Goal: Information Seeking & Learning: Check status

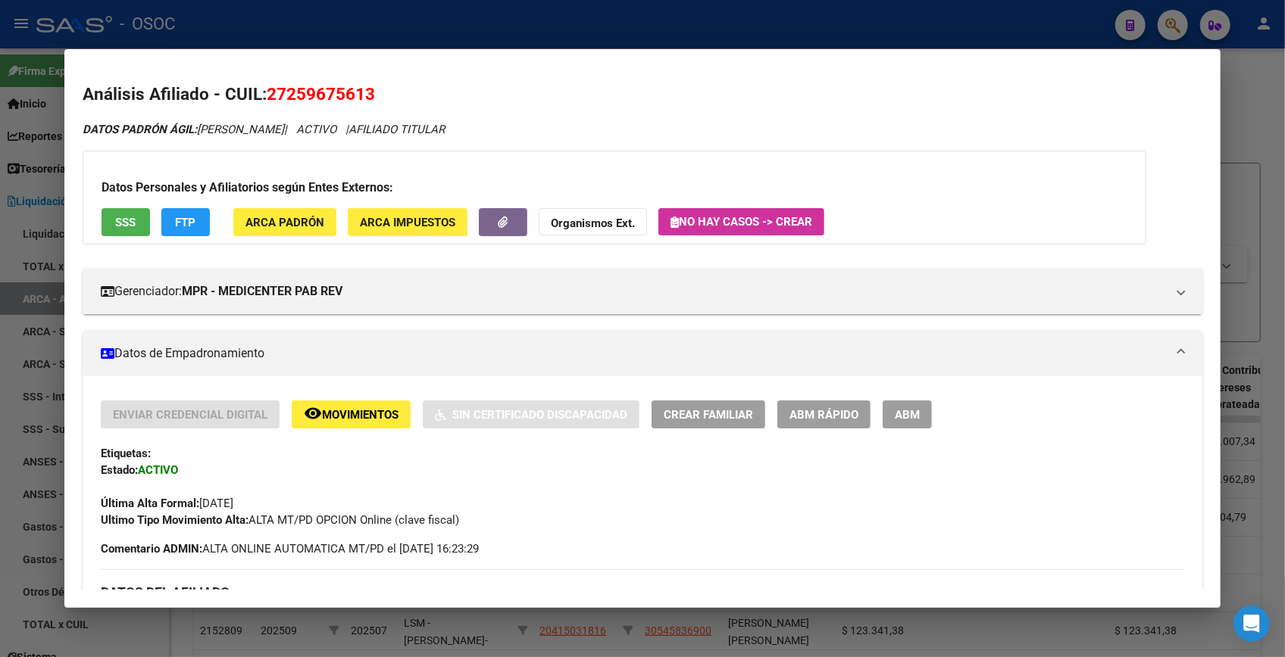
scroll to position [1437, 0]
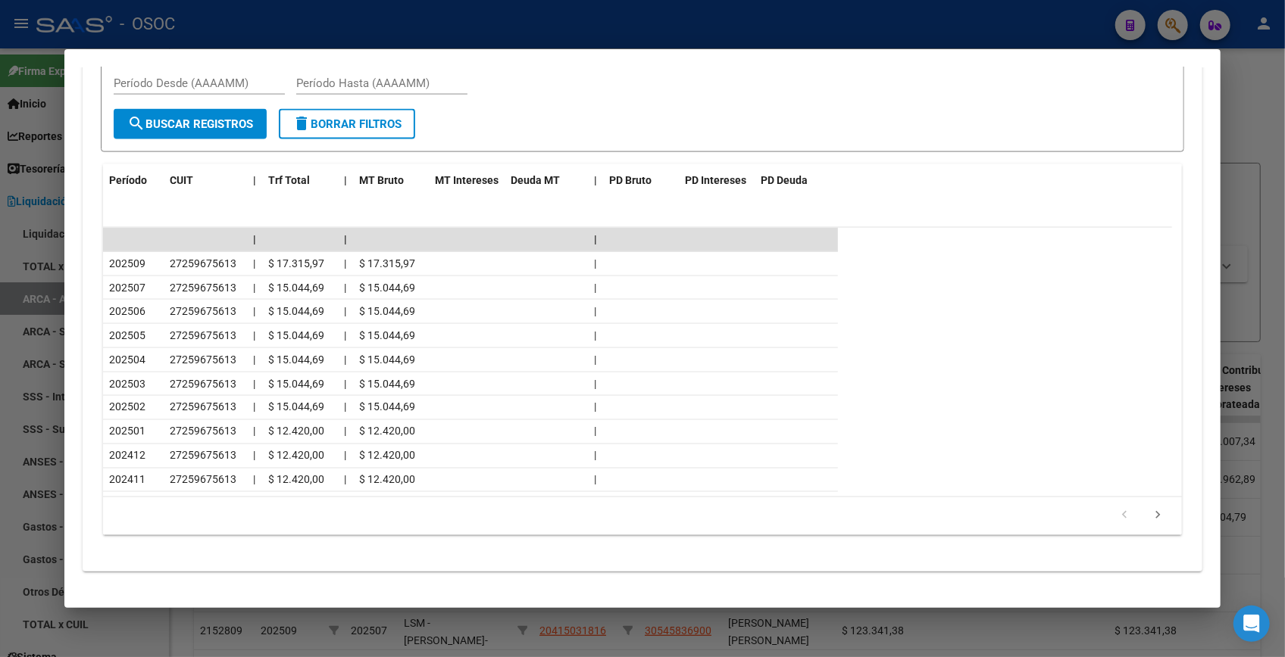
click at [1250, 75] on div at bounding box center [642, 328] width 1285 height 657
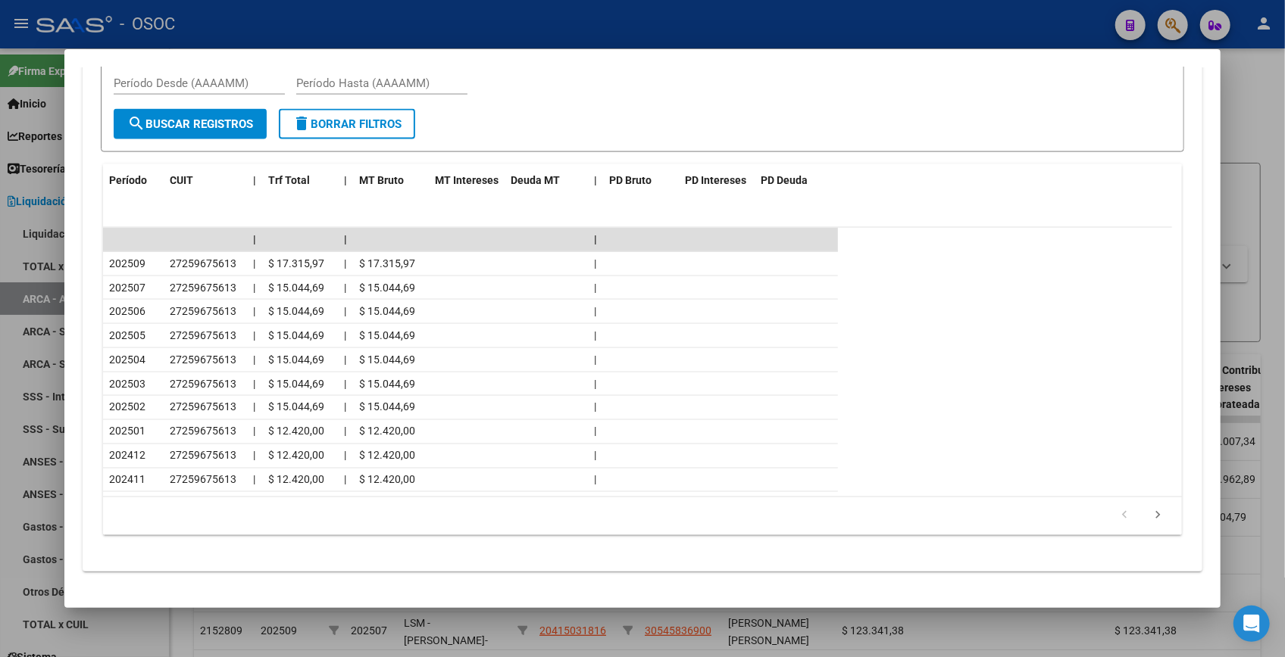
click at [1243, 71] on div at bounding box center [642, 328] width 1285 height 657
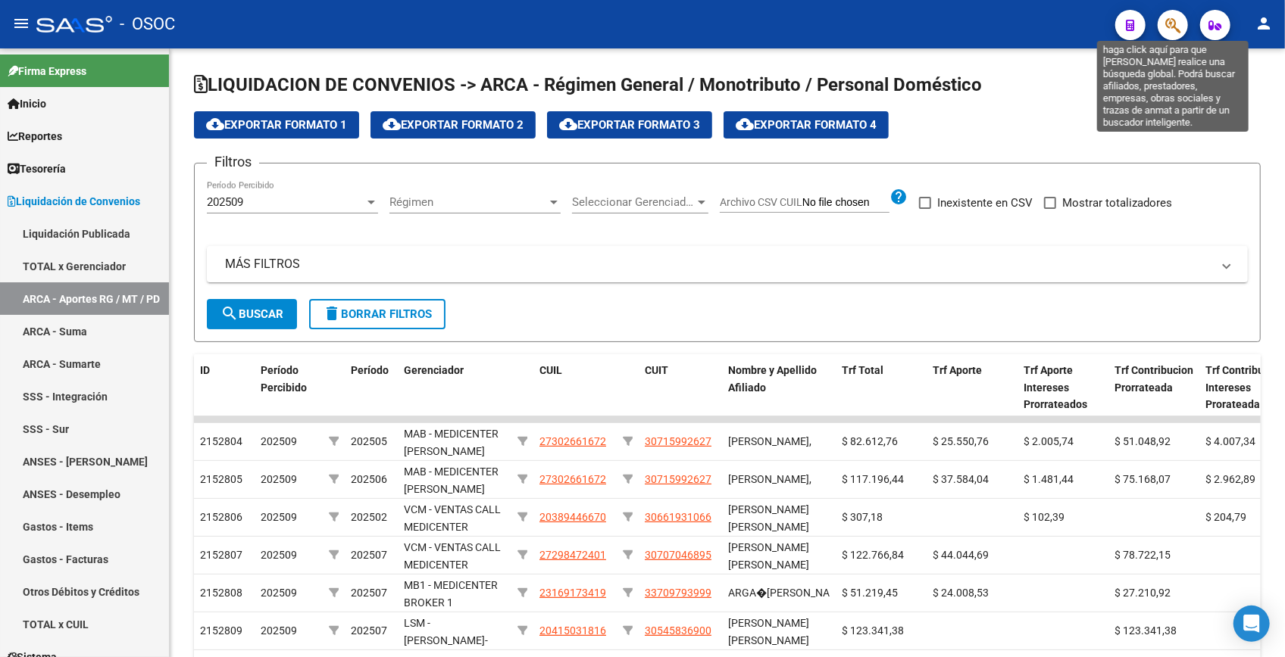
click at [1175, 22] on icon "button" at bounding box center [1172, 25] width 15 height 17
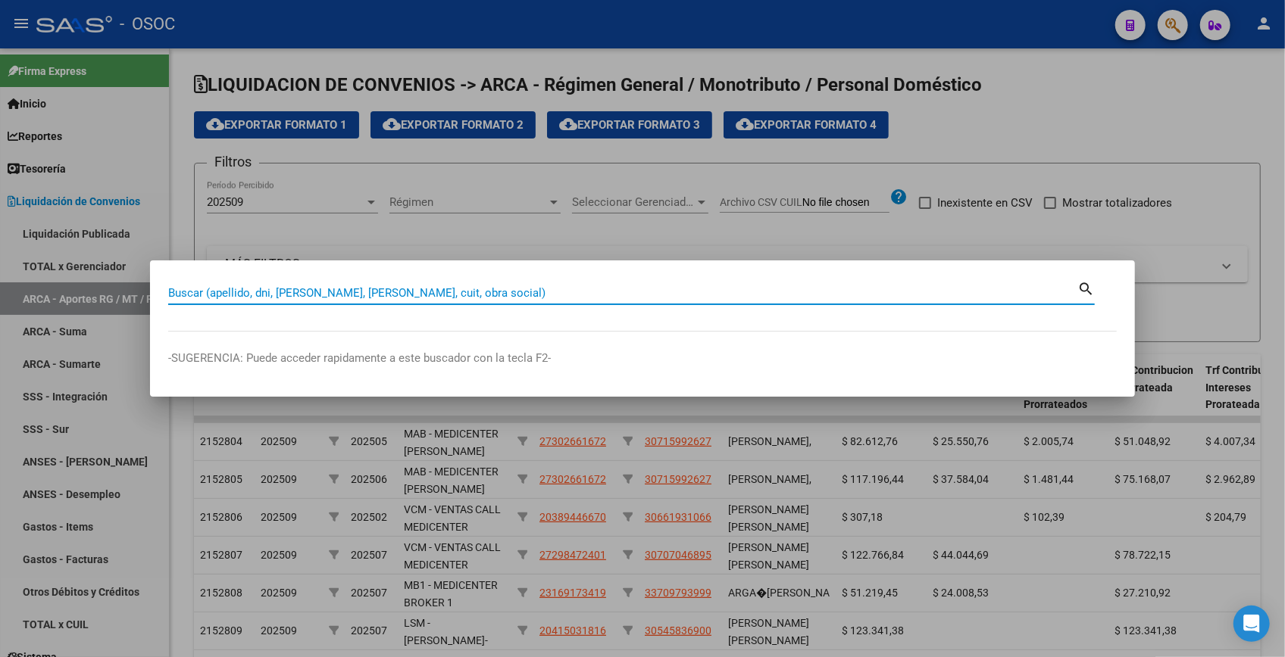
paste input "26096835"
type input "26096835"
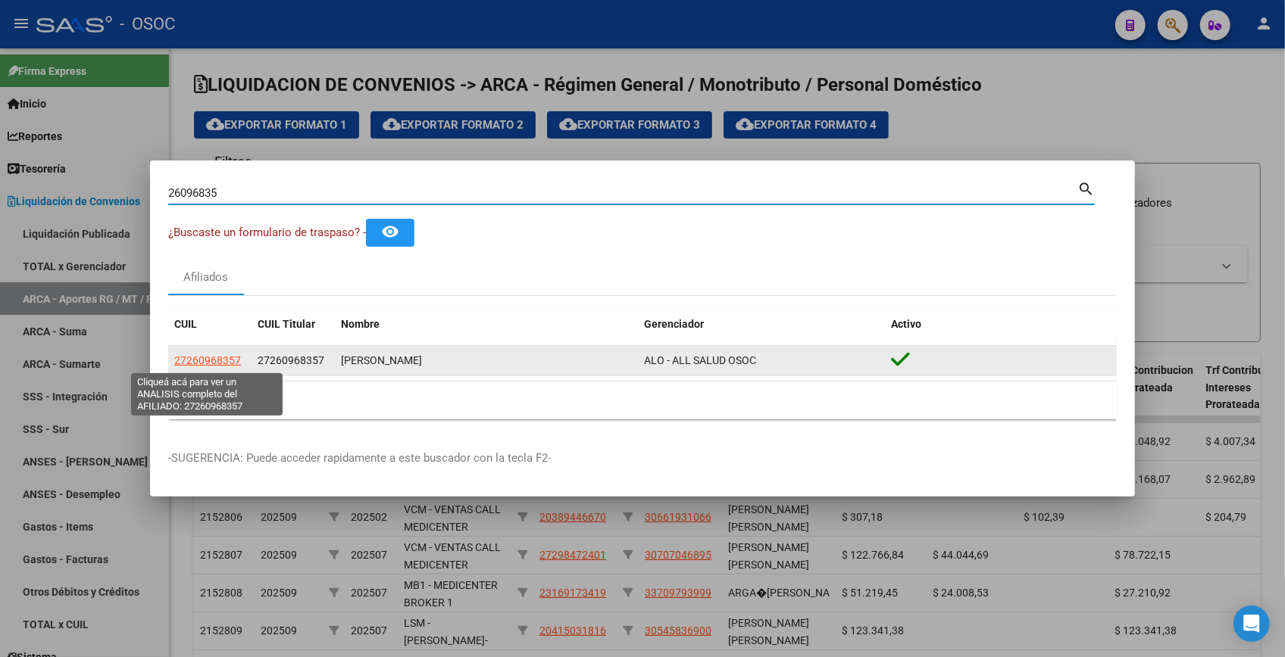
click at [205, 354] on span "27260968357" at bounding box center [207, 360] width 67 height 12
type textarea "27260968357"
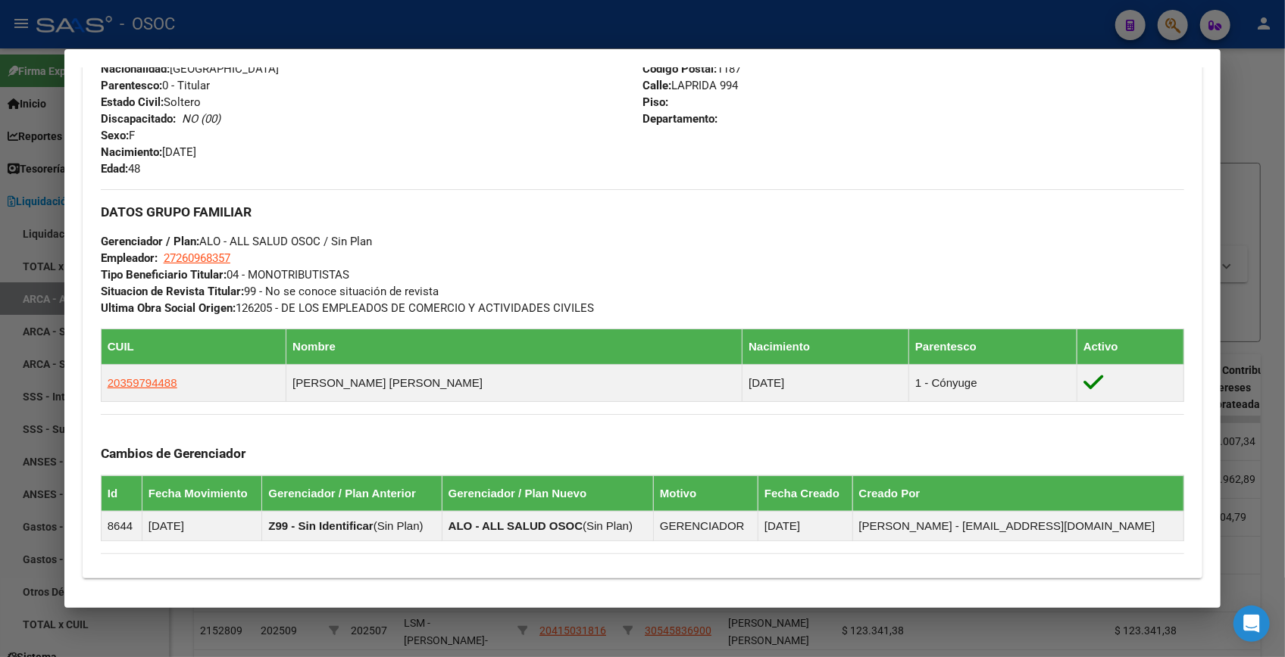
scroll to position [806, 0]
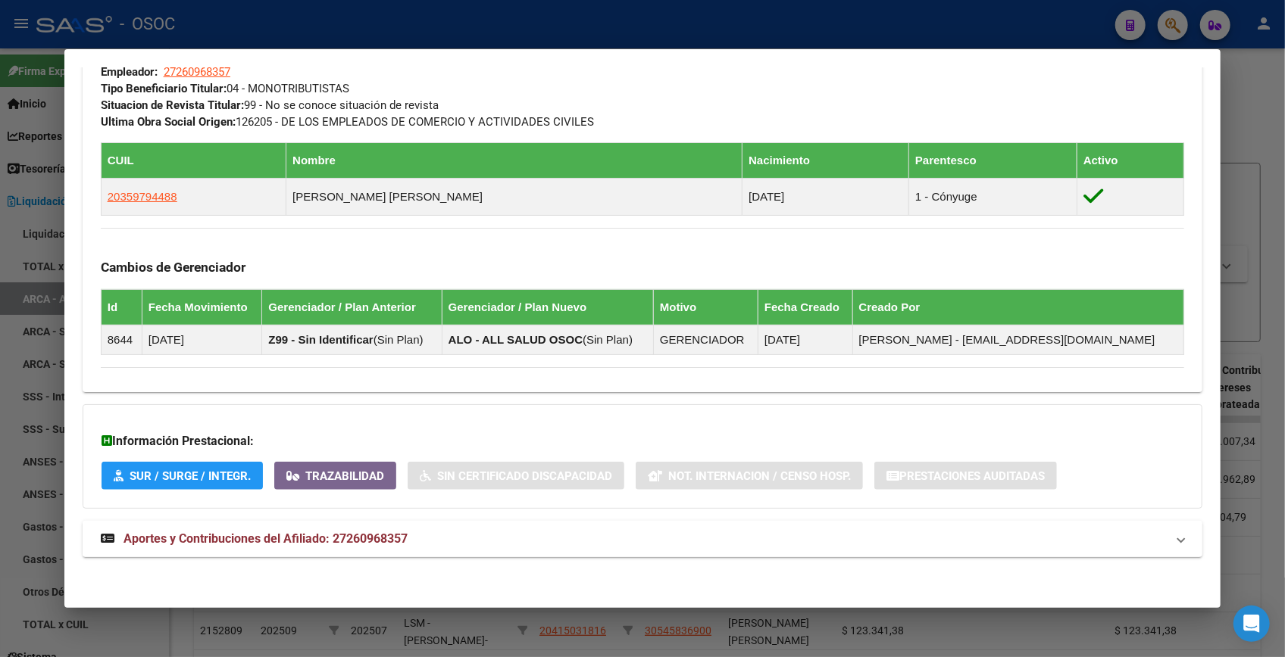
click at [470, 544] on mat-panel-title "Aportes y Contribuciones del Afiliado: 27260968357" at bounding box center [633, 539] width 1065 height 18
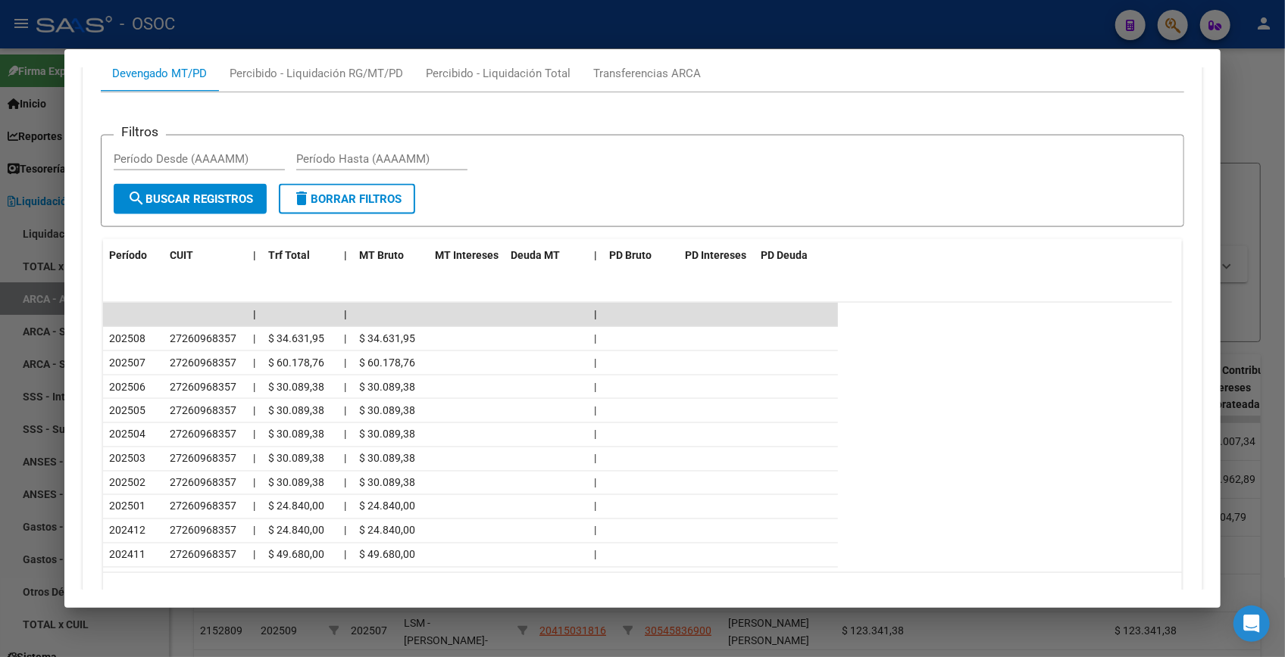
scroll to position [1402, 0]
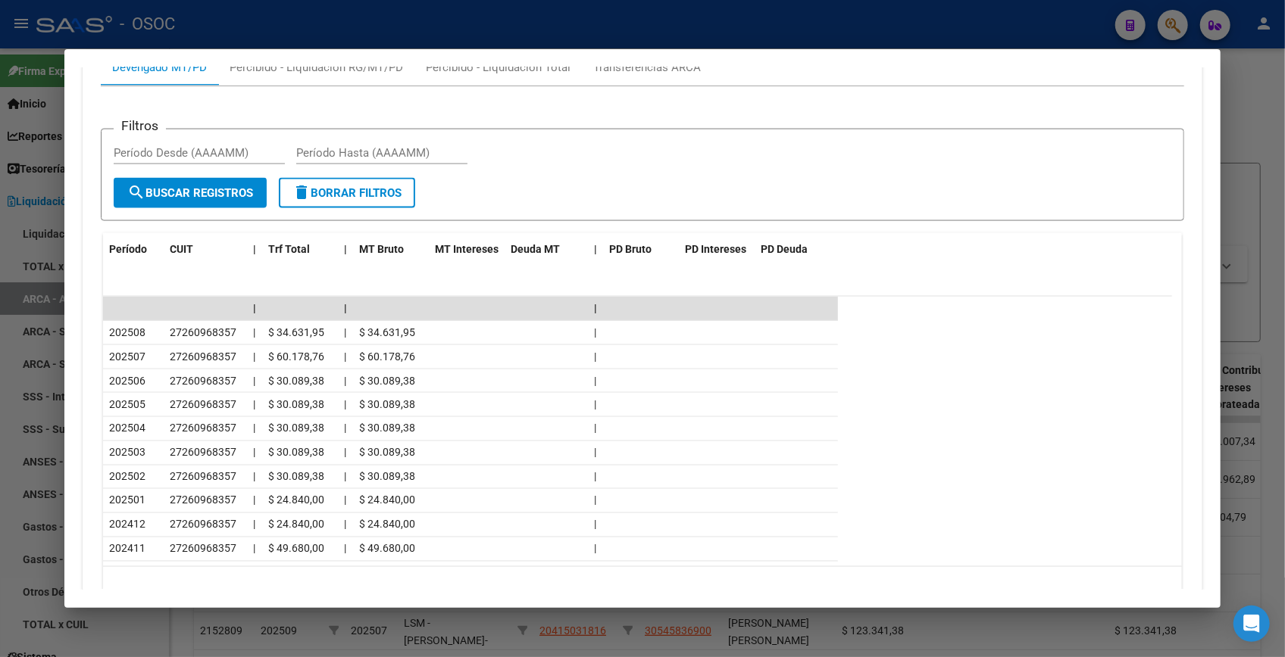
drag, startPoint x: 1257, startPoint y: 106, endPoint x: 1182, endPoint y: 52, distance: 92.7
click at [1257, 106] on div at bounding box center [642, 328] width 1285 height 657
click at [1254, 102] on div at bounding box center [642, 328] width 1285 height 657
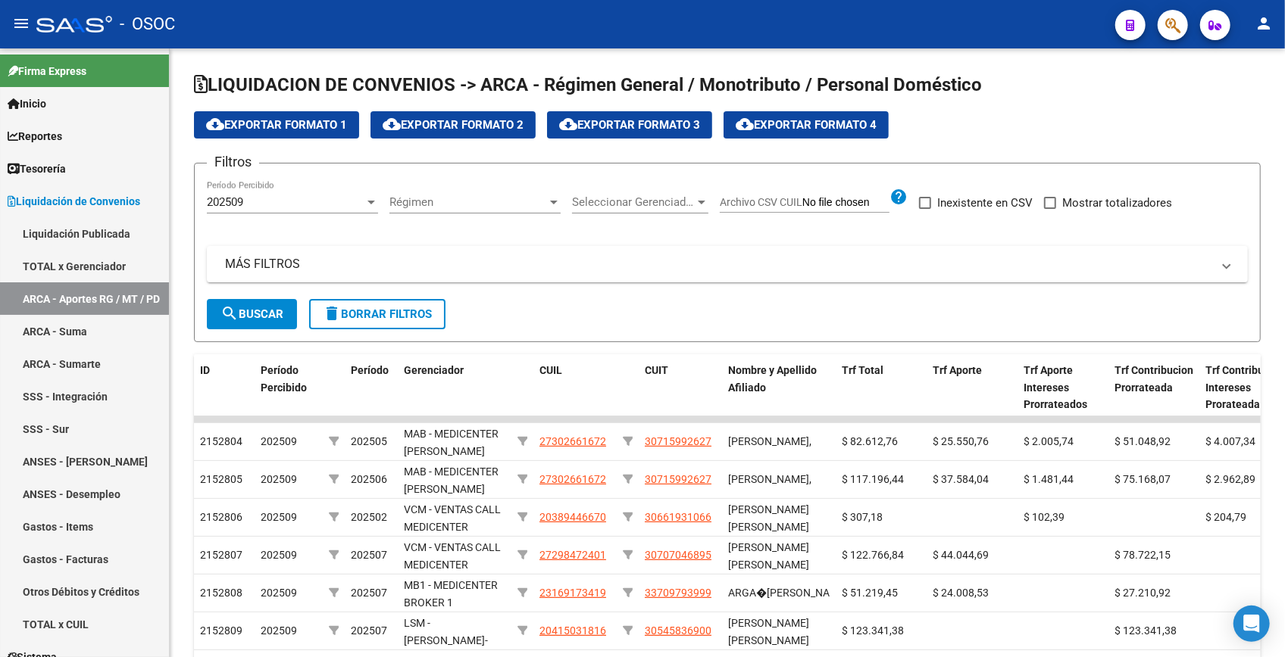
click at [1169, 30] on icon "button" at bounding box center [1172, 25] width 15 height 17
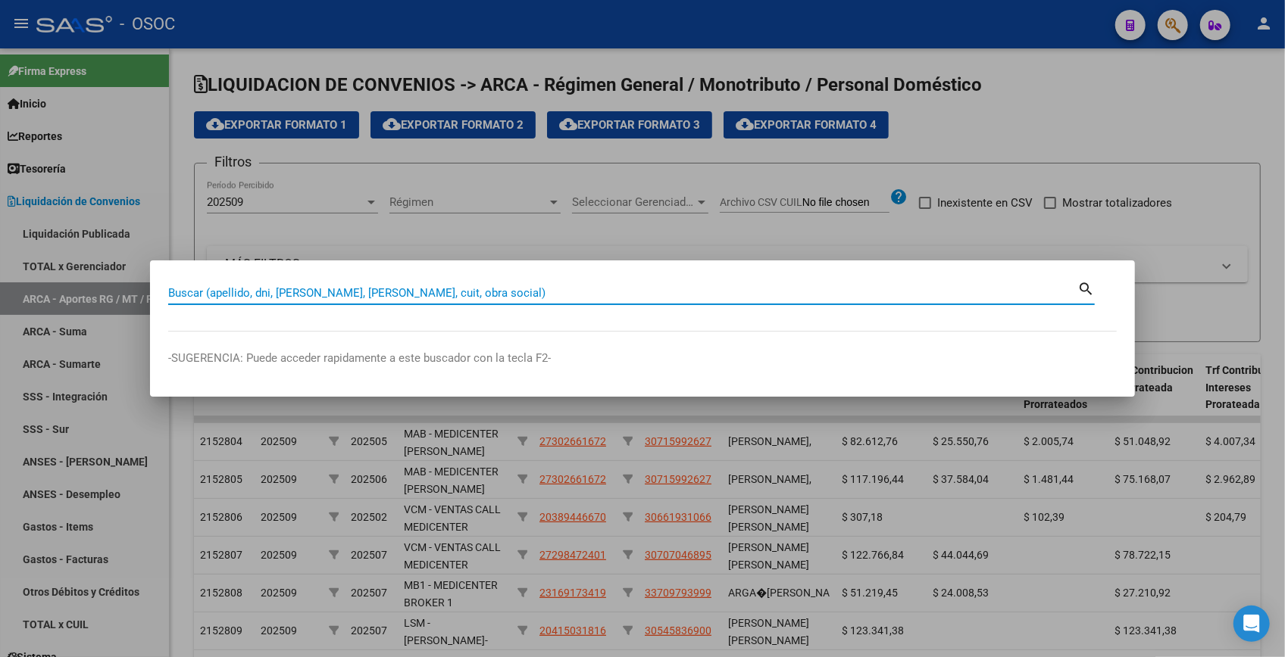
paste input "26271816"
type input "26271816"
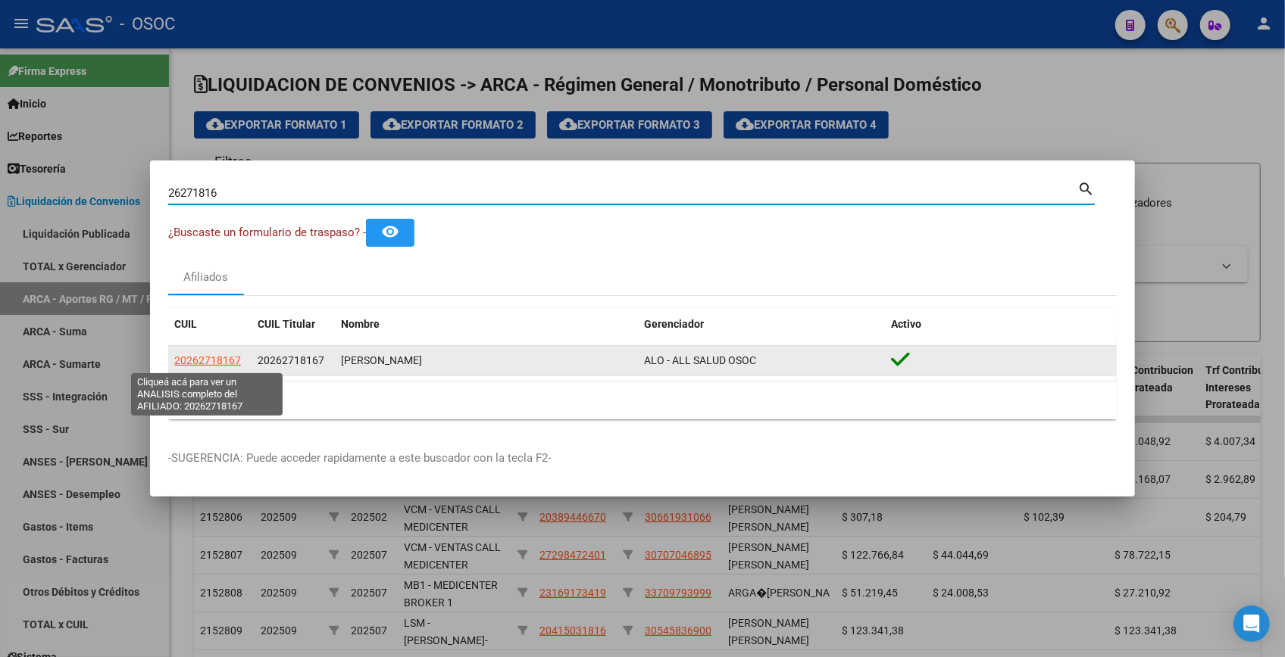
click at [223, 356] on span "20262718167" at bounding box center [207, 360] width 67 height 12
type textarea "20262718167"
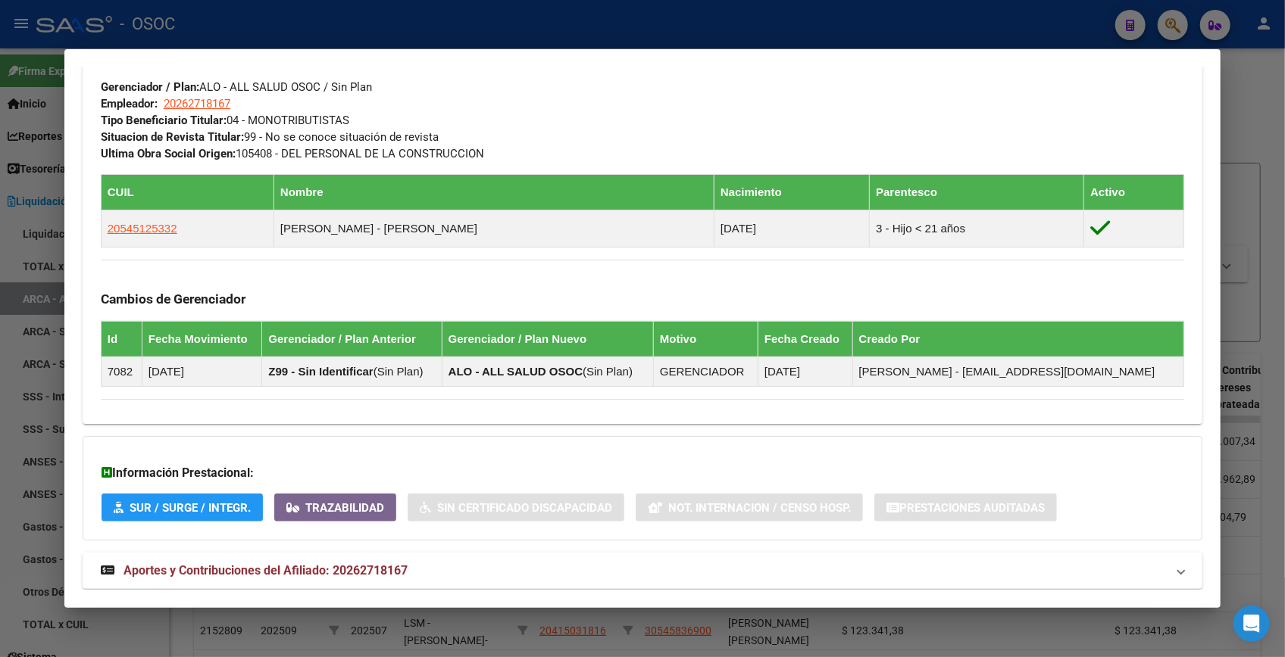
scroll to position [788, 0]
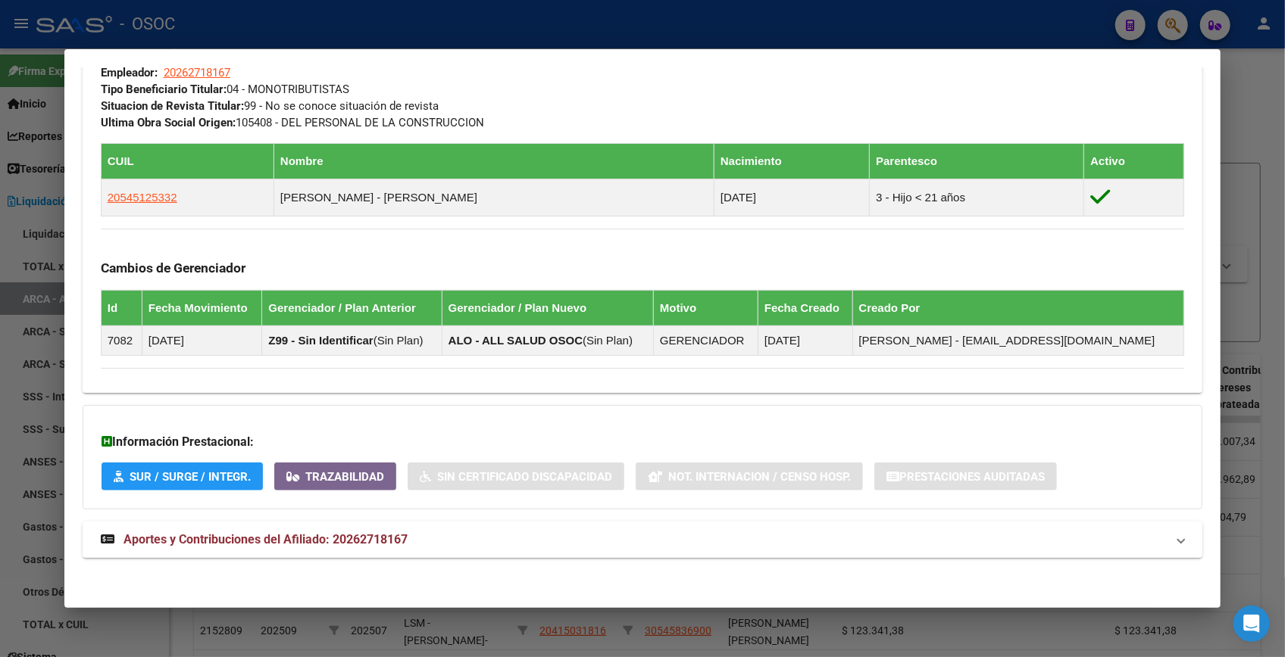
click at [409, 551] on mat-expansion-panel-header "Aportes y Contribuciones del Afiliado: 20262718167" at bounding box center [642, 540] width 1119 height 36
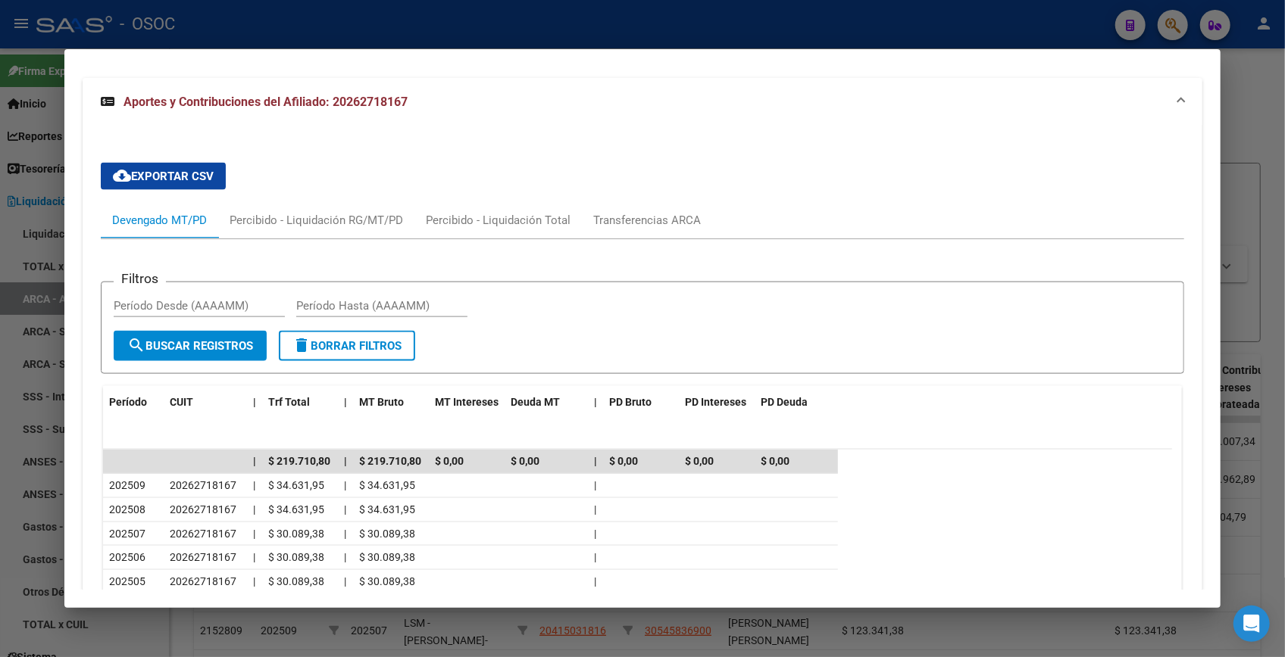
scroll to position [1395, 0]
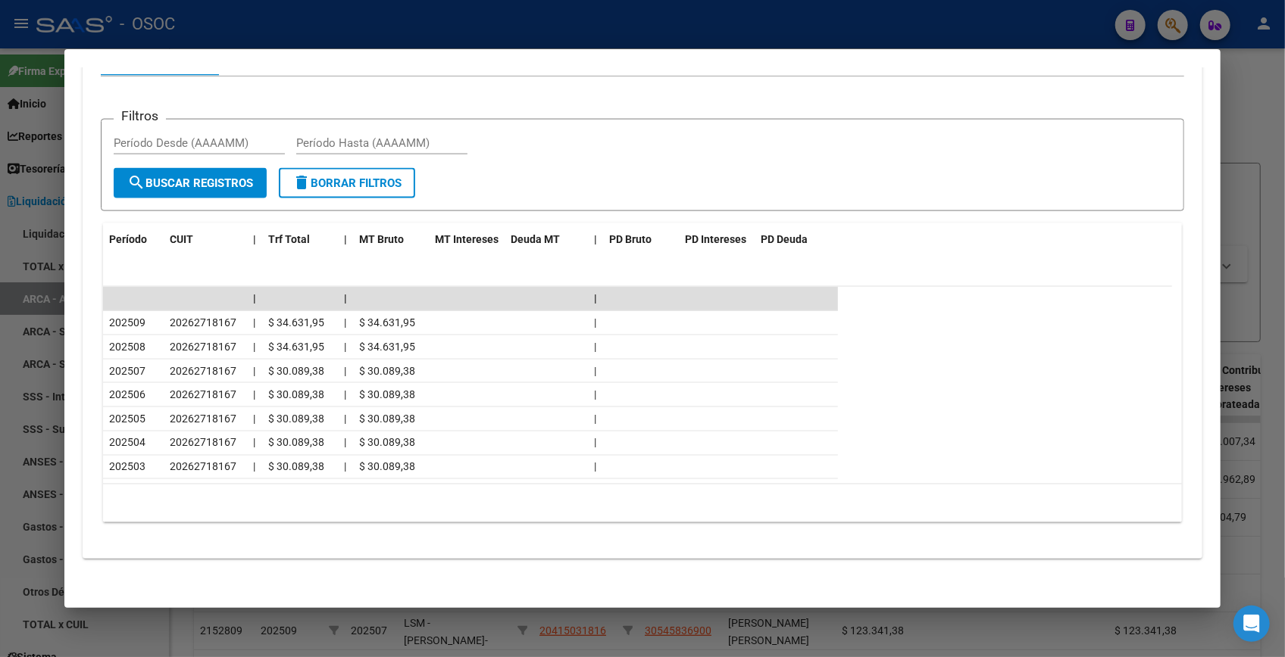
click at [1240, 125] on div at bounding box center [642, 328] width 1285 height 657
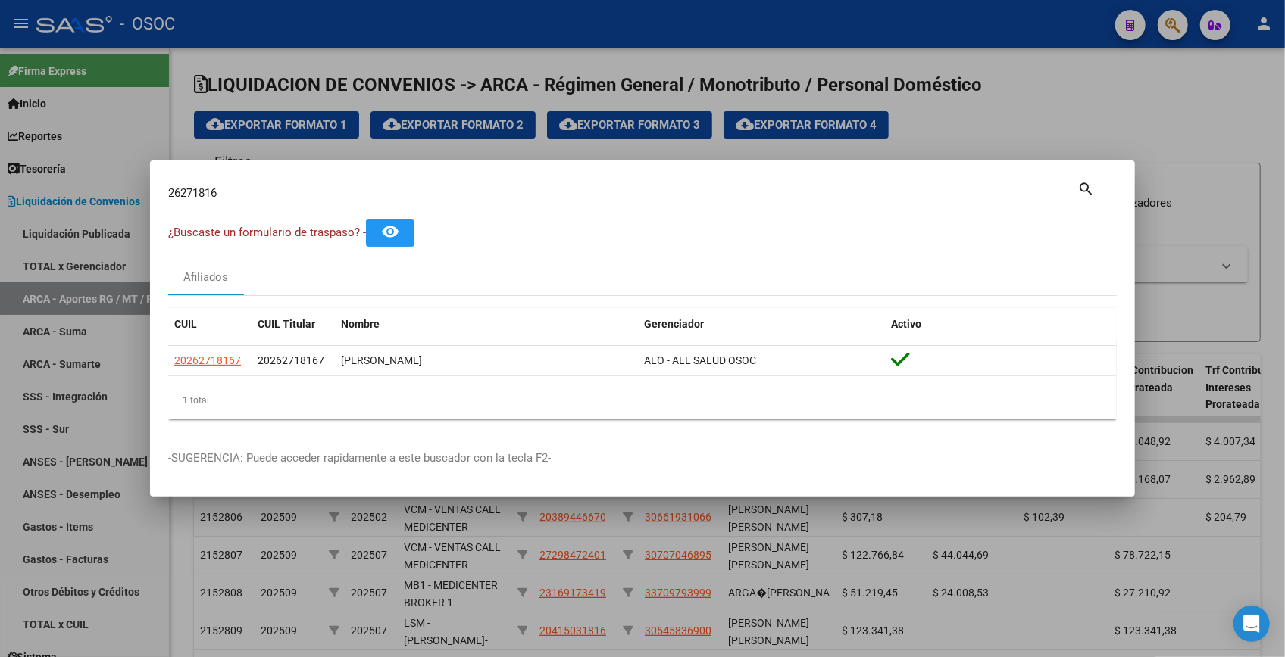
click at [1240, 123] on div at bounding box center [642, 328] width 1285 height 657
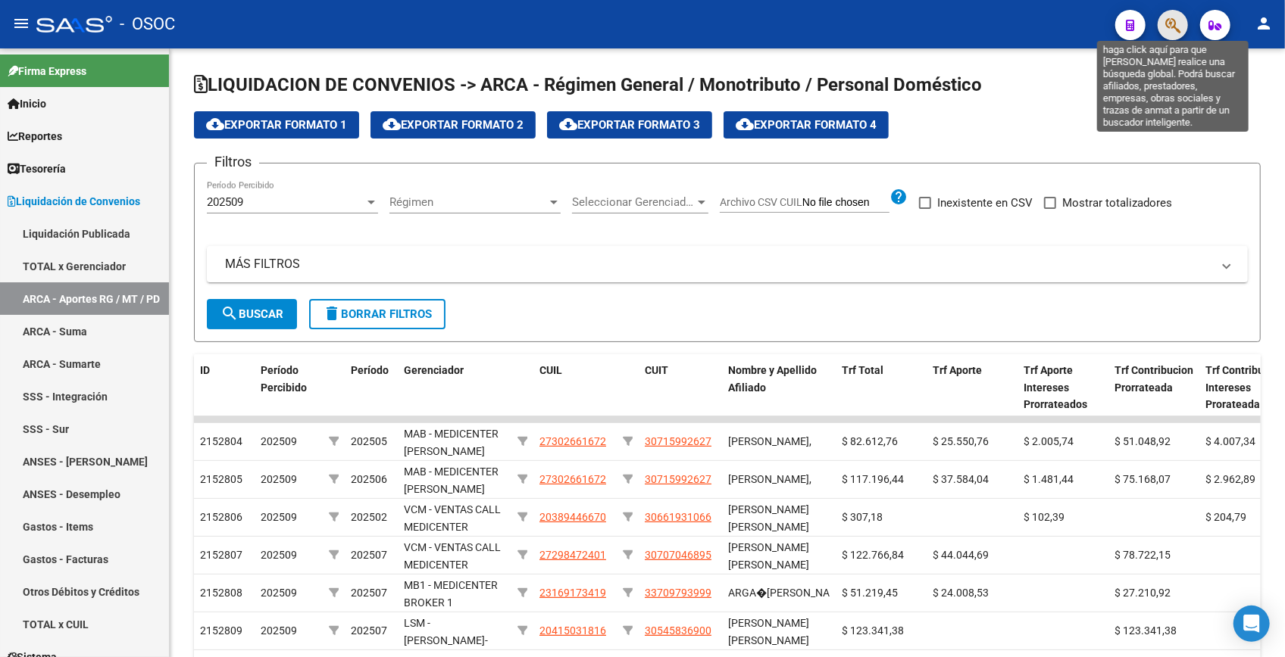
click at [1174, 24] on icon "button" at bounding box center [1172, 25] width 15 height 17
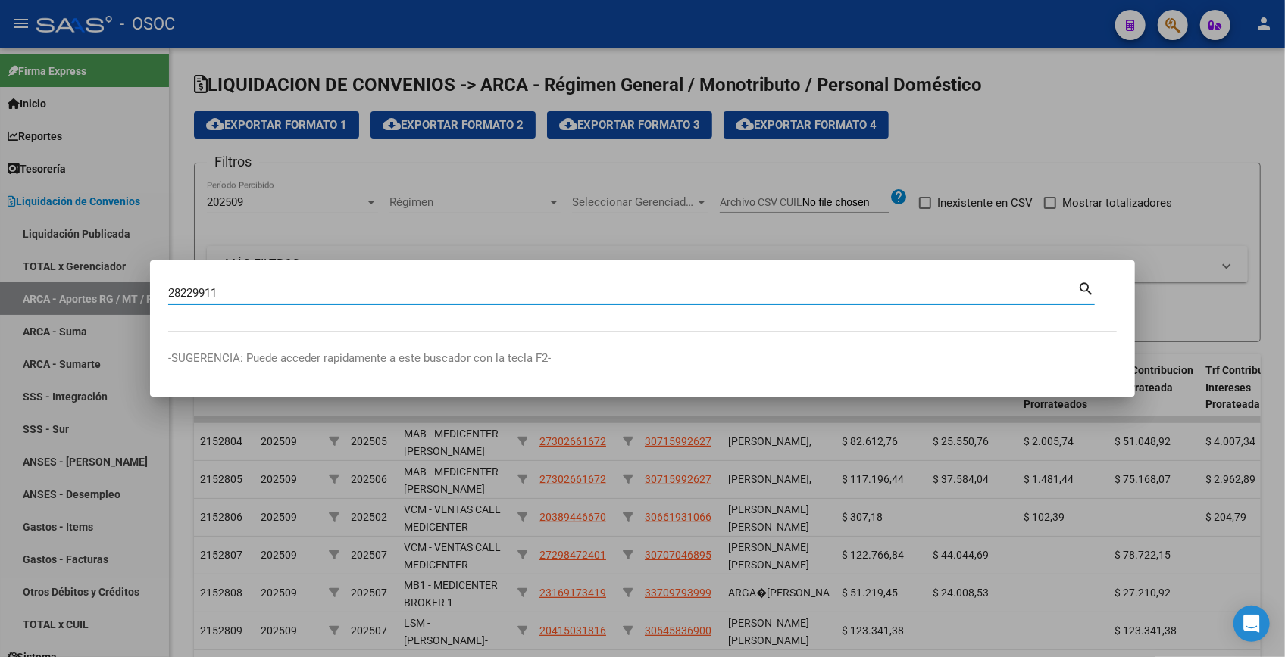
type input "28229911"
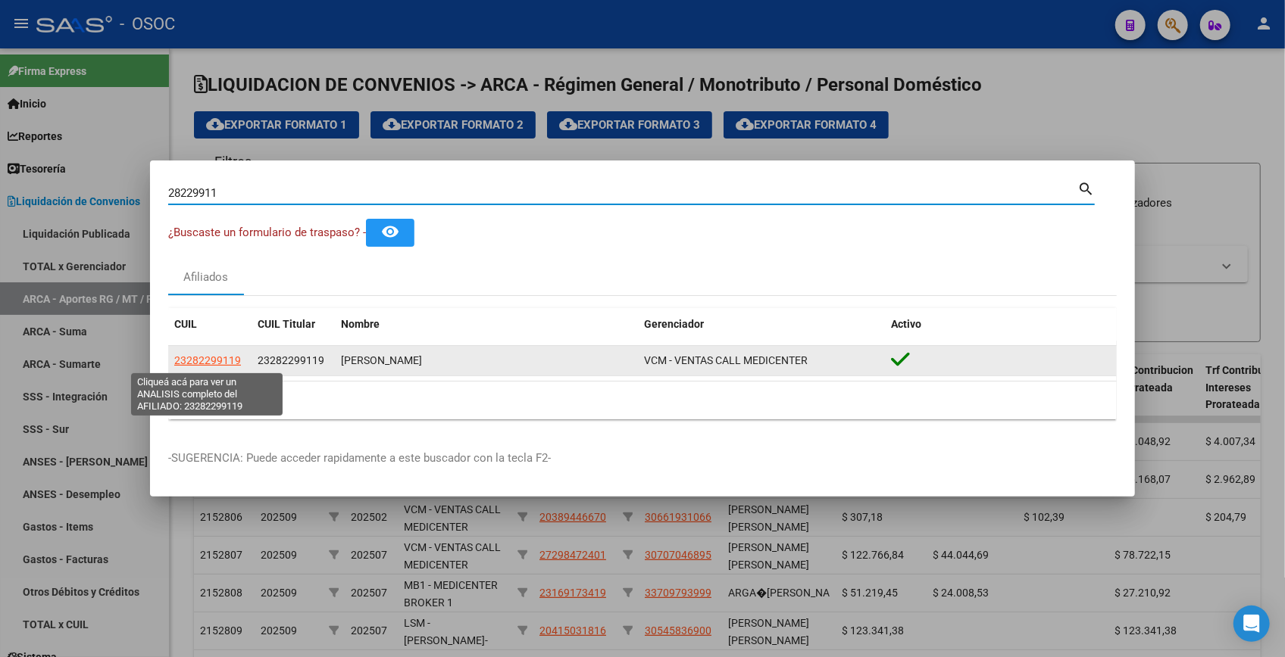
click at [220, 359] on span "23282299119" at bounding box center [207, 360] width 67 height 12
type textarea "23282299119"
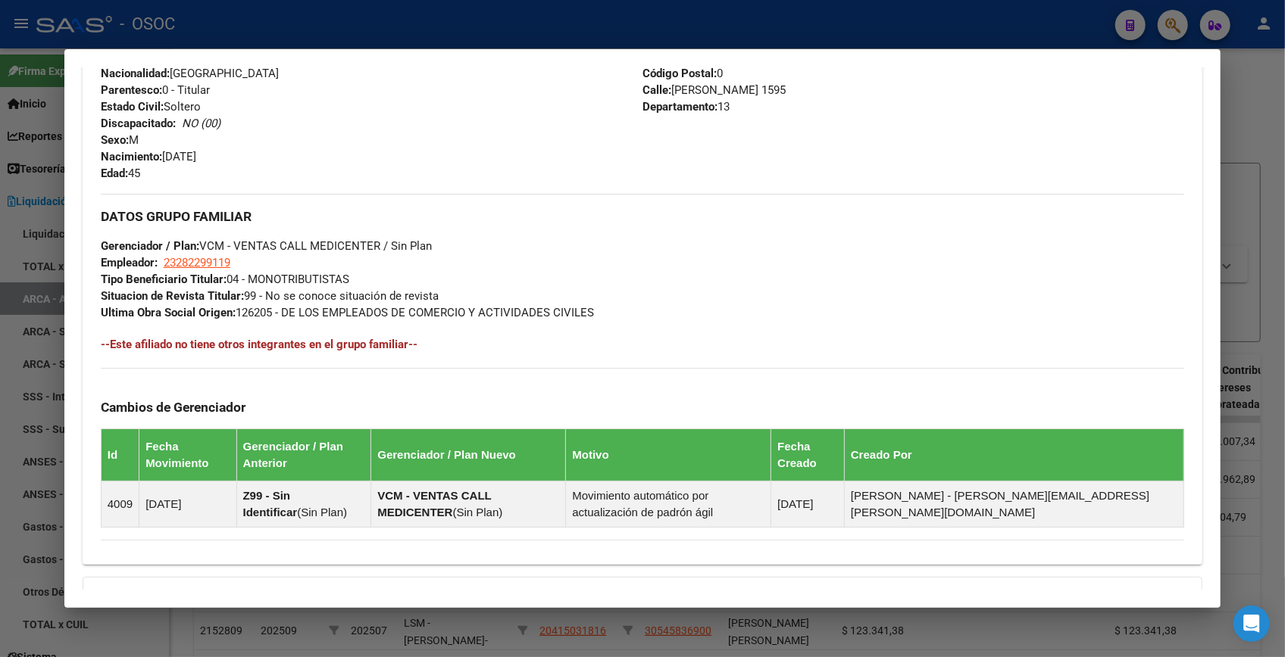
scroll to position [771, 0]
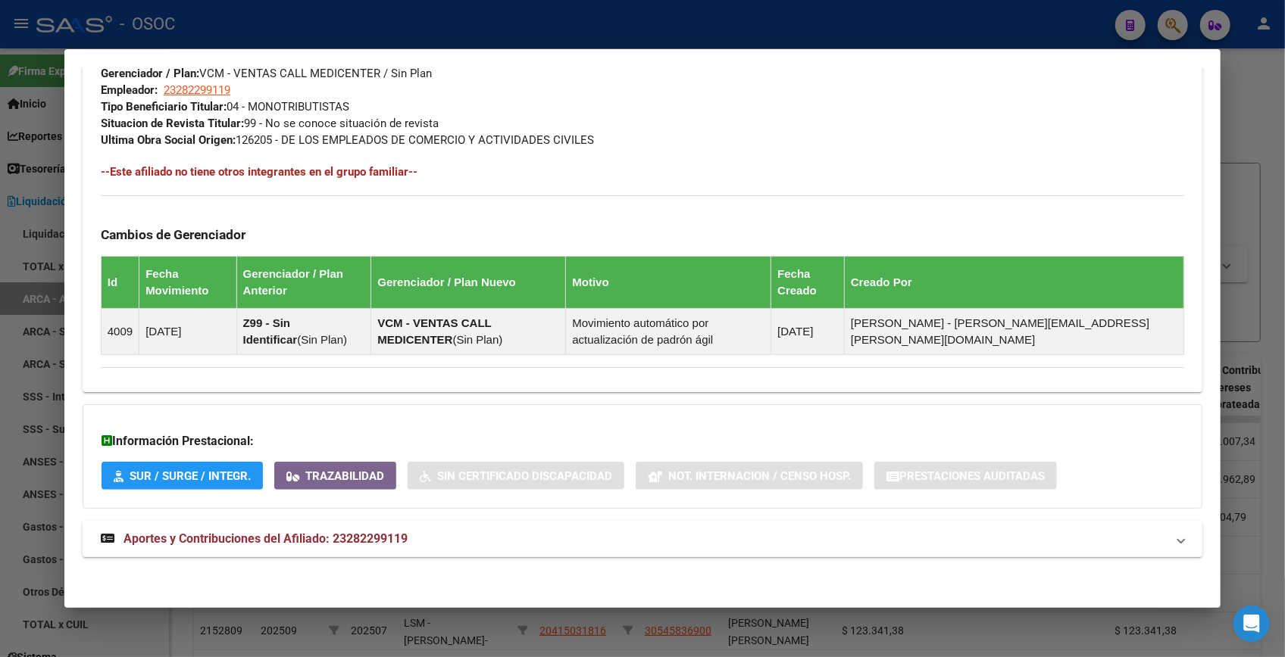
click at [424, 530] on mat-panel-title "Aportes y Contribuciones del Afiliado: 23282299119" at bounding box center [633, 539] width 1065 height 18
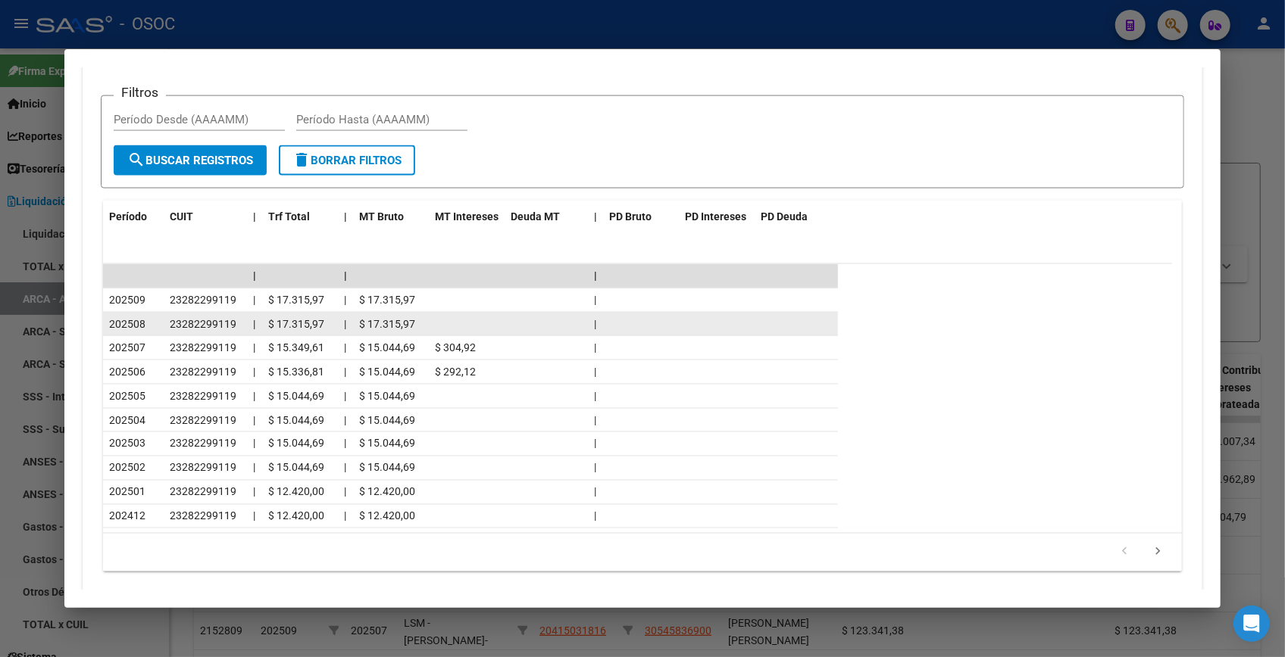
scroll to position [1450, 0]
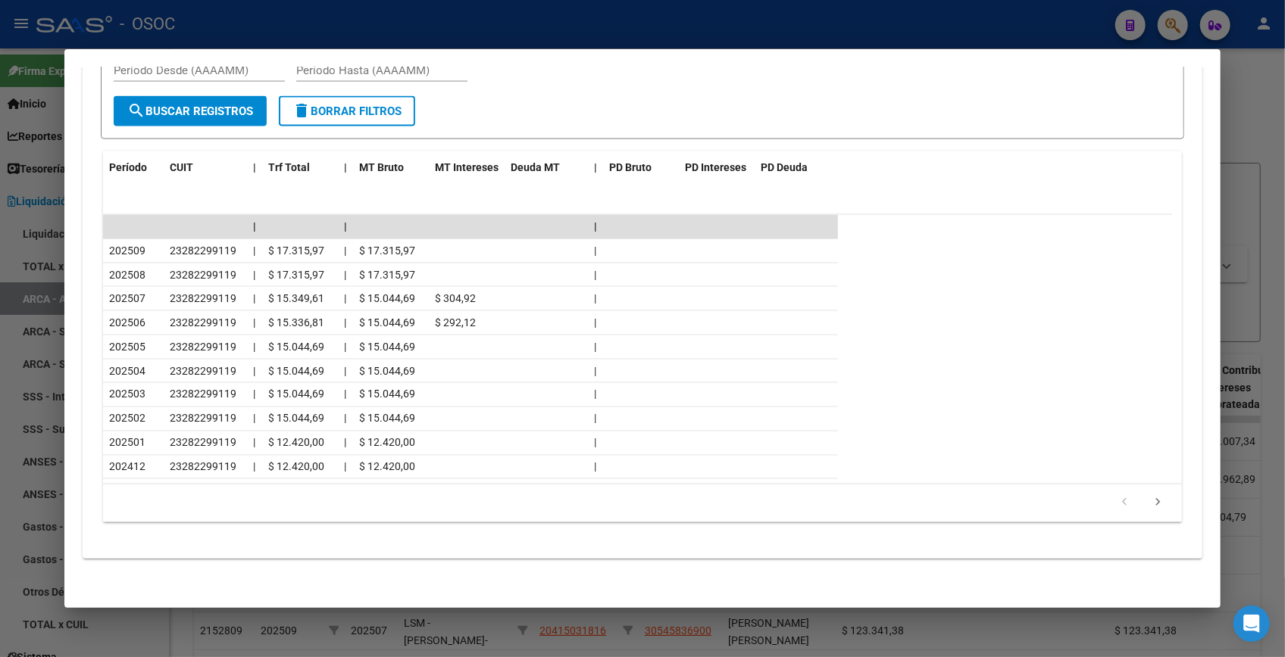
click at [1254, 106] on div at bounding box center [642, 328] width 1285 height 657
drag, startPoint x: 1254, startPoint y: 106, endPoint x: 1210, endPoint y: 44, distance: 76.5
click at [1254, 102] on div at bounding box center [642, 328] width 1285 height 657
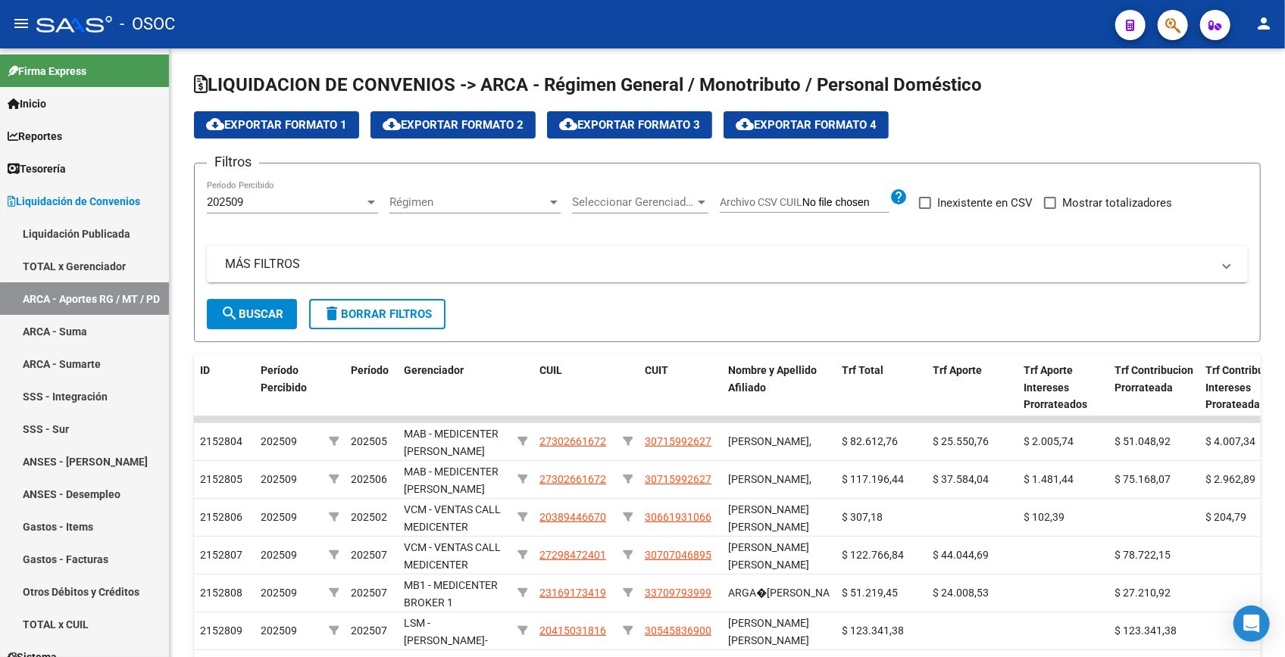
click at [1173, 23] on icon "button" at bounding box center [1172, 25] width 15 height 17
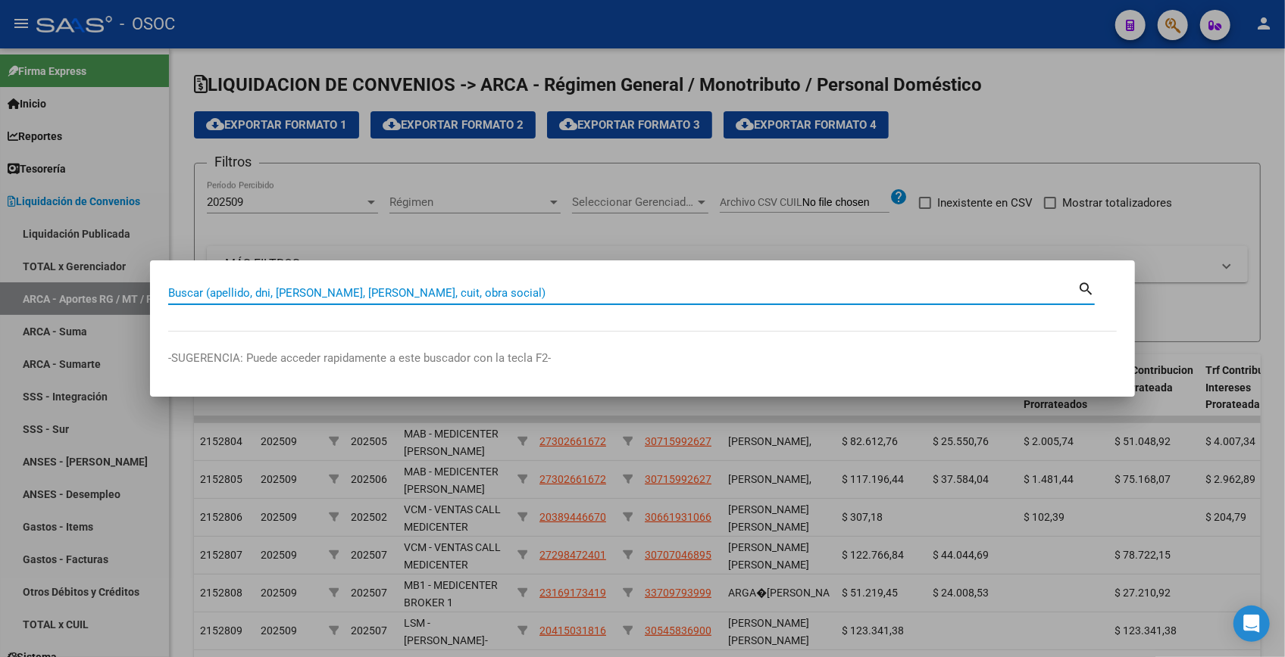
paste input "28596641"
type input "28596641"
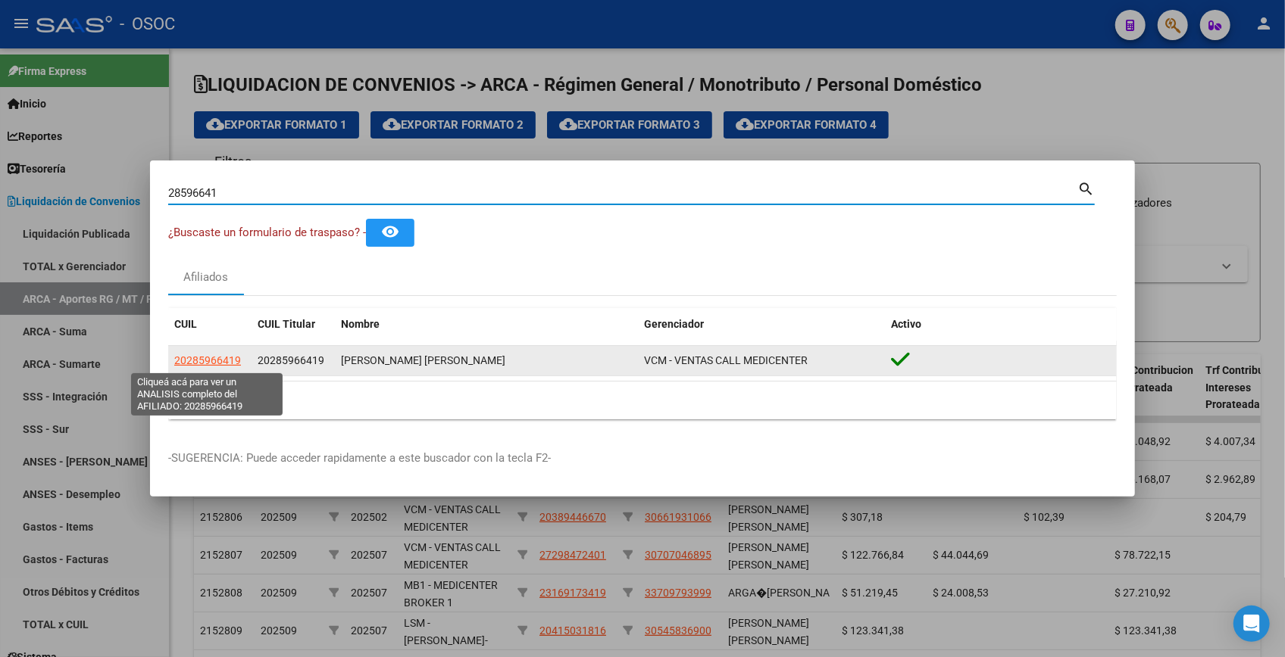
click at [212, 360] on span "20285966419" at bounding box center [207, 360] width 67 height 12
type textarea "20285966419"
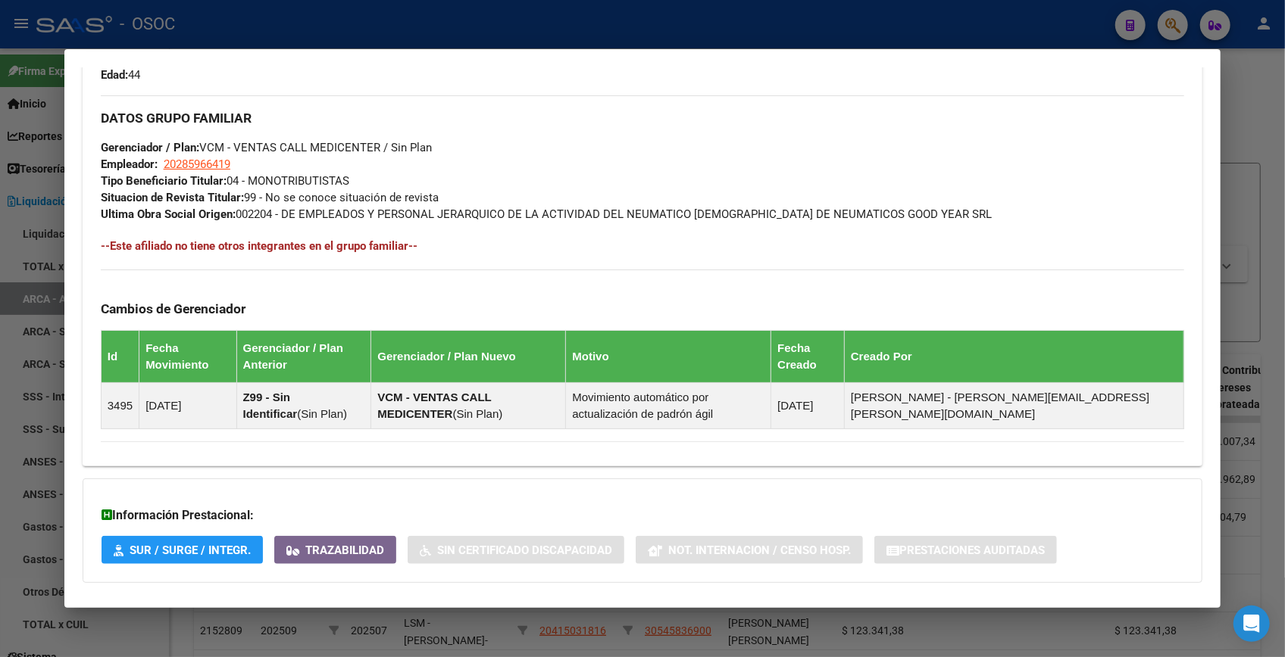
scroll to position [754, 0]
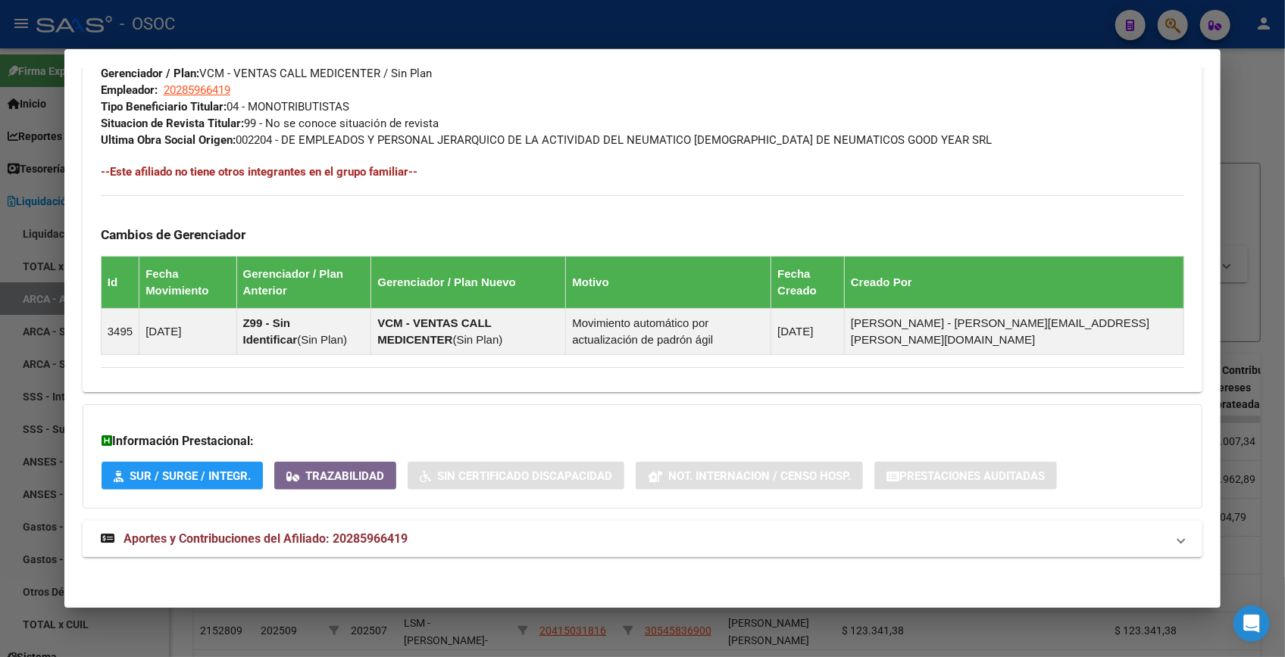
click at [404, 539] on span "Aportes y Contribuciones del Afiliado: 20285966419" at bounding box center [265, 539] width 284 height 14
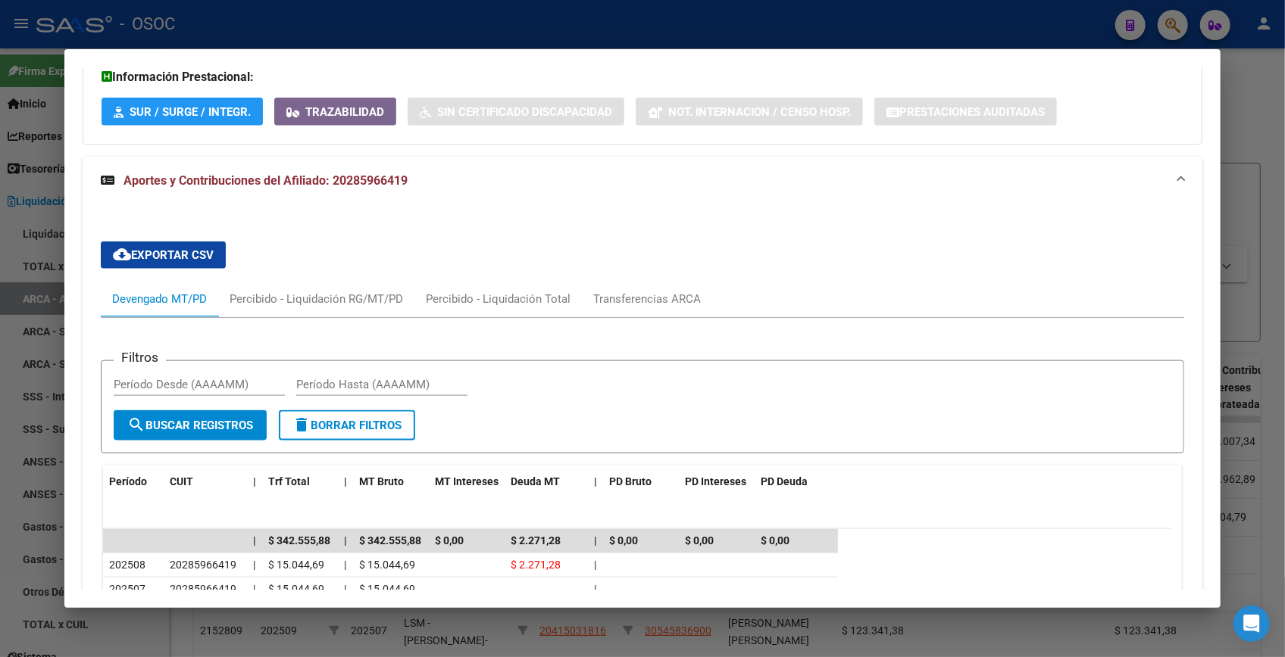
scroll to position [1432, 0]
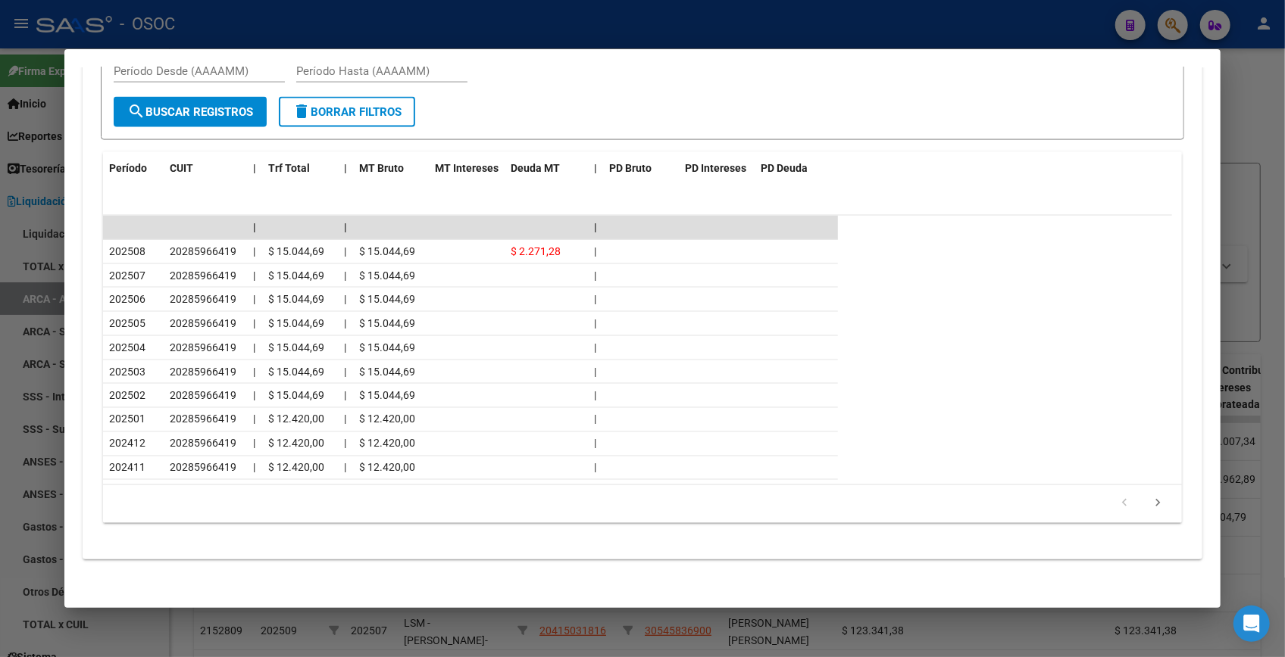
click at [1240, 121] on div at bounding box center [642, 328] width 1285 height 657
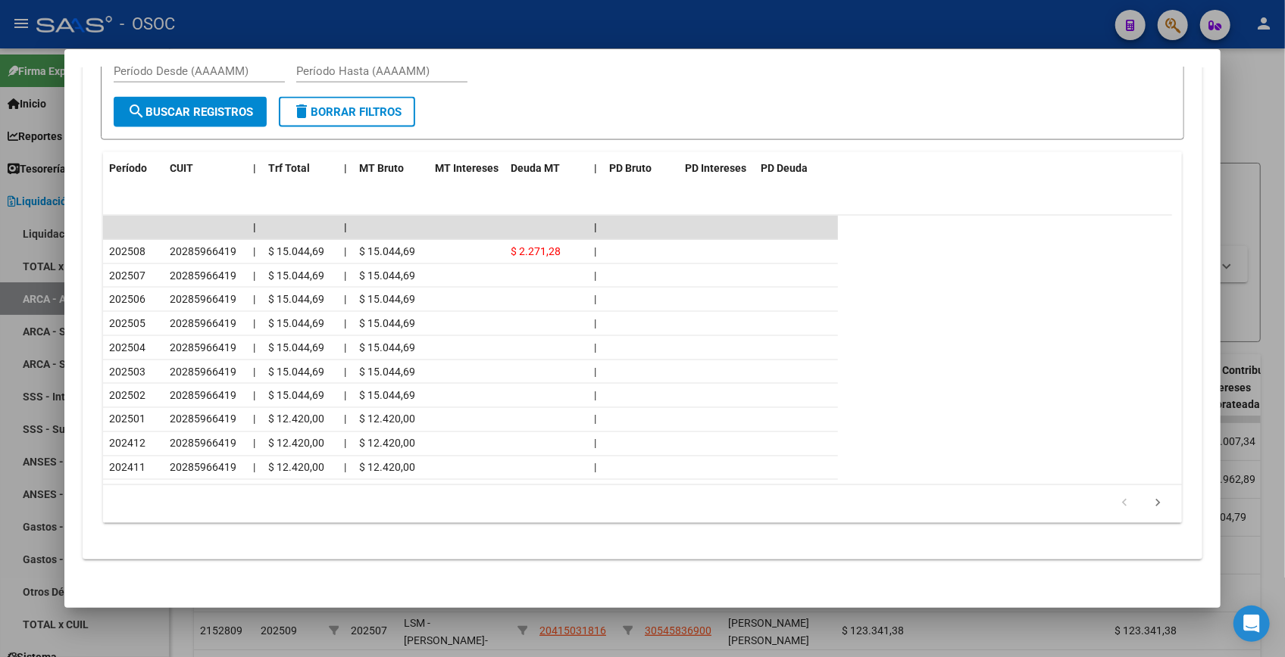
click at [1240, 121] on div at bounding box center [642, 328] width 1285 height 657
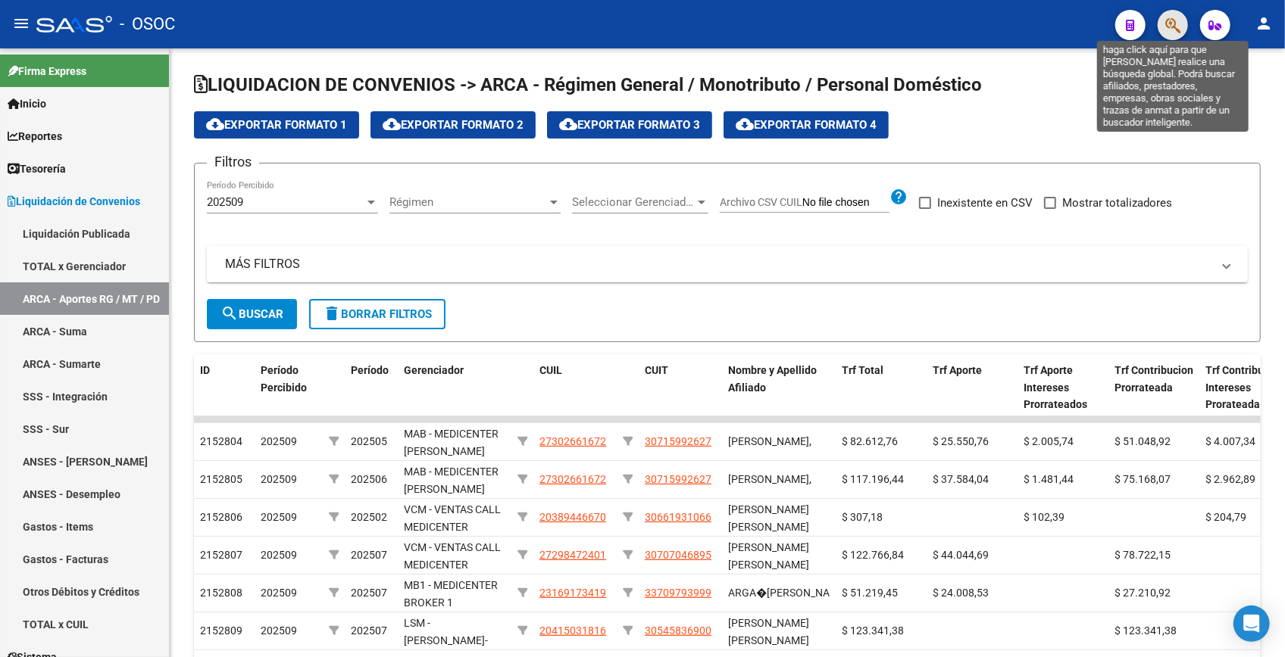
click at [1169, 28] on icon "button" at bounding box center [1172, 25] width 15 height 17
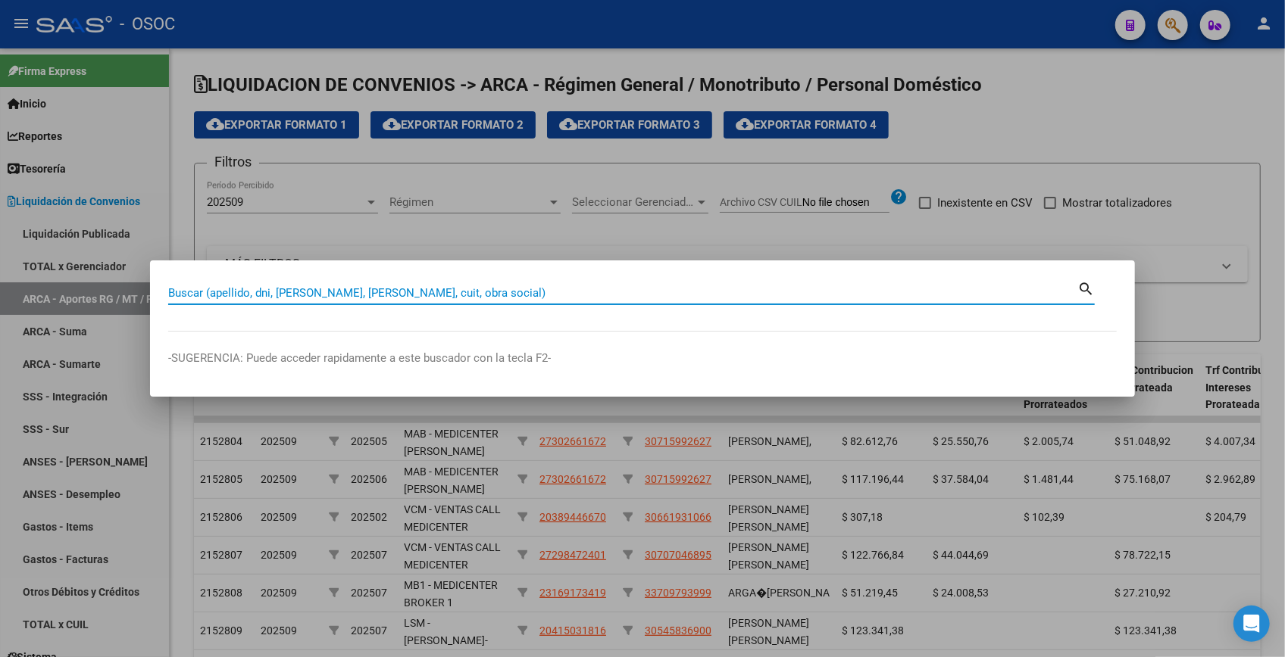
paste input "28785271"
type input "28785271"
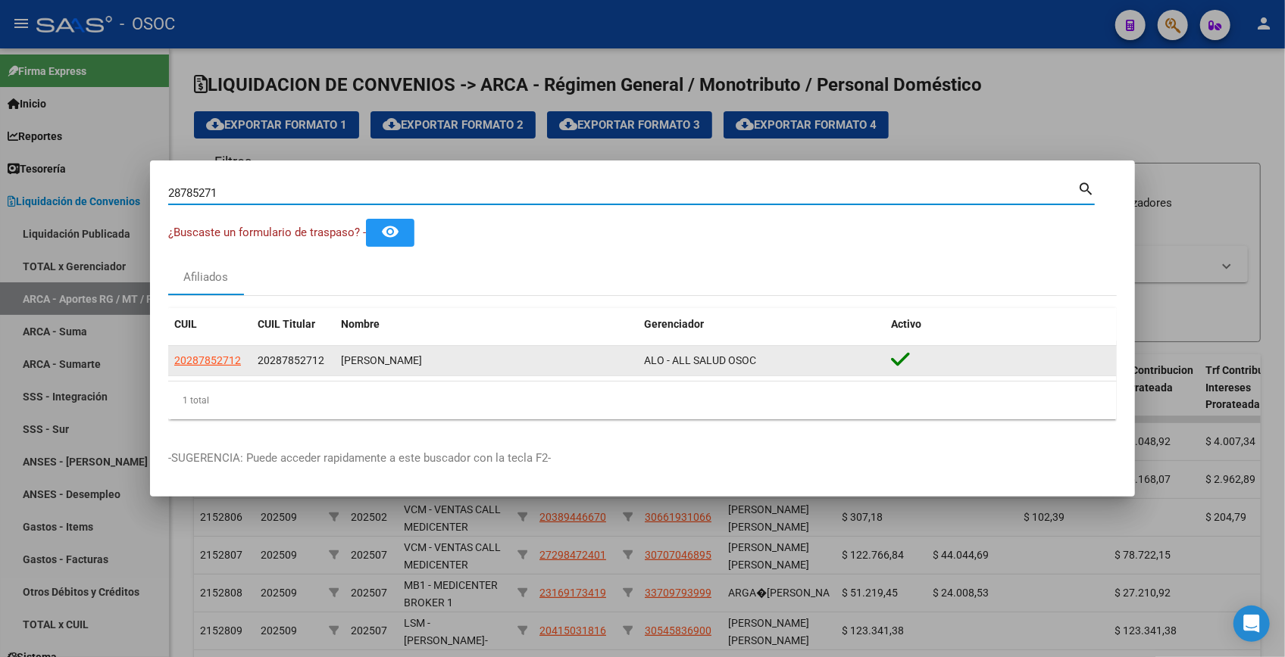
click at [215, 354] on span "20287852712" at bounding box center [207, 360] width 67 height 12
type textarea "20287852712"
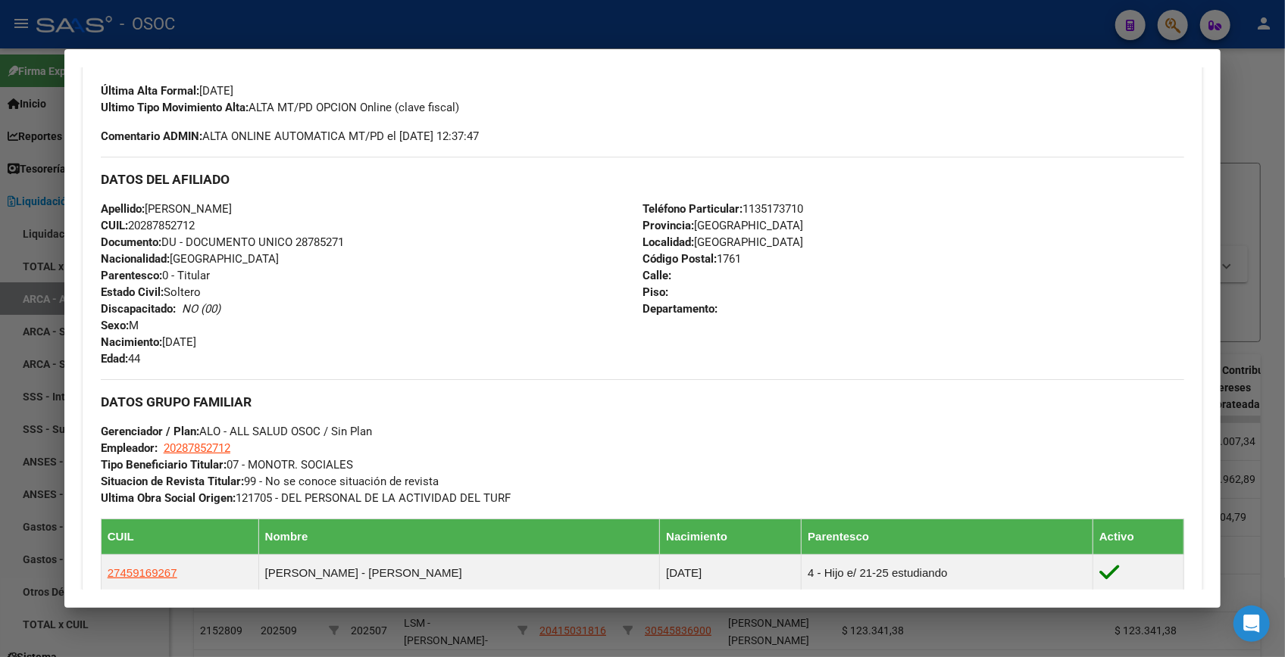
scroll to position [826, 0]
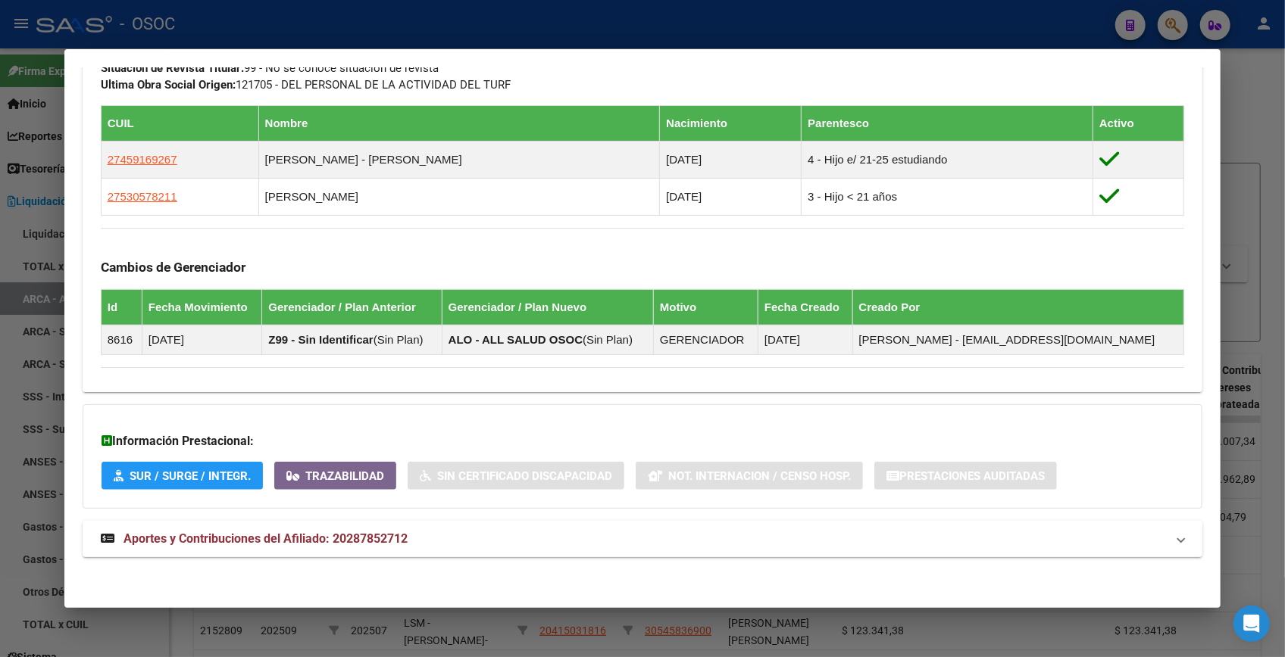
click at [334, 545] on span "Aportes y Contribuciones del Afiliado: 20287852712" at bounding box center [265, 539] width 284 height 14
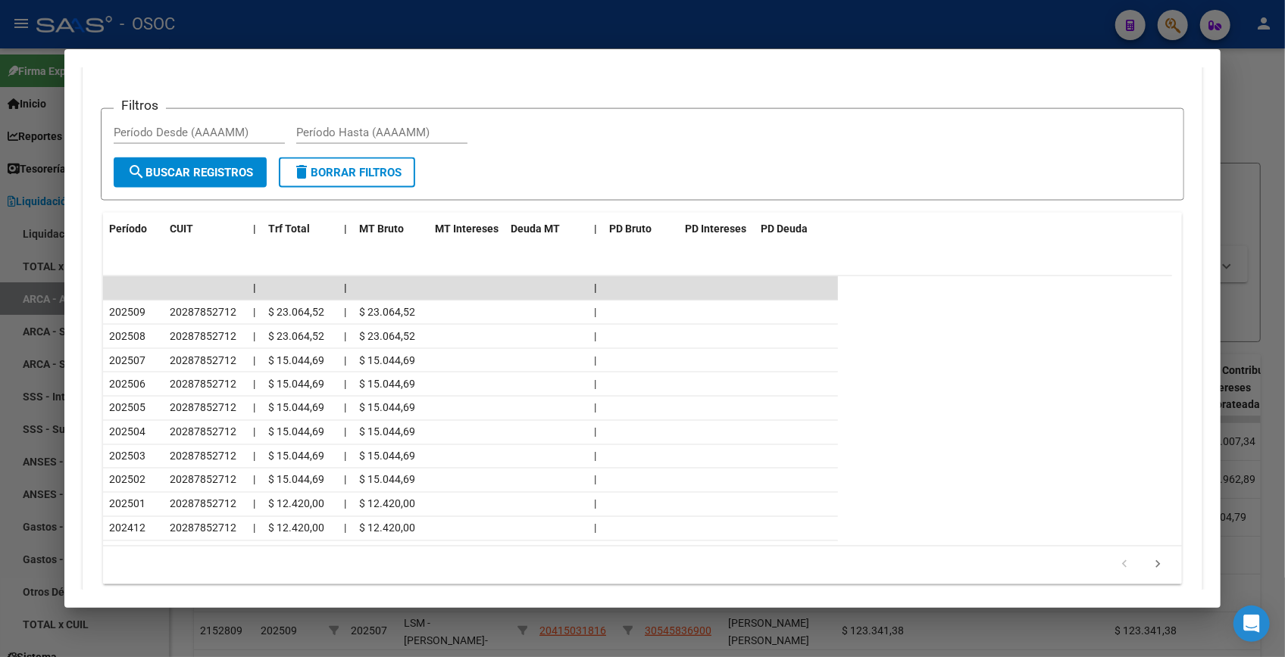
scroll to position [1505, 0]
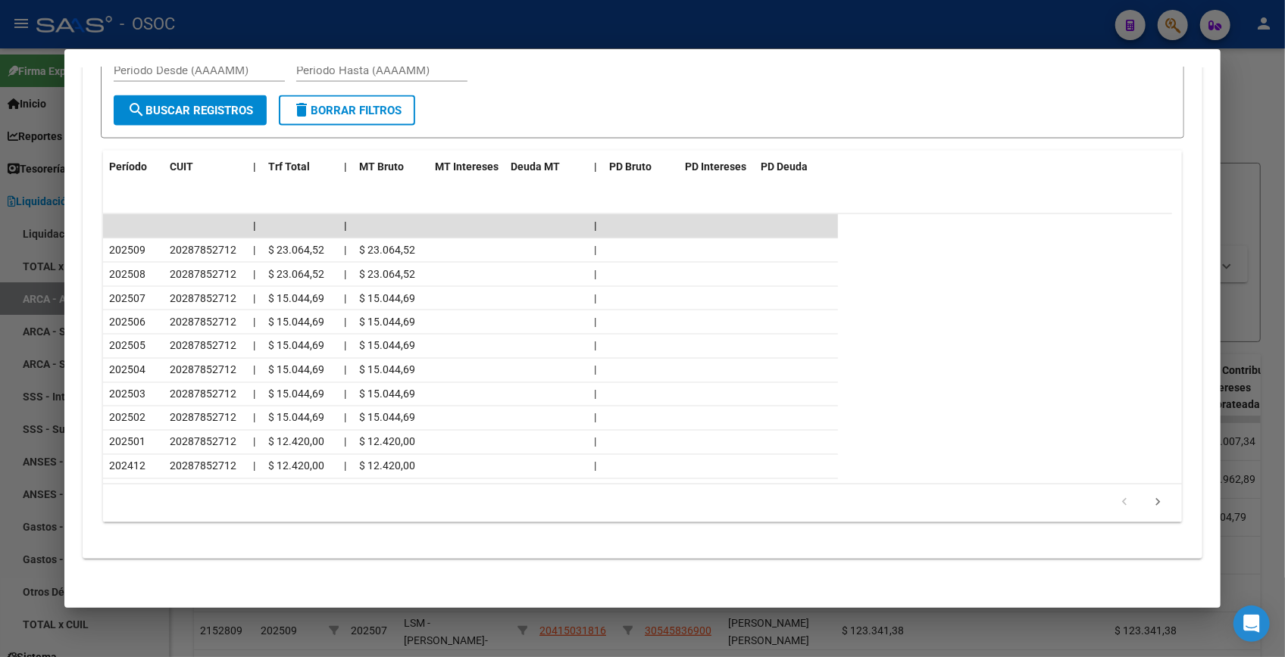
click at [1250, 116] on div at bounding box center [642, 328] width 1285 height 657
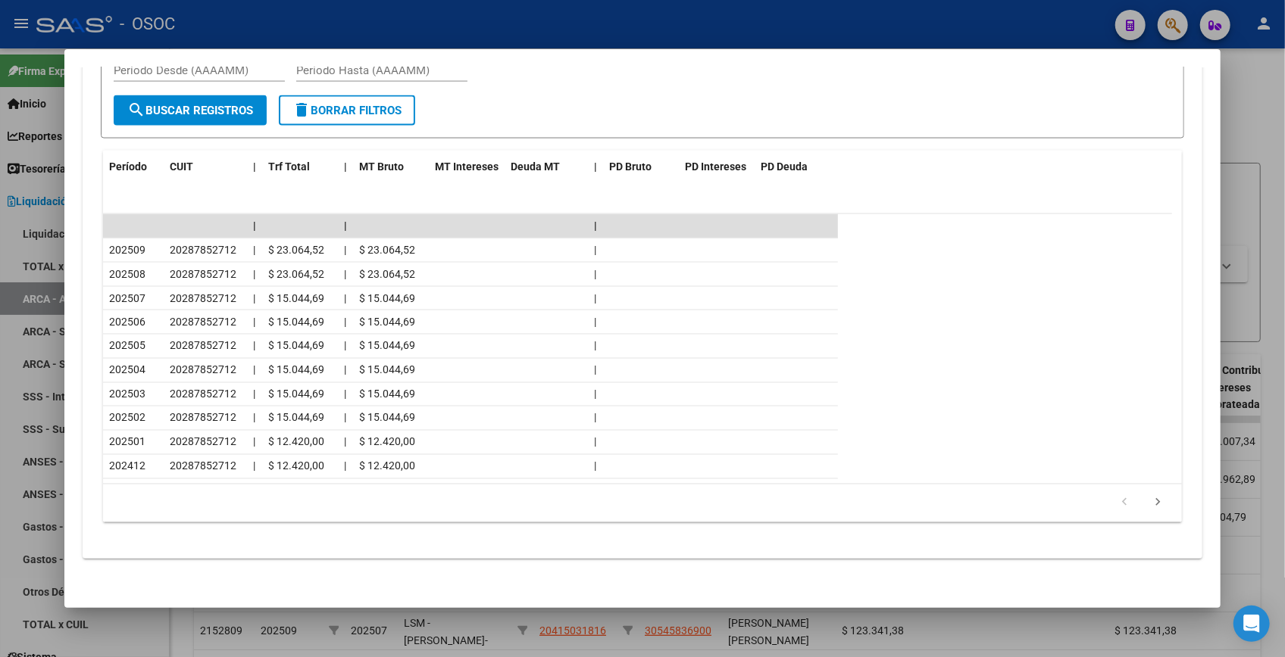
click at [1250, 116] on div at bounding box center [642, 328] width 1285 height 657
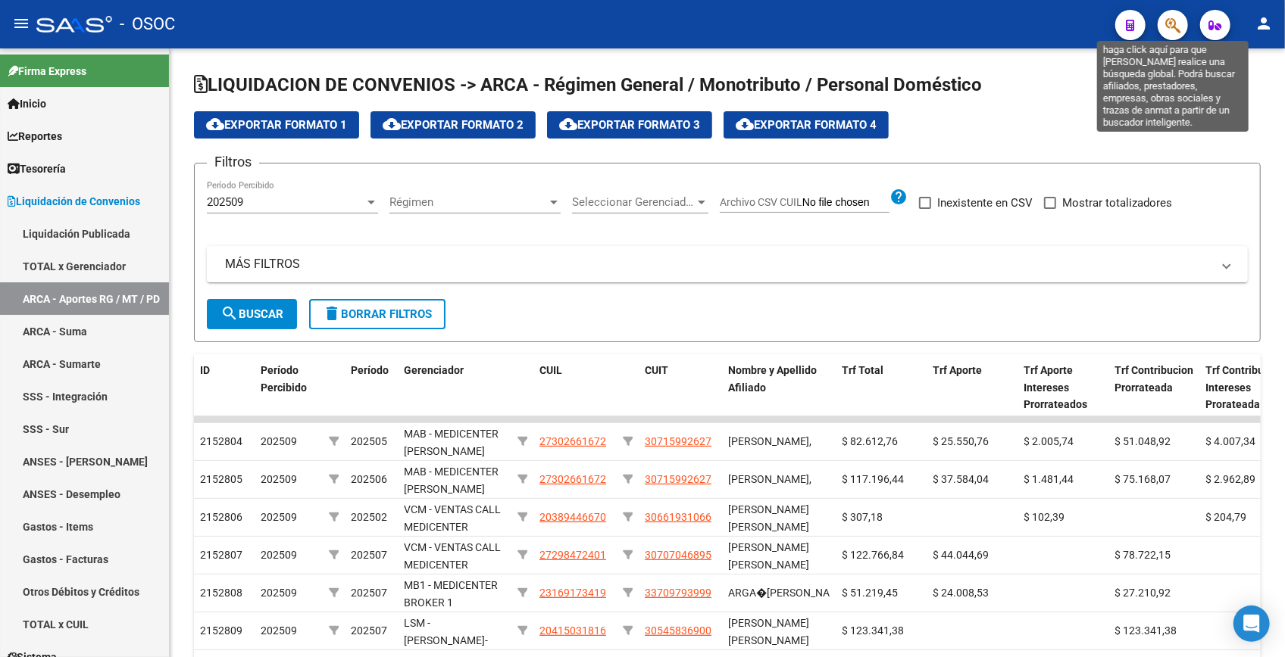
click at [1168, 30] on icon "button" at bounding box center [1172, 25] width 15 height 17
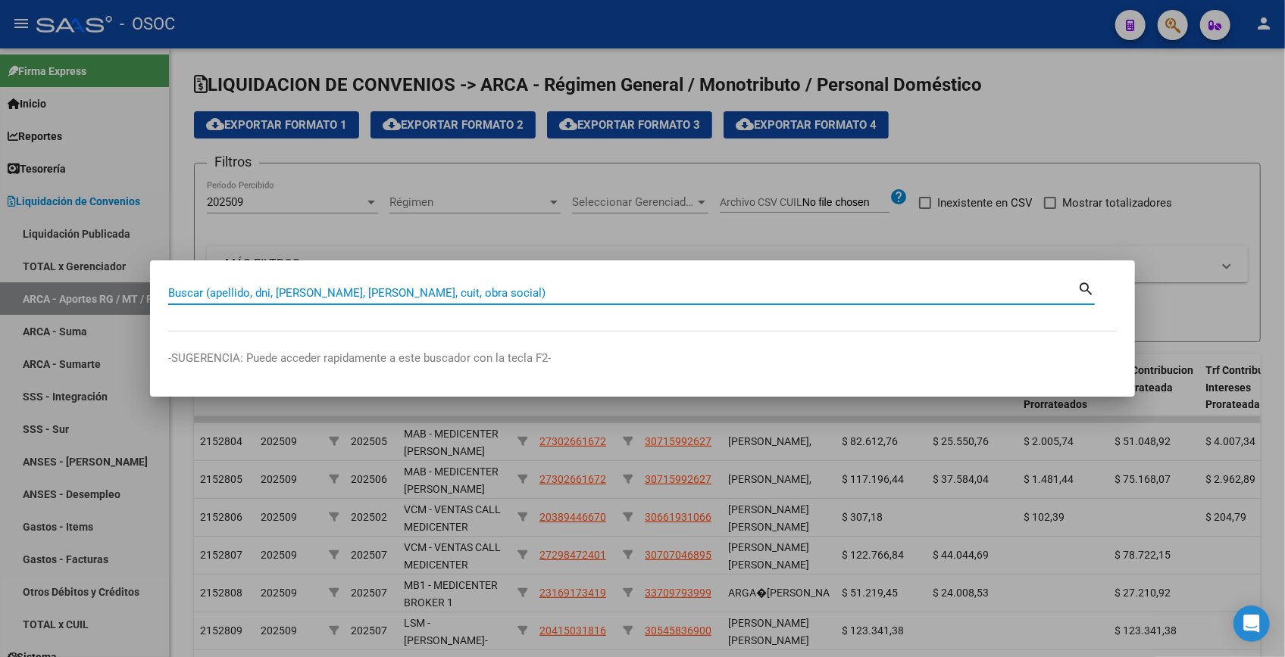
paste input "28953771"
type input "28953771"
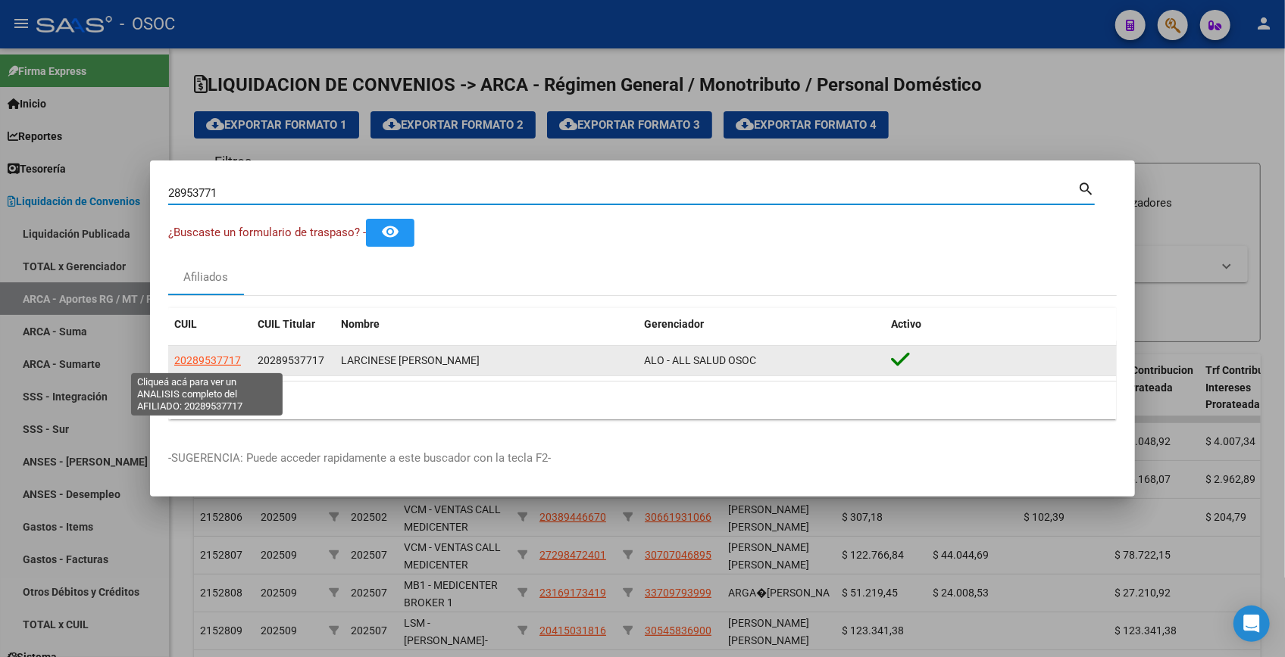
click at [198, 357] on span "20289537717" at bounding box center [207, 360] width 67 height 12
type textarea "20289537717"
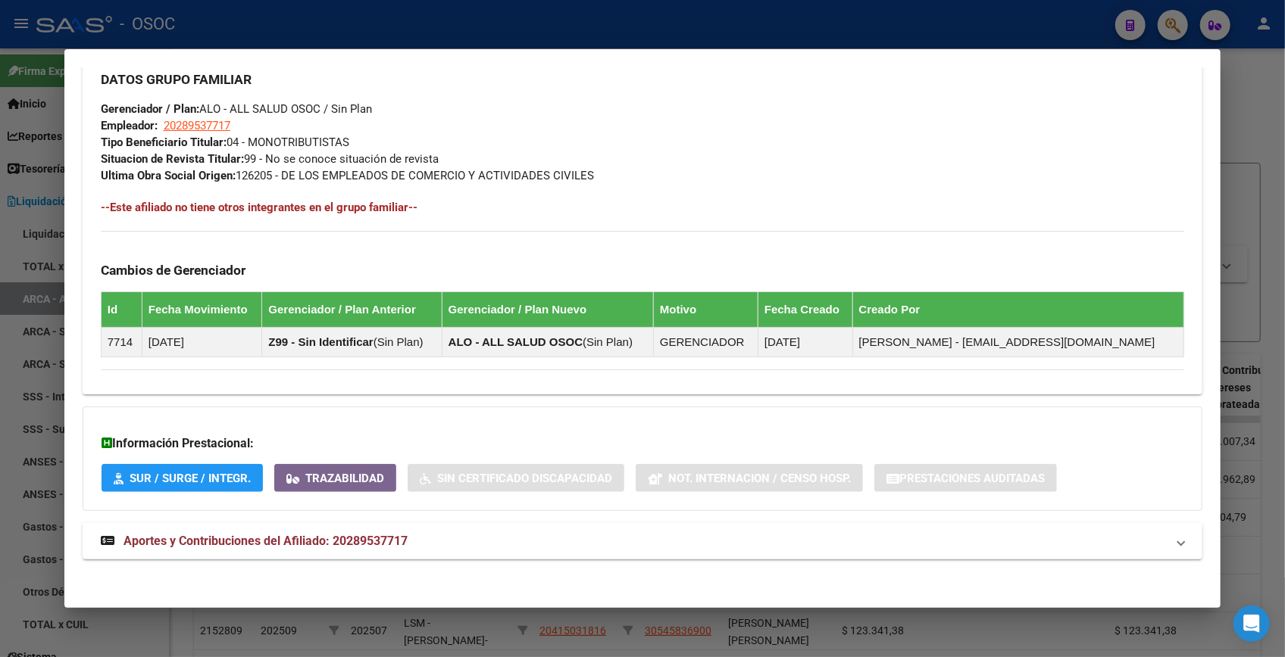
scroll to position [738, 0]
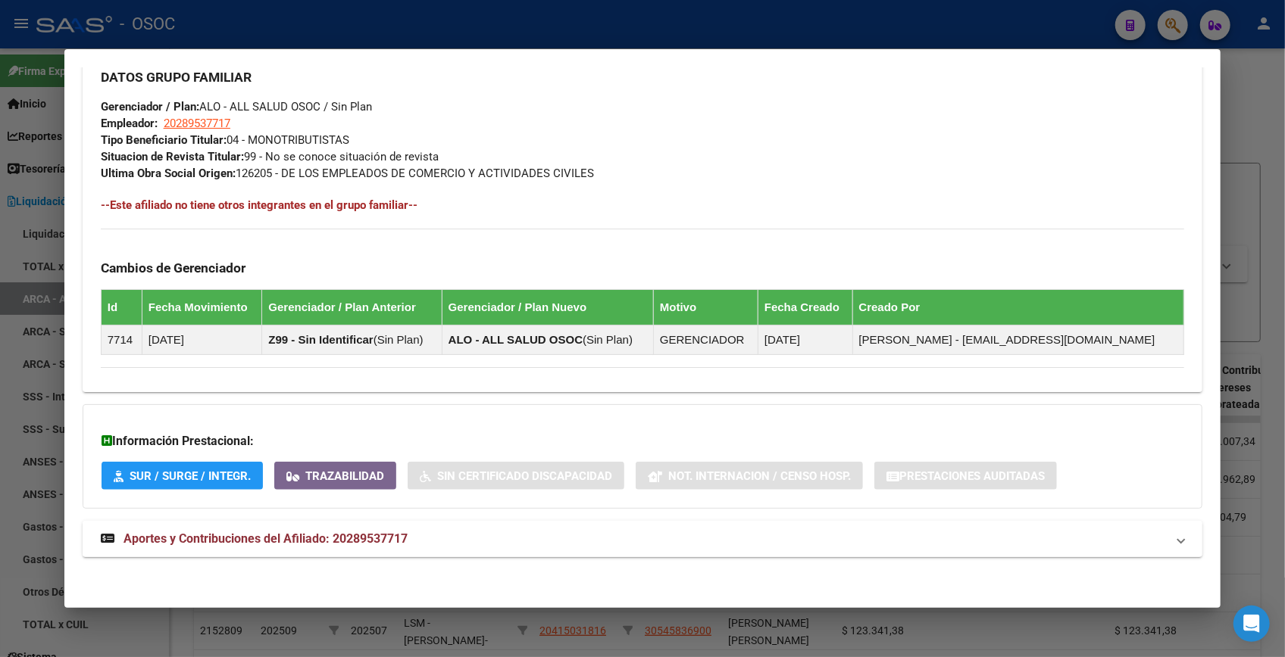
click at [396, 533] on span "Aportes y Contribuciones del Afiliado: 20289537717" at bounding box center [265, 539] width 284 height 14
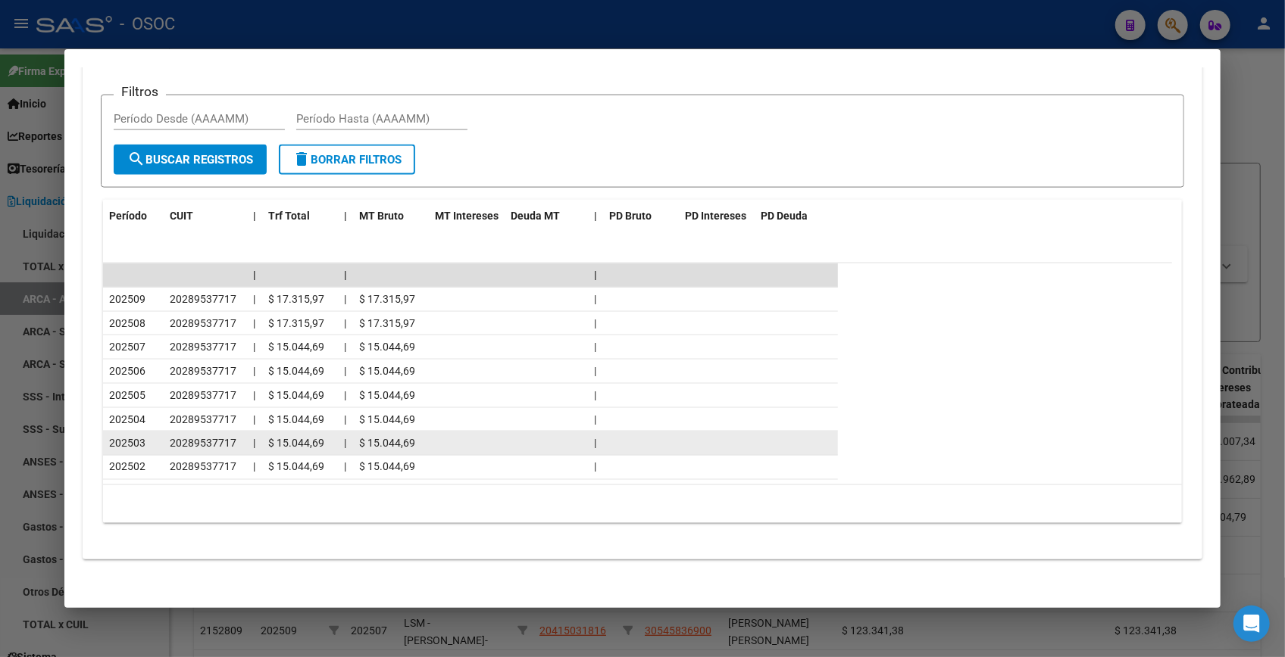
scroll to position [1369, 0]
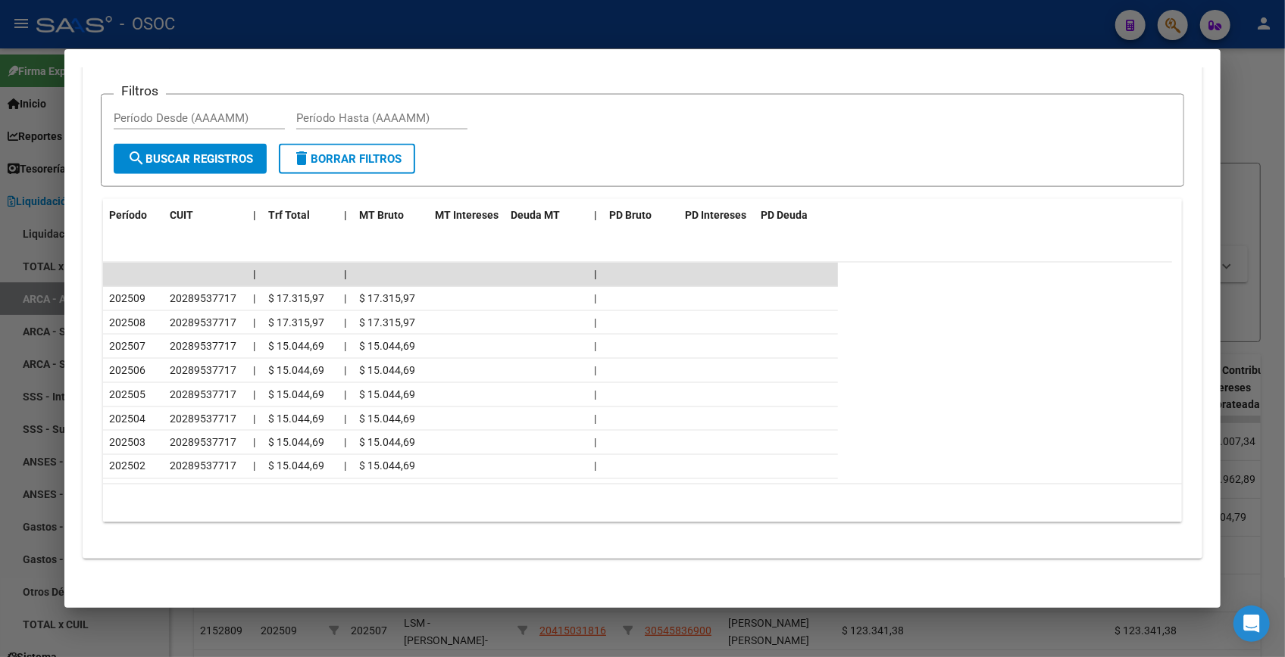
click at [1235, 88] on div at bounding box center [642, 328] width 1285 height 657
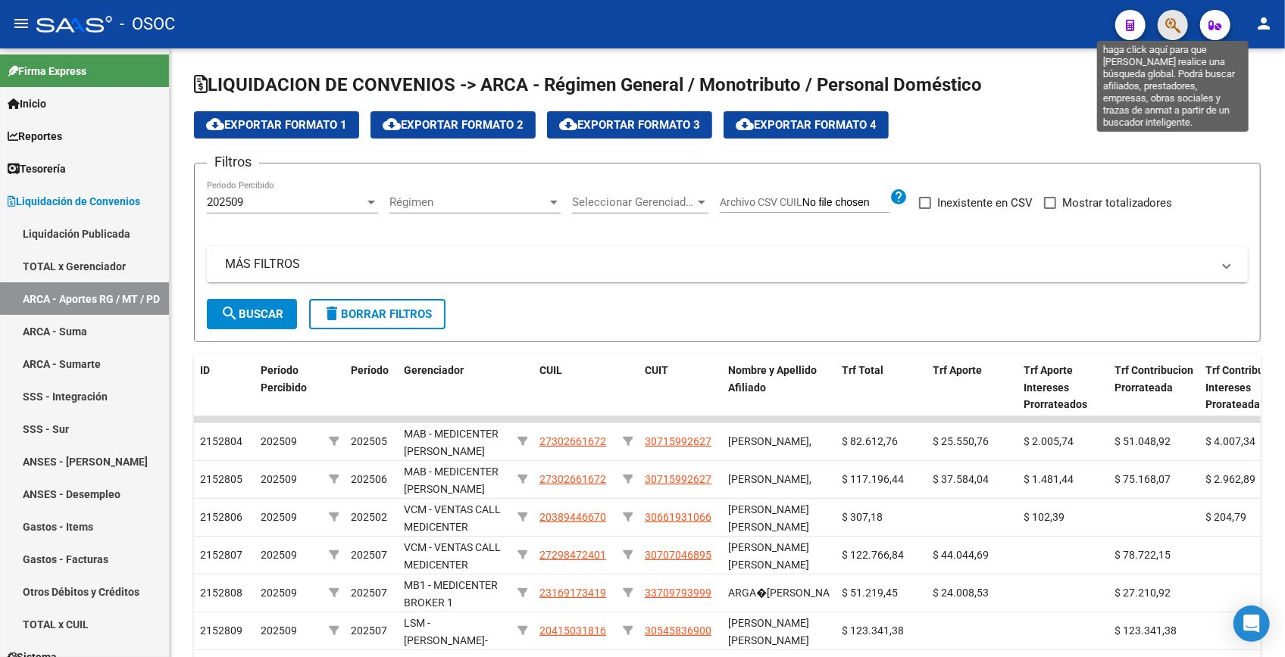
click at [1169, 26] on icon "button" at bounding box center [1172, 25] width 15 height 17
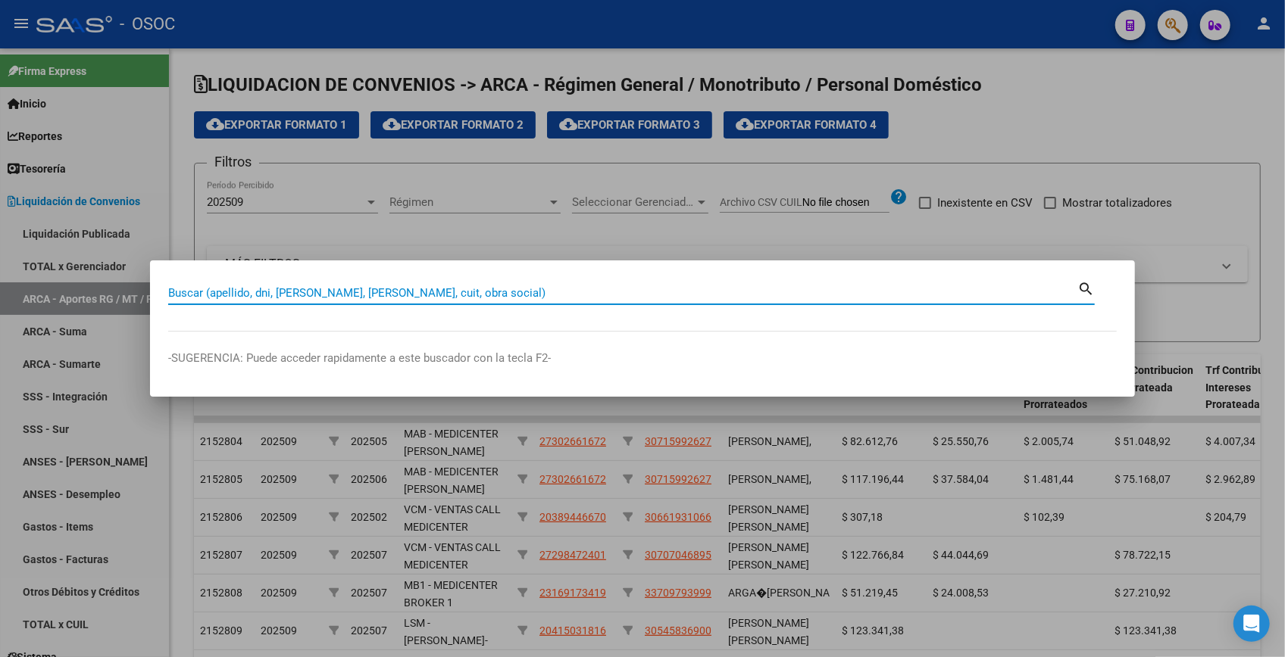
paste input "29739351"
type input "29739351"
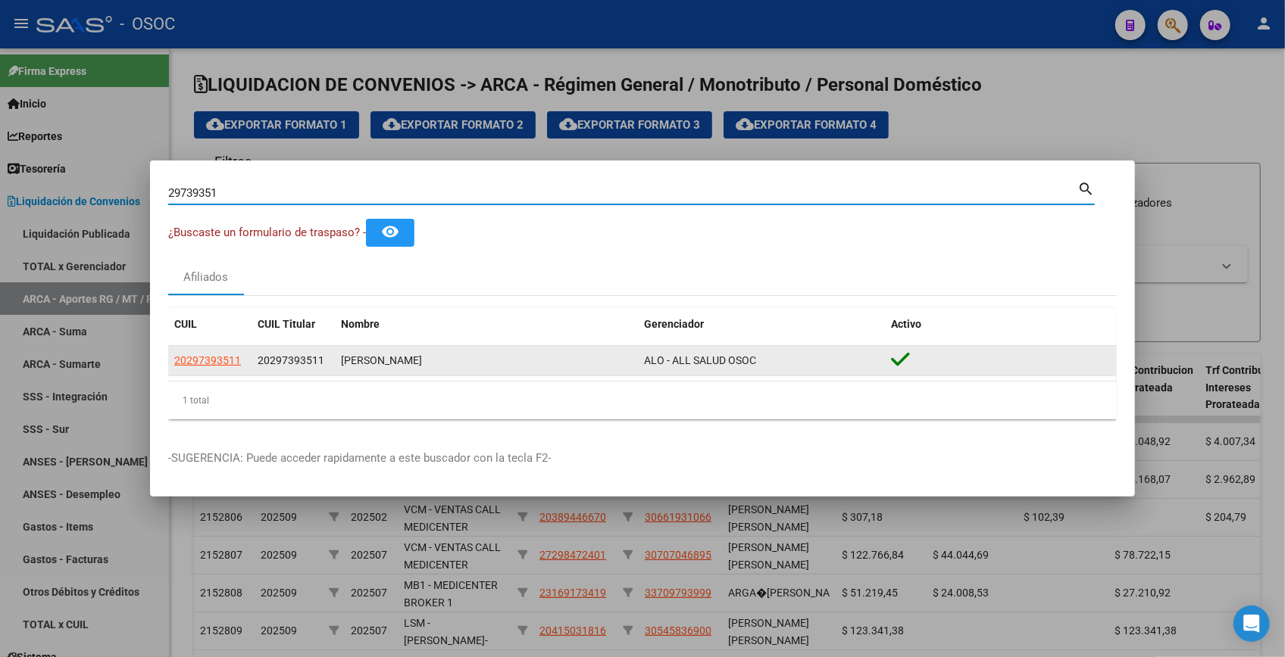
click at [221, 363] on span "20297393511" at bounding box center [207, 360] width 67 height 12
type textarea "20297393511"
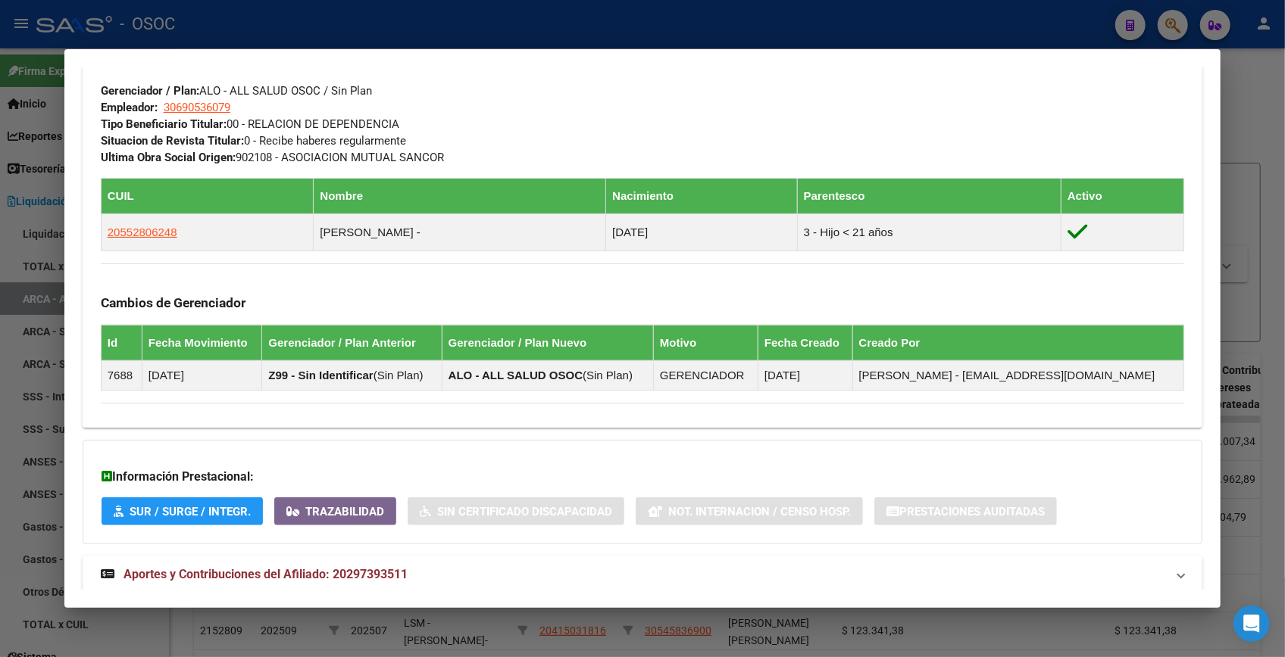
scroll to position [788, 0]
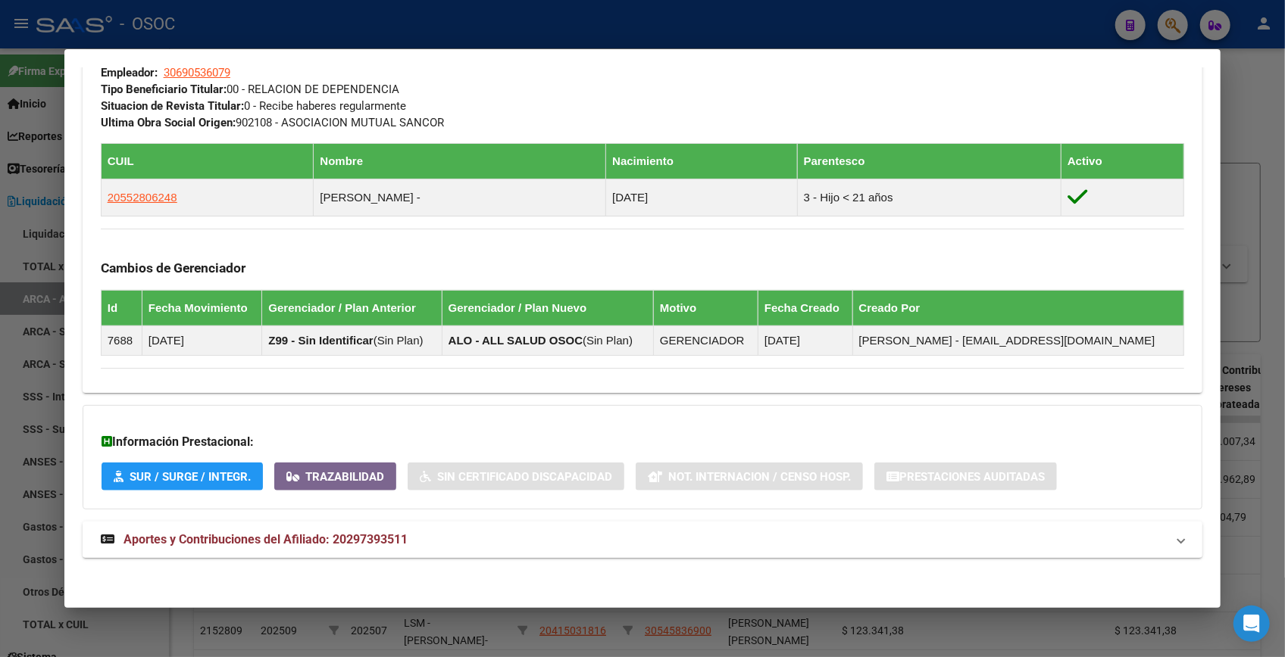
click at [411, 542] on mat-panel-title "Aportes y Contribuciones del Afiliado: 20297393511" at bounding box center [633, 540] width 1065 height 18
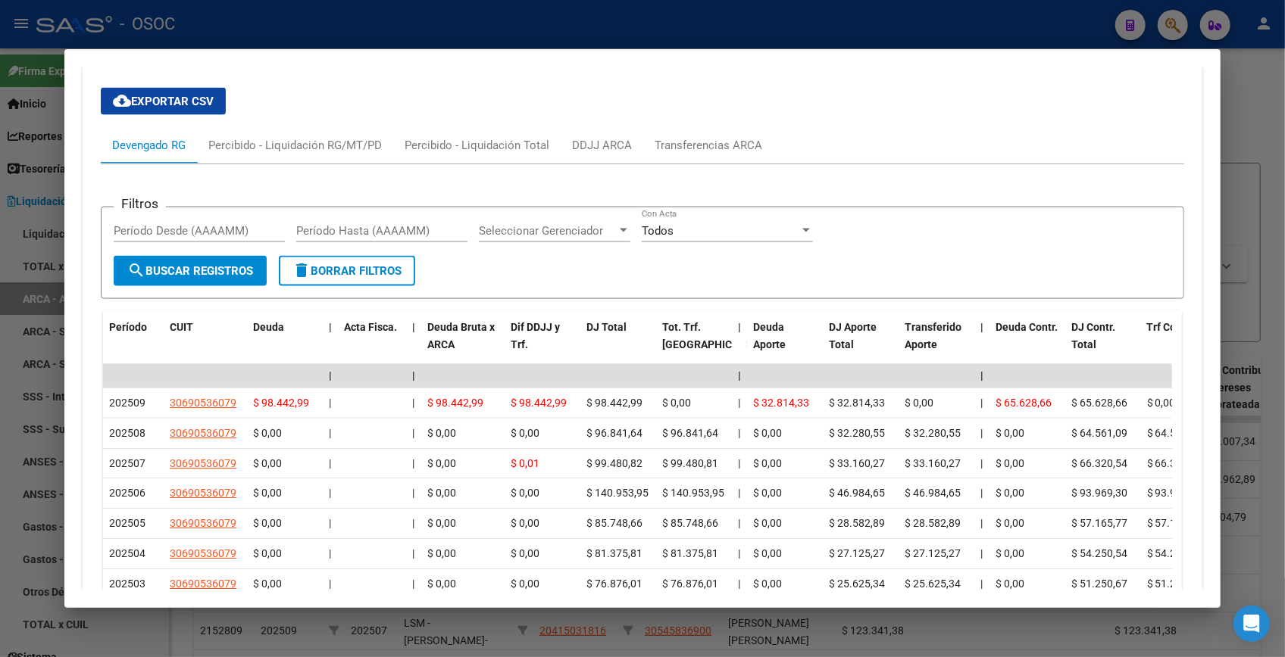
scroll to position [1227, 0]
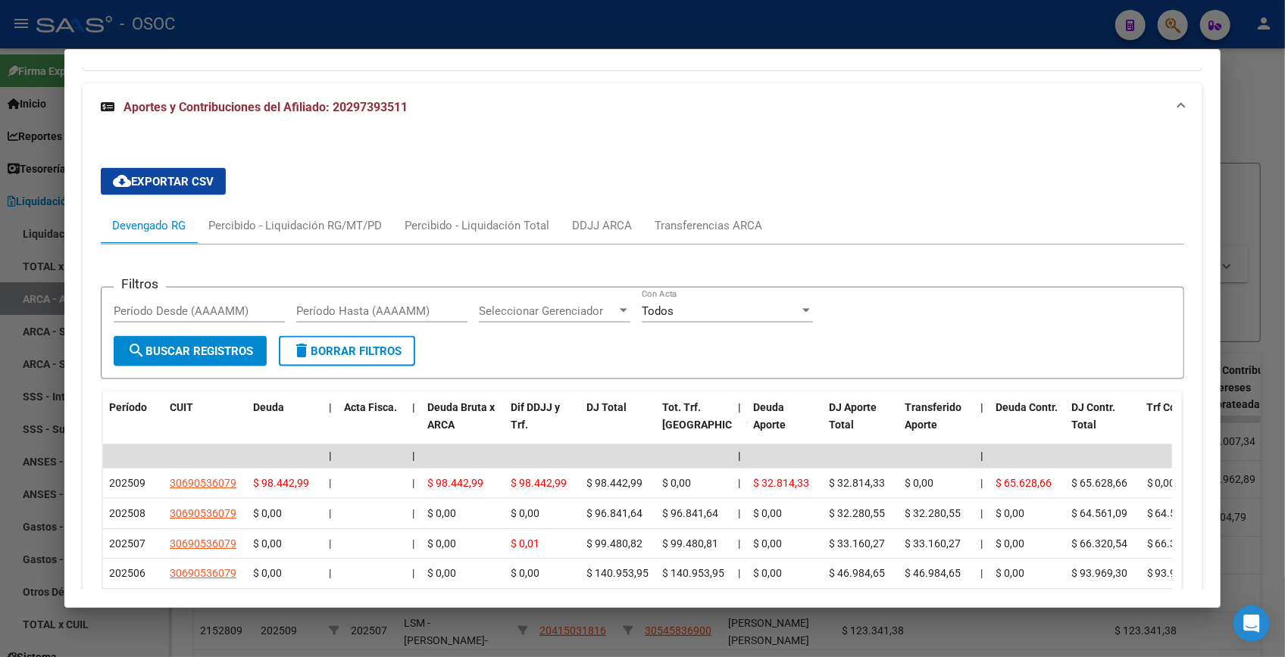
drag, startPoint x: 1249, startPoint y: 144, endPoint x: 1197, endPoint y: 168, distance: 57.6
click at [1249, 144] on div at bounding box center [642, 328] width 1285 height 657
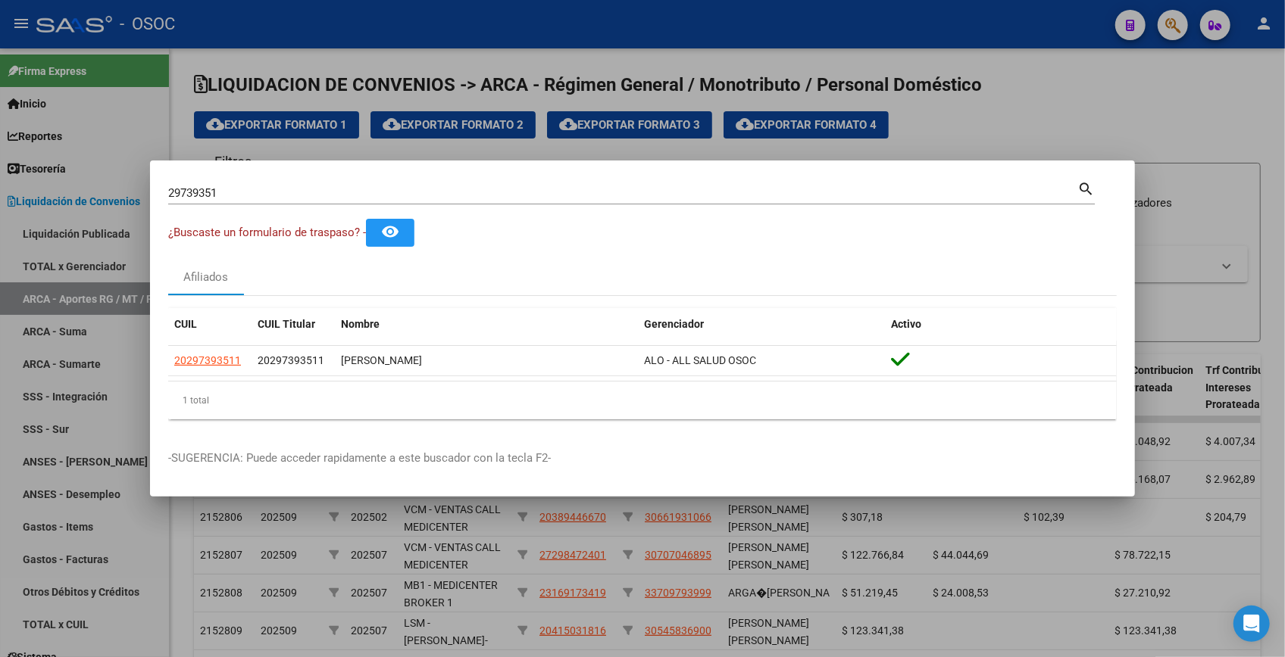
click at [1207, 105] on div at bounding box center [642, 328] width 1285 height 657
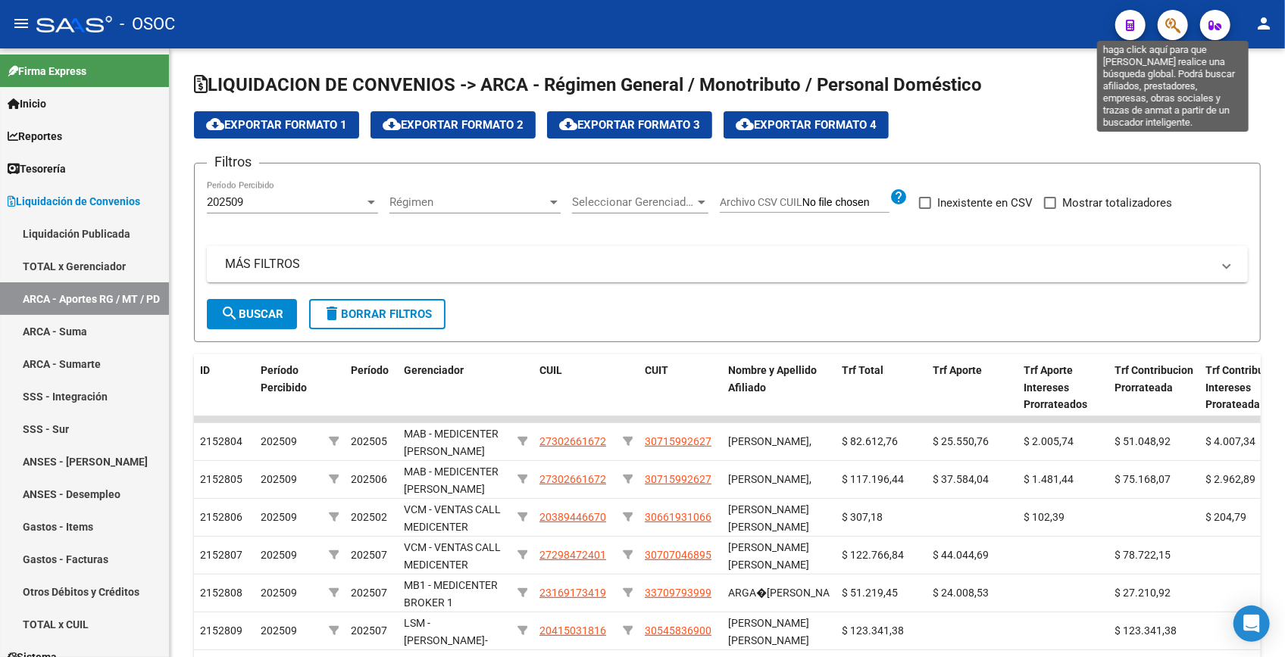
click at [1171, 17] on icon "button" at bounding box center [1172, 25] width 15 height 17
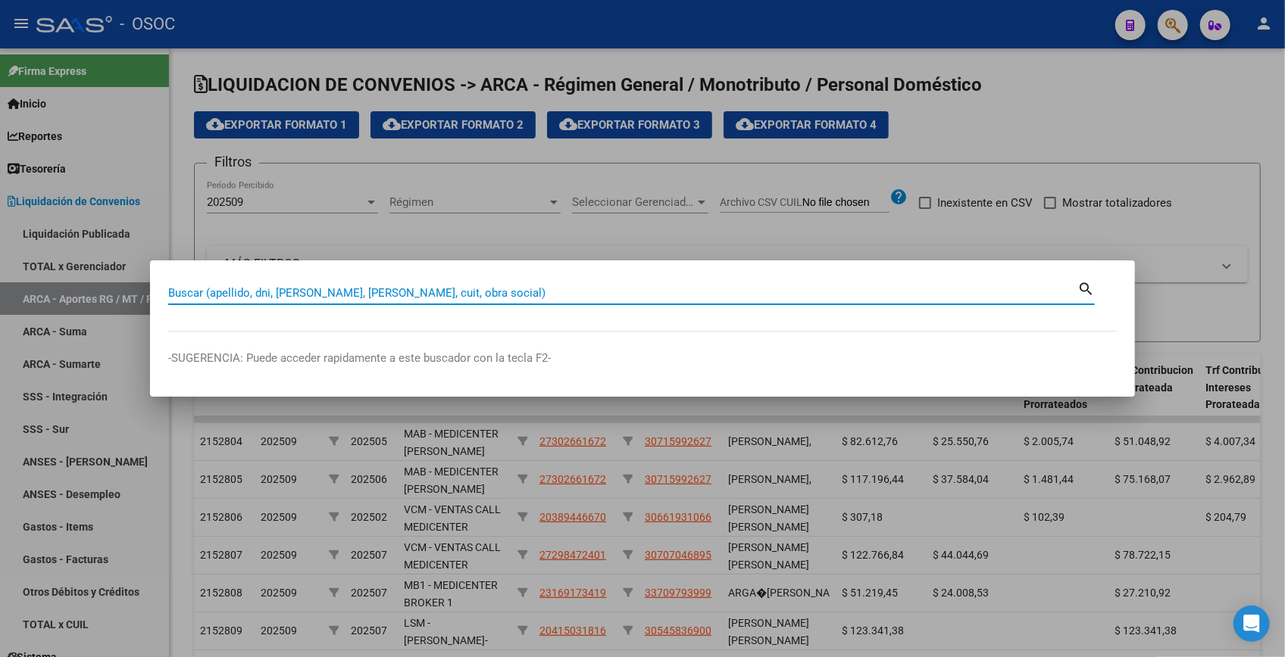
paste input "30486122"
type input "30486122"
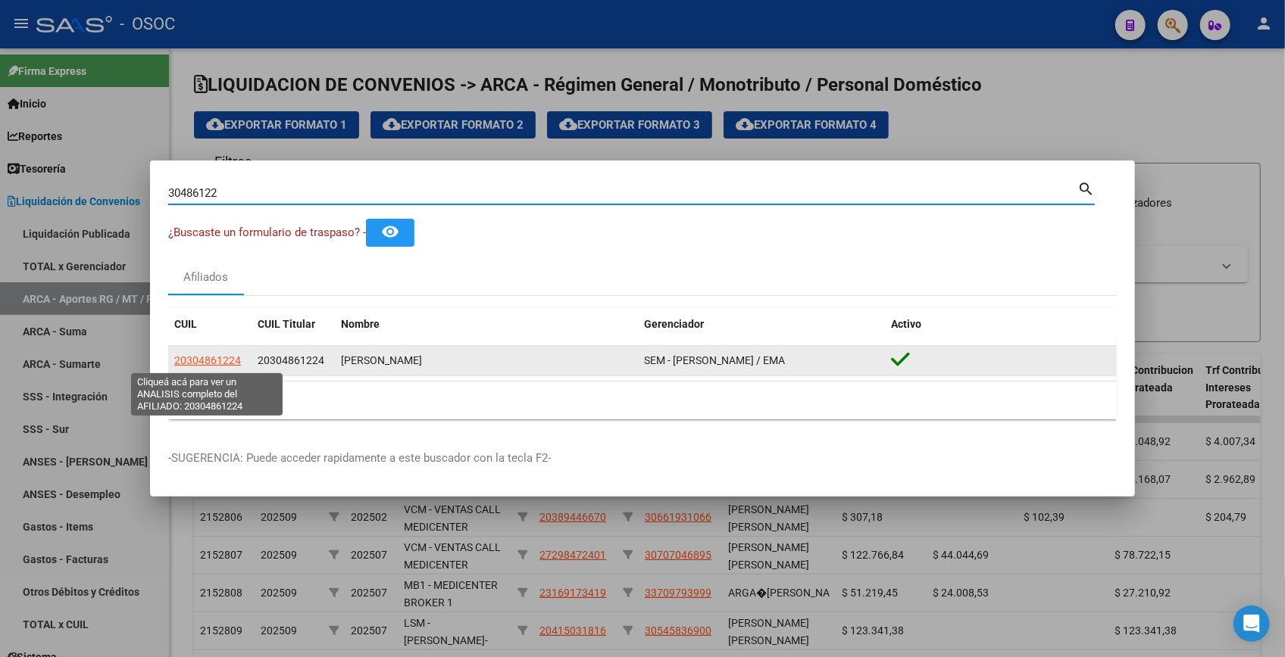
click at [223, 363] on span "20304861224" at bounding box center [207, 360] width 67 height 12
type textarea "20304861224"
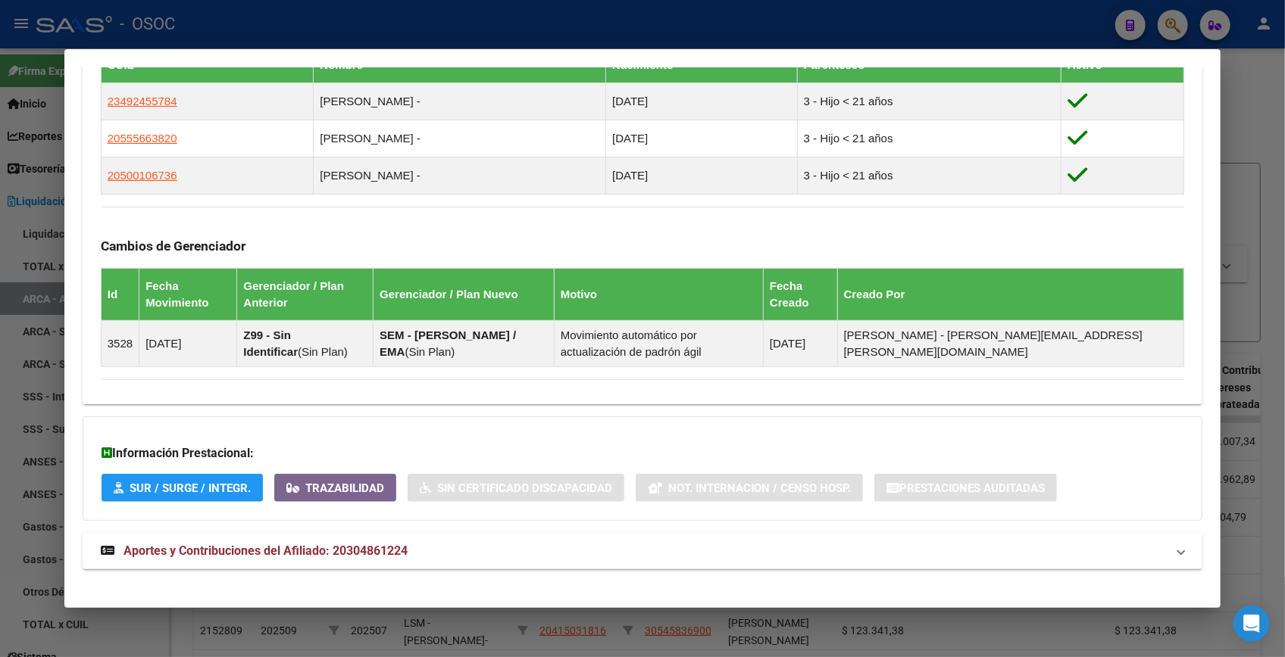
scroll to position [898, 0]
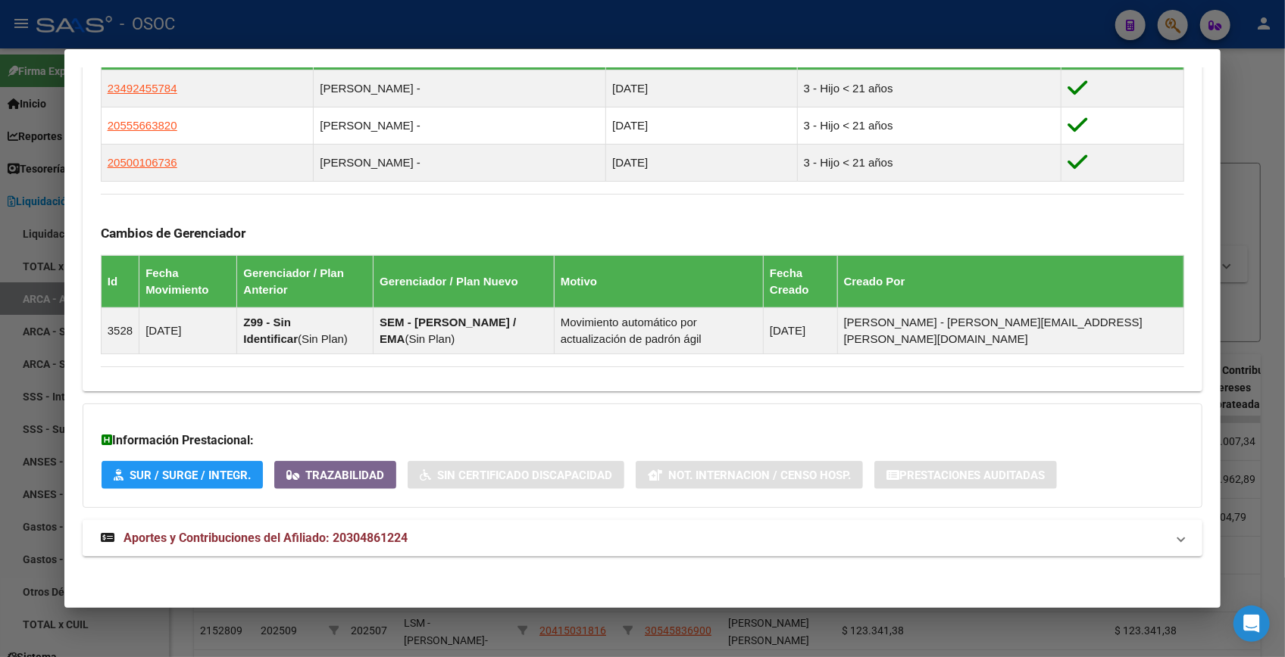
click at [451, 523] on mat-expansion-panel-header "Aportes y Contribuciones del Afiliado: 20304861224" at bounding box center [642, 538] width 1119 height 36
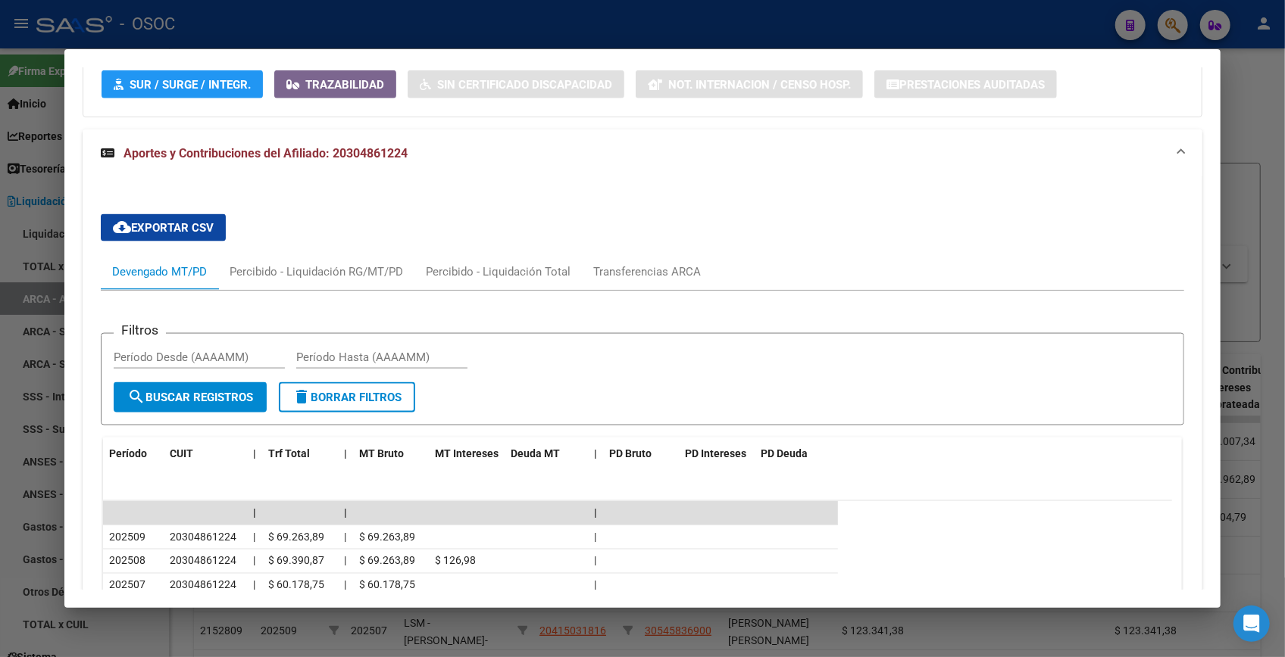
scroll to position [1576, 0]
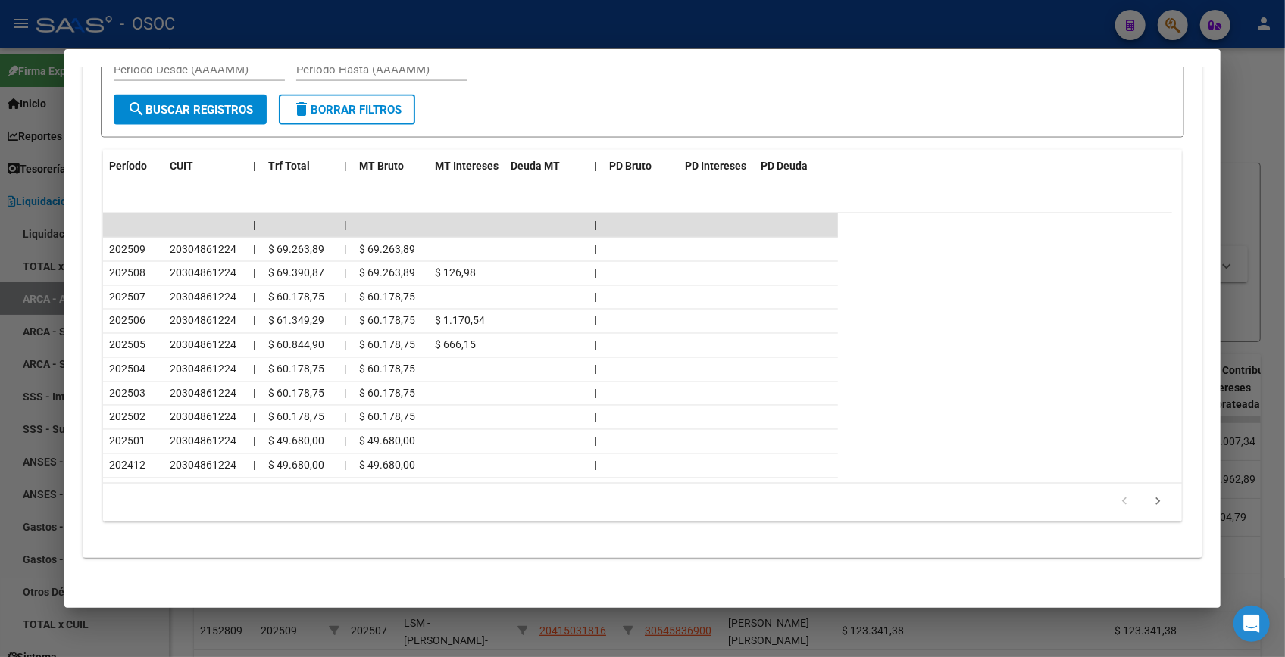
click at [1232, 92] on div at bounding box center [642, 328] width 1285 height 657
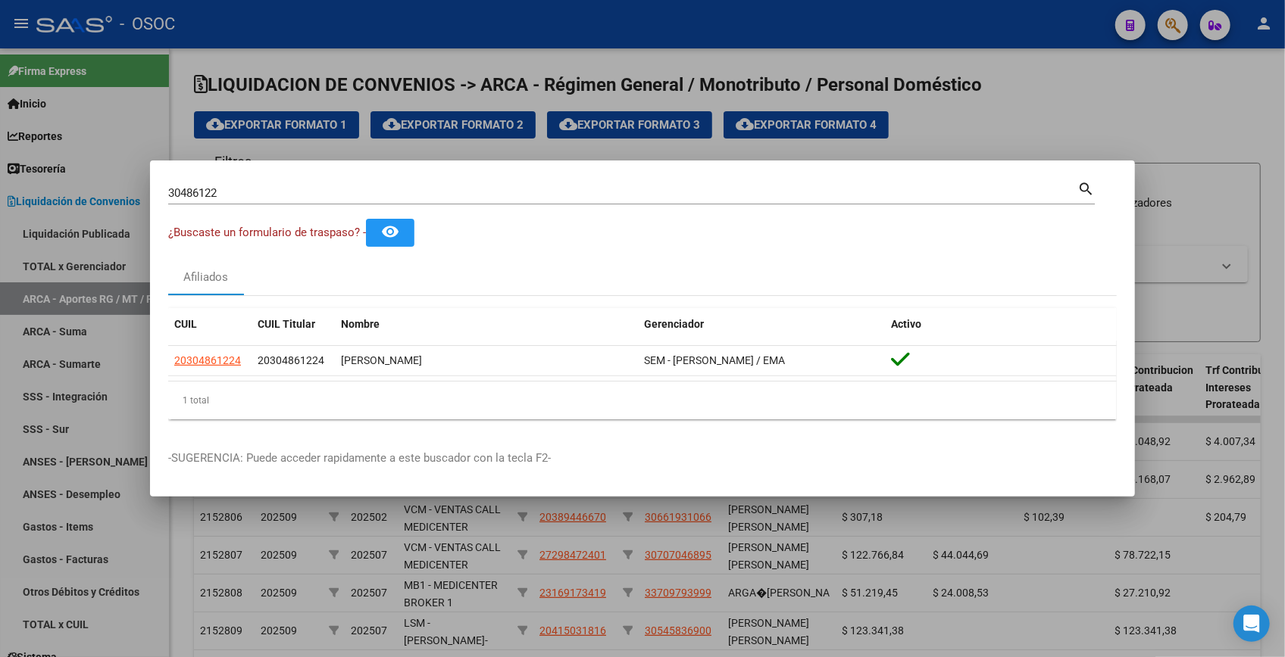
click at [1232, 92] on div at bounding box center [642, 328] width 1285 height 657
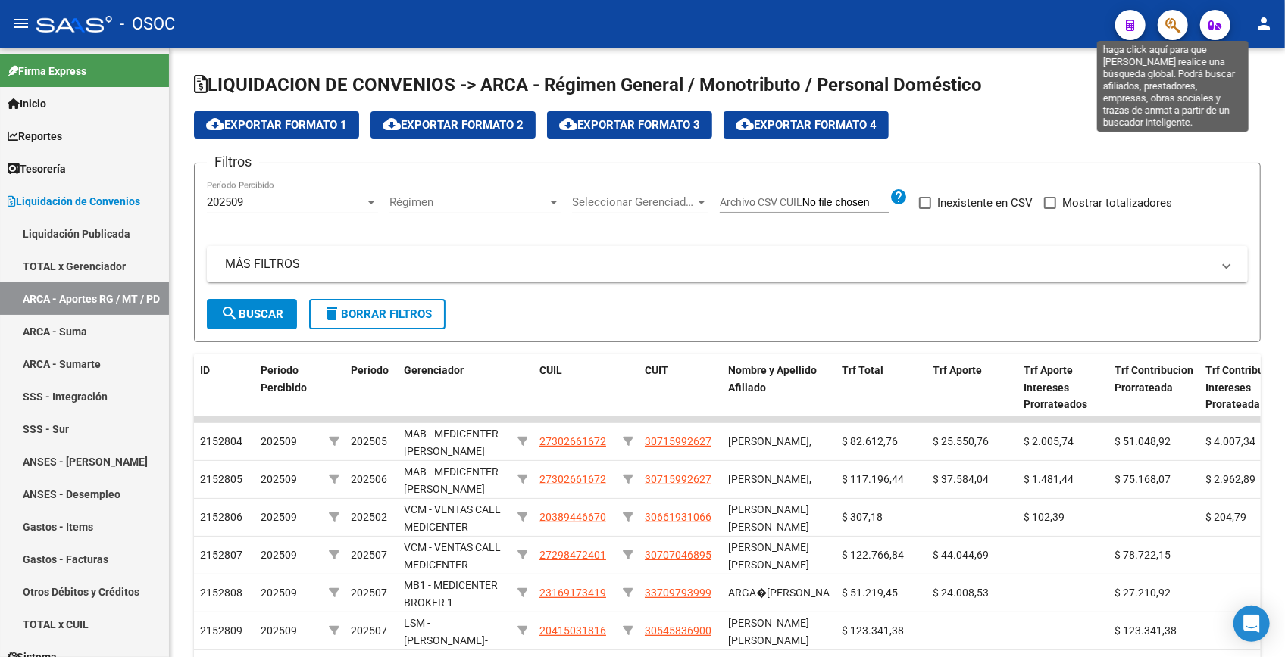
click at [1171, 27] on icon "button" at bounding box center [1172, 25] width 15 height 17
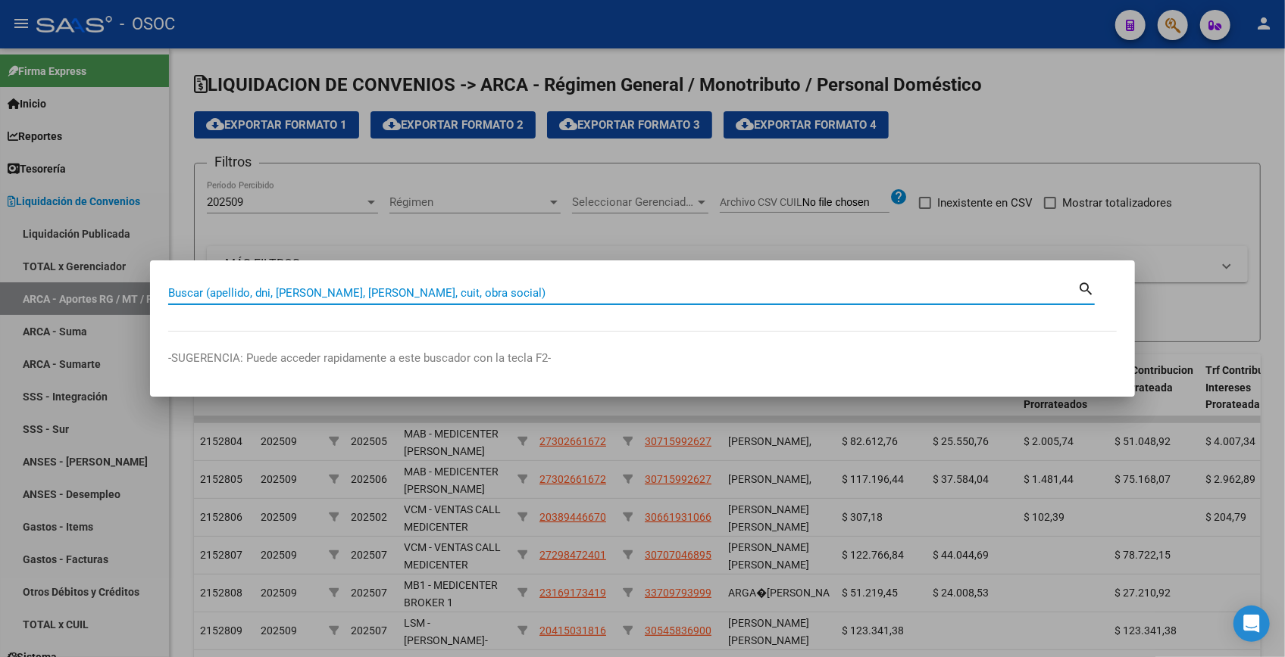
paste input "30662784"
type input "30662784"
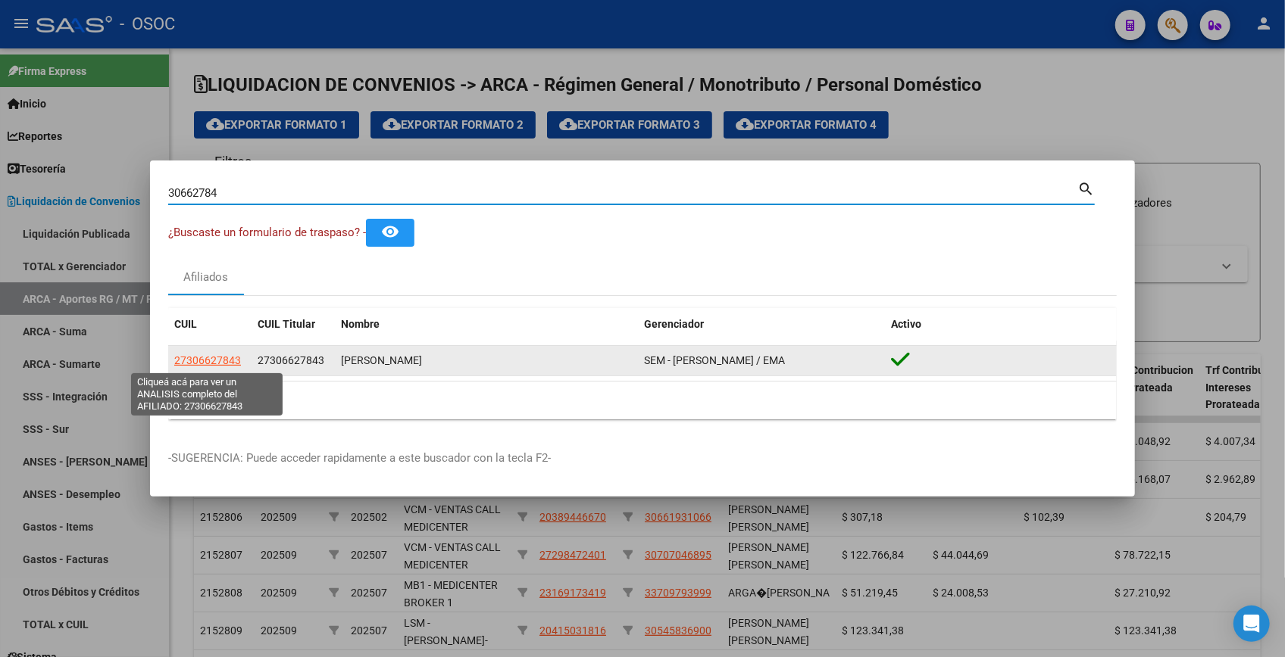
click at [226, 360] on span "27306627843" at bounding box center [207, 360] width 67 height 12
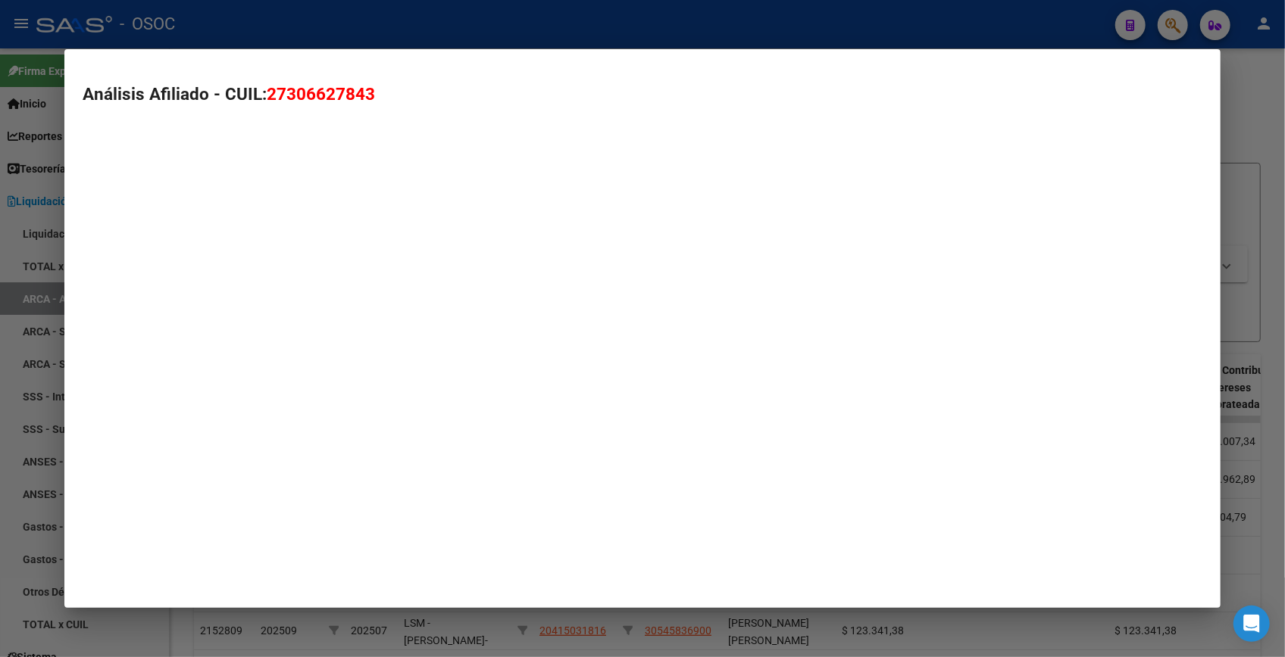
type textarea "27306627843"
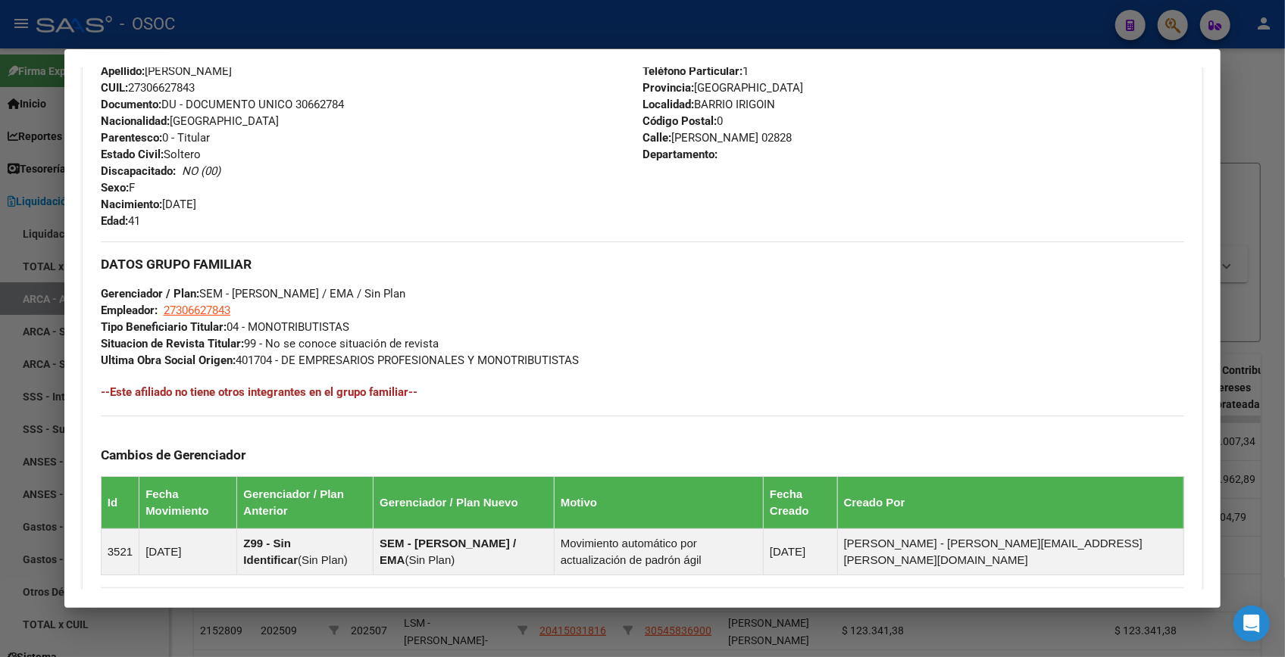
scroll to position [771, 0]
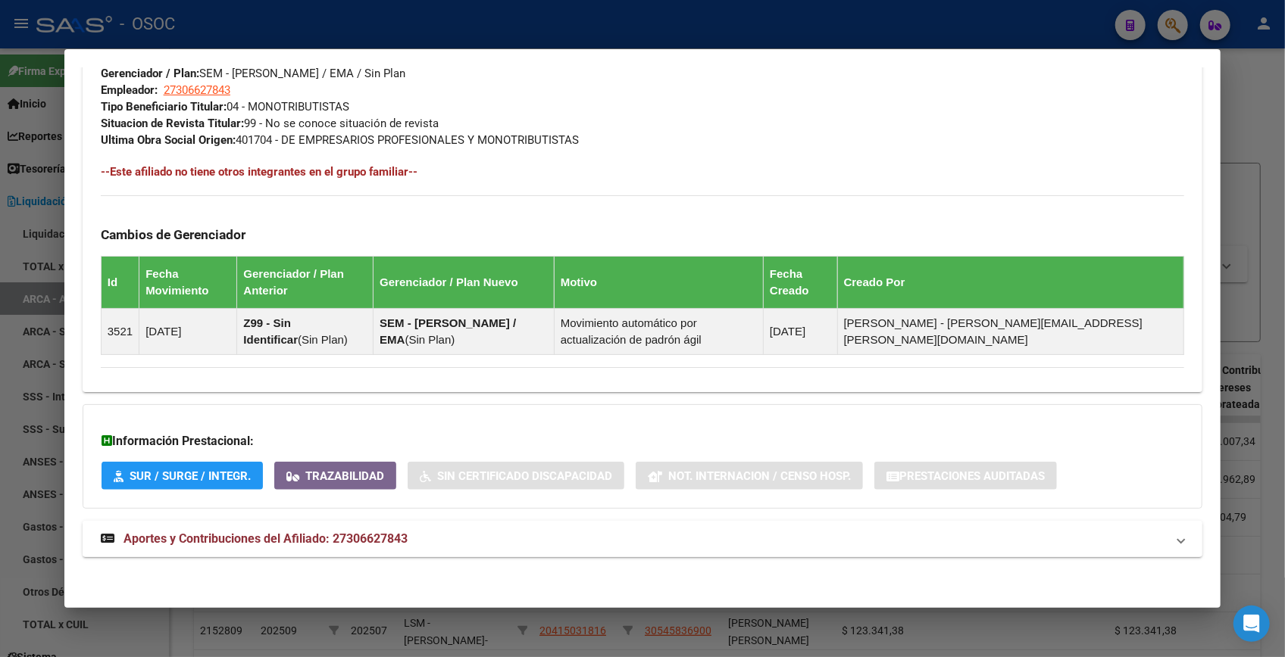
click at [518, 539] on mat-panel-title "Aportes y Contribuciones del Afiliado: 27306627843" at bounding box center [633, 539] width 1065 height 18
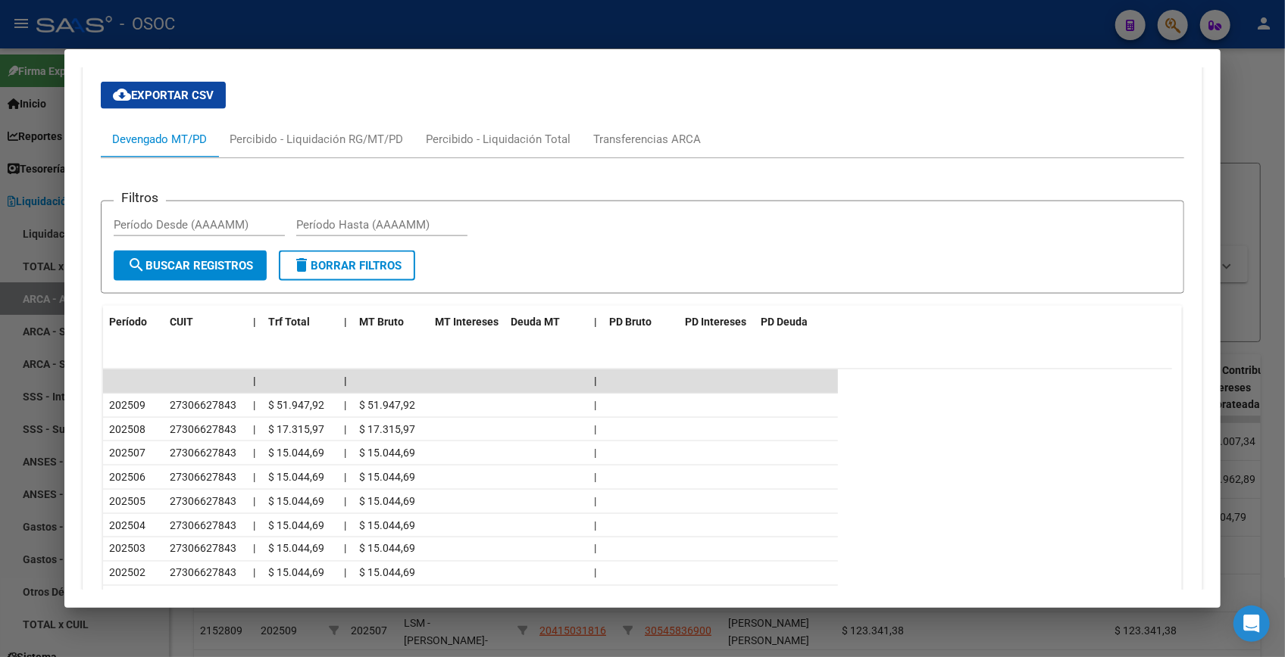
scroll to position [1299, 0]
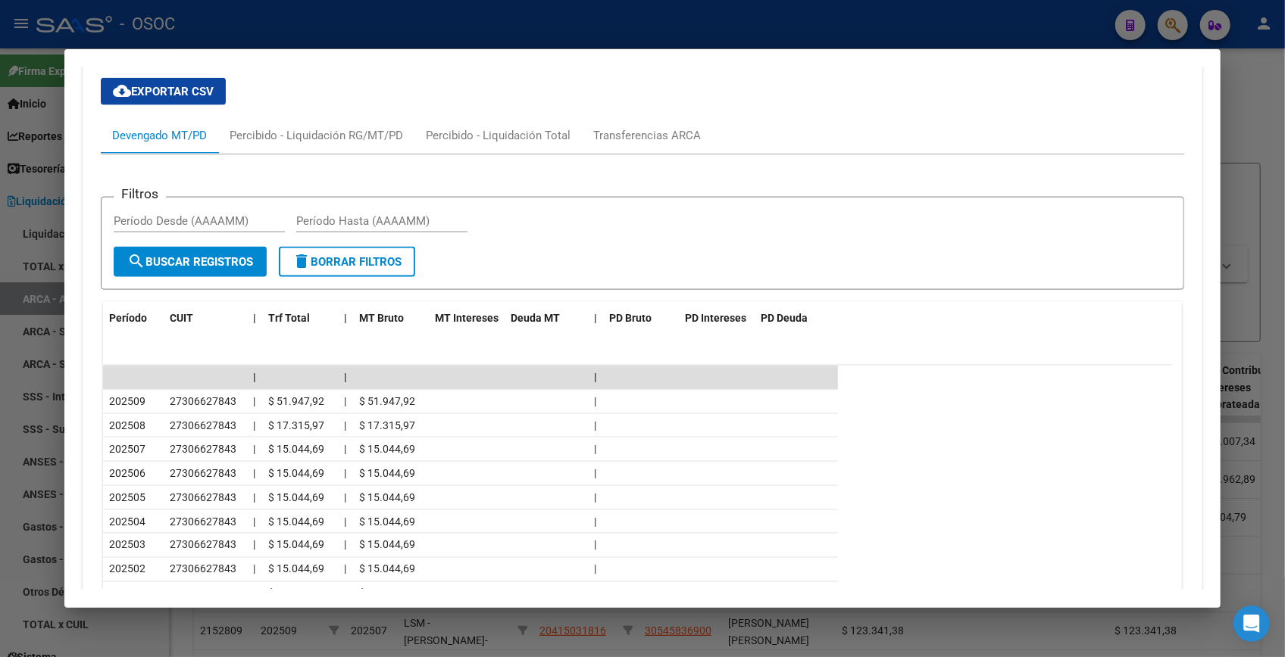
click at [1238, 101] on div at bounding box center [642, 328] width 1285 height 657
click at [1236, 97] on div at bounding box center [642, 328] width 1285 height 657
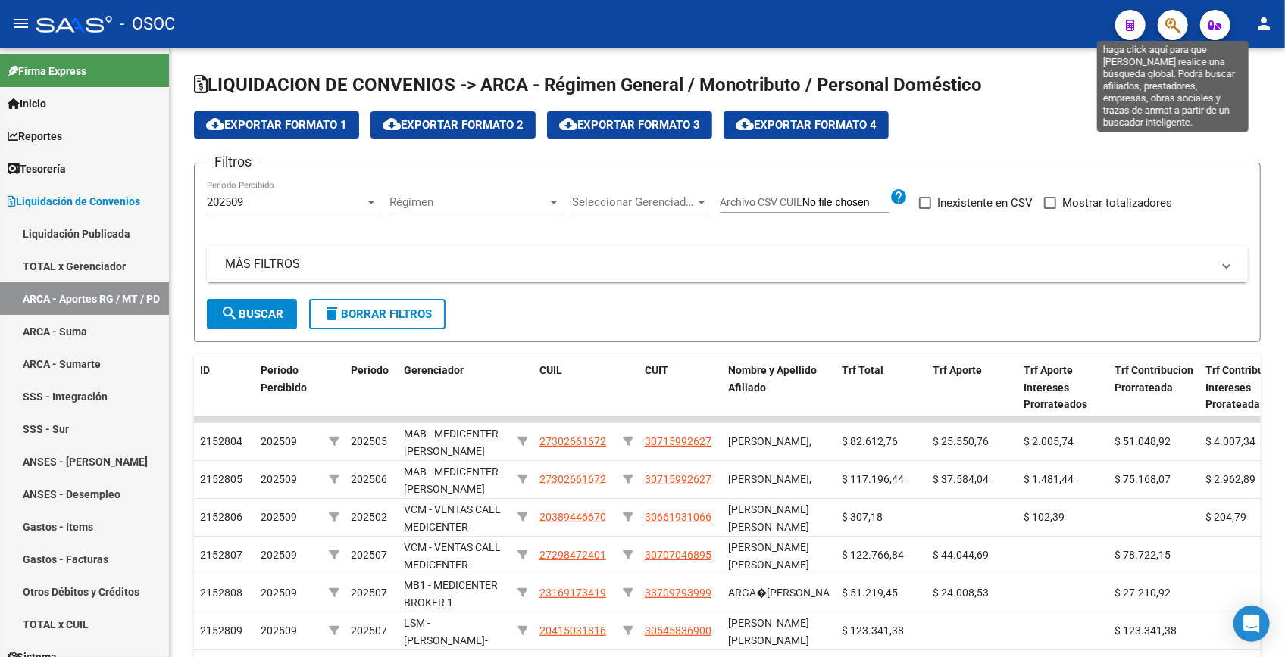
click at [1174, 19] on icon "button" at bounding box center [1172, 25] width 15 height 17
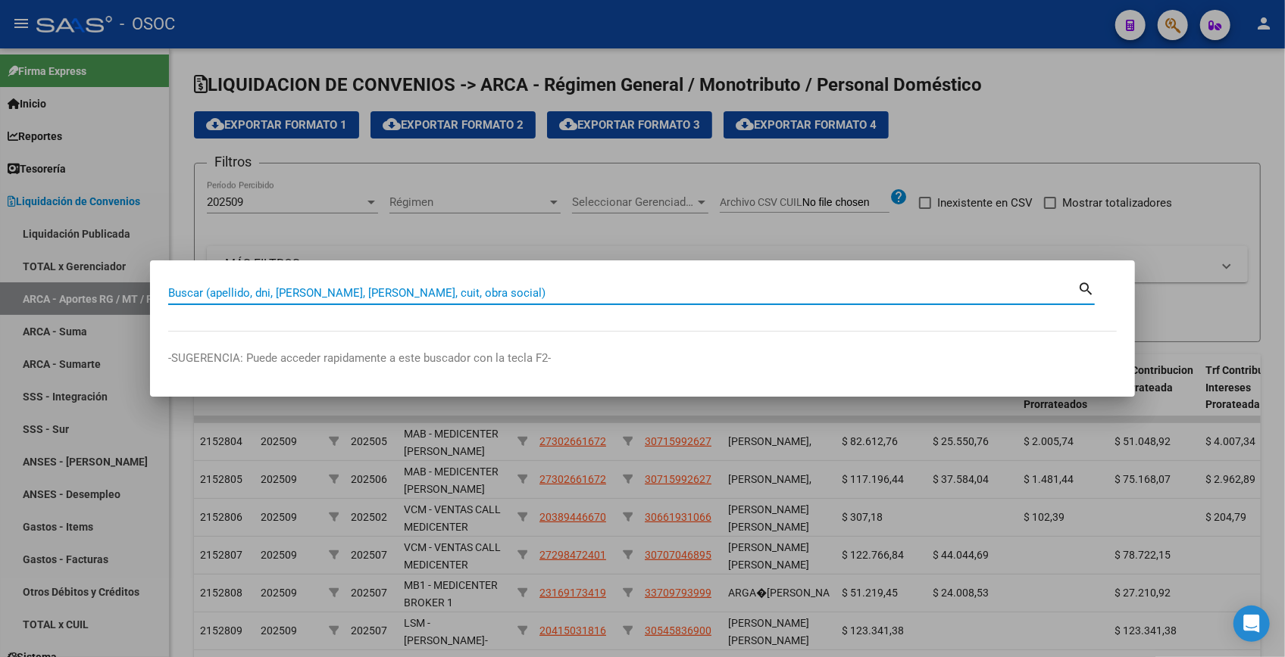
paste input "31284493"
type input "31284493"
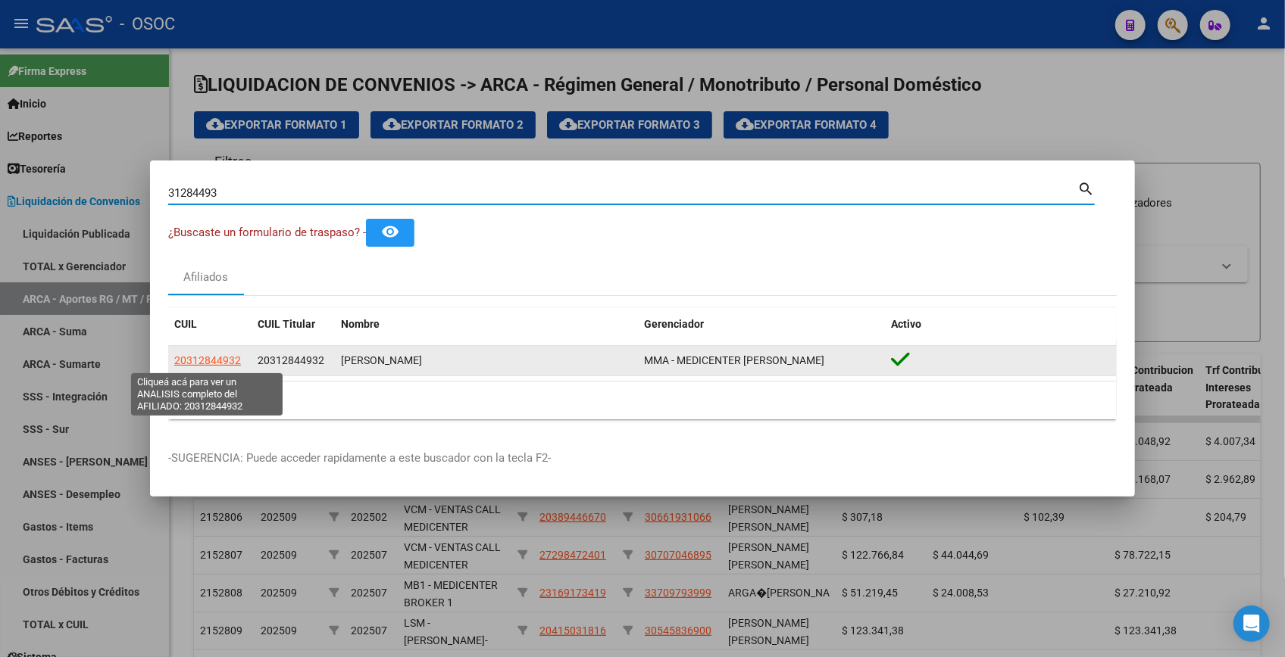
click at [208, 360] on span "20312844932" at bounding box center [207, 360] width 67 height 12
type textarea "20312844932"
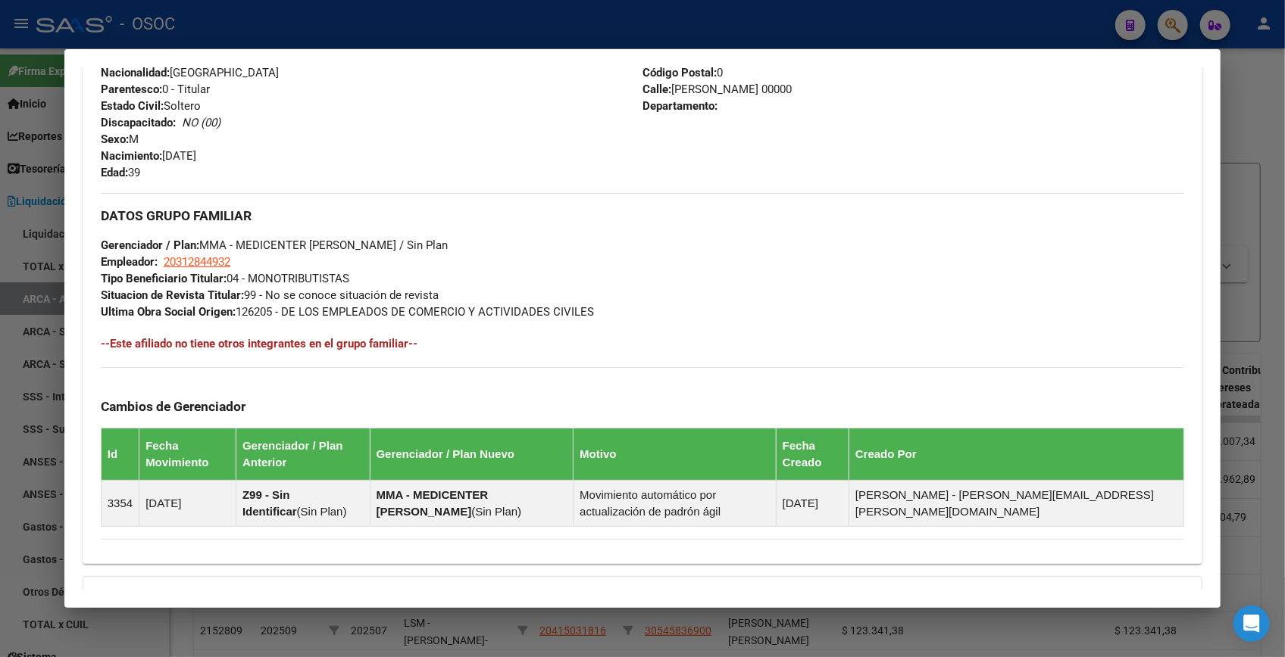
scroll to position [771, 0]
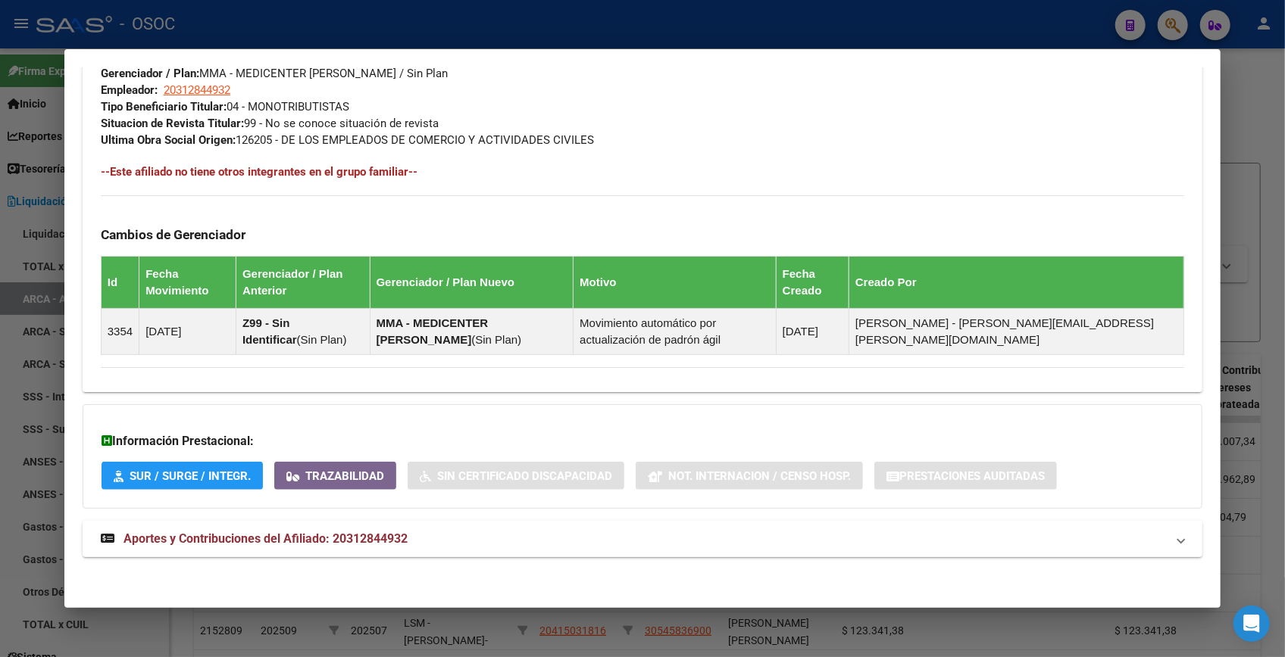
click at [504, 539] on mat-panel-title "Aportes y Contribuciones del Afiliado: 20312844932" at bounding box center [633, 539] width 1065 height 18
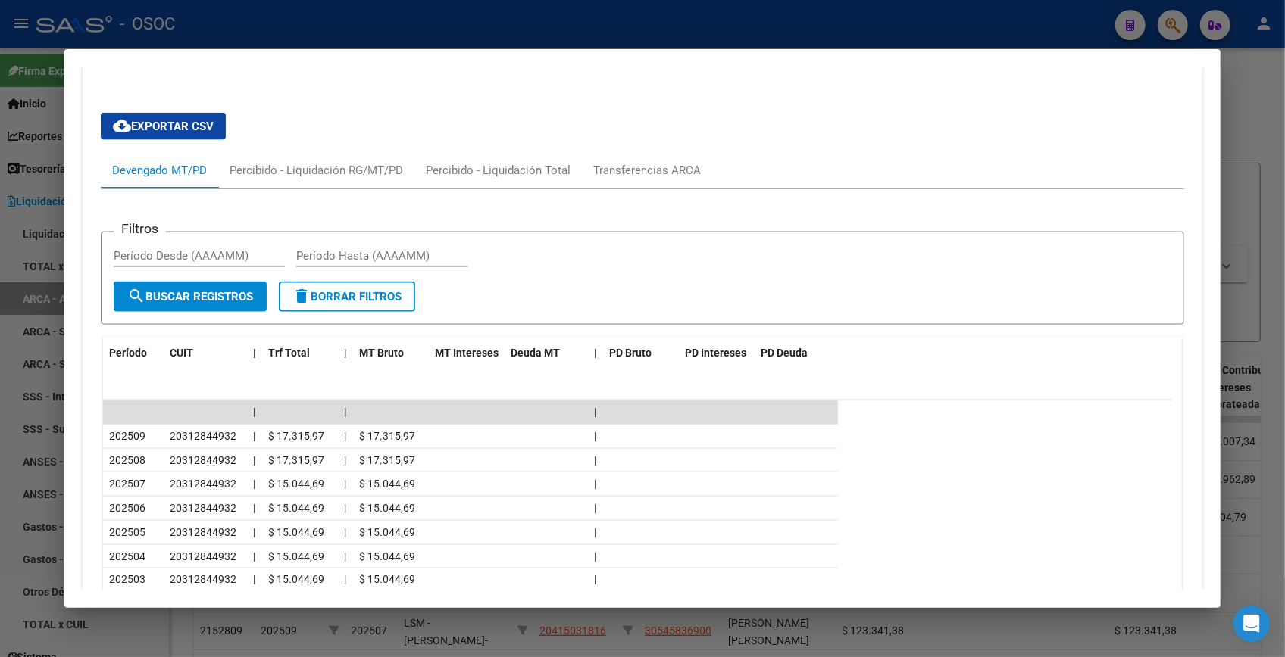
scroll to position [1450, 0]
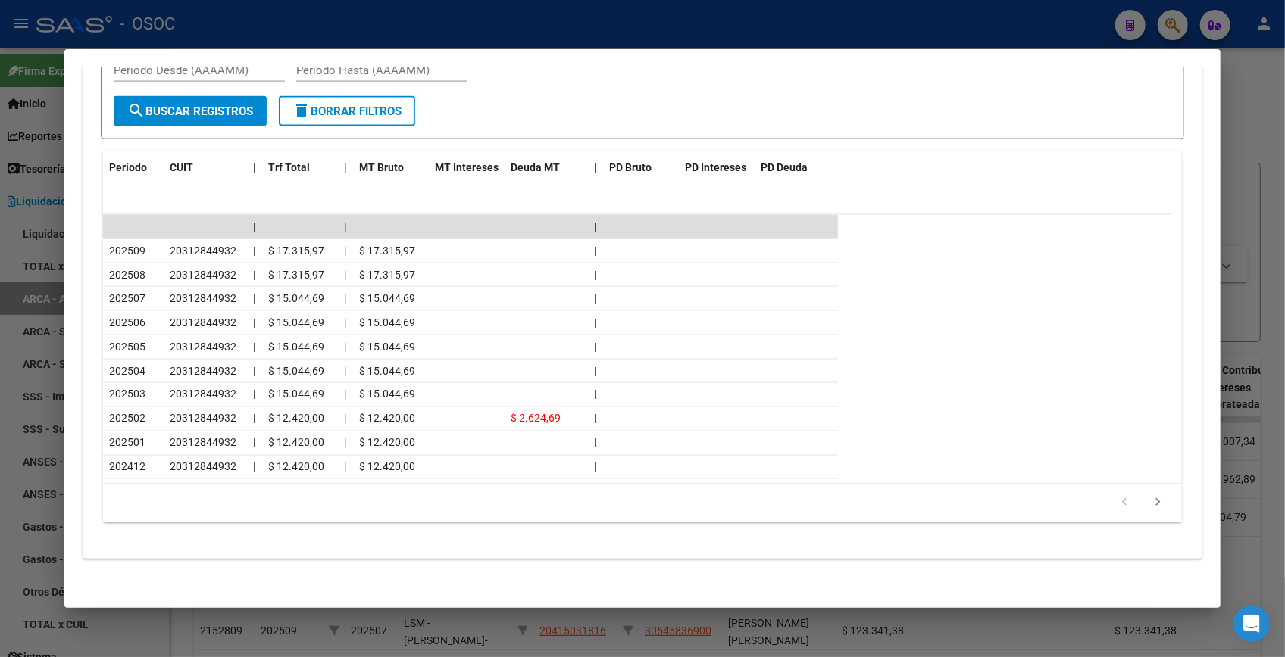
click at [1256, 107] on div at bounding box center [642, 328] width 1285 height 657
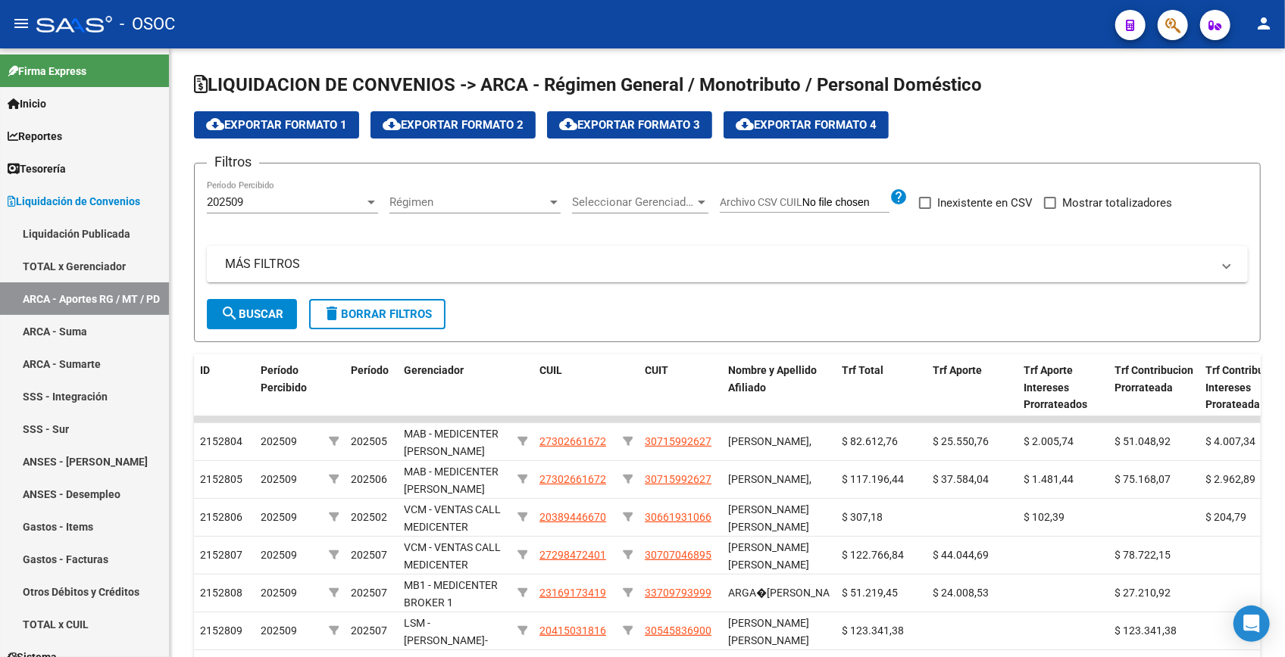
click at [1182, 30] on button "button" at bounding box center [1172, 25] width 30 height 30
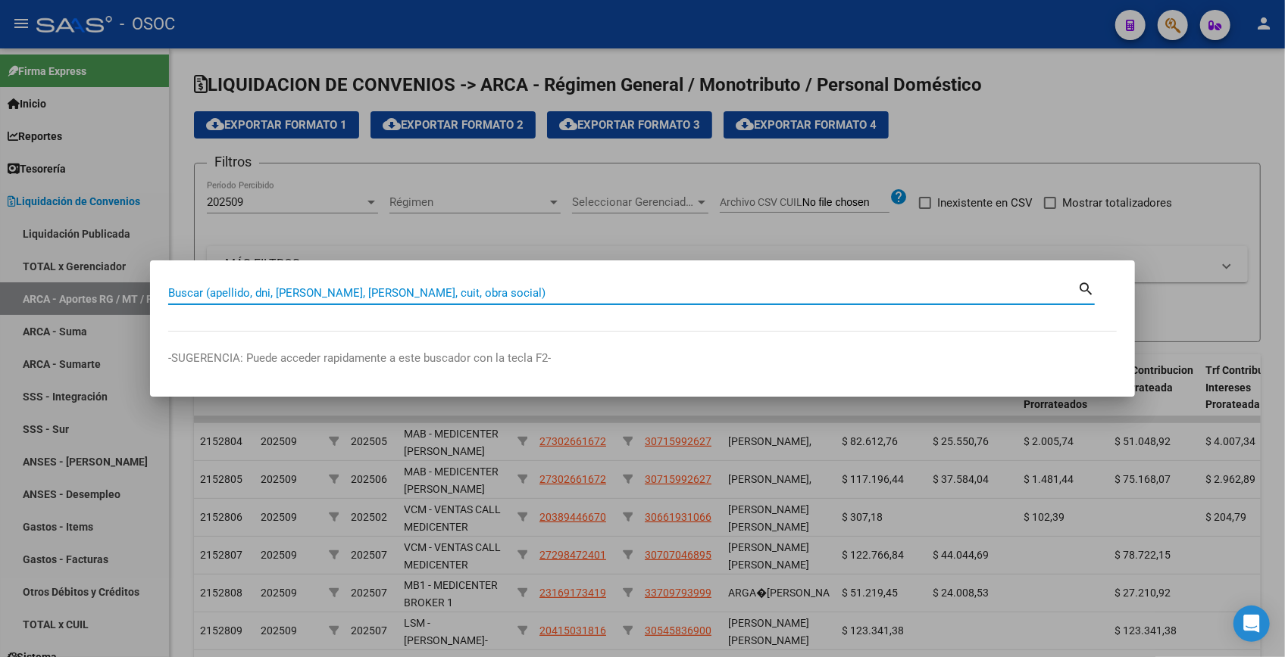
paste input "31485456"
type input "31485456"
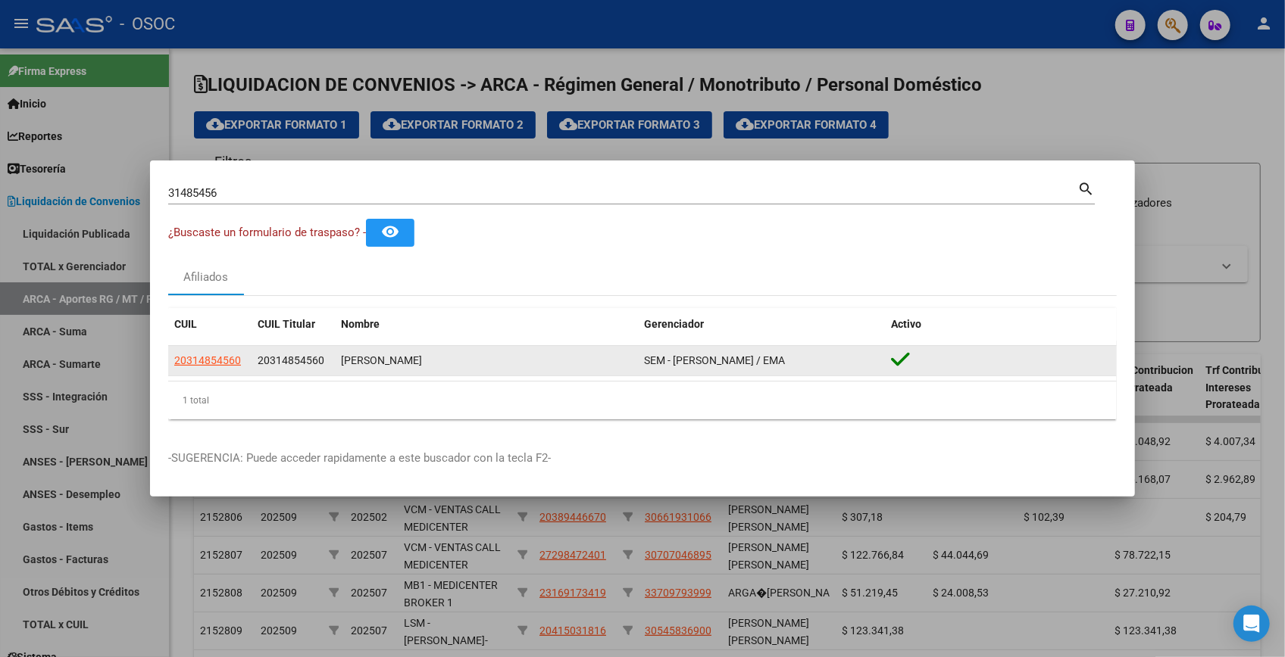
click at [215, 370] on datatable-body-cell "20314854560" at bounding box center [209, 361] width 83 height 30
click at [217, 367] on span "20314854560" at bounding box center [207, 360] width 67 height 12
type textarea "20314854560"
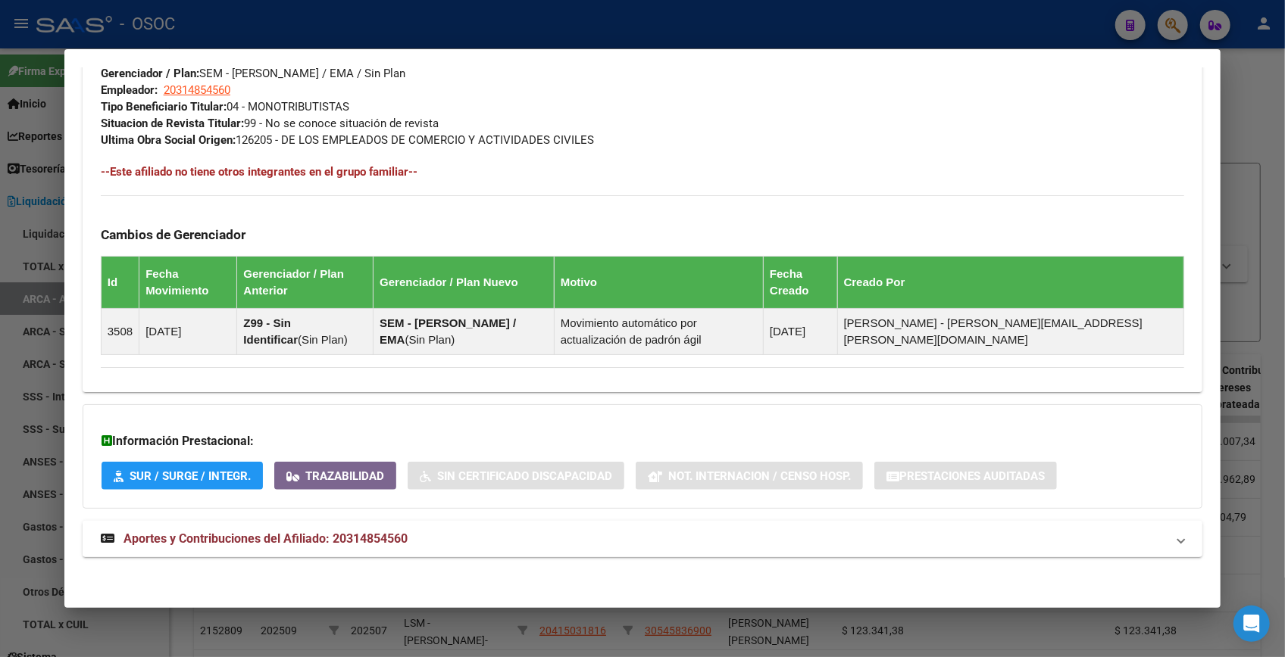
click at [407, 532] on span "Aportes y Contribuciones del Afiliado: 20314854560" at bounding box center [265, 539] width 284 height 14
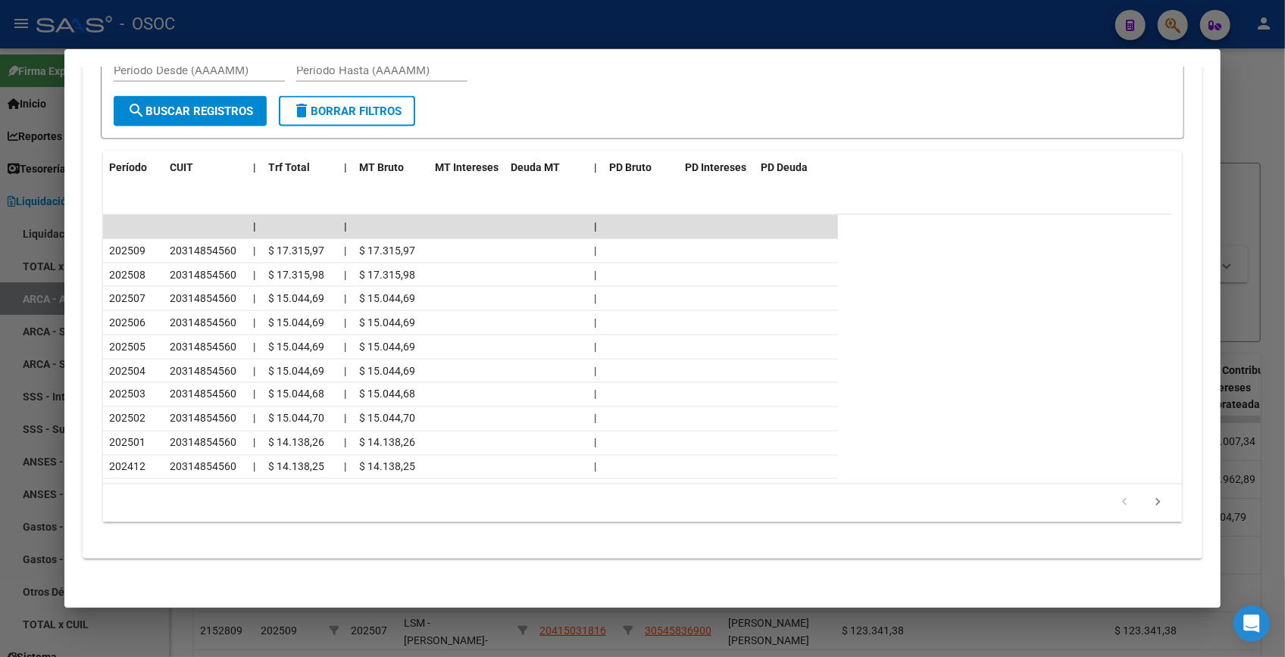
click at [1244, 118] on div at bounding box center [642, 328] width 1285 height 657
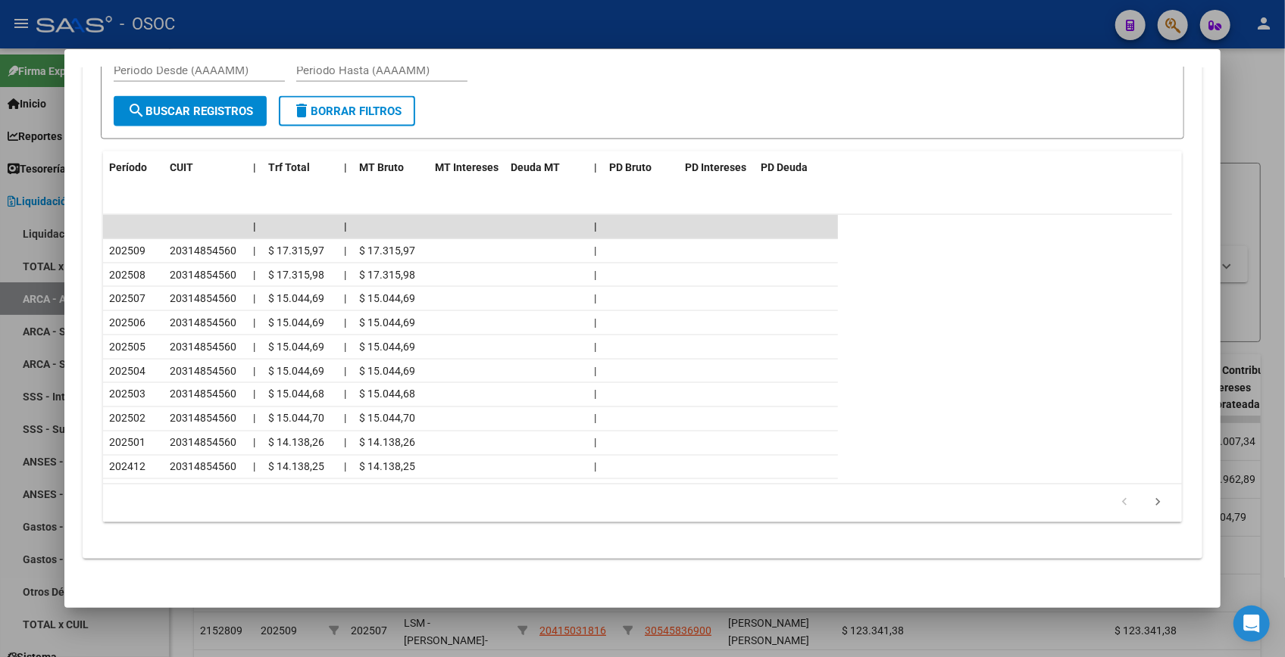
click at [1244, 118] on div at bounding box center [642, 328] width 1285 height 657
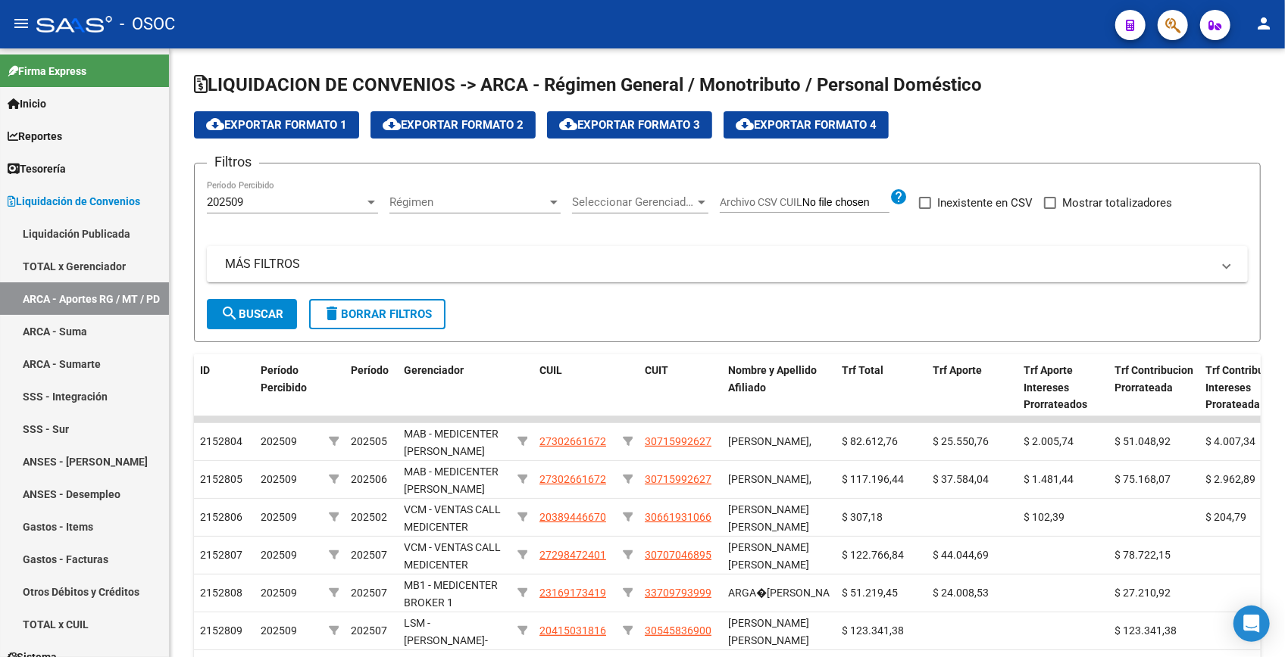
click at [1179, 22] on icon "button" at bounding box center [1172, 25] width 15 height 17
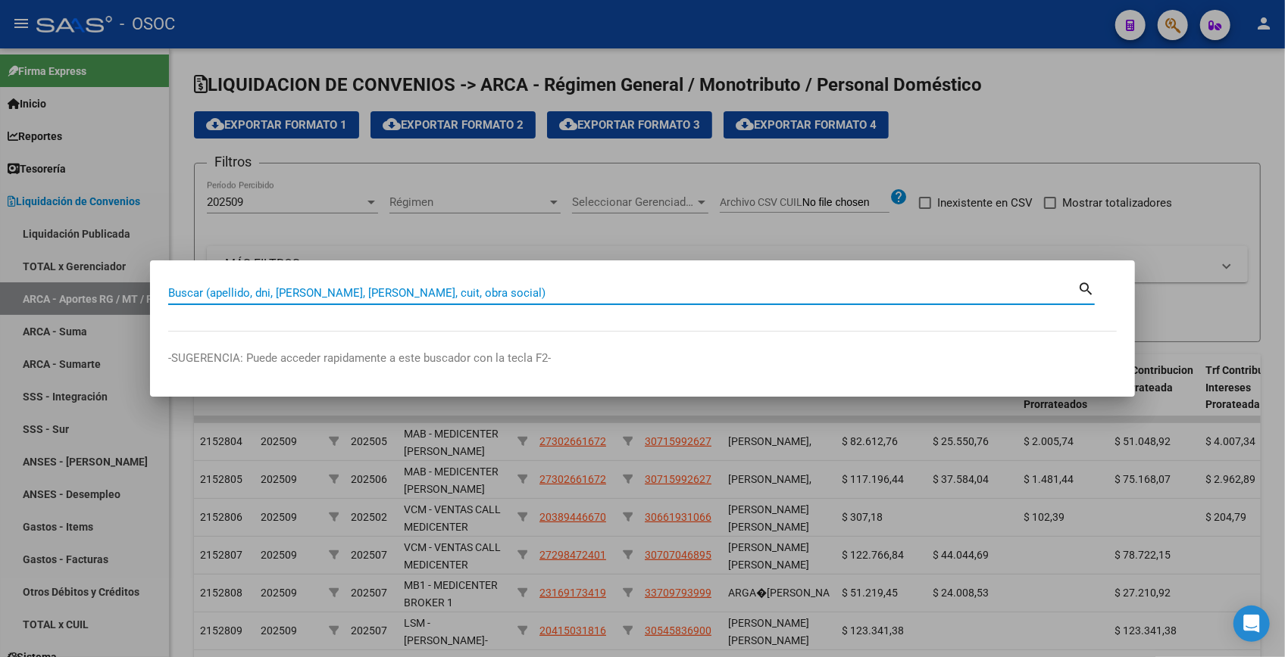
paste input "31526043"
type input "31526043"
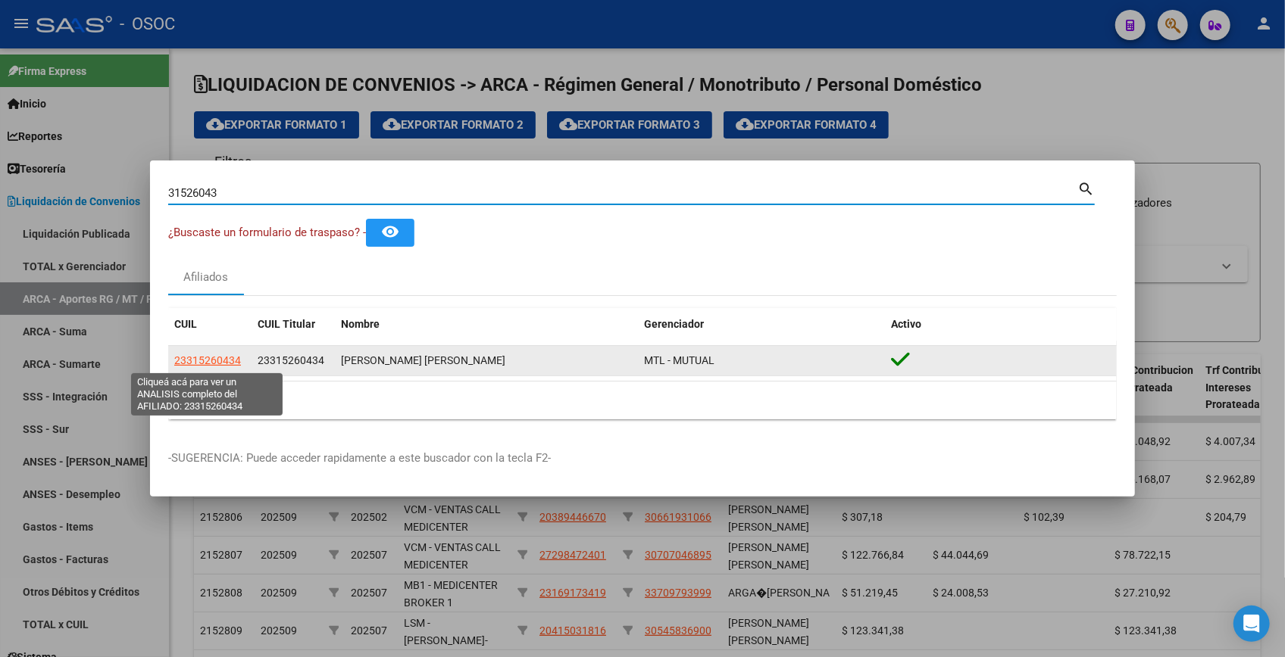
click at [217, 363] on span "23315260434" at bounding box center [207, 360] width 67 height 12
type textarea "23315260434"
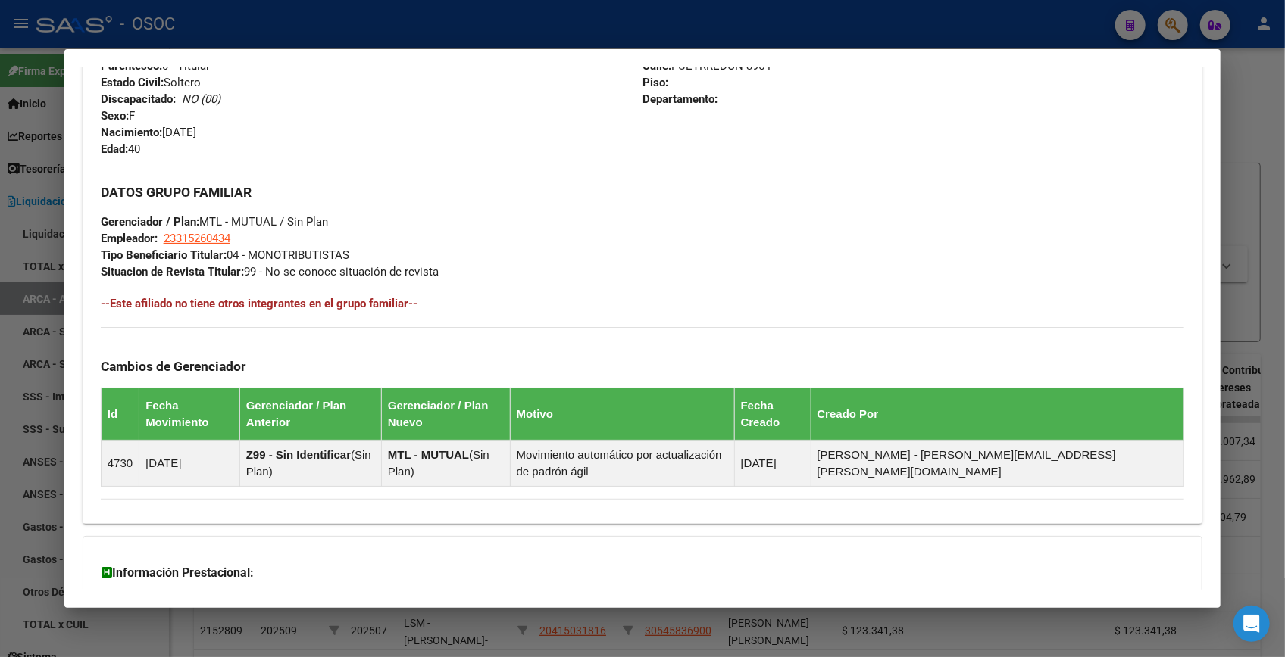
scroll to position [754, 0]
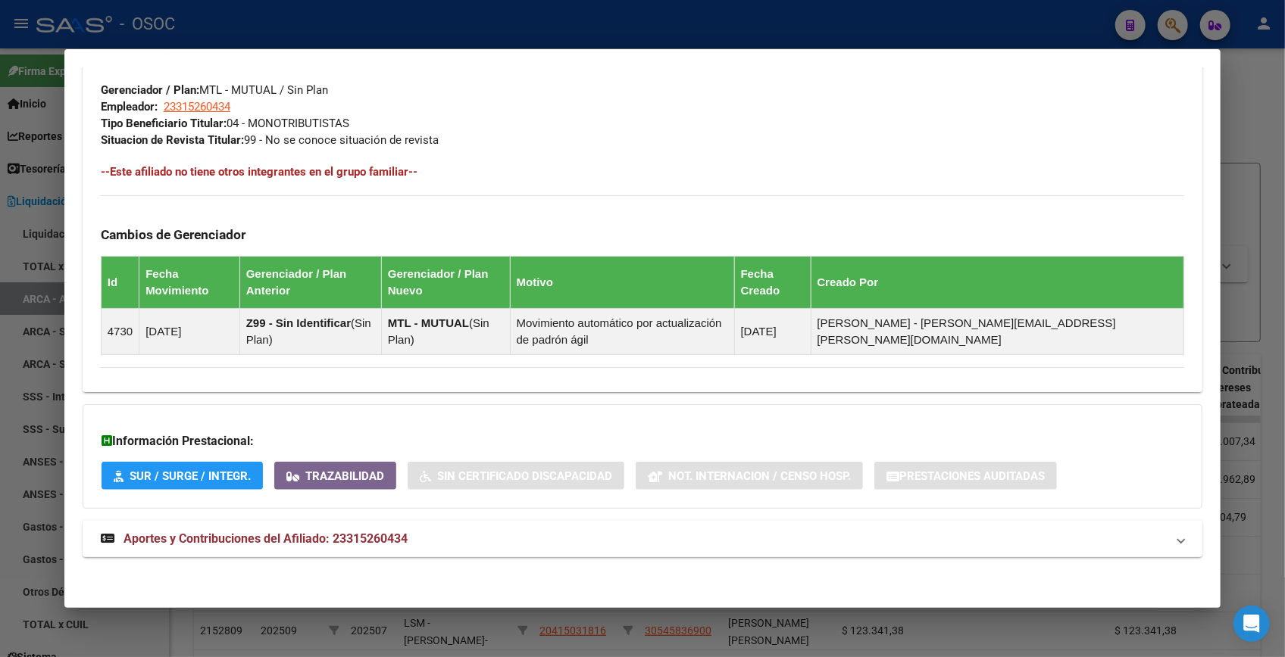
click at [461, 545] on mat-panel-title "Aportes y Contribuciones del Afiliado: 23315260434" at bounding box center [633, 539] width 1065 height 18
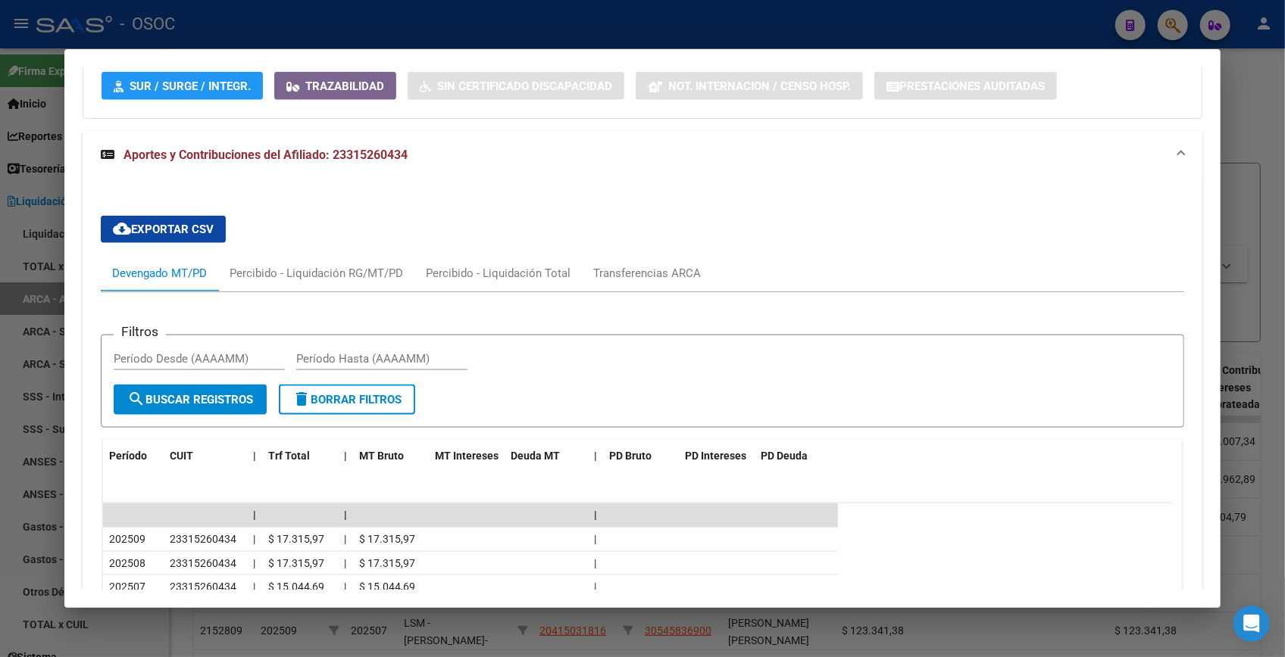
scroll to position [1432, 0]
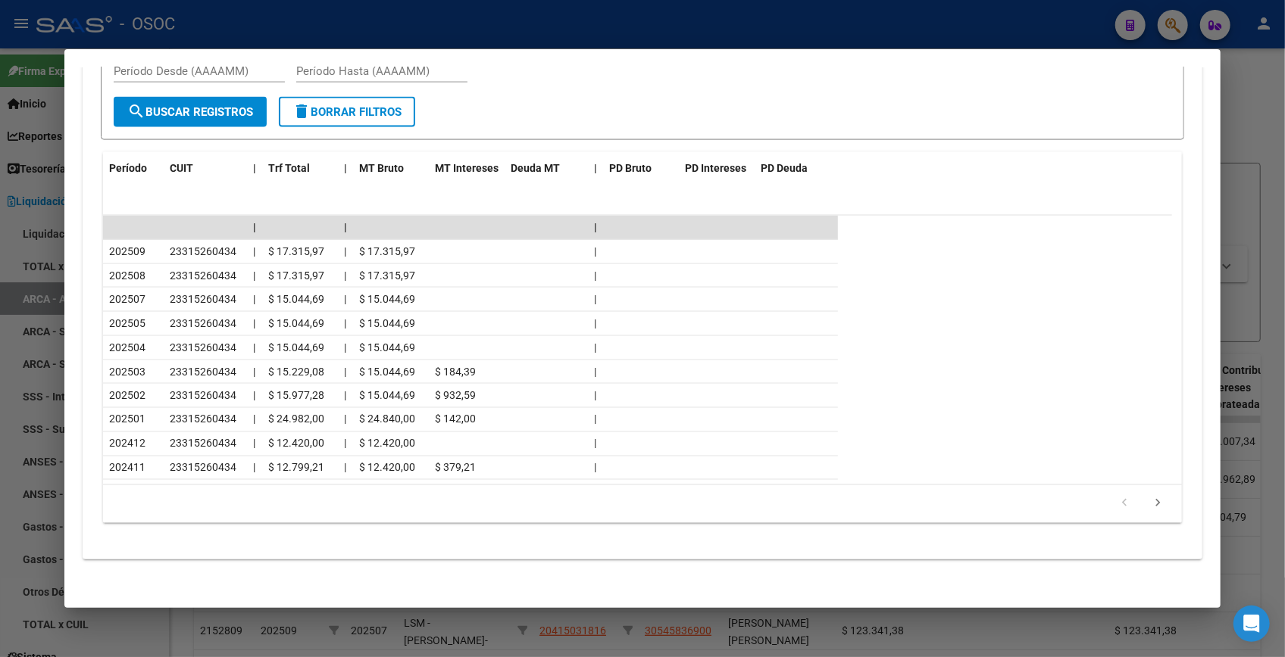
click at [1249, 94] on div at bounding box center [642, 328] width 1285 height 657
click at [1247, 89] on div at bounding box center [642, 328] width 1285 height 657
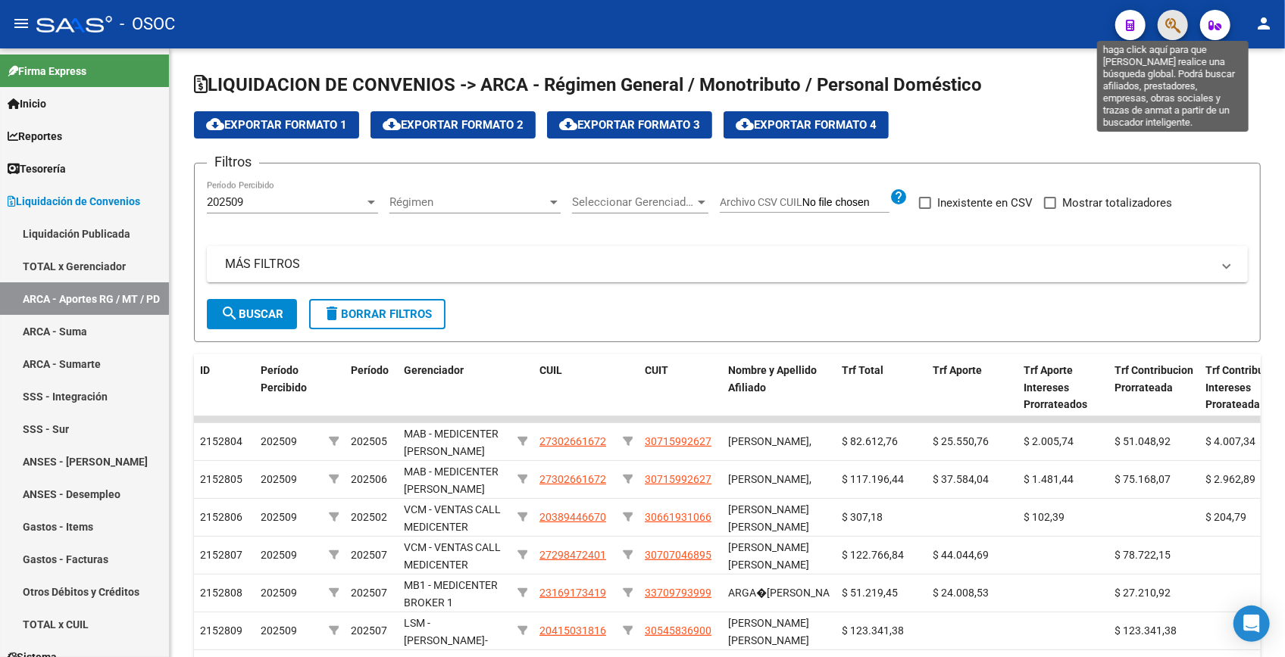
click at [1172, 20] on icon "button" at bounding box center [1172, 25] width 15 height 17
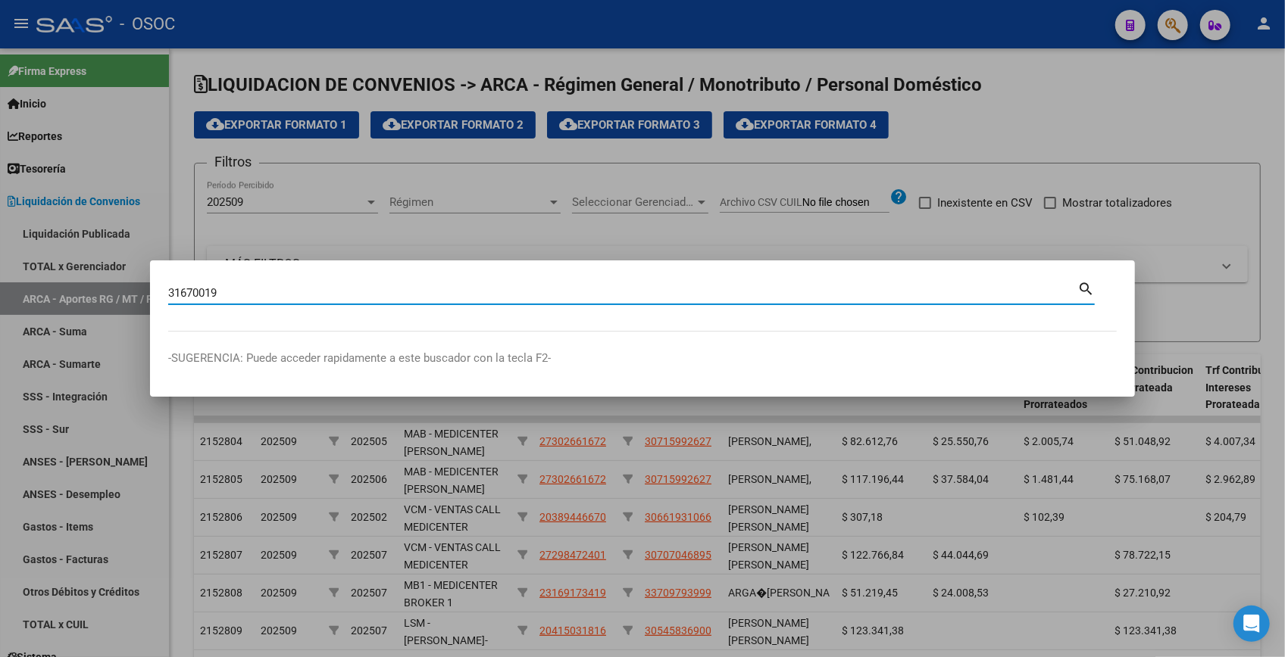
type input "31670019"
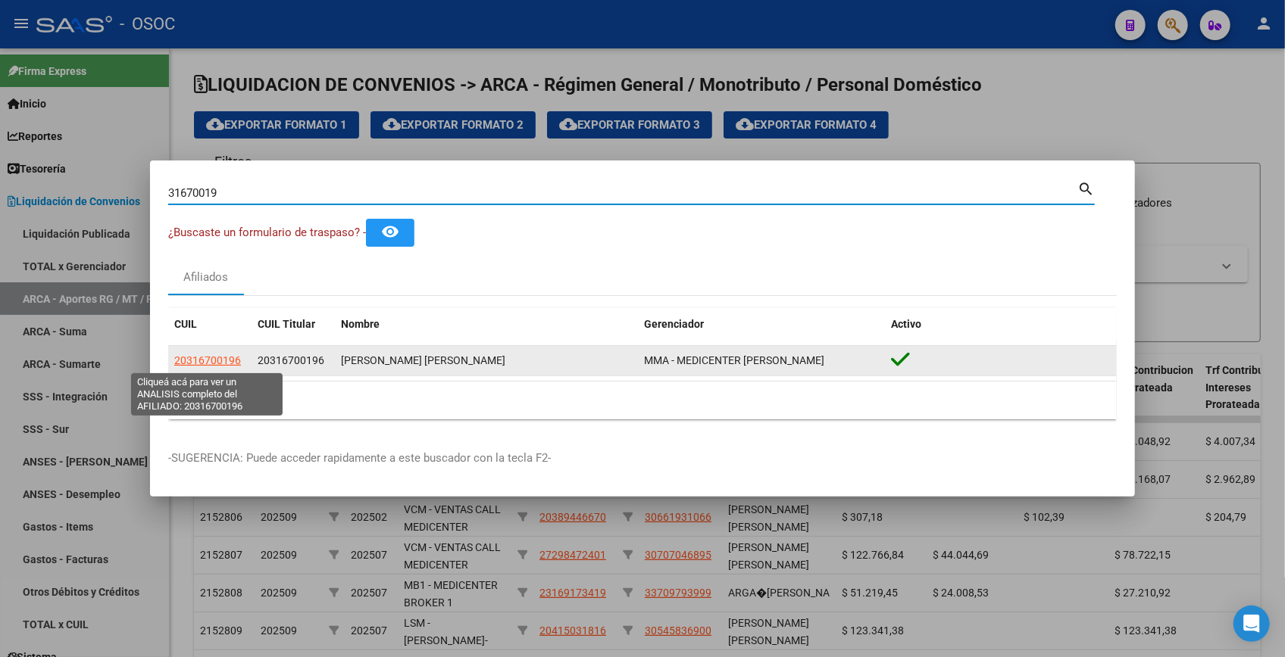
click at [181, 363] on span "20316700196" at bounding box center [207, 360] width 67 height 12
type textarea "20316700196"
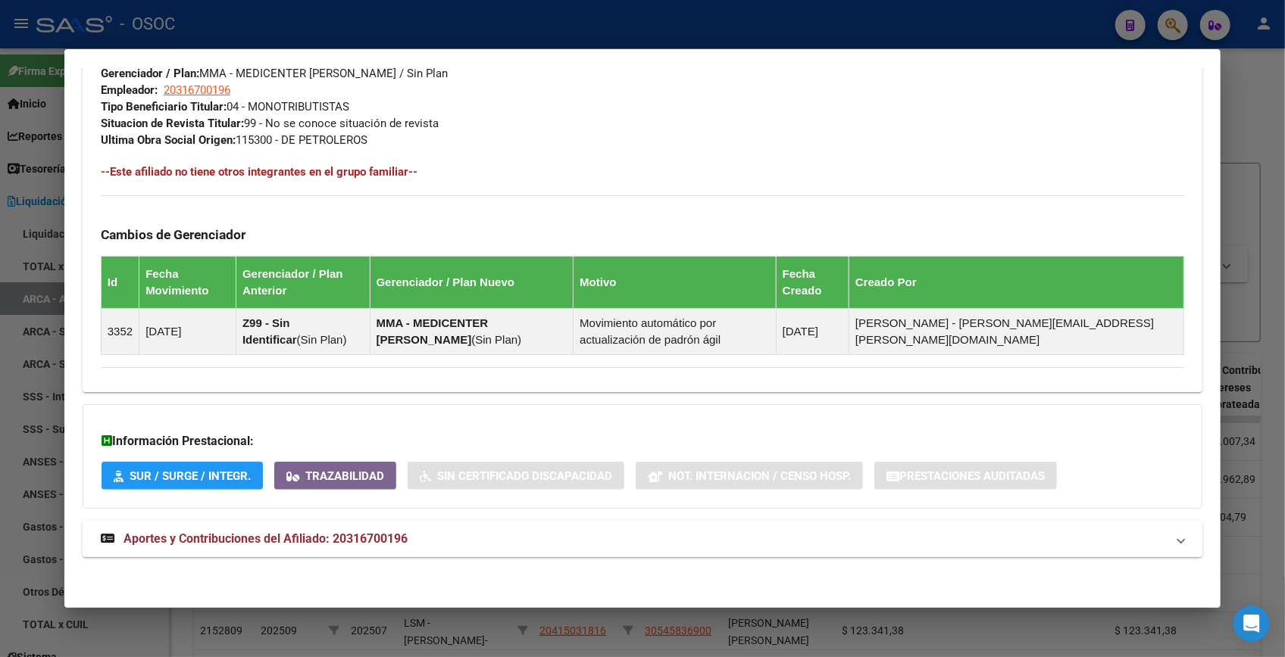
click at [441, 525] on mat-expansion-panel-header "Aportes y Contribuciones del Afiliado: 20316700196" at bounding box center [642, 539] width 1119 height 36
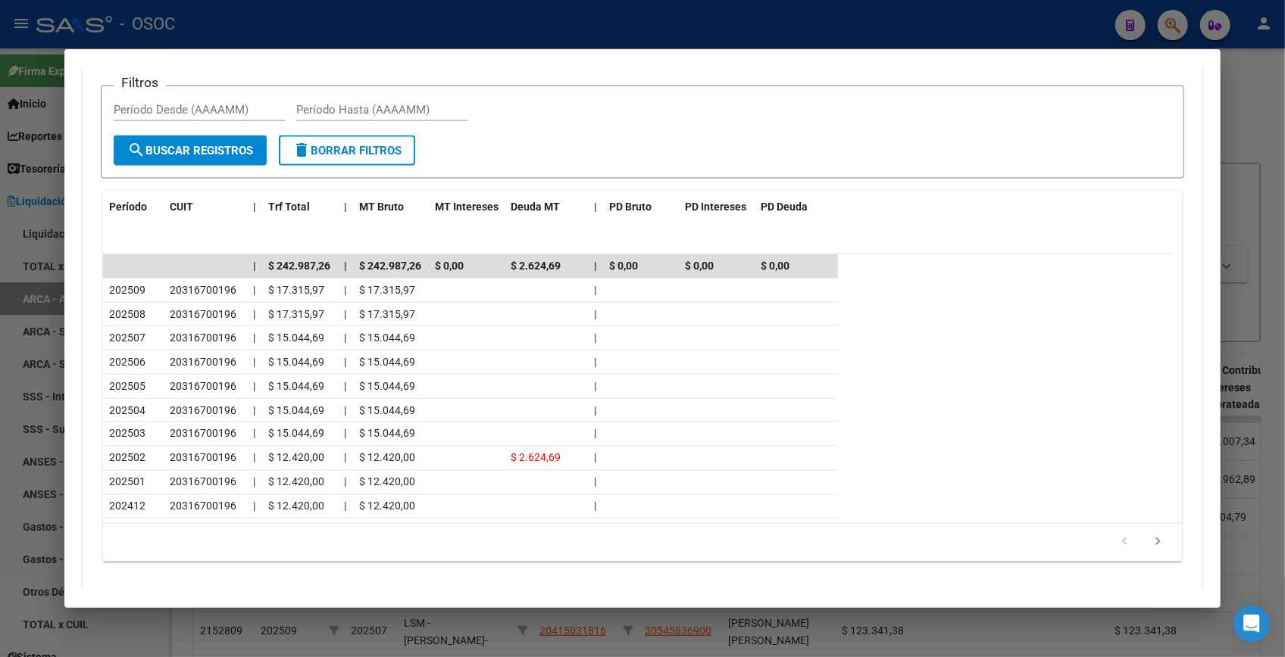
scroll to position [1437, 0]
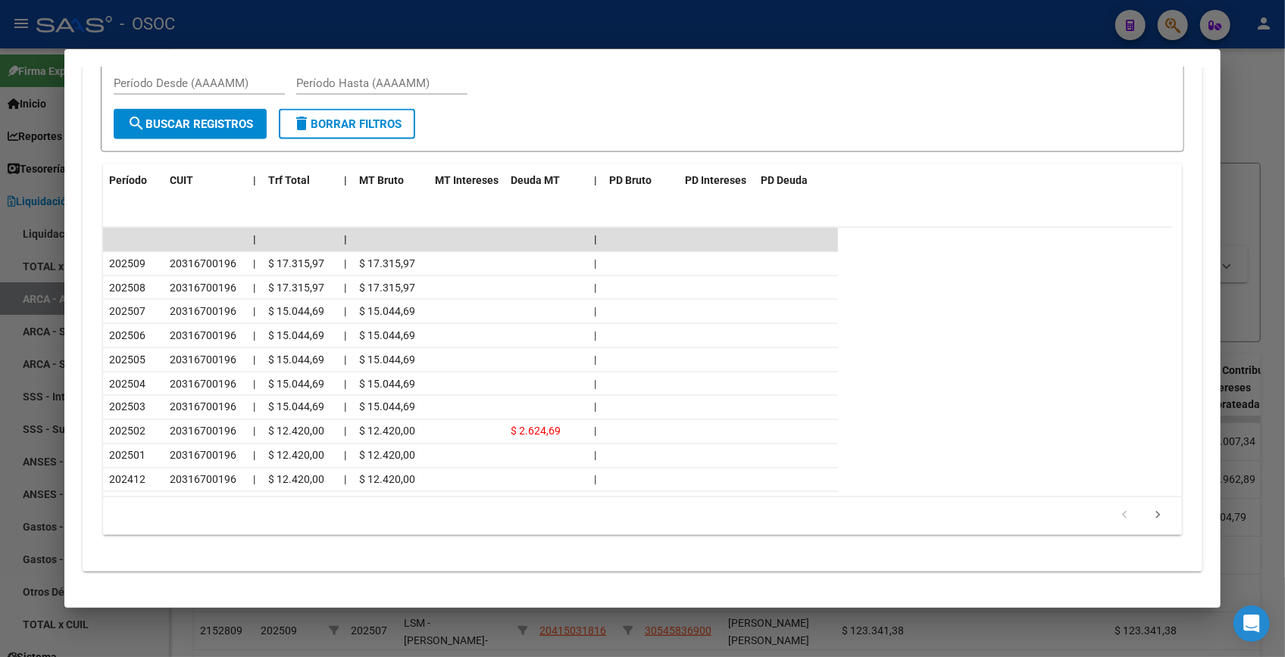
click at [1244, 75] on div at bounding box center [642, 328] width 1285 height 657
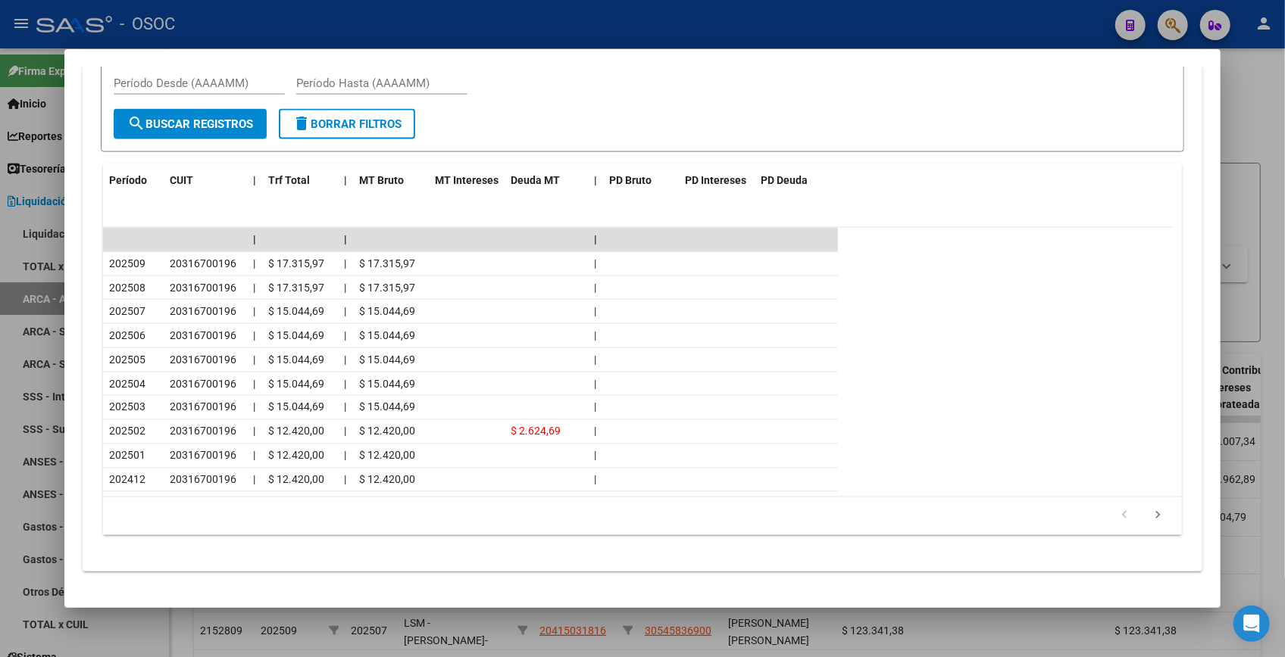
click at [1244, 75] on div at bounding box center [642, 328] width 1285 height 657
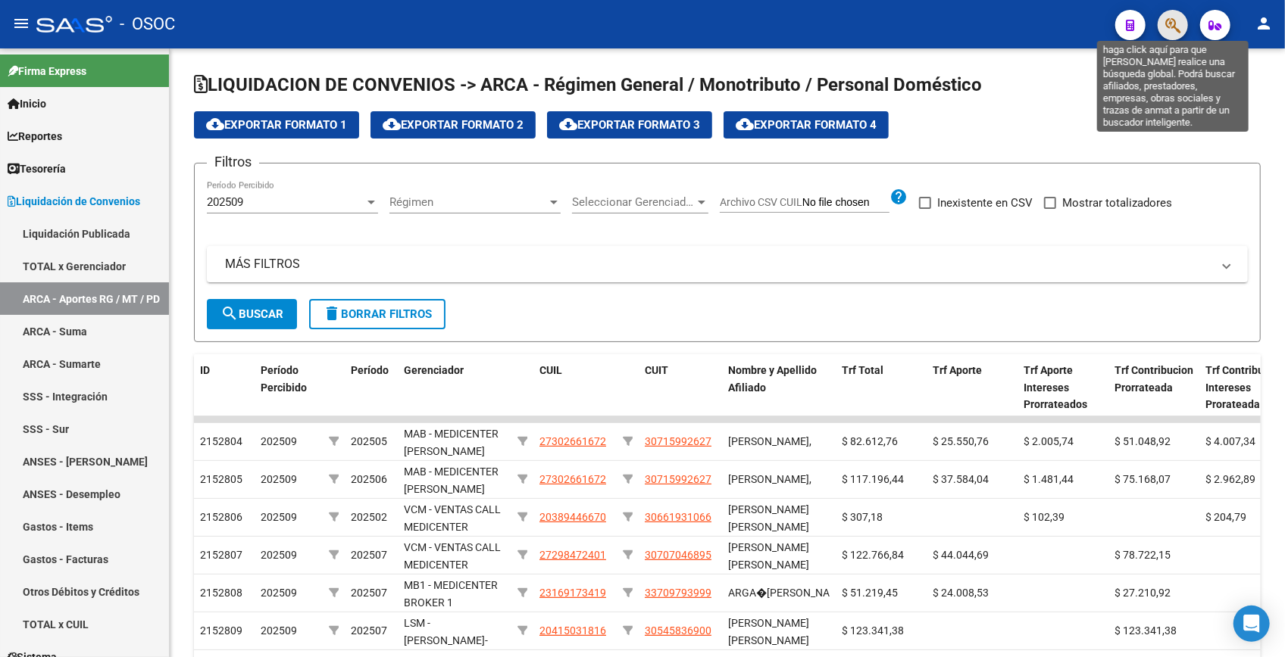
click at [1166, 30] on icon "button" at bounding box center [1172, 25] width 15 height 17
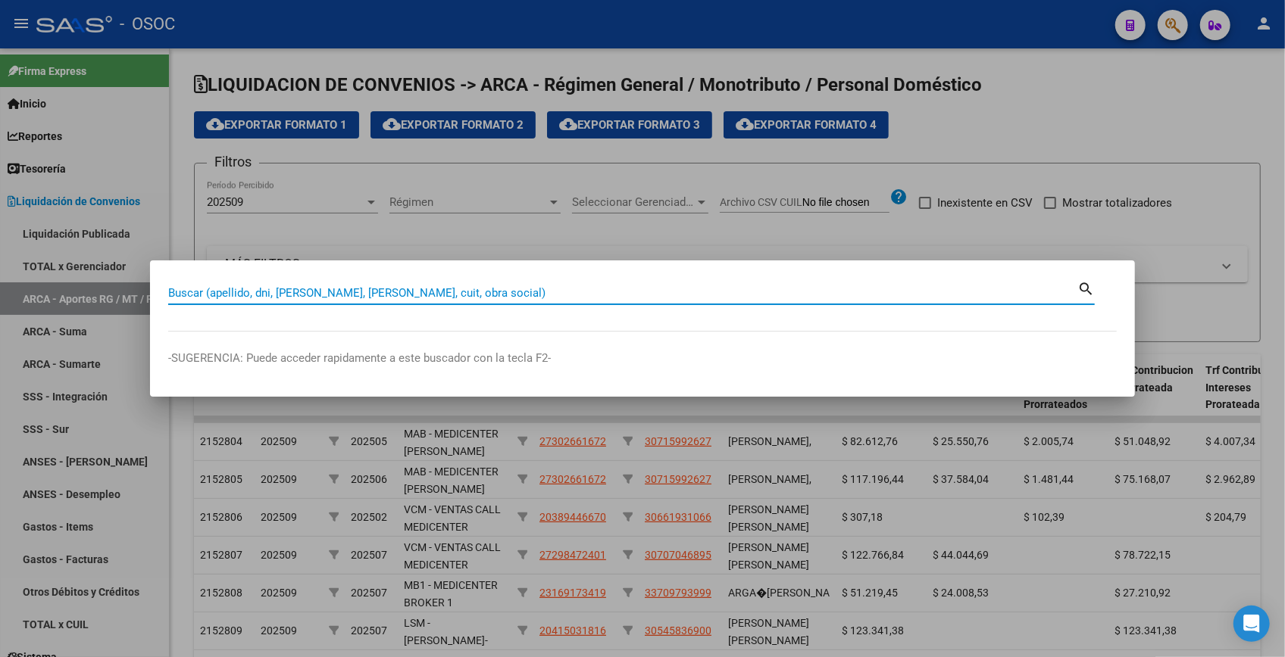
paste input "31688563"
type input "31688563"
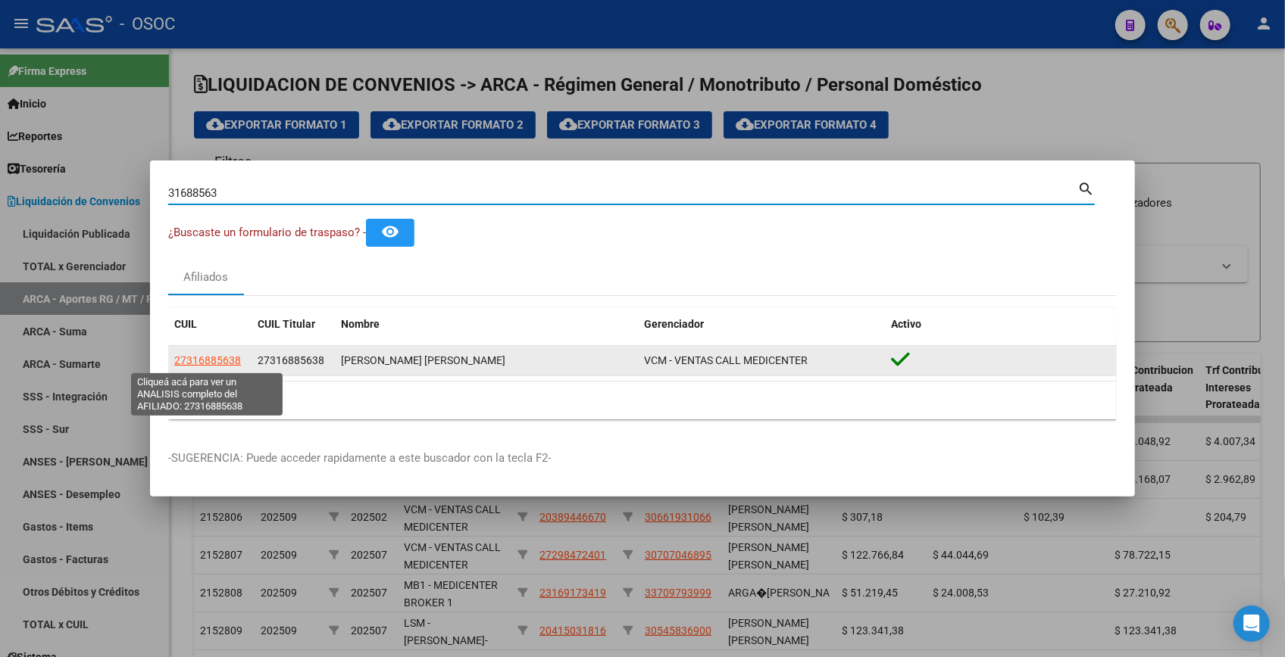
click at [223, 358] on span "27316885638" at bounding box center [207, 360] width 67 height 12
type textarea "27316885638"
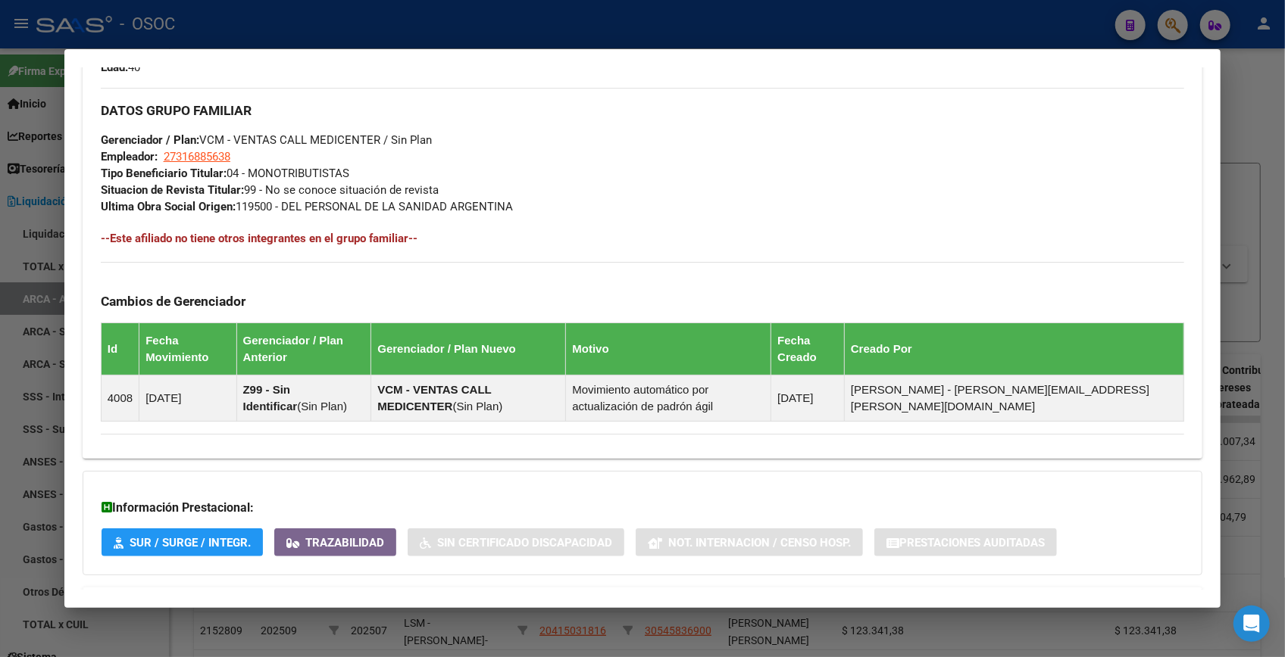
scroll to position [771, 0]
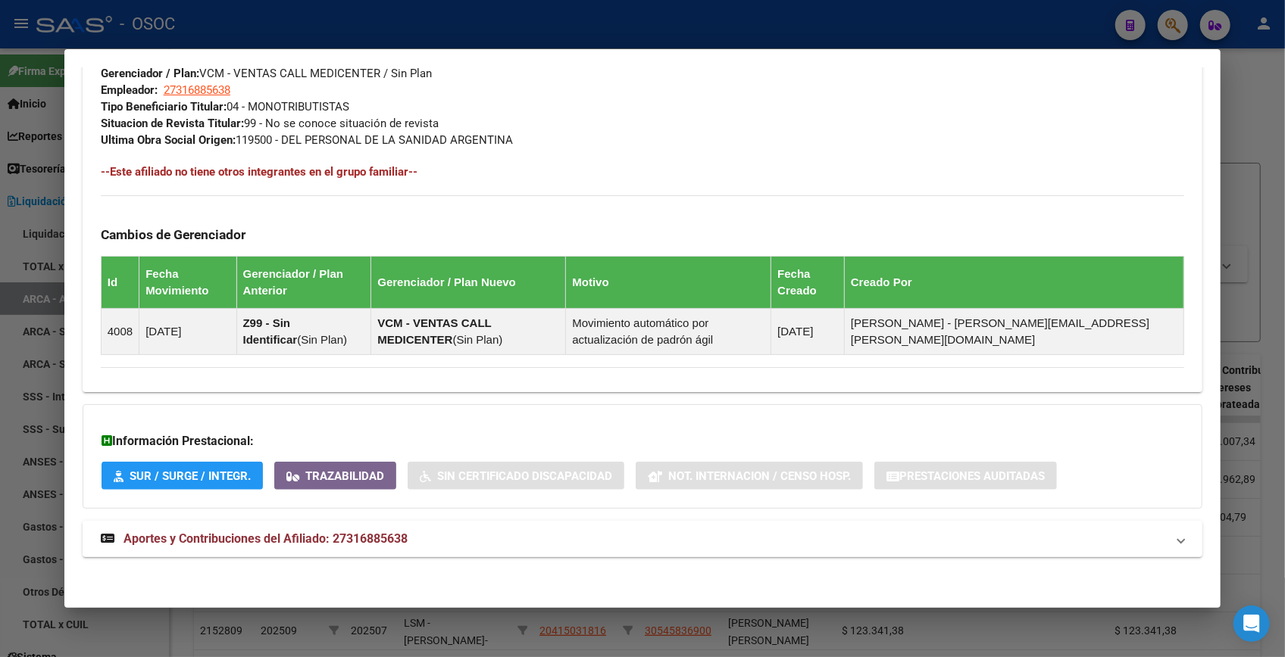
click at [351, 532] on span "Aportes y Contribuciones del Afiliado: 27316885638" at bounding box center [265, 539] width 284 height 14
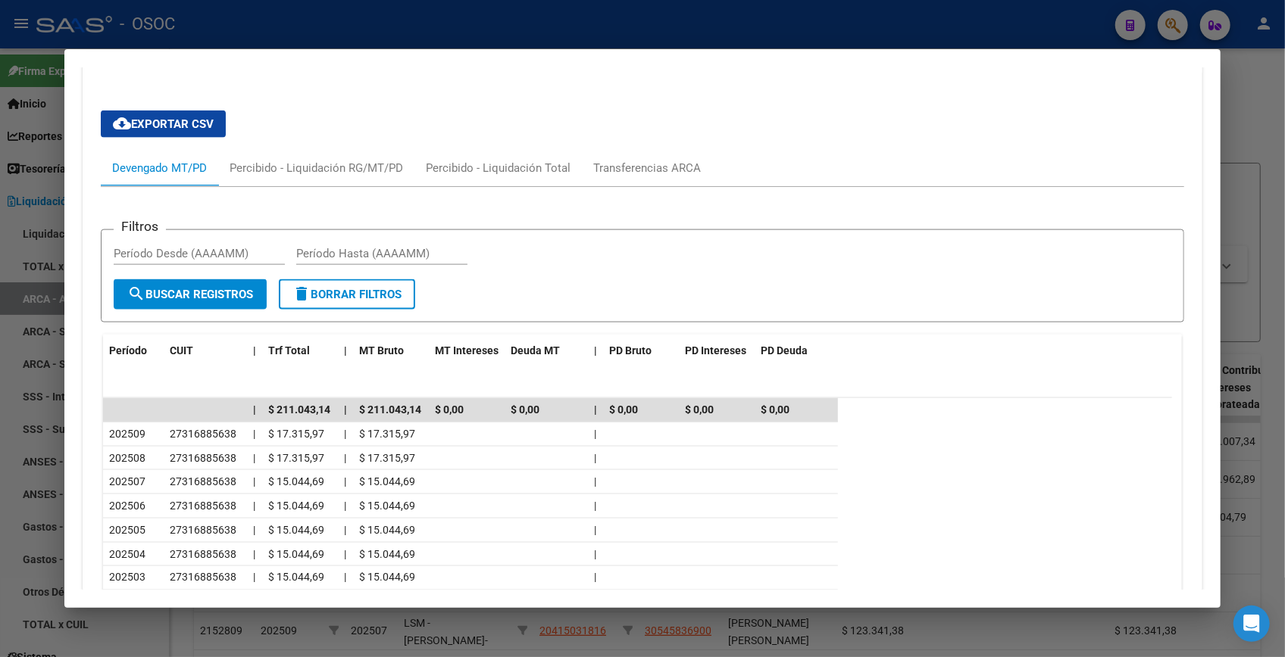
scroll to position [1450, 0]
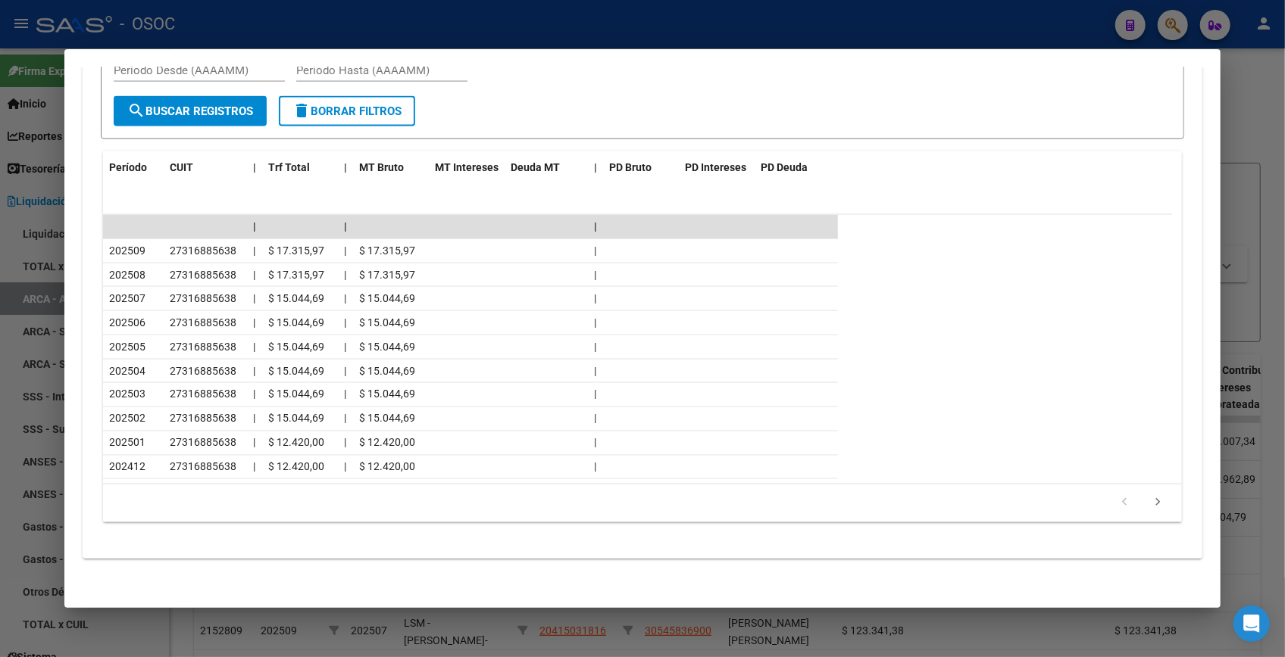
click at [1235, 92] on div at bounding box center [642, 328] width 1285 height 657
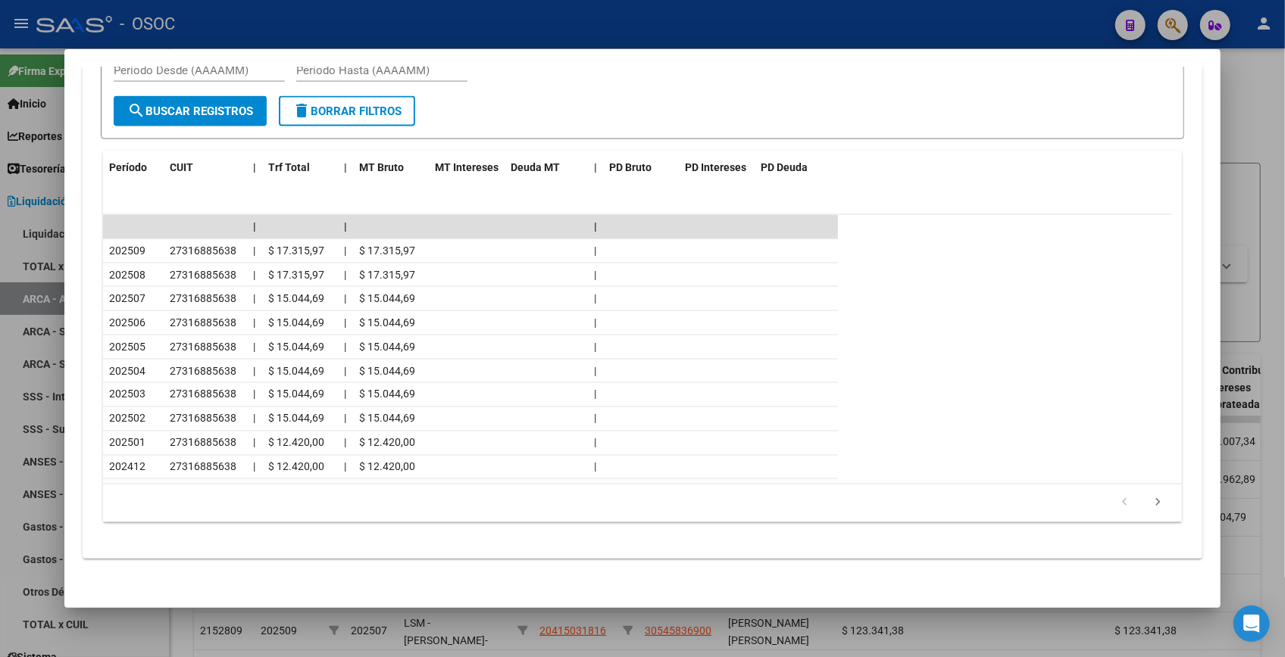
click at [1235, 92] on div at bounding box center [642, 328] width 1285 height 657
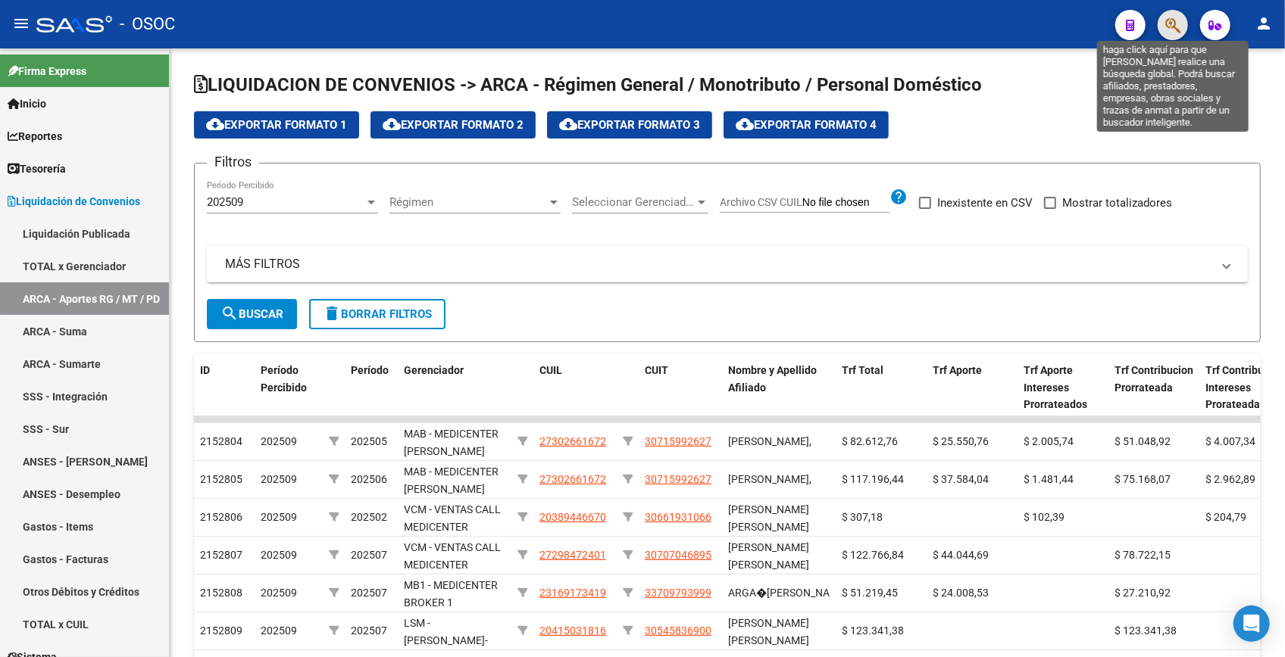
click at [1166, 21] on icon "button" at bounding box center [1172, 25] width 15 height 17
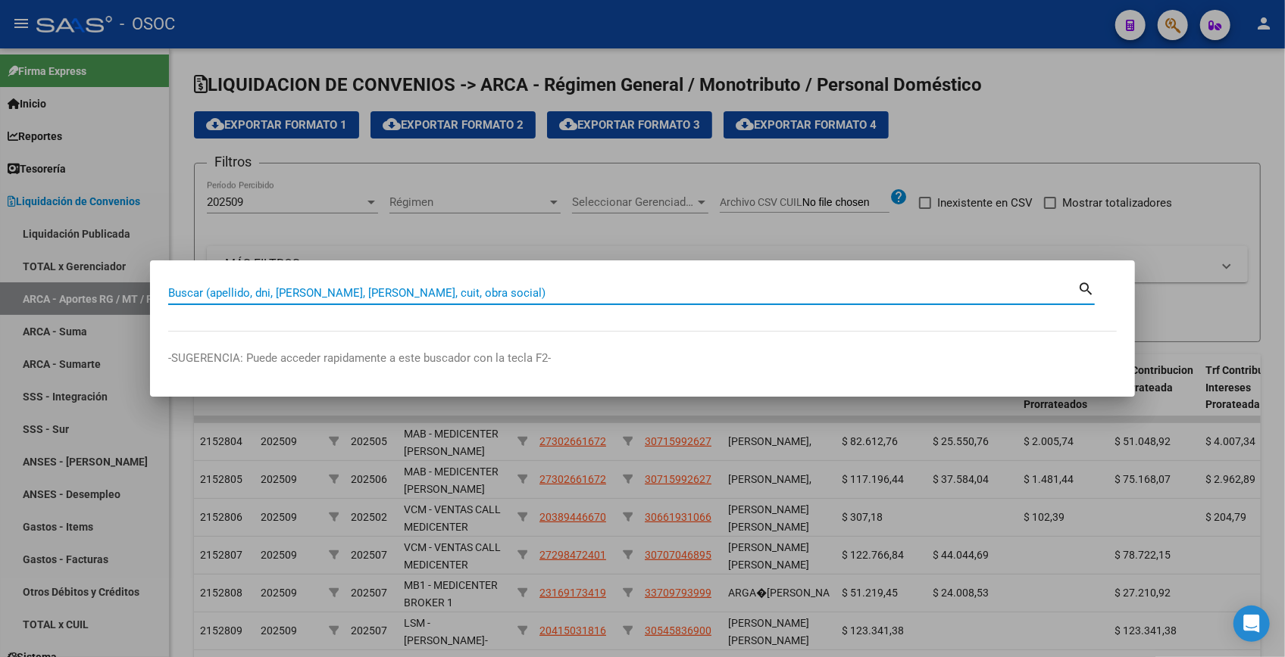
paste input "31896648"
type input "31896648"
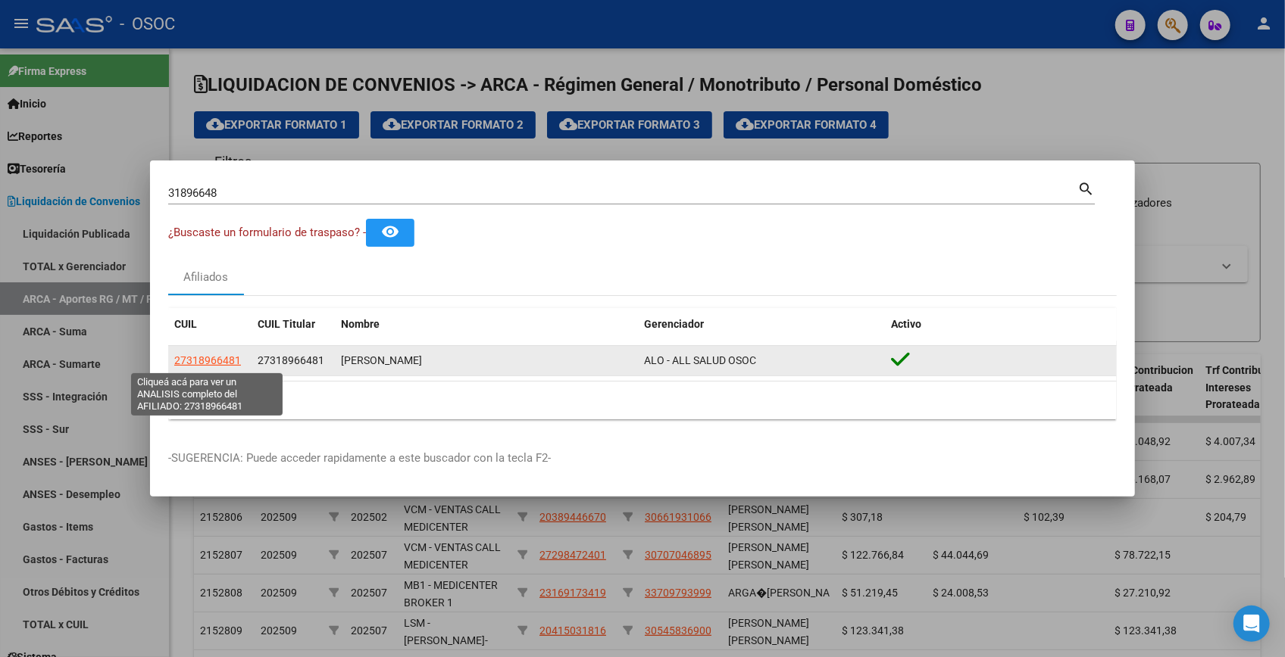
click at [229, 367] on span "27318966481" at bounding box center [207, 360] width 67 height 12
type textarea "27318966481"
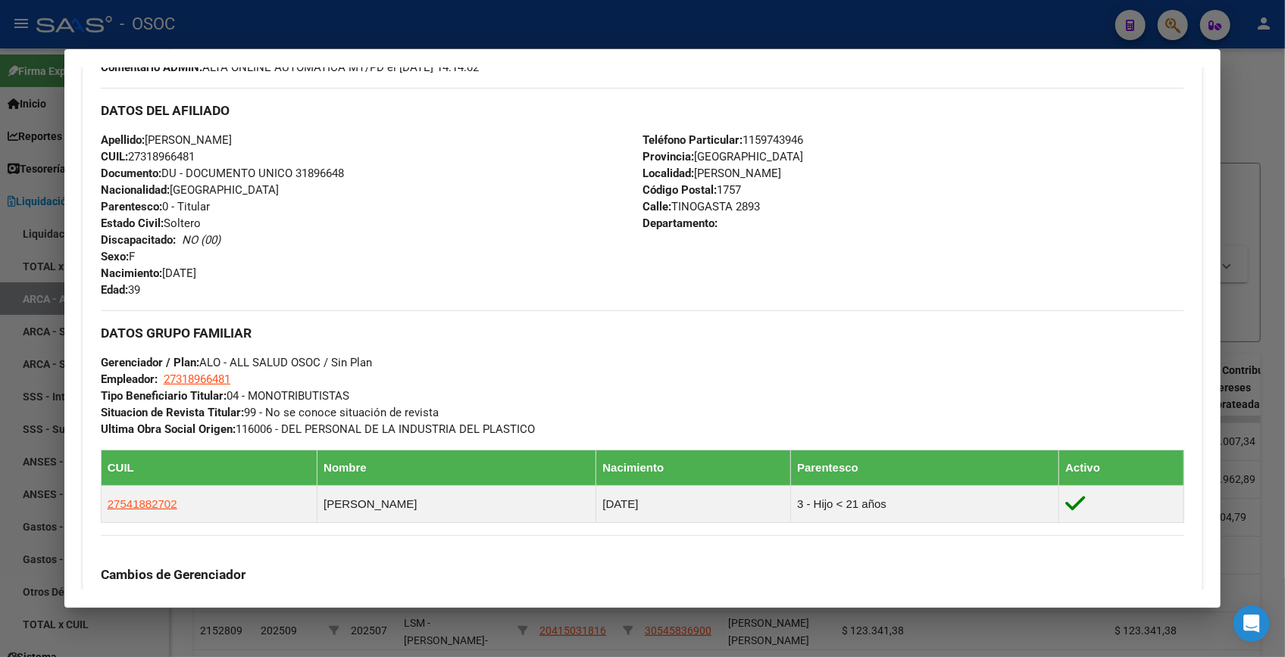
scroll to position [788, 0]
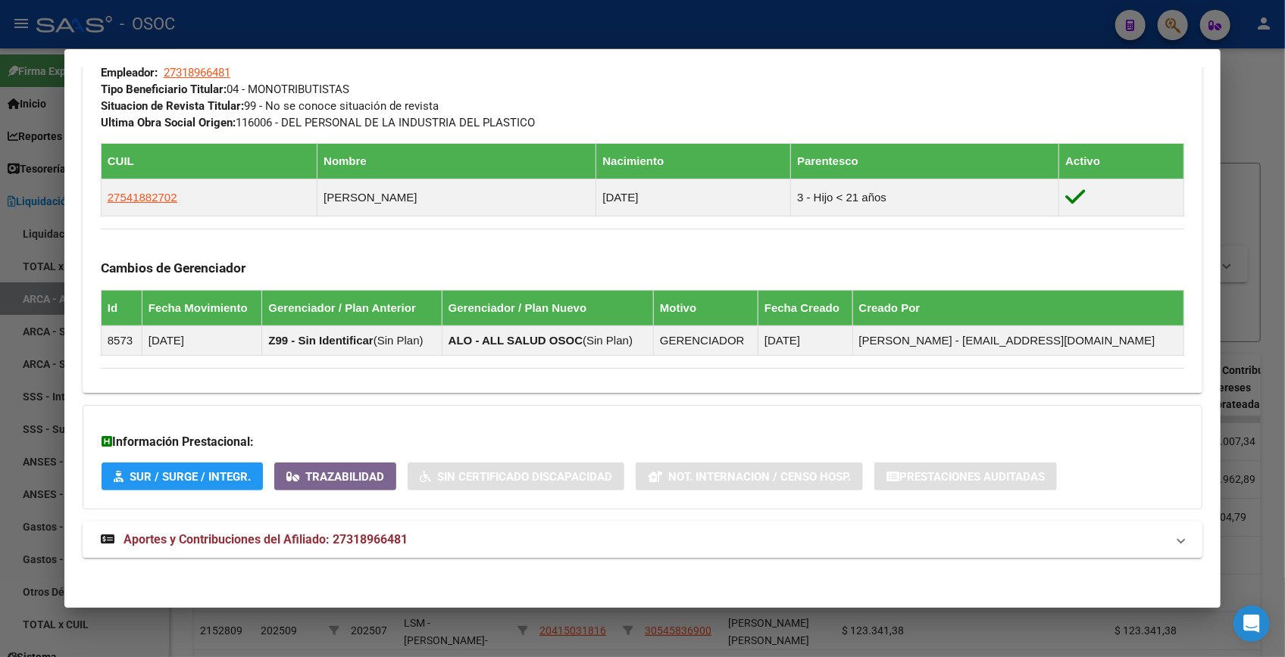
click at [363, 532] on span "Aportes y Contribuciones del Afiliado: 27318966481" at bounding box center [265, 539] width 284 height 14
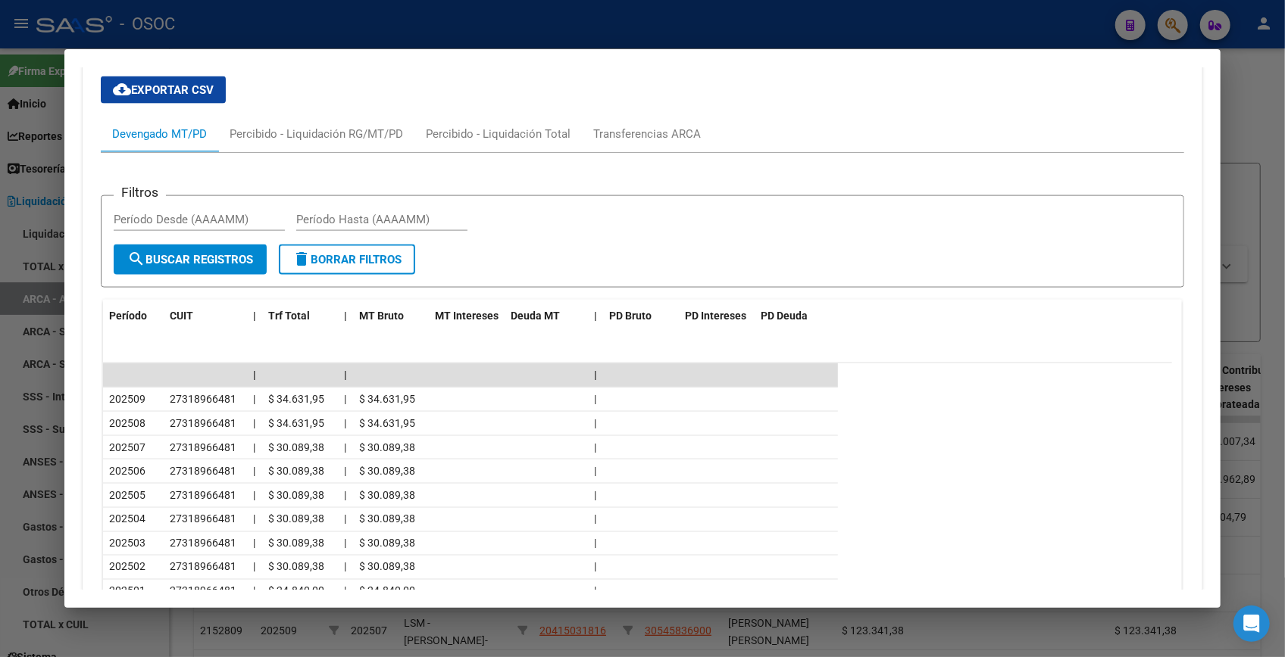
scroll to position [1444, 0]
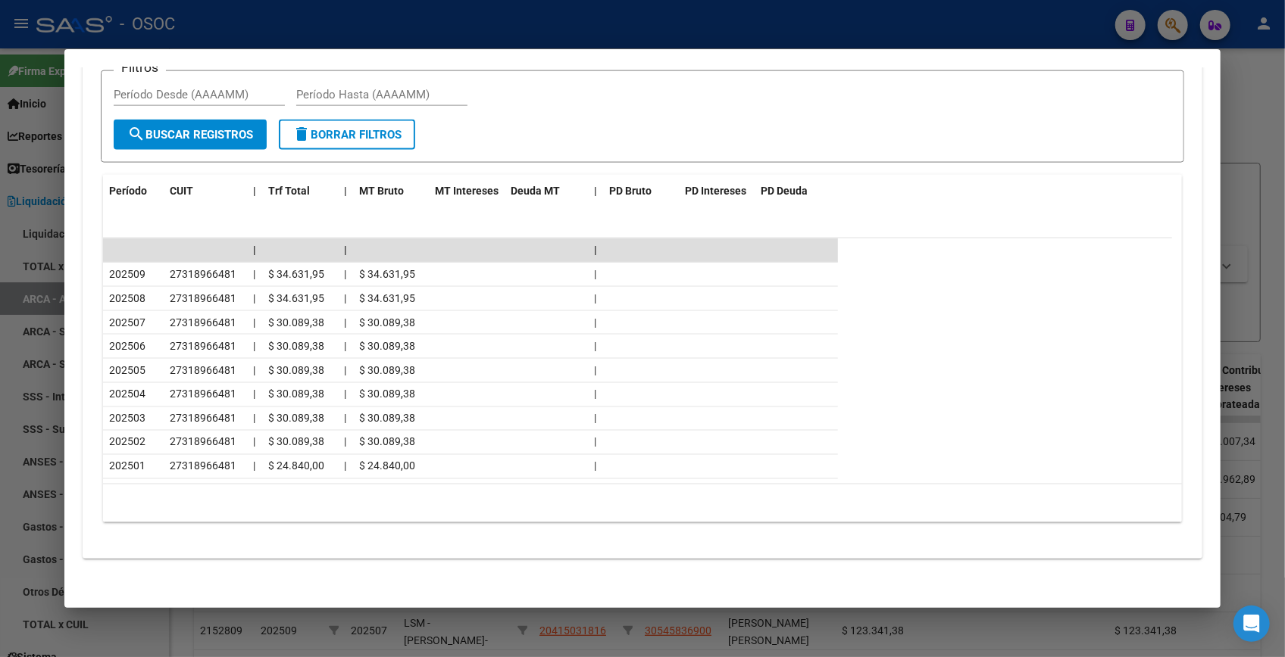
click at [1245, 95] on div at bounding box center [642, 328] width 1285 height 657
click at [1245, 95] on h1 "LIQUIDACION DE CONVENIOS -> ARCA - Régimen General / Monotributo / Personal Dom…" at bounding box center [727, 86] width 1066 height 27
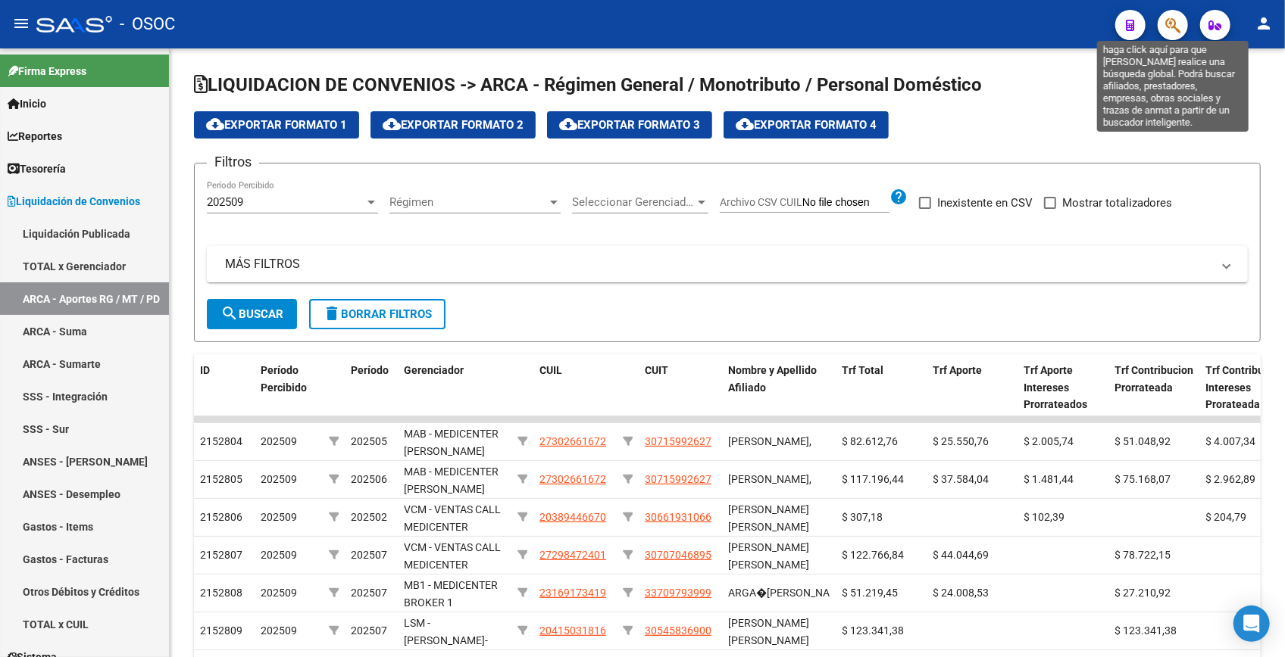
click at [1173, 23] on icon "button" at bounding box center [1172, 25] width 15 height 17
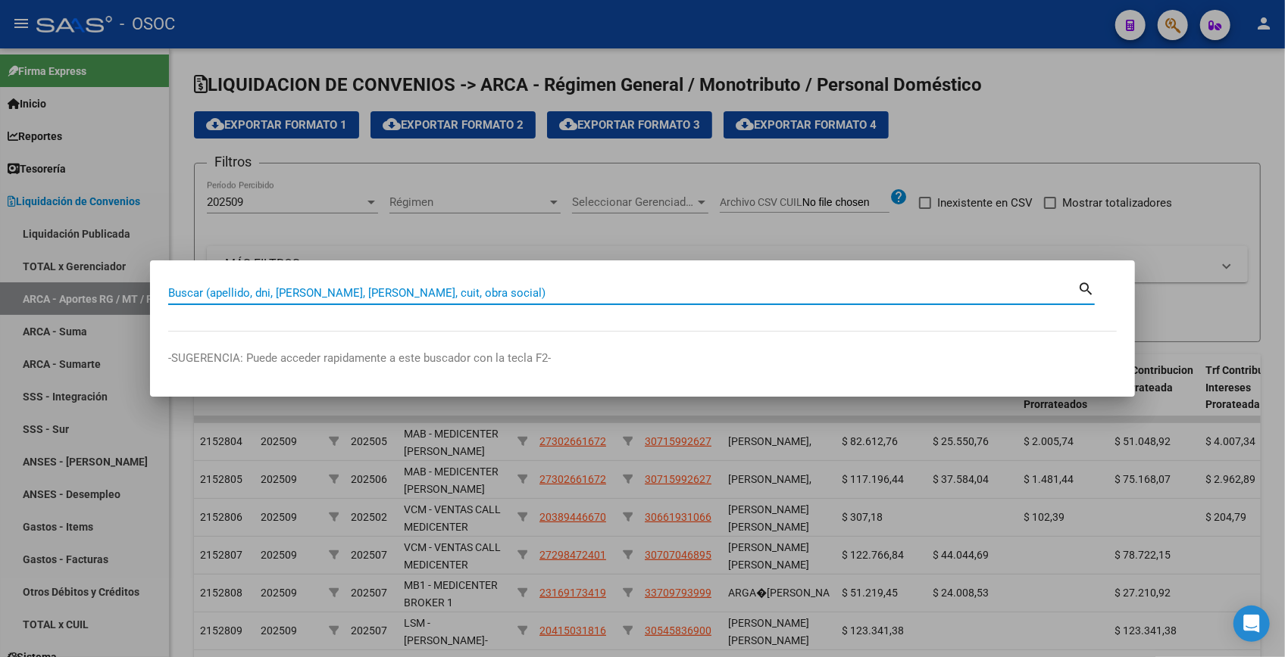
paste input "32386623"
type input "32386623"
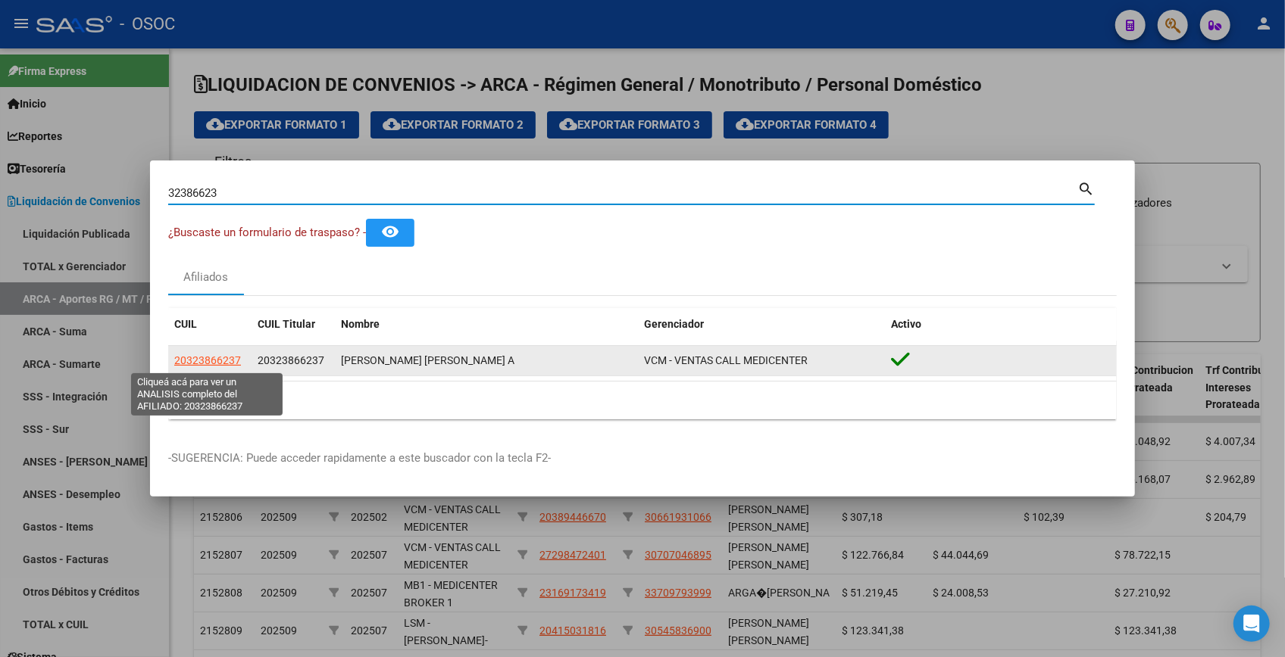
click at [208, 363] on span "20323866237" at bounding box center [207, 360] width 67 height 12
type textarea "20323866237"
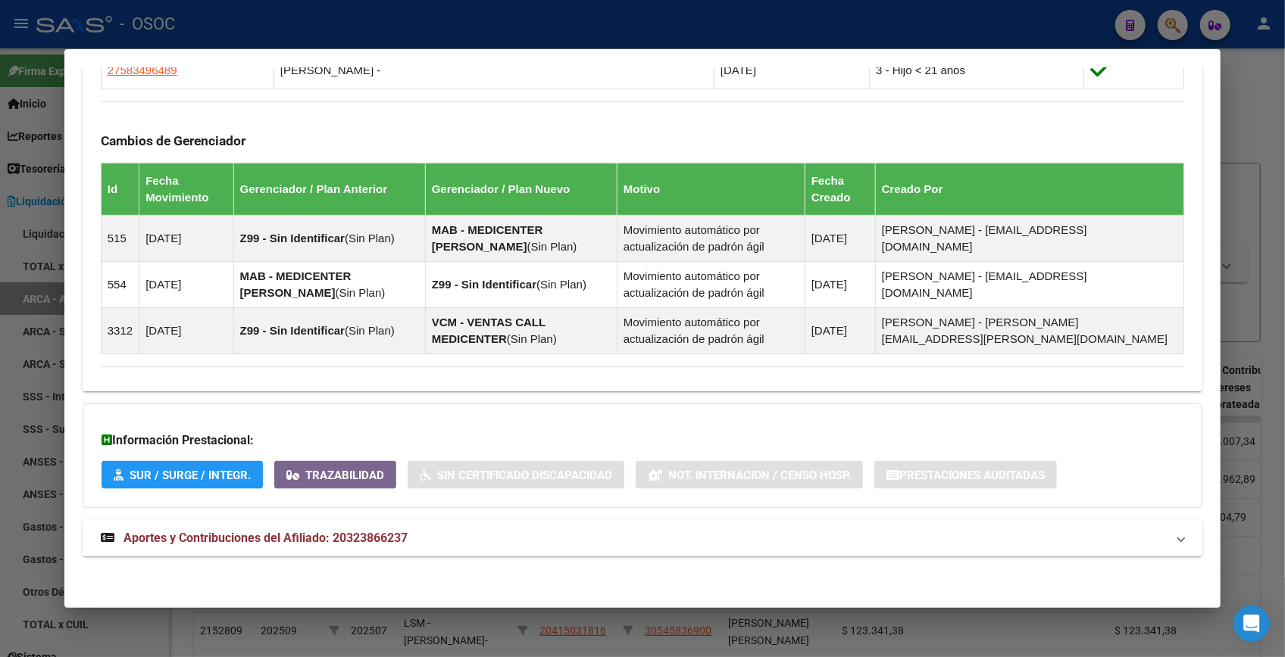
click at [429, 536] on mat-panel-title "Aportes y Contribuciones del Afiliado: 20323866237" at bounding box center [633, 538] width 1065 height 18
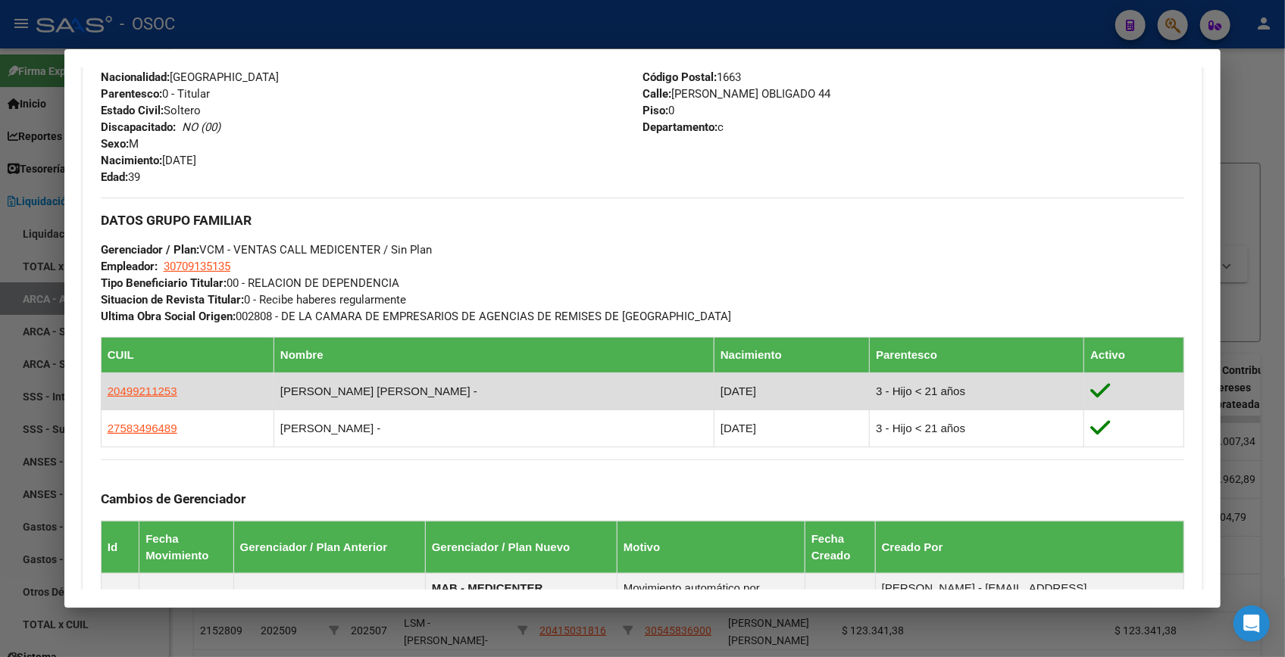
scroll to position [506, 0]
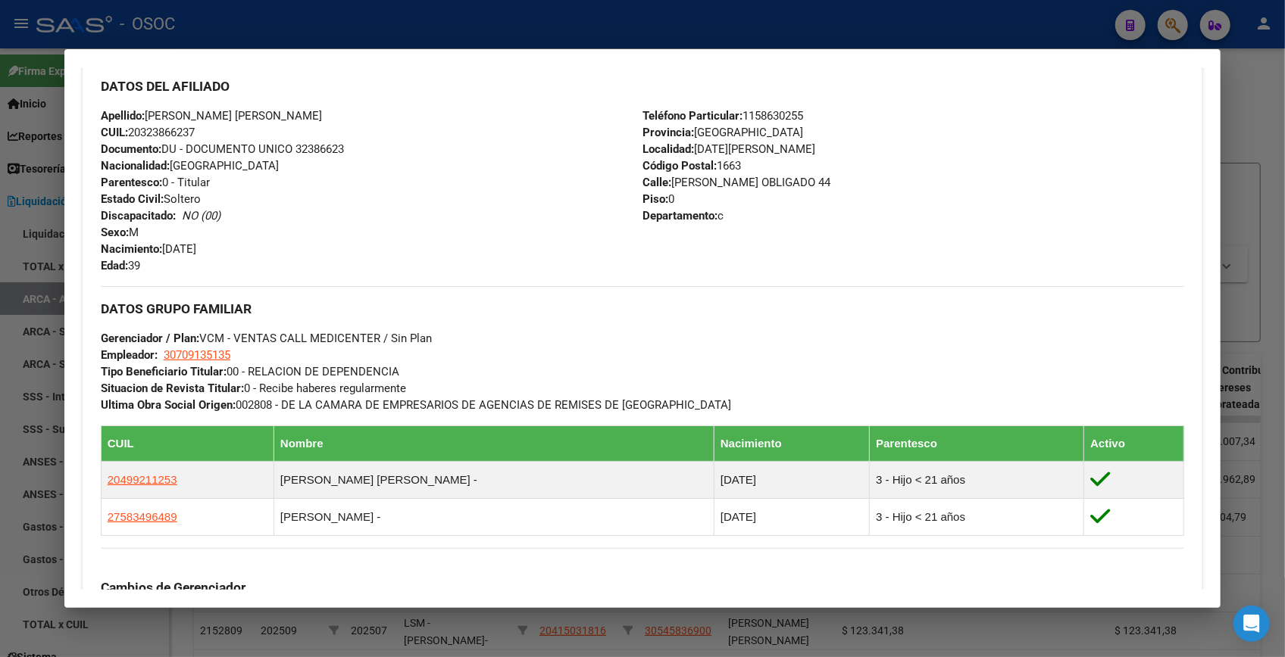
click at [1250, 90] on div at bounding box center [642, 328] width 1285 height 657
click at [1179, 33] on icon "button" at bounding box center [1172, 25] width 15 height 17
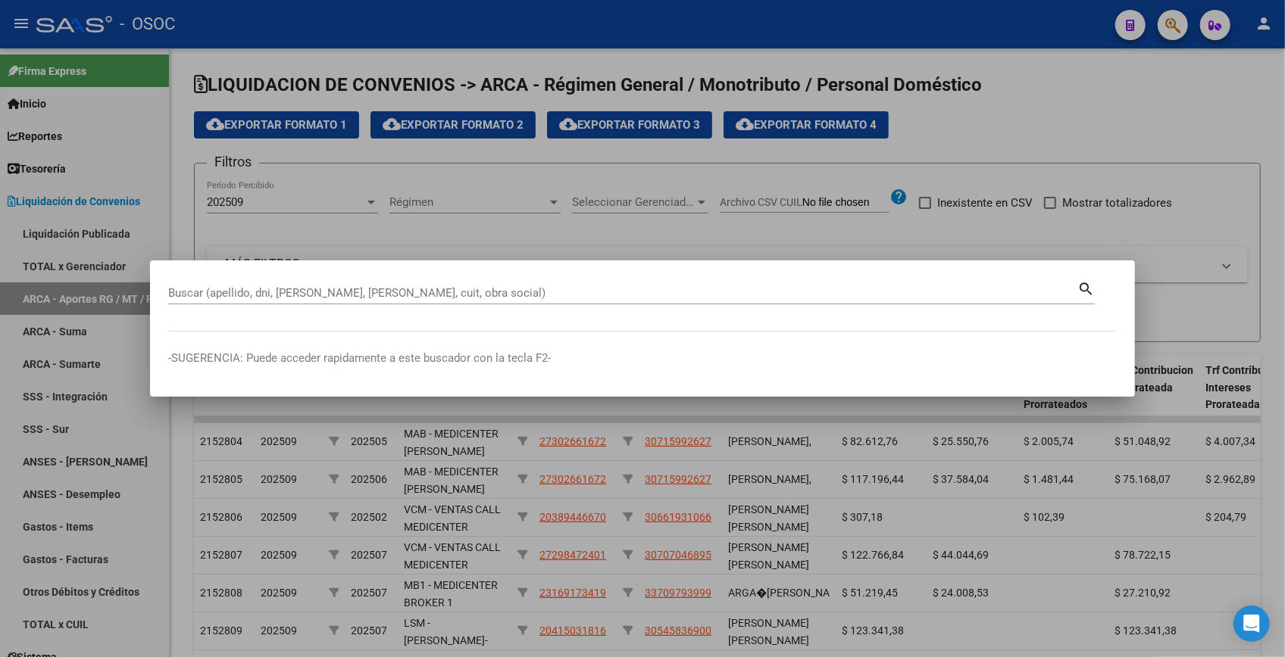
click at [1174, 25] on div at bounding box center [642, 328] width 1285 height 657
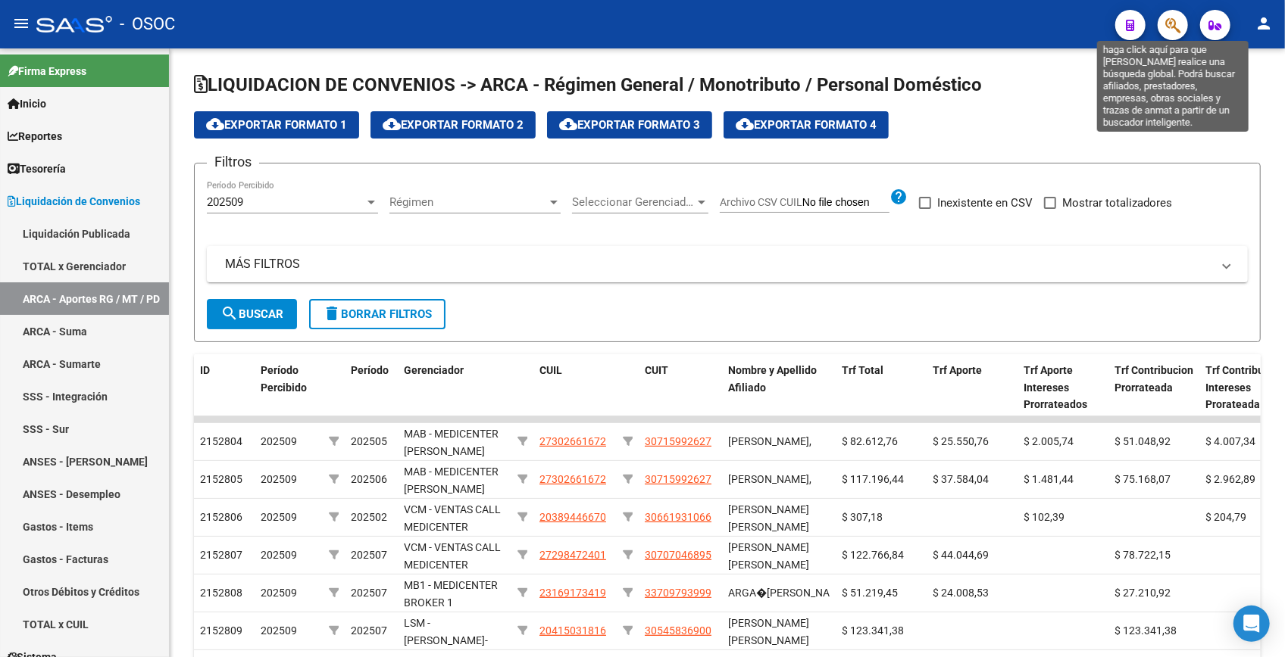
click at [1173, 25] on icon "button" at bounding box center [1172, 25] width 15 height 17
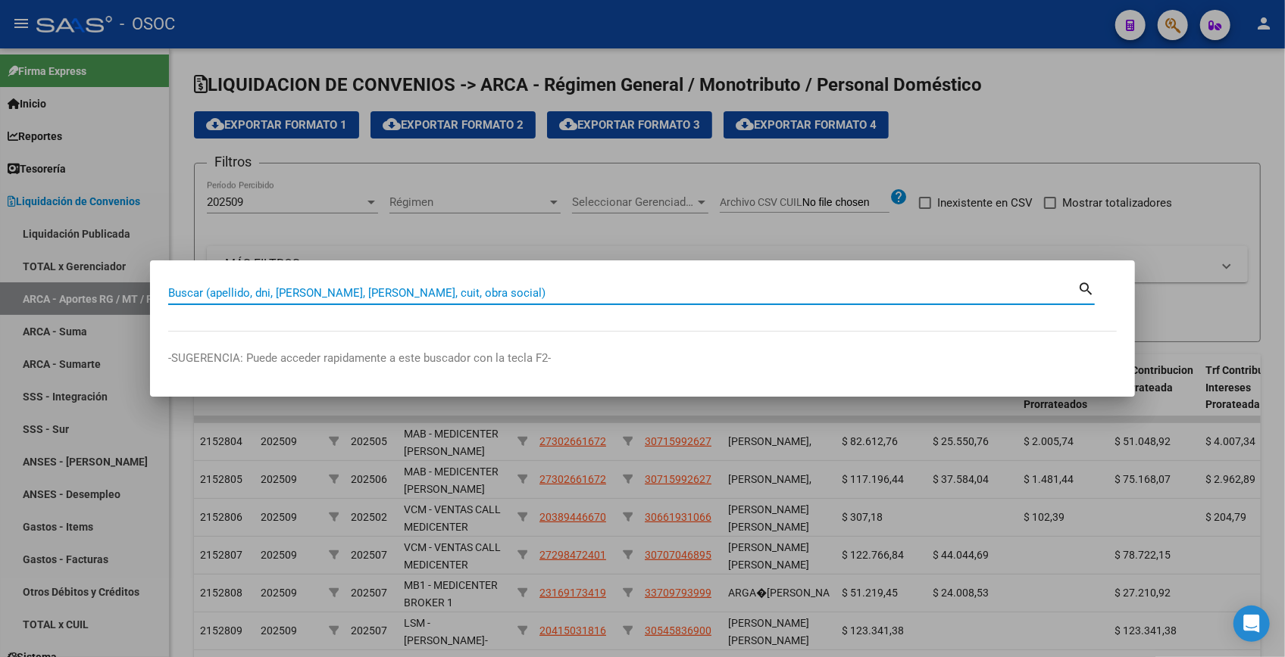
paste input "32624770"
type input "32624770"
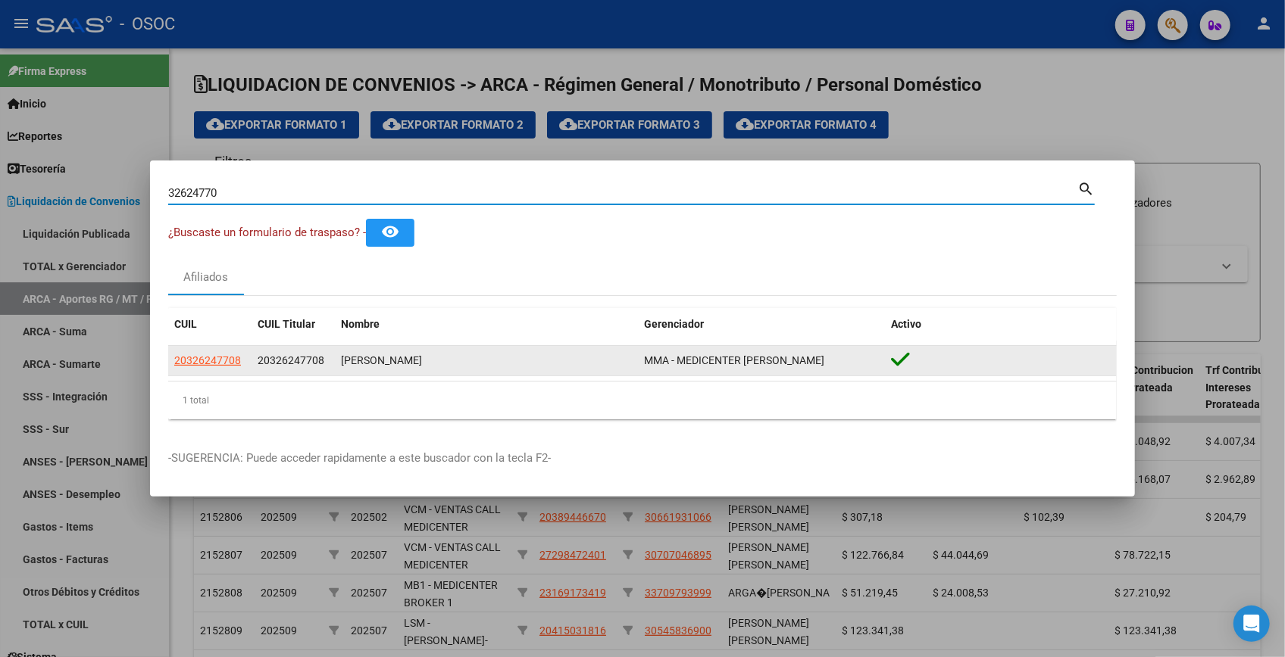
click at [224, 361] on span "20326247708" at bounding box center [207, 360] width 67 height 12
type textarea "20326247708"
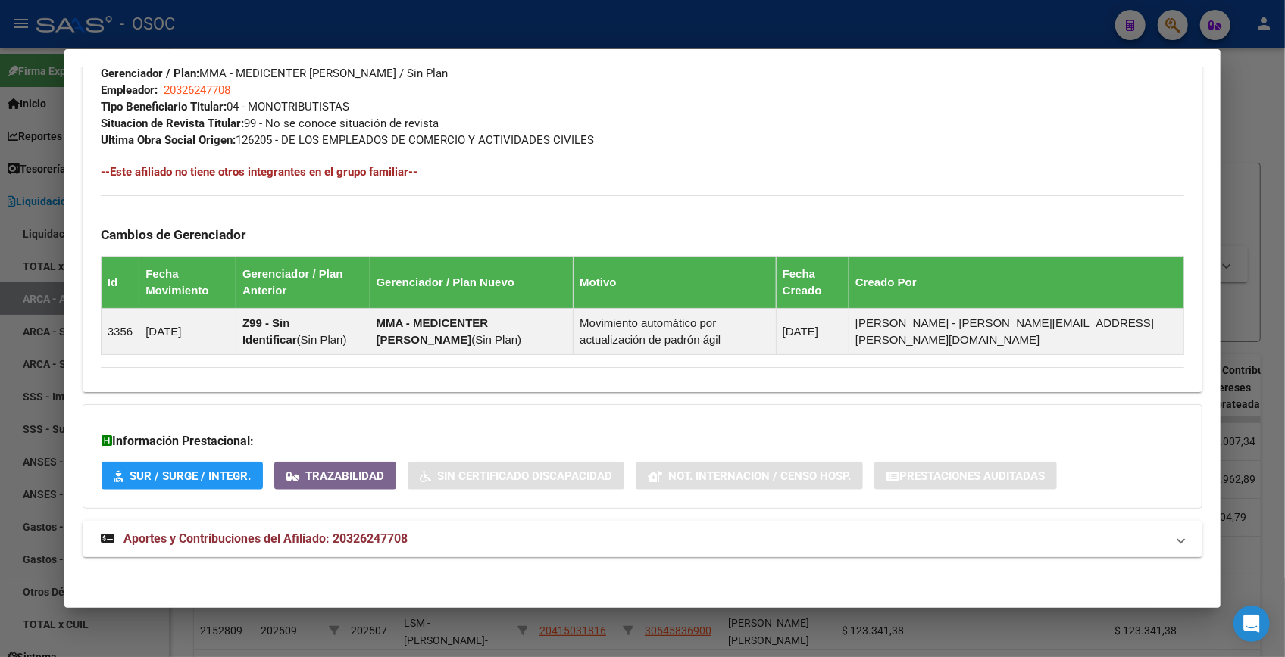
click at [477, 550] on mat-expansion-panel-header "Aportes y Contribuciones del Afiliado: 20326247708" at bounding box center [642, 539] width 1119 height 36
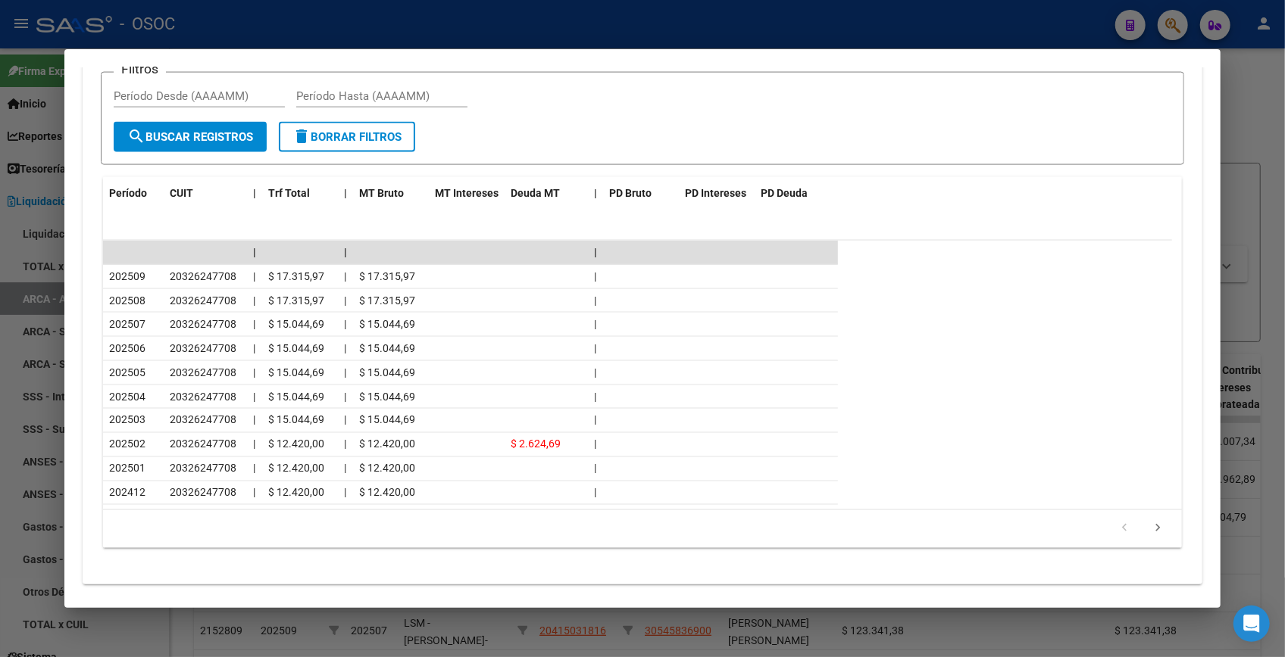
scroll to position [1450, 0]
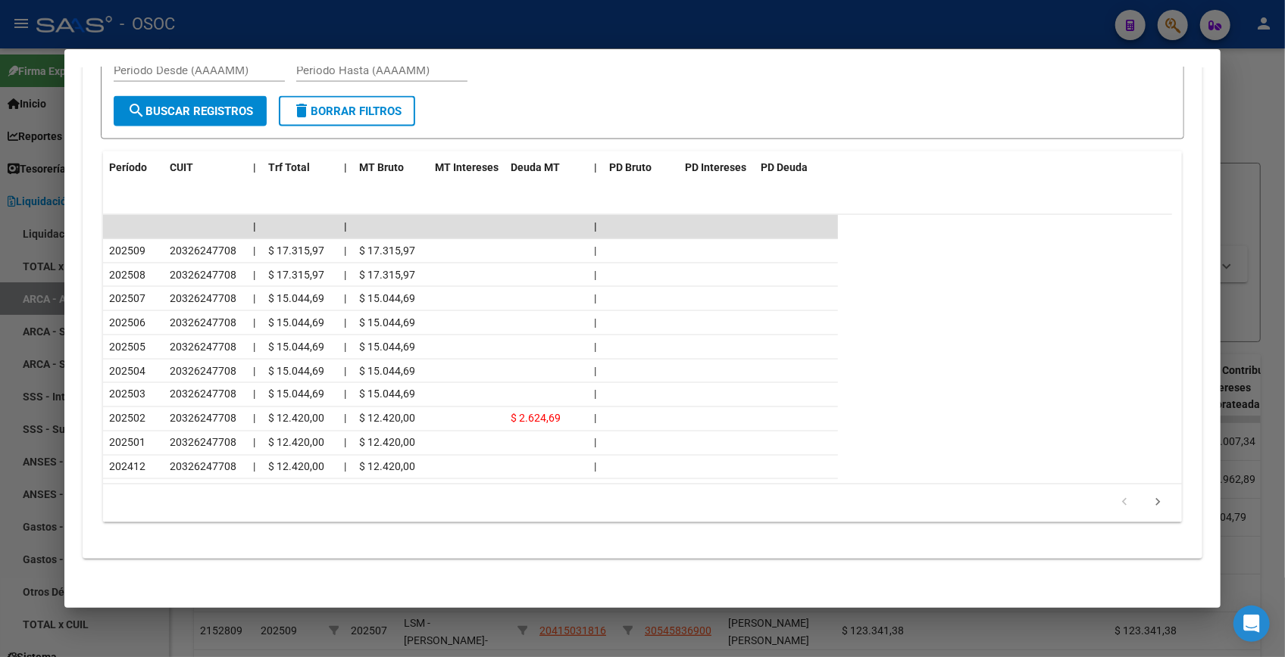
click at [1249, 78] on div at bounding box center [642, 328] width 1285 height 657
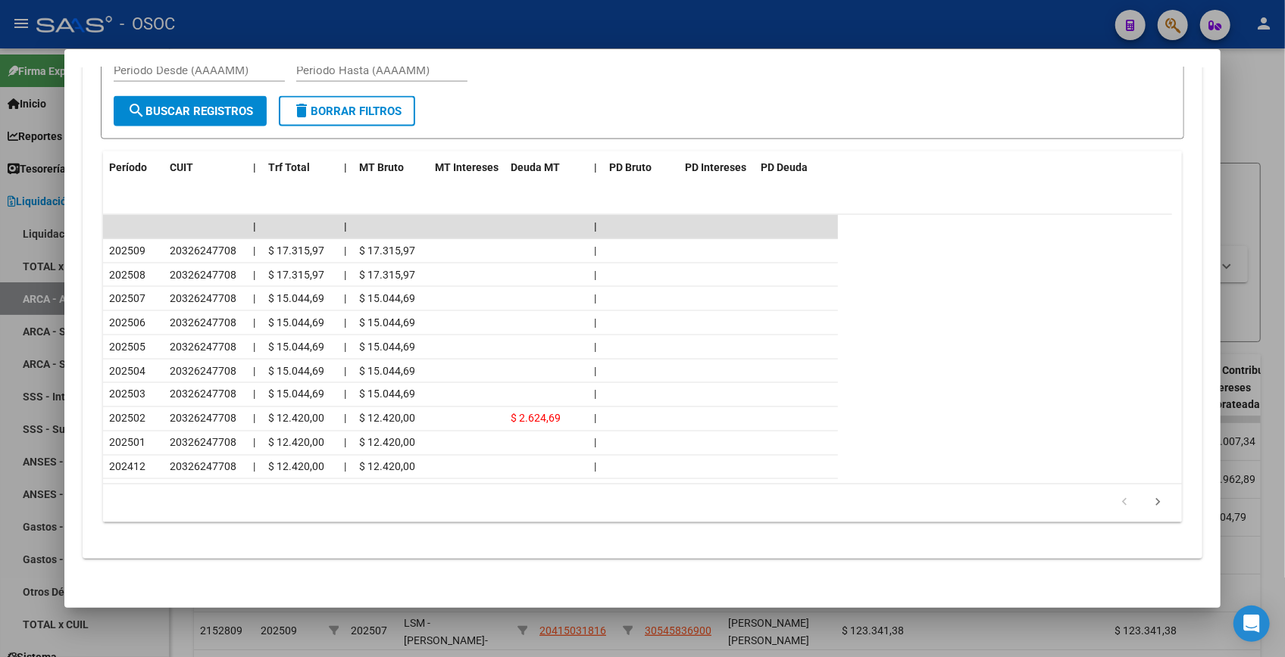
click at [1249, 78] on div at bounding box center [642, 328] width 1285 height 657
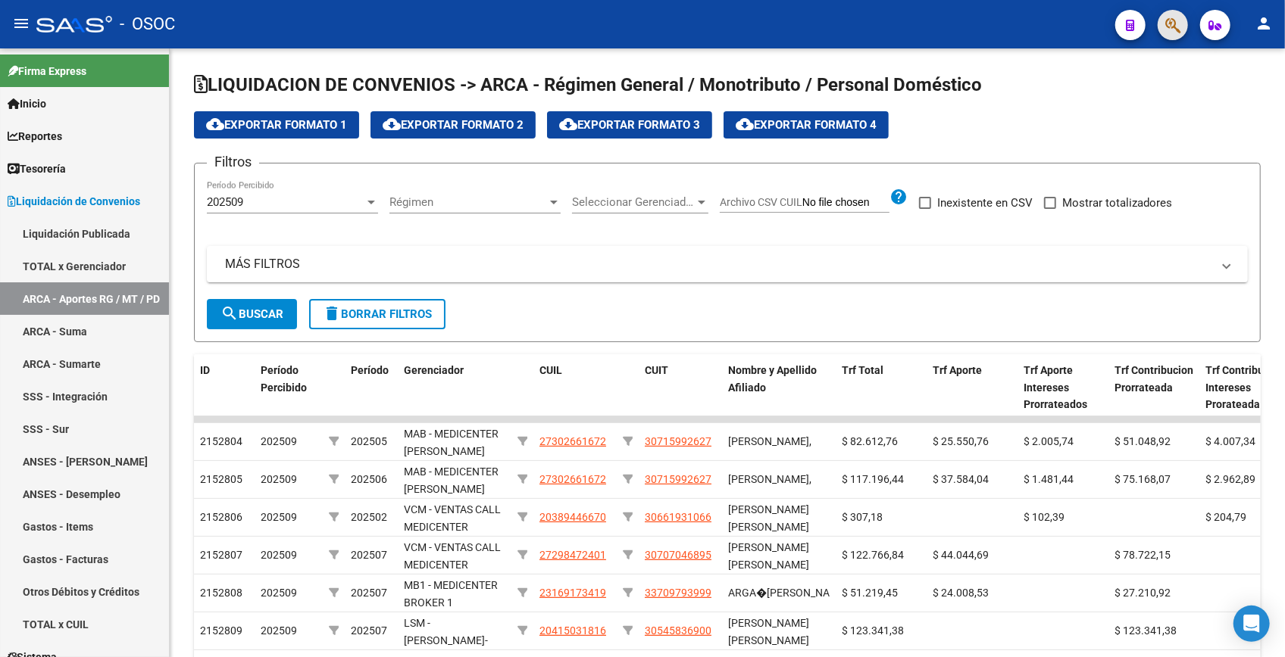
click at [1182, 22] on button "button" at bounding box center [1172, 25] width 30 height 30
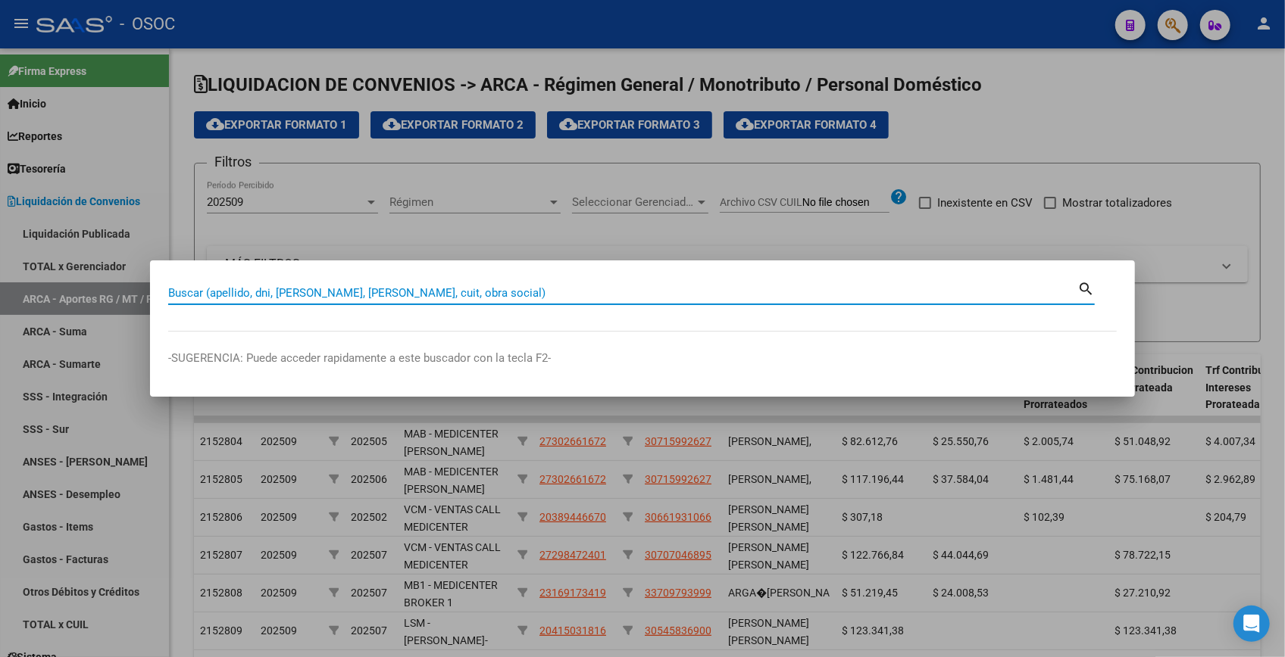
paste input "33530365"
type input "33530365"
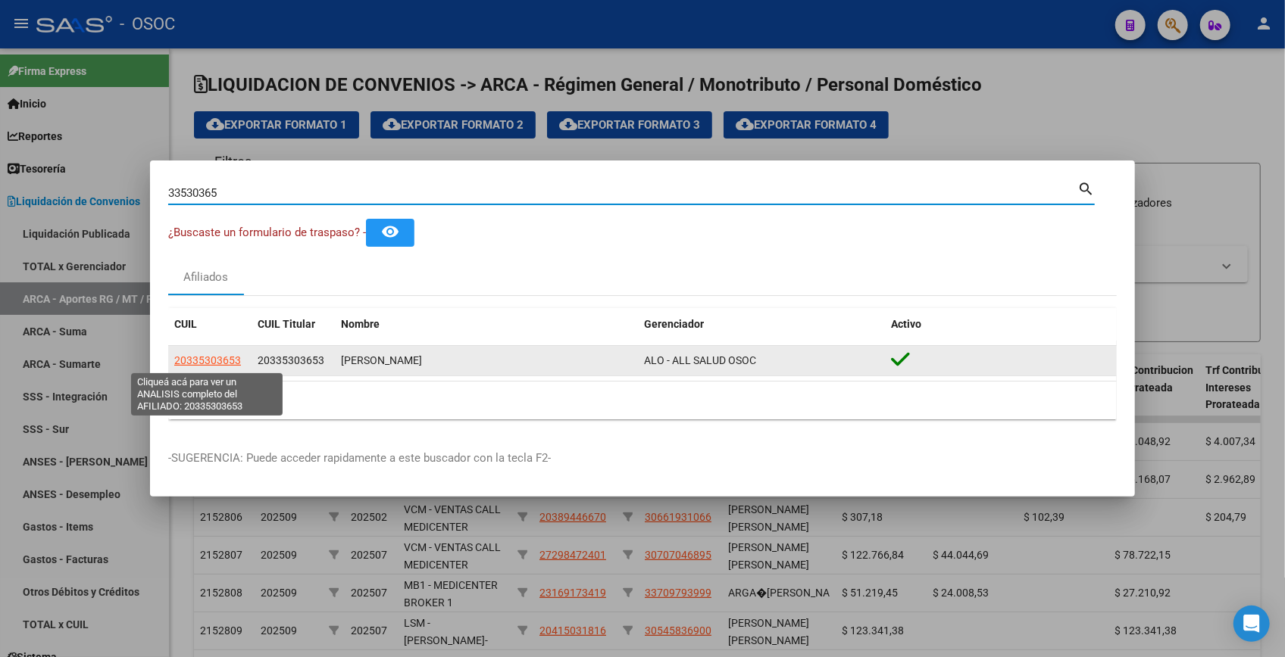
click at [214, 362] on span "20335303653" at bounding box center [207, 360] width 67 height 12
type textarea "20335303653"
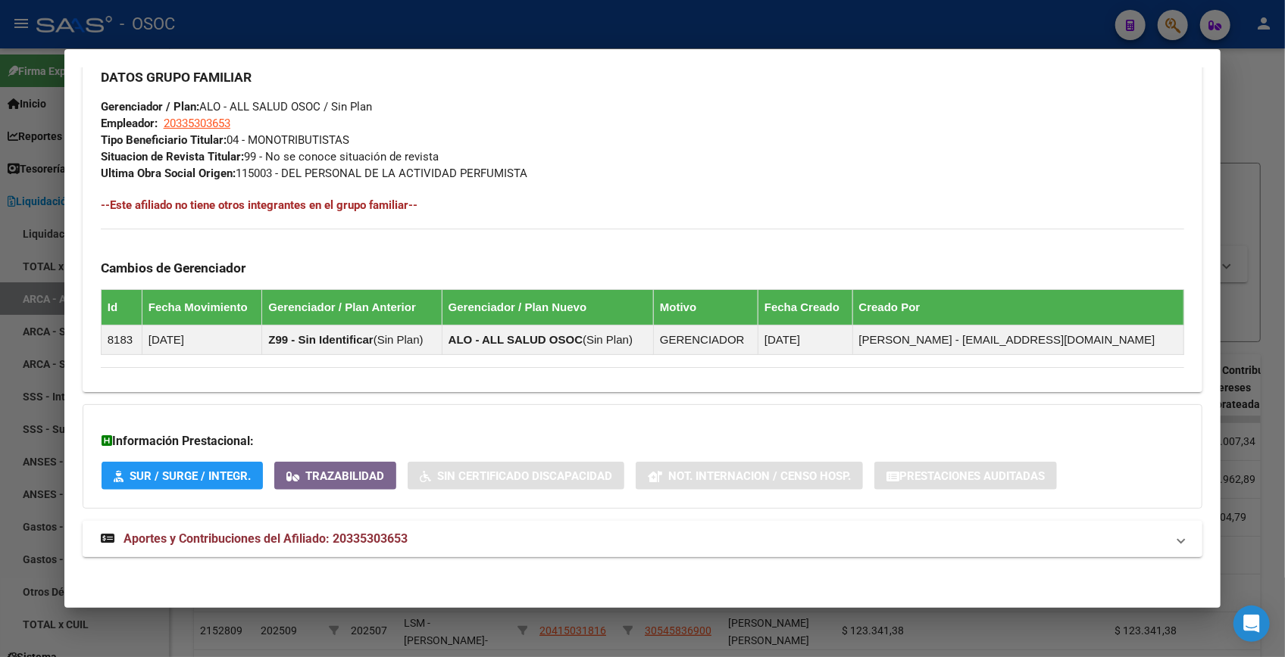
click at [446, 525] on mat-expansion-panel-header "Aportes y Contribuciones del Afiliado: 20335303653" at bounding box center [642, 539] width 1119 height 36
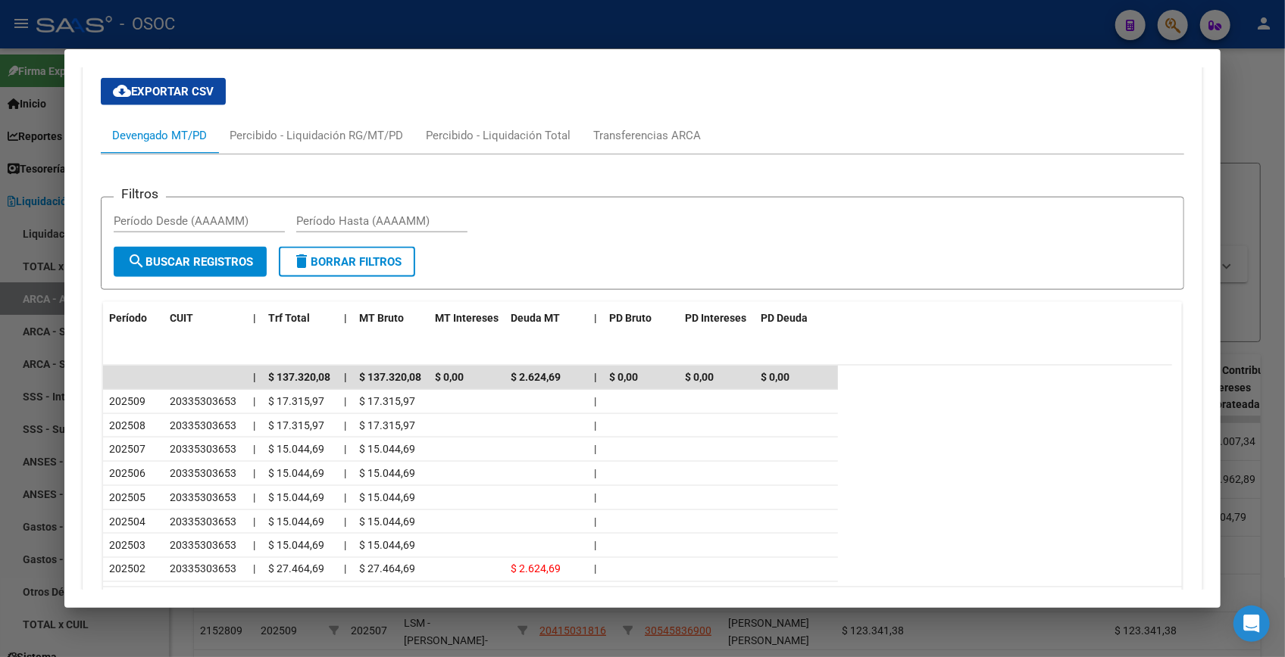
scroll to position [1369, 0]
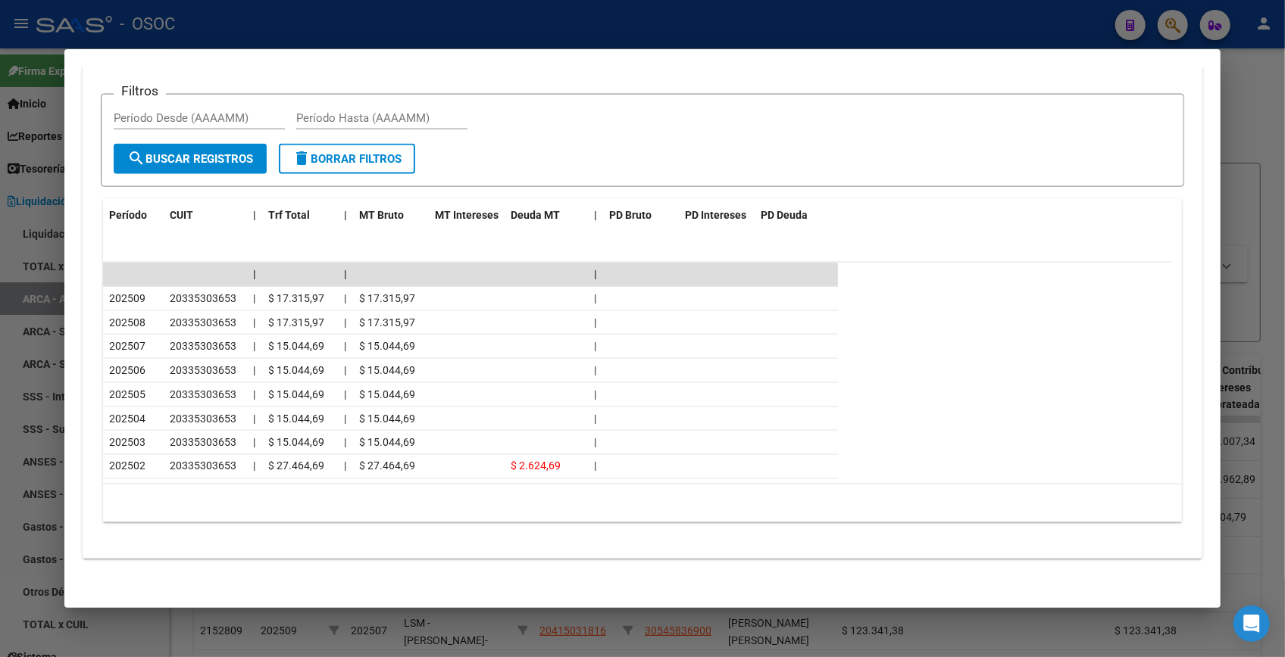
click at [1250, 117] on div at bounding box center [642, 328] width 1285 height 657
click at [1250, 115] on div at bounding box center [642, 328] width 1285 height 657
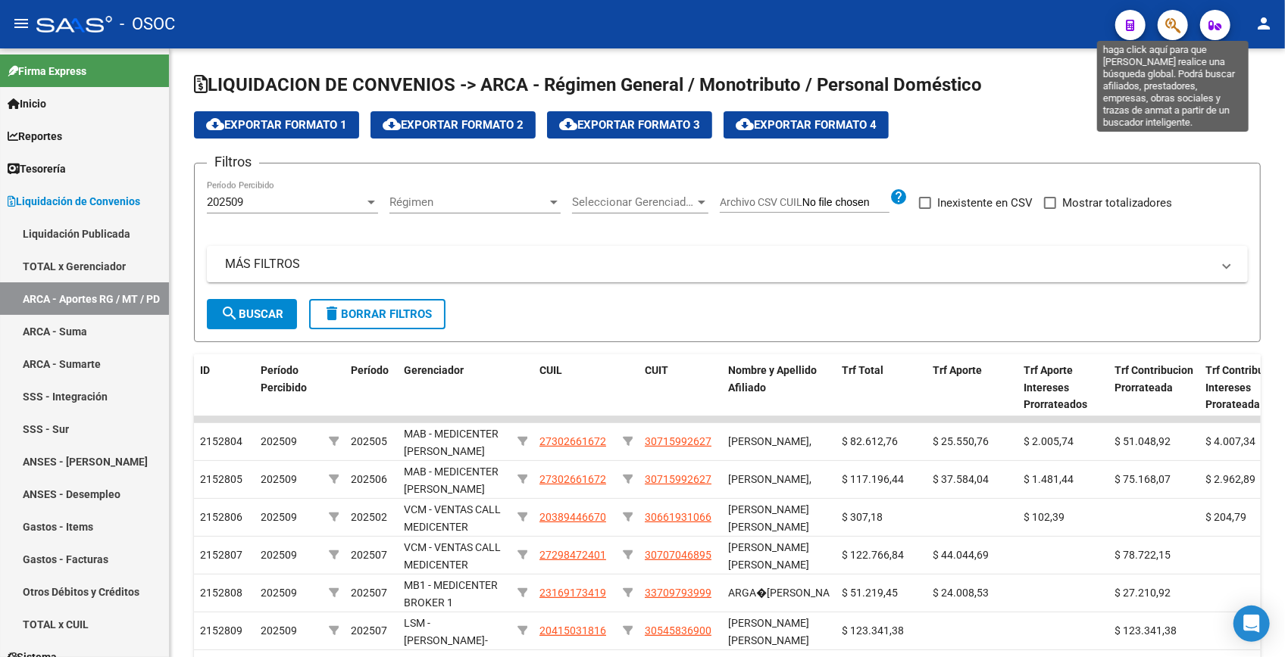
click at [1165, 17] on icon "button" at bounding box center [1172, 25] width 15 height 17
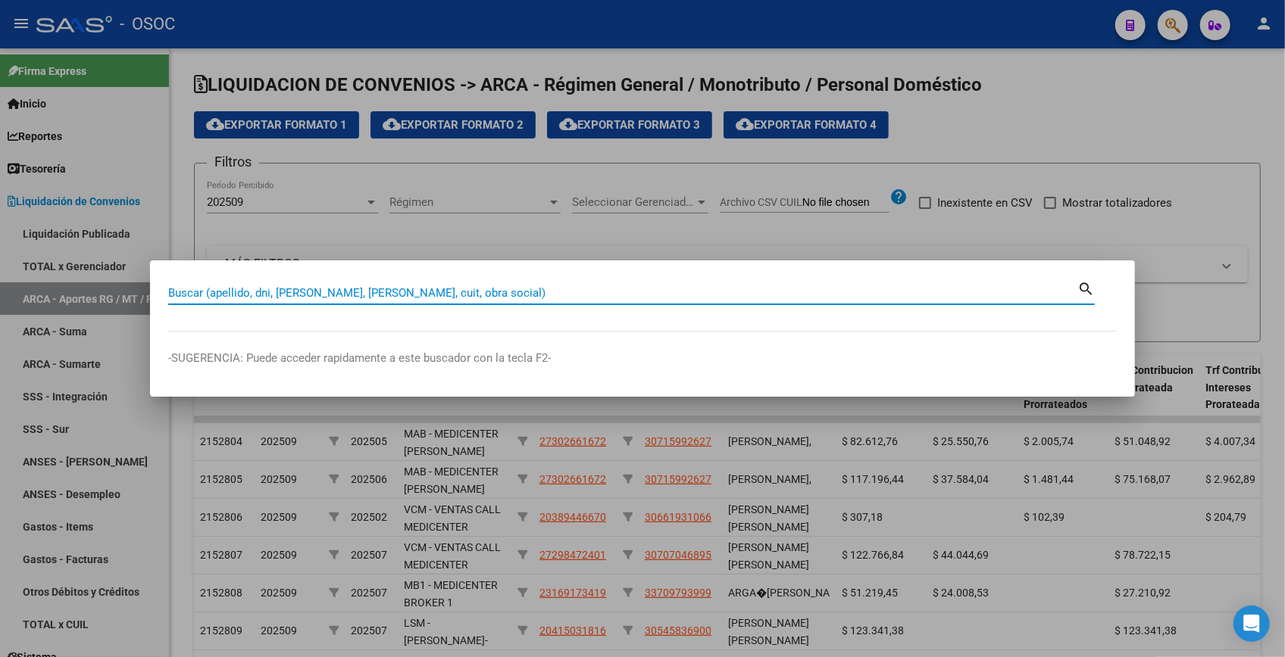
paste input "33605305"
type input "33605305"
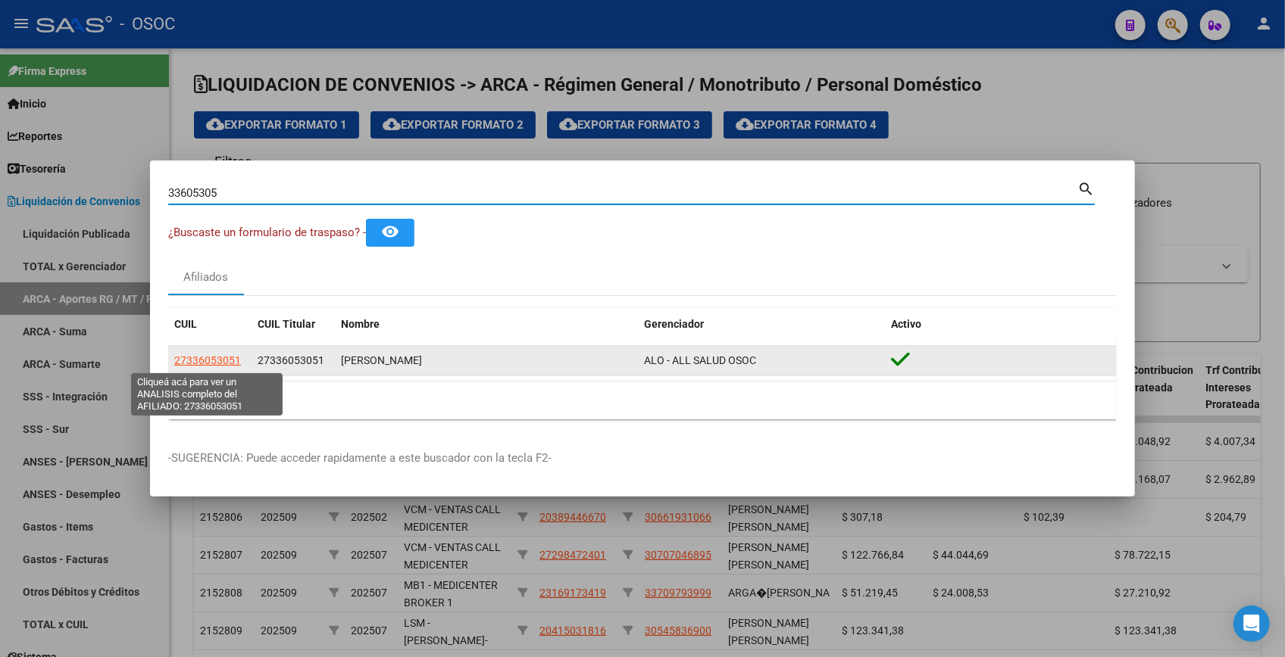
click at [204, 363] on span "27336053051" at bounding box center [207, 360] width 67 height 12
type textarea "27336053051"
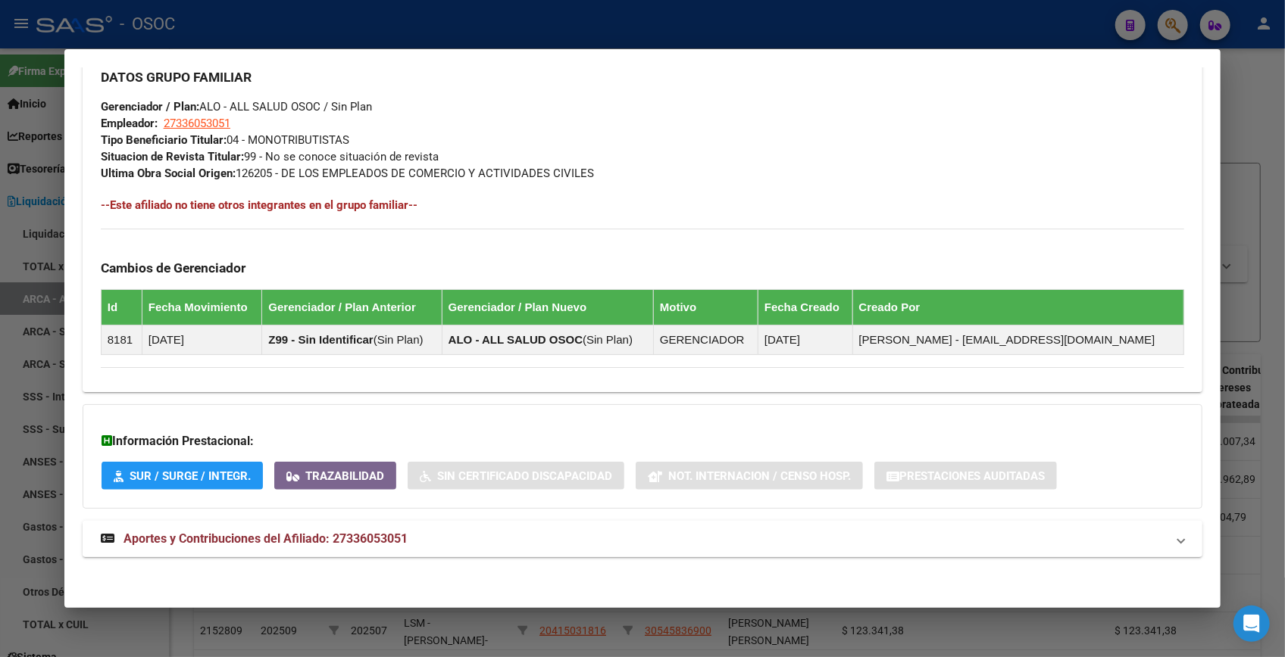
click at [361, 527] on mat-expansion-panel-header "Aportes y Contribuciones del Afiliado: 27336053051" at bounding box center [642, 539] width 1119 height 36
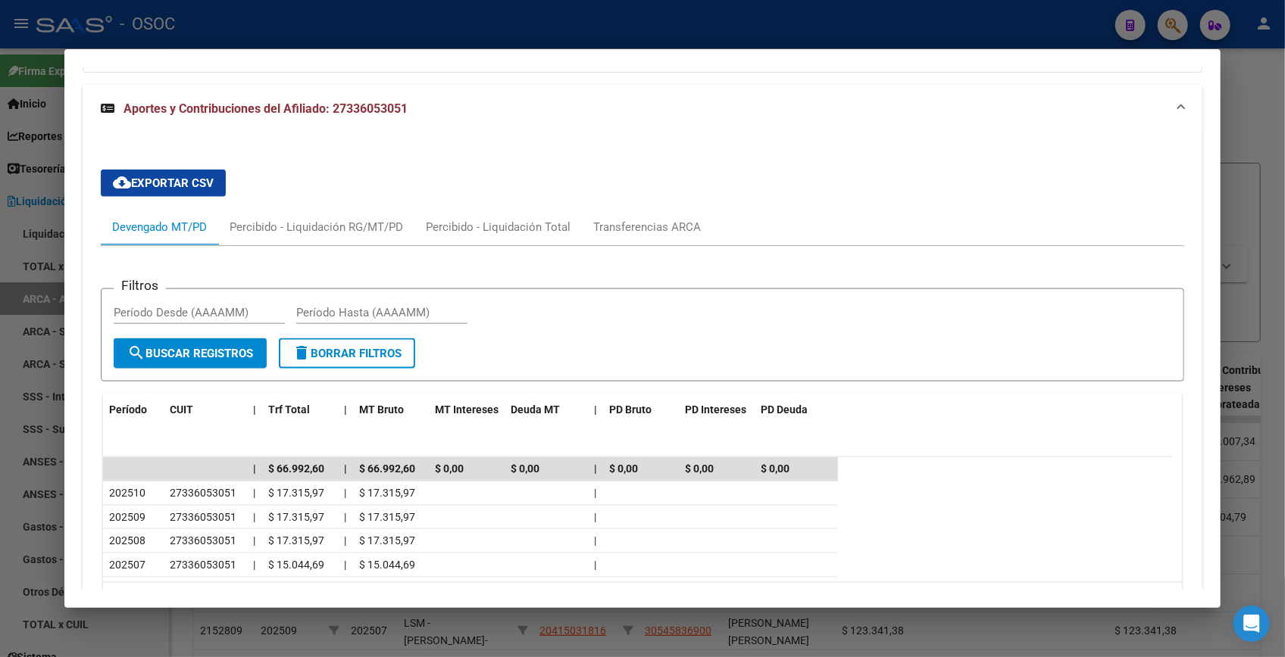
scroll to position [1272, 0]
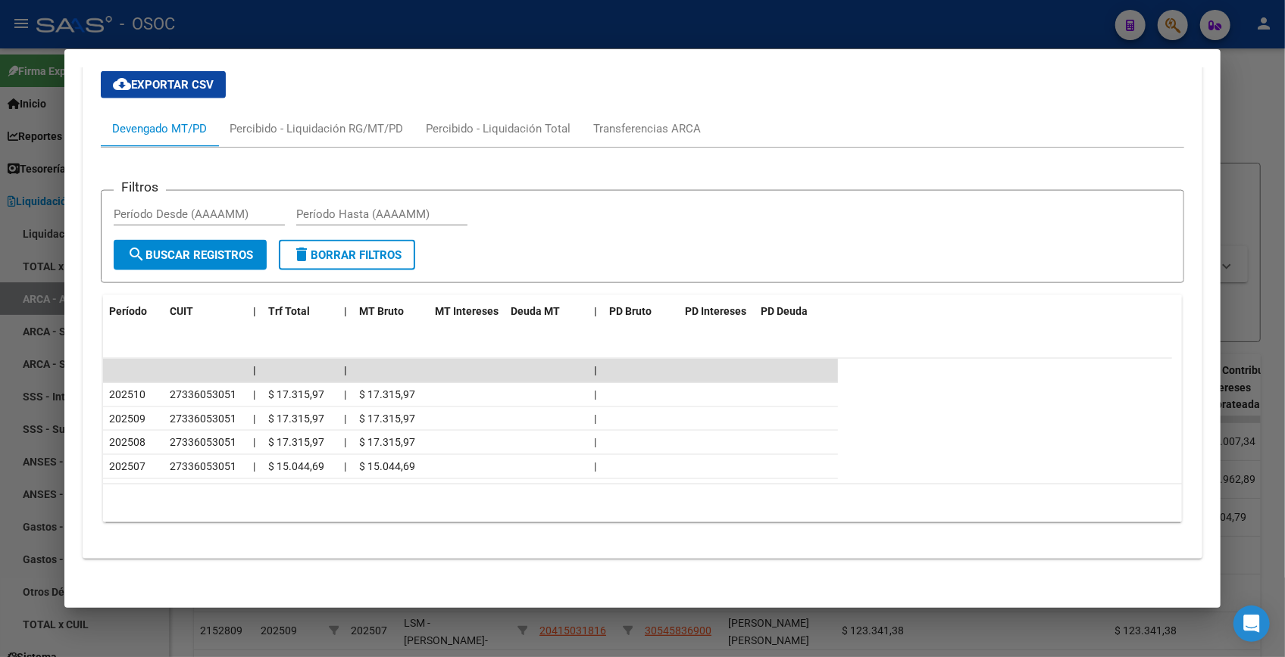
click at [1241, 72] on div at bounding box center [642, 328] width 1285 height 657
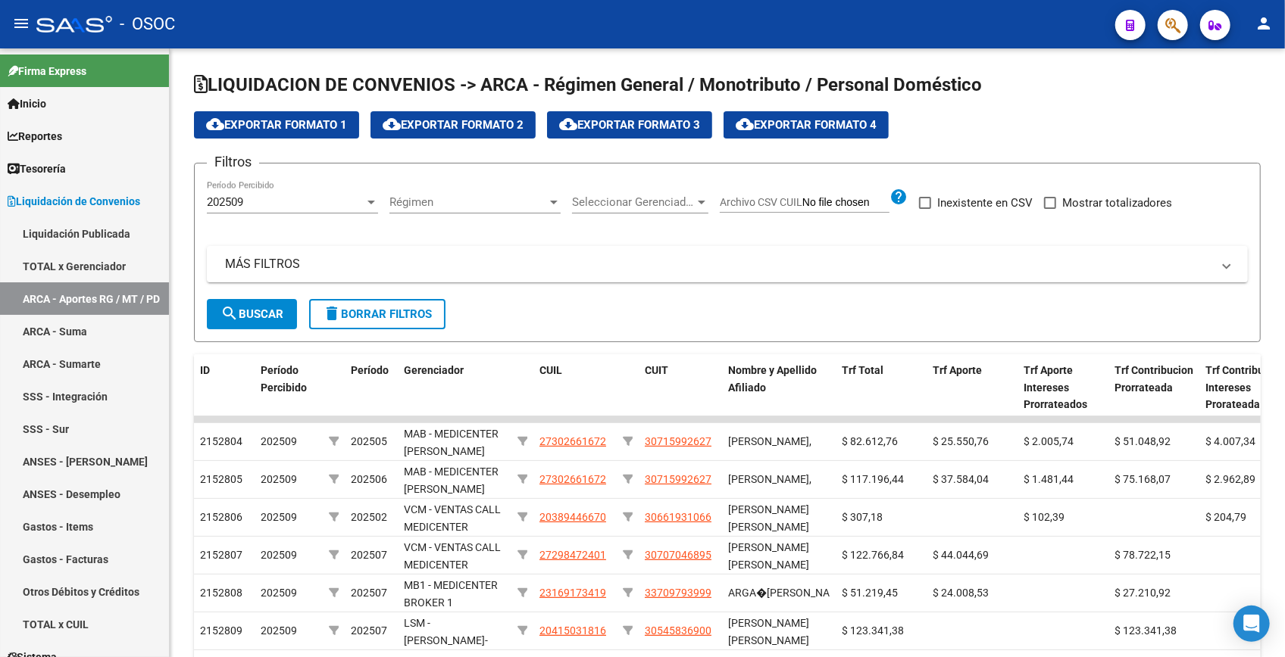
click at [1150, 9] on div at bounding box center [1166, 24] width 42 height 31
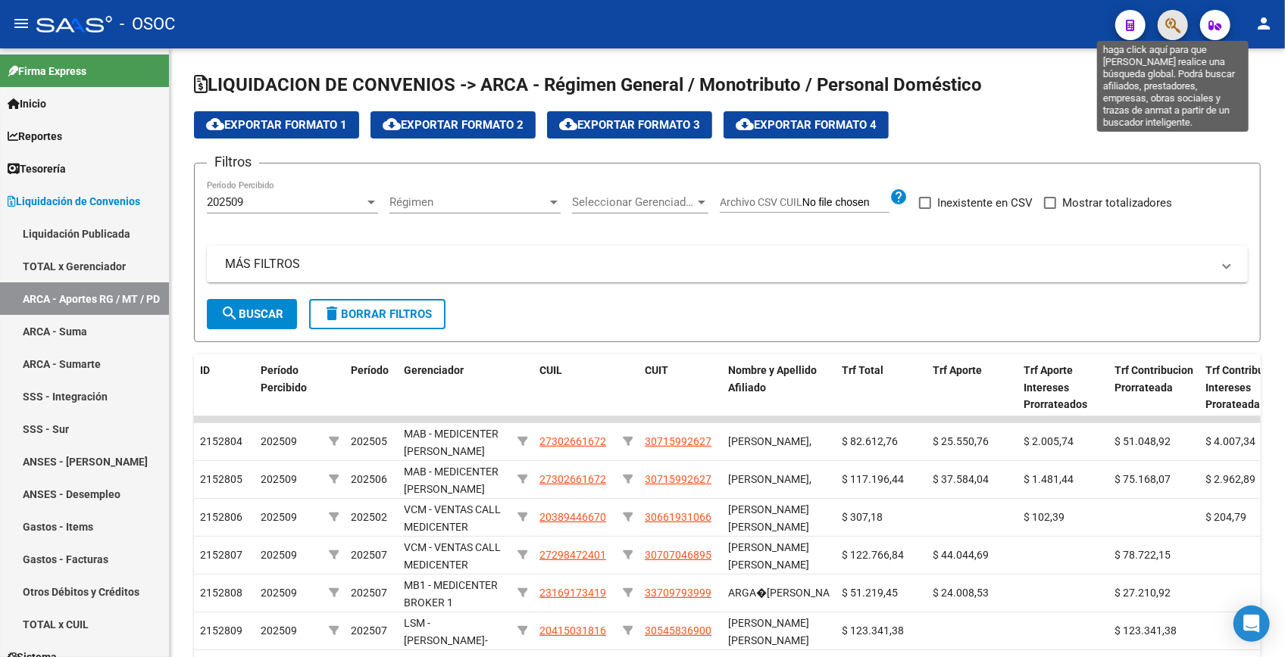
click at [1169, 26] on icon "button" at bounding box center [1172, 25] width 15 height 17
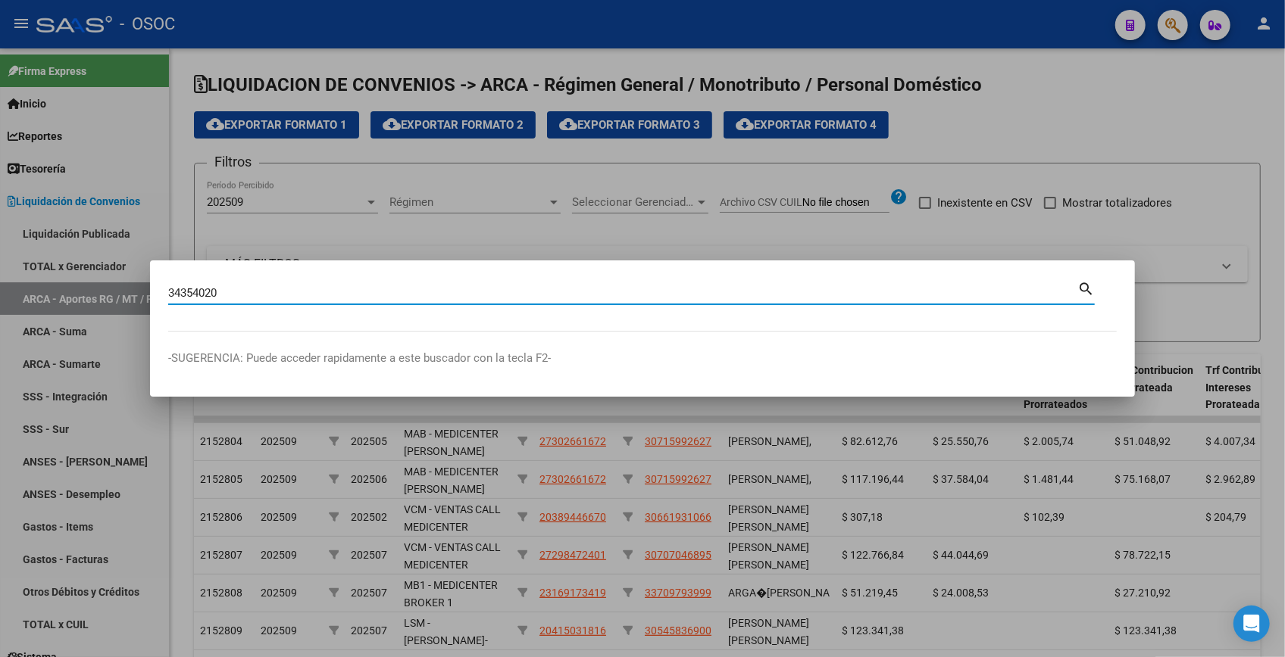
type input "34354020"
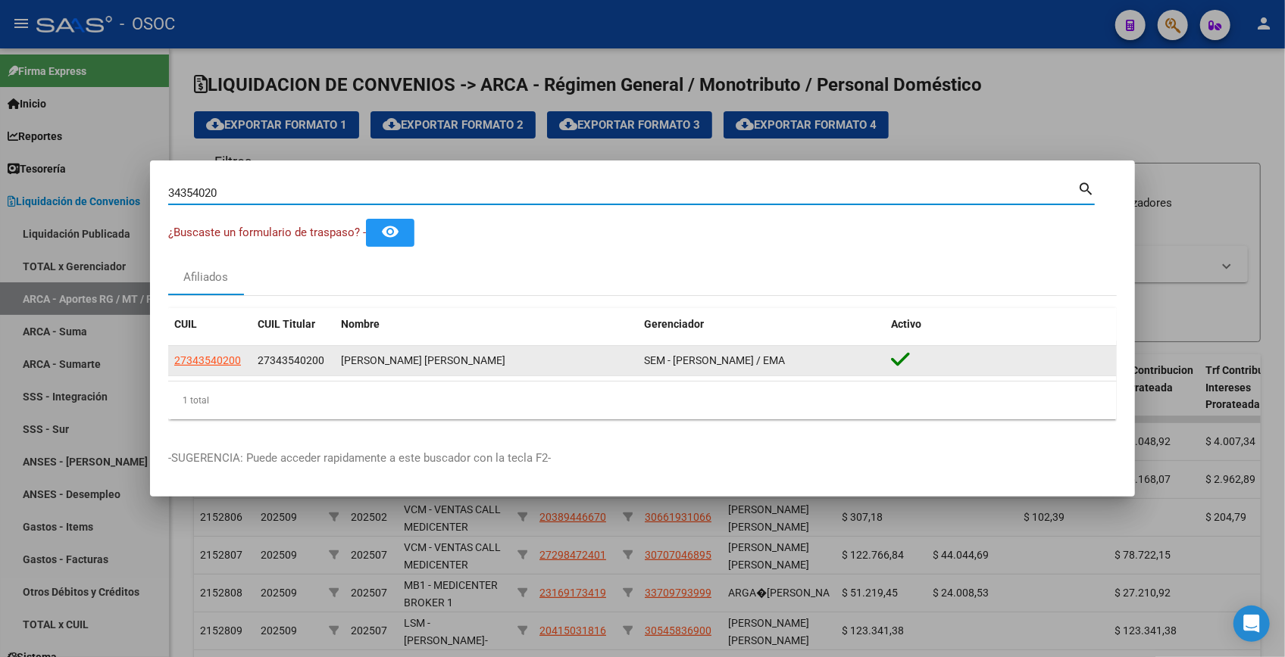
click at [214, 357] on span "27343540200" at bounding box center [207, 360] width 67 height 12
type textarea "27343540200"
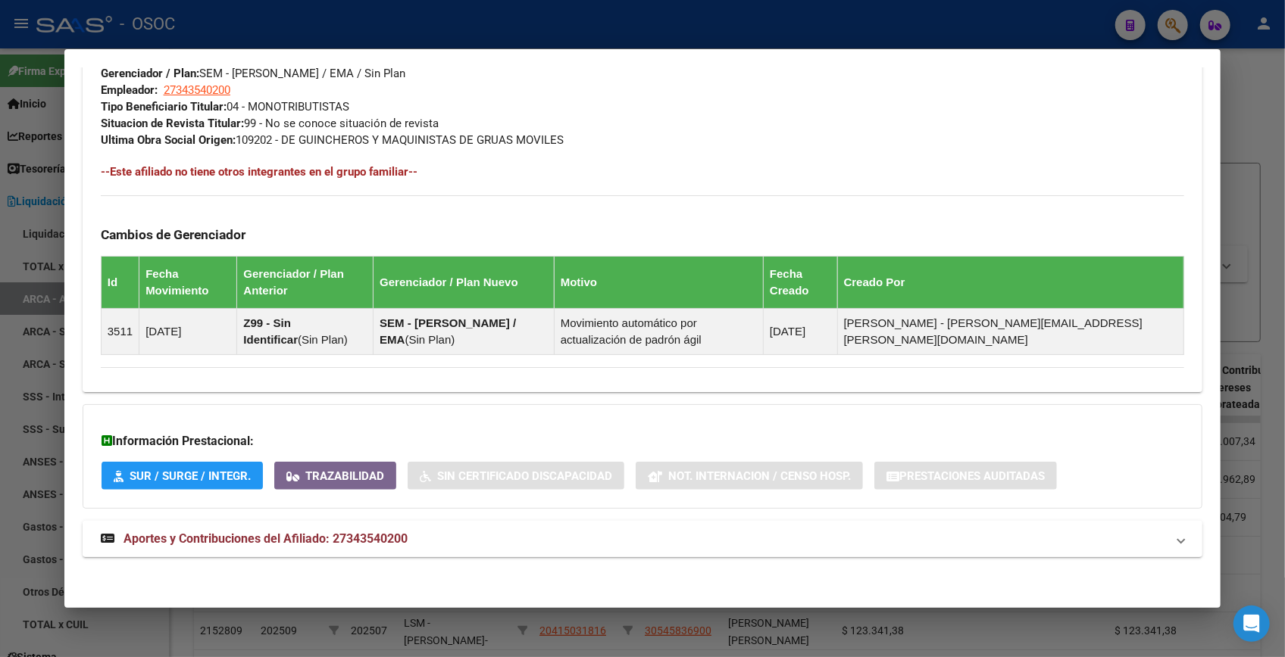
click at [432, 525] on mat-expansion-panel-header "Aportes y Contribuciones del Afiliado: 27343540200" at bounding box center [642, 539] width 1119 height 36
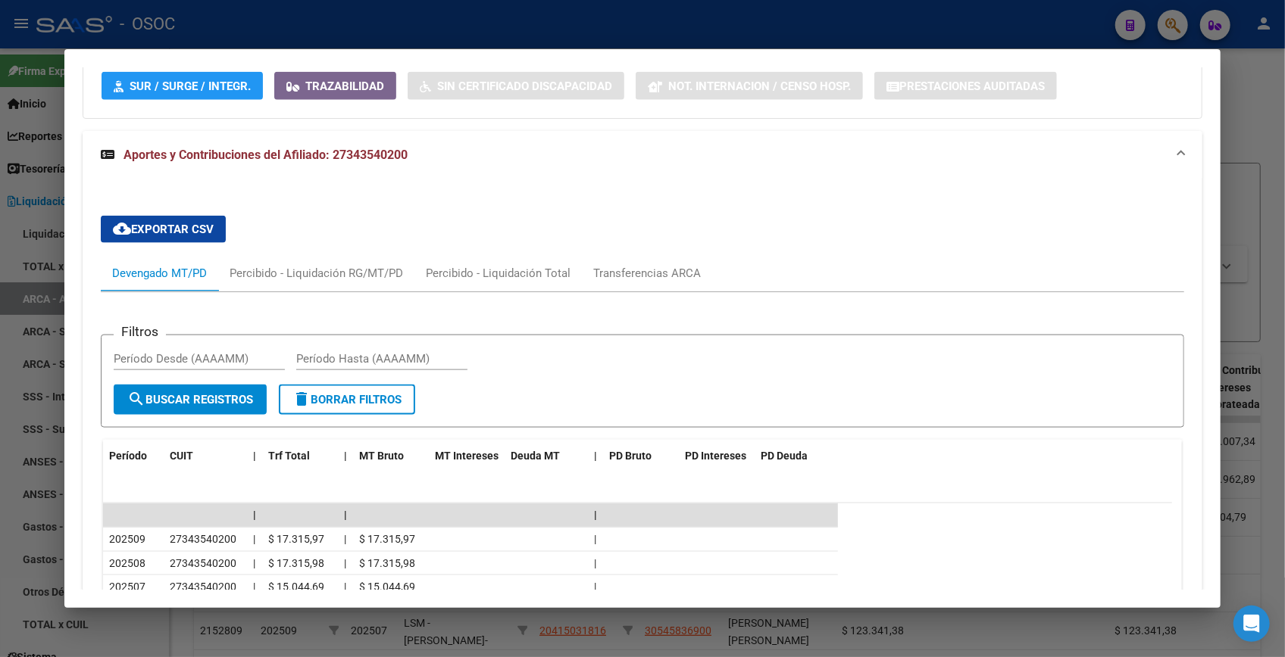
scroll to position [1437, 0]
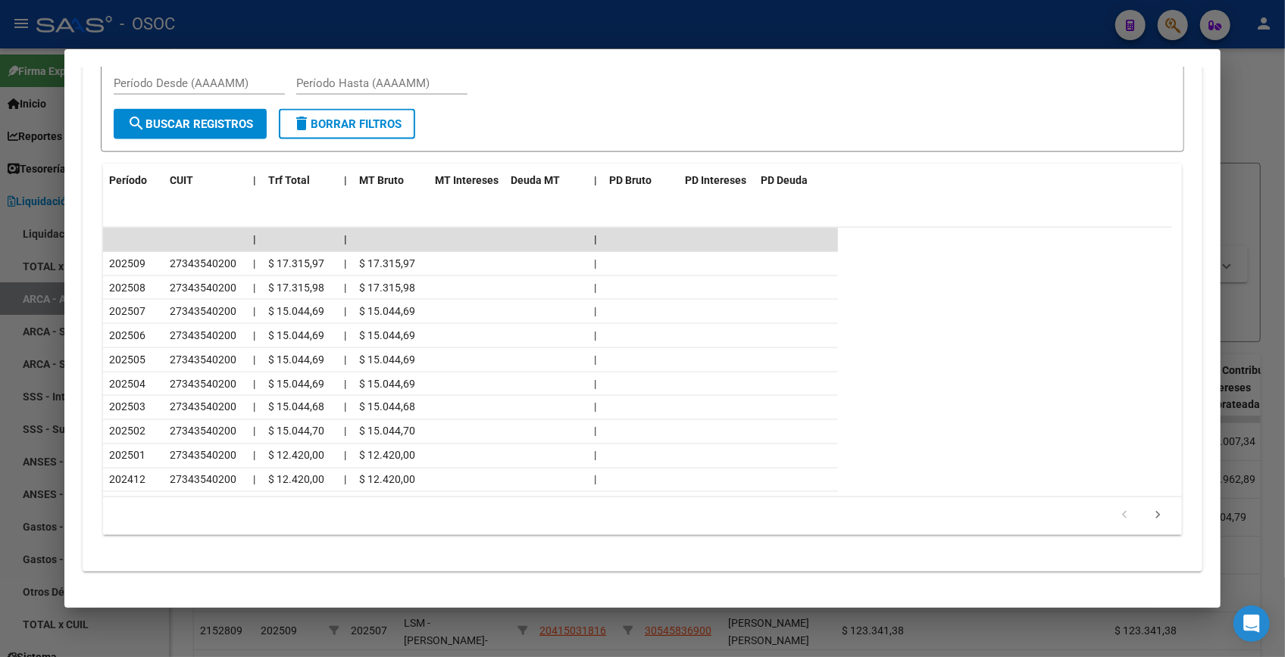
click at [1240, 115] on div at bounding box center [642, 328] width 1285 height 657
click at [1237, 114] on div at bounding box center [642, 328] width 1285 height 657
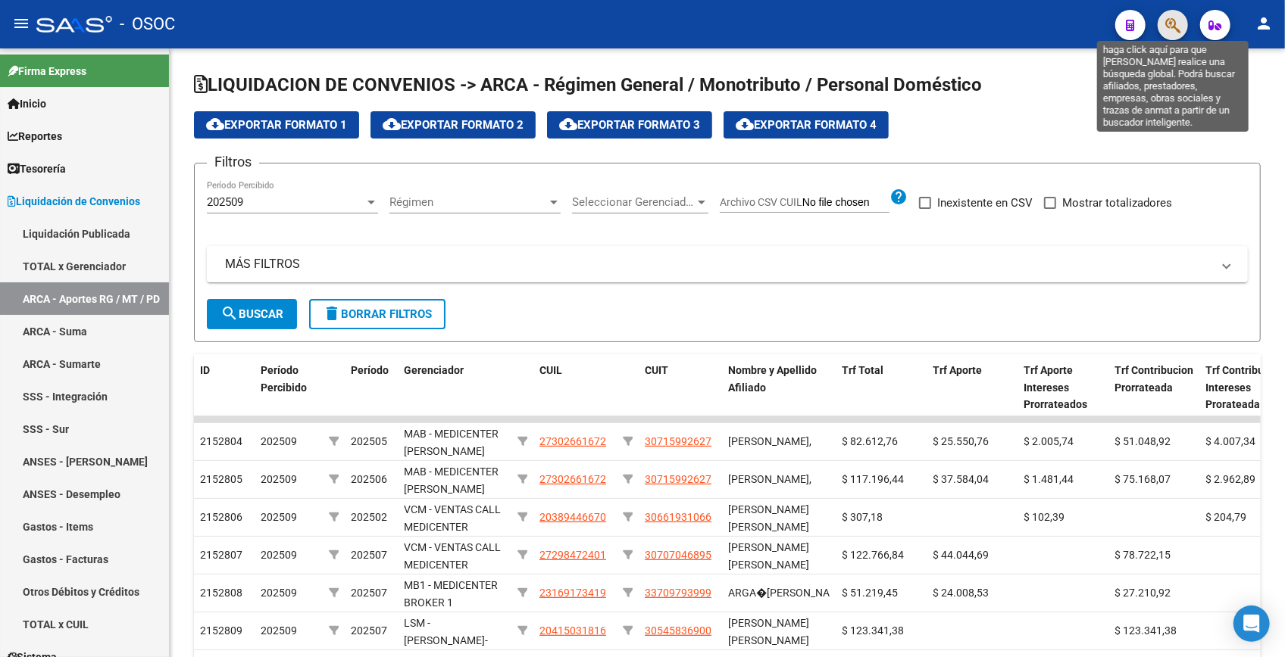
click at [1169, 22] on icon "button" at bounding box center [1172, 25] width 15 height 17
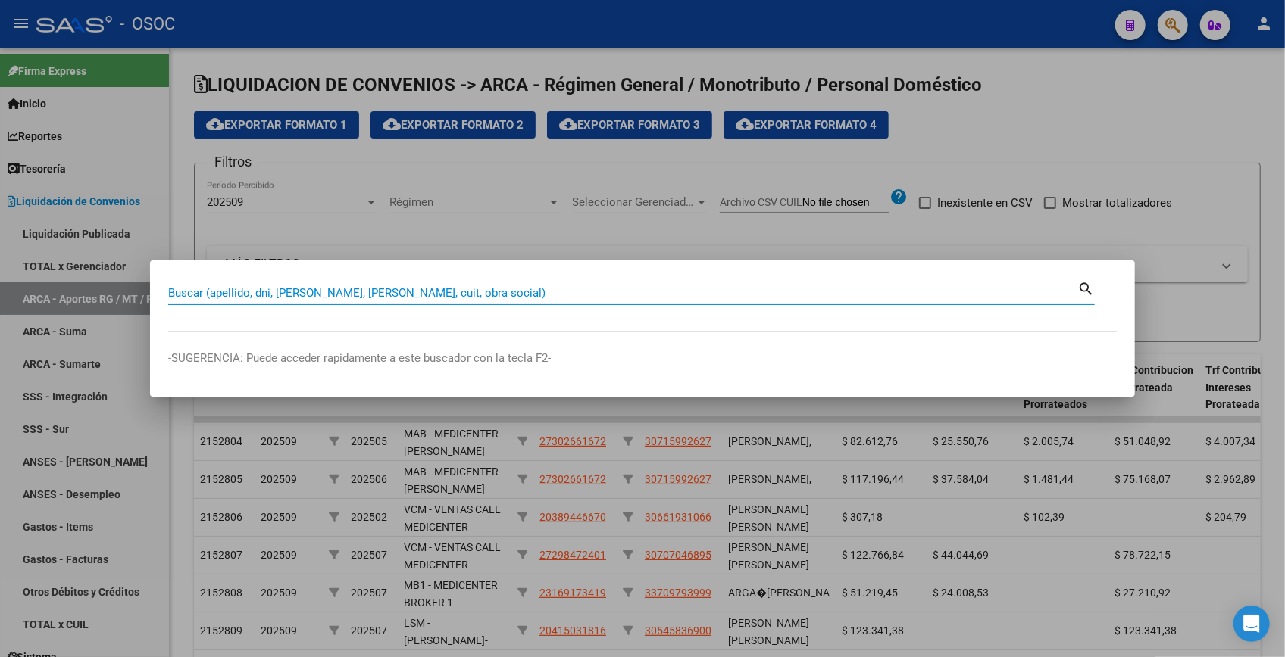
paste input "34548293"
type input "34548293"
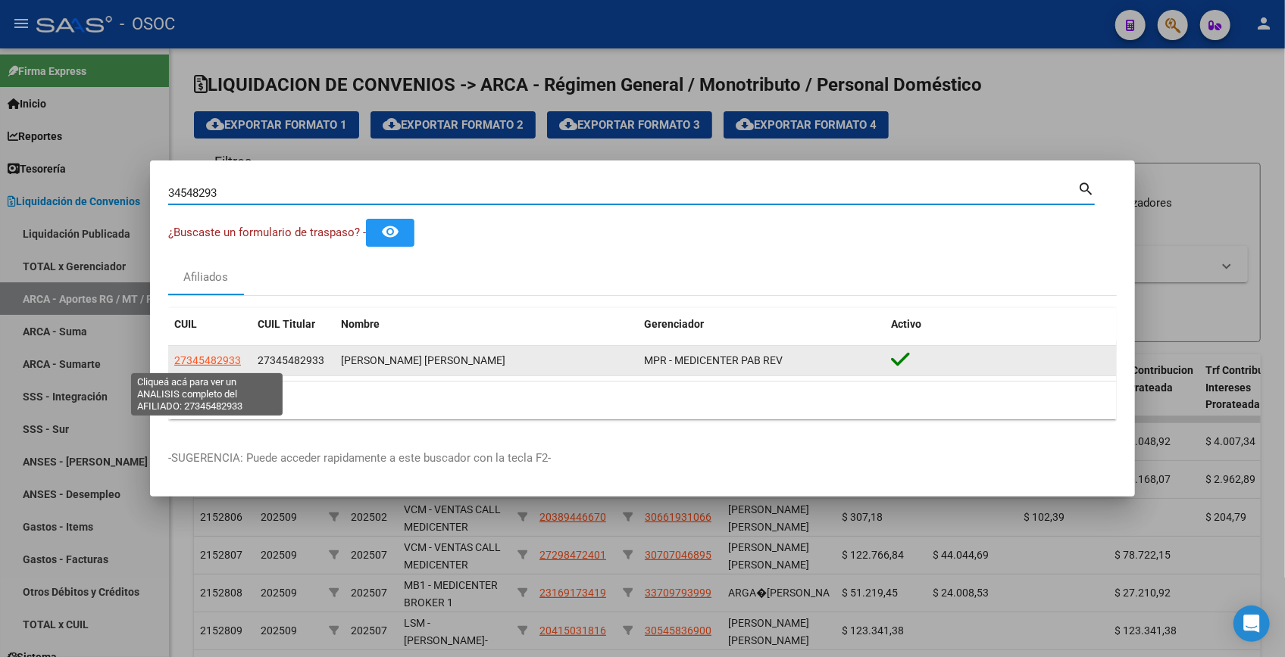
click at [220, 358] on span "27345482933" at bounding box center [207, 360] width 67 height 12
type textarea "27345482933"
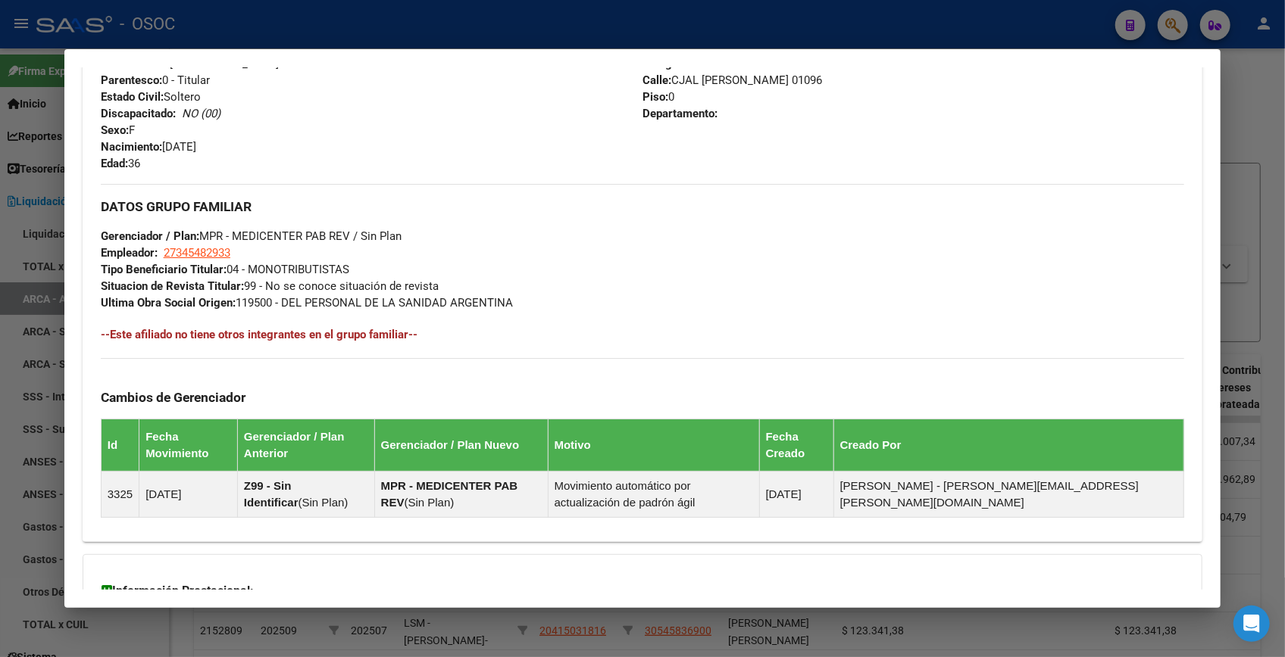
scroll to position [771, 0]
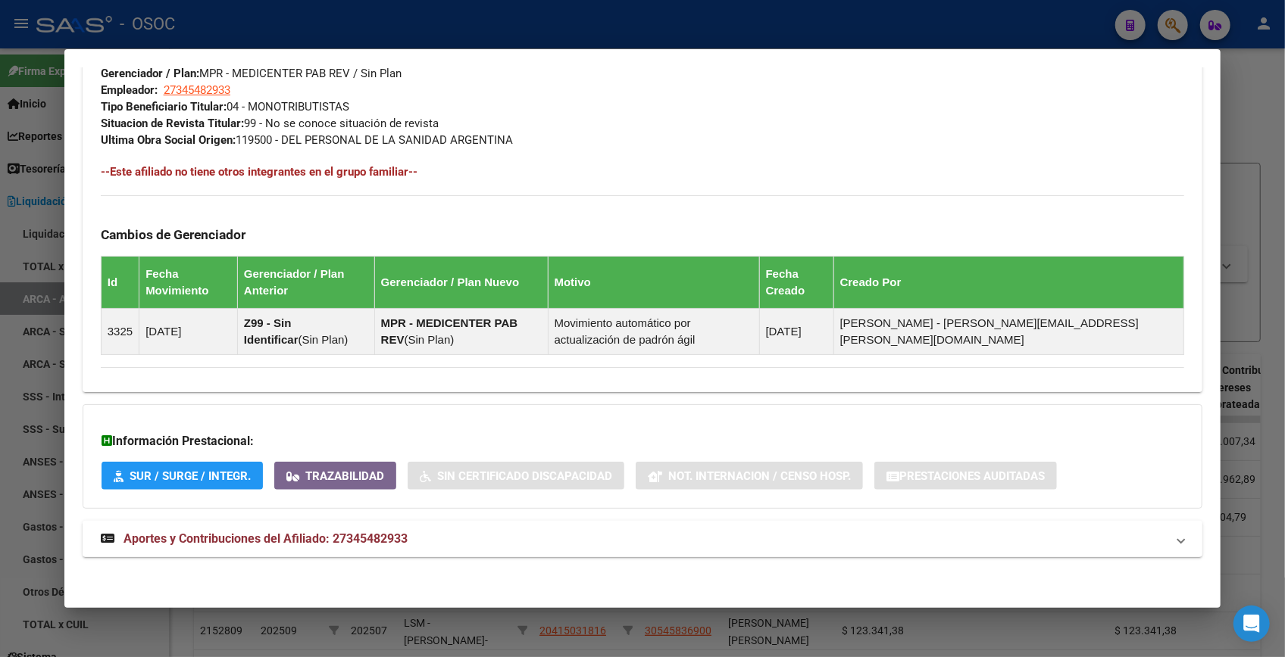
click at [355, 538] on span "Aportes y Contribuciones del Afiliado: 27345482933" at bounding box center [265, 539] width 284 height 14
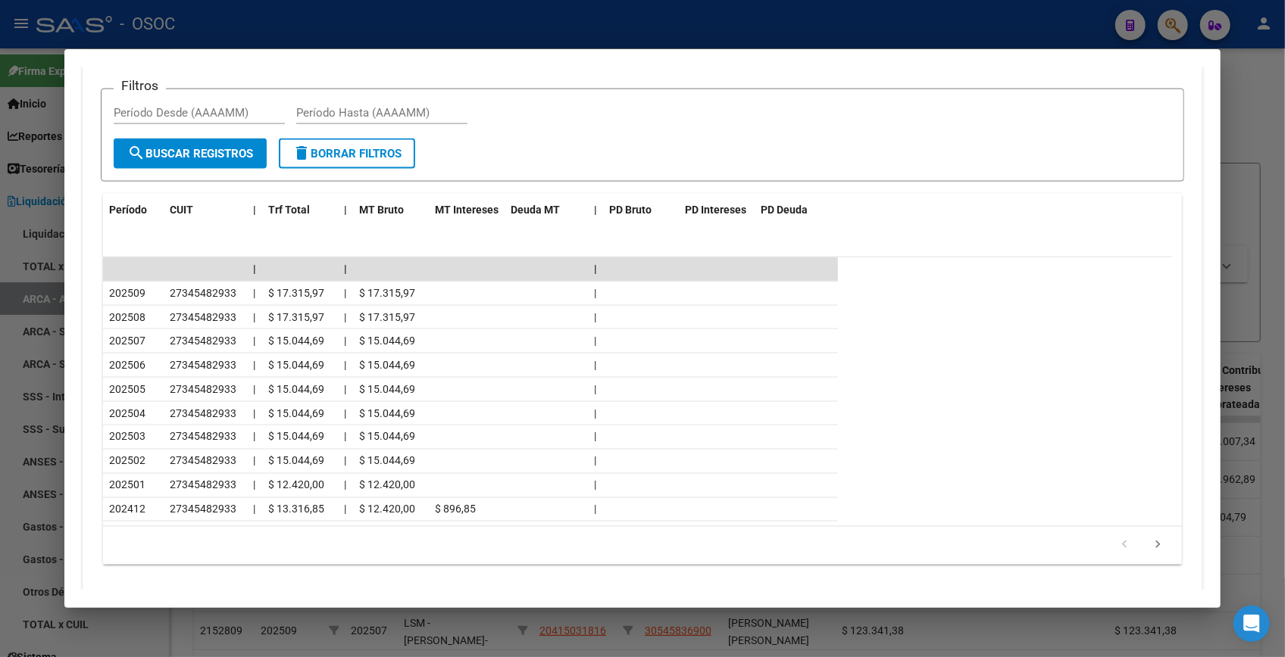
scroll to position [1450, 0]
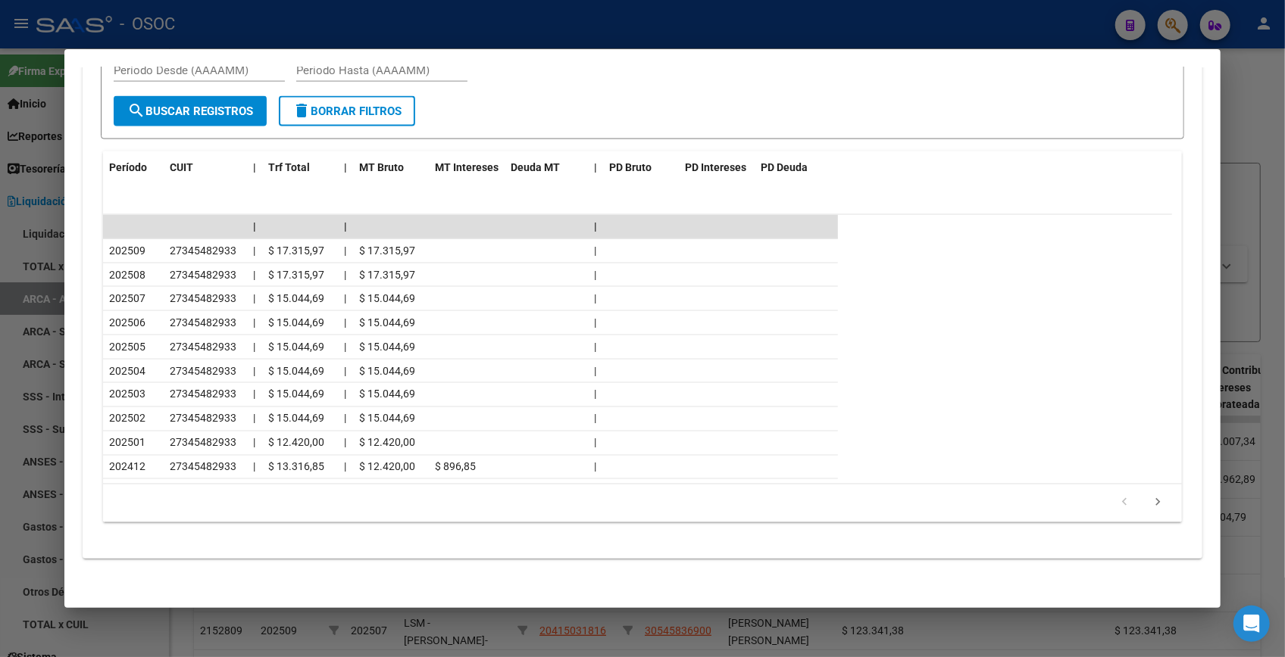
click at [1260, 76] on div at bounding box center [642, 328] width 1285 height 657
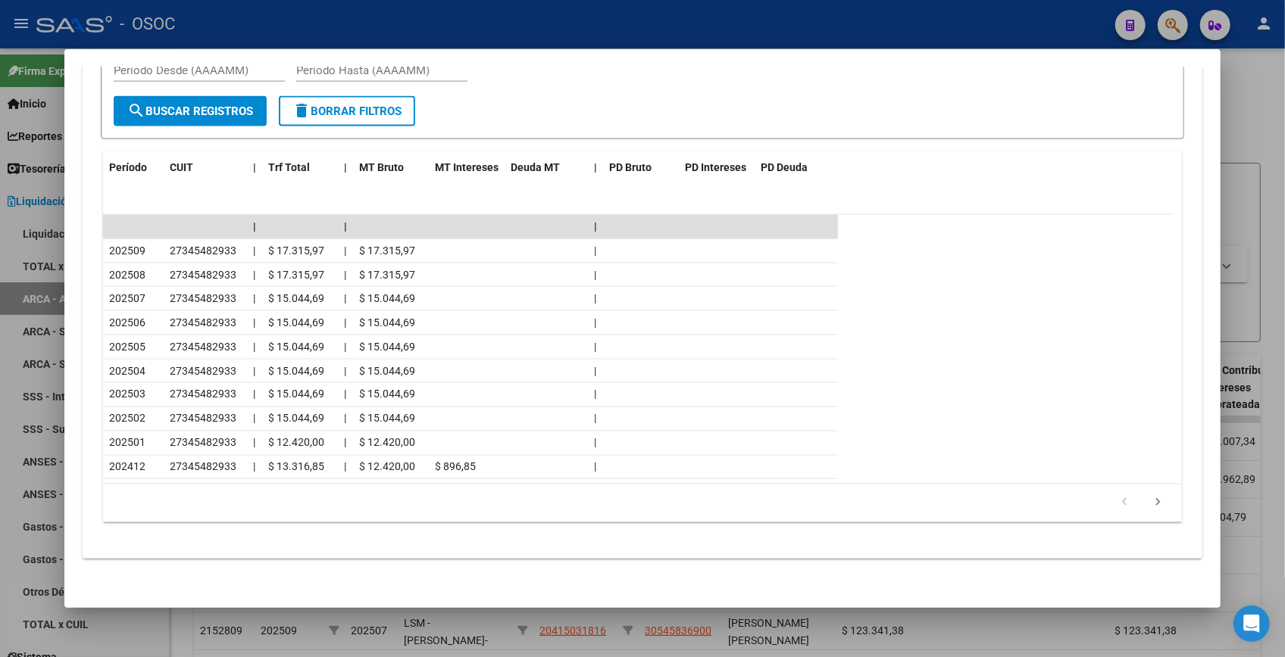
click at [1260, 76] on div at bounding box center [642, 328] width 1285 height 657
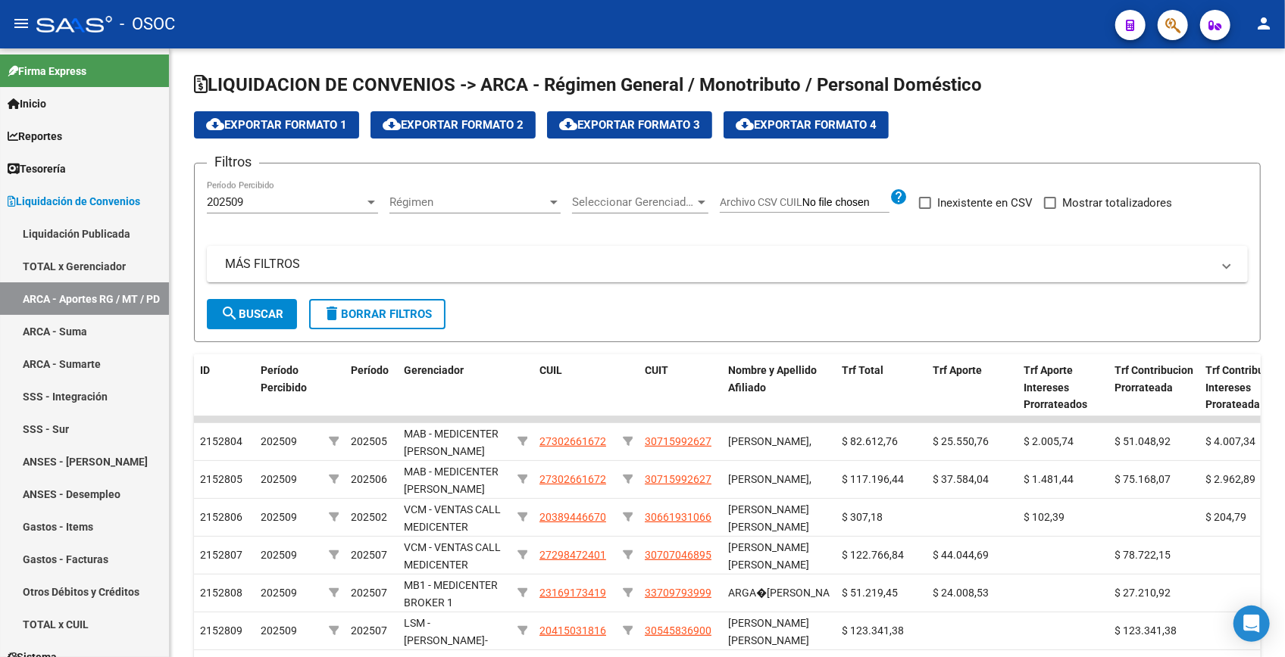
click at [1178, 23] on icon "button" at bounding box center [1172, 25] width 15 height 17
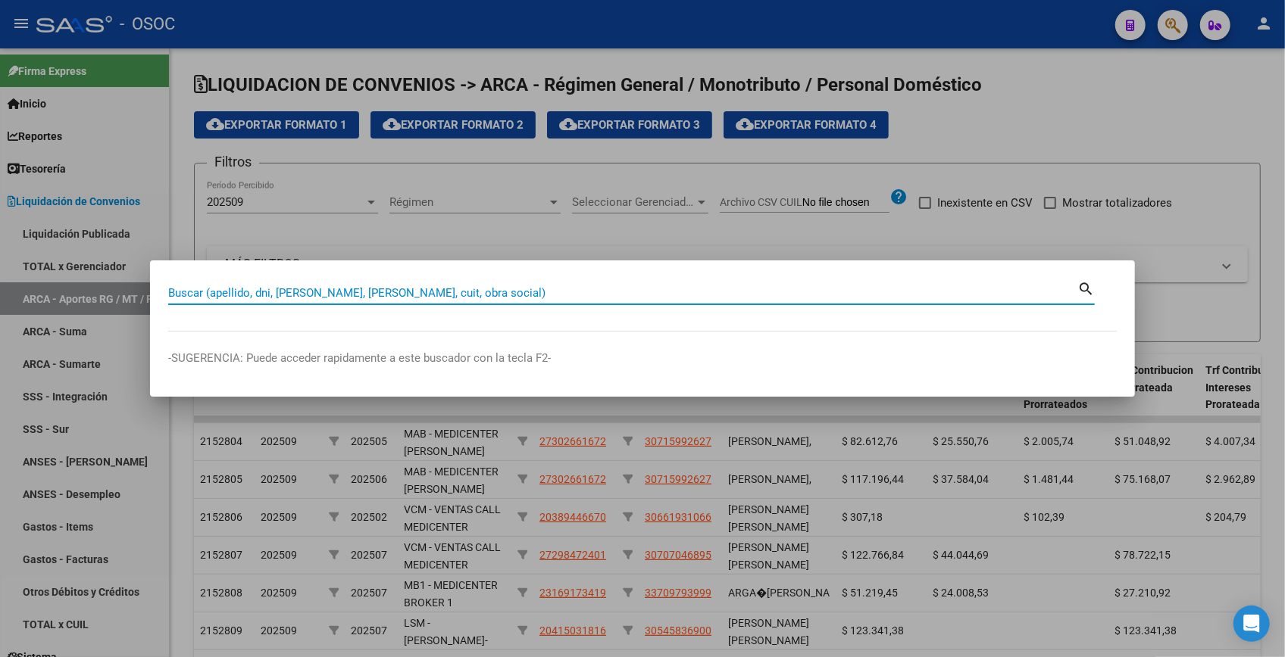
paste input "35204773"
type input "35204773"
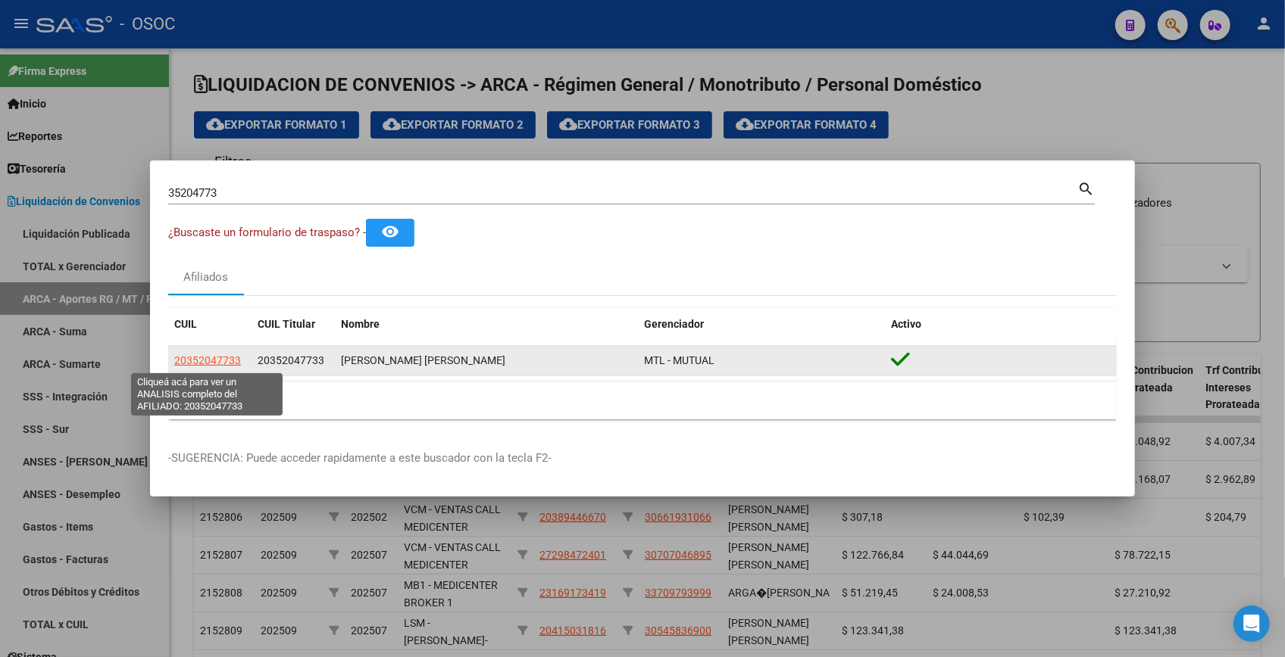
click at [201, 360] on span "20352047733" at bounding box center [207, 360] width 67 height 12
type textarea "20352047733"
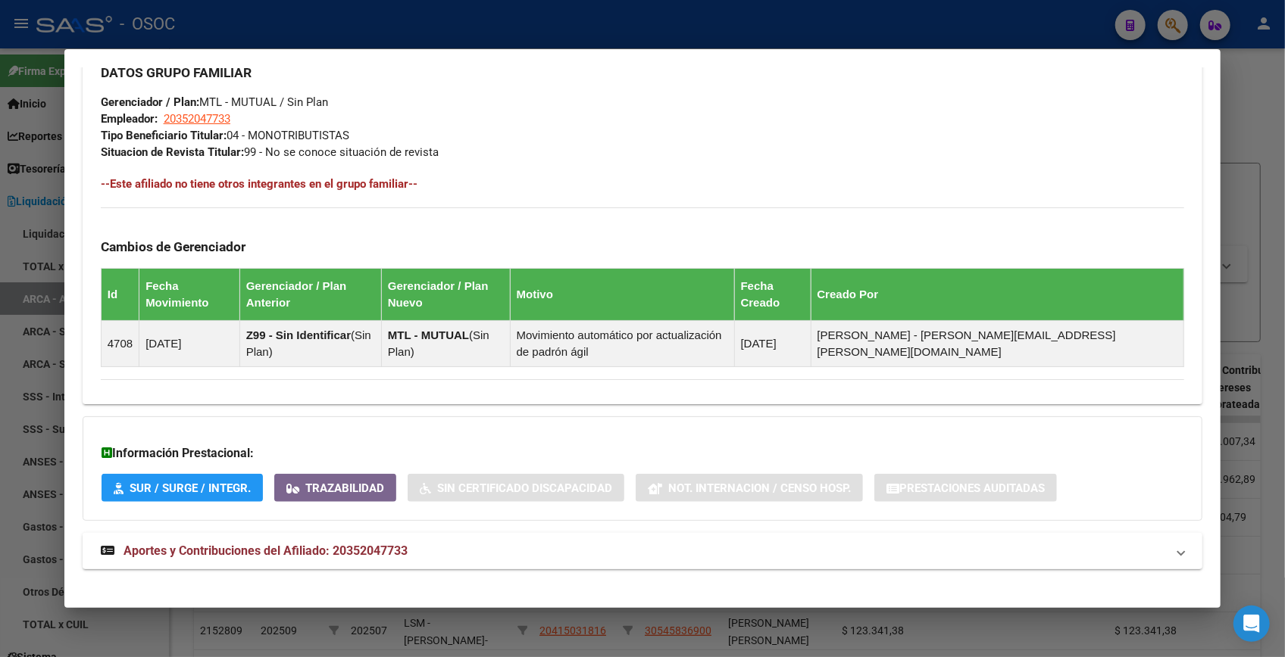
scroll to position [754, 0]
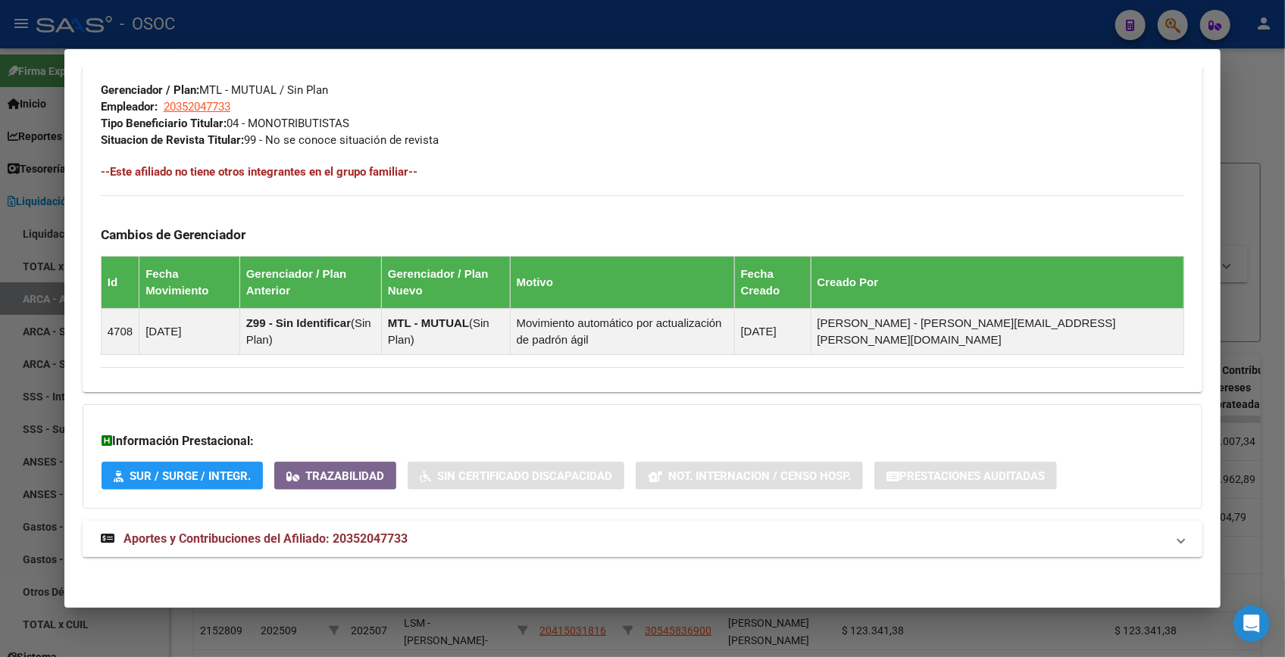
click at [416, 523] on mat-expansion-panel-header "Aportes y Contribuciones del Afiliado: 20352047733" at bounding box center [642, 539] width 1119 height 36
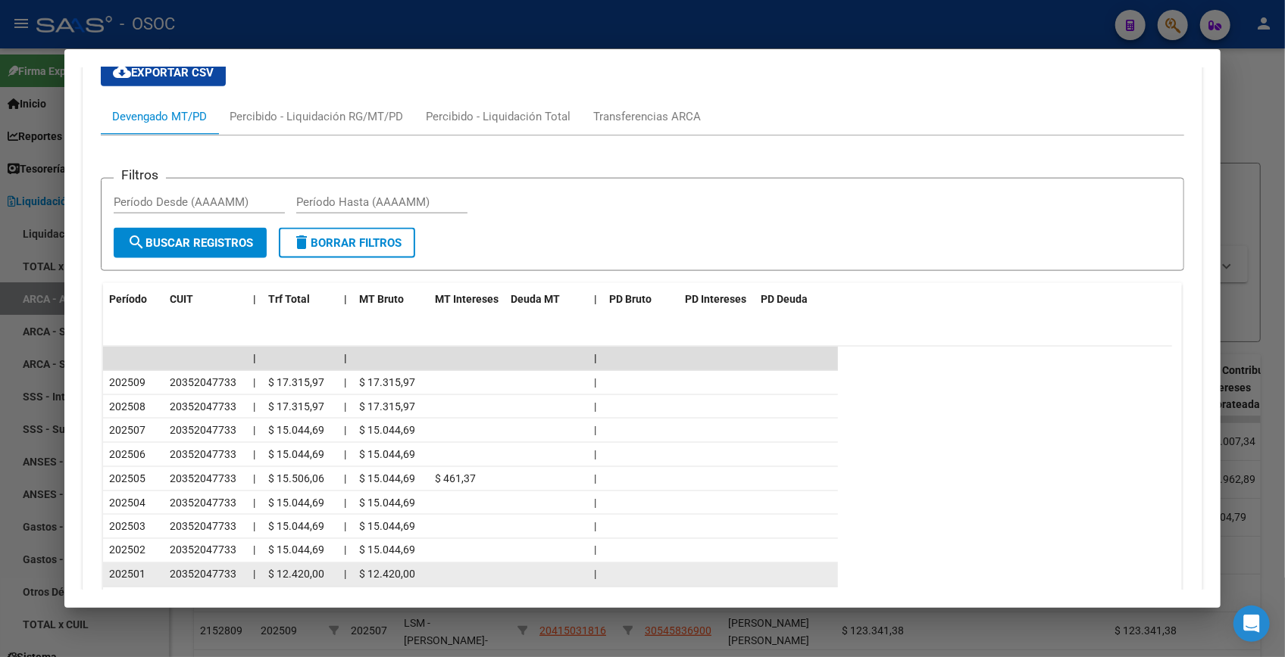
scroll to position [1351, 0]
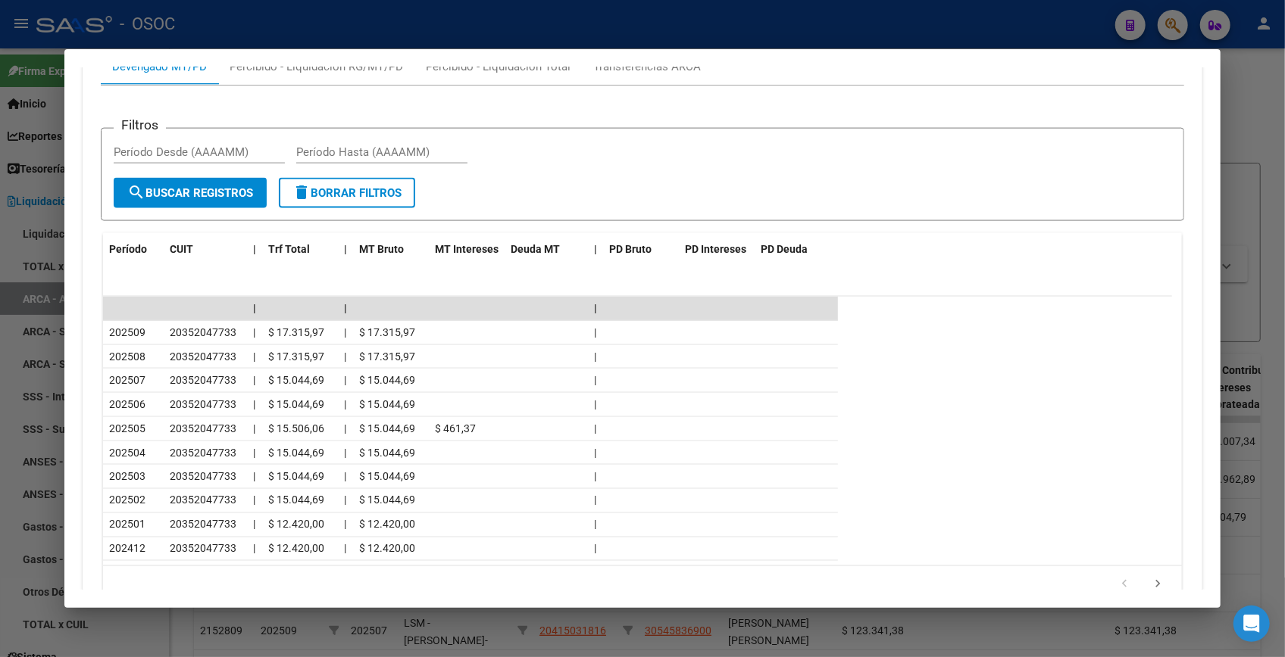
click at [1272, 92] on div at bounding box center [642, 328] width 1285 height 657
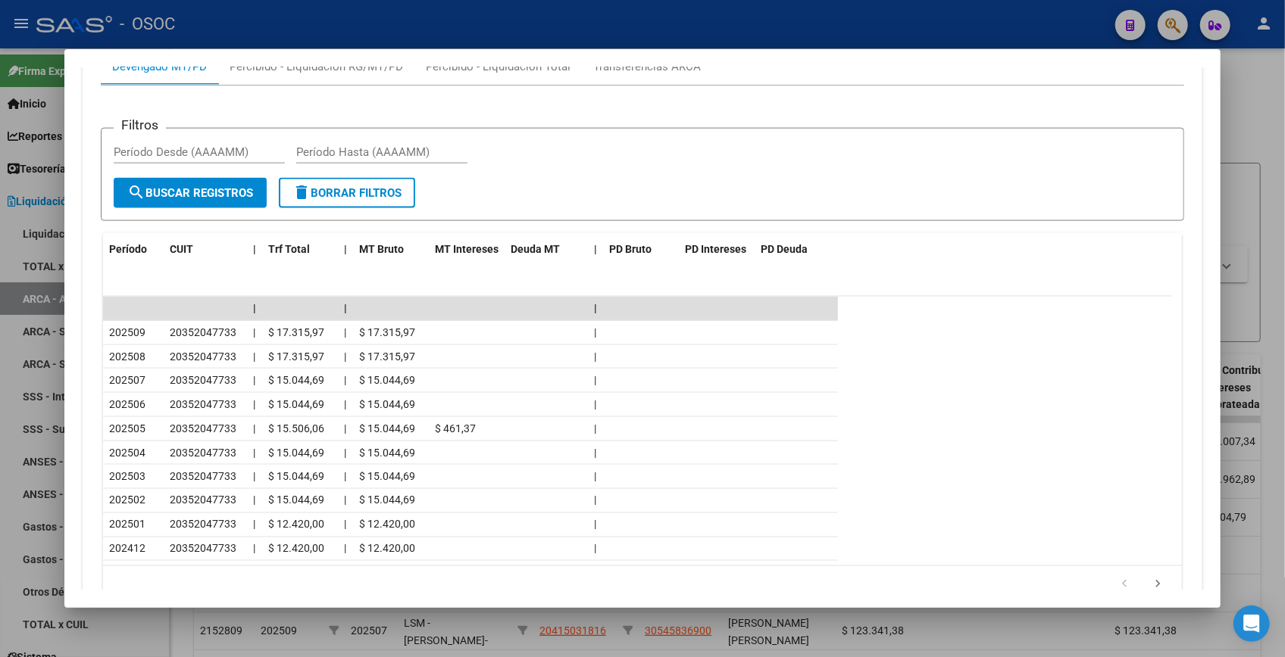
click at [1271, 92] on div at bounding box center [642, 328] width 1285 height 657
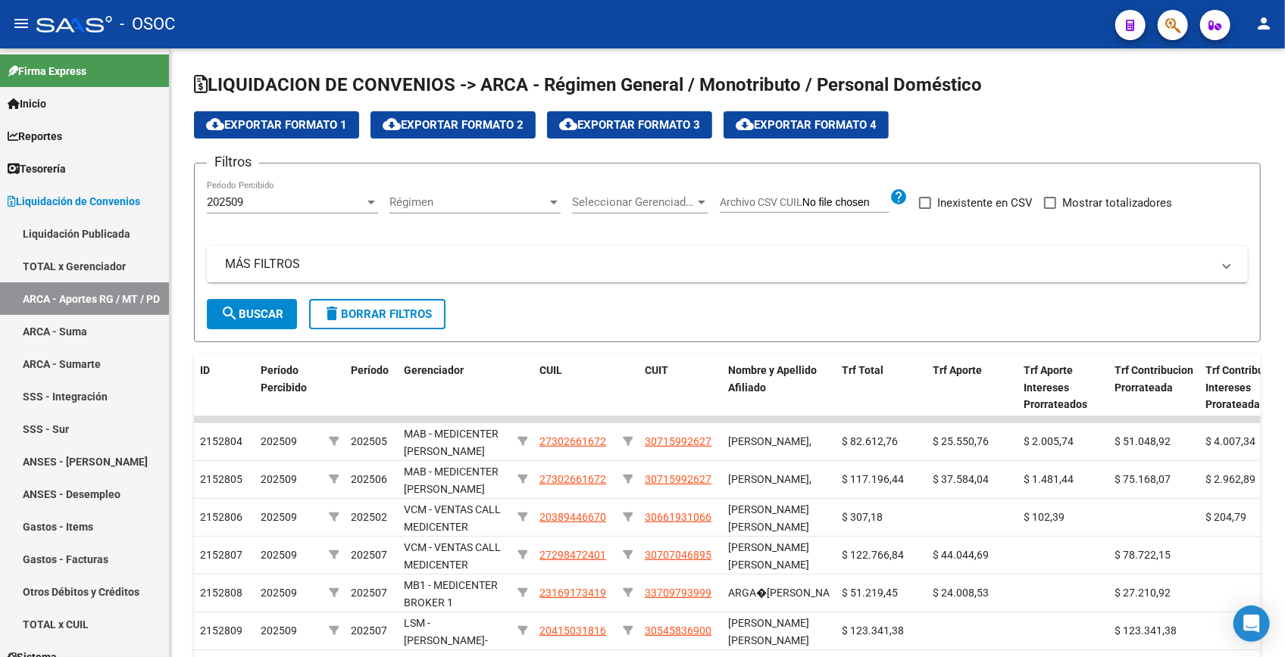
click at [1175, 23] on icon "button" at bounding box center [1172, 25] width 15 height 17
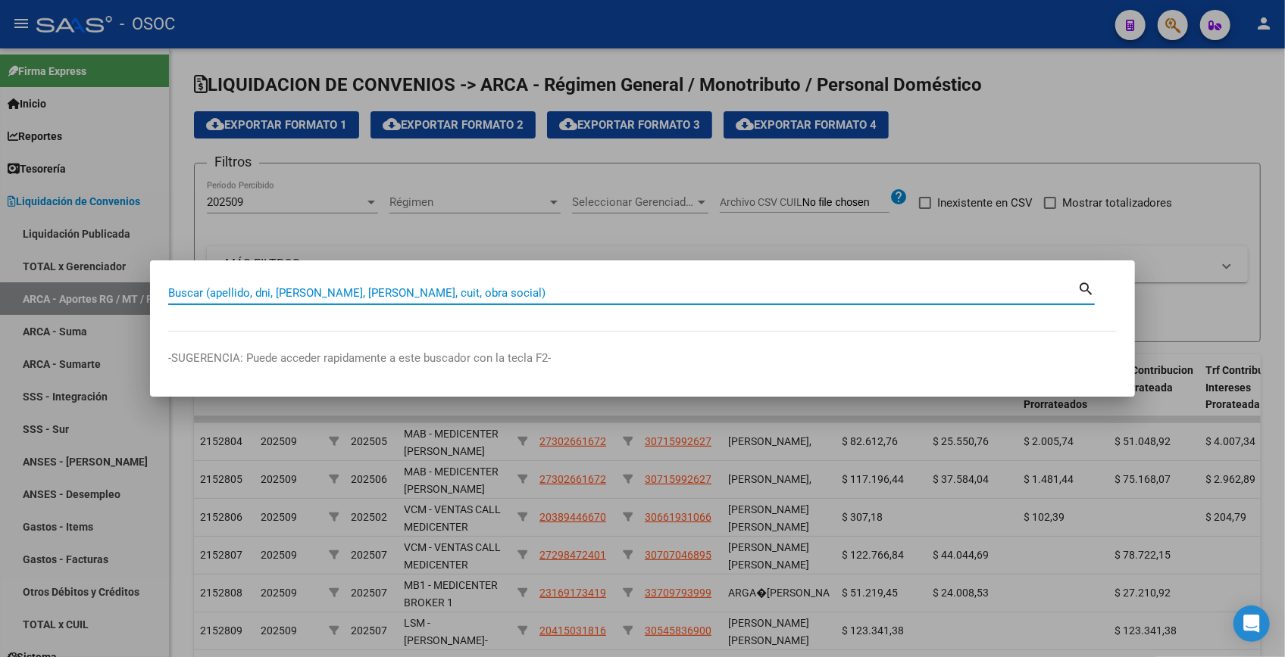
paste input "35721074"
type input "35721074"
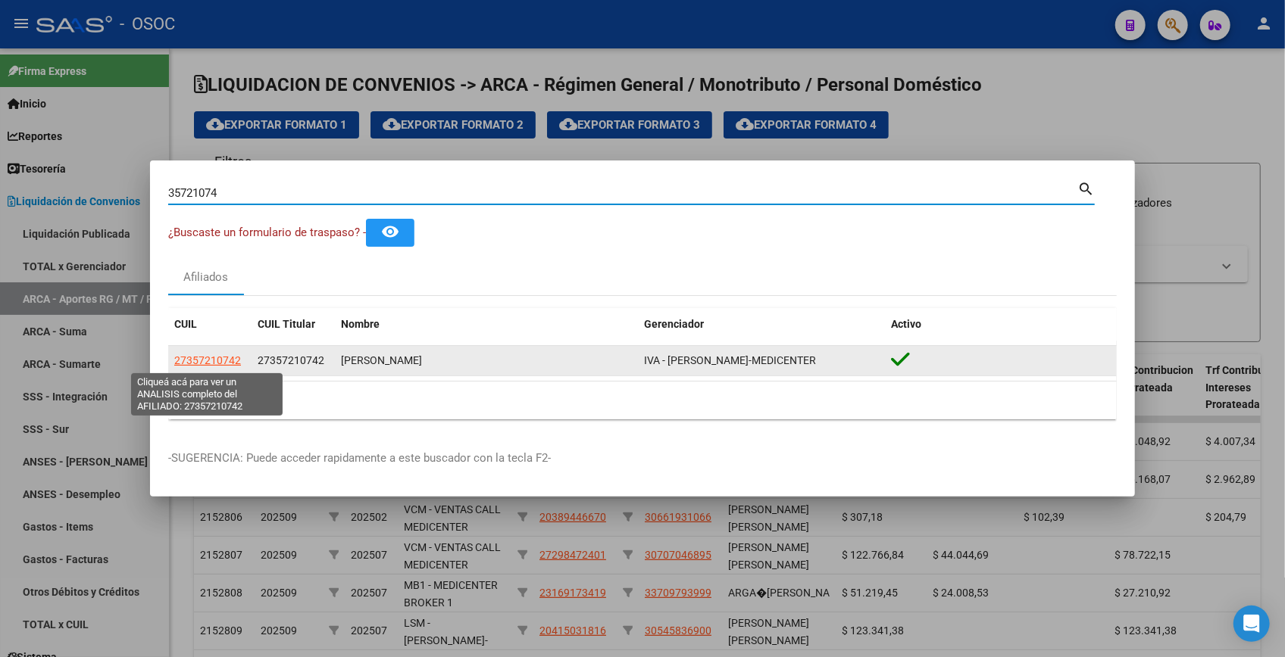
click at [206, 356] on span "27357210742" at bounding box center [207, 360] width 67 height 12
type textarea "27357210742"
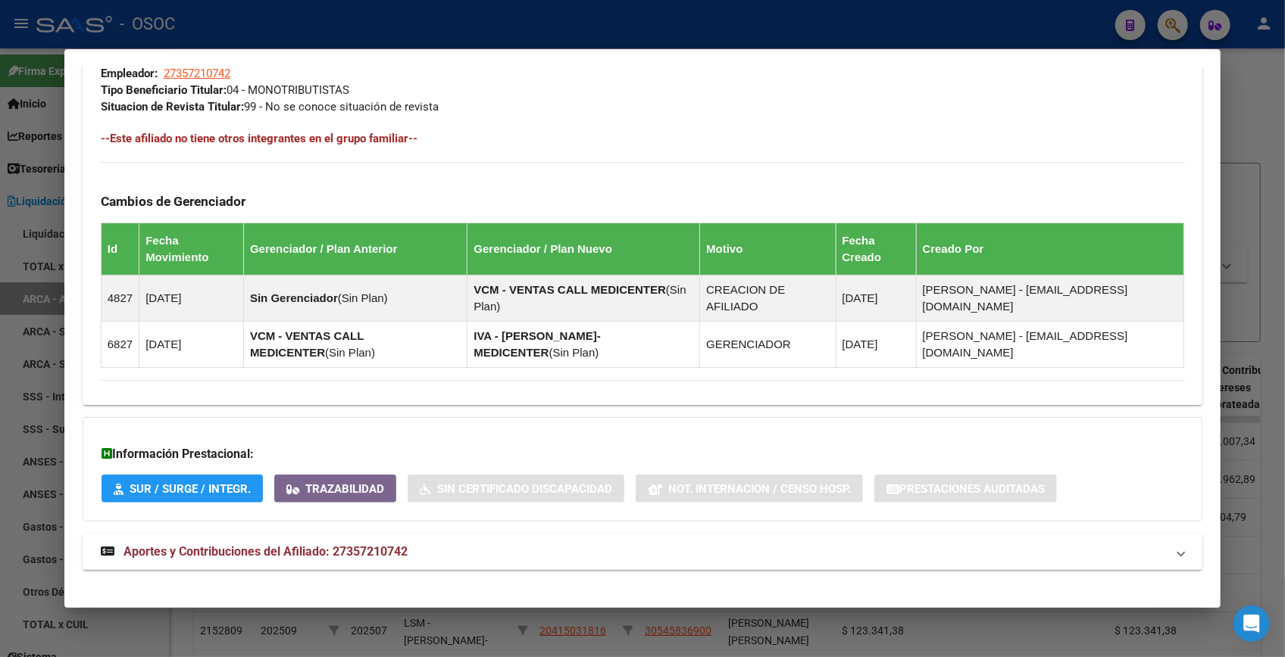
scroll to position [772, 0]
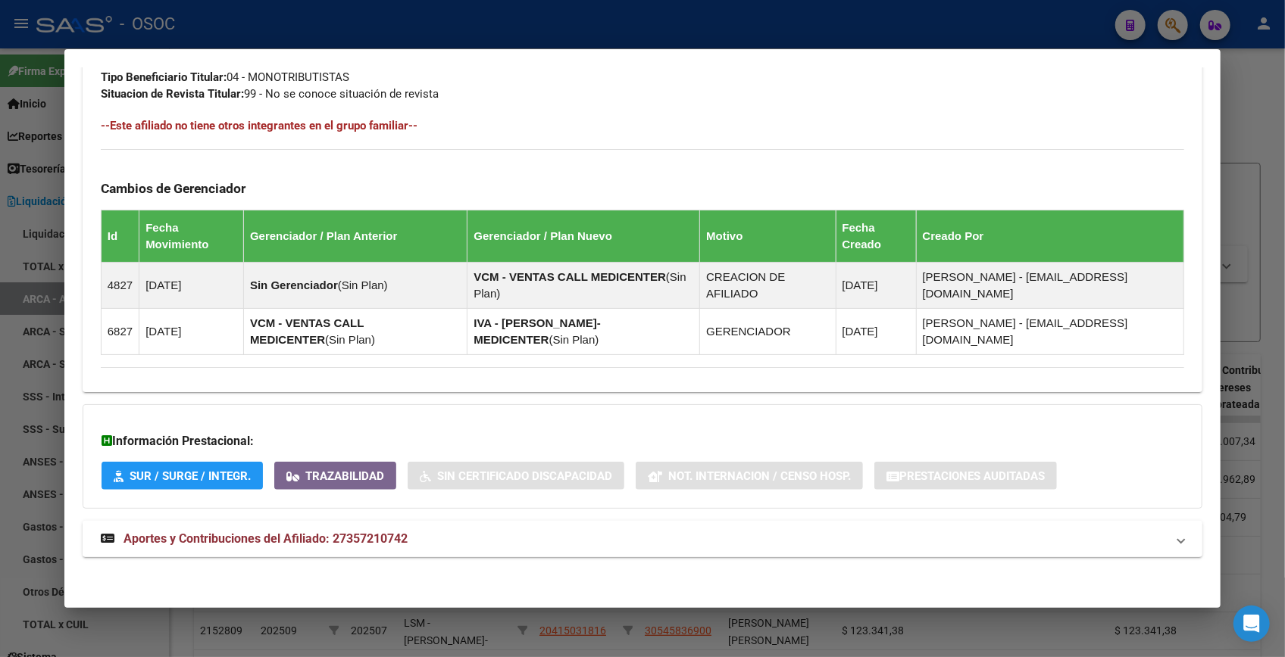
click at [675, 545] on mat-panel-title "Aportes y Contribuciones del Afiliado: 27357210742" at bounding box center [633, 539] width 1065 height 18
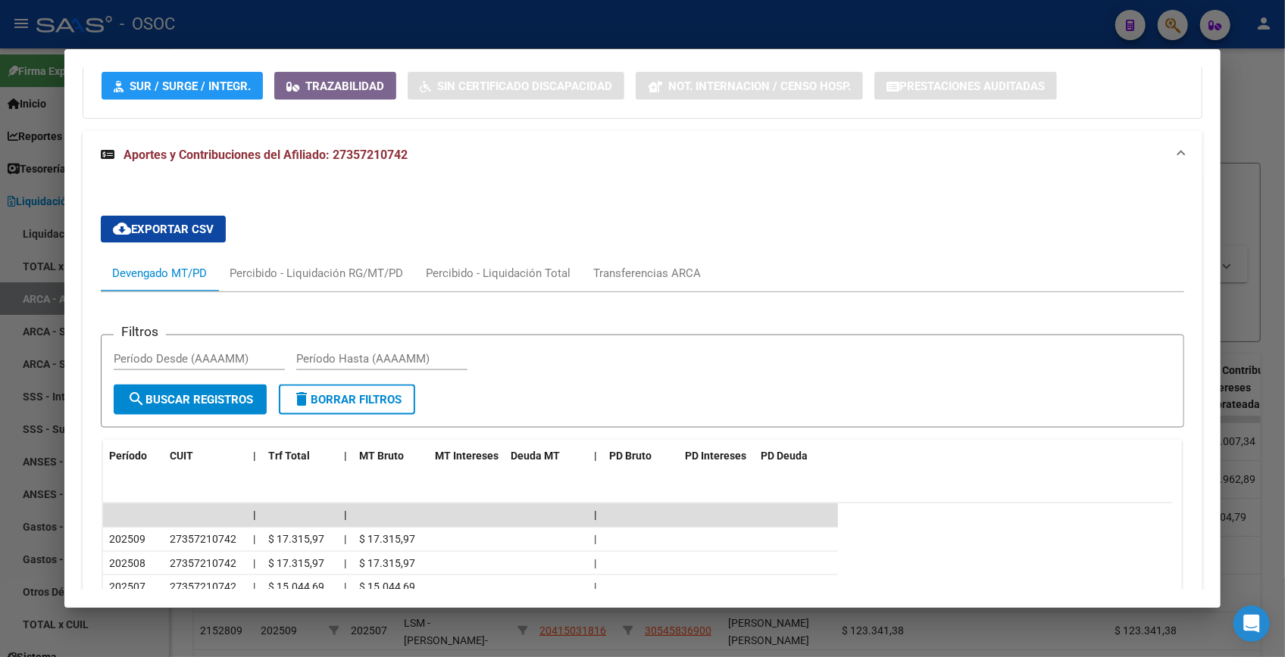
scroll to position [1354, 0]
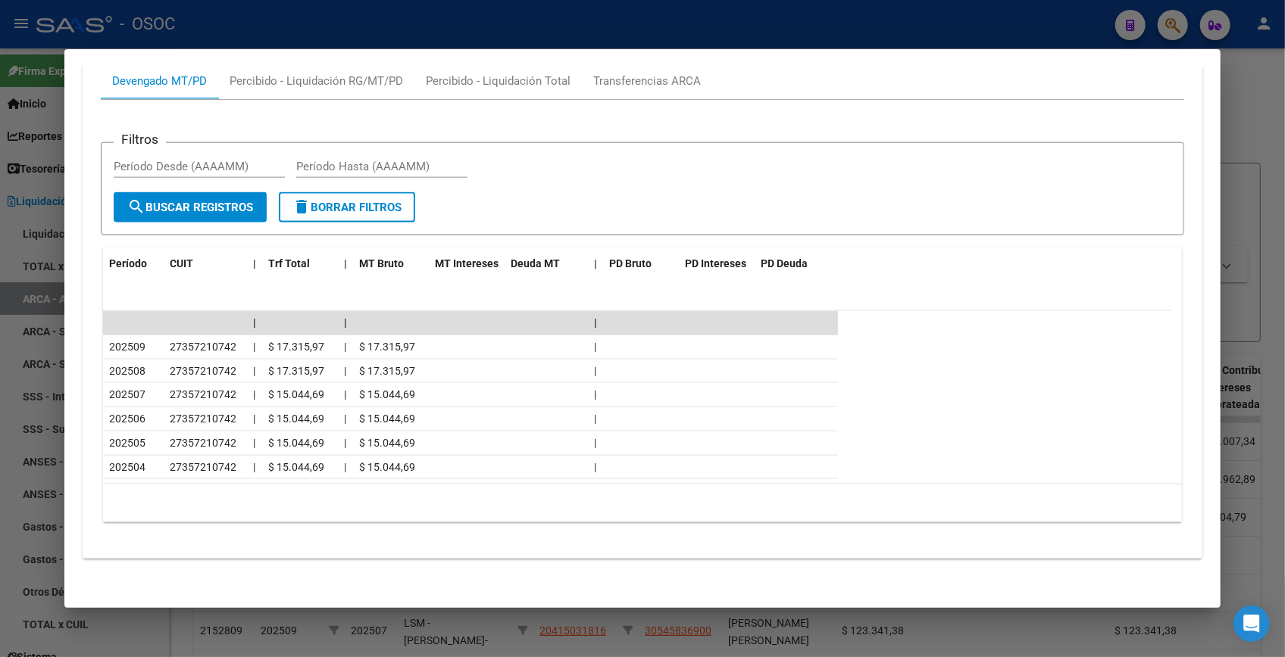
click at [1234, 77] on div at bounding box center [642, 328] width 1285 height 657
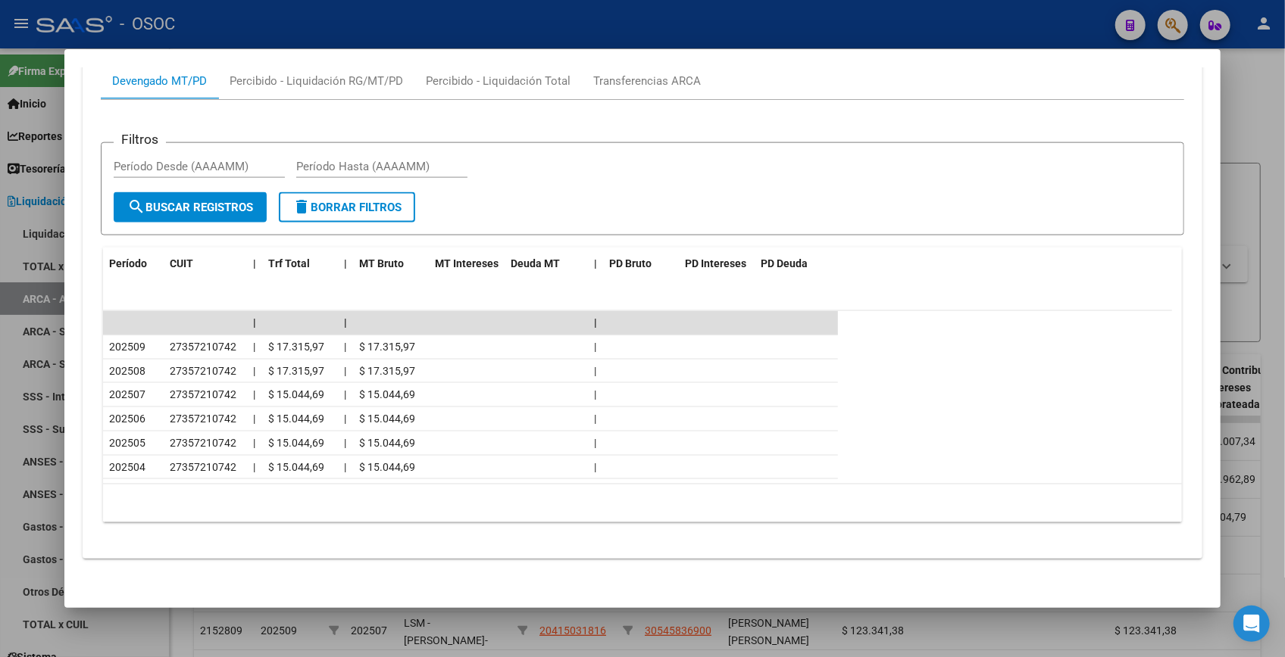
click at [1234, 76] on div at bounding box center [642, 328] width 1285 height 657
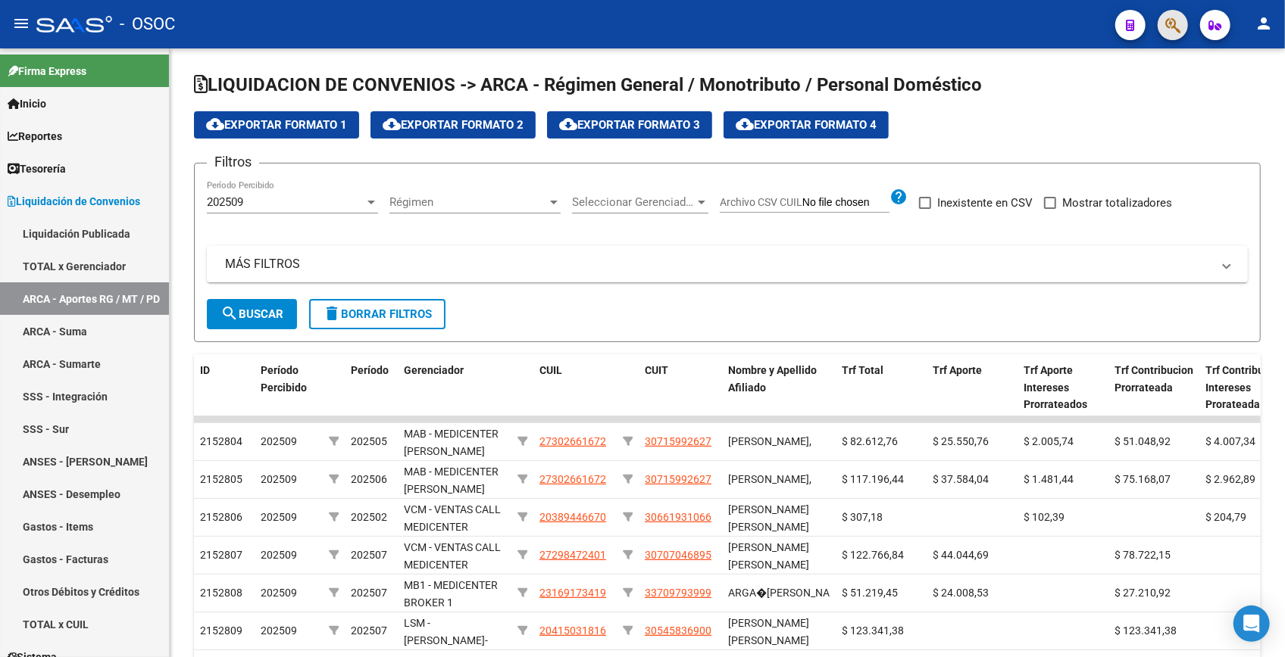
click at [1182, 30] on button "button" at bounding box center [1172, 25] width 30 height 30
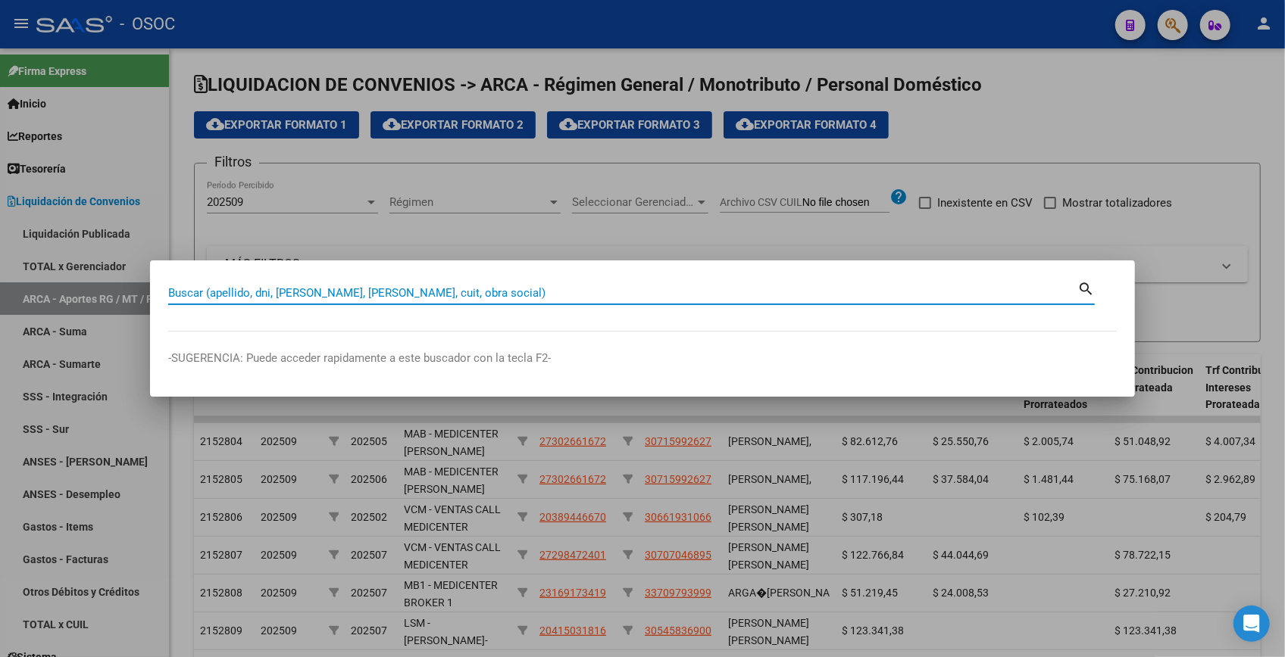
paste input "36682449"
type input "36682449"
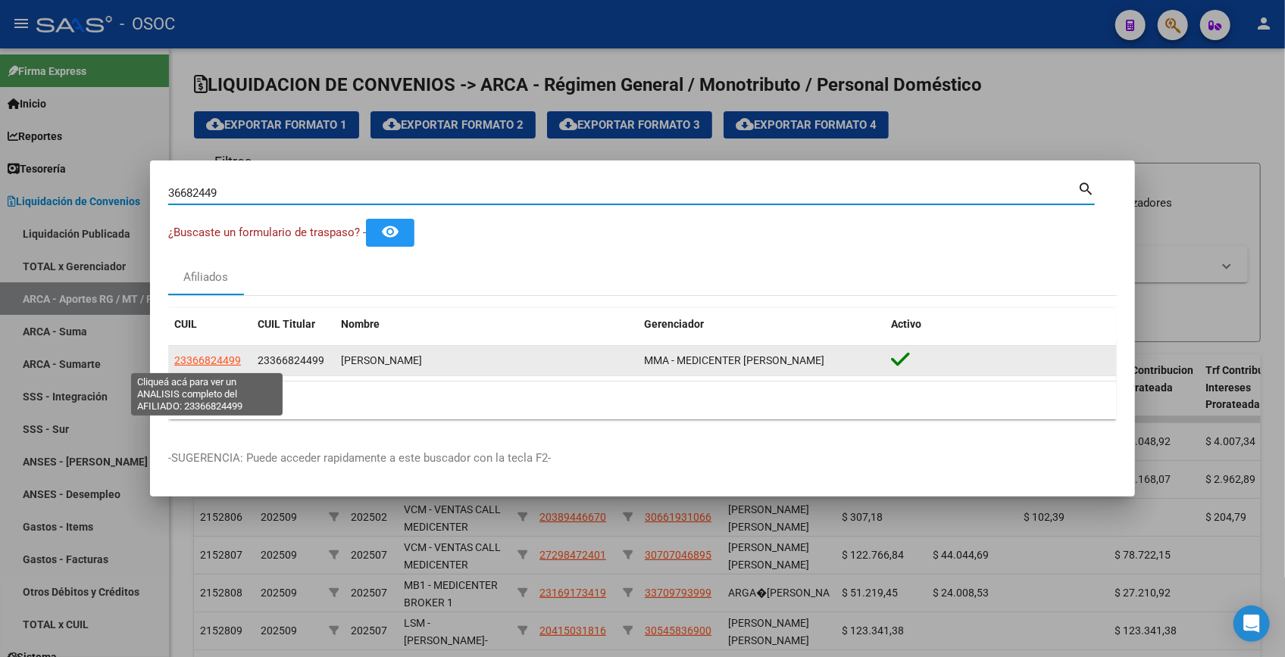
click at [205, 365] on span "23366824499" at bounding box center [207, 360] width 67 height 12
type textarea "23366824499"
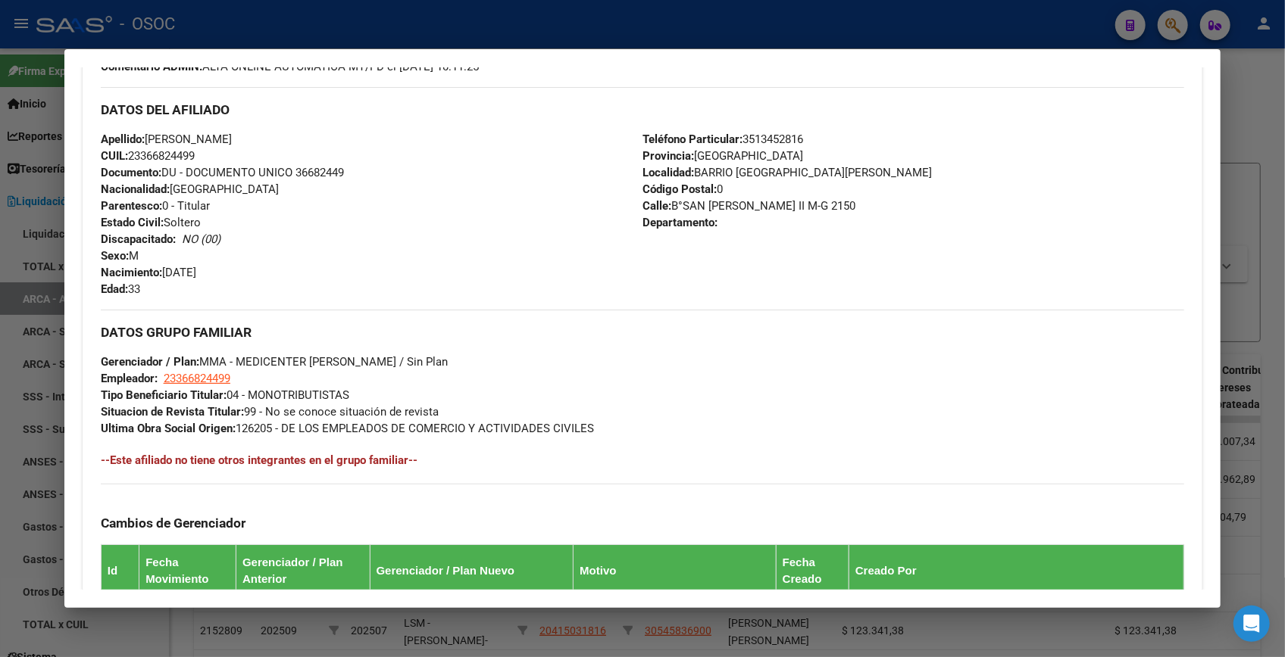
scroll to position [771, 0]
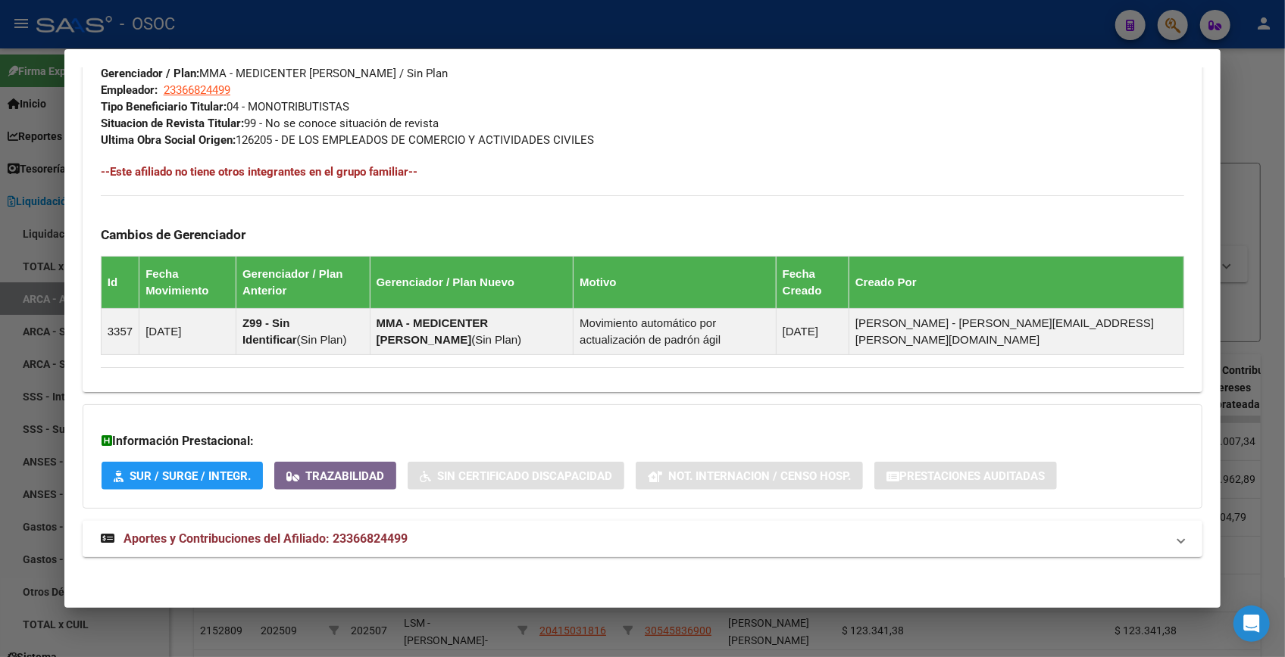
click at [395, 548] on mat-expansion-panel-header "Aportes y Contribuciones del Afiliado: 23366824499" at bounding box center [642, 539] width 1119 height 36
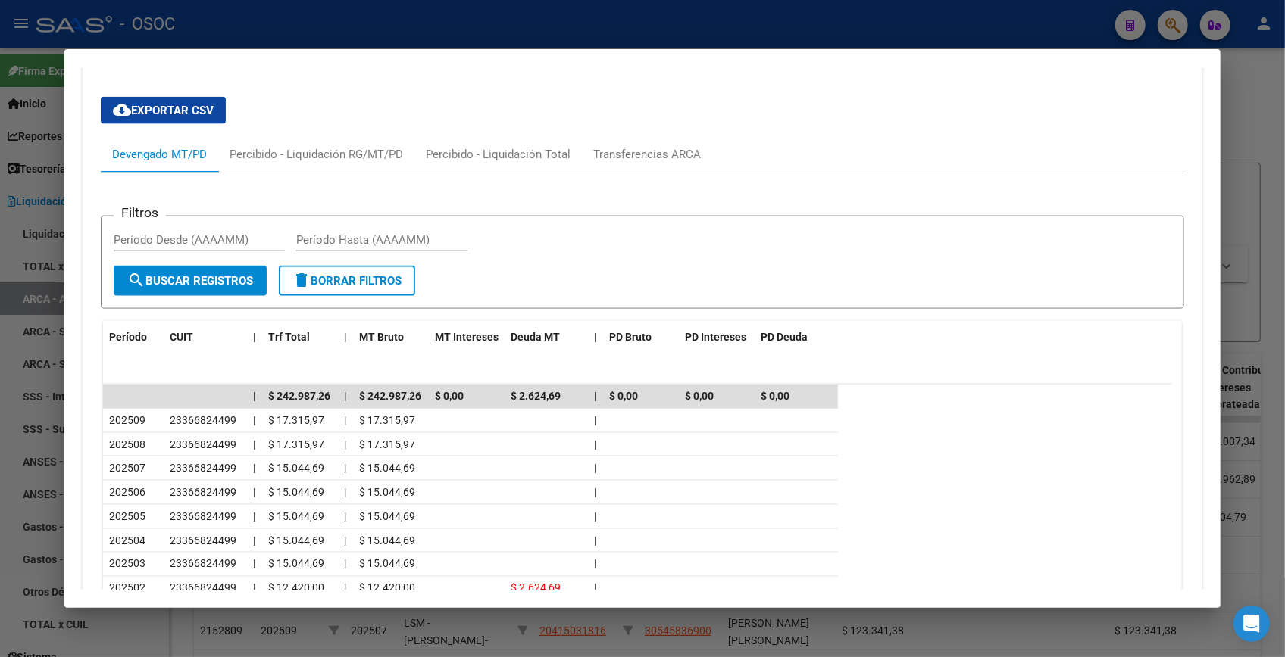
scroll to position [1299, 0]
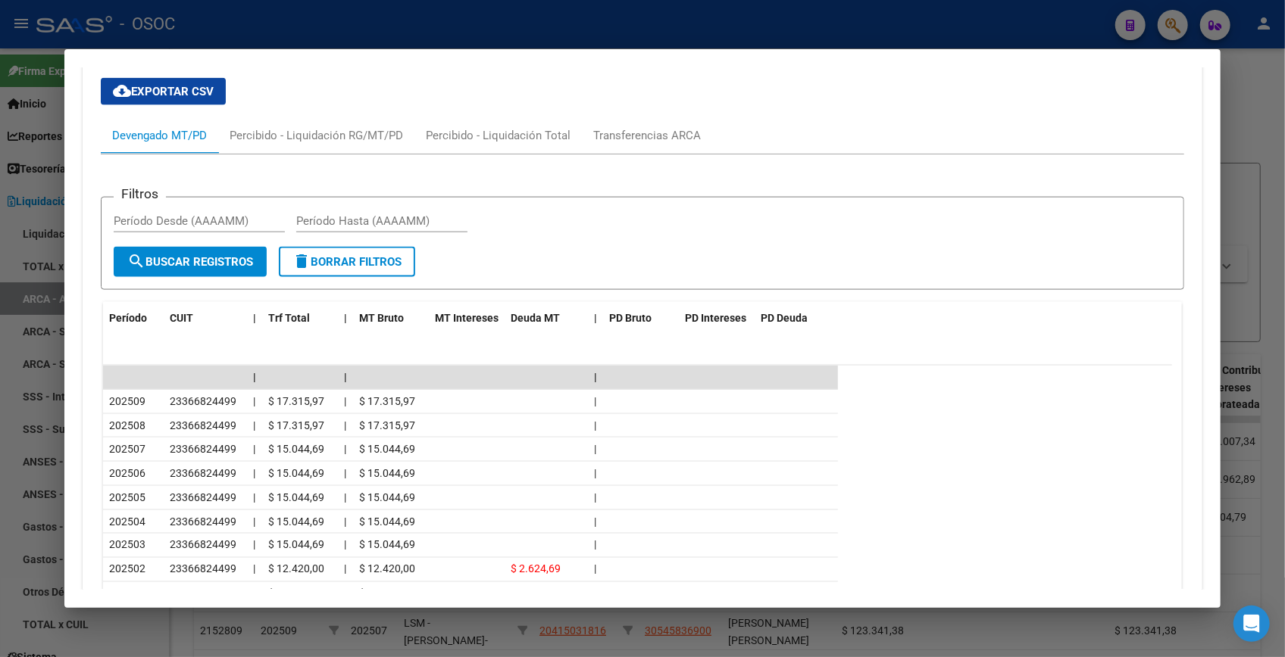
click at [1237, 136] on div at bounding box center [642, 328] width 1285 height 657
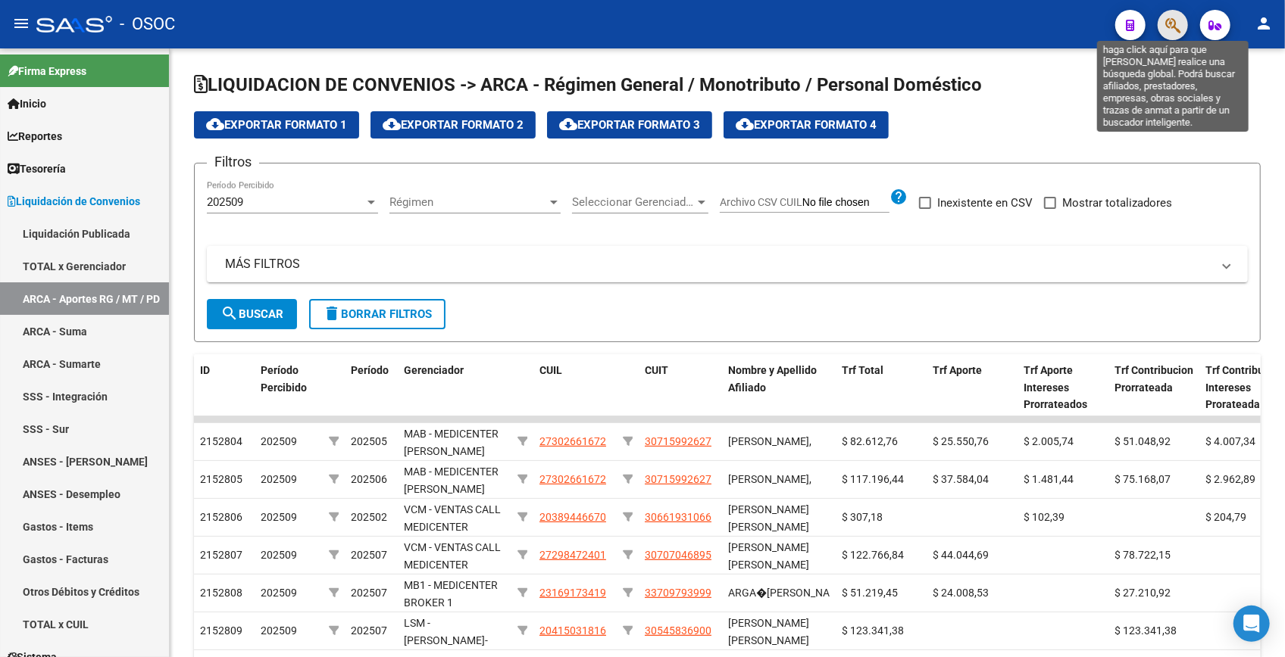
click at [1169, 20] on icon "button" at bounding box center [1172, 25] width 15 height 17
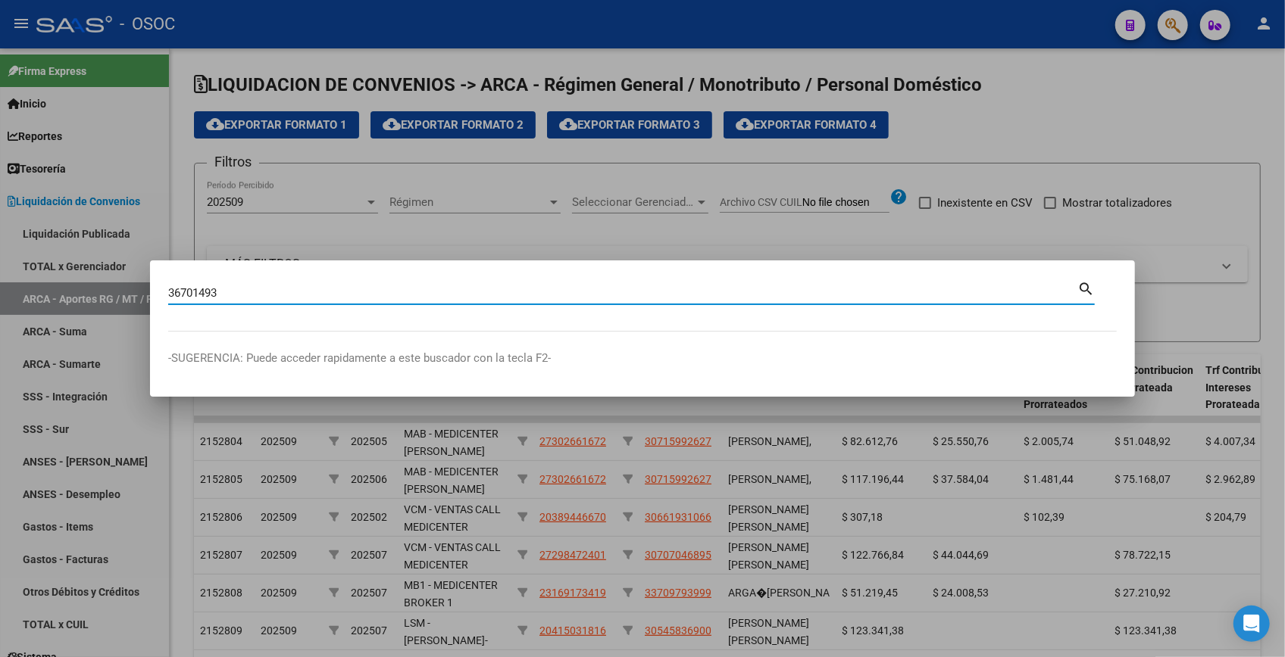
type input "36701493"
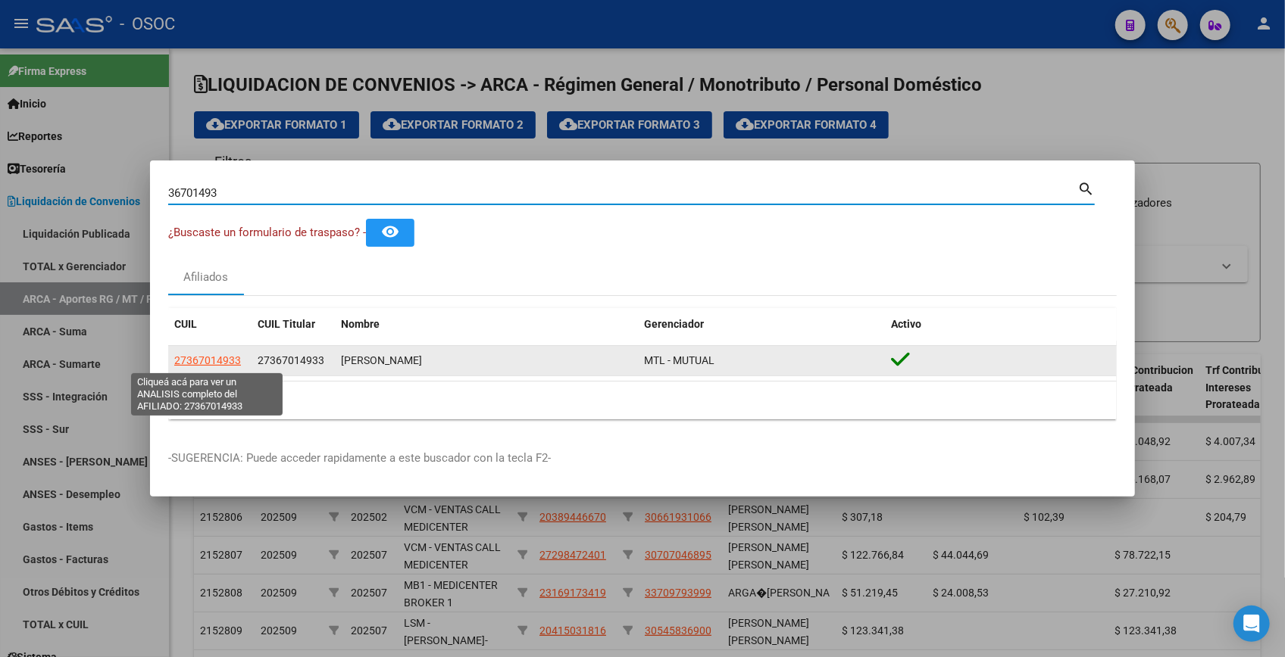
click at [221, 355] on span "27367014933" at bounding box center [207, 360] width 67 height 12
type textarea "27367014933"
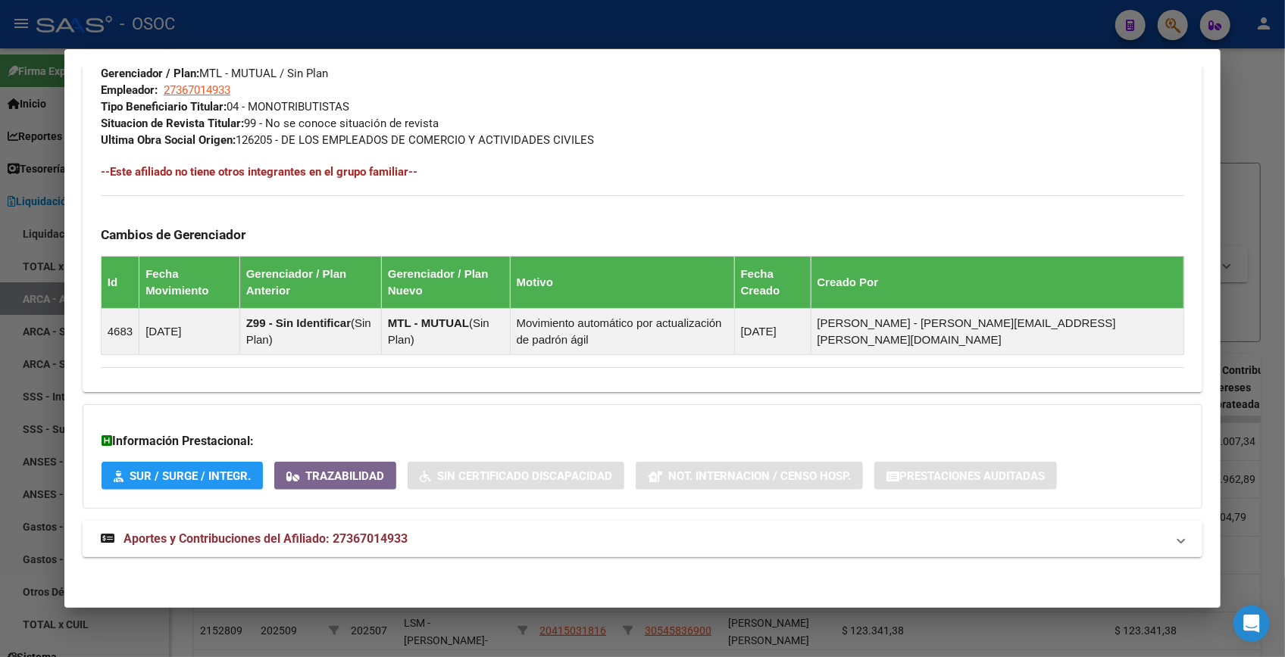
click at [454, 527] on mat-expansion-panel-header "Aportes y Contribuciones del Afiliado: 27367014933" at bounding box center [642, 539] width 1119 height 36
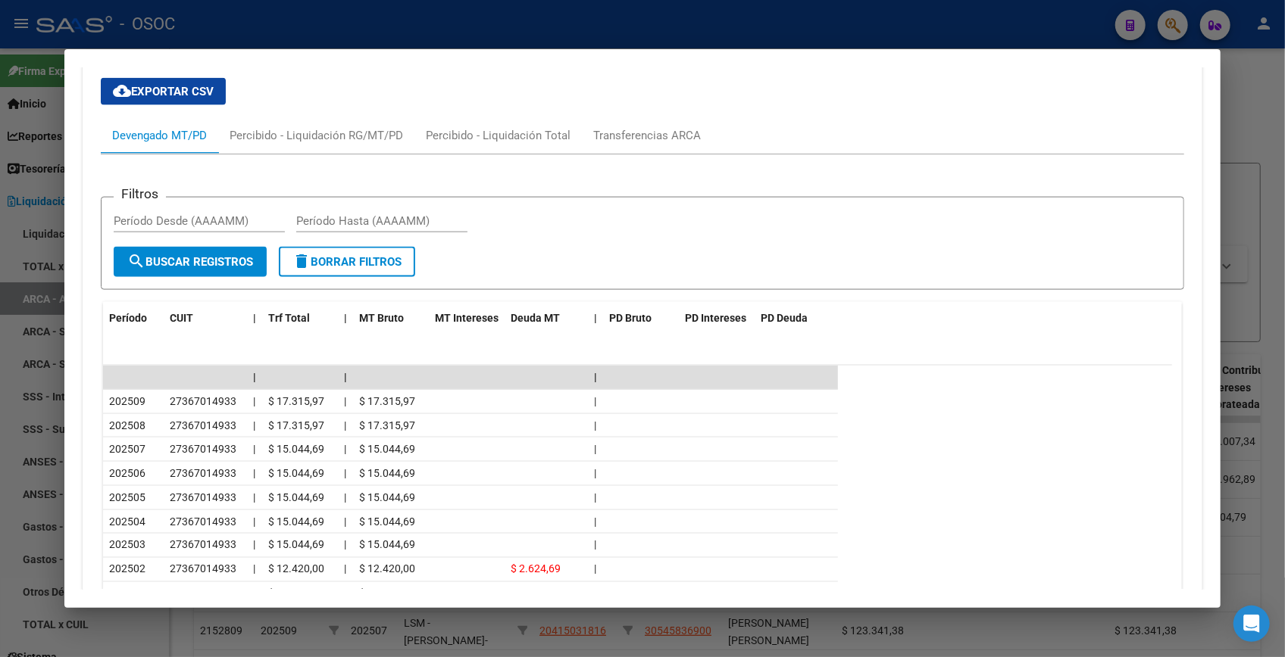
click at [1232, 87] on div at bounding box center [642, 328] width 1285 height 657
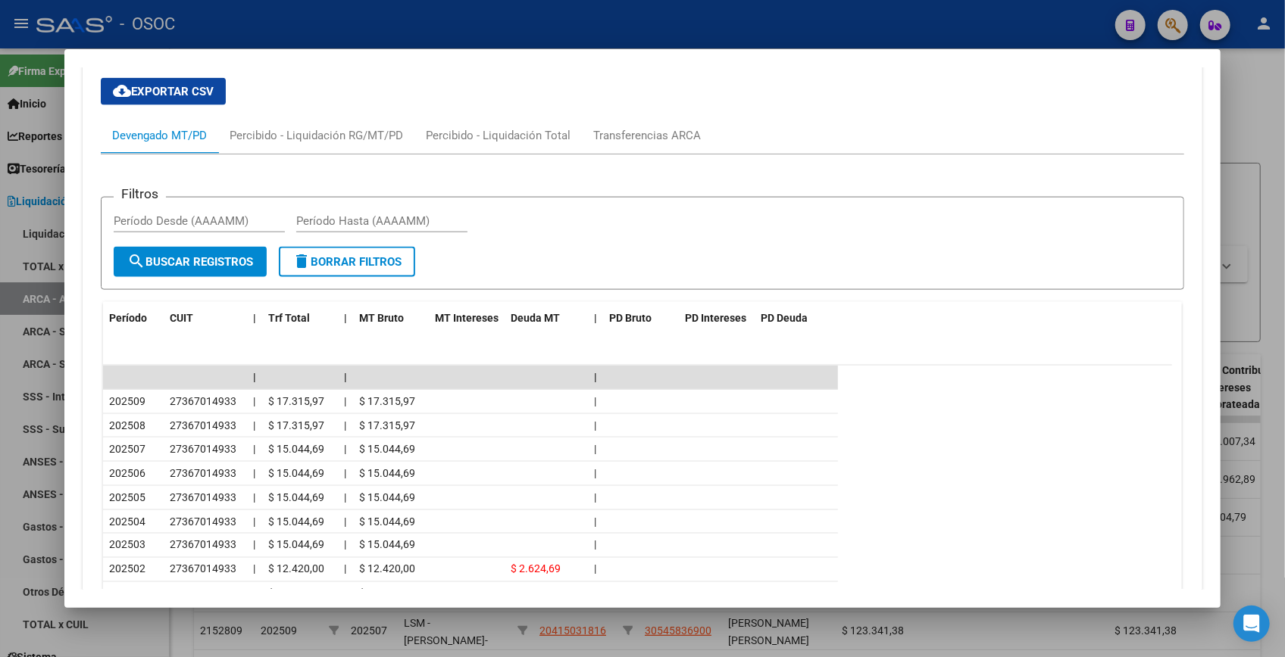
click at [1232, 87] on div at bounding box center [642, 328] width 1285 height 657
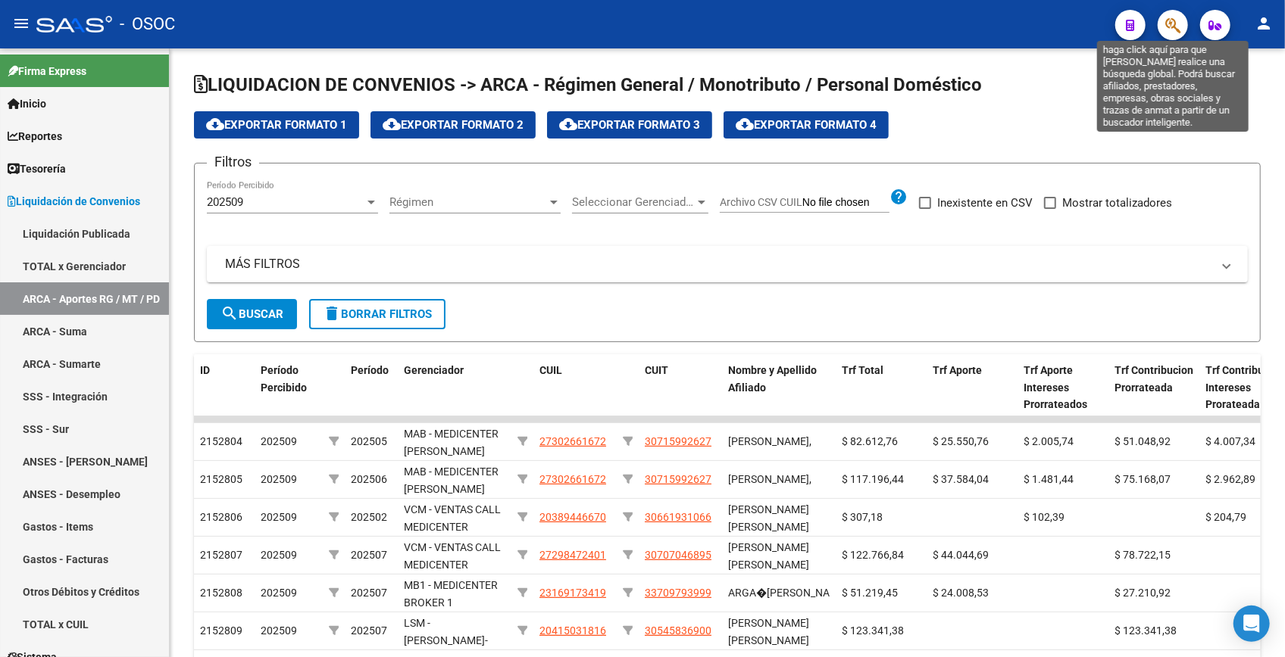
click at [1174, 24] on icon "button" at bounding box center [1172, 25] width 15 height 17
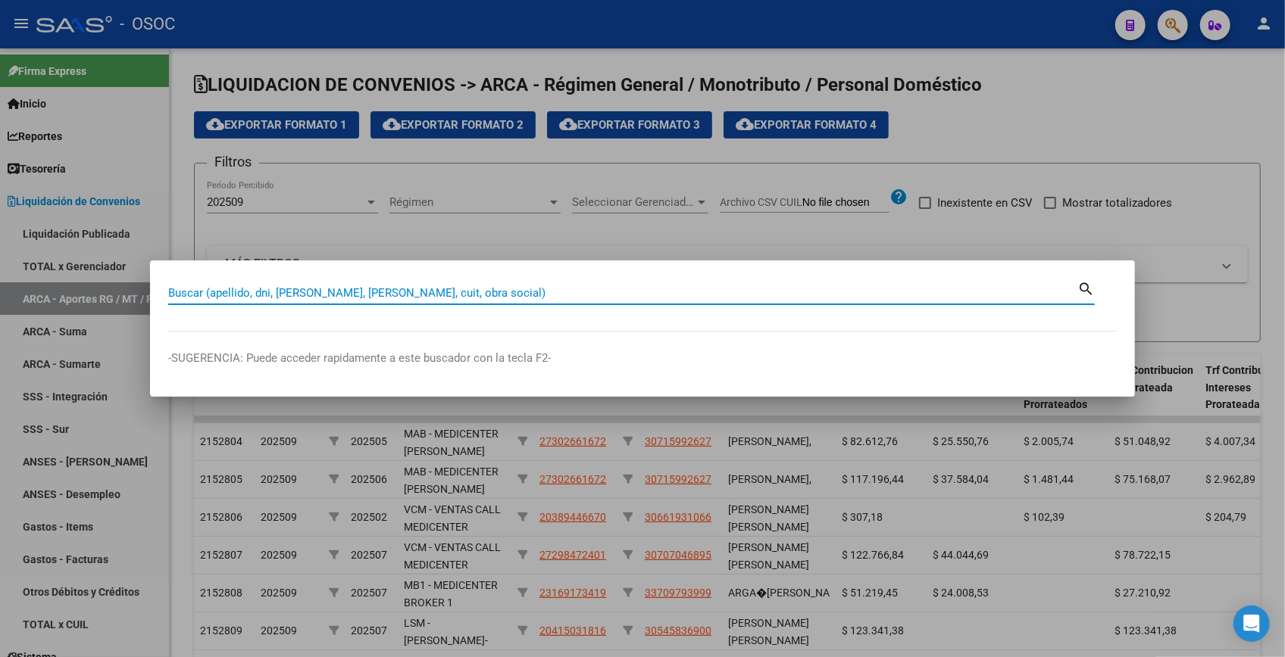
paste input "37144543"
type input "37144543"
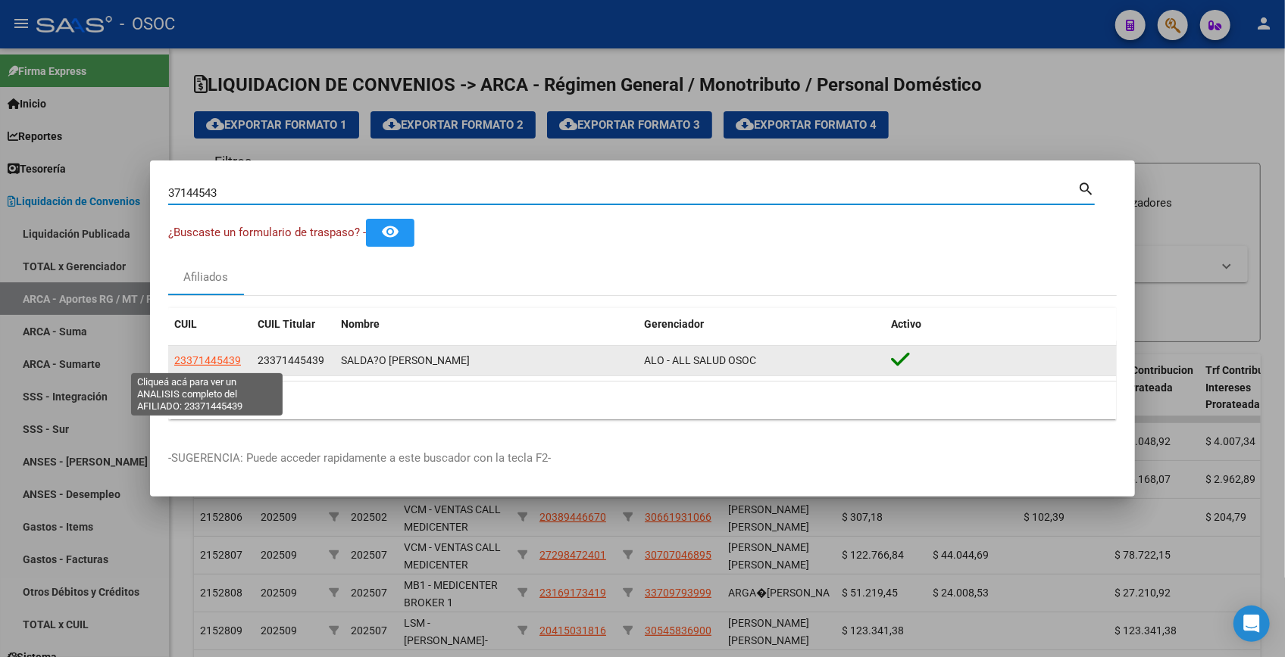
click at [201, 356] on span "23371445439" at bounding box center [207, 360] width 67 height 12
type textarea "23371445439"
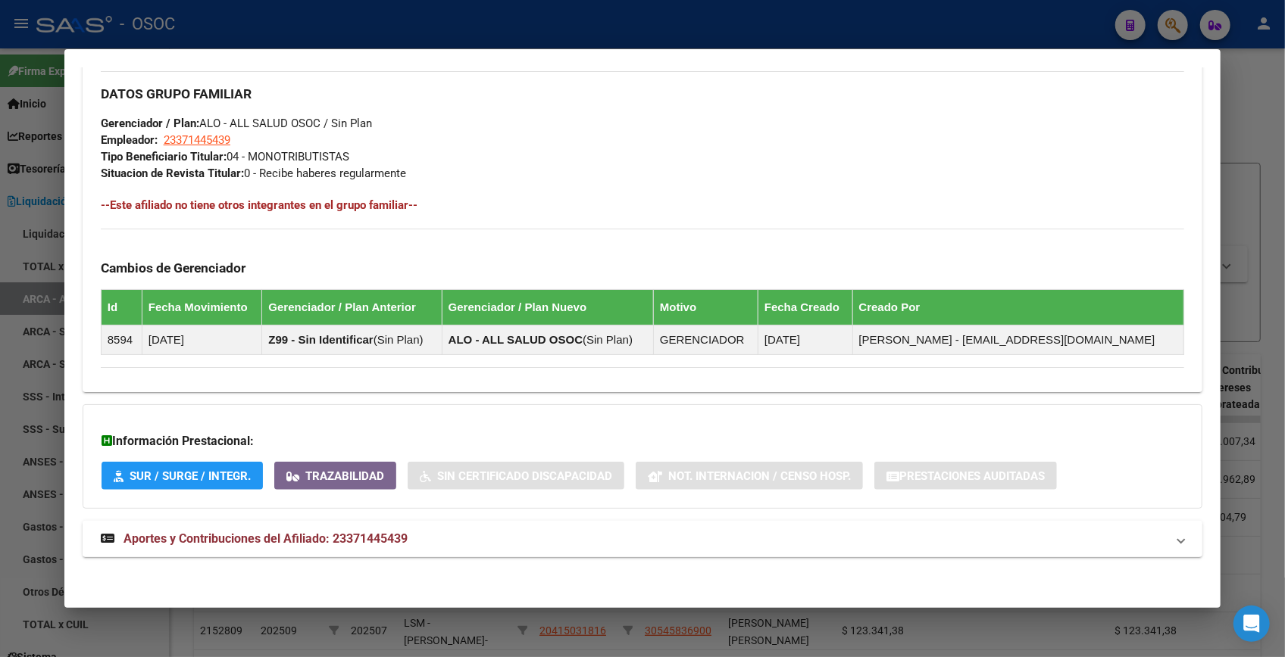
click at [442, 543] on mat-panel-title "Aportes y Contribuciones del Afiliado: 23371445439" at bounding box center [633, 539] width 1065 height 18
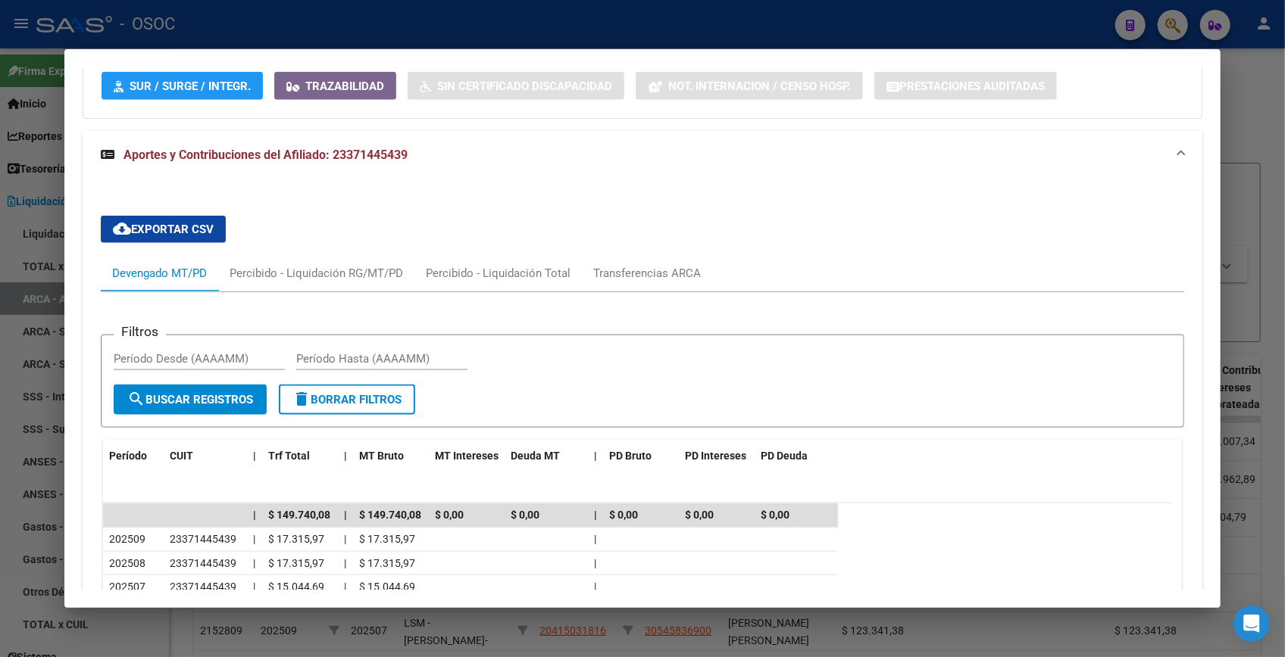
scroll to position [1318, 0]
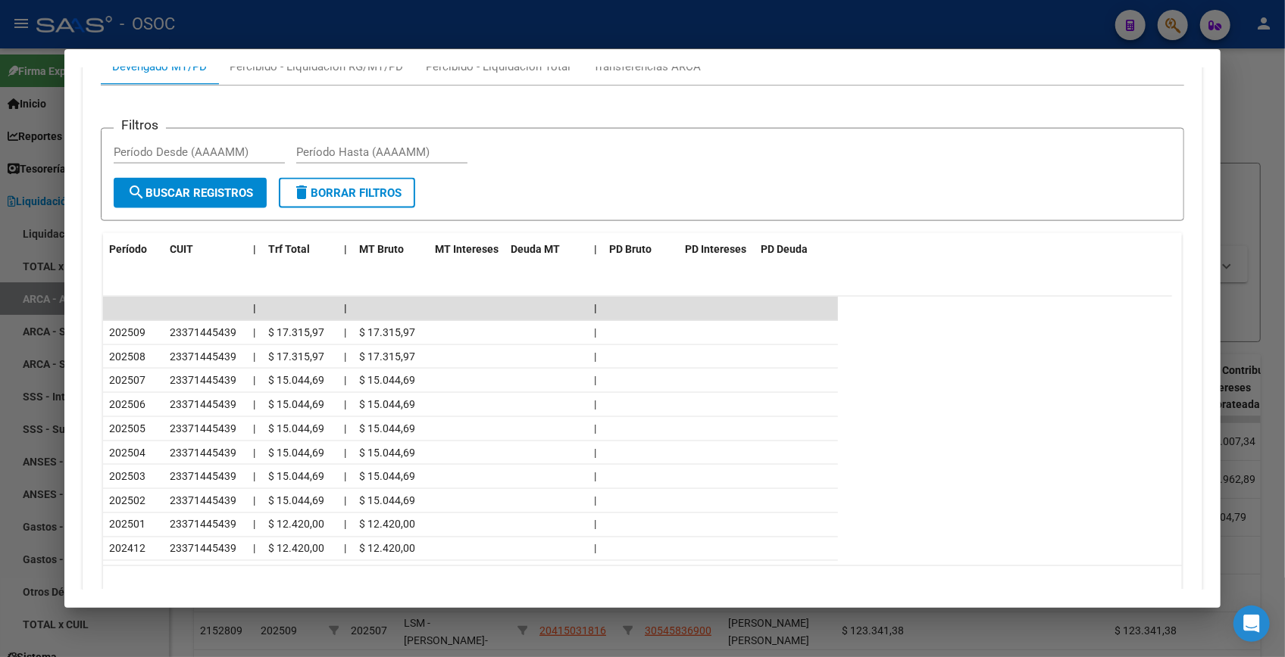
click at [1267, 118] on div at bounding box center [642, 328] width 1285 height 657
drag, startPoint x: 1267, startPoint y: 118, endPoint x: 1191, endPoint y: 51, distance: 102.0
click at [1265, 118] on div at bounding box center [642, 328] width 1285 height 657
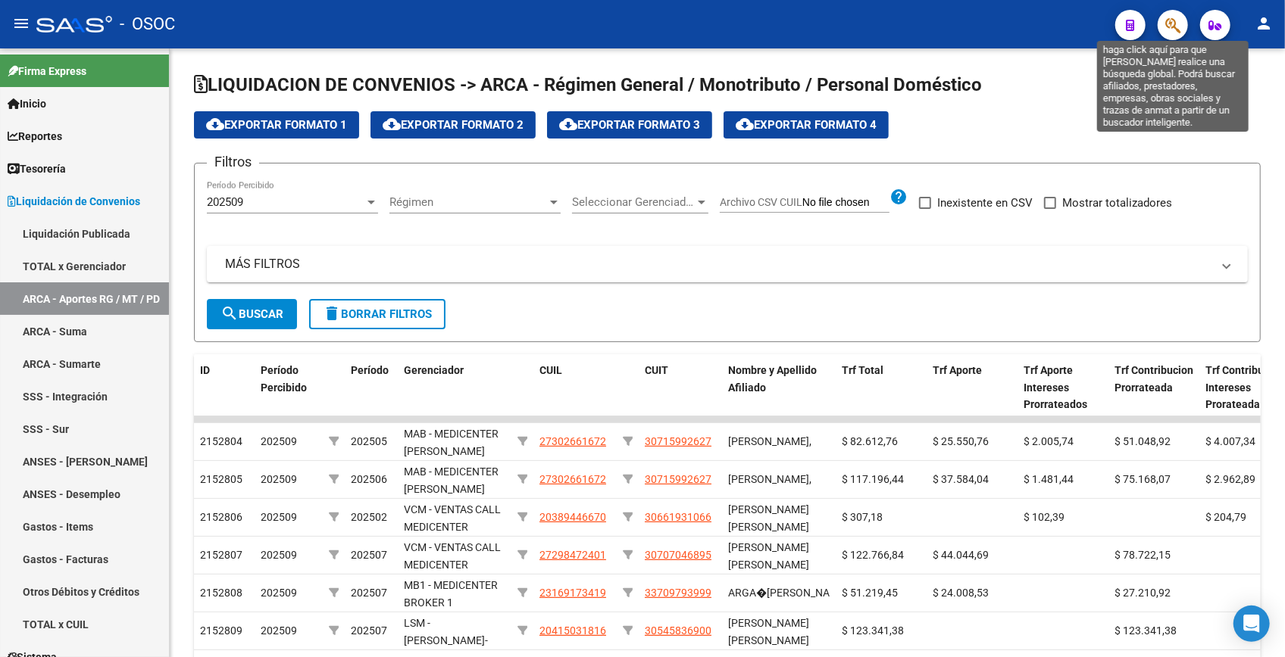
click at [1172, 21] on icon "button" at bounding box center [1172, 25] width 15 height 17
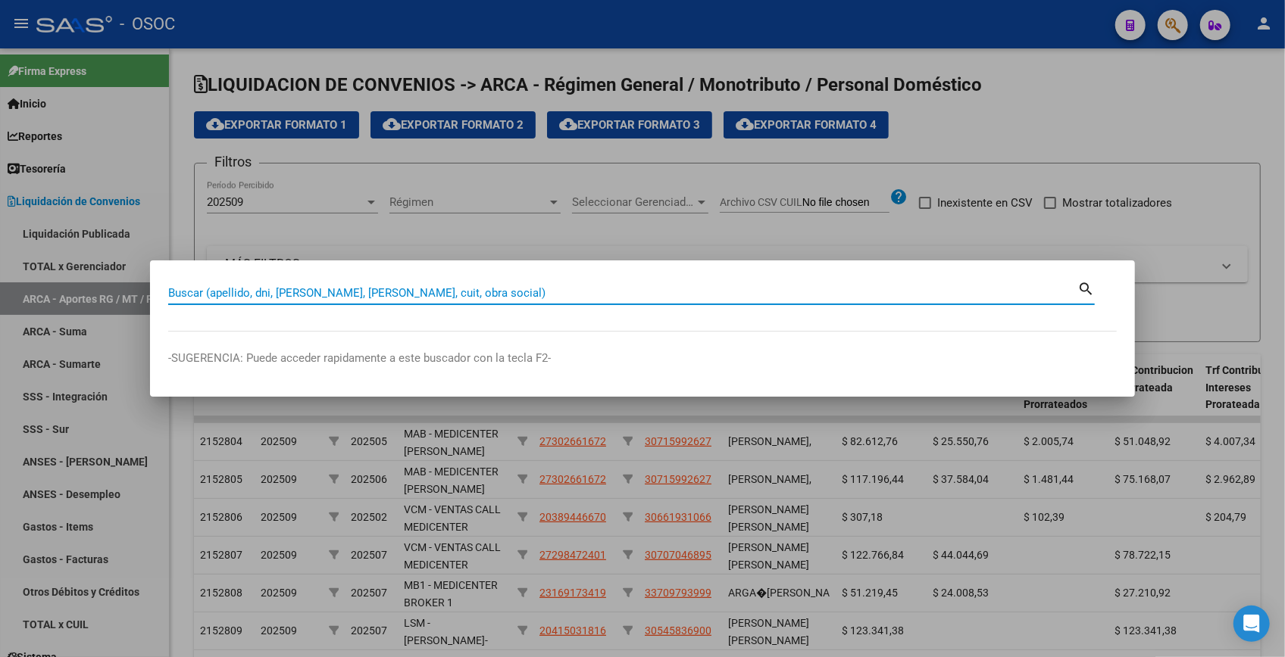
paste input "37252839"
type input "37252839"
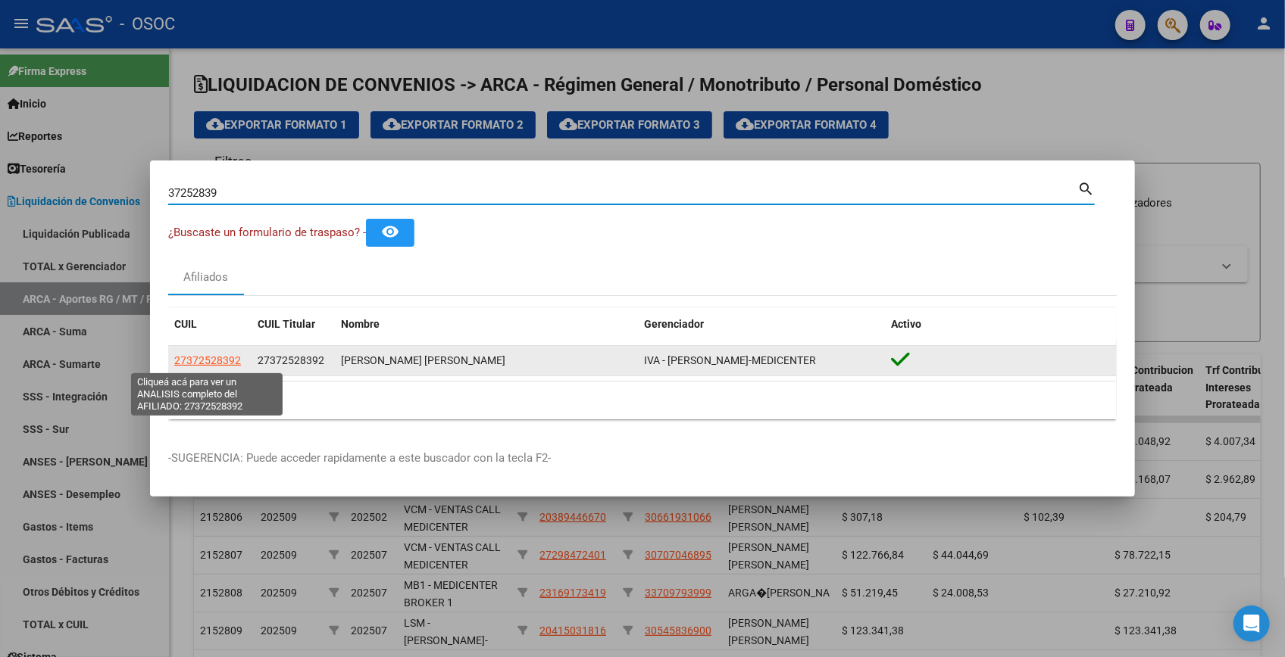
click at [197, 365] on span "27372528392" at bounding box center [207, 360] width 67 height 12
type textarea "27372528392"
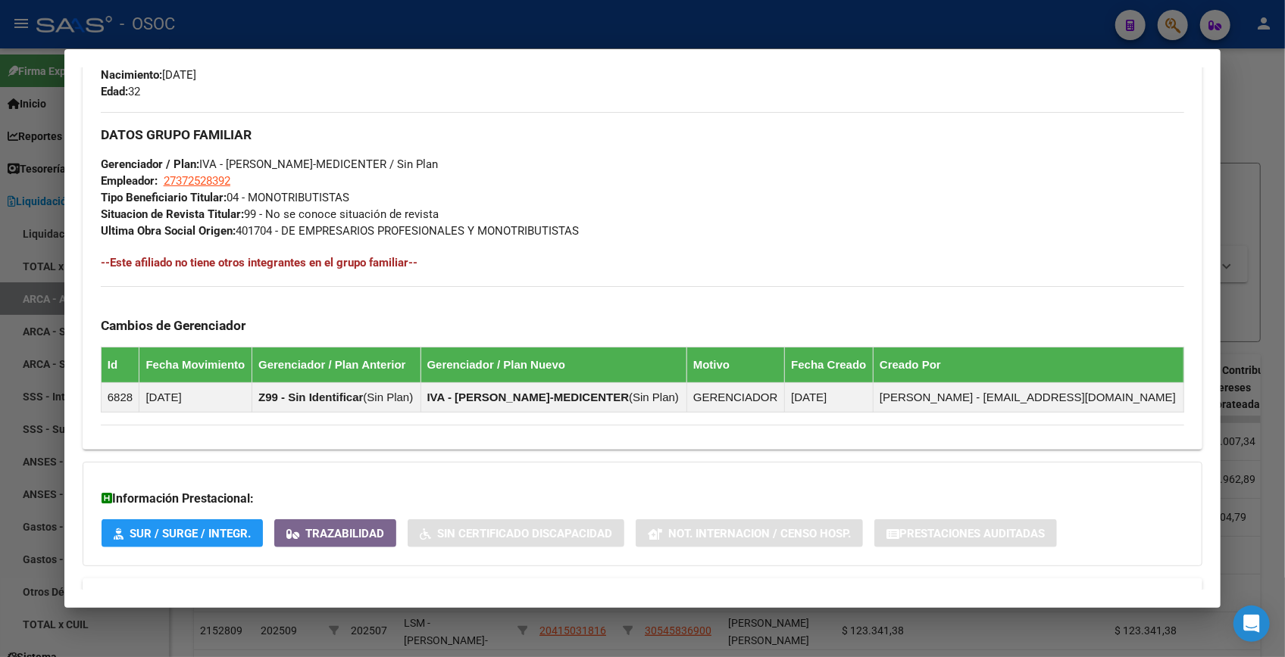
scroll to position [738, 0]
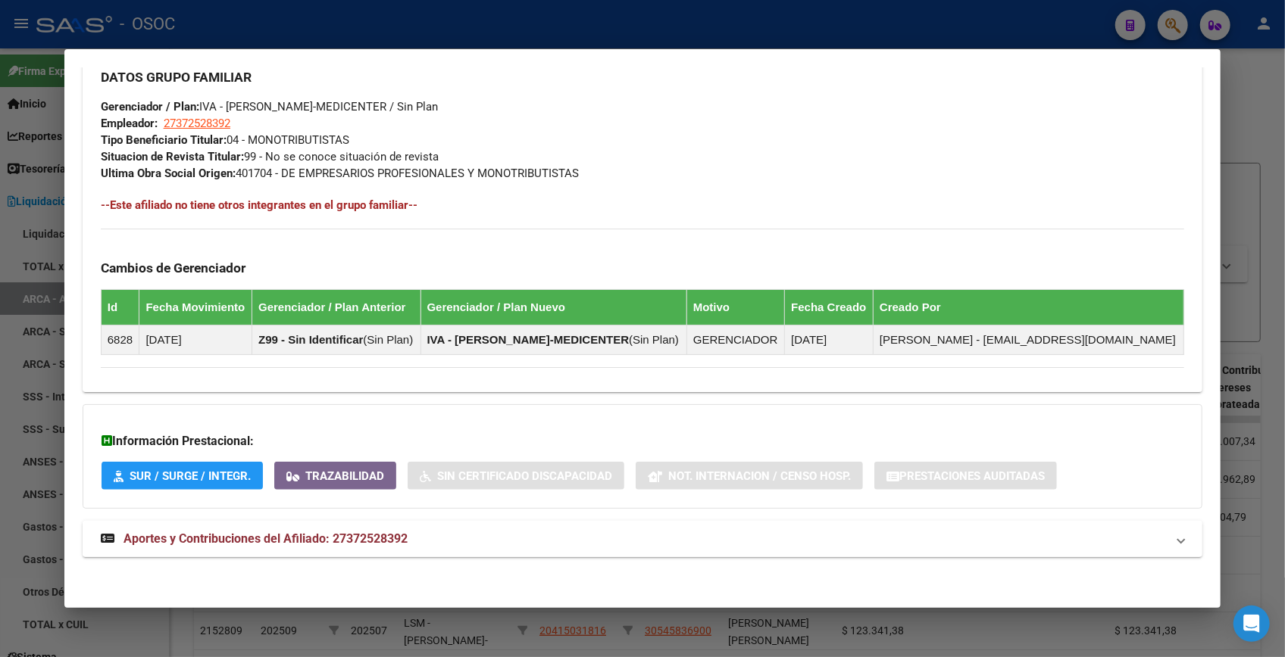
click at [355, 536] on span "Aportes y Contribuciones del Afiliado: 27372528392" at bounding box center [265, 539] width 284 height 14
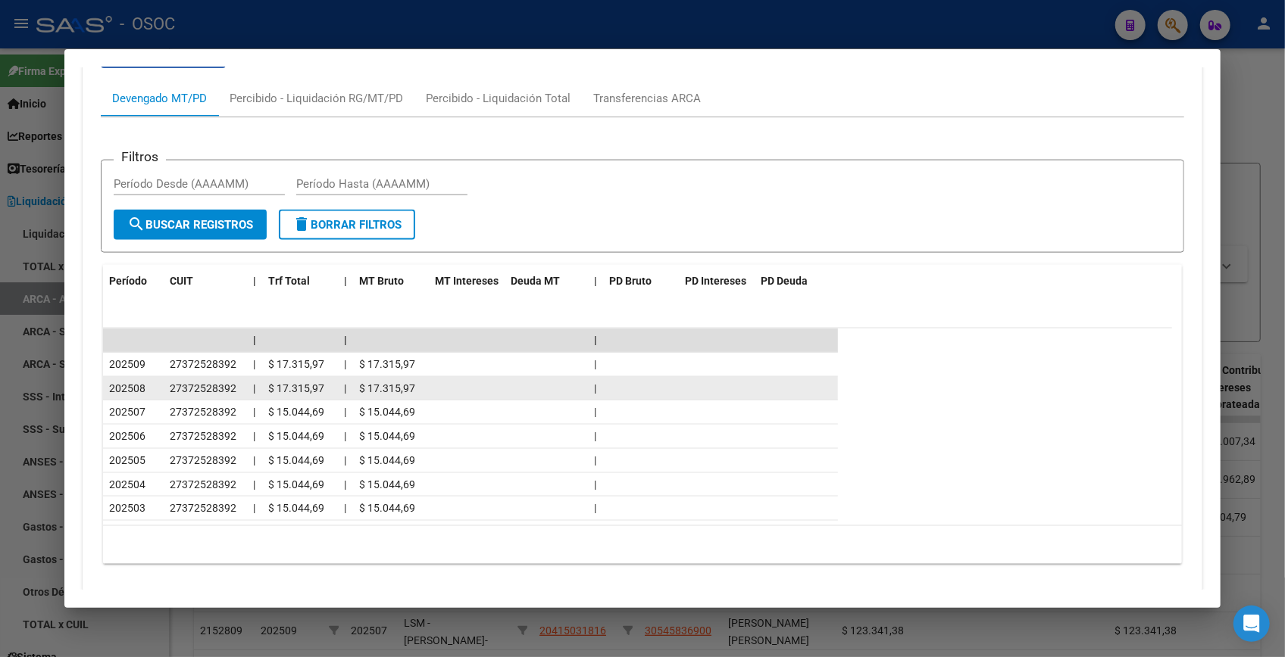
scroll to position [1344, 0]
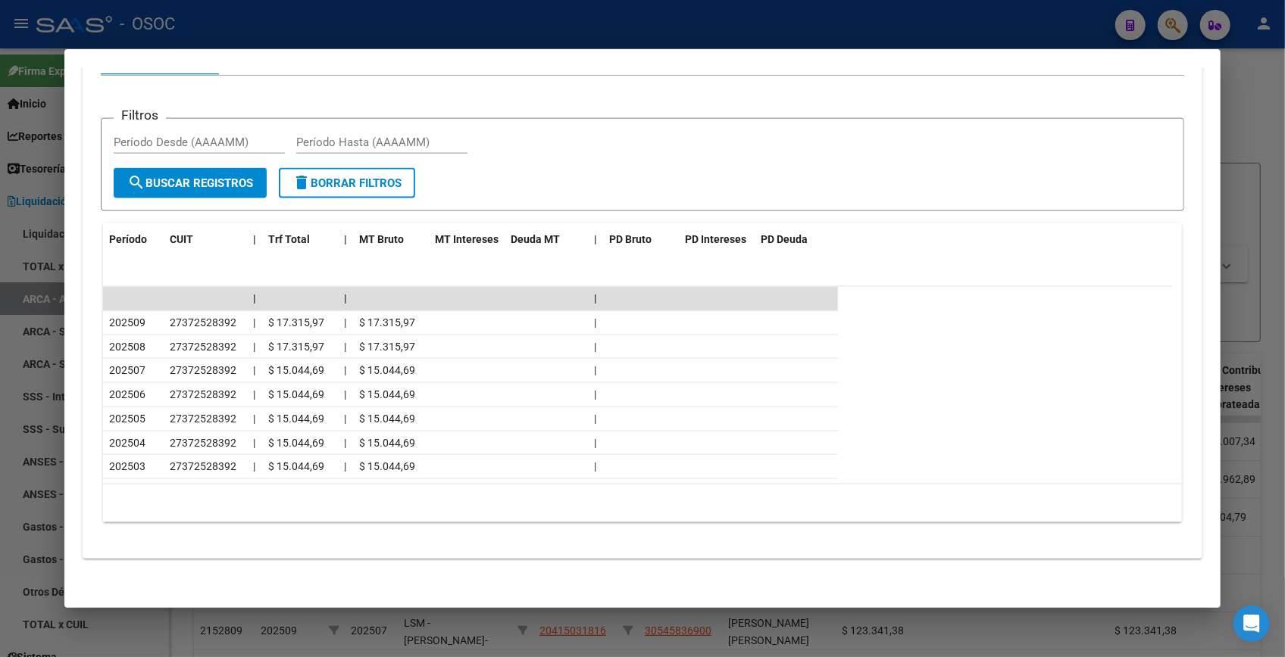
click at [1255, 114] on div at bounding box center [642, 328] width 1285 height 657
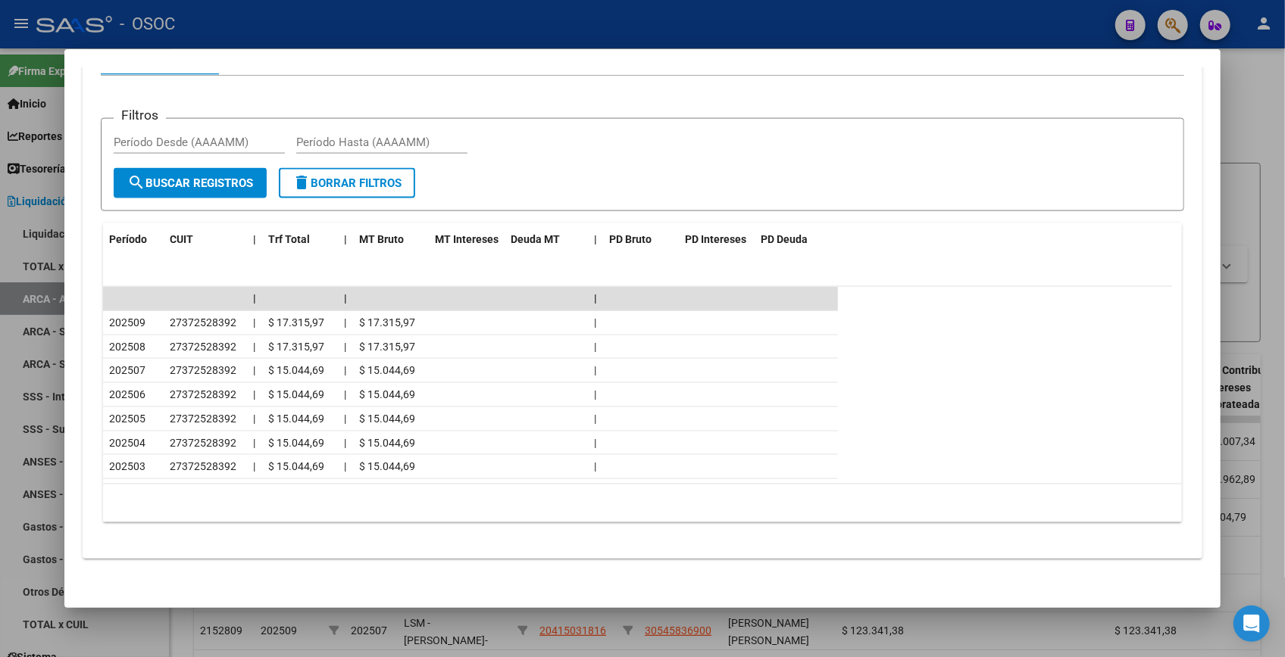
click at [1255, 114] on div at bounding box center [642, 328] width 1285 height 657
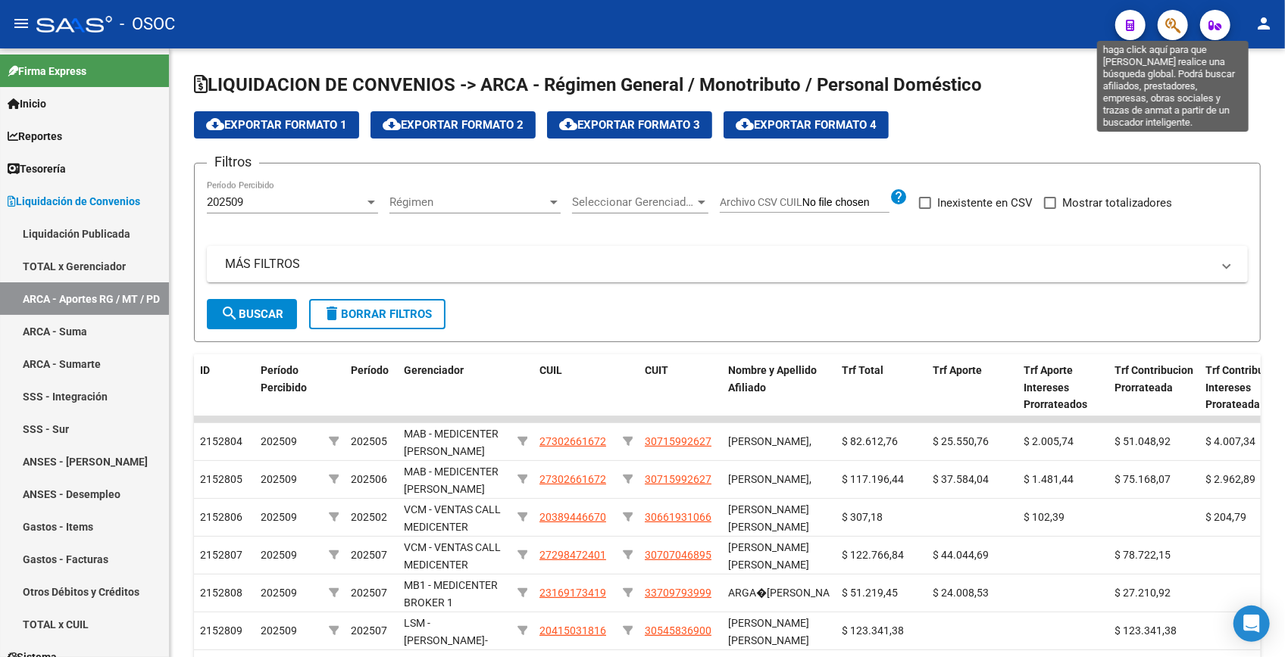
click at [1171, 27] on icon "button" at bounding box center [1172, 25] width 15 height 17
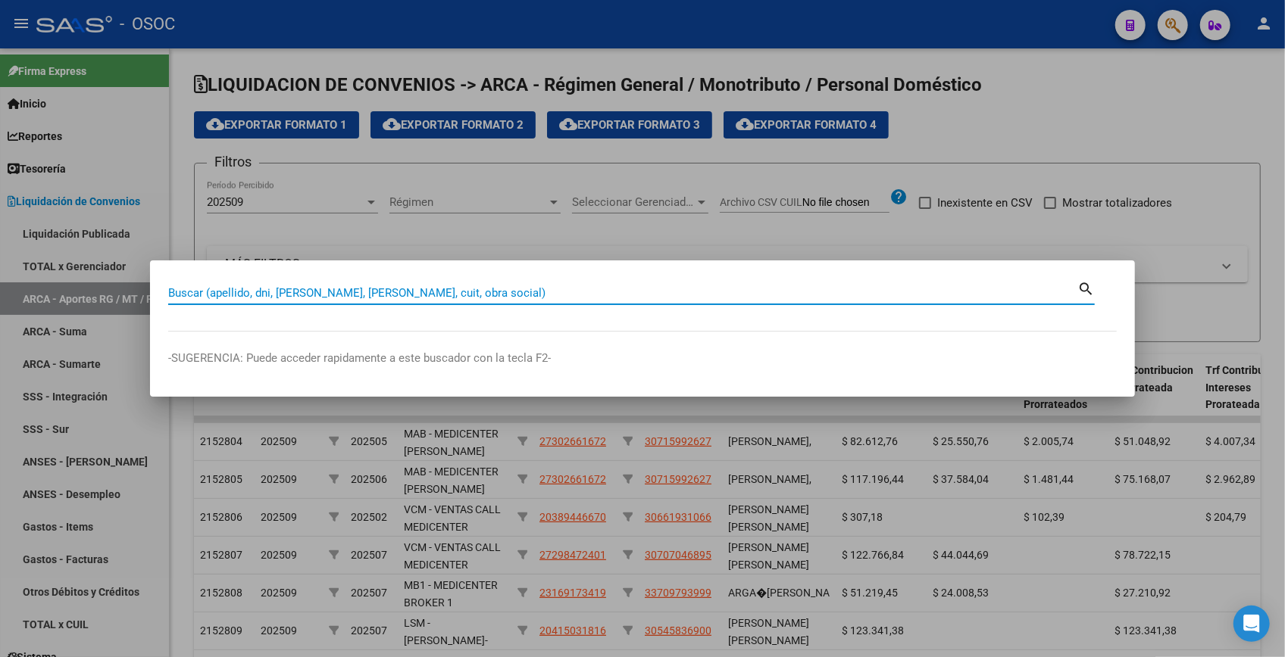
paste input "37840295"
type input "37840295"
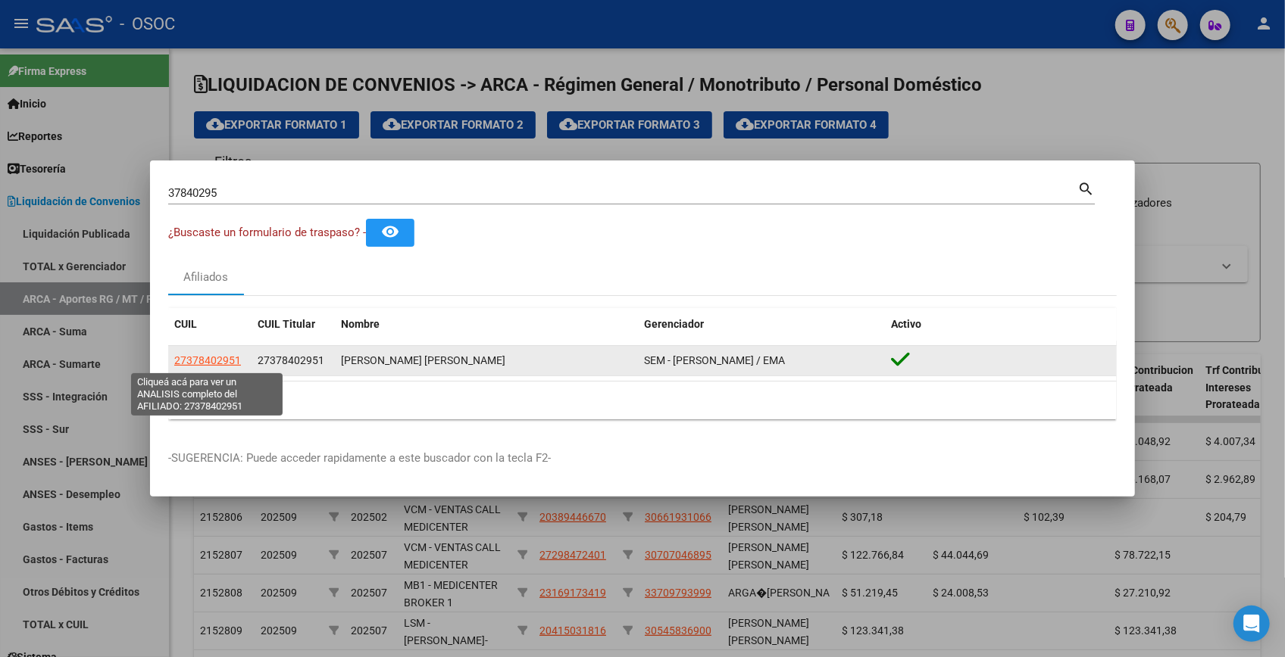
click at [219, 354] on span "27378402951" at bounding box center [207, 360] width 67 height 12
type textarea "27378402951"
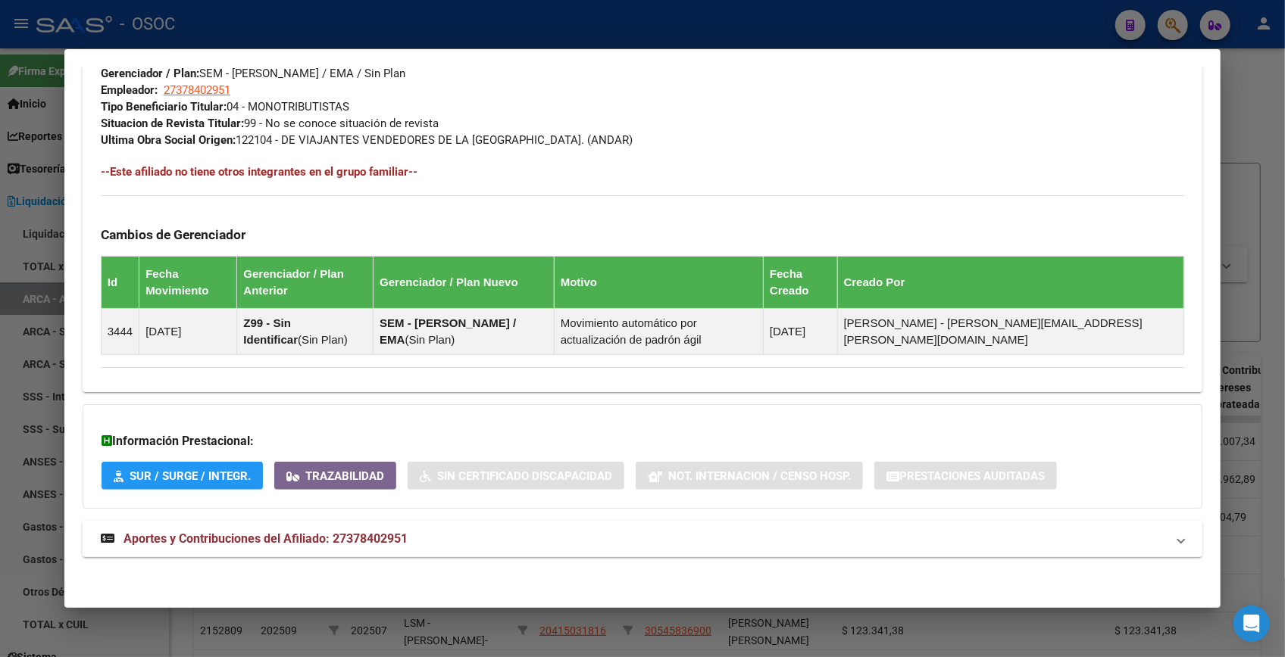
click at [303, 532] on span "Aportes y Contribuciones del Afiliado: 27378402951" at bounding box center [265, 539] width 284 height 14
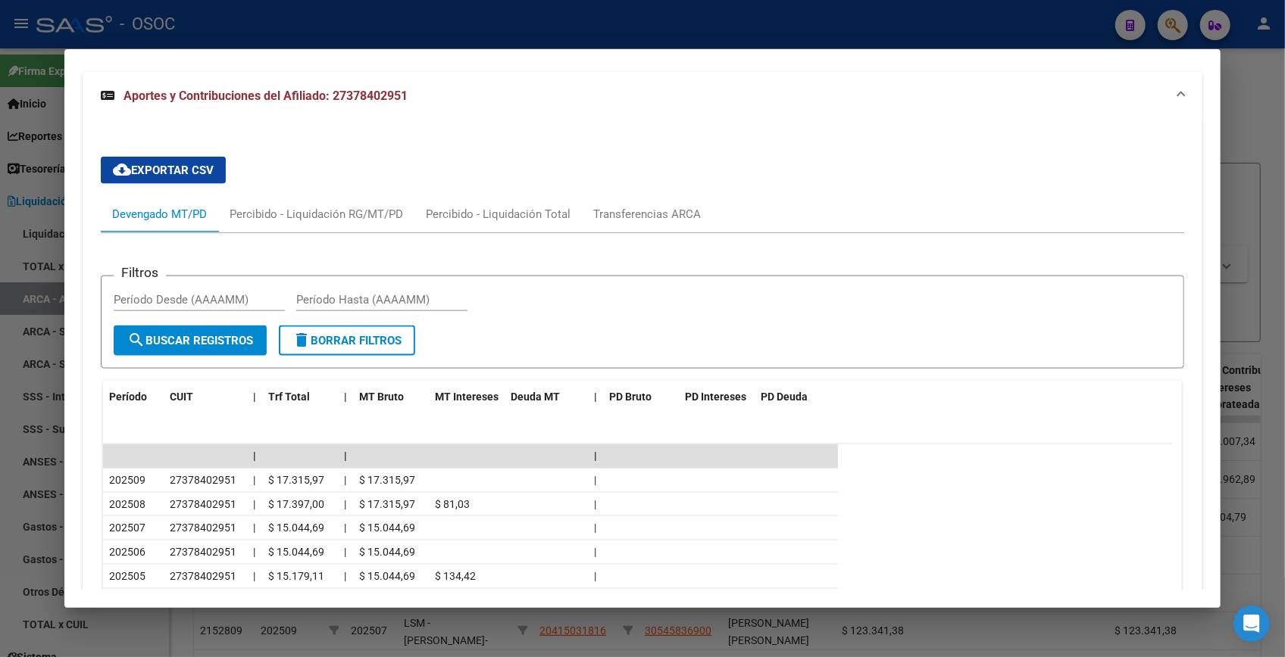
scroll to position [1450, 0]
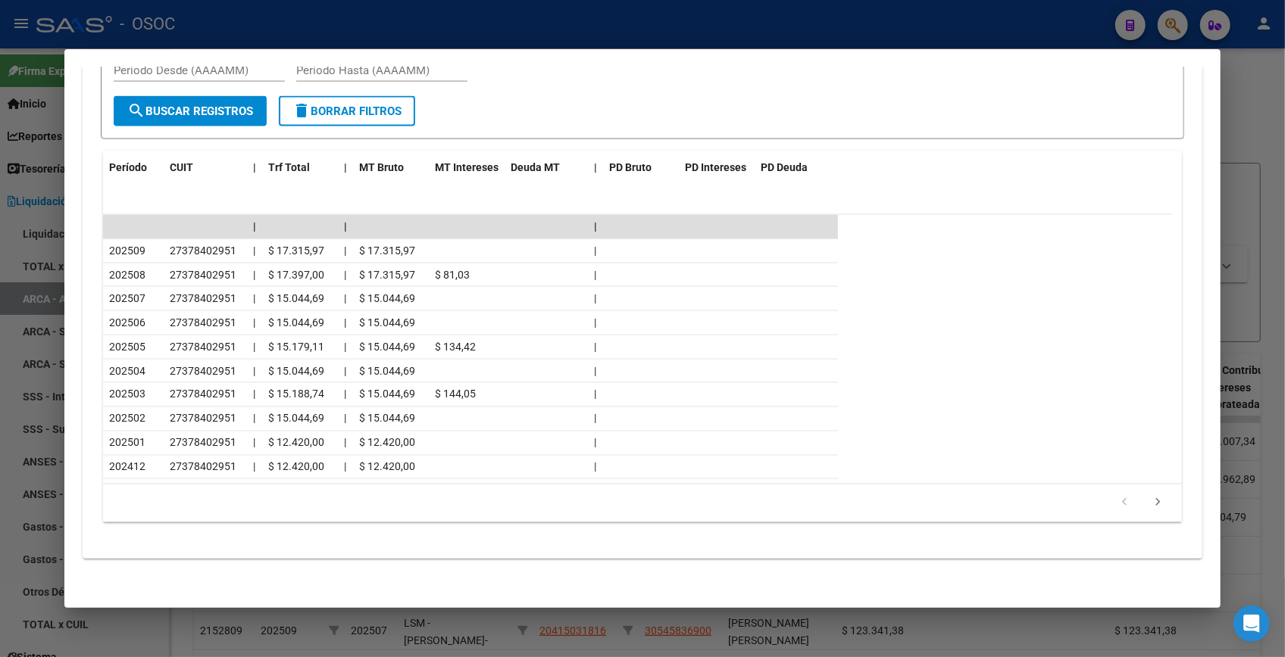
click at [1244, 90] on div at bounding box center [642, 328] width 1285 height 657
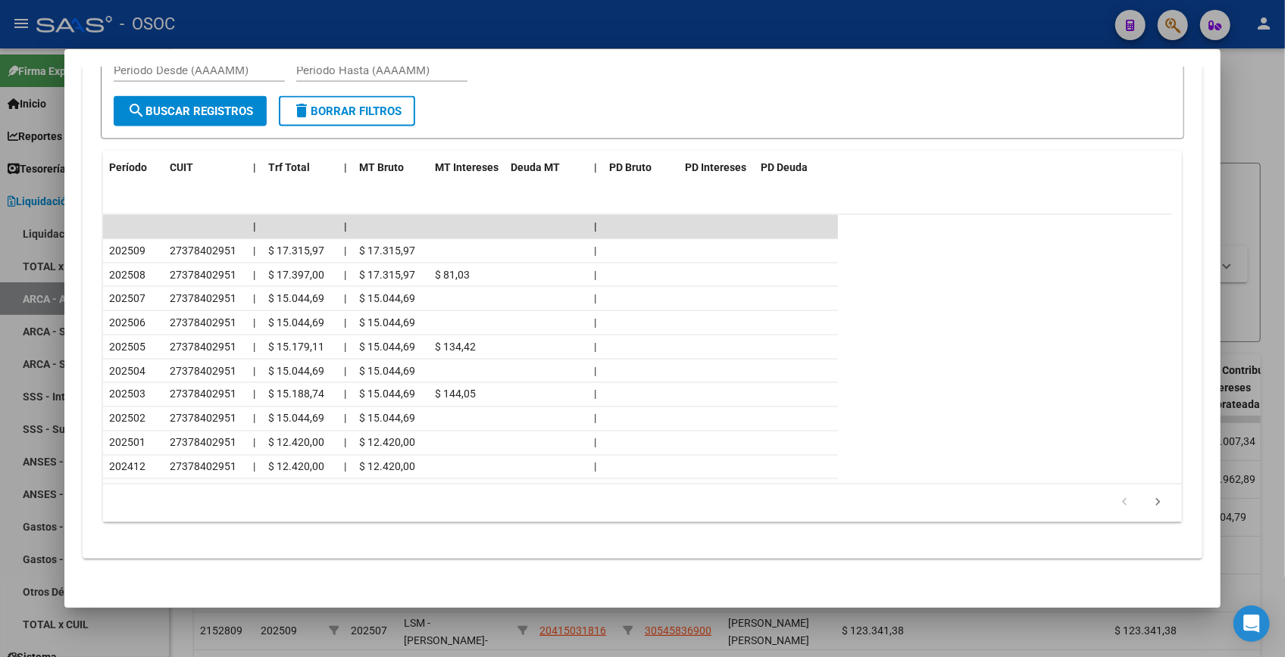
drag, startPoint x: 1245, startPoint y: 90, endPoint x: 1157, endPoint y: 28, distance: 107.6
click at [1235, 83] on div at bounding box center [642, 328] width 1285 height 657
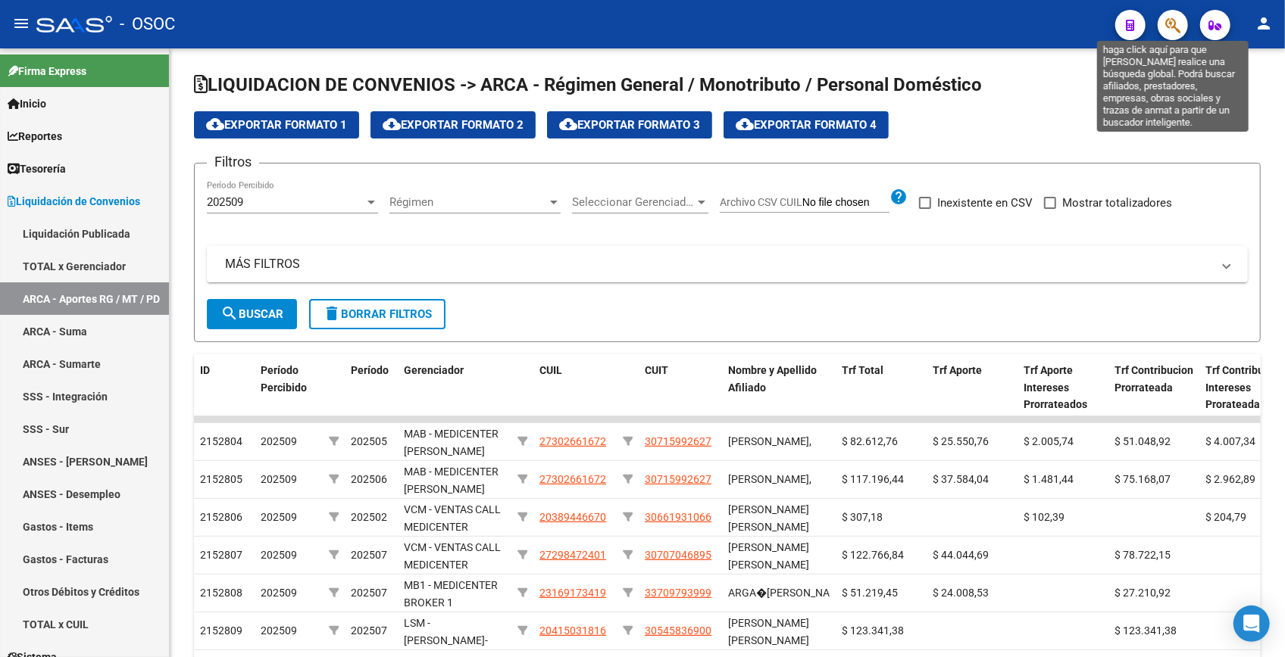
click at [1169, 27] on icon "button" at bounding box center [1172, 25] width 15 height 17
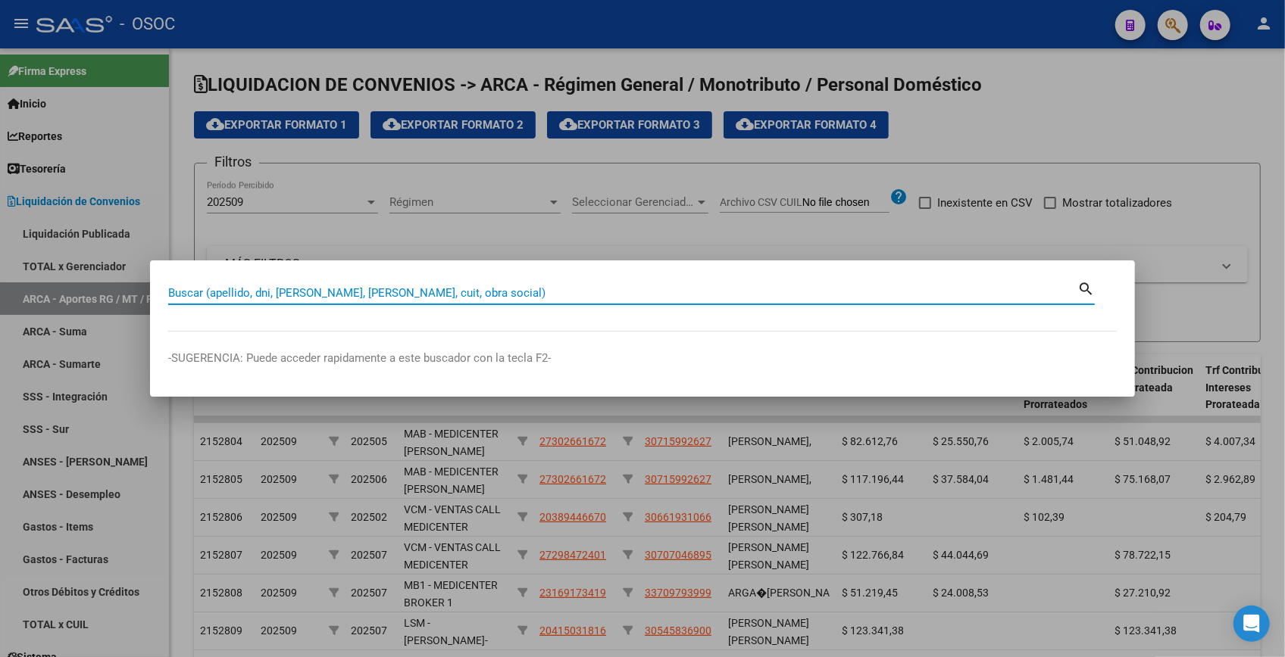
paste input "37844530"
type input "37844530"
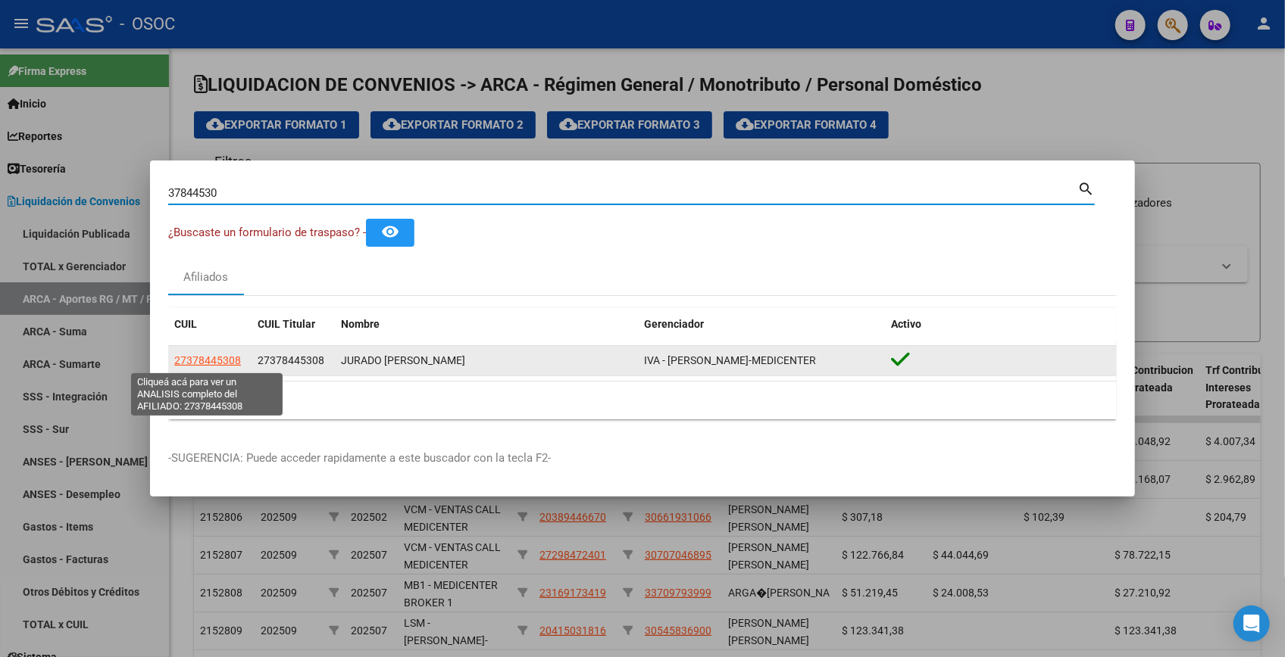
click at [226, 359] on span "27378445308" at bounding box center [207, 360] width 67 height 12
type textarea "27378445308"
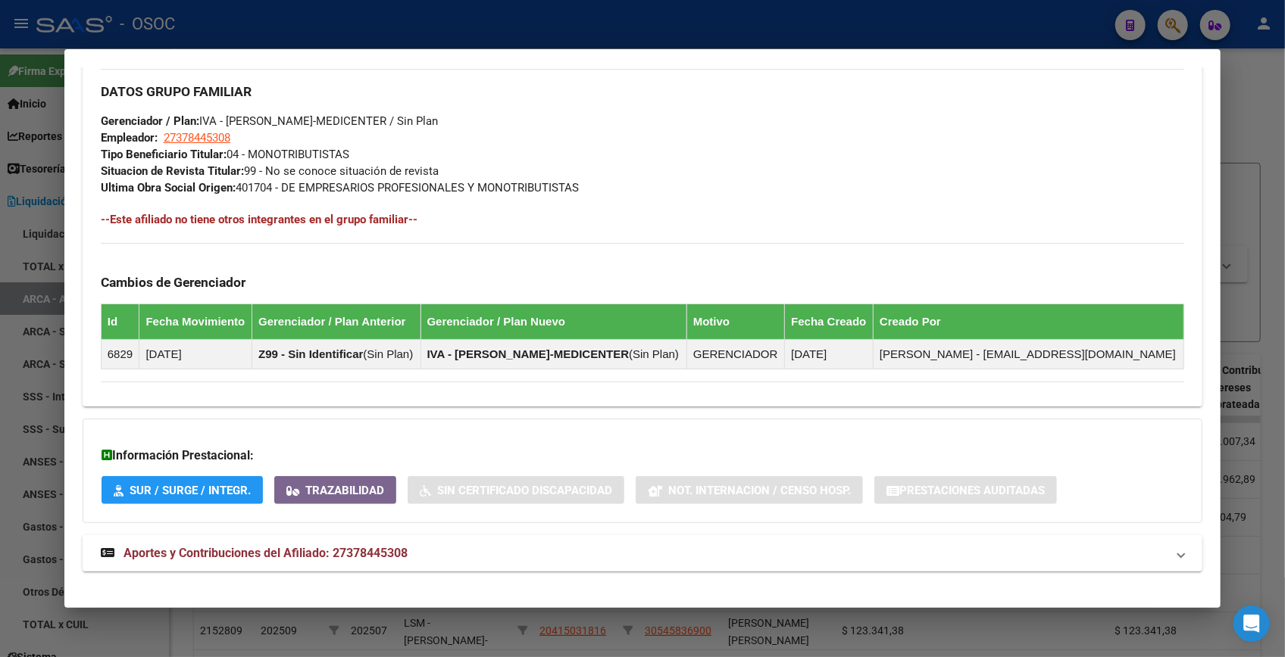
scroll to position [738, 0]
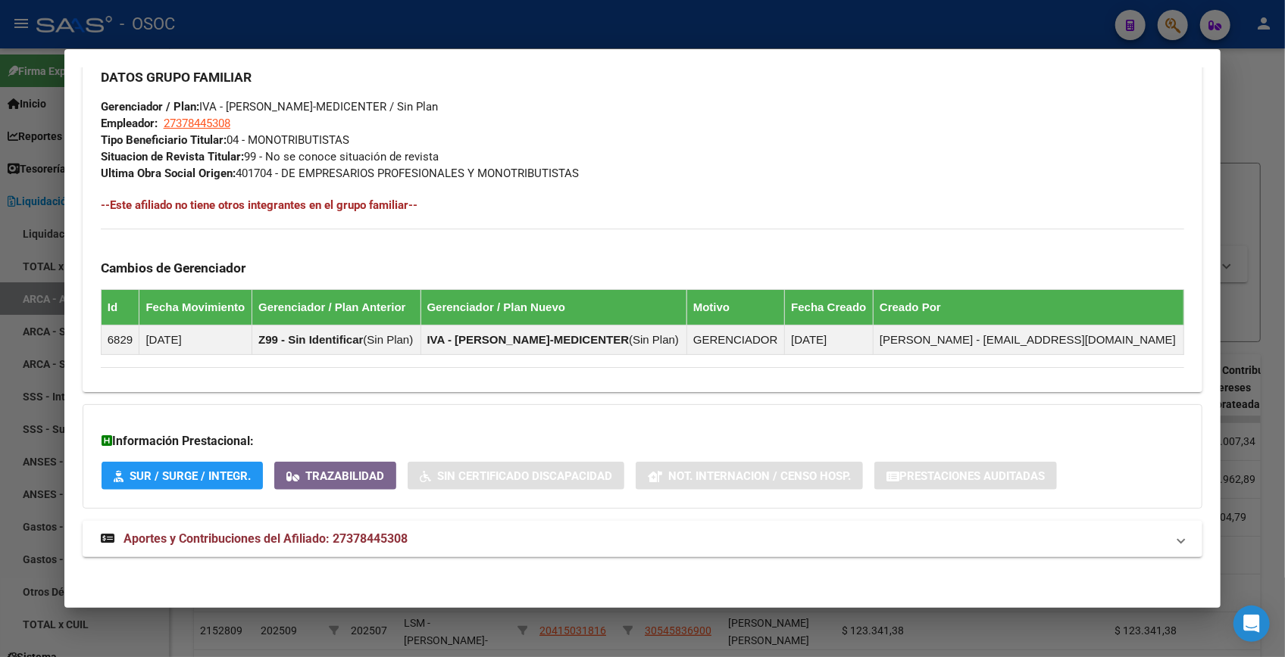
drag, startPoint x: 358, startPoint y: 543, endPoint x: 359, endPoint y: 522, distance: 21.2
click at [358, 540] on span "Aportes y Contribuciones del Afiliado: 27378445308" at bounding box center [265, 539] width 284 height 14
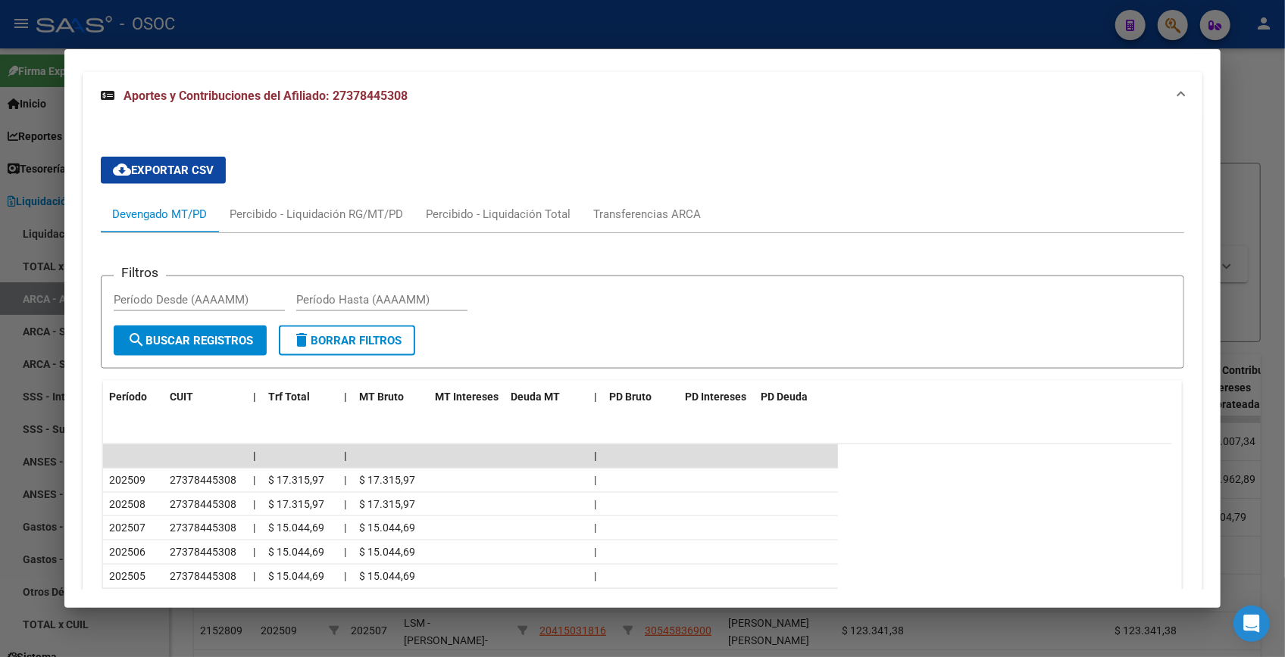
scroll to position [1344, 0]
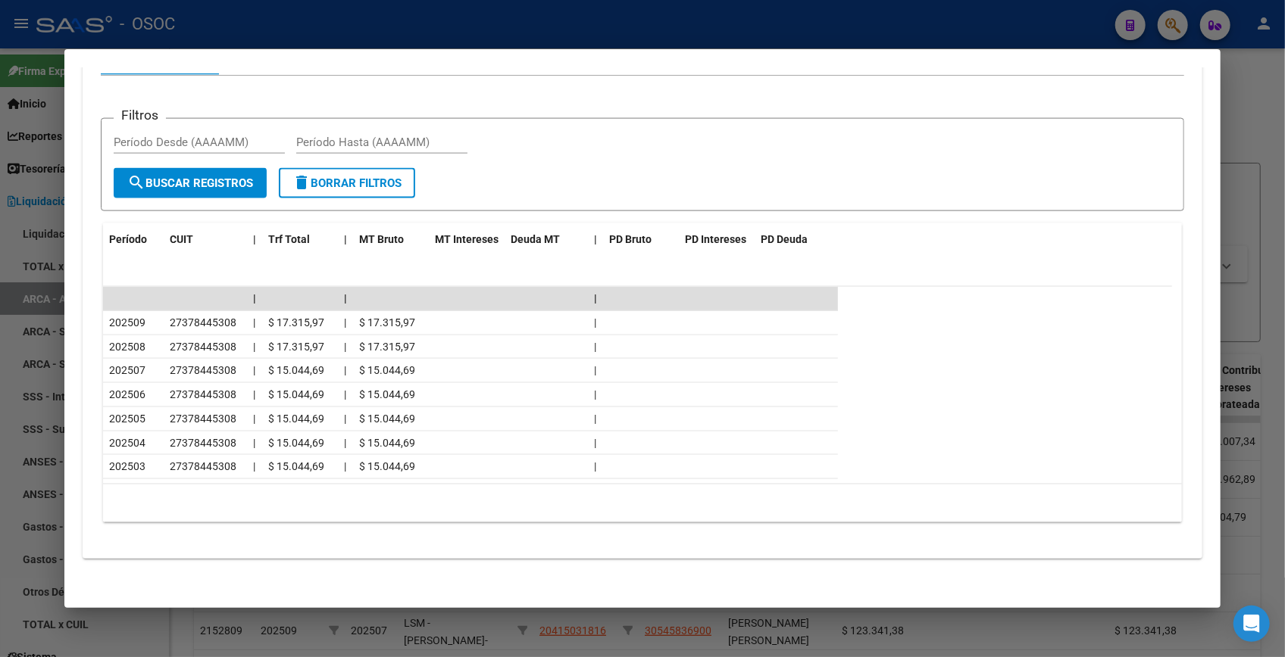
click at [1227, 97] on div at bounding box center [642, 328] width 1285 height 657
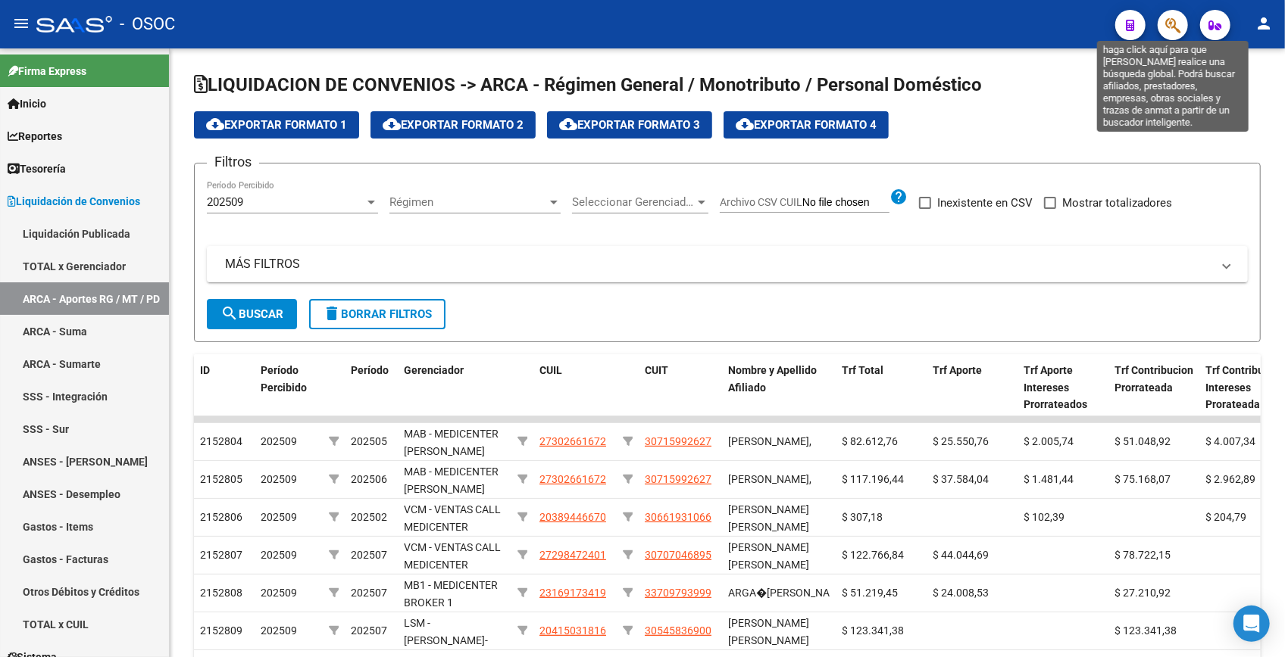
click at [1173, 30] on icon "button" at bounding box center [1172, 25] width 15 height 17
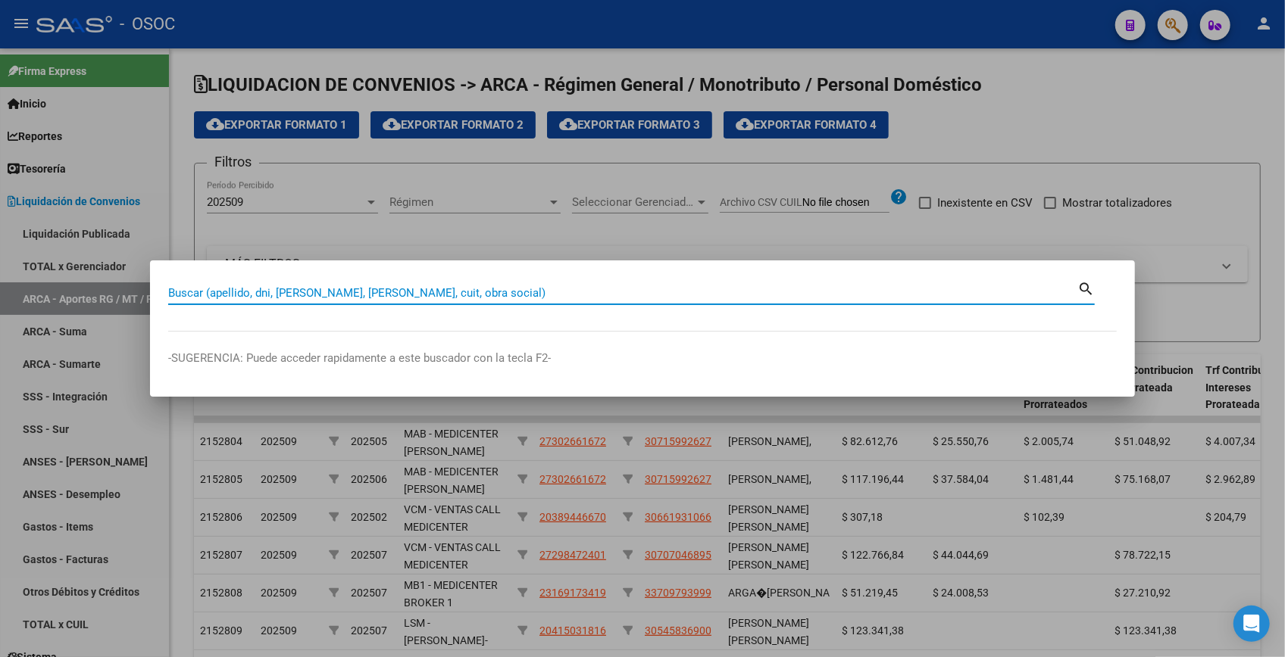
paste input "37997879"
type input "37997879"
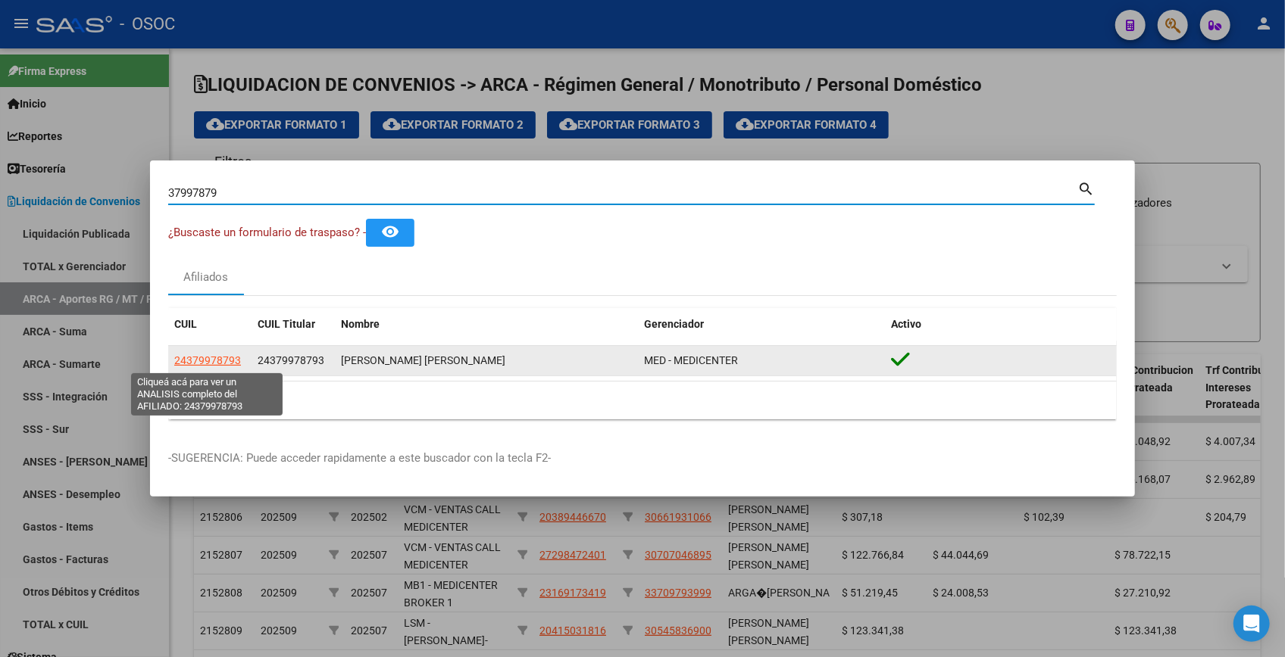
click at [212, 361] on span "24379978793" at bounding box center [207, 360] width 67 height 12
type textarea "24379978793"
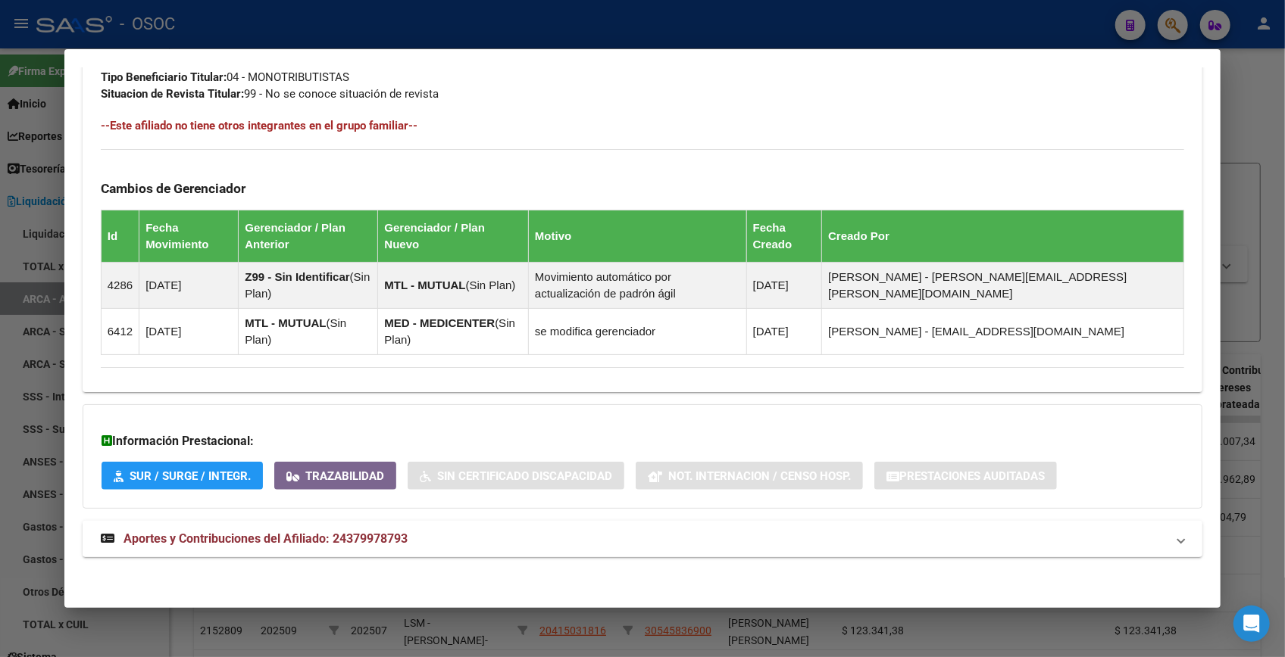
click at [493, 527] on mat-expansion-panel-header "Aportes y Contribuciones del Afiliado: 24379978793" at bounding box center [642, 539] width 1119 height 36
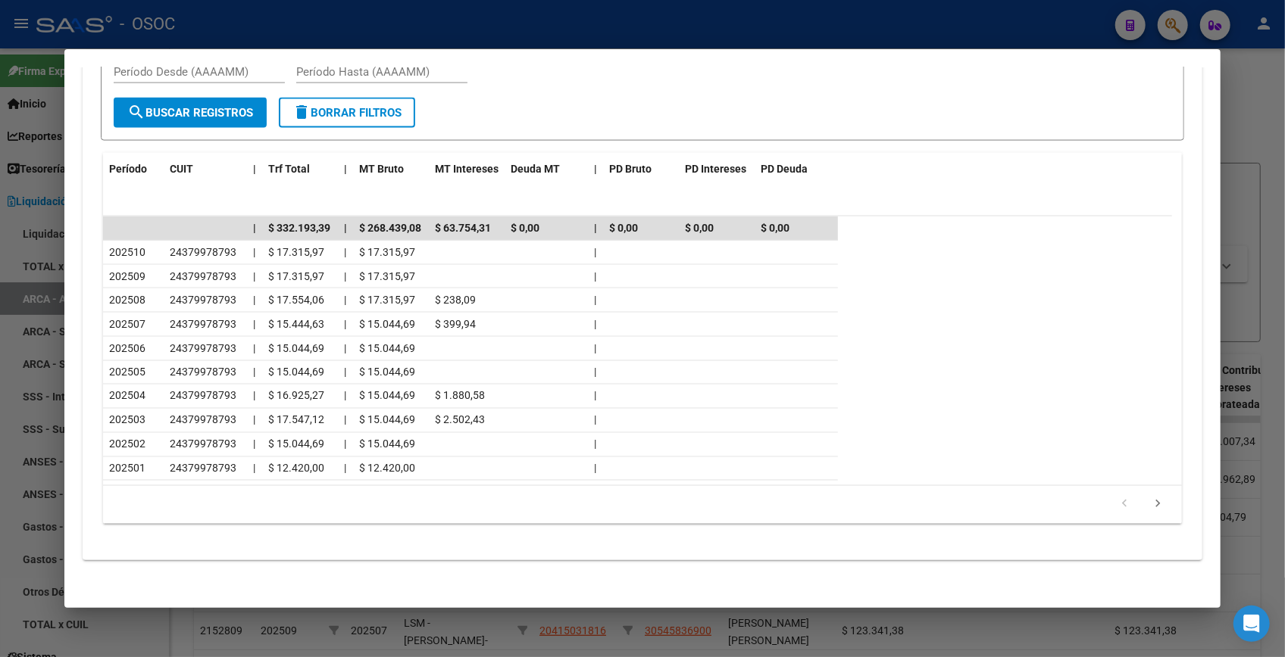
scroll to position [1478, 0]
click at [1245, 110] on div at bounding box center [642, 328] width 1285 height 657
click at [1244, 106] on div at bounding box center [642, 328] width 1285 height 657
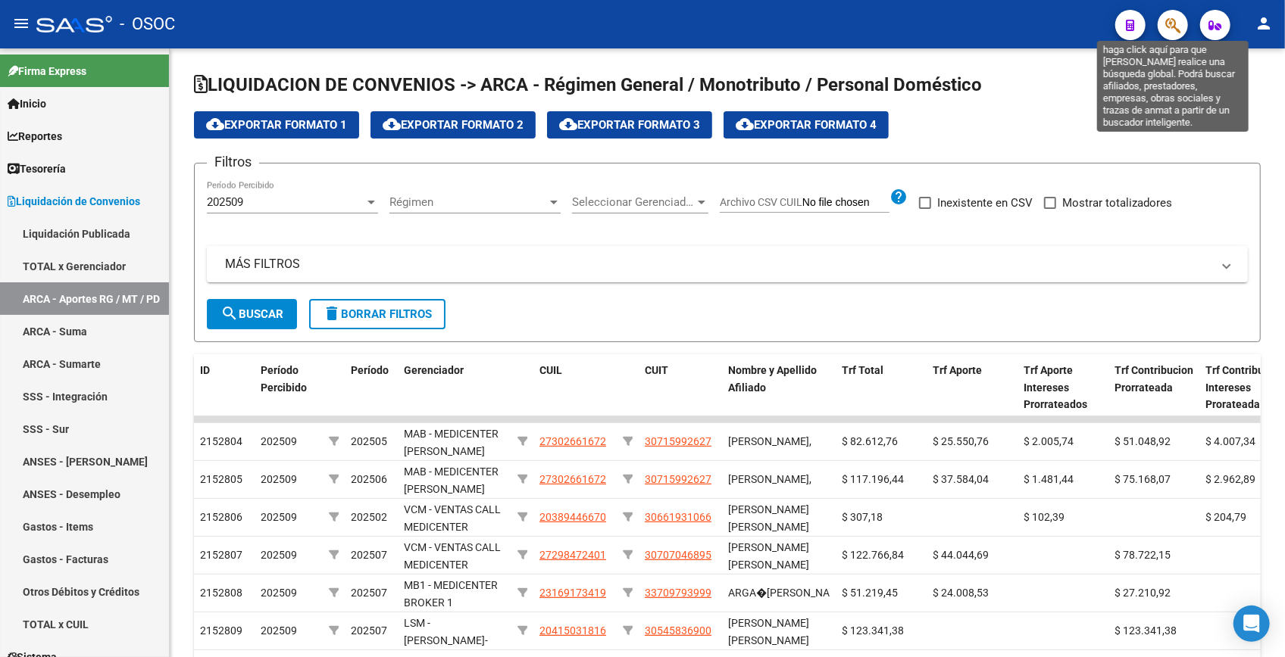
click at [1174, 17] on icon "button" at bounding box center [1172, 25] width 15 height 17
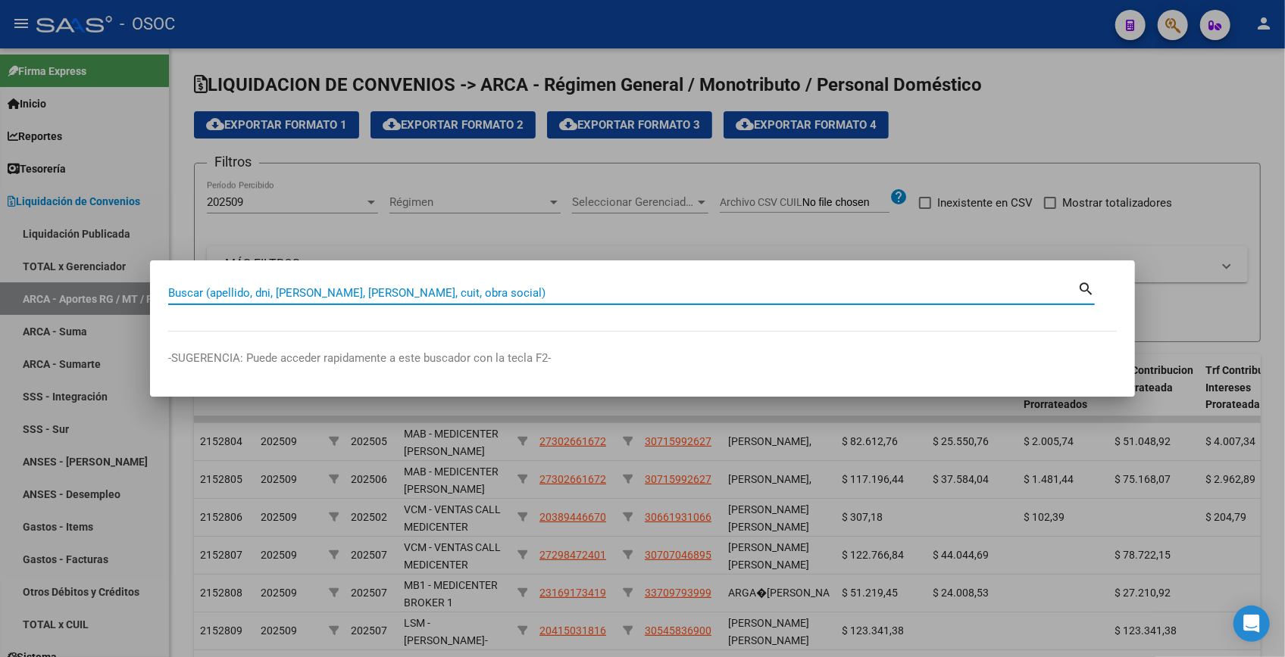
paste input "38530086"
type input "38530086"
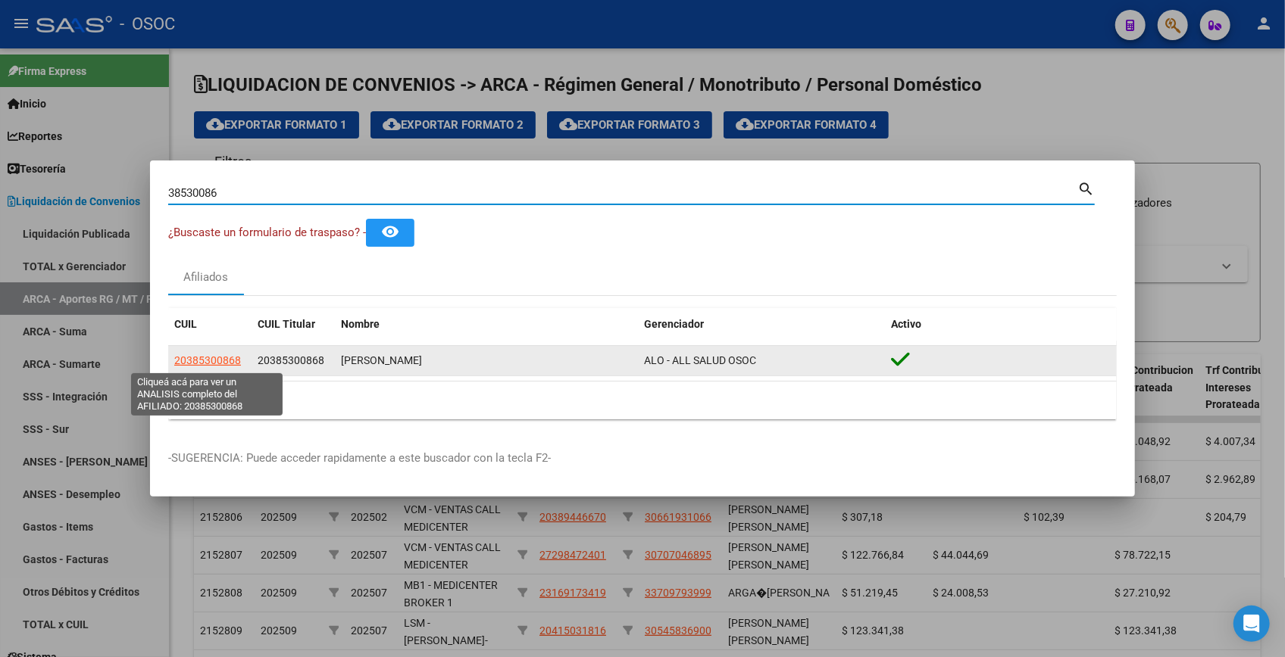
click at [201, 358] on span "20385300868" at bounding box center [207, 360] width 67 height 12
type textarea "20385300868"
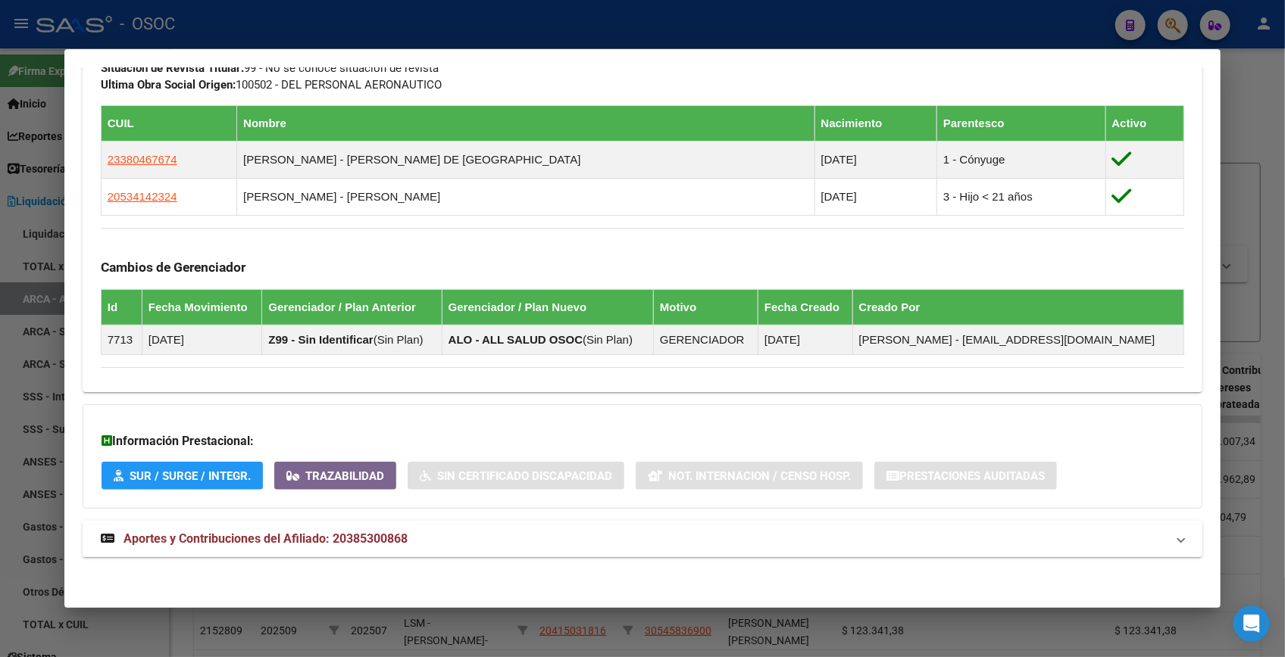
click at [330, 547] on mat-expansion-panel-header "Aportes y Contribuciones del Afiliado: 20385300868" at bounding box center [642, 539] width 1119 height 36
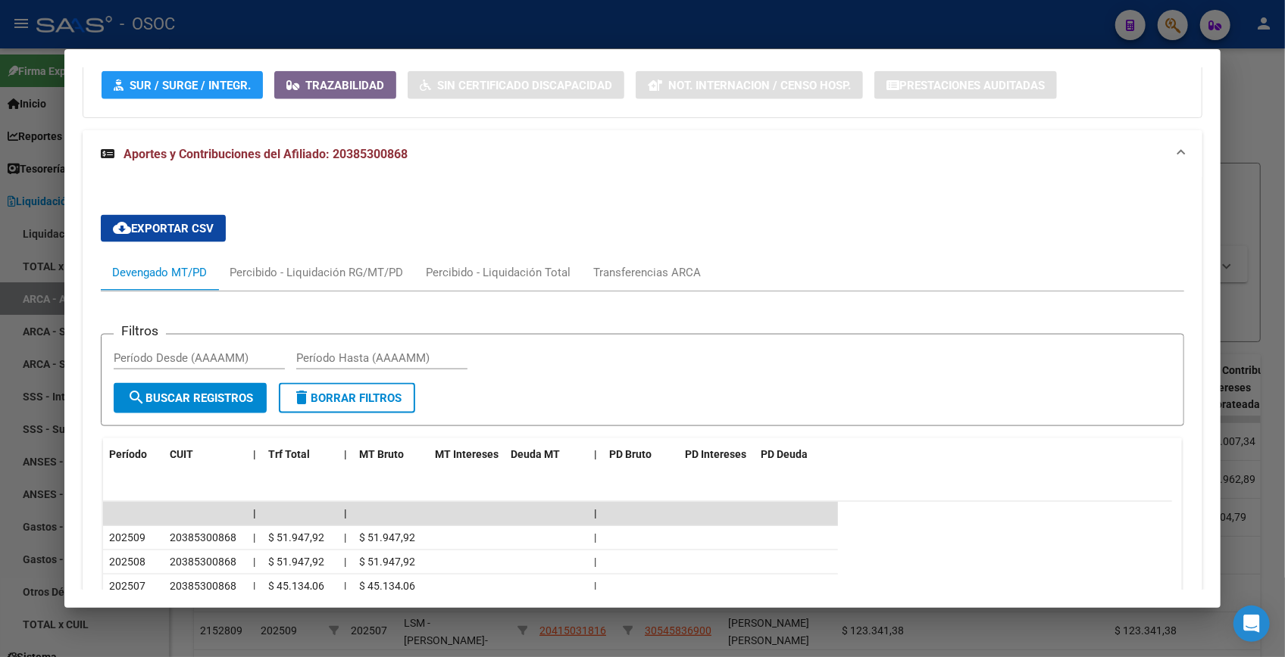
scroll to position [1433, 0]
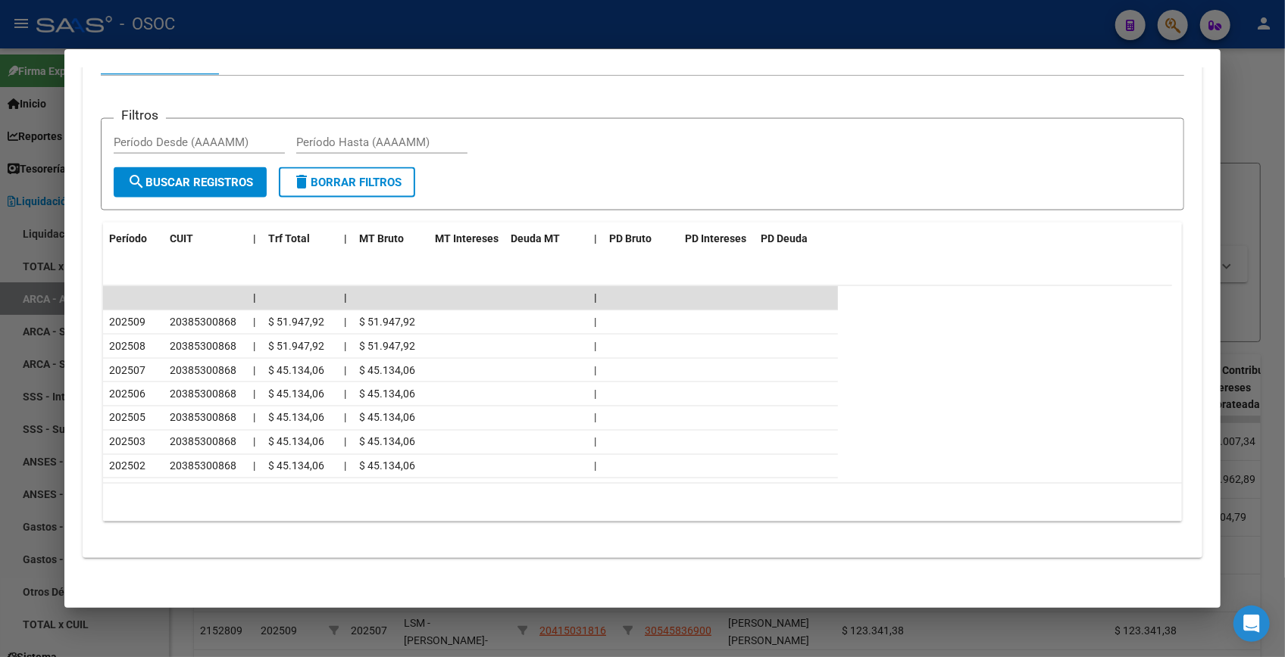
click at [1272, 101] on div at bounding box center [642, 328] width 1285 height 657
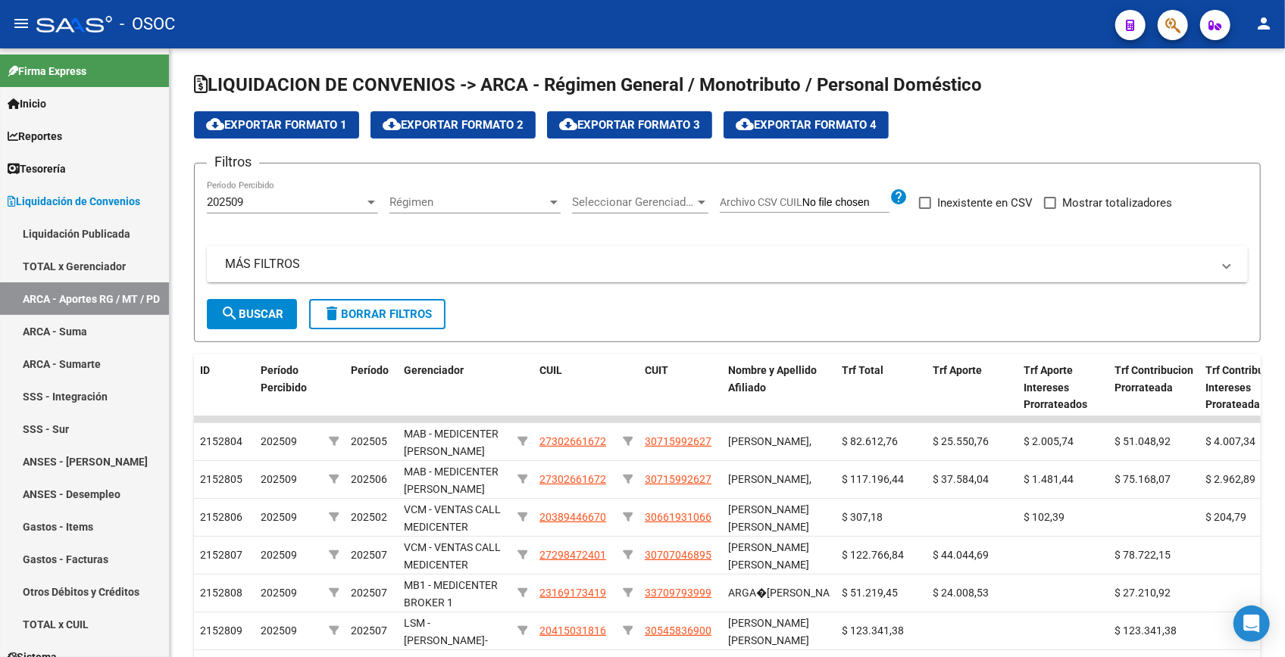
click at [1173, 28] on icon "button" at bounding box center [1172, 25] width 15 height 17
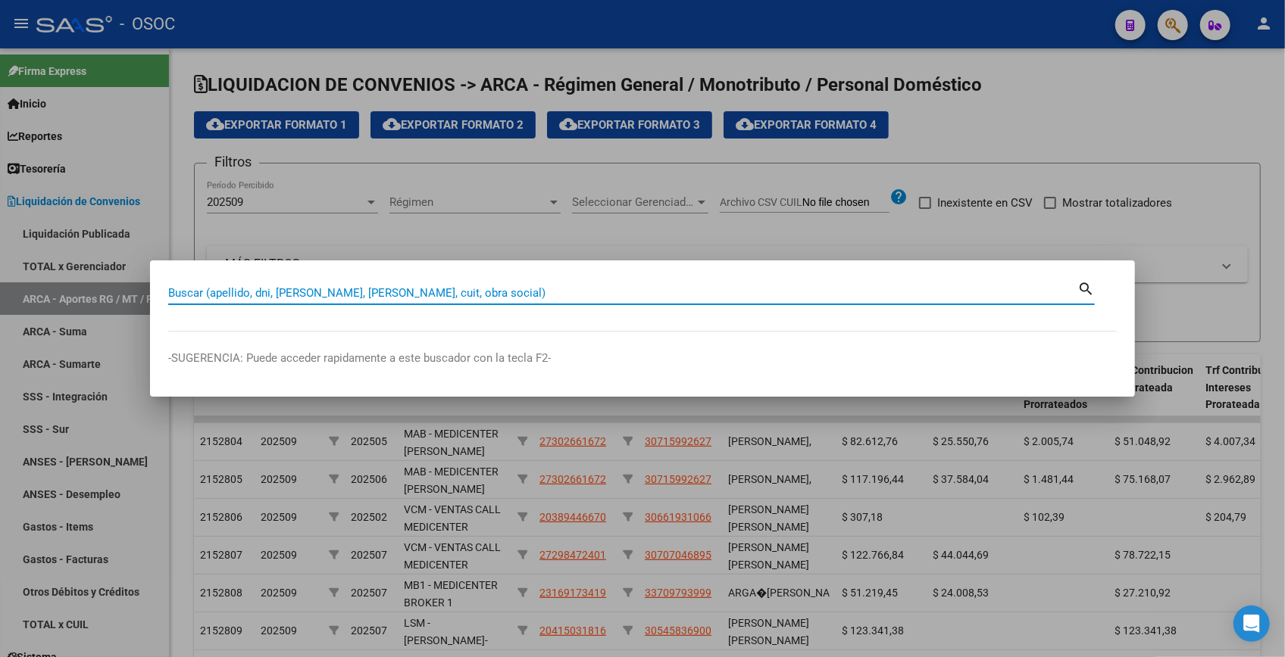
paste input "38605987"
type input "38605987"
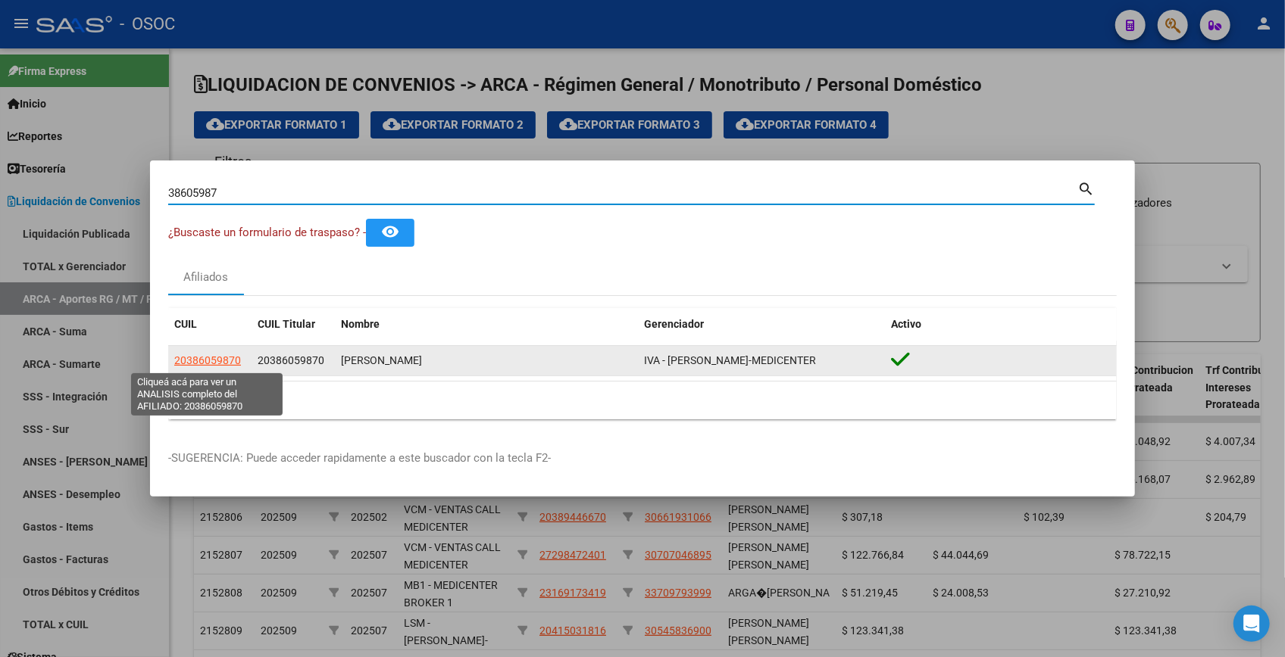
click at [194, 355] on span "20386059870" at bounding box center [207, 360] width 67 height 12
type textarea "20386059870"
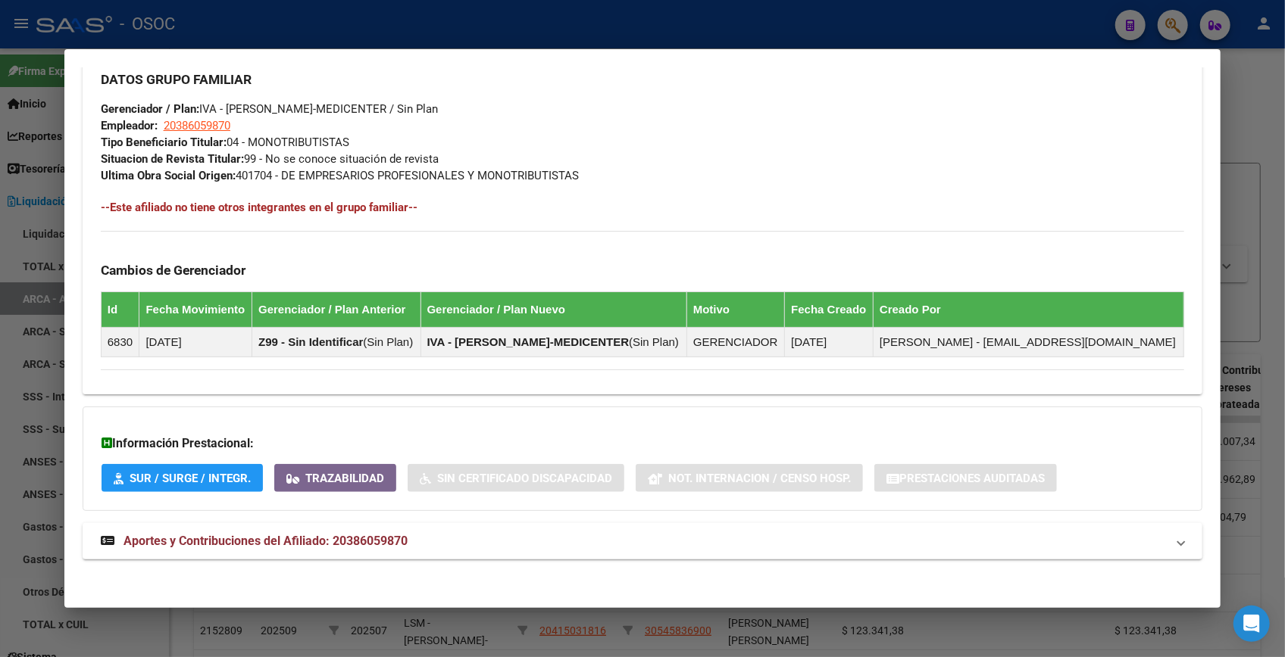
scroll to position [738, 0]
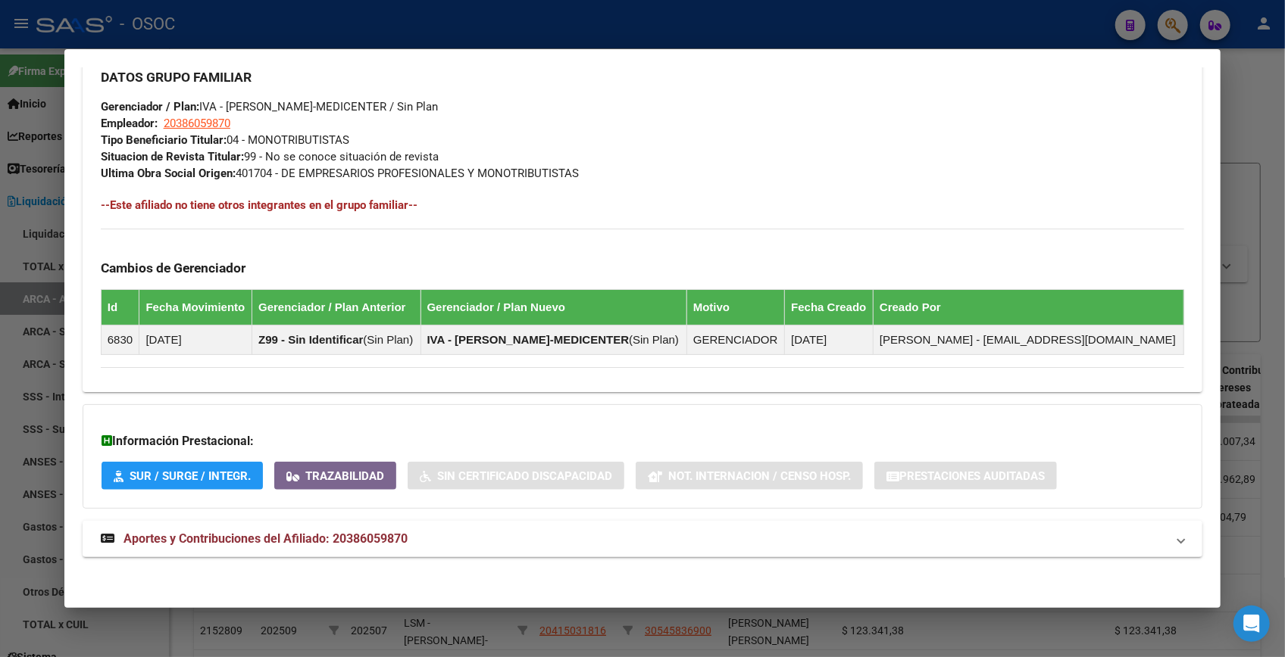
click at [489, 526] on mat-expansion-panel-header "Aportes y Contribuciones del Afiliado: 20386059870" at bounding box center [642, 539] width 1119 height 36
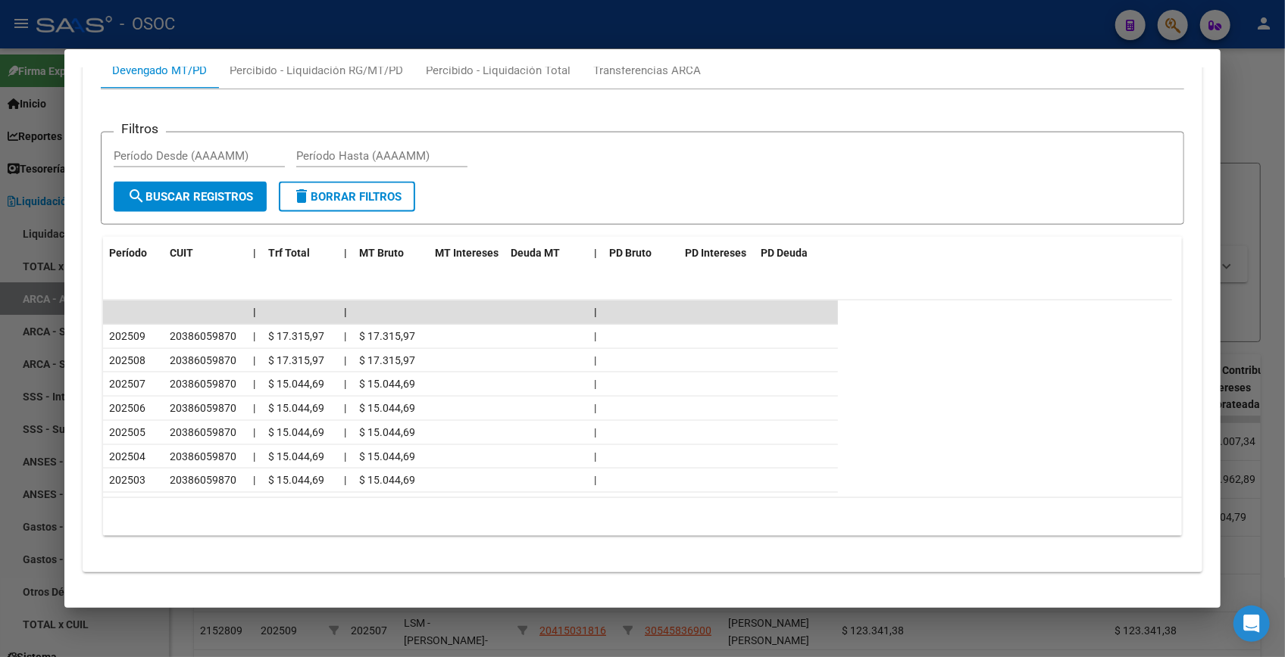
scroll to position [1344, 0]
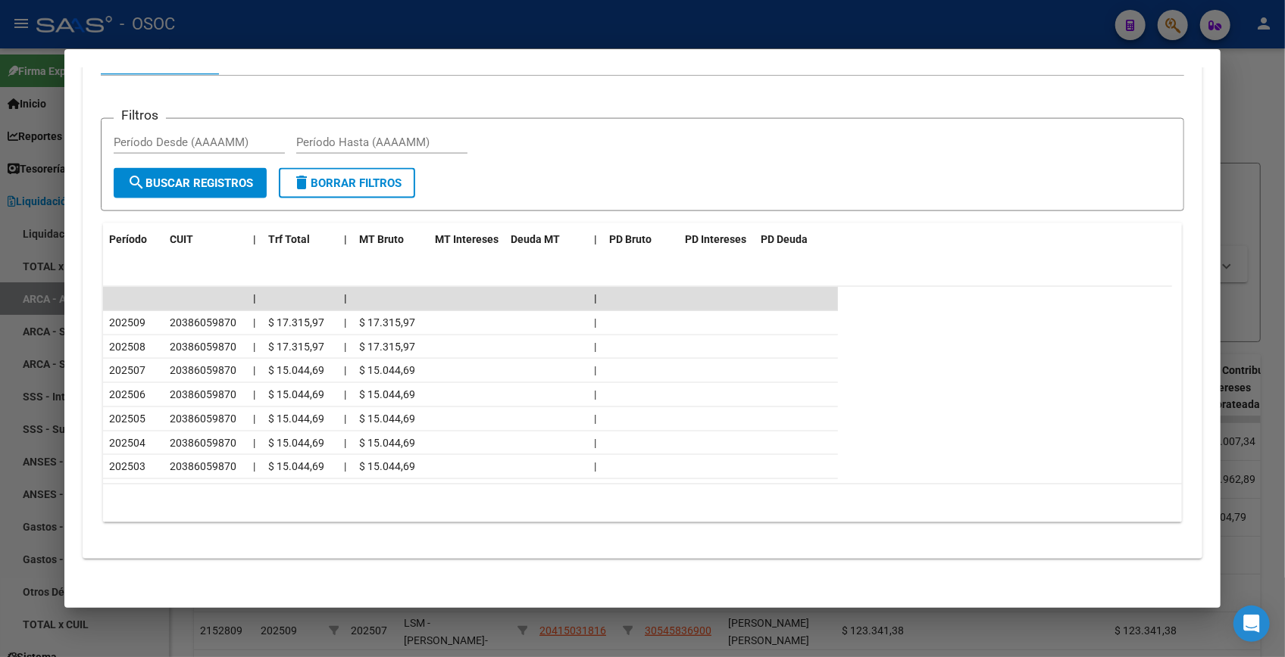
drag, startPoint x: 1257, startPoint y: 104, endPoint x: 1216, endPoint y: 90, distance: 43.1
click at [1256, 104] on div at bounding box center [642, 328] width 1285 height 657
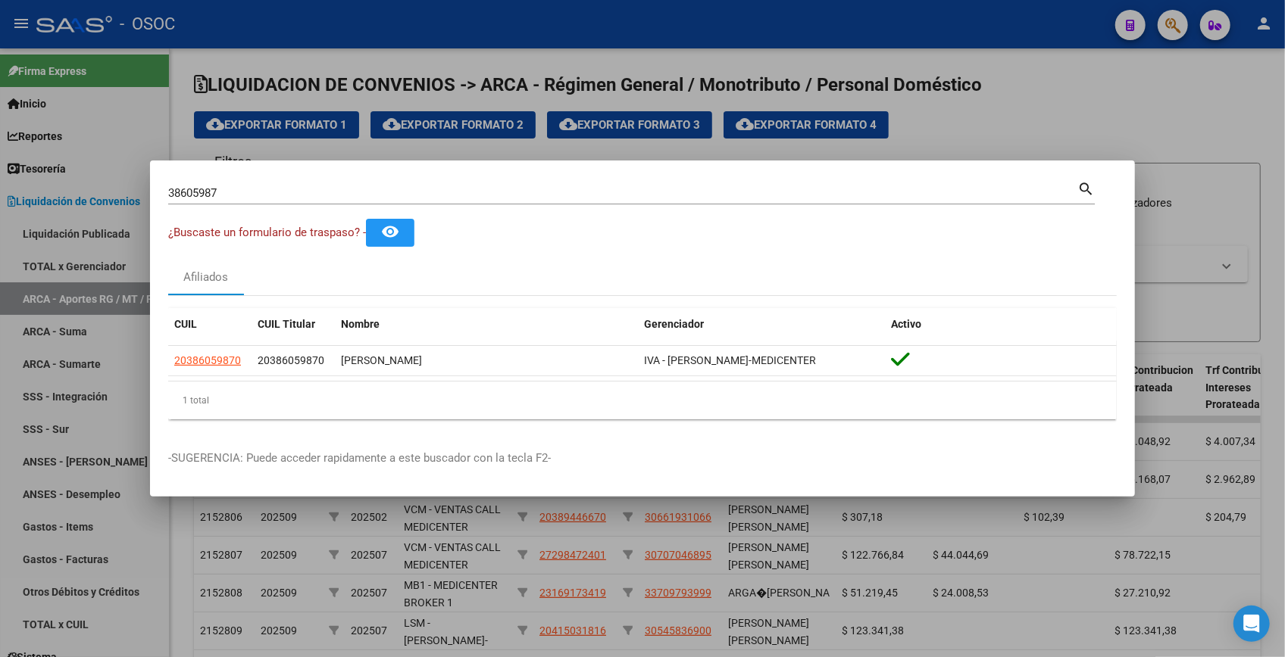
click at [1172, 58] on div at bounding box center [642, 328] width 1285 height 657
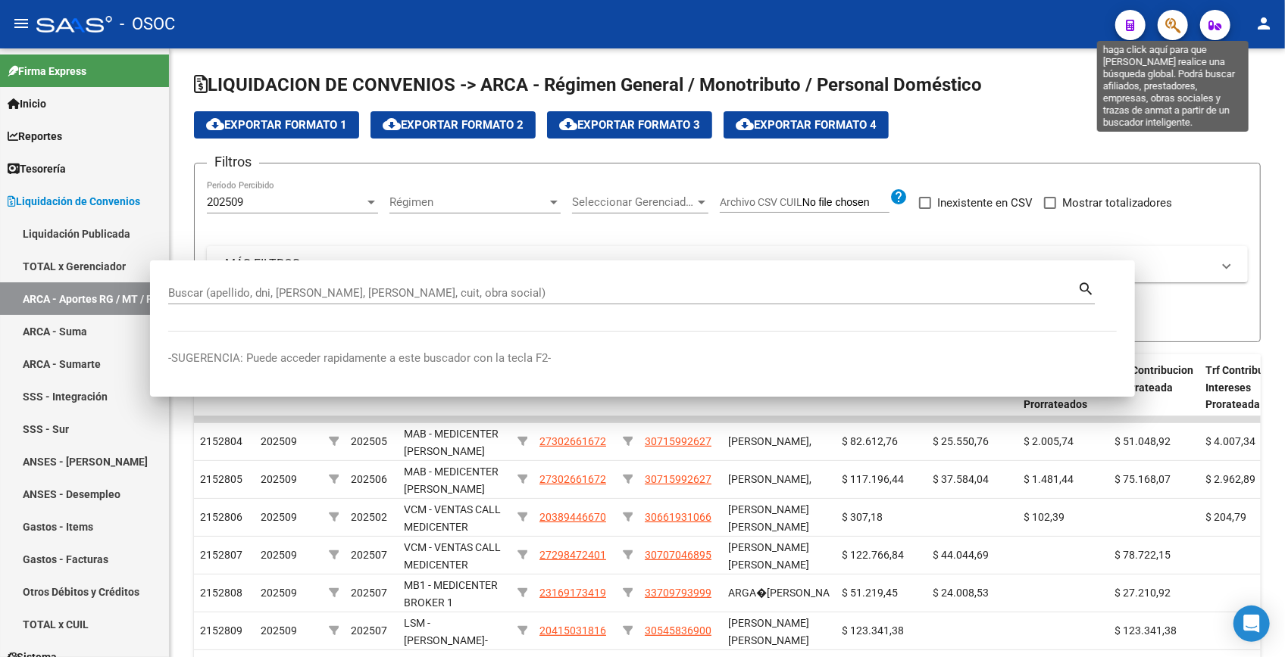
click at [1174, 26] on icon "button" at bounding box center [1172, 25] width 15 height 17
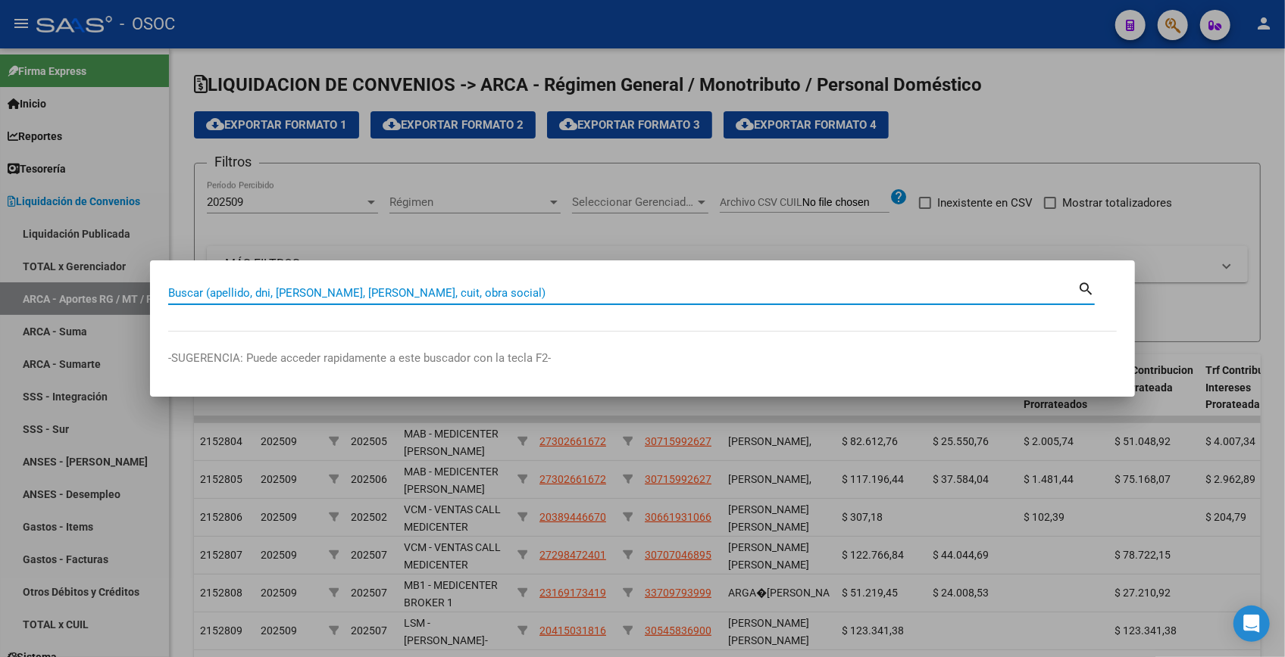
paste input "39066953"
type input "39066953"
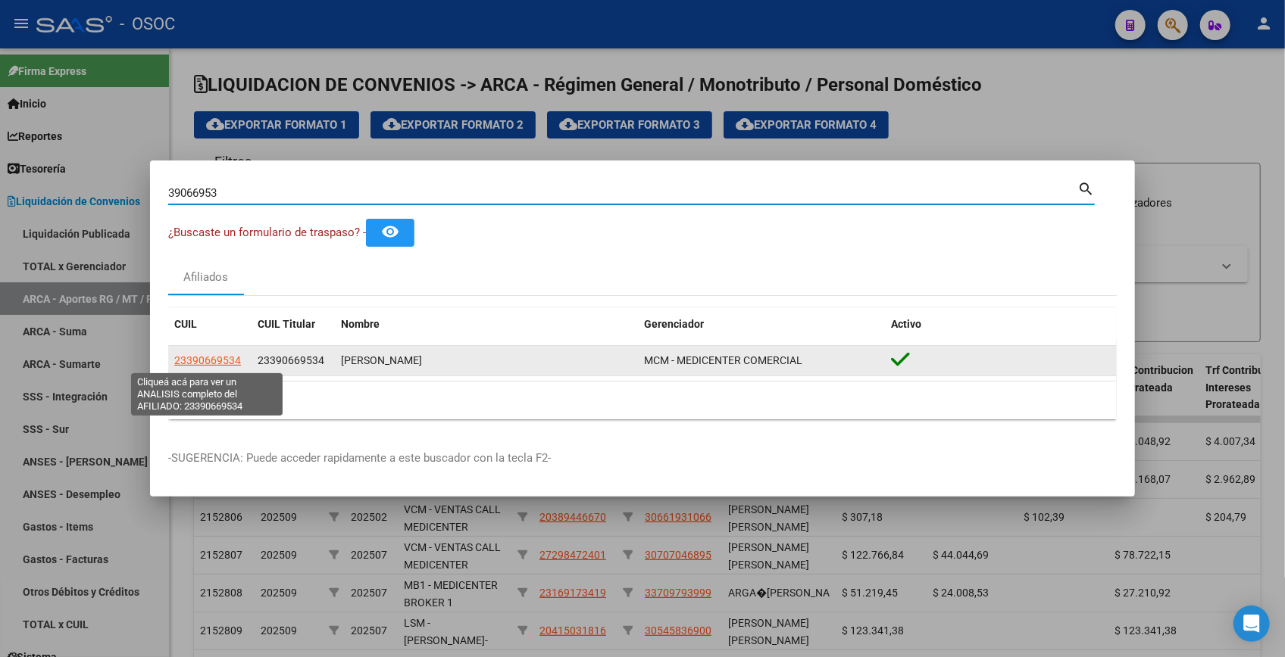
click at [220, 361] on span "23390669534" at bounding box center [207, 360] width 67 height 12
type textarea "23390669534"
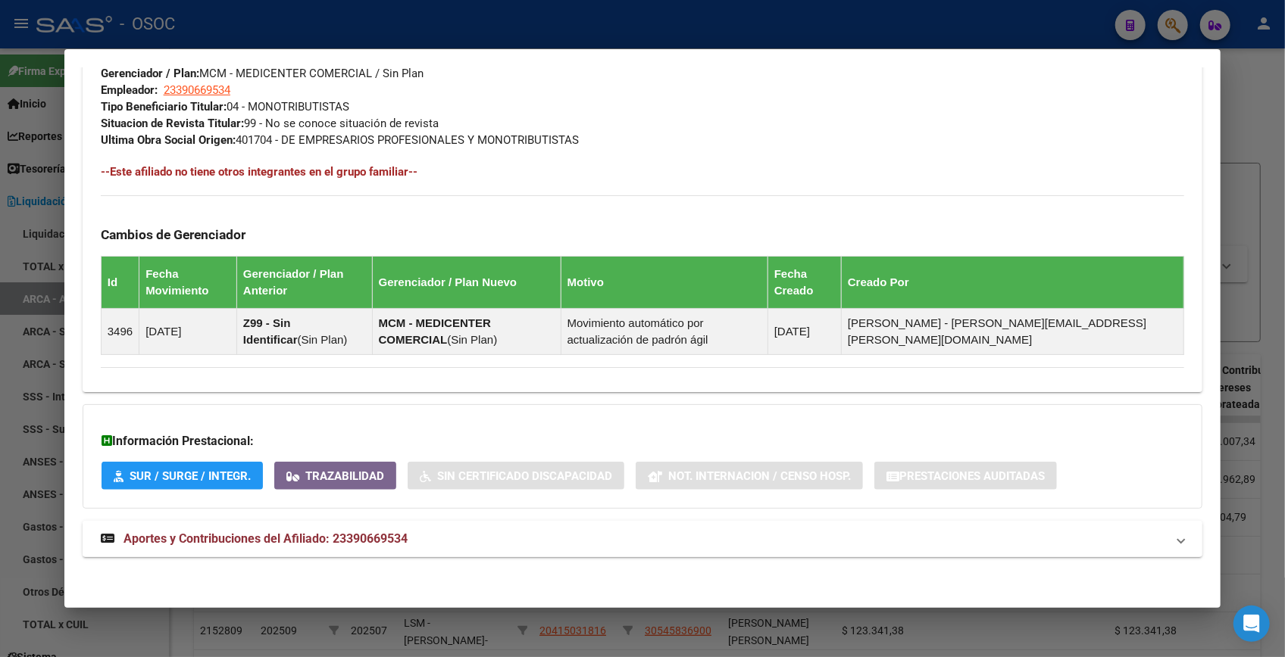
click at [478, 540] on mat-panel-title "Aportes y Contribuciones del Afiliado: 23390669534" at bounding box center [633, 539] width 1065 height 18
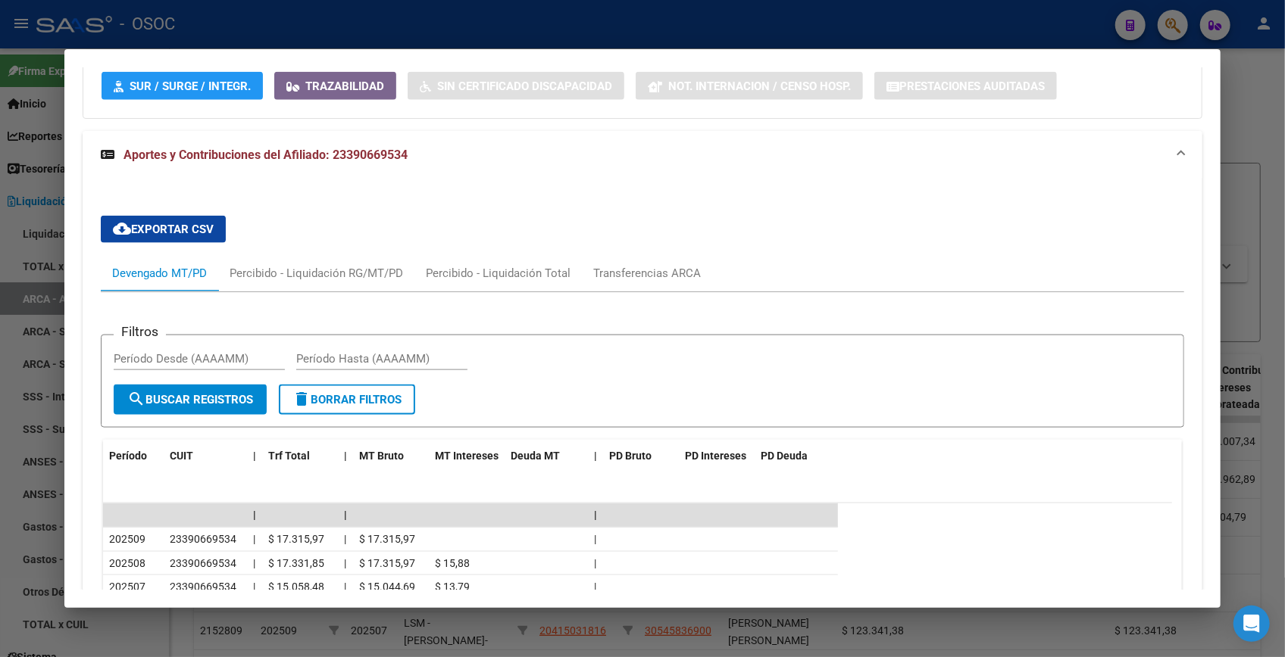
scroll to position [1450, 0]
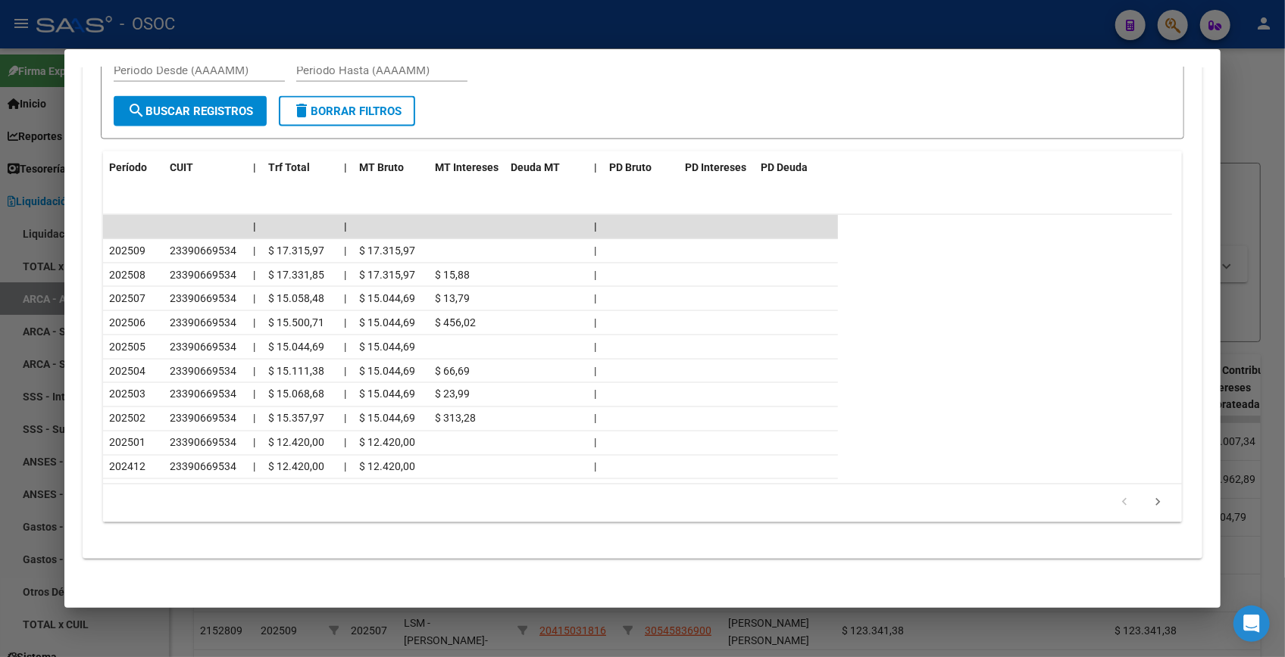
click at [1237, 95] on div at bounding box center [642, 328] width 1285 height 657
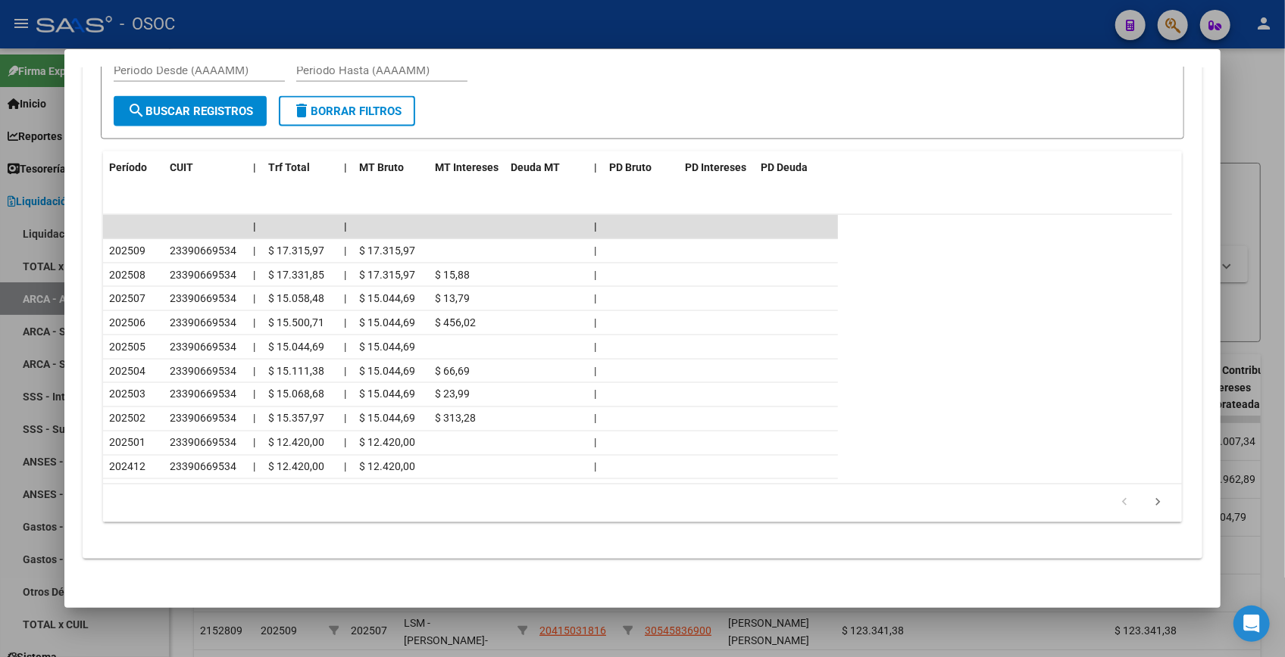
click at [1237, 95] on div at bounding box center [642, 328] width 1285 height 657
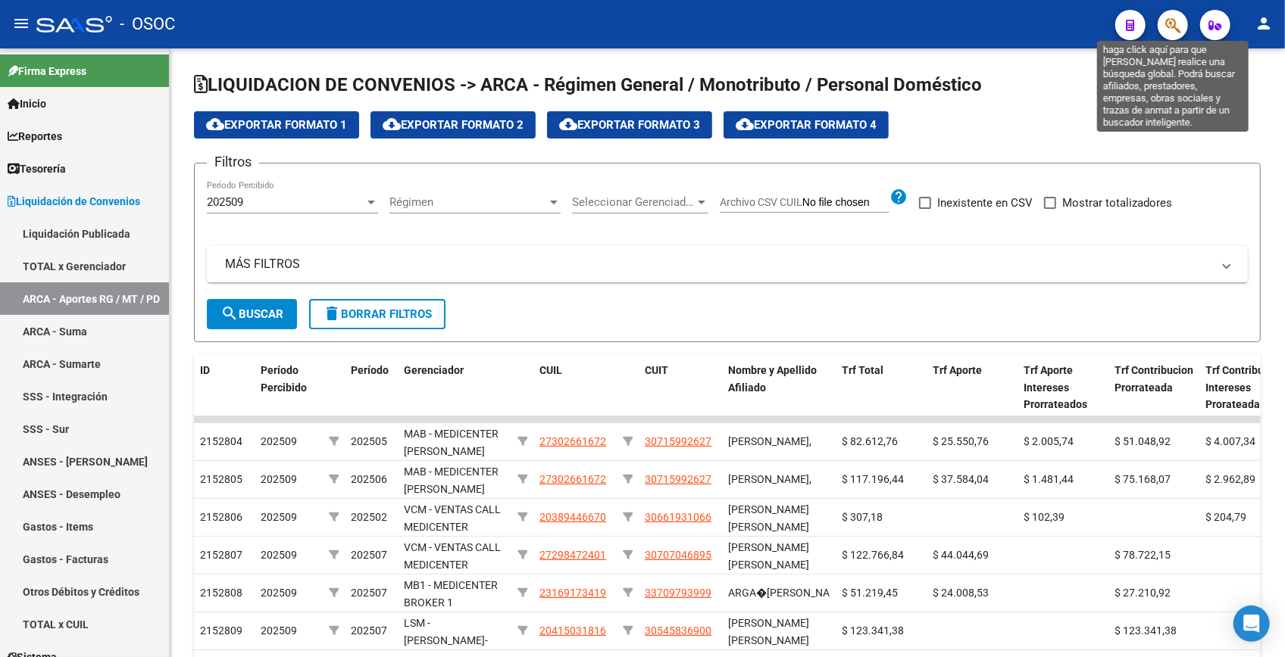
click at [1174, 24] on icon "button" at bounding box center [1172, 25] width 15 height 17
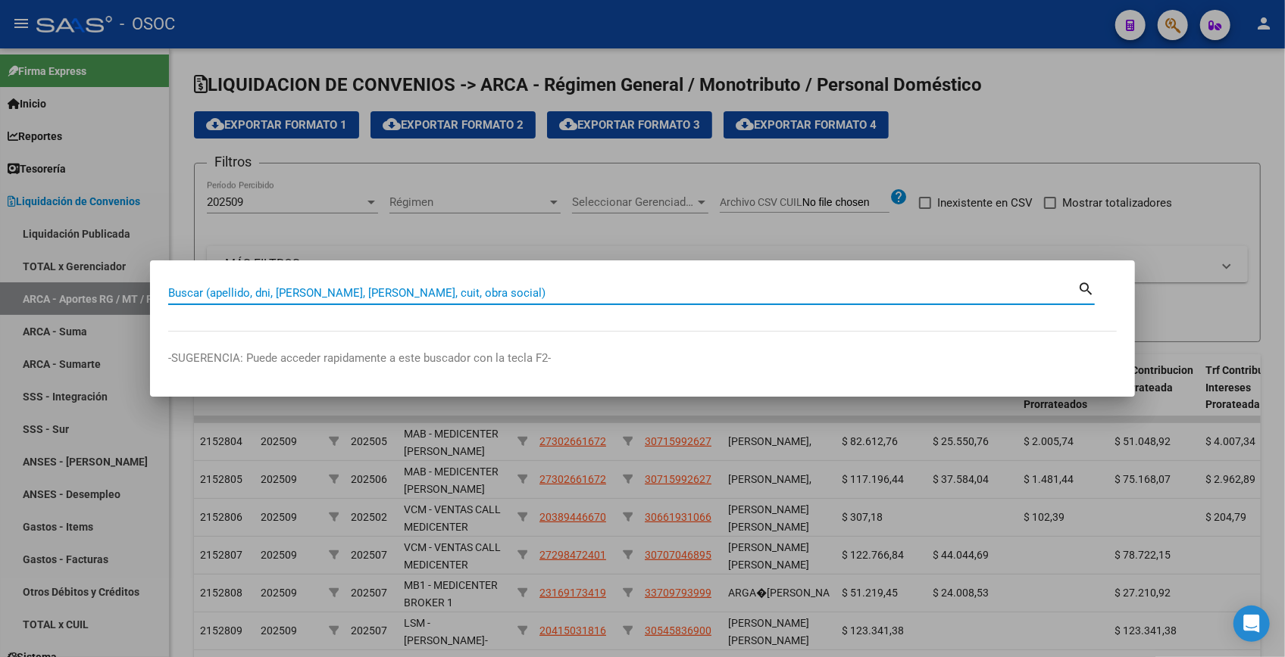
paste input "39749704"
type input "39749704"
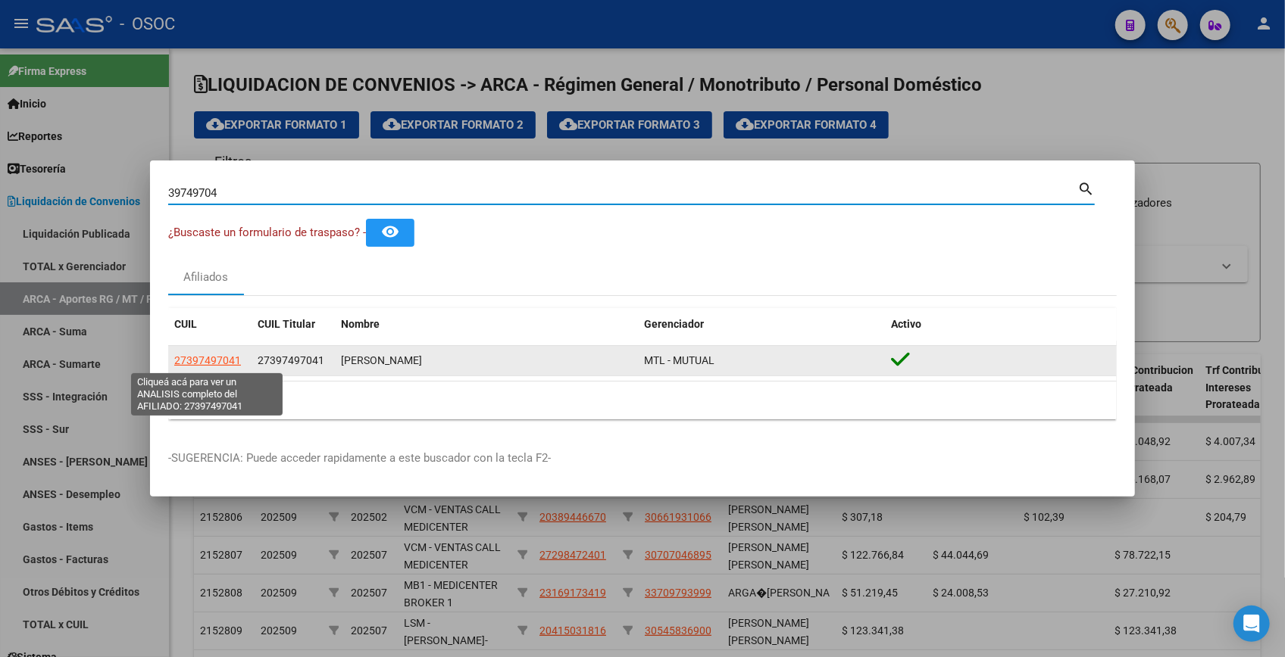
click at [220, 356] on span "27397497041" at bounding box center [207, 360] width 67 height 12
type textarea "27397497041"
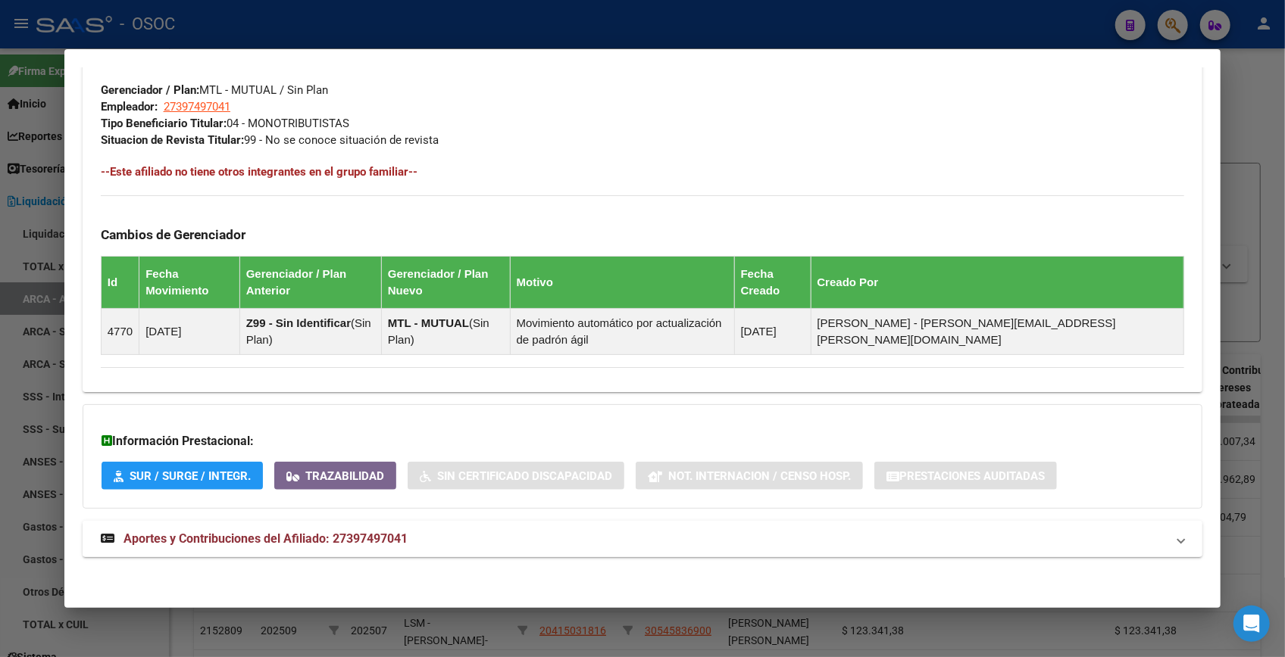
click at [439, 531] on mat-panel-title "Aportes y Contribuciones del Afiliado: 27397497041" at bounding box center [633, 539] width 1065 height 18
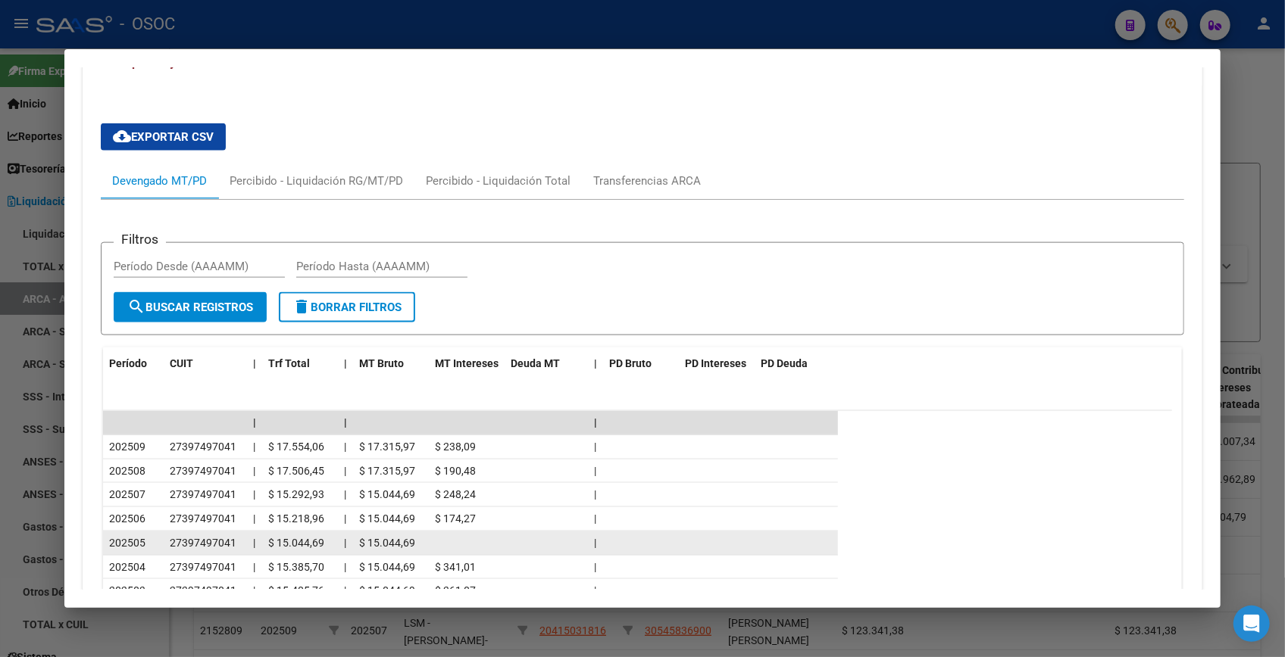
scroll to position [1432, 0]
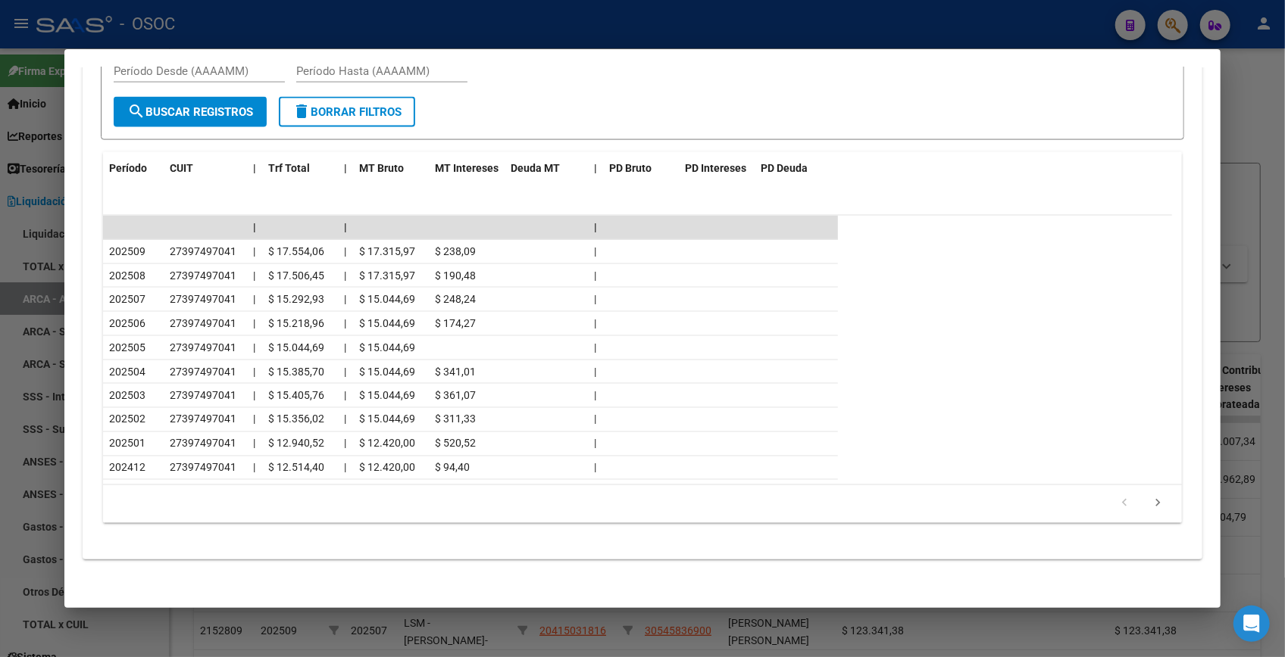
click at [1247, 95] on div at bounding box center [642, 328] width 1285 height 657
drag, startPoint x: 1247, startPoint y: 94, endPoint x: 1194, endPoint y: 42, distance: 73.9
click at [1245, 93] on div at bounding box center [642, 328] width 1285 height 657
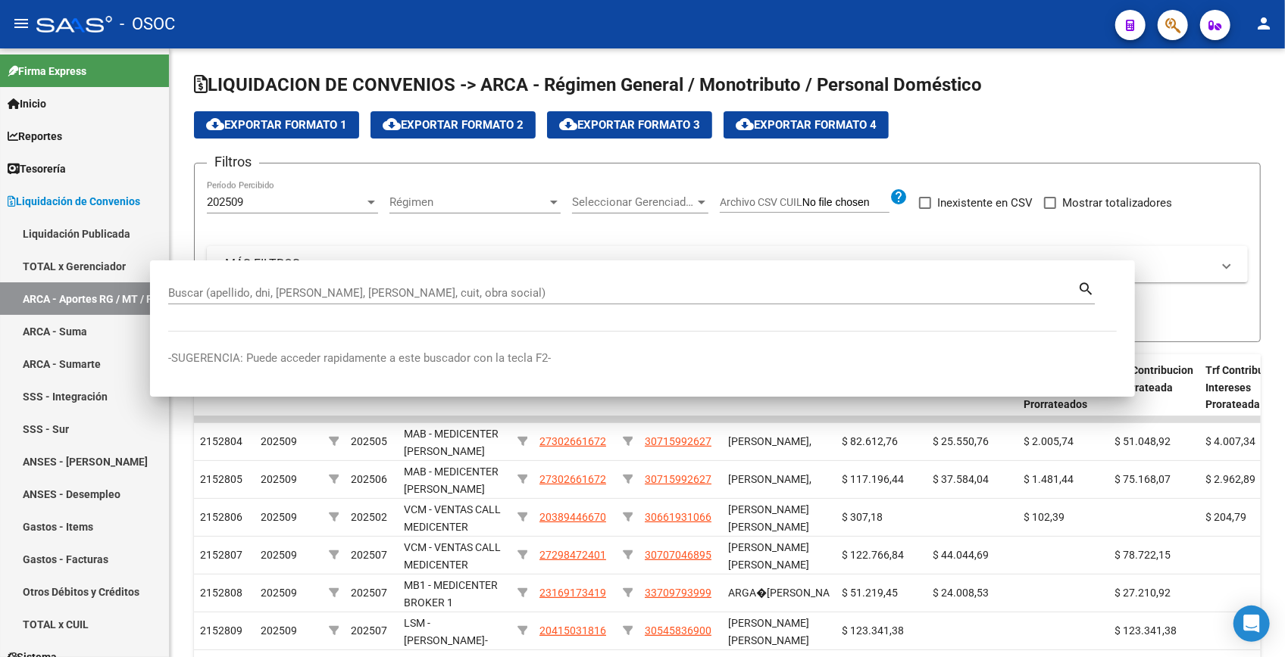
click at [1164, 24] on button "button" at bounding box center [1172, 25] width 30 height 30
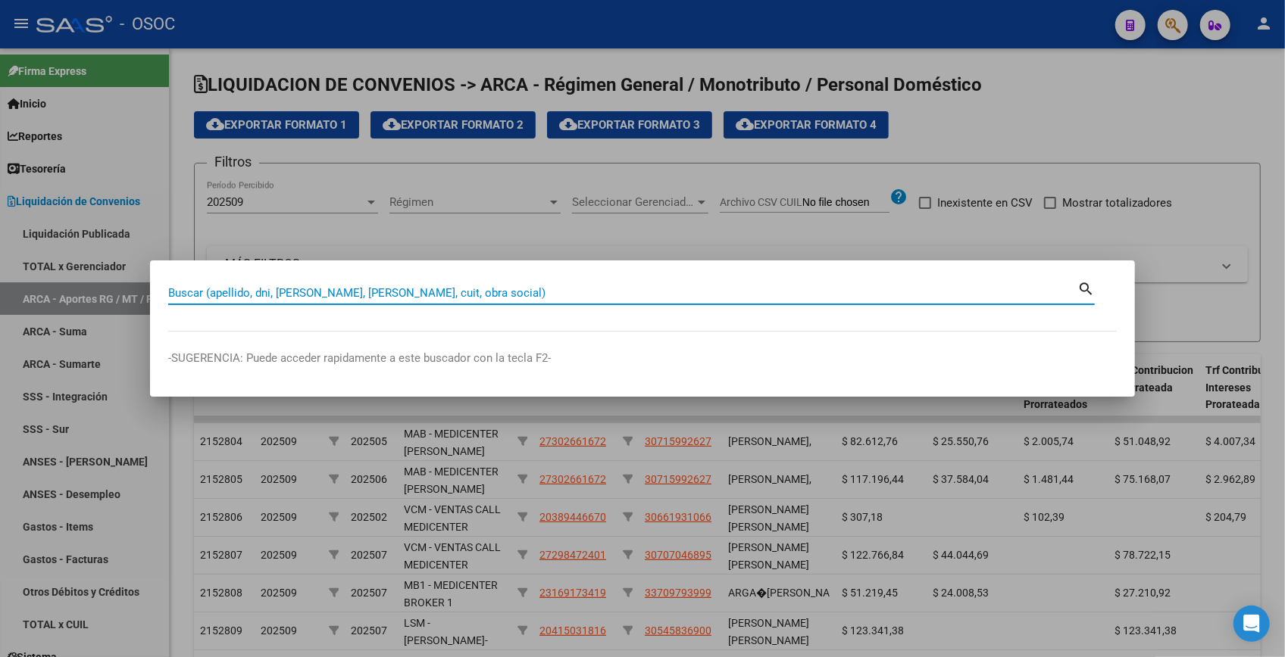
paste input "40510630"
type input "40510630"
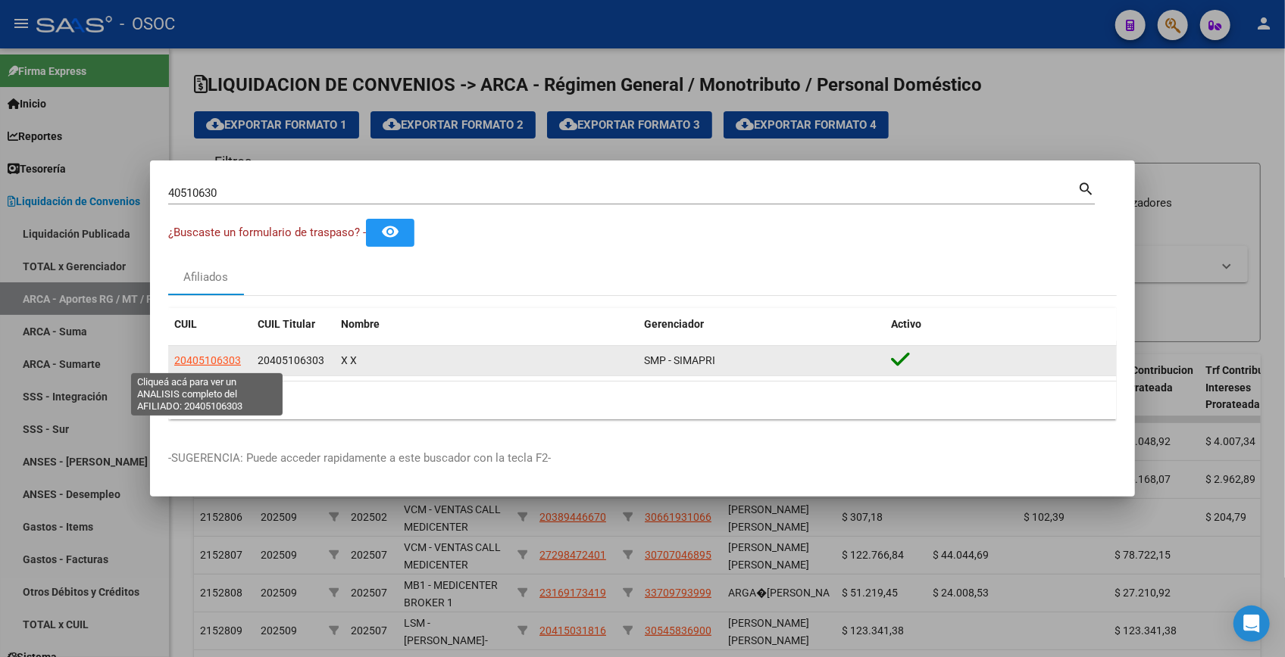
click at [235, 364] on span "20405106303" at bounding box center [207, 360] width 67 height 12
type textarea "20405106303"
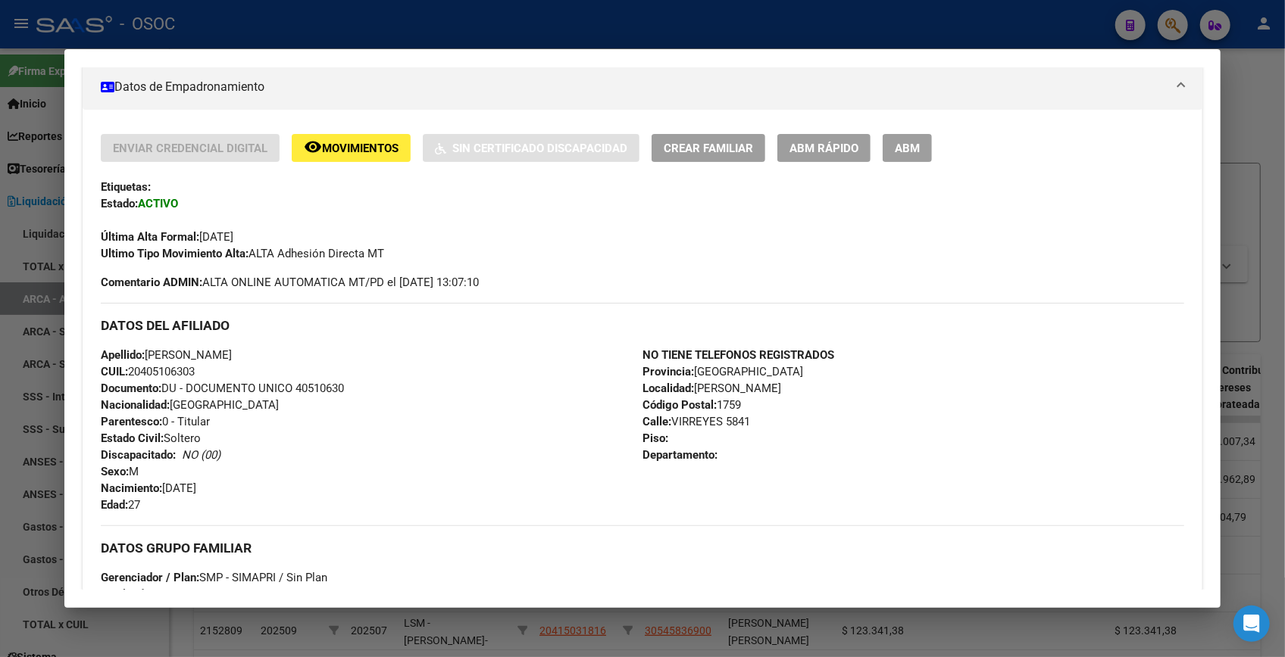
scroll to position [626, 0]
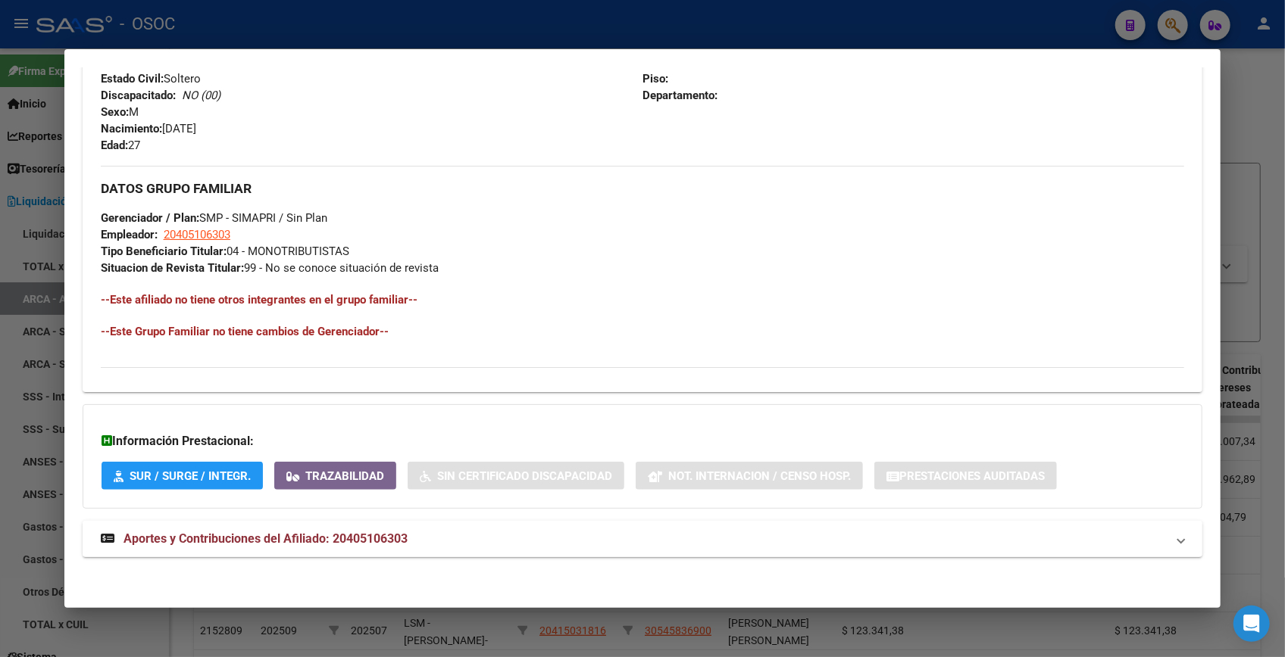
click at [441, 527] on mat-expansion-panel-header "Aportes y Contribuciones del Afiliado: 20405106303" at bounding box center [642, 539] width 1119 height 36
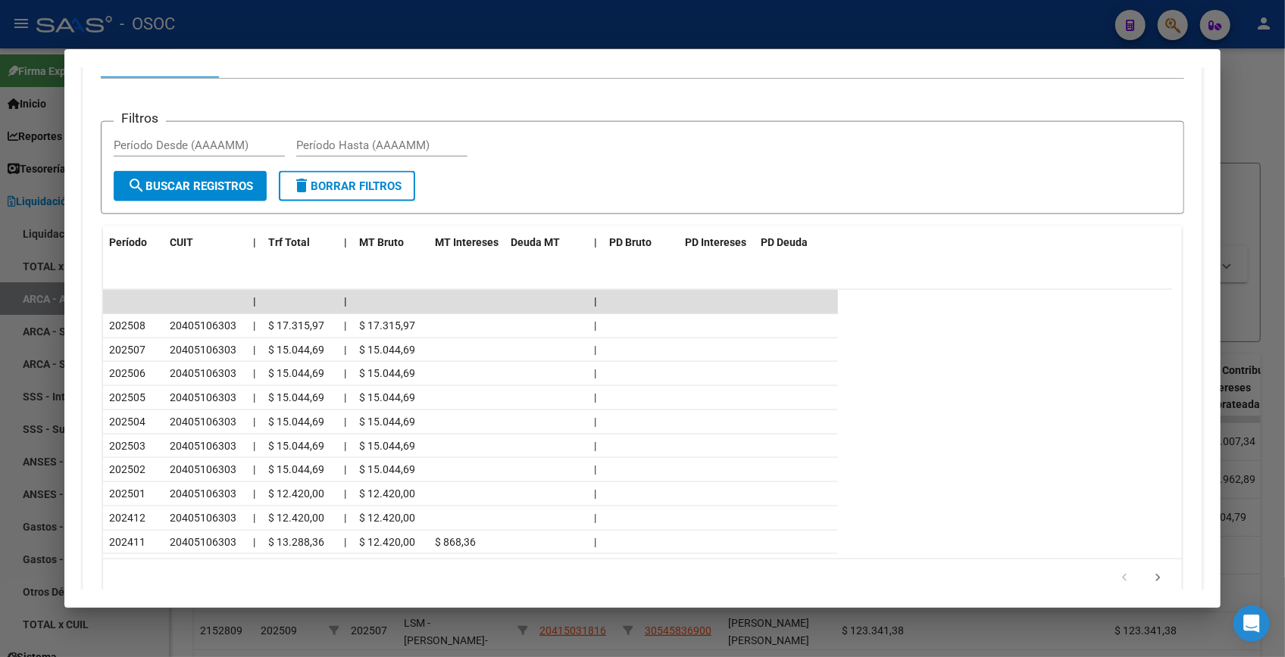
scroll to position [1305, 0]
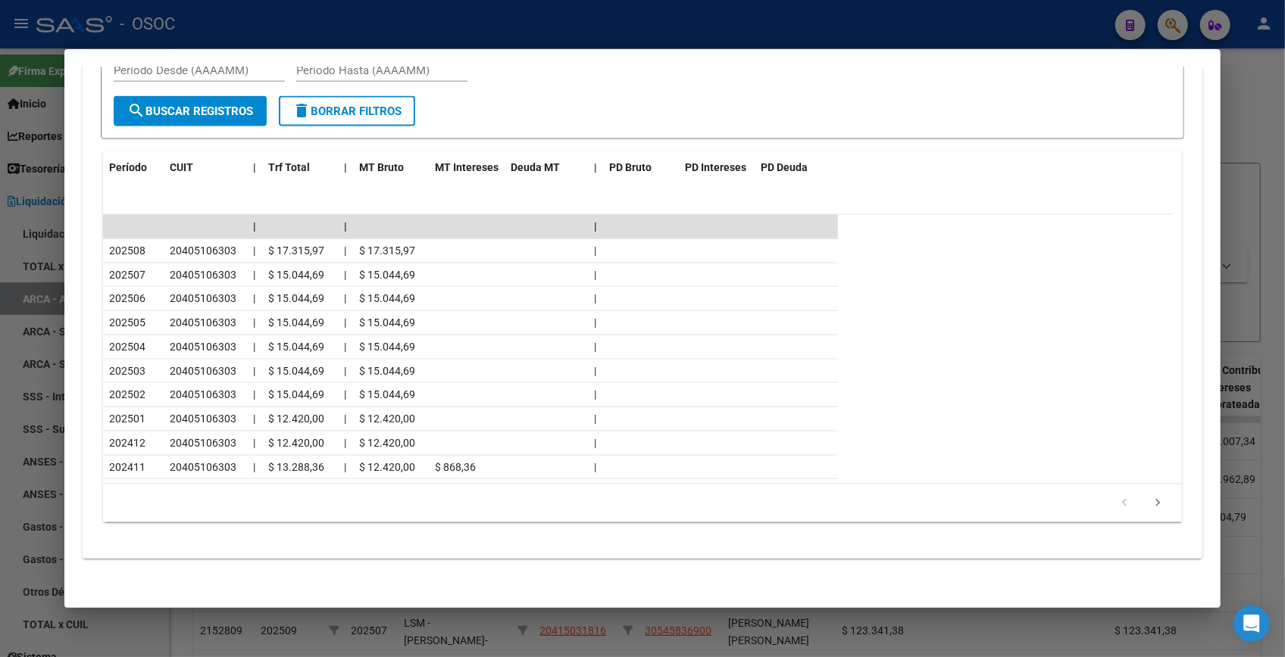
click at [1227, 96] on div at bounding box center [642, 328] width 1285 height 657
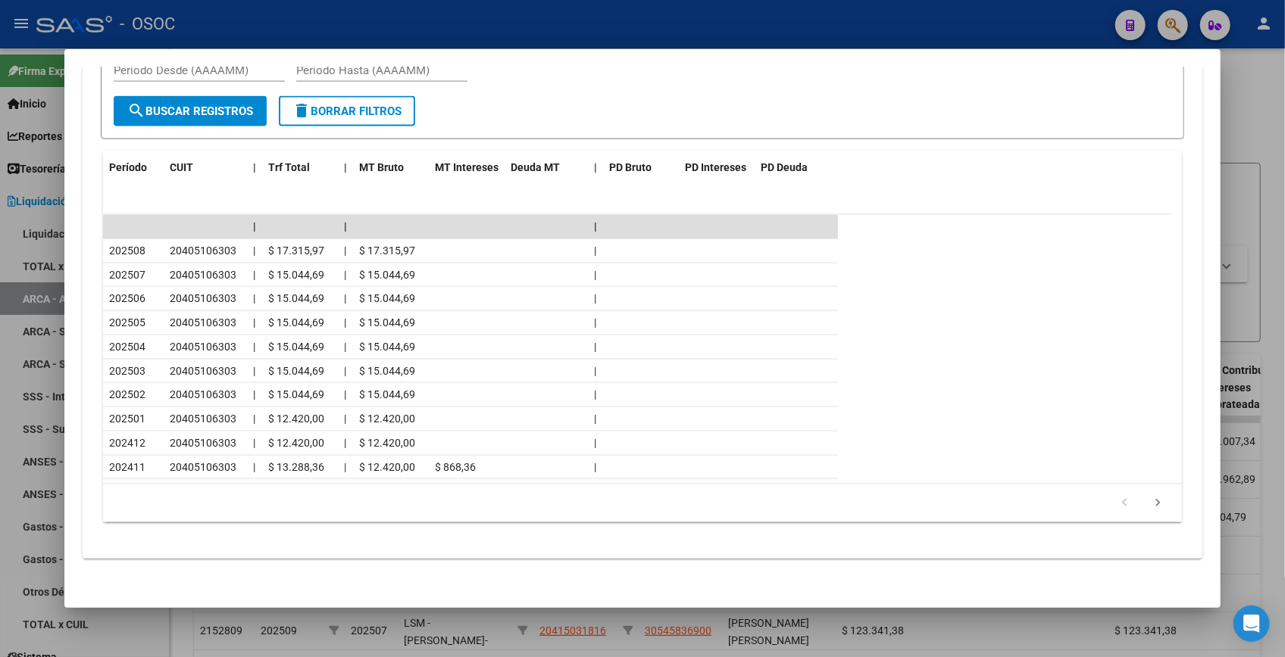
click at [1227, 96] on div at bounding box center [642, 328] width 1285 height 657
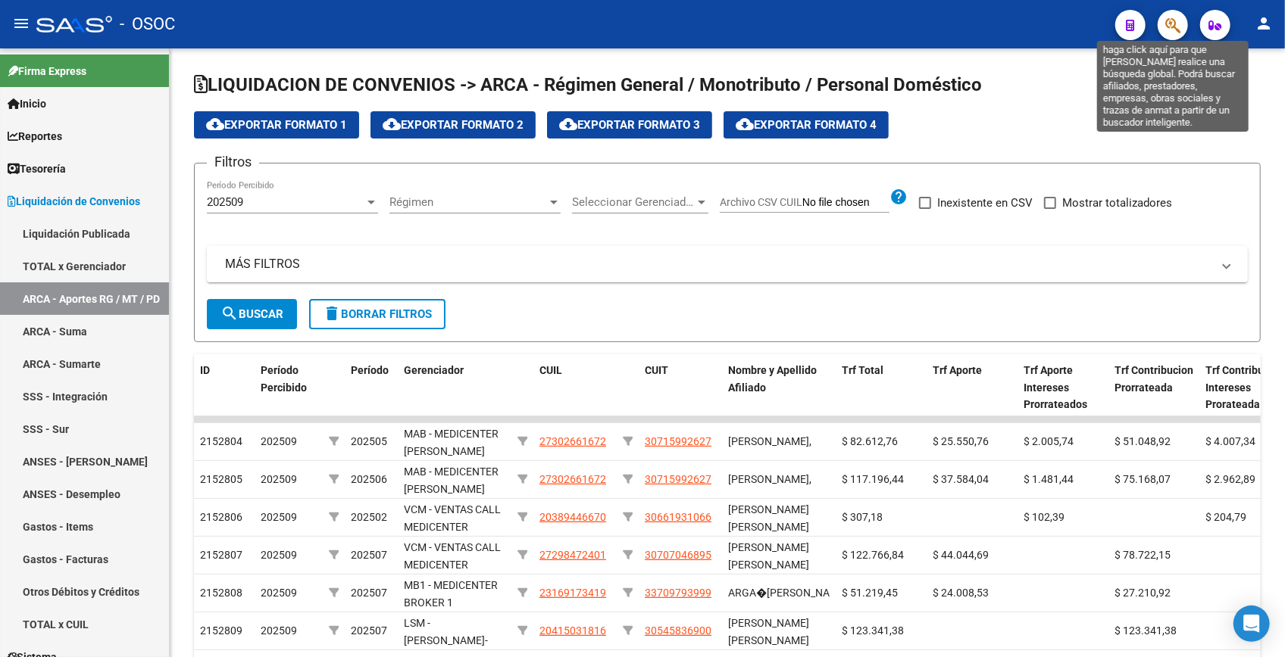
click at [1175, 21] on icon "button" at bounding box center [1172, 25] width 15 height 17
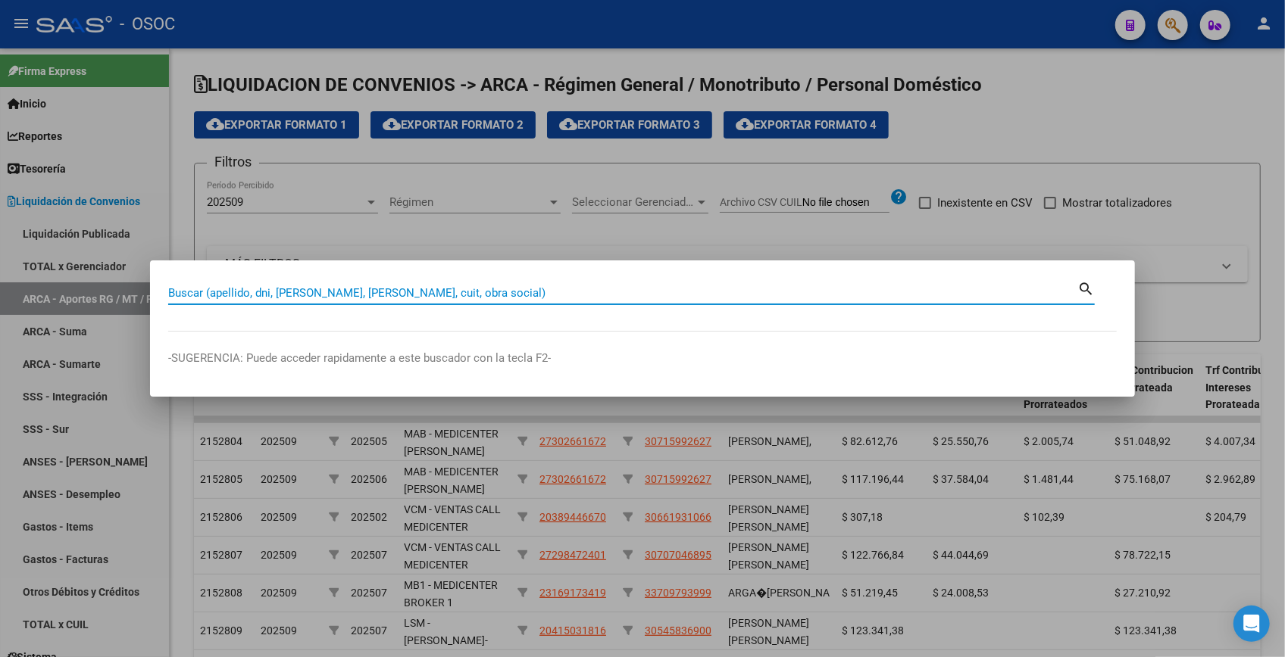
paste input "41815289"
type input "41815289"
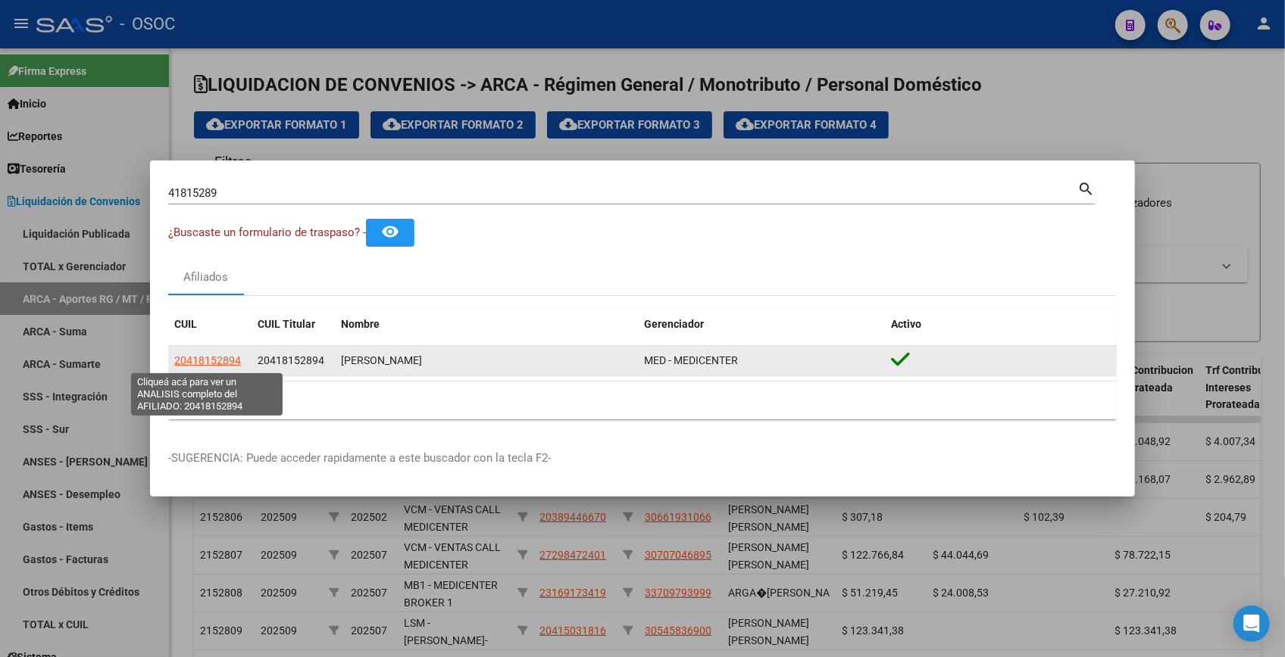
click at [202, 364] on span "20418152894" at bounding box center [207, 360] width 67 height 12
type textarea "20418152894"
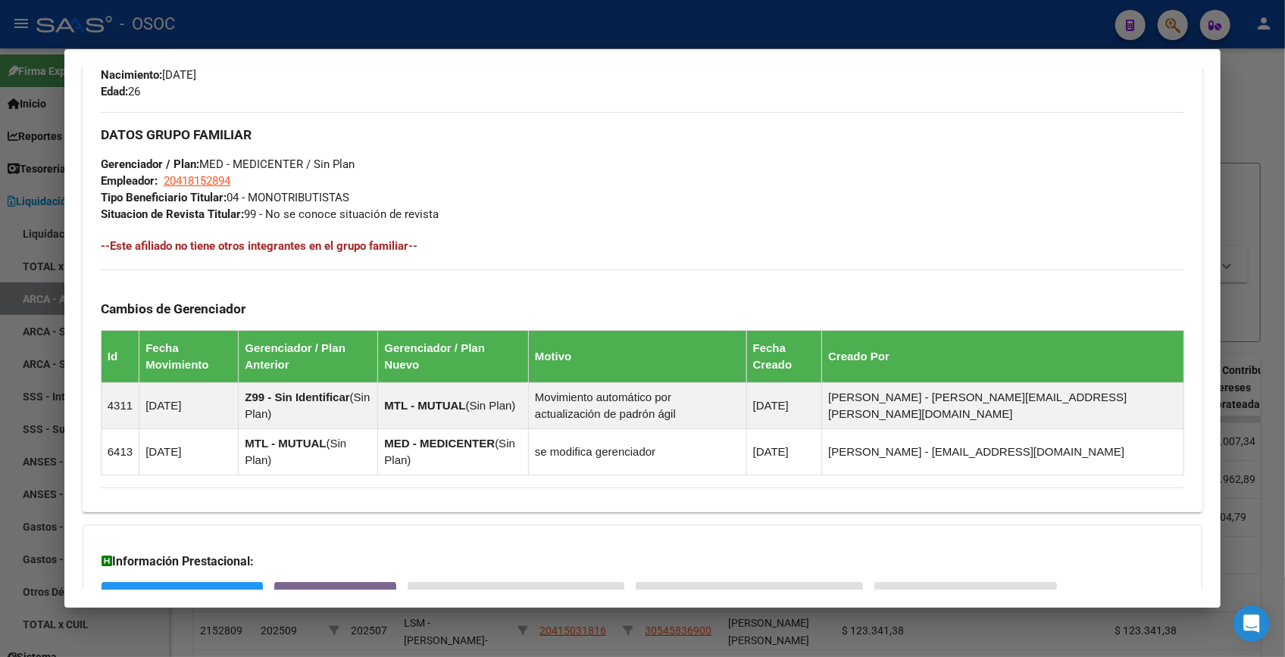
scroll to position [801, 0]
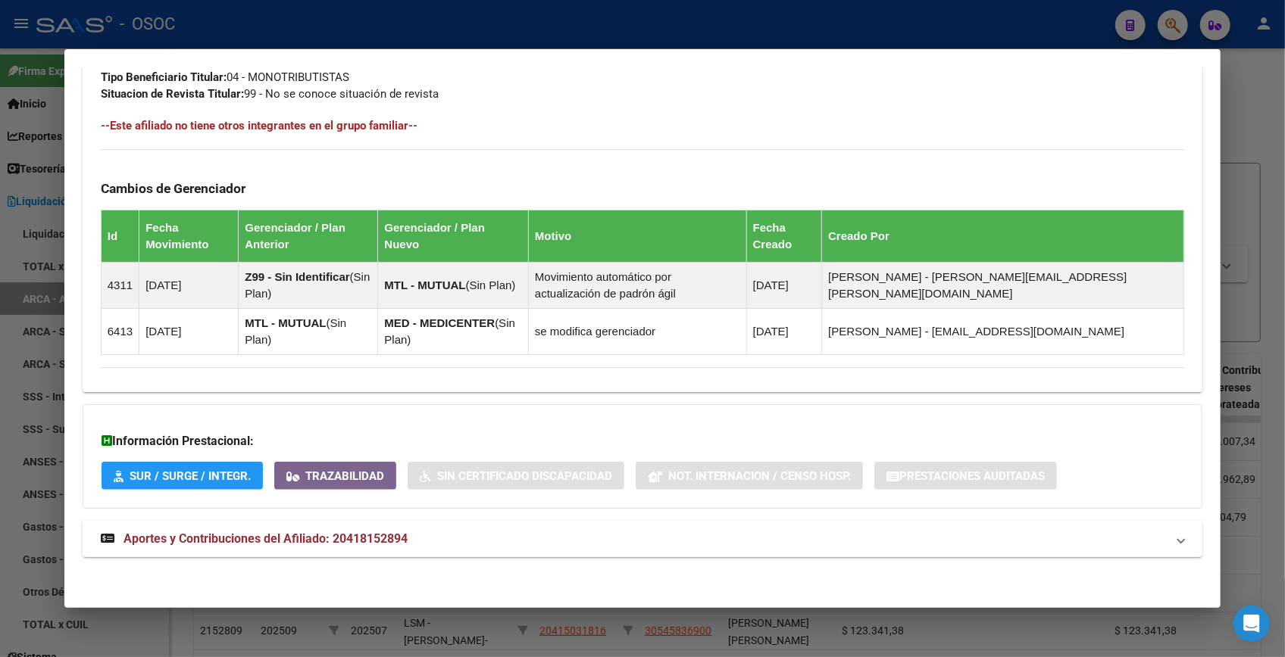
click at [410, 536] on mat-panel-title "Aportes y Contribuciones del Afiliado: 20418152894" at bounding box center [633, 539] width 1065 height 18
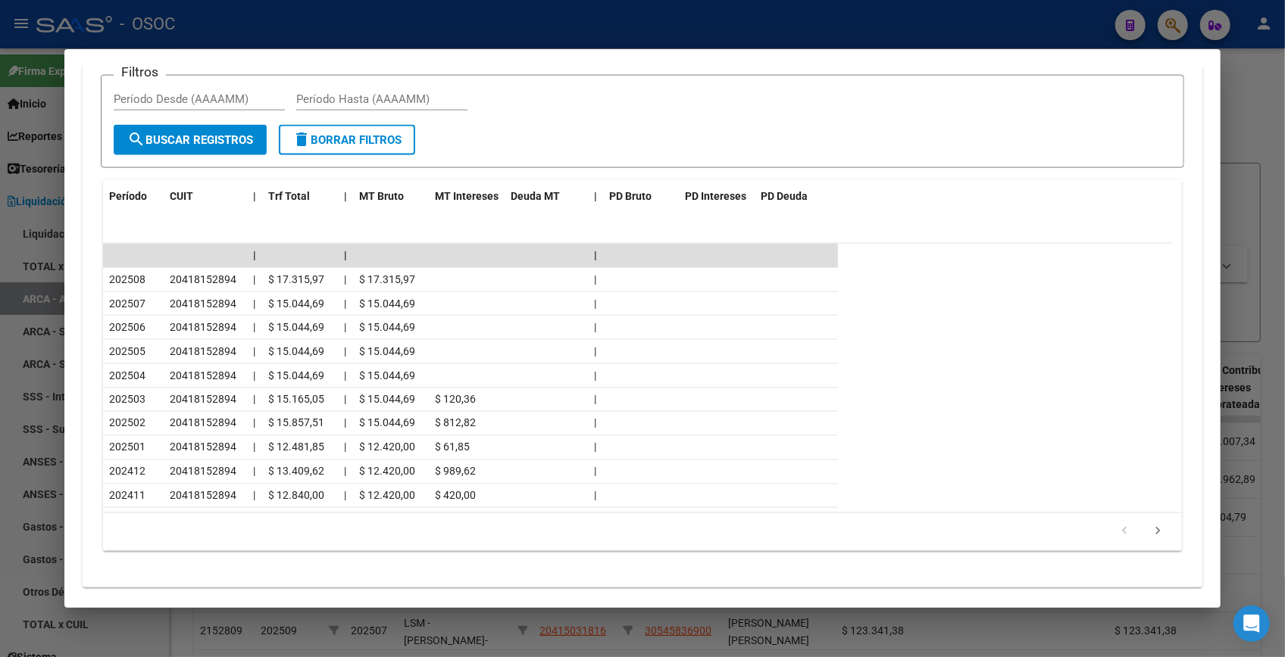
scroll to position [1478, 0]
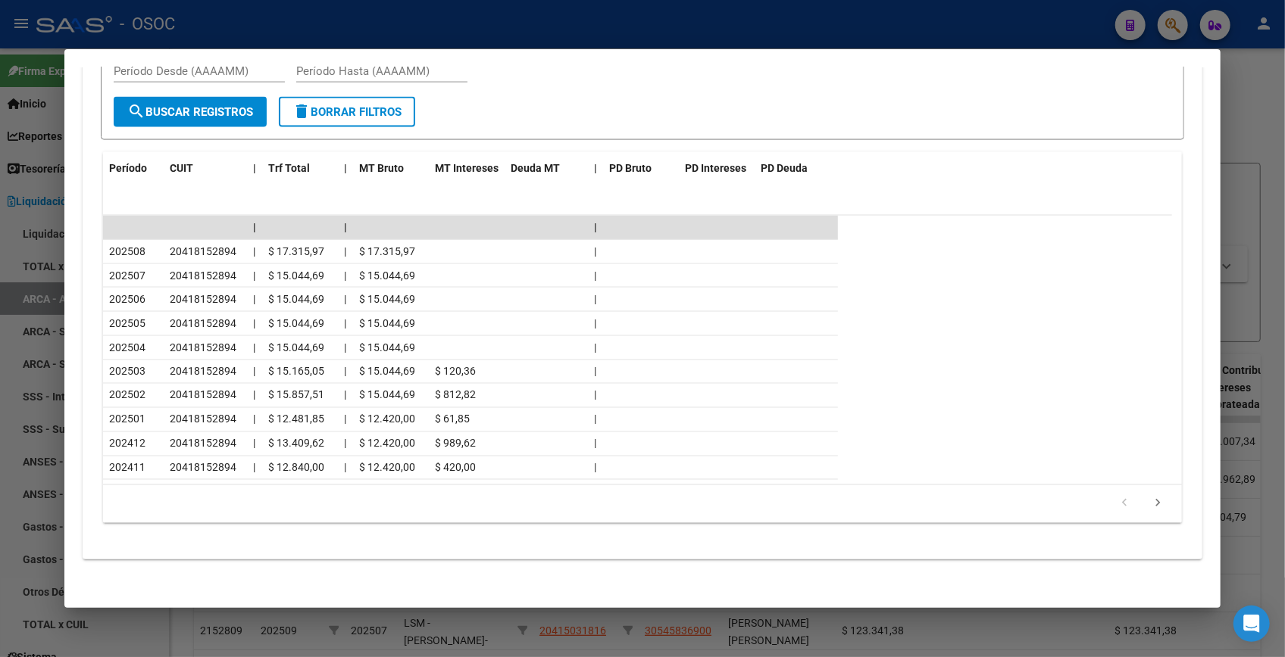
click at [1234, 74] on div at bounding box center [642, 328] width 1285 height 657
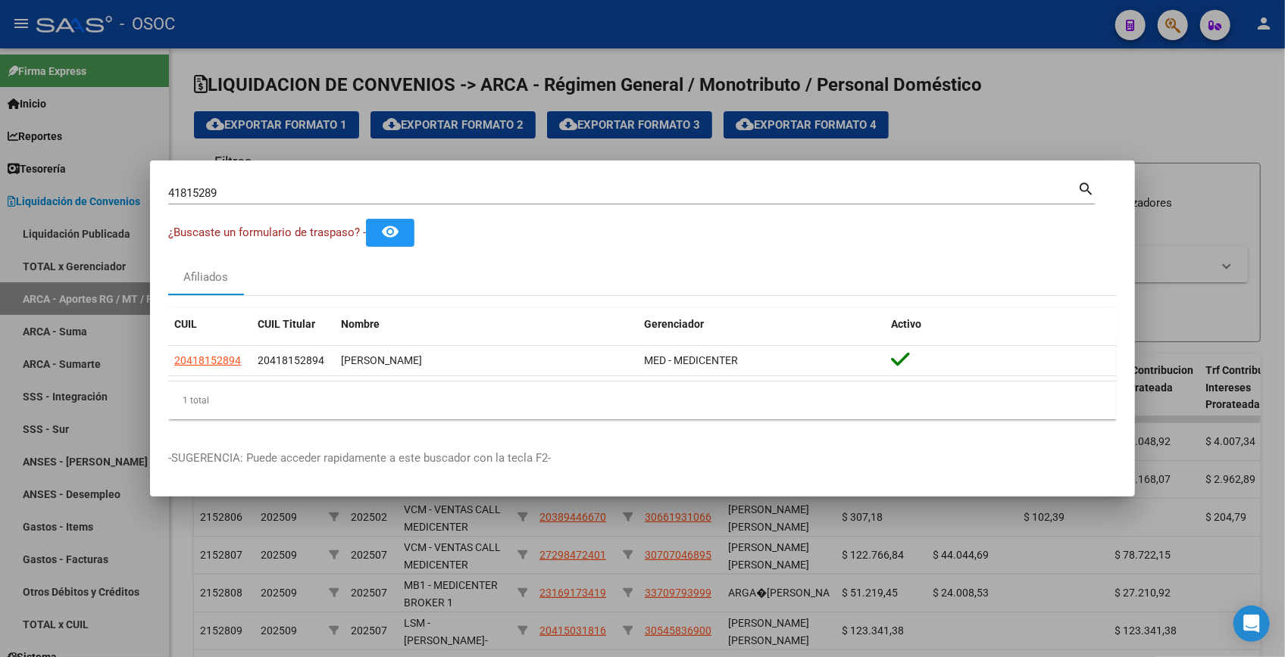
click at [1161, 20] on div at bounding box center [642, 328] width 1285 height 657
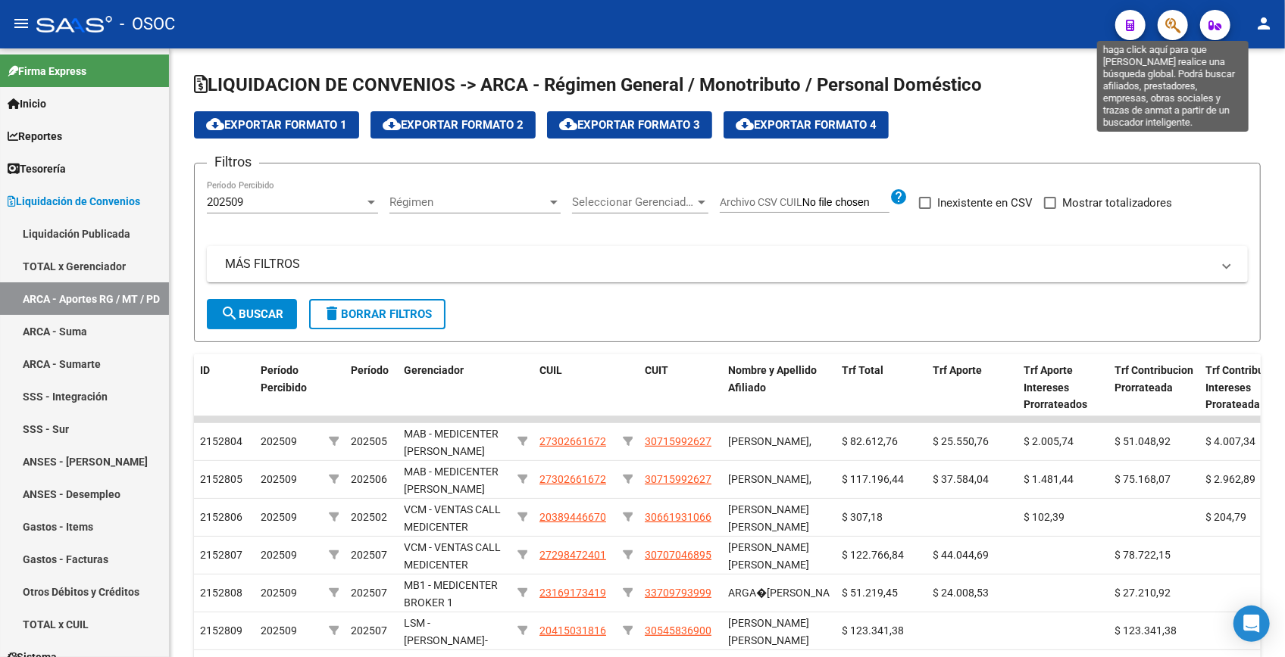
click at [1171, 26] on icon "button" at bounding box center [1172, 25] width 15 height 17
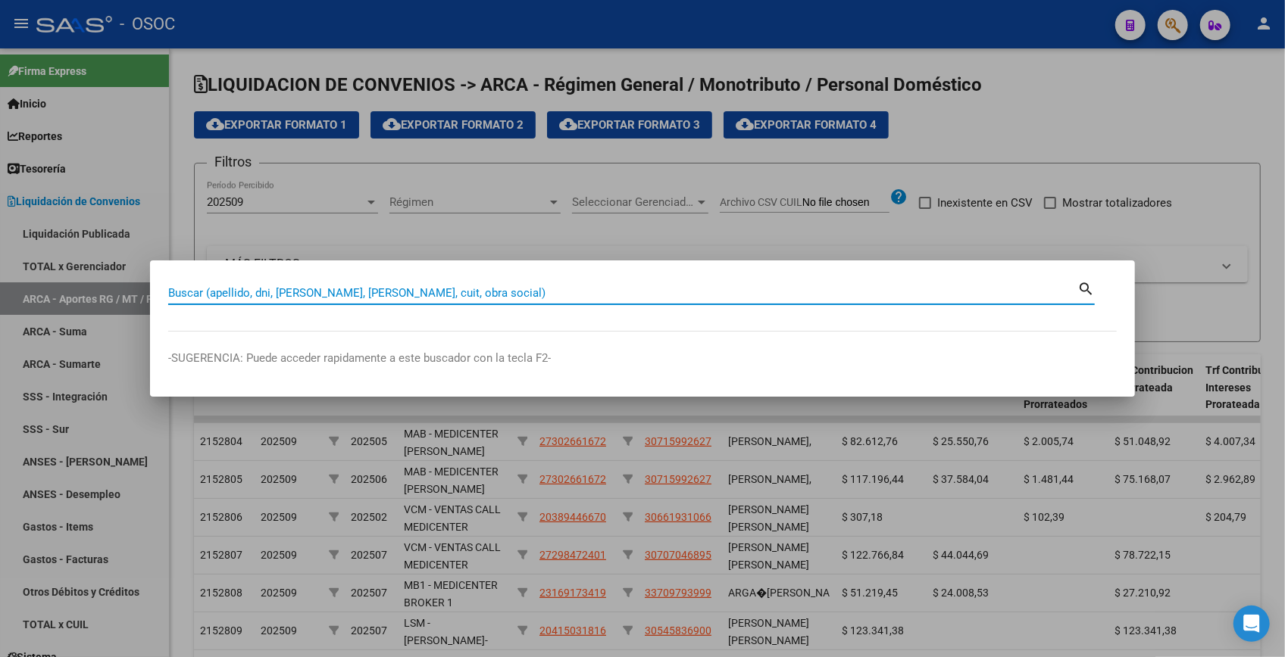
paste input "42998531"
type input "42998531"
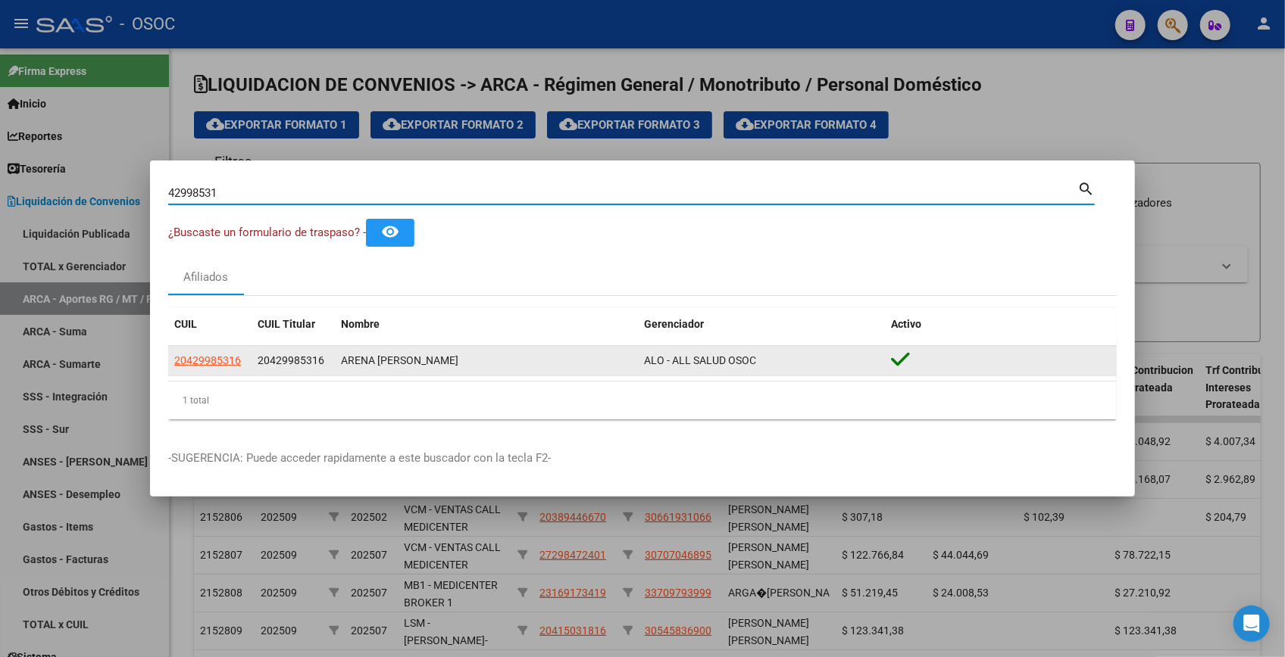
click at [212, 352] on app-link-go-to "20429985316" at bounding box center [207, 360] width 67 height 17
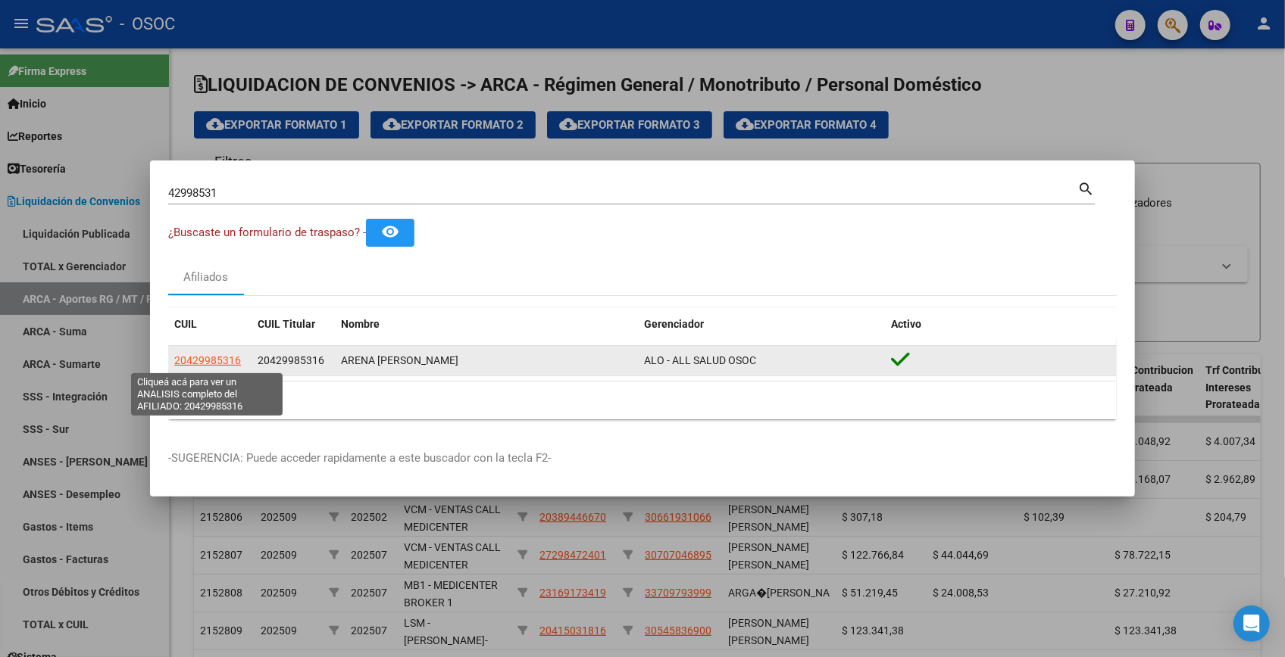
click at [216, 363] on span "20429985316" at bounding box center [207, 360] width 67 height 12
type textarea "20429985316"
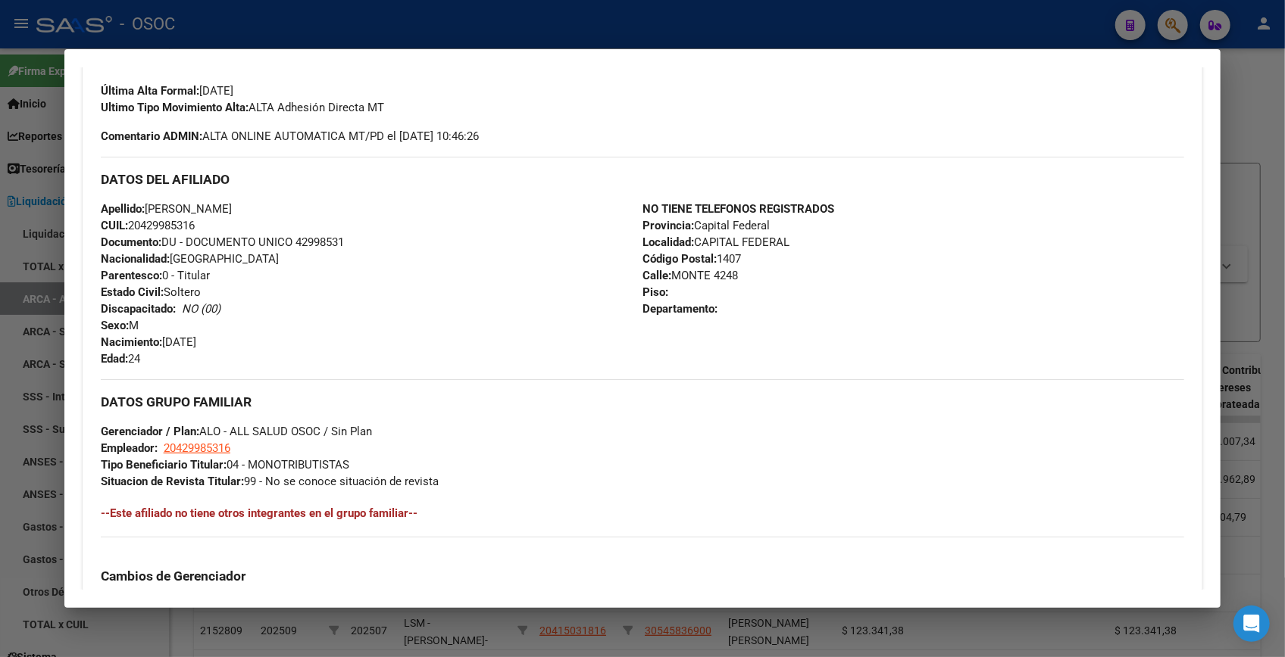
scroll to position [847, 0]
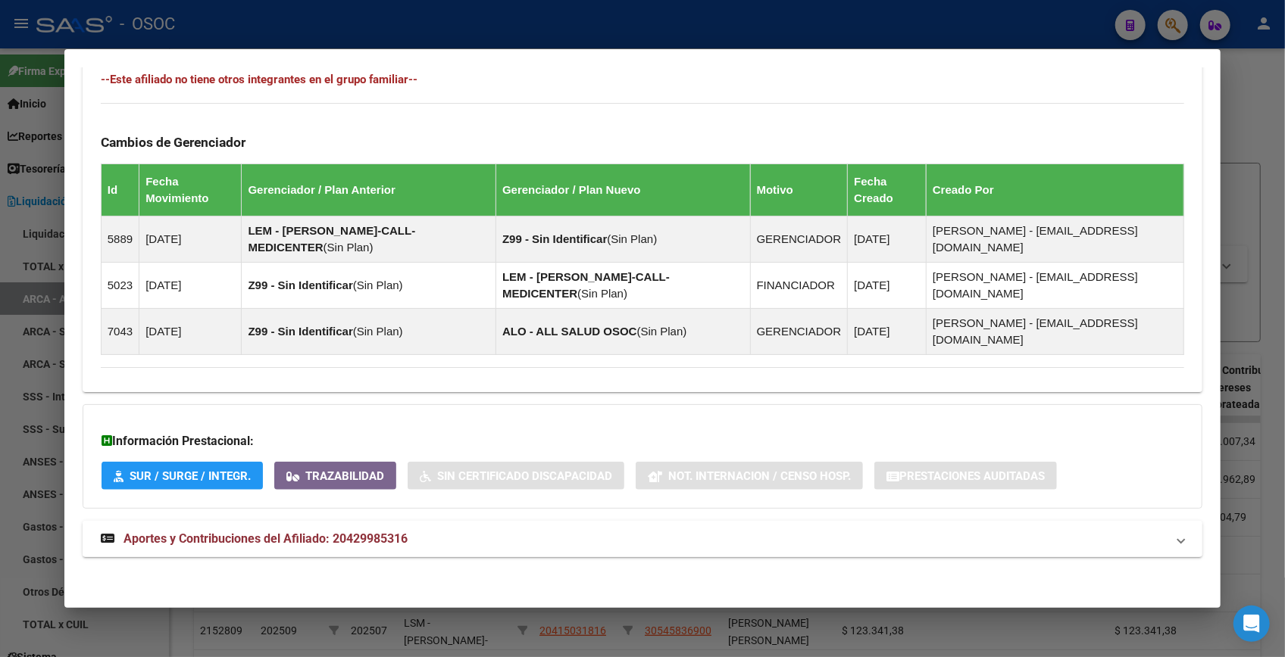
click at [442, 531] on mat-panel-title "Aportes y Contribuciones del Afiliado: 20429985316" at bounding box center [633, 539] width 1065 height 18
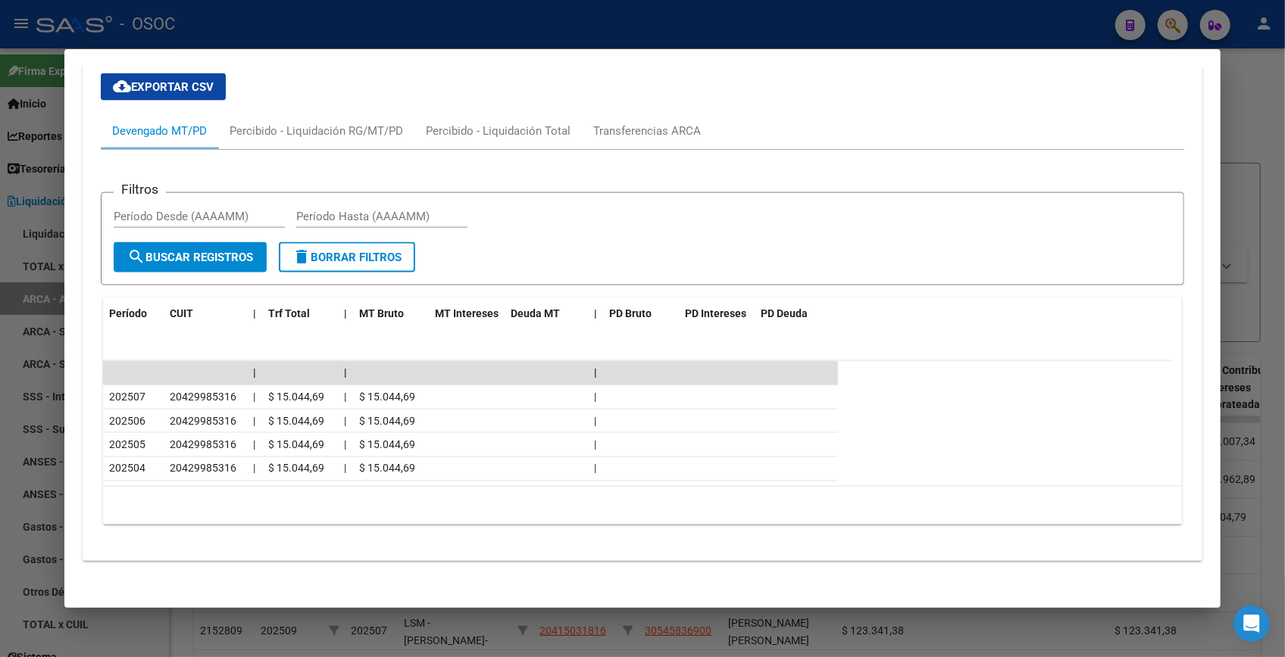
scroll to position [1381, 0]
drag, startPoint x: 1248, startPoint y: 130, endPoint x: 1166, endPoint y: 16, distance: 141.1
click at [1248, 130] on div at bounding box center [642, 328] width 1285 height 657
click at [1242, 126] on div at bounding box center [642, 328] width 1285 height 657
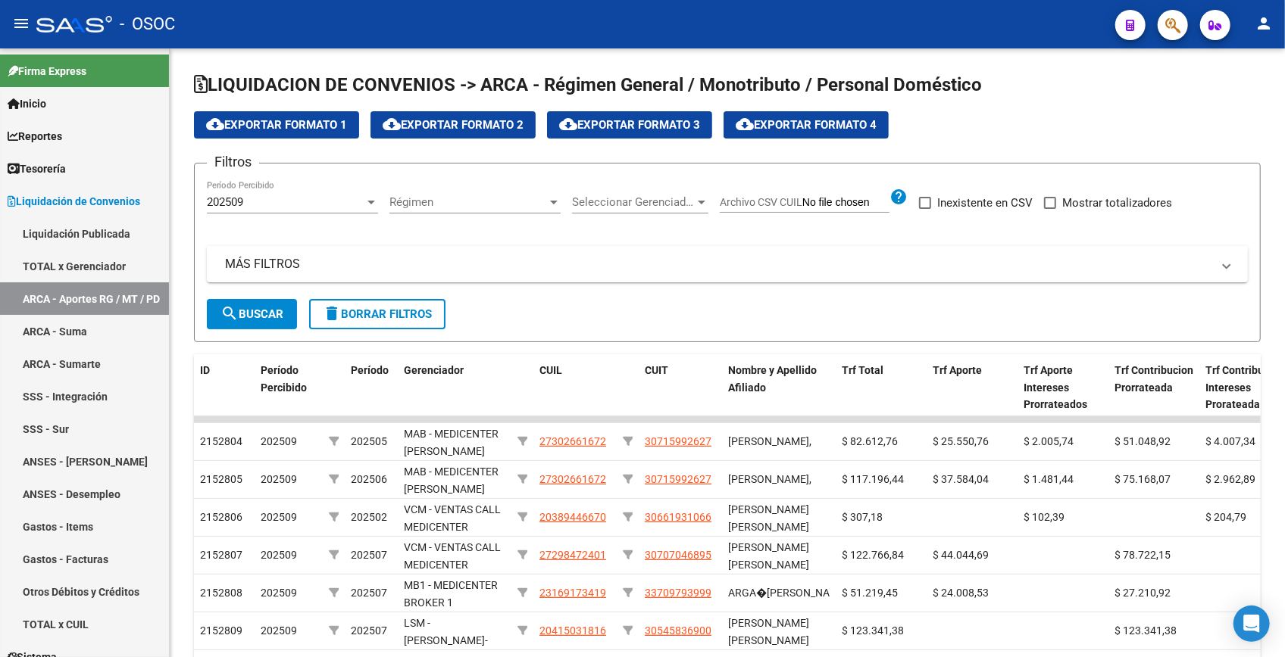
click at [1172, 23] on icon "button" at bounding box center [1172, 25] width 15 height 17
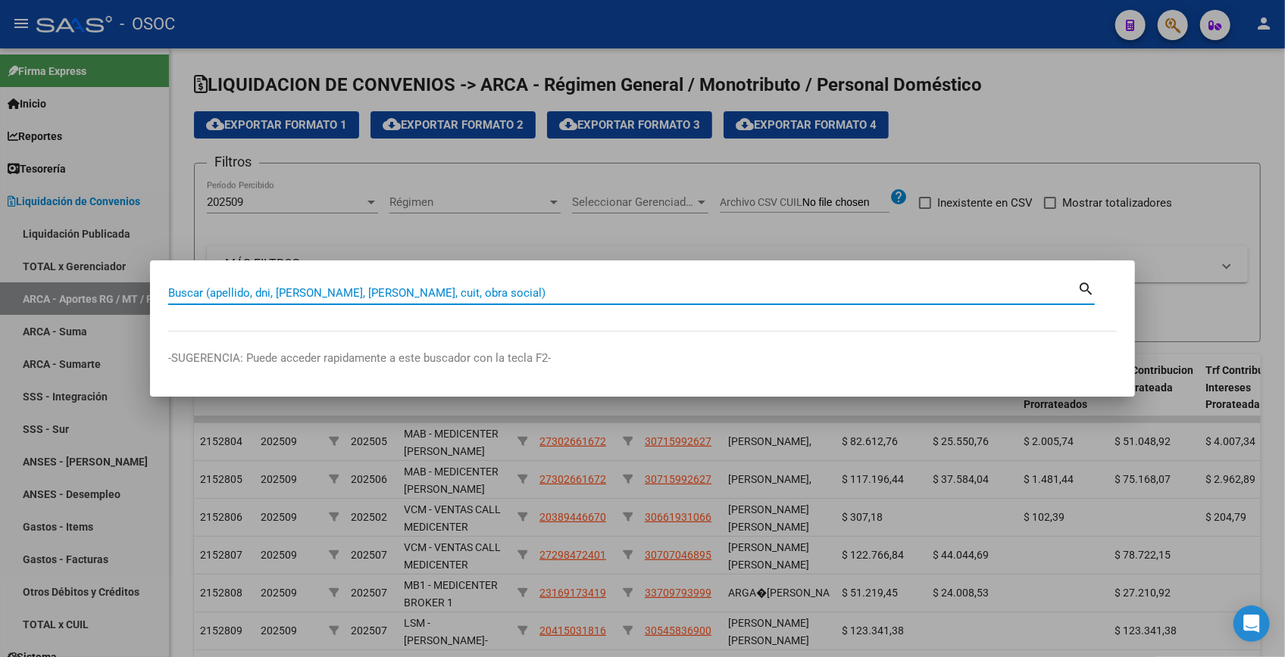
paste input "43041667"
type input "43041667"
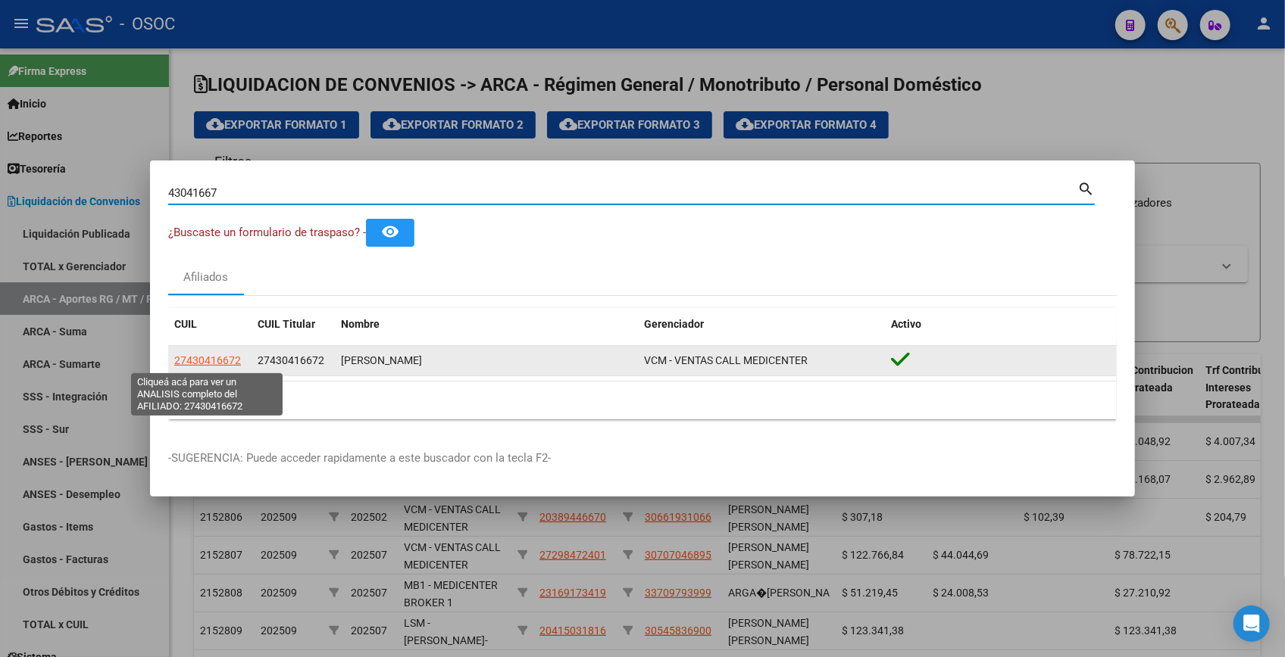
click at [202, 365] on span "27430416672" at bounding box center [207, 360] width 67 height 12
type textarea "27430416672"
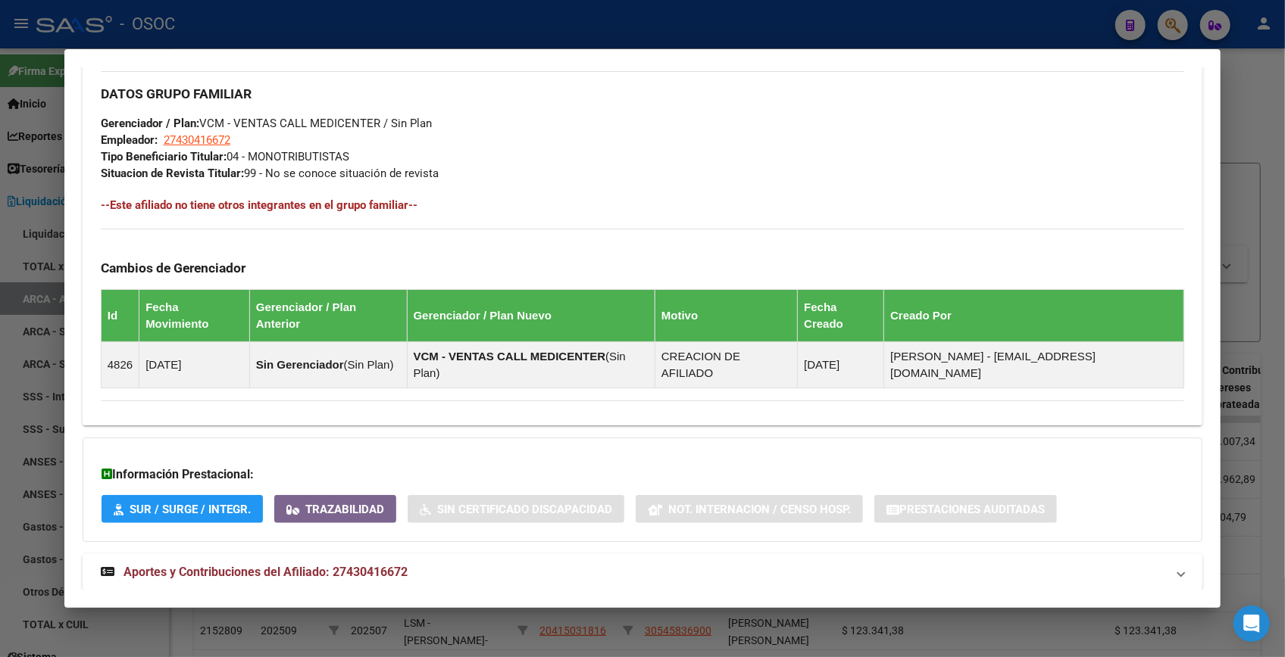
click at [467, 564] on mat-panel-title "Aportes y Contribuciones del Afiliado: 27430416672" at bounding box center [633, 573] width 1065 height 18
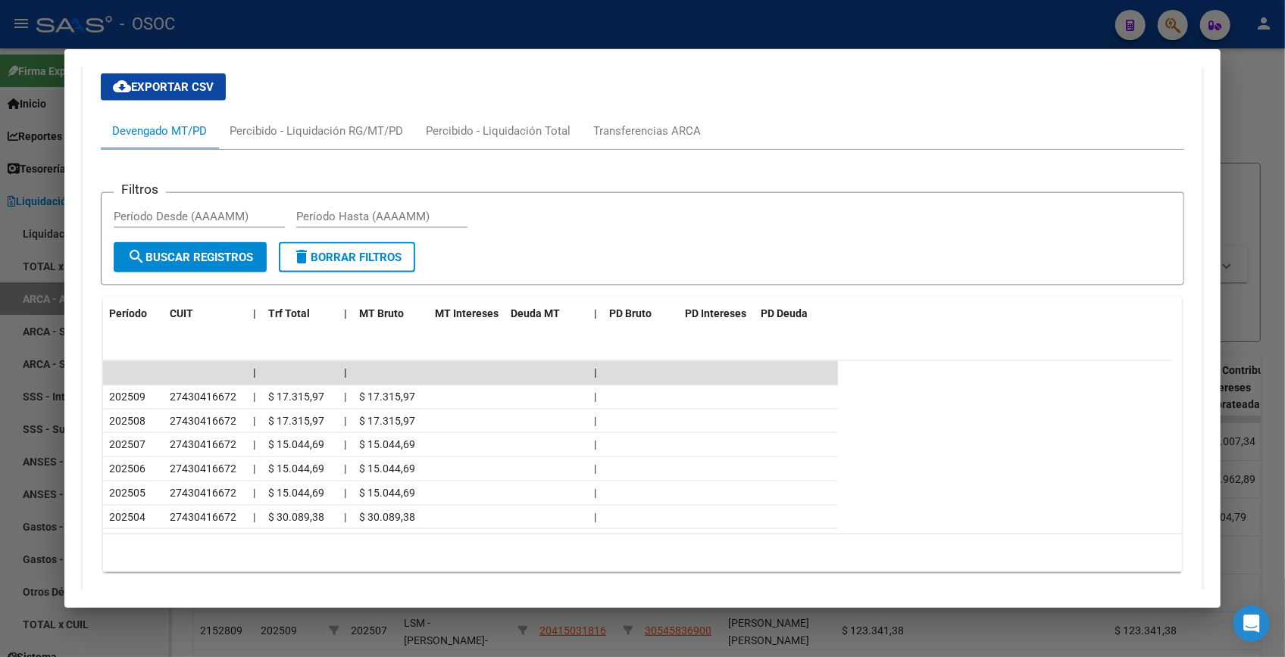
scroll to position [1275, 0]
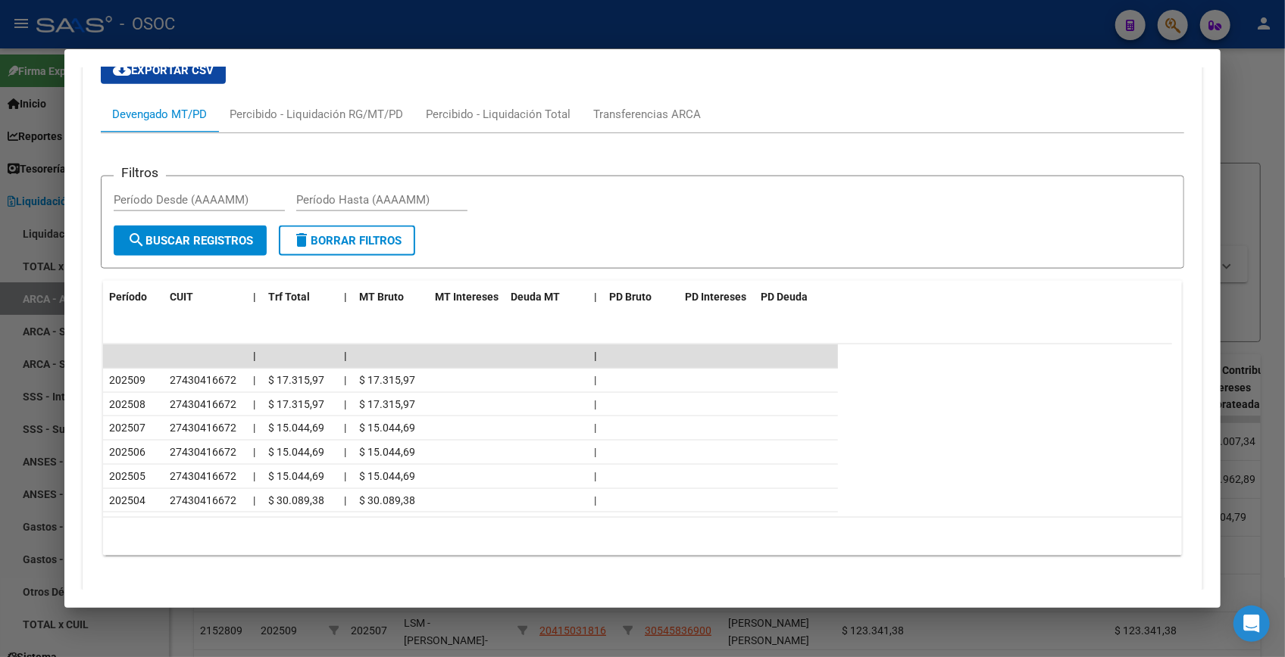
click at [1240, 91] on div at bounding box center [642, 328] width 1285 height 657
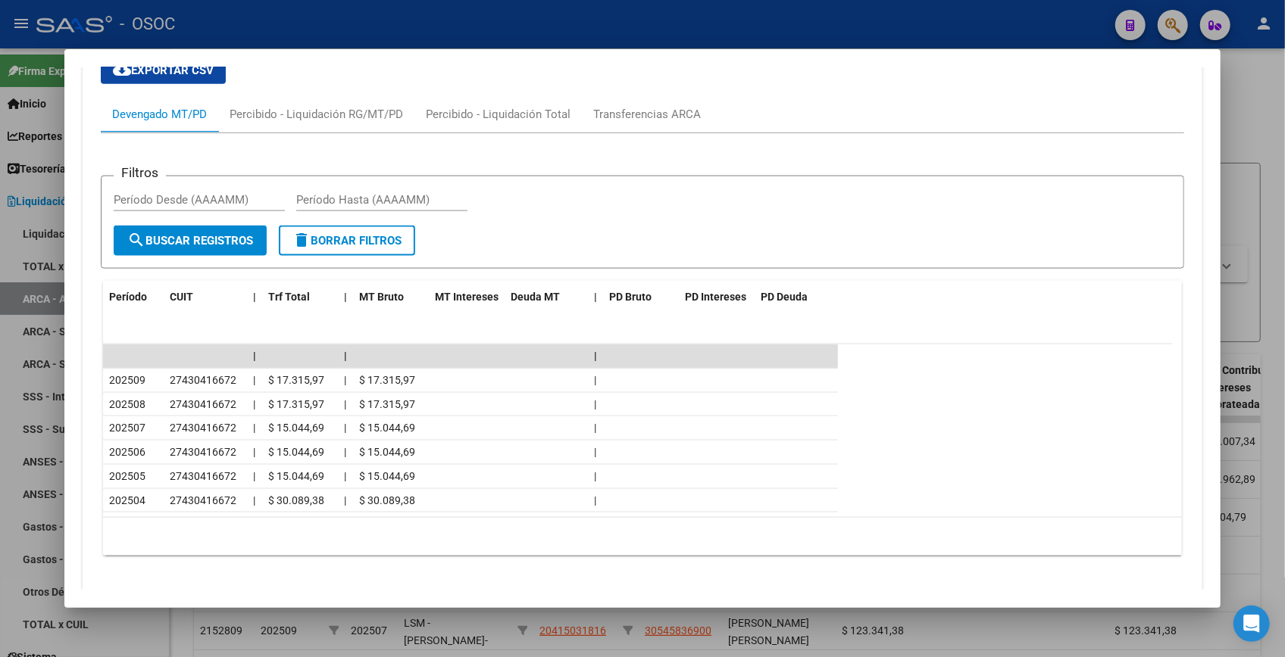
drag, startPoint x: 1240, startPoint y: 91, endPoint x: 1183, endPoint y: 23, distance: 88.2
click at [1241, 91] on div at bounding box center [642, 328] width 1285 height 657
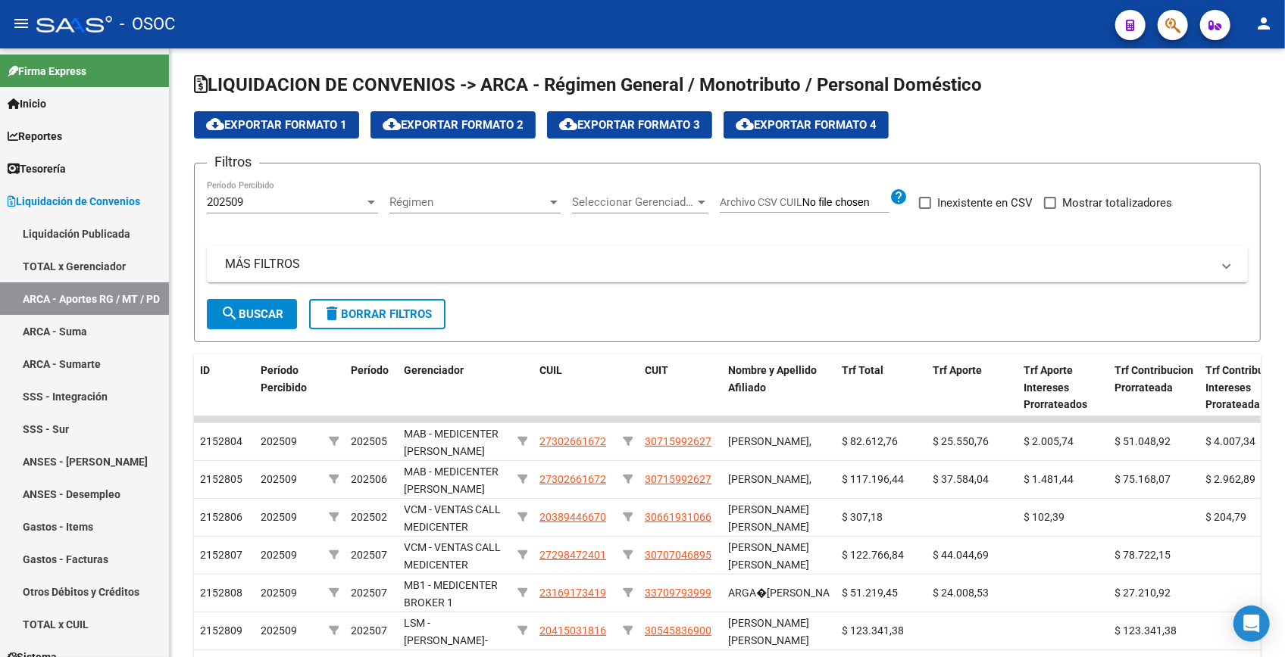
click at [1183, 23] on button "button" at bounding box center [1172, 25] width 30 height 30
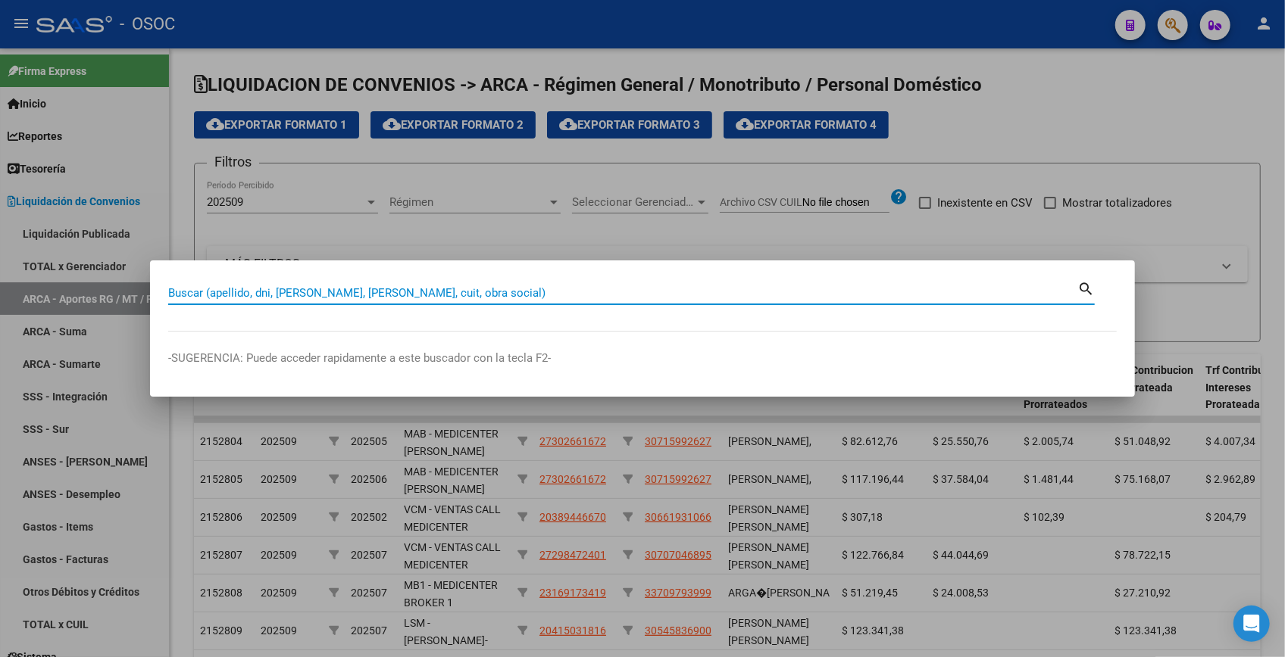
paste input "43444508"
type input "43444508"
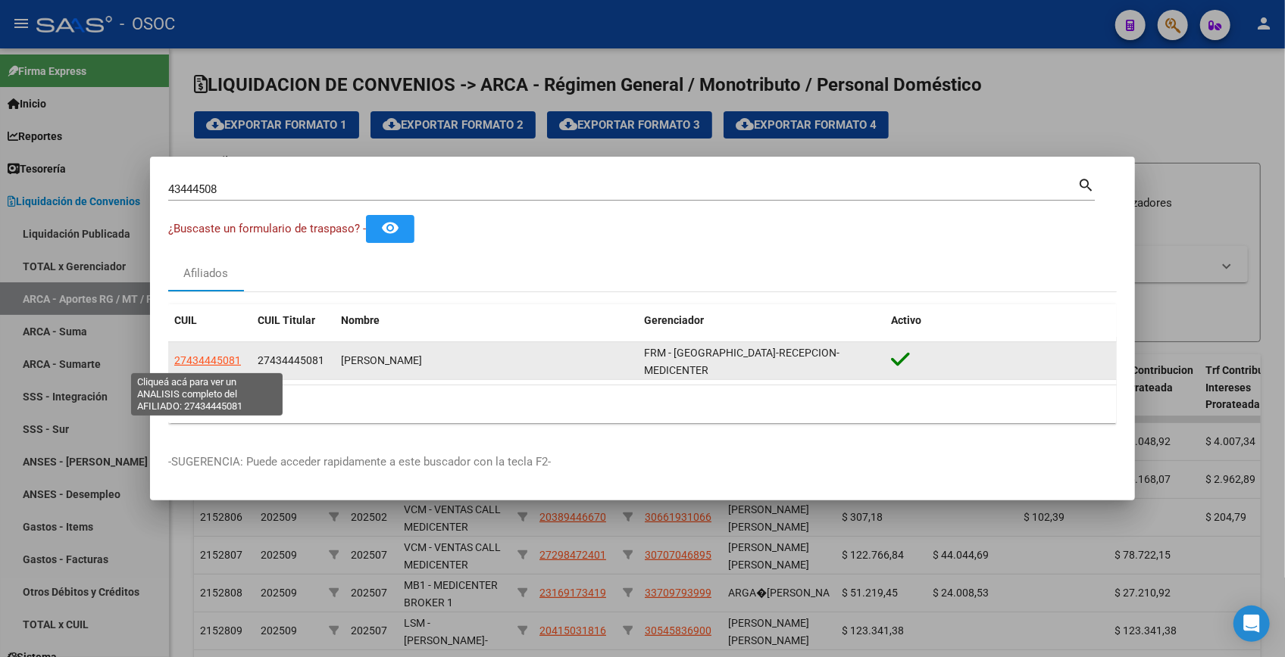
click at [208, 354] on span "27434445081" at bounding box center [207, 360] width 67 height 12
type textarea "27434445081"
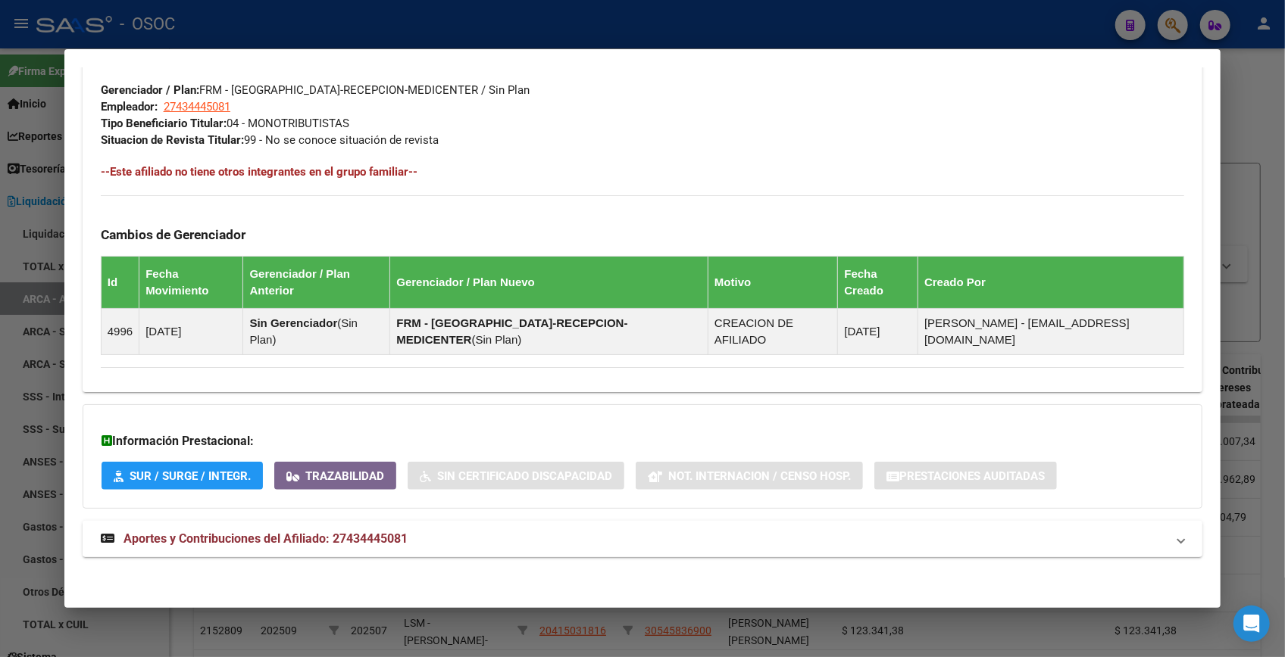
click at [352, 552] on mat-expansion-panel-header "Aportes y Contribuciones del Afiliado: 27434445081" at bounding box center [642, 539] width 1119 height 36
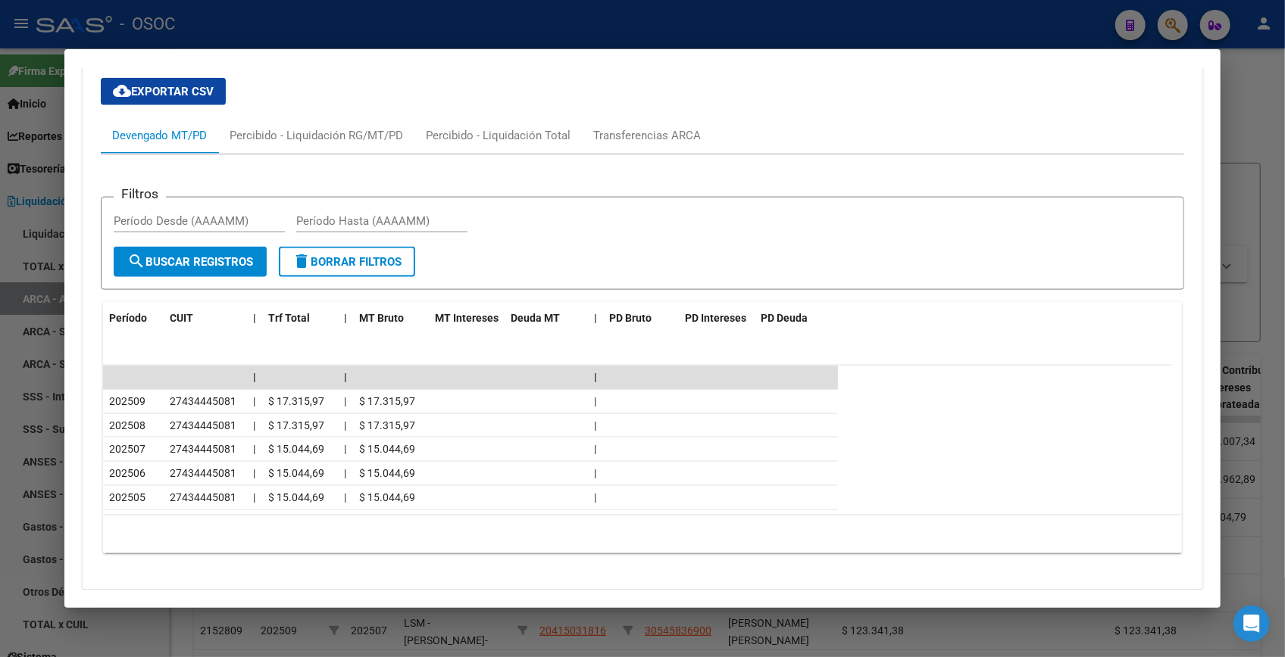
scroll to position [1284, 0]
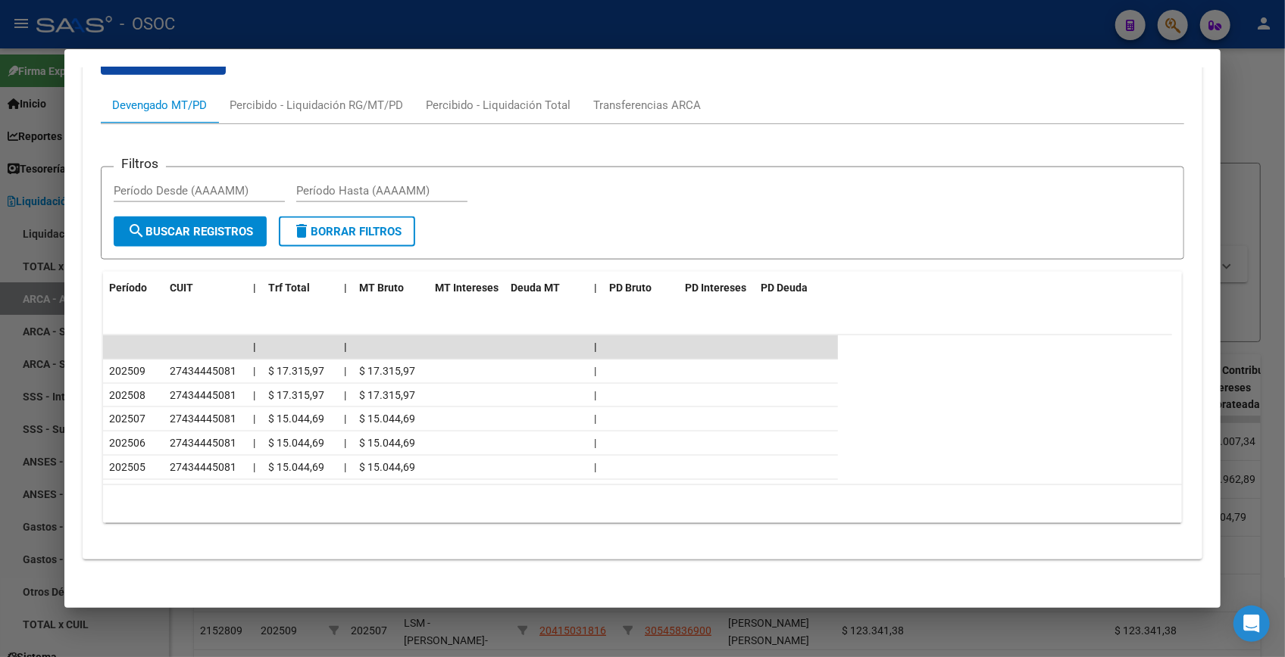
click at [1244, 129] on div at bounding box center [642, 328] width 1285 height 657
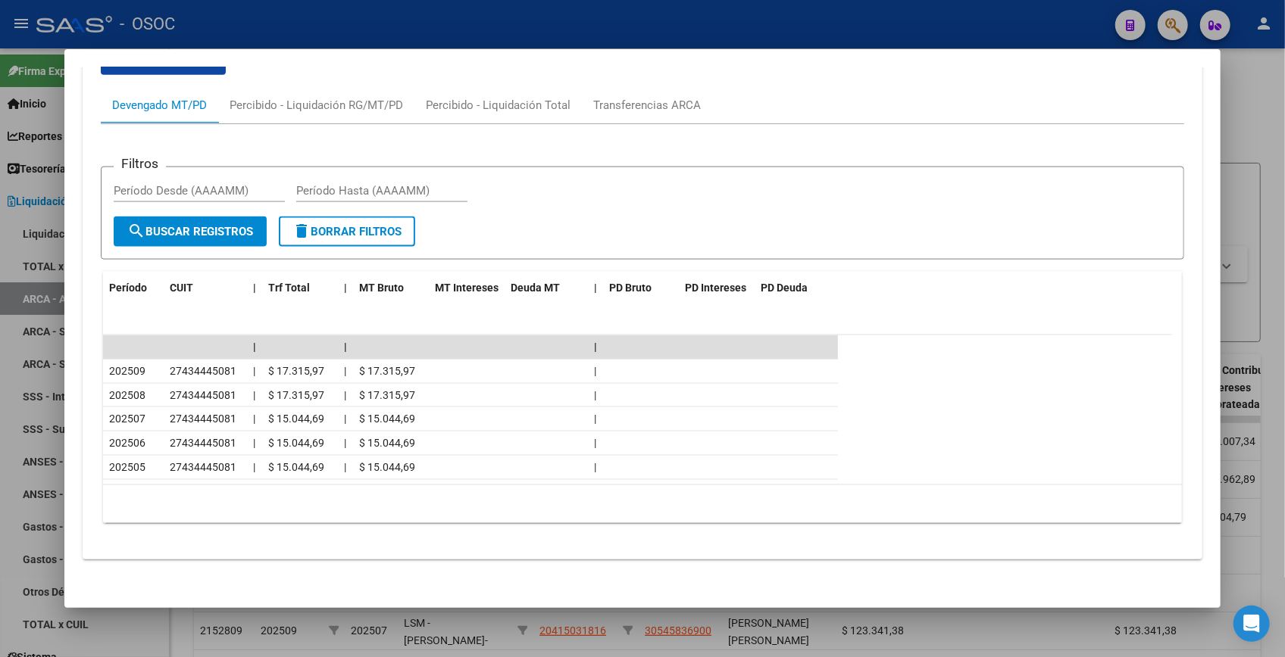
click at [1244, 129] on div at bounding box center [642, 328] width 1285 height 657
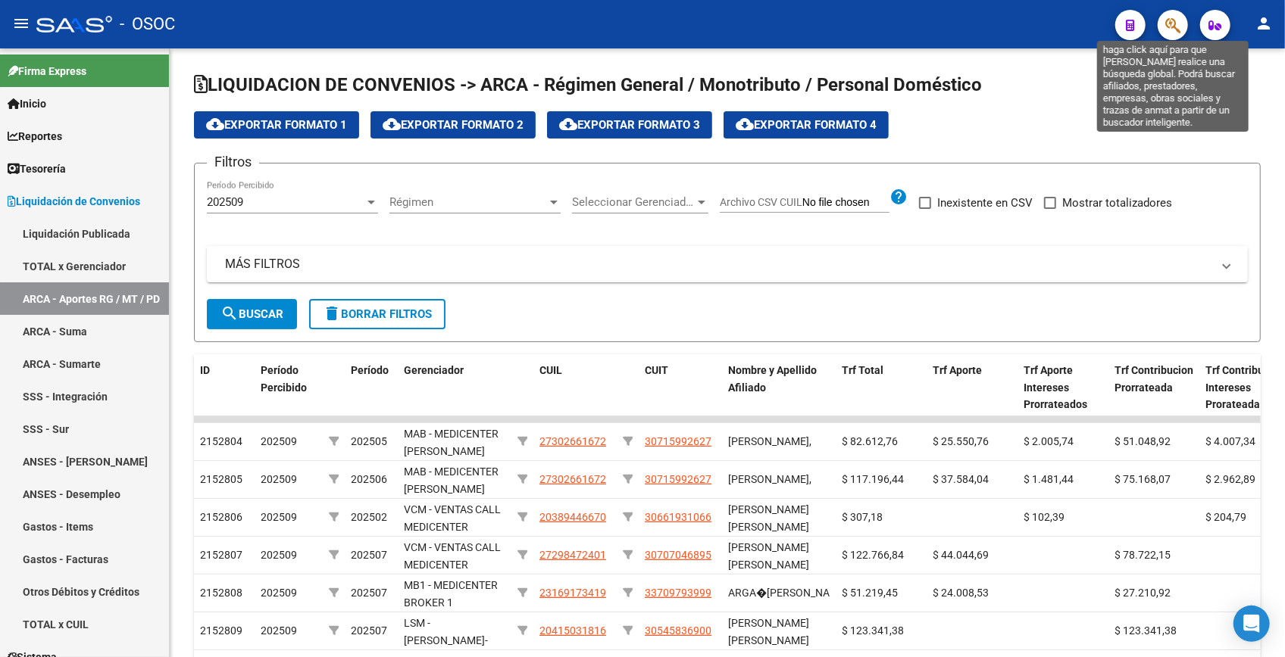
click at [1174, 30] on icon "button" at bounding box center [1172, 25] width 15 height 17
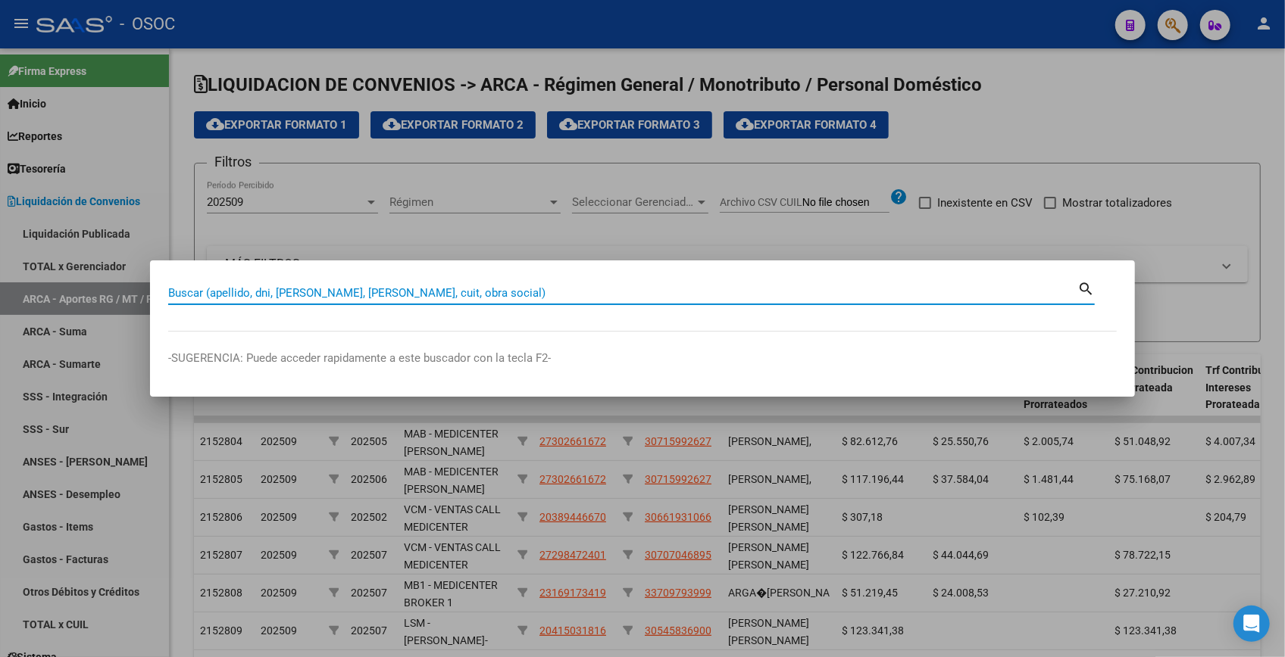
paste input "44381170"
type input "44381170"
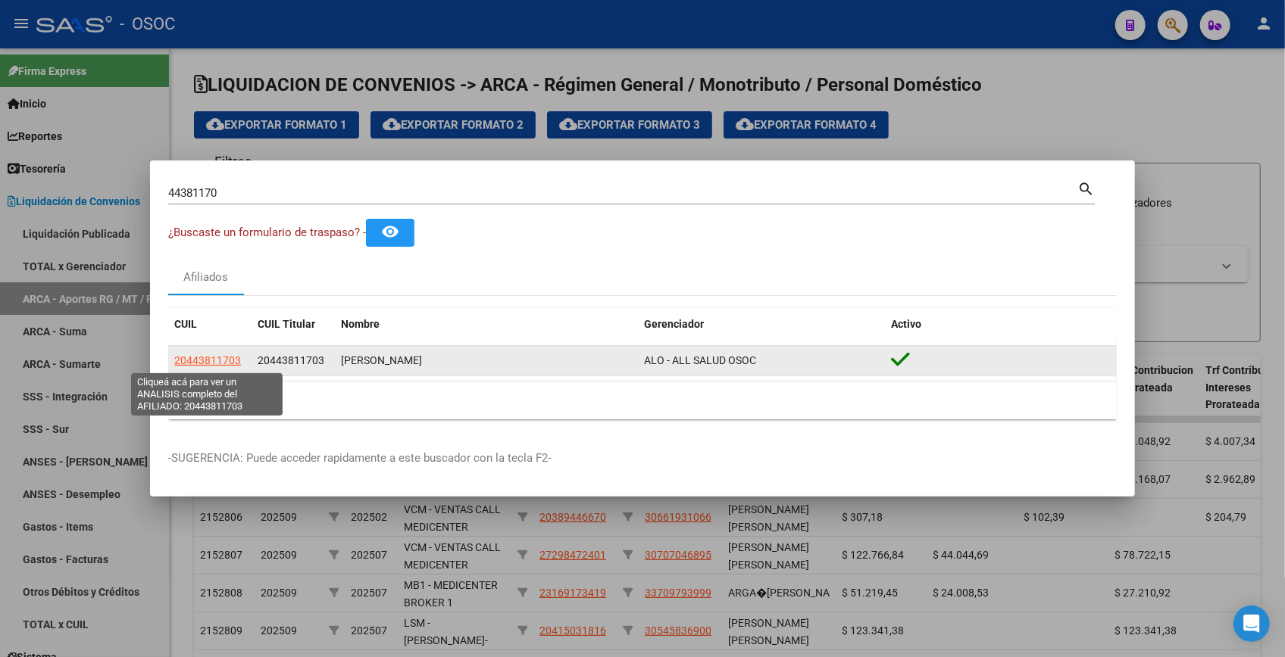
click at [203, 357] on span "20443811703" at bounding box center [207, 360] width 67 height 12
type textarea "20443811703"
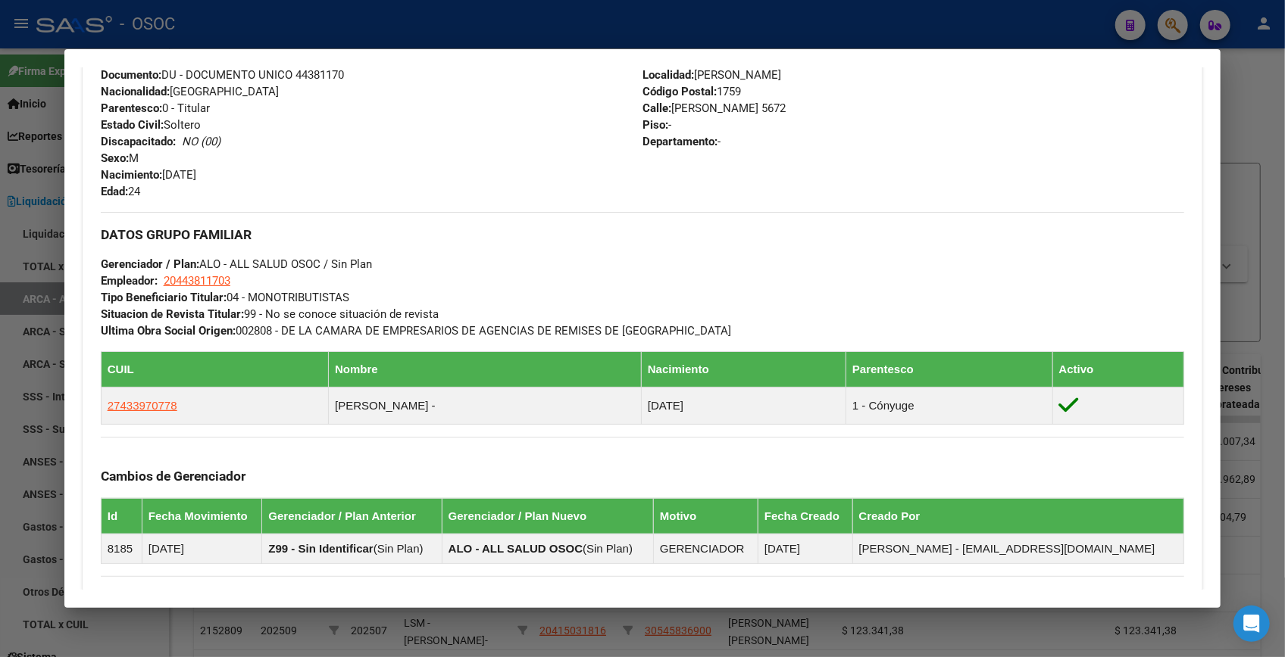
scroll to position [788, 0]
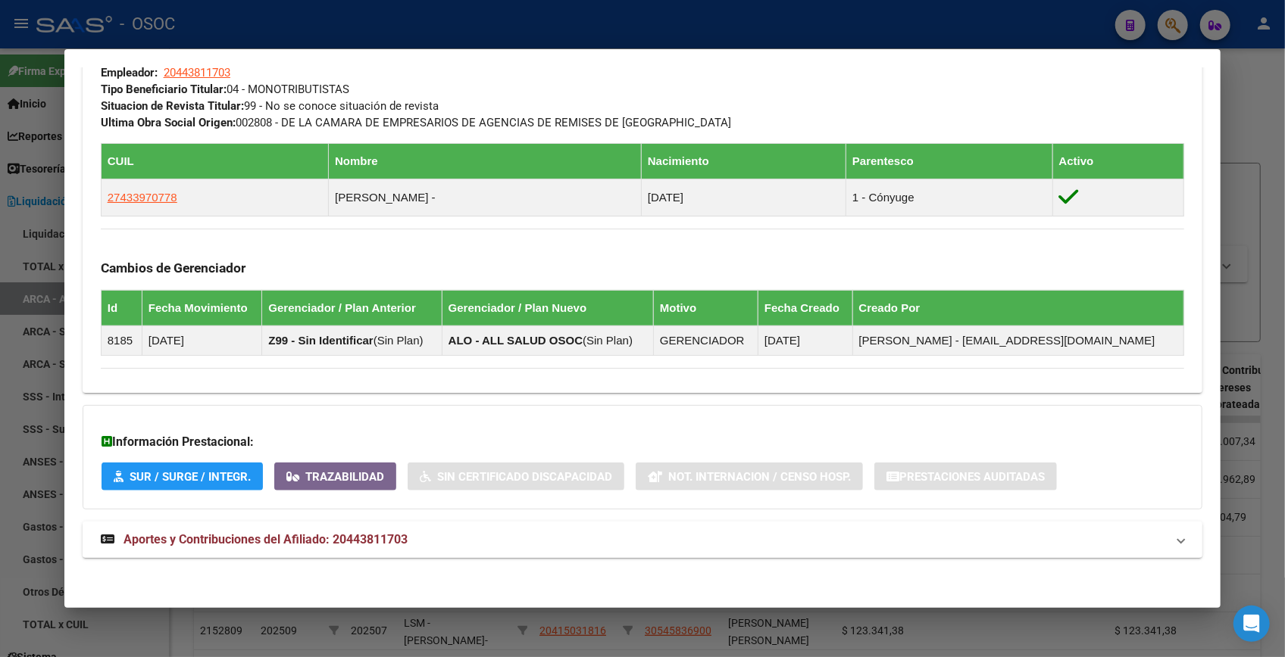
click at [240, 532] on span "Aportes y Contribuciones del Afiliado: 20443811703" at bounding box center [265, 539] width 284 height 14
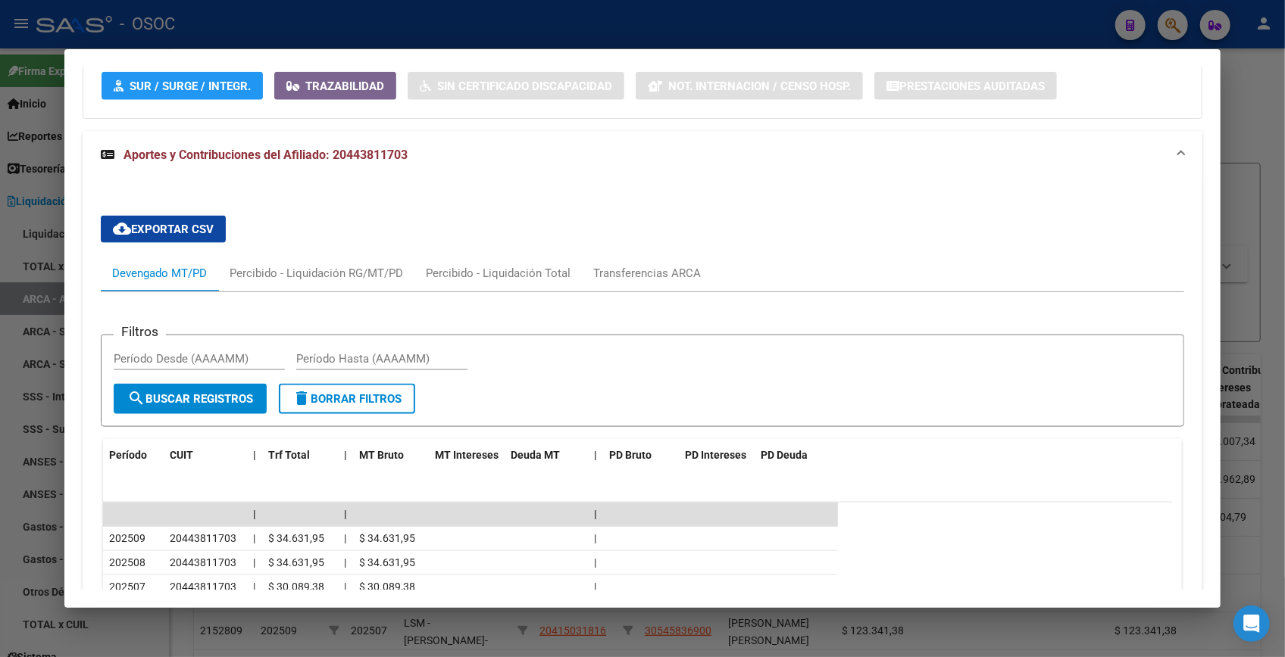
scroll to position [1248, 0]
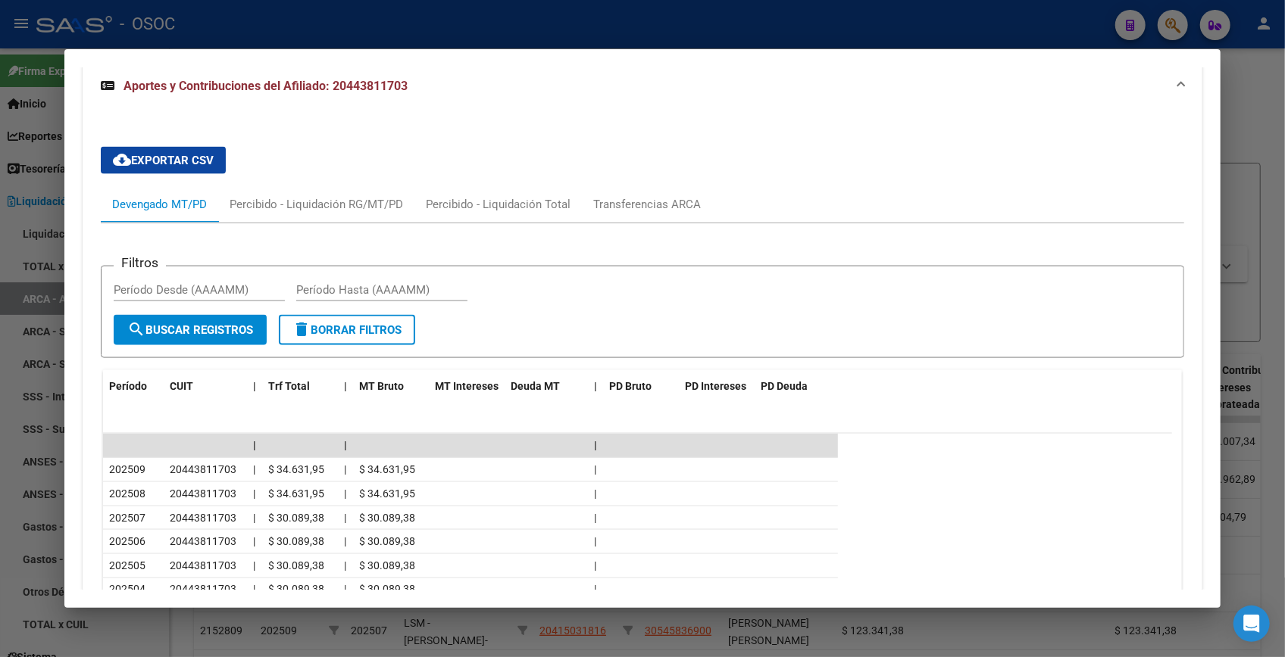
click at [1248, 124] on div at bounding box center [642, 328] width 1285 height 657
click at [1241, 117] on div at bounding box center [642, 328] width 1285 height 657
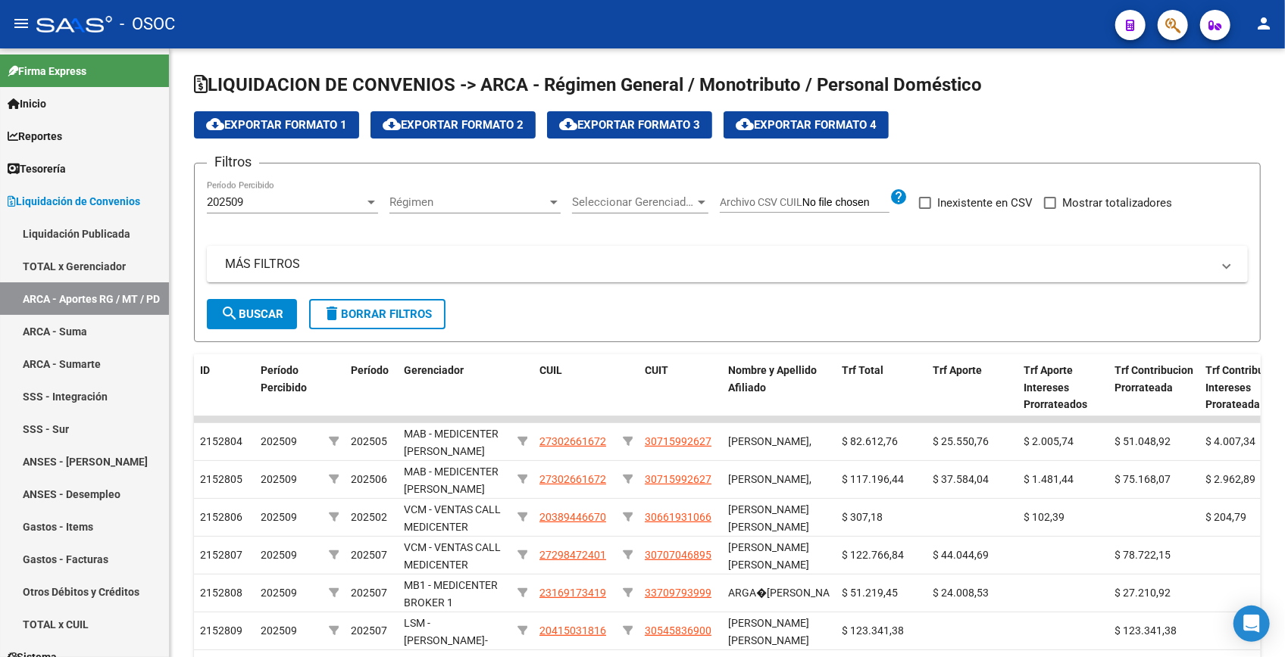
click at [1175, 31] on icon "button" at bounding box center [1172, 25] width 15 height 17
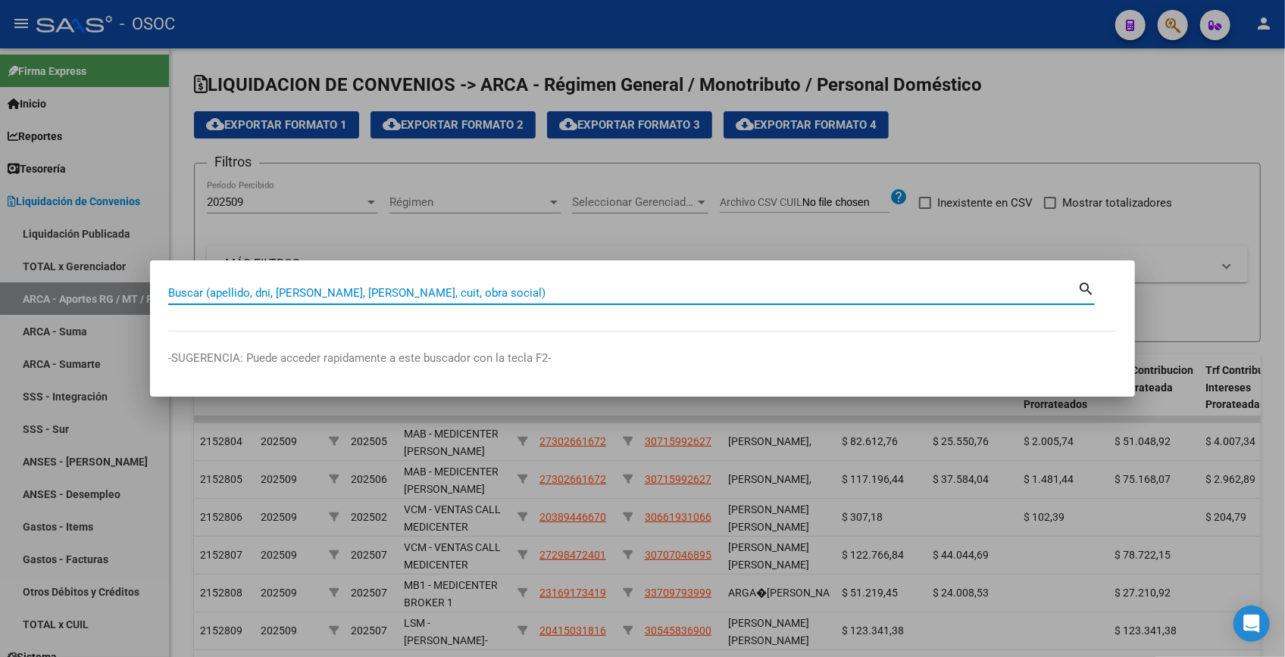
paste input "44595267"
type input "44595267"
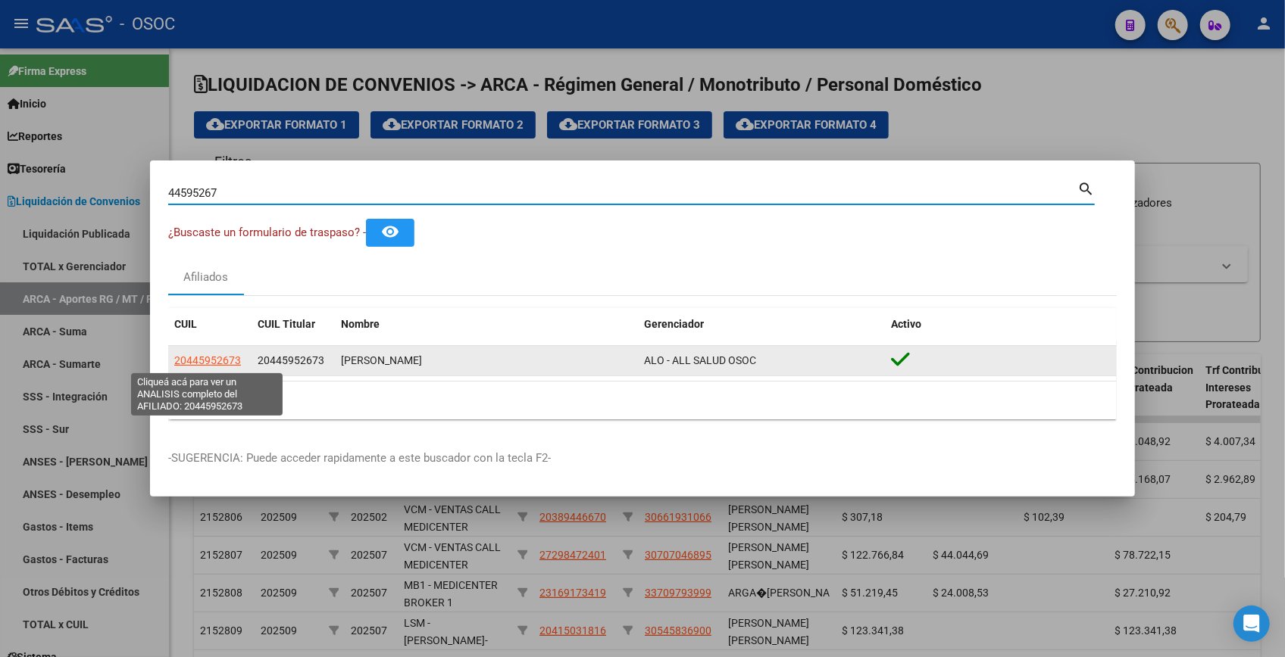
click at [216, 364] on span "20445952673" at bounding box center [207, 360] width 67 height 12
type textarea "20445952673"
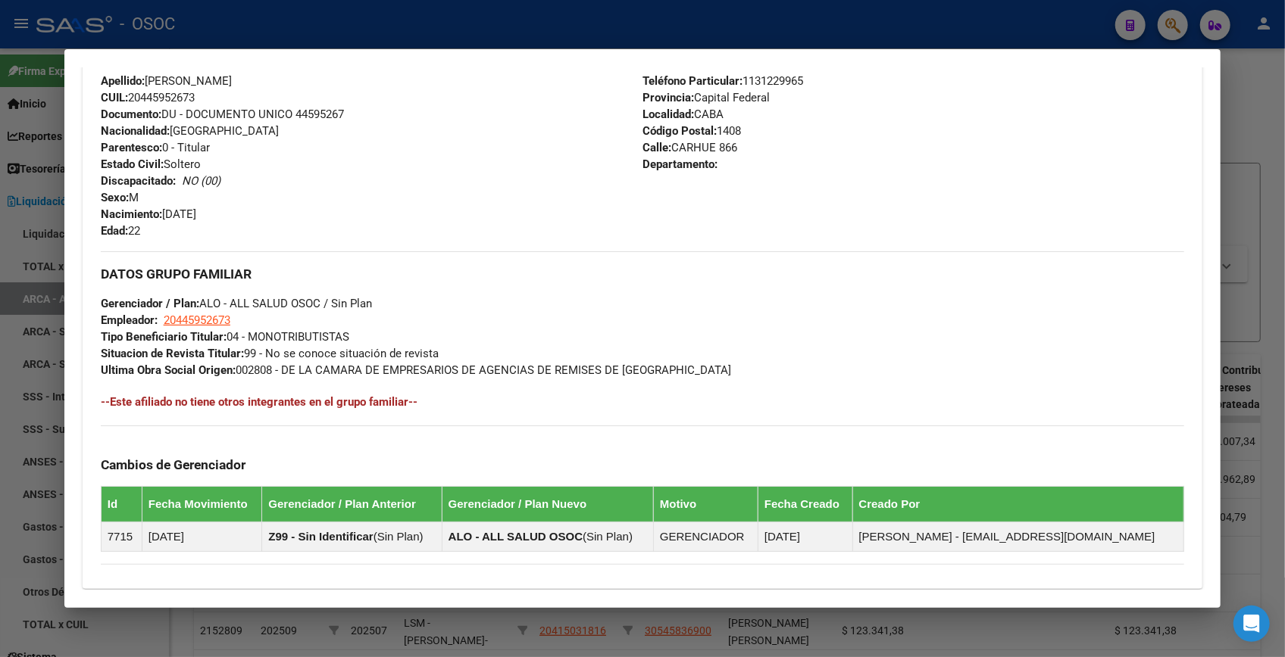
scroll to position [738, 0]
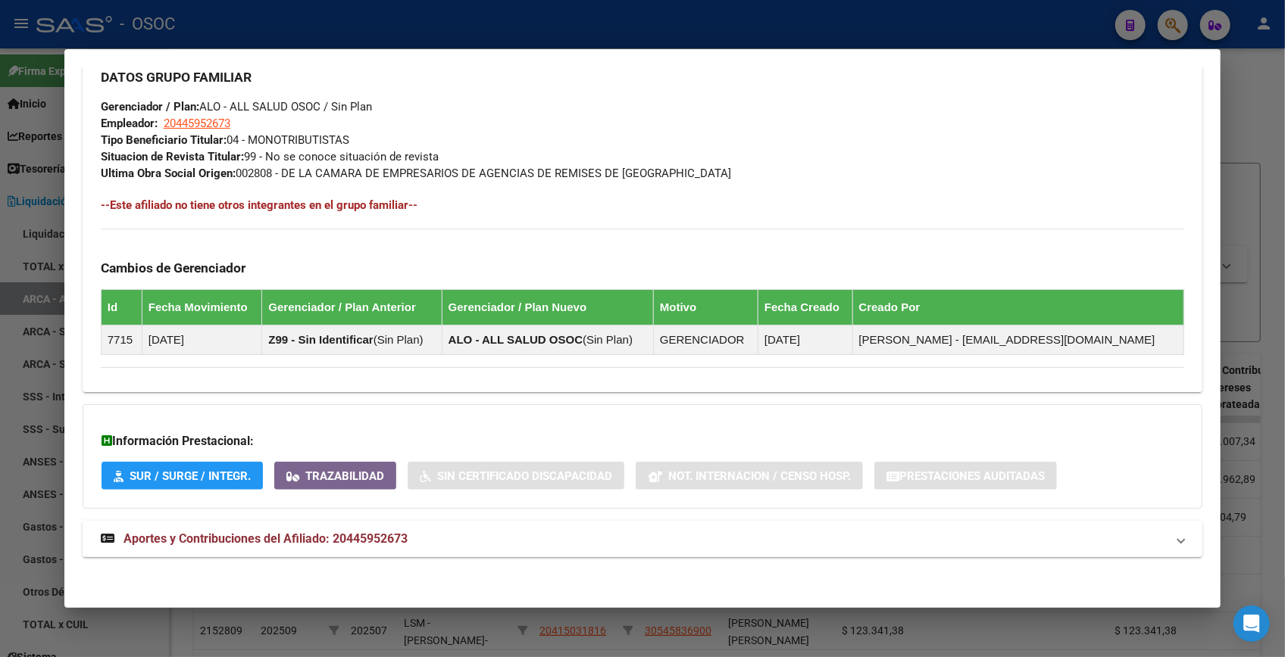
click at [464, 543] on mat-panel-title "Aportes y Contribuciones del Afiliado: 20445952673" at bounding box center [633, 539] width 1065 height 18
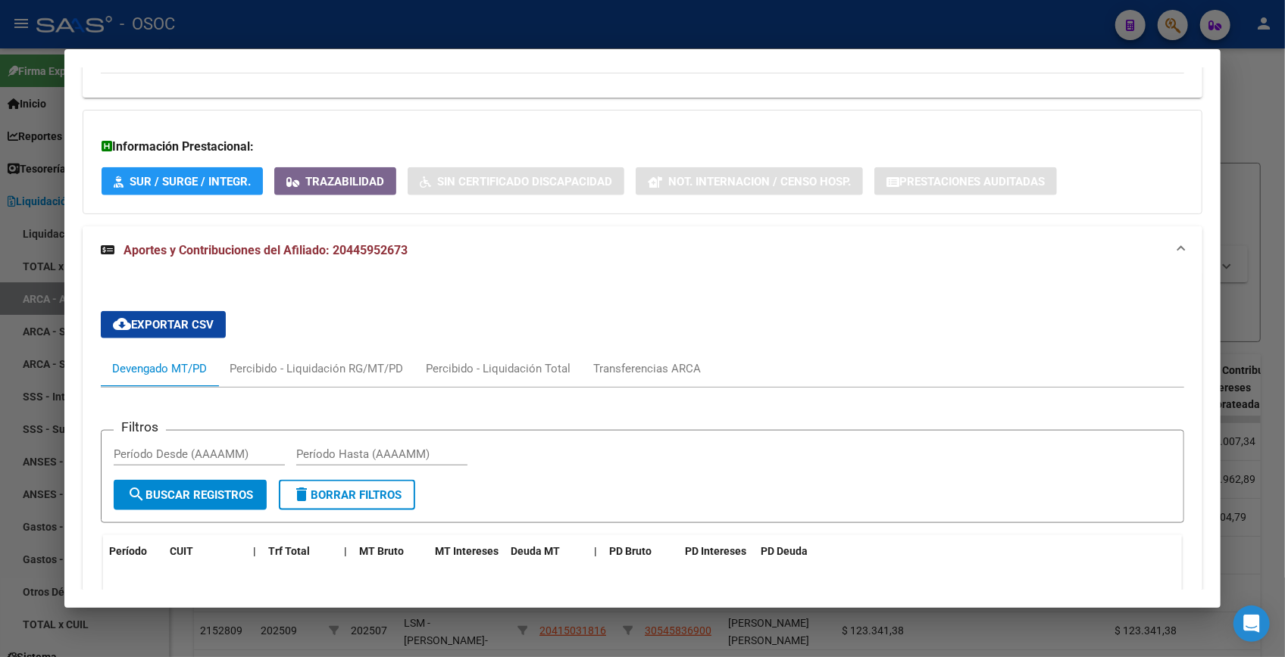
scroll to position [1369, 0]
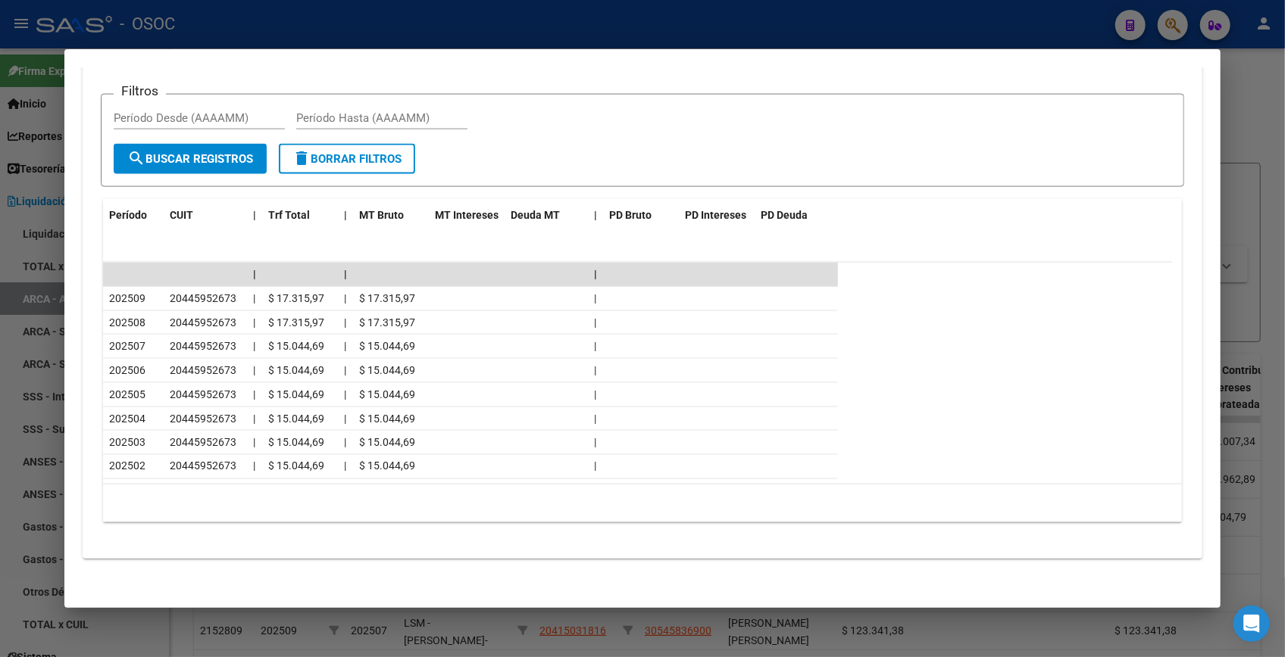
click at [1245, 91] on div at bounding box center [642, 328] width 1285 height 657
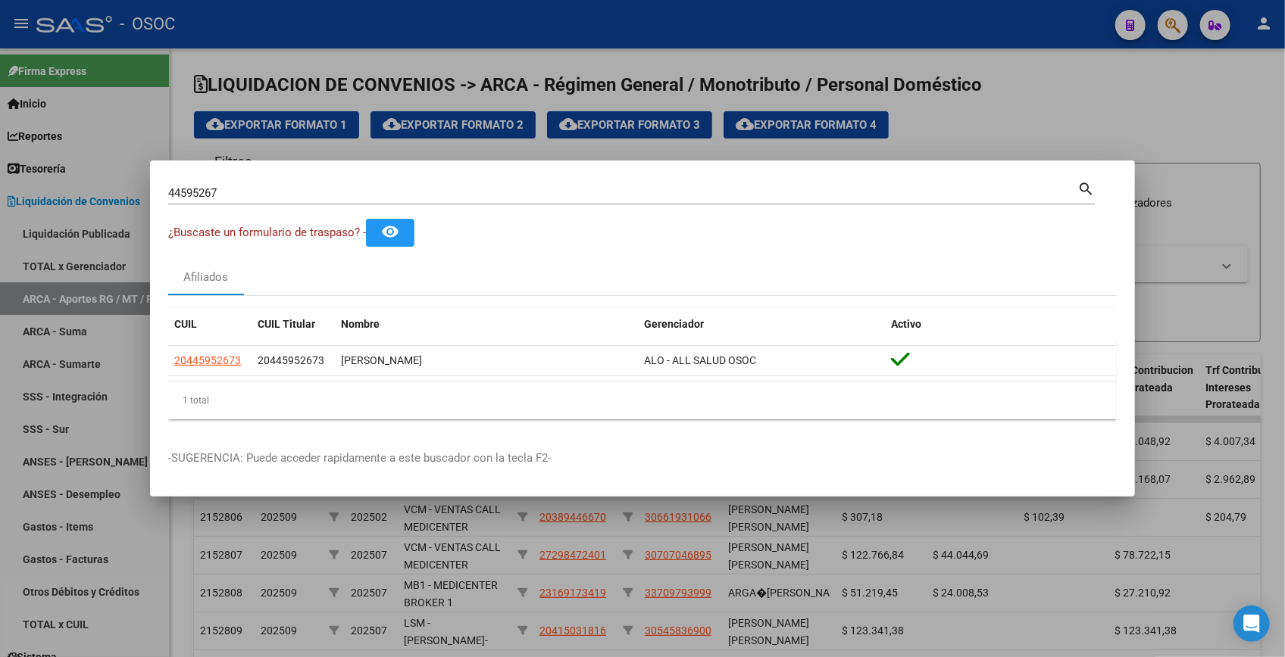
click at [1204, 62] on div at bounding box center [642, 328] width 1285 height 657
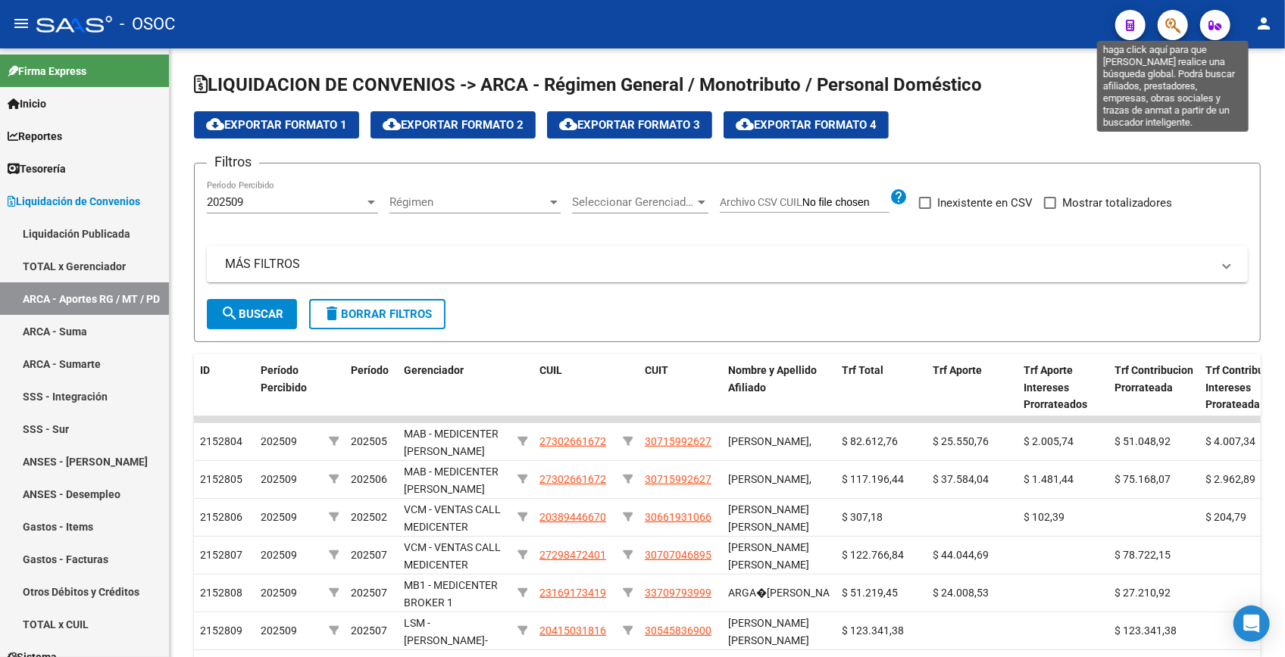
click at [1178, 27] on icon "button" at bounding box center [1172, 25] width 15 height 17
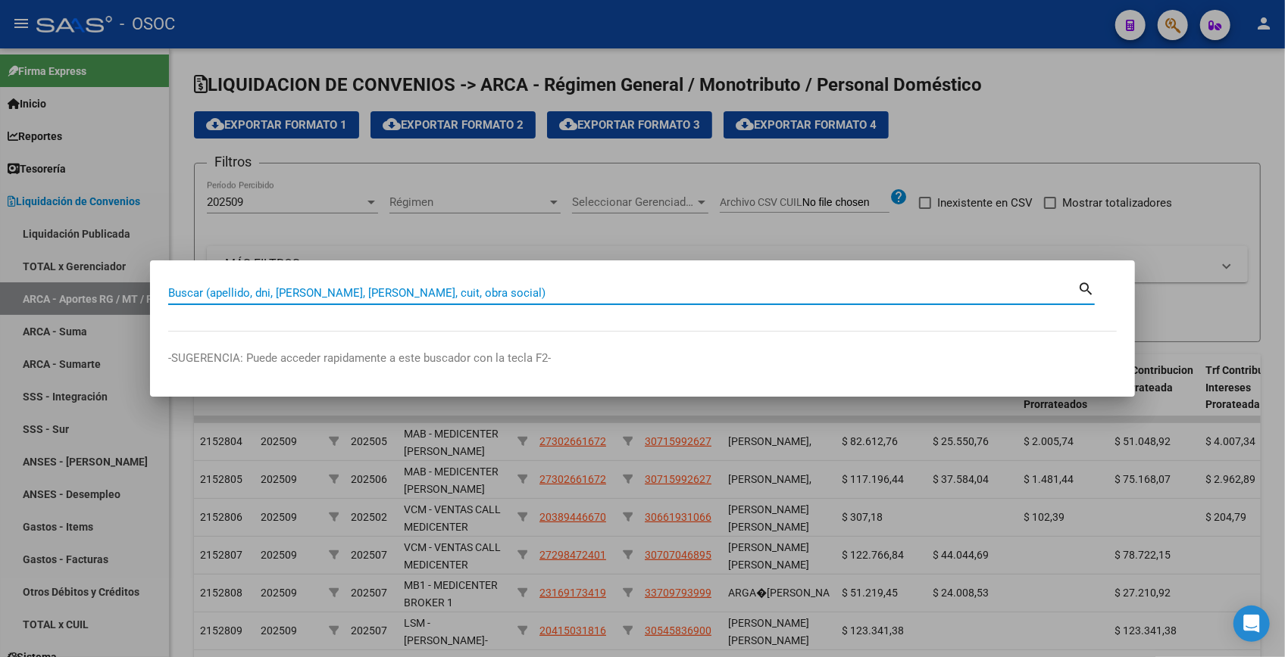
paste input "45460969"
type input "45460969"
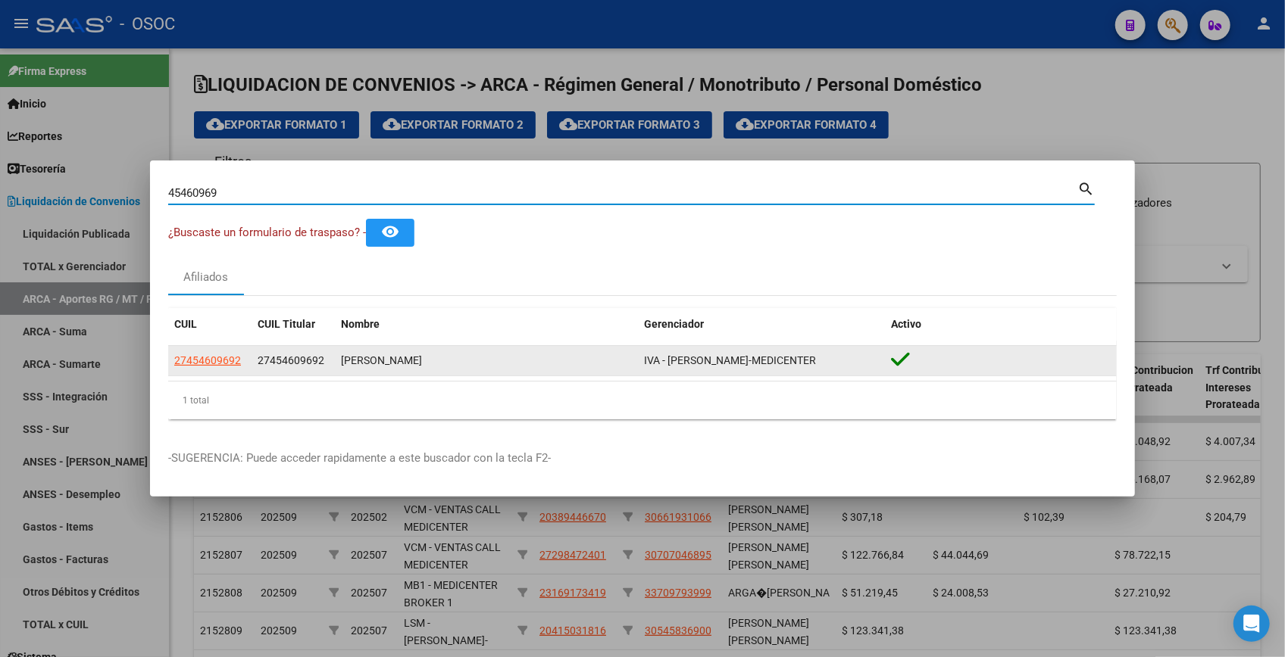
click at [214, 368] on app-link-go-to "27454609692" at bounding box center [207, 360] width 67 height 17
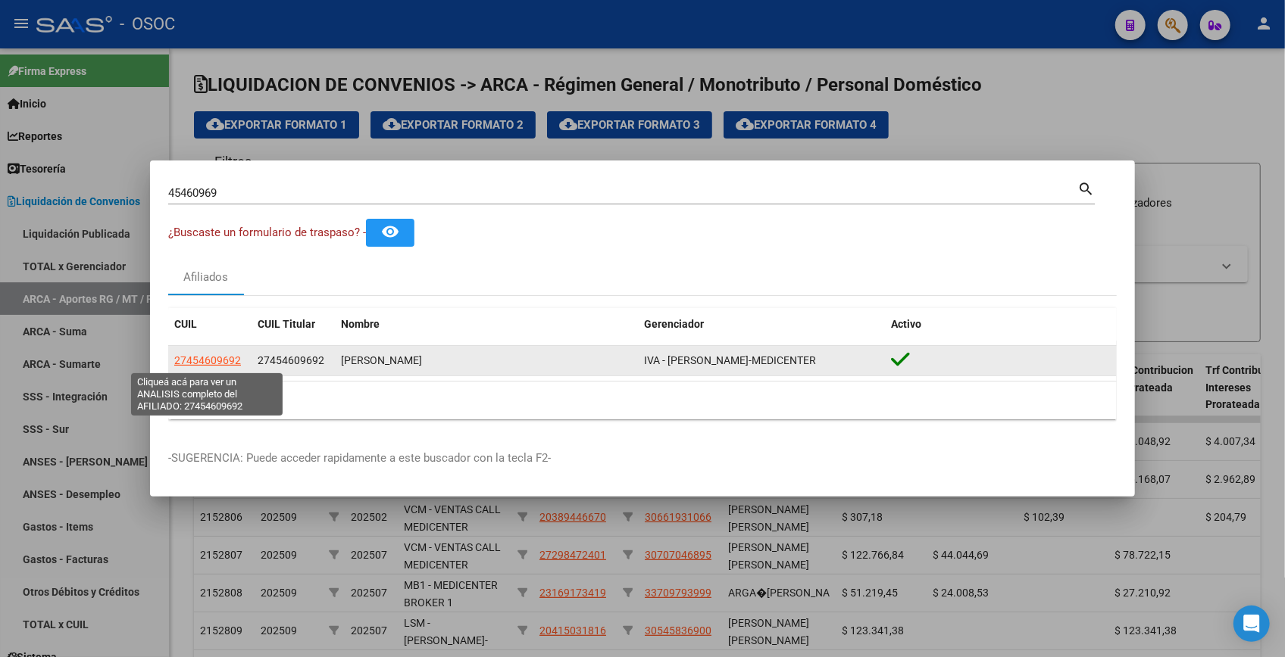
click at [217, 364] on span "27454609692" at bounding box center [207, 360] width 67 height 12
type textarea "27454609692"
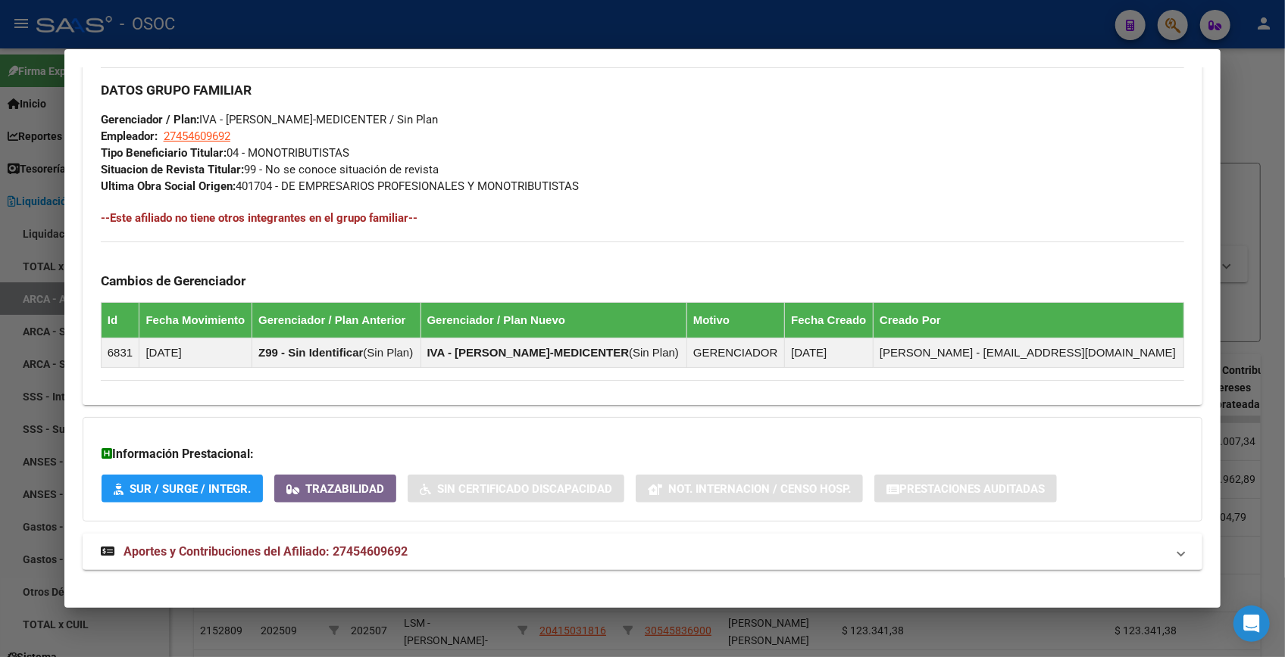
scroll to position [738, 0]
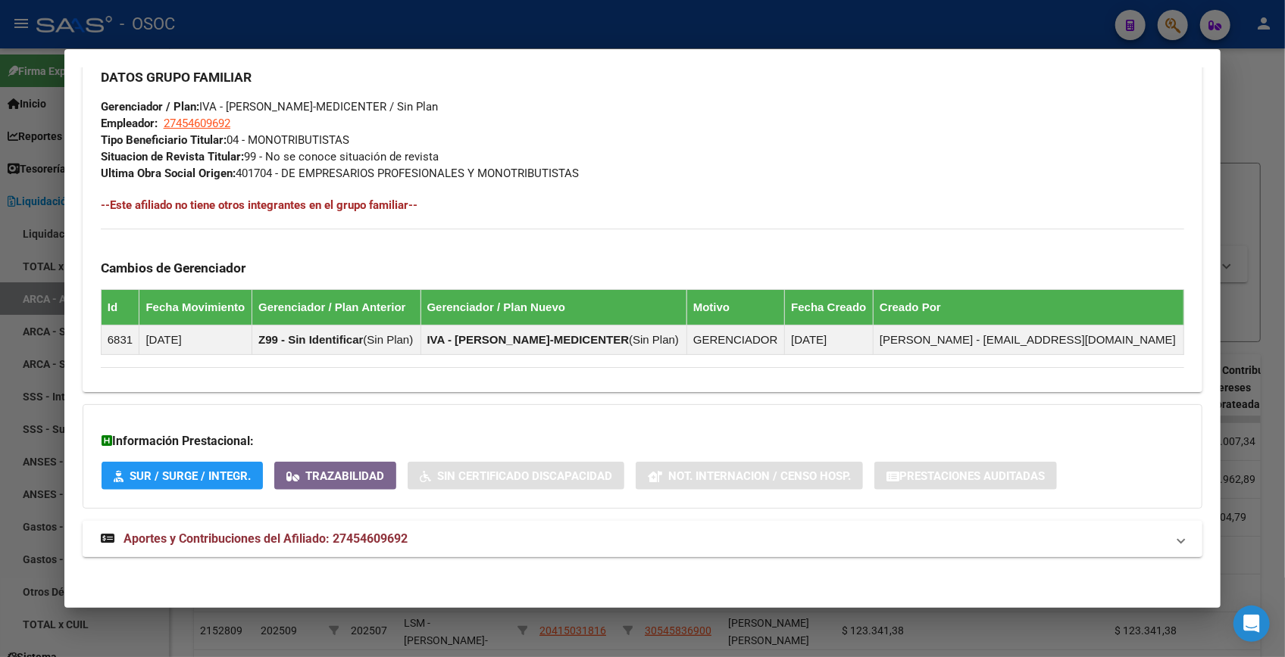
click at [494, 543] on mat-panel-title "Aportes y Contribuciones del Afiliado: 27454609692" at bounding box center [633, 539] width 1065 height 18
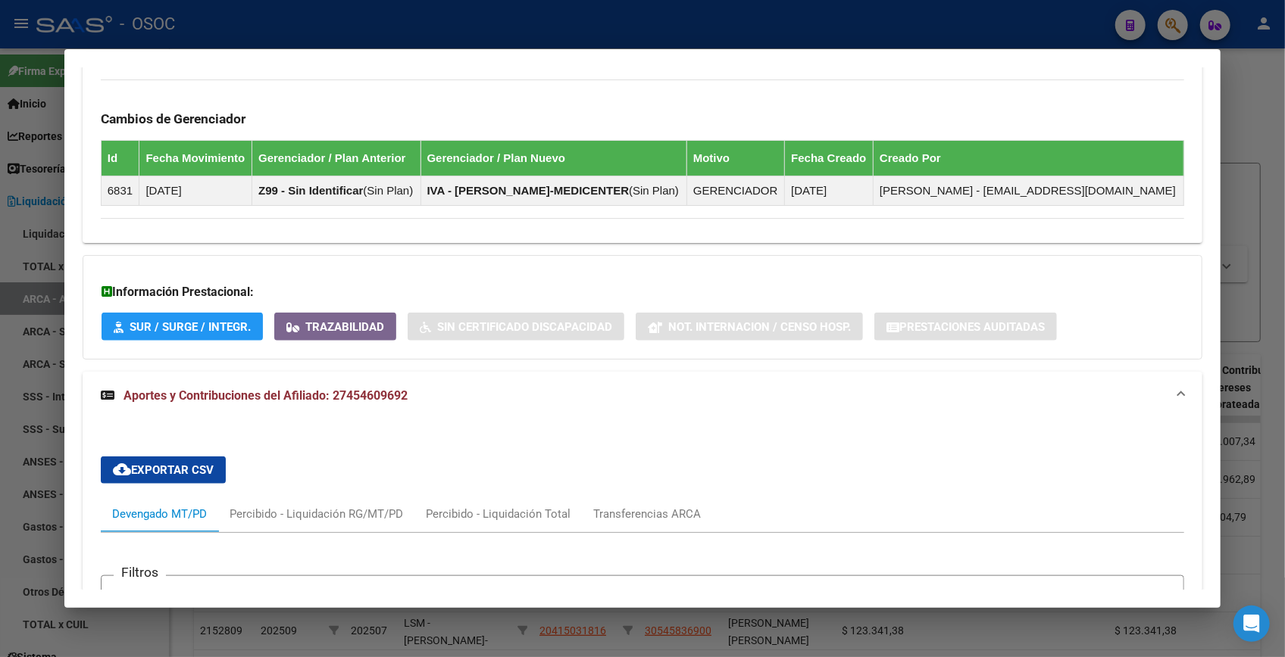
scroll to position [430, 0]
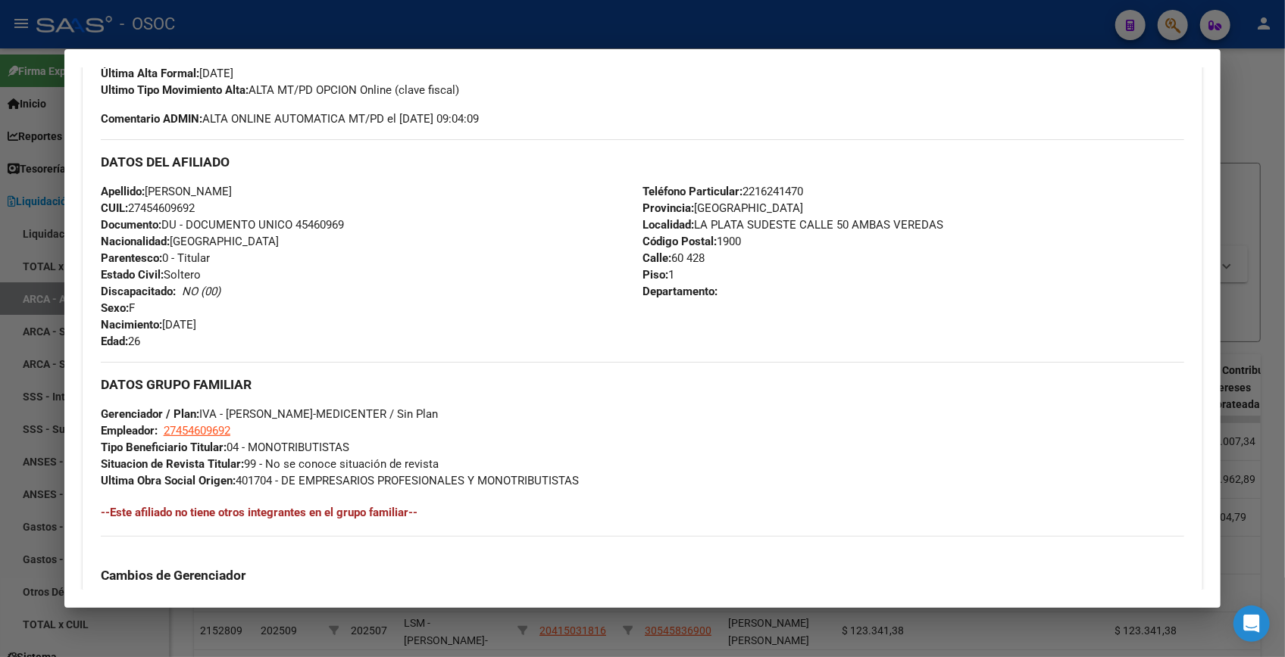
click at [1234, 108] on div at bounding box center [642, 328] width 1285 height 657
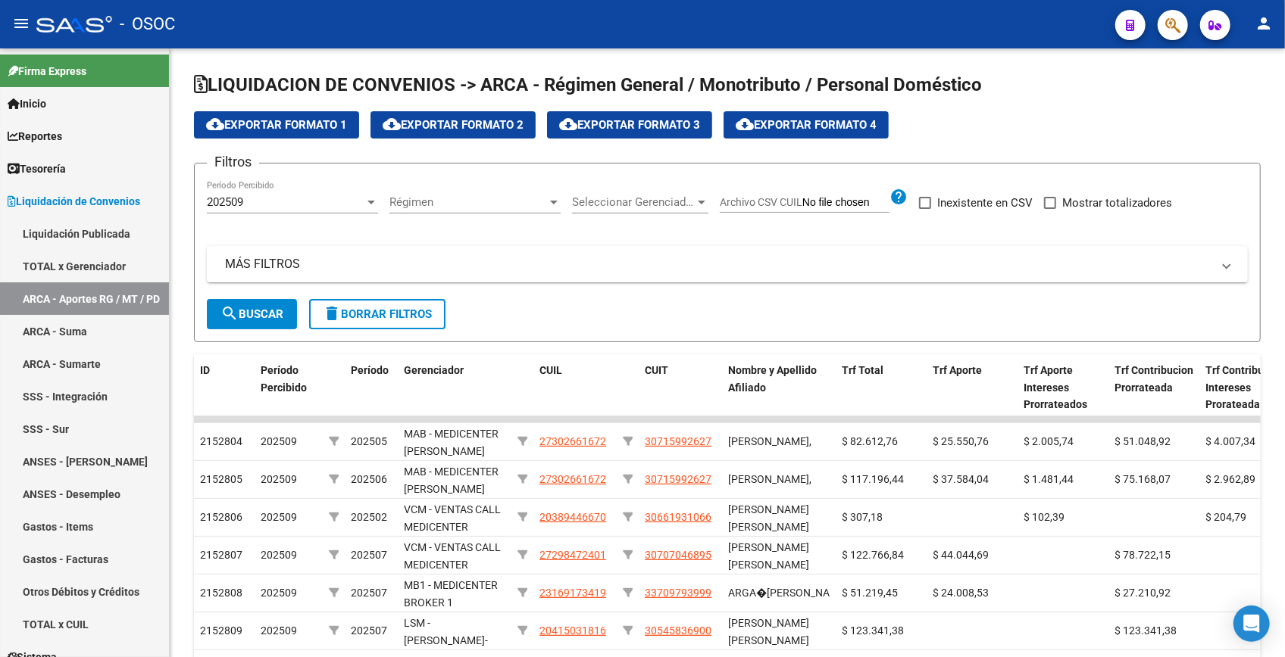
click at [1175, 30] on icon "button" at bounding box center [1172, 25] width 15 height 17
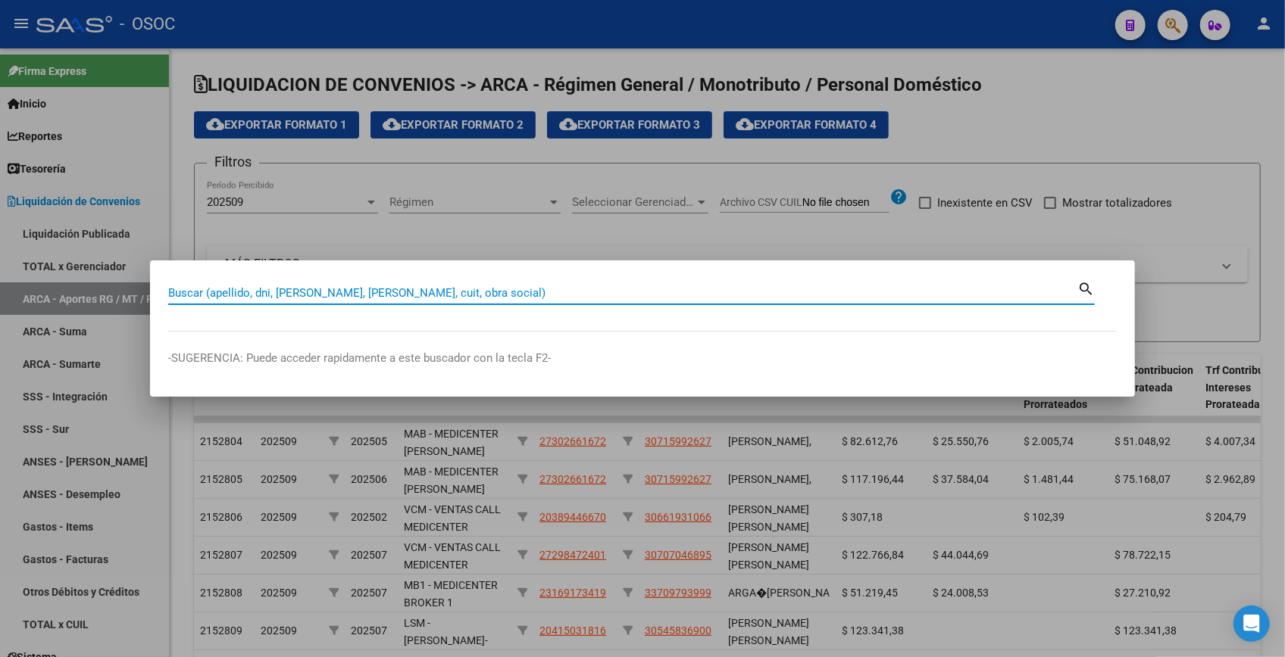
paste input "45476405"
type input "45476405"
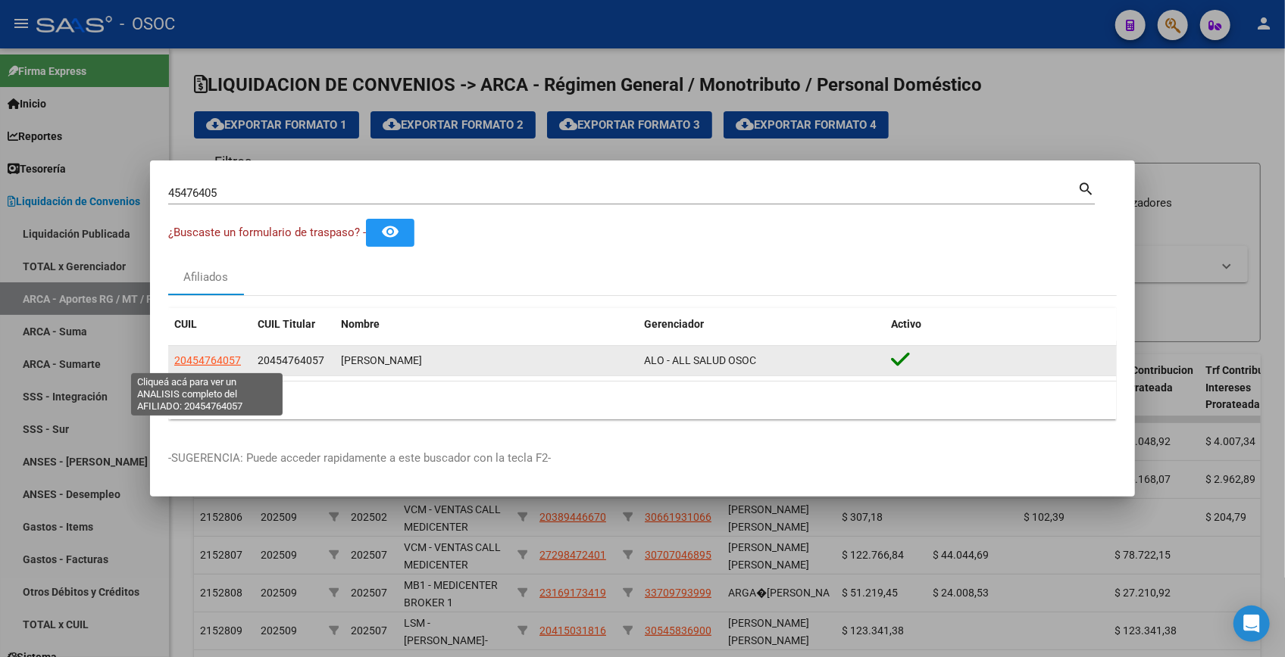
click at [228, 367] on span "20454764057" at bounding box center [207, 360] width 67 height 12
type textarea "20454764057"
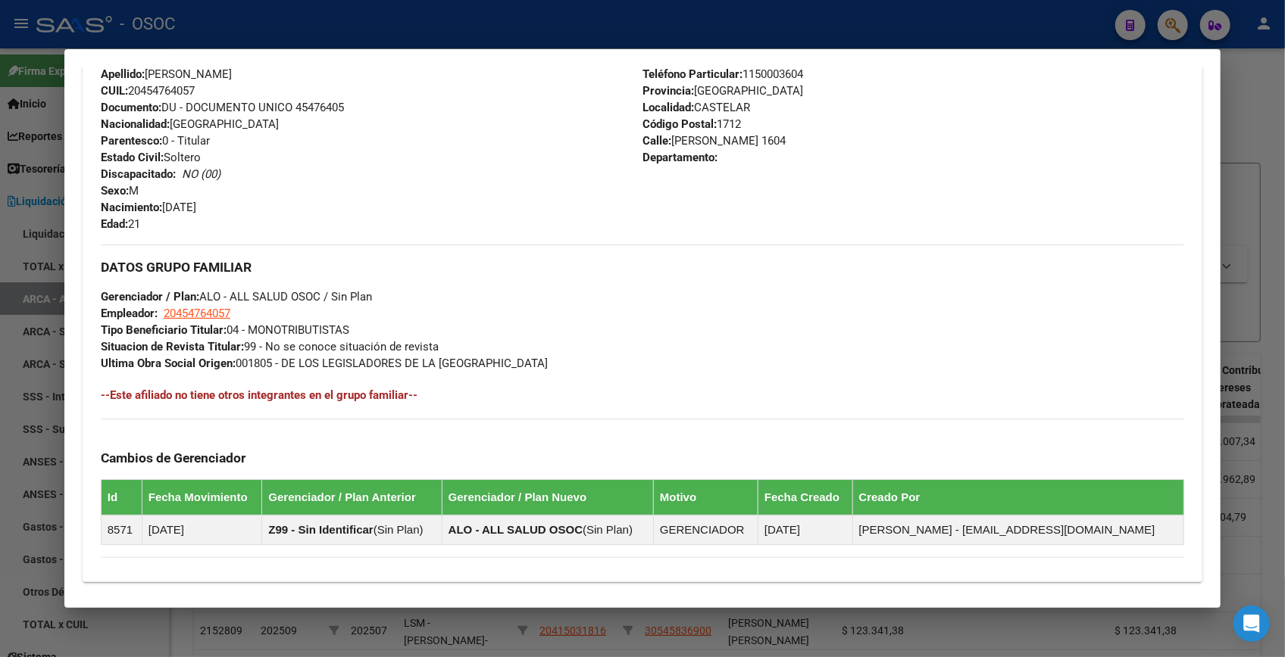
scroll to position [738, 0]
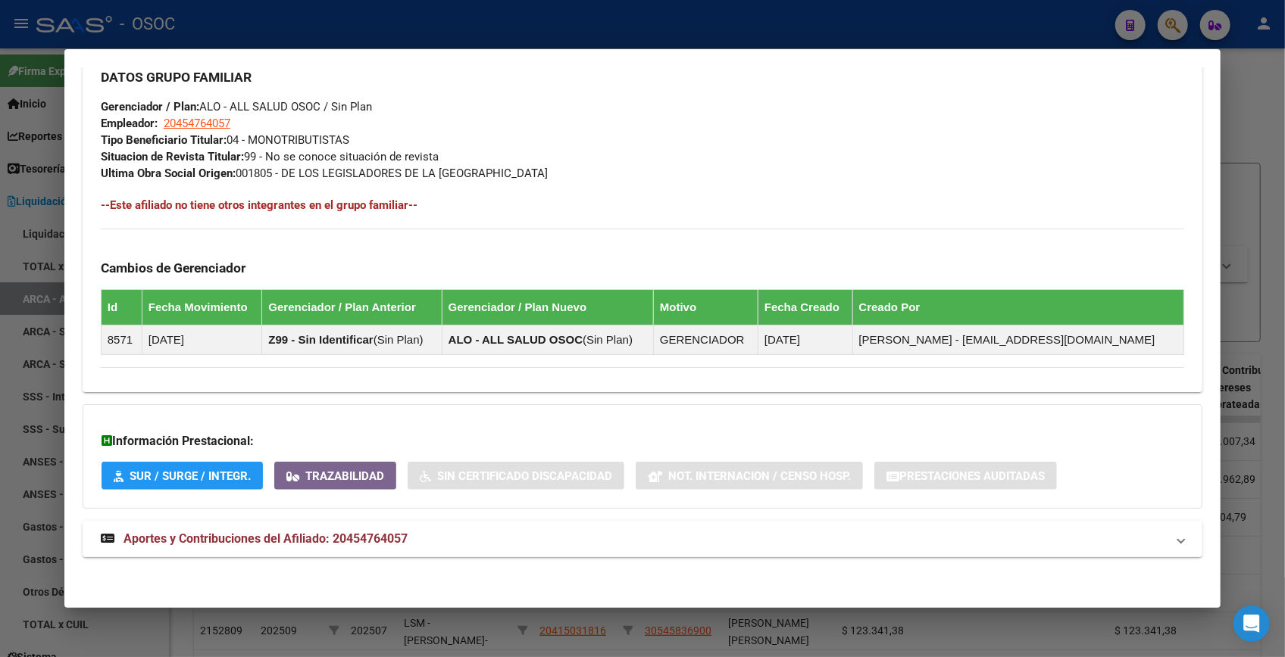
click at [406, 526] on mat-expansion-panel-header "Aportes y Contribuciones del Afiliado: 20454764057" at bounding box center [642, 539] width 1119 height 36
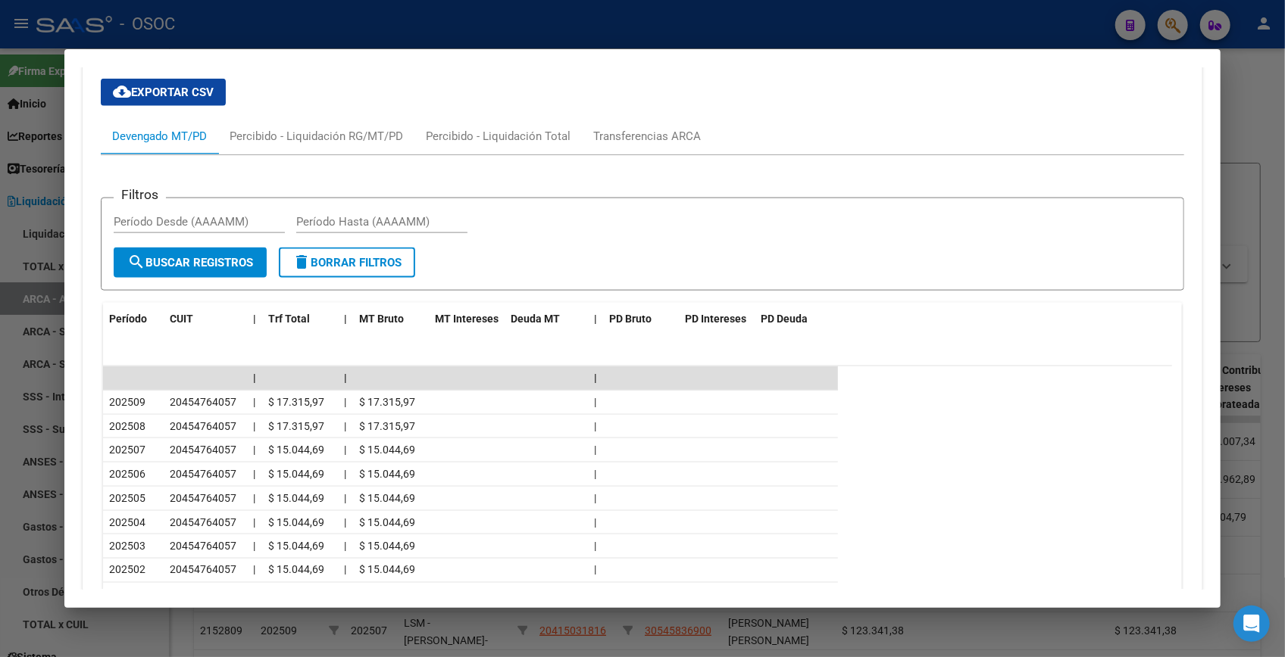
scroll to position [1392, 0]
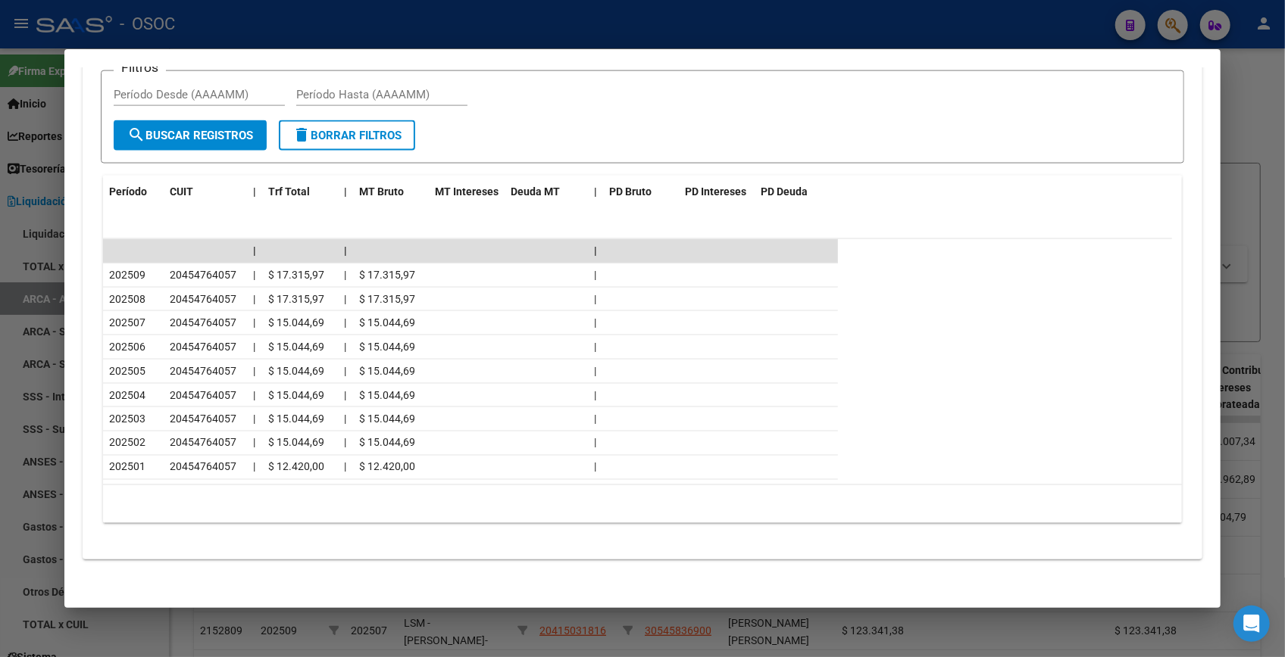
click at [1243, 122] on div at bounding box center [642, 328] width 1285 height 657
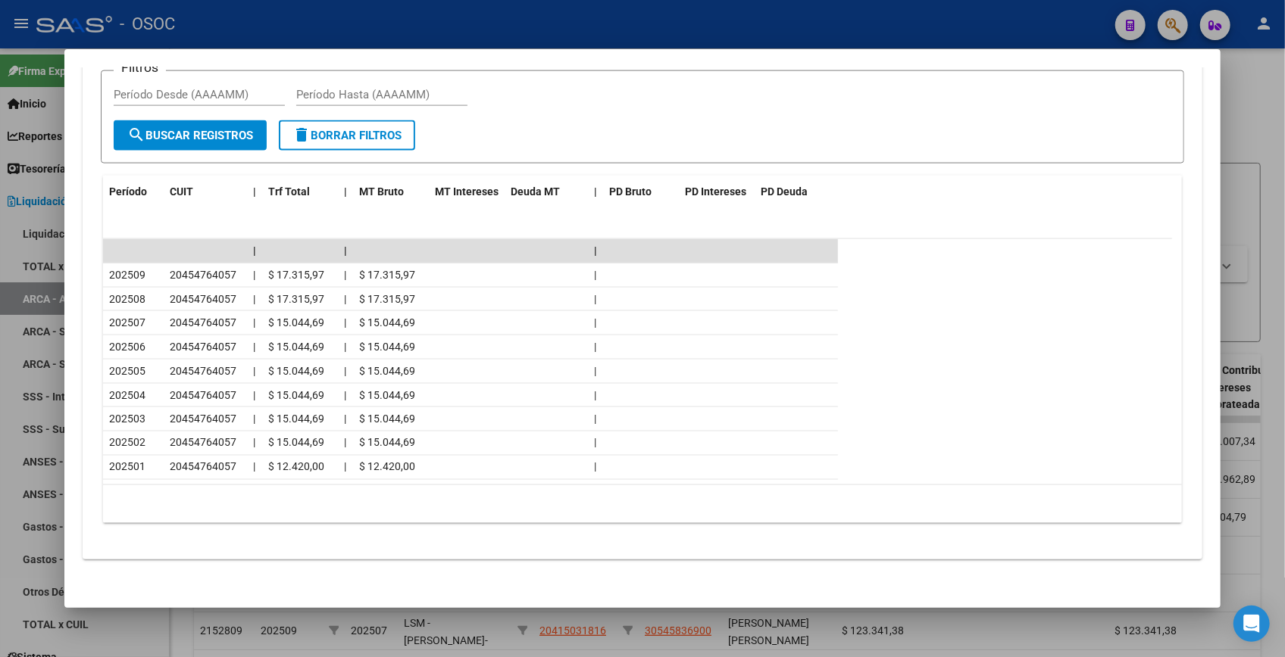
drag, startPoint x: 1243, startPoint y: 122, endPoint x: 1176, endPoint y: 28, distance: 115.2
click at [1241, 121] on div at bounding box center [642, 328] width 1285 height 657
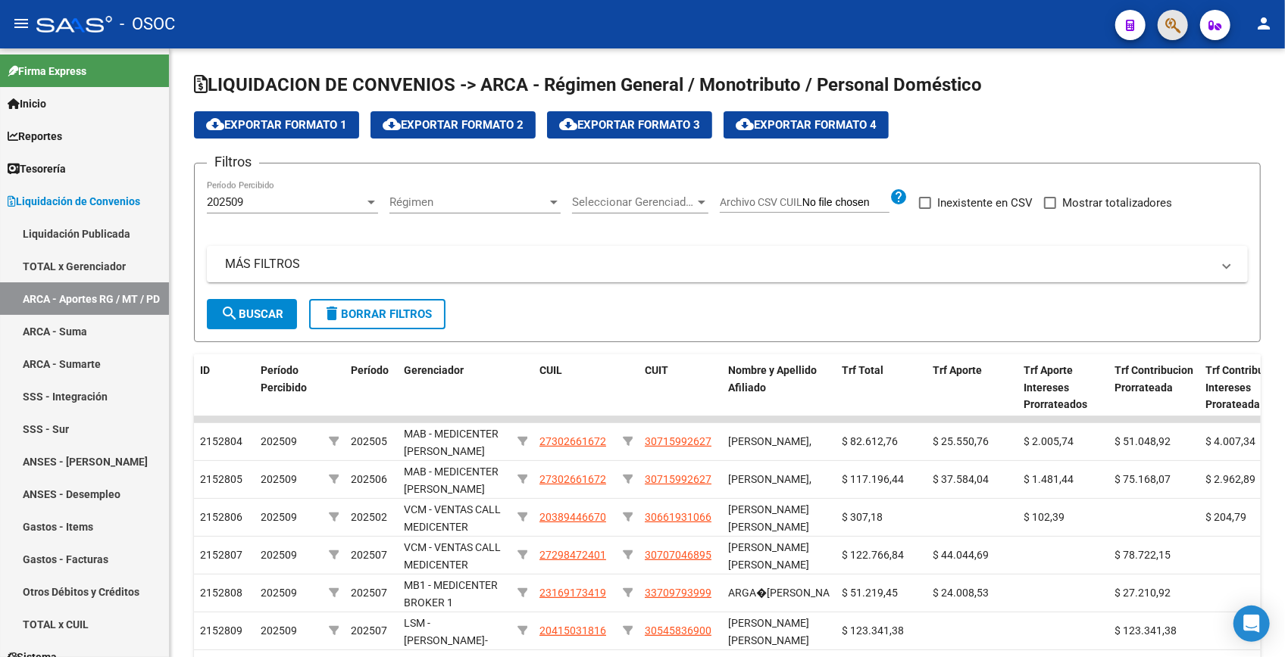
click at [1173, 10] on span "button" at bounding box center [1172, 25] width 15 height 31
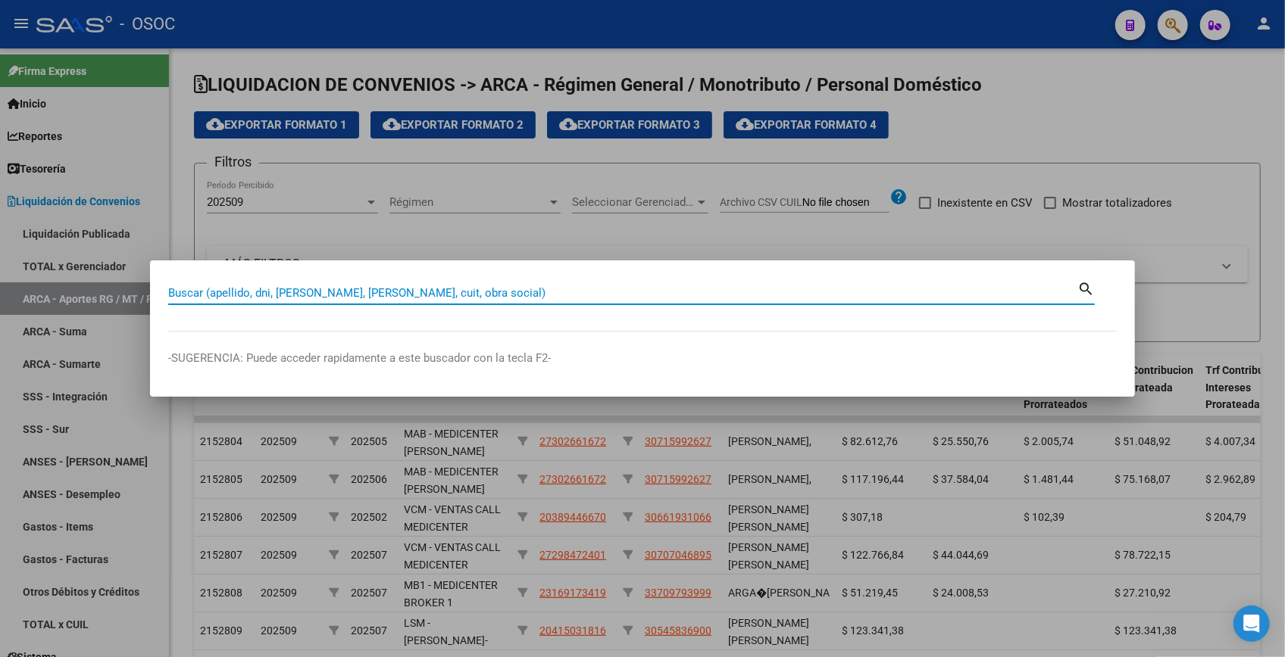
paste input "46346014"
type input "46346014"
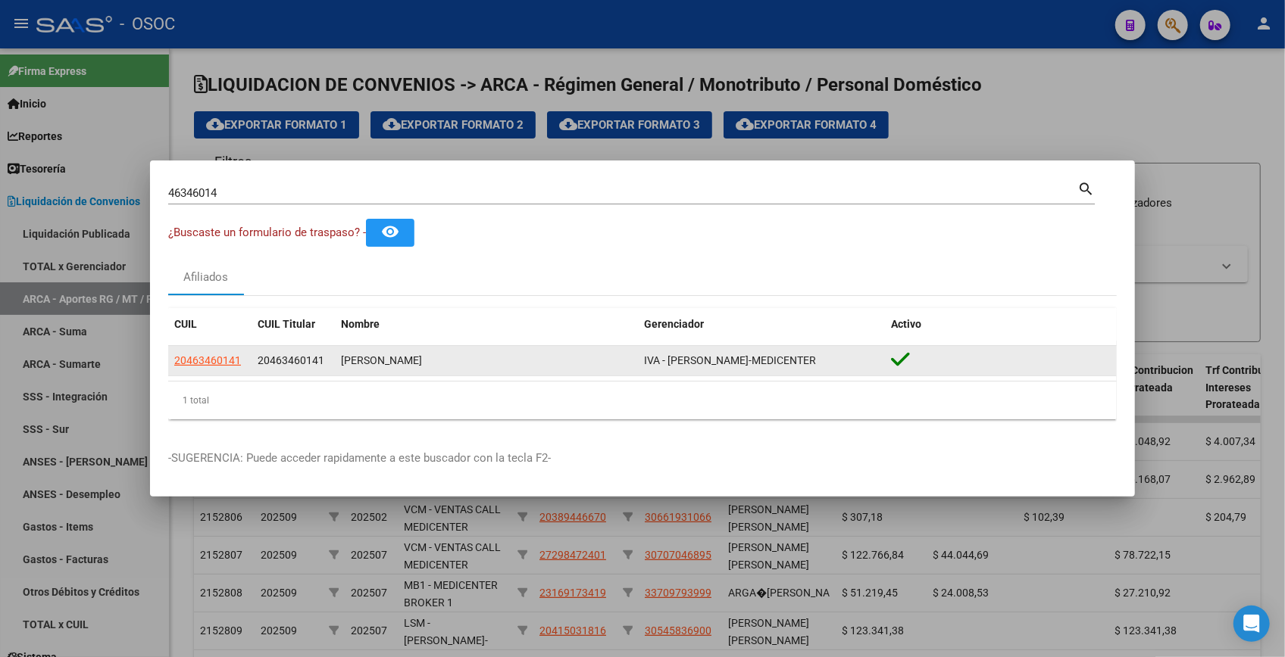
click at [205, 351] on datatable-body-cell "20463460141" at bounding box center [209, 361] width 83 height 30
click at [196, 359] on span "20463460141" at bounding box center [207, 360] width 67 height 12
type textarea "20463460141"
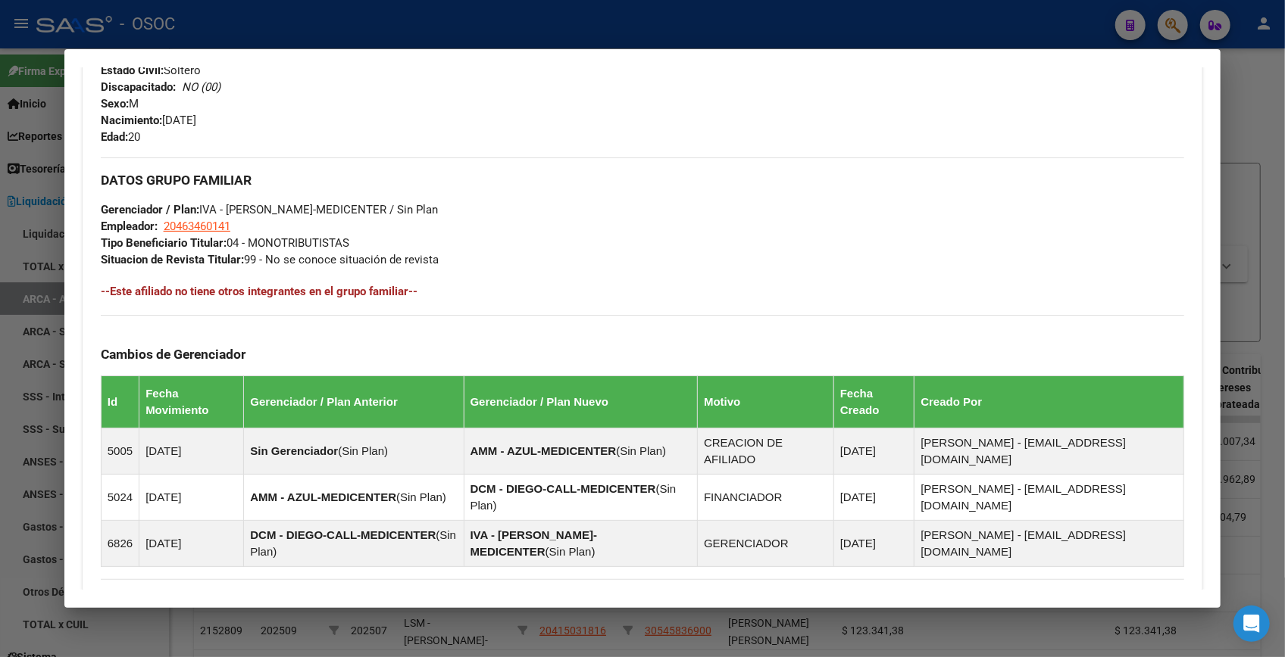
scroll to position [818, 0]
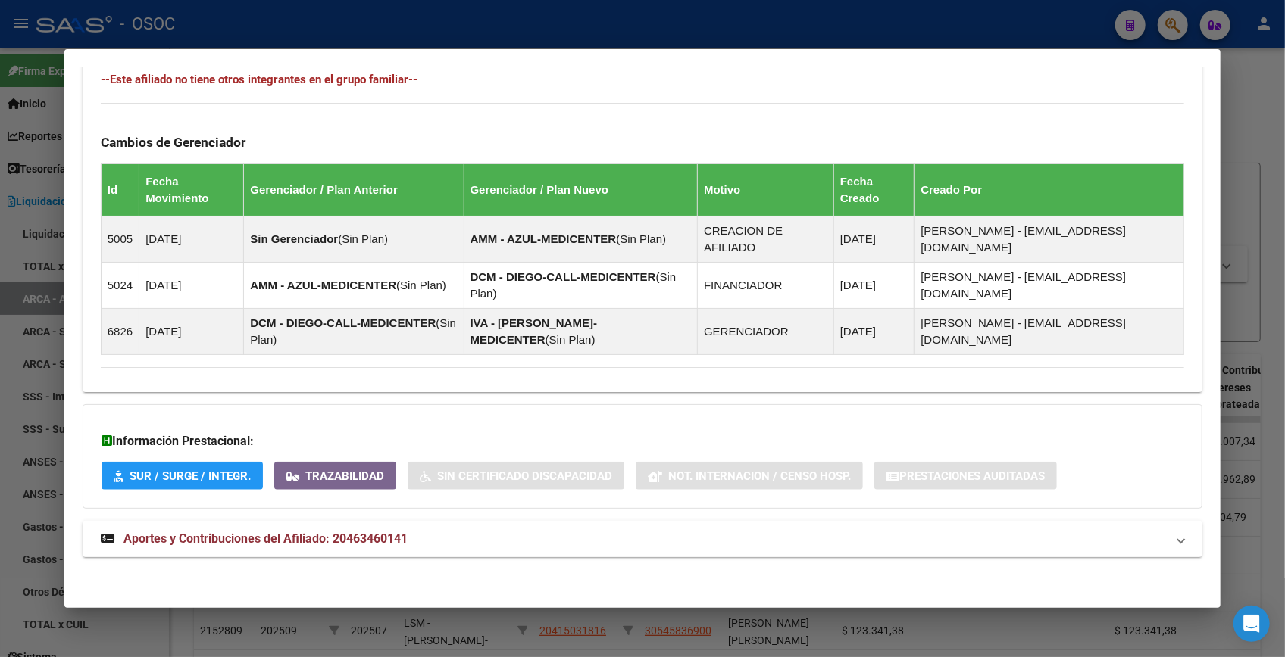
click at [554, 526] on mat-expansion-panel-header "Aportes y Contribuciones del Afiliado: 20463460141" at bounding box center [642, 539] width 1119 height 36
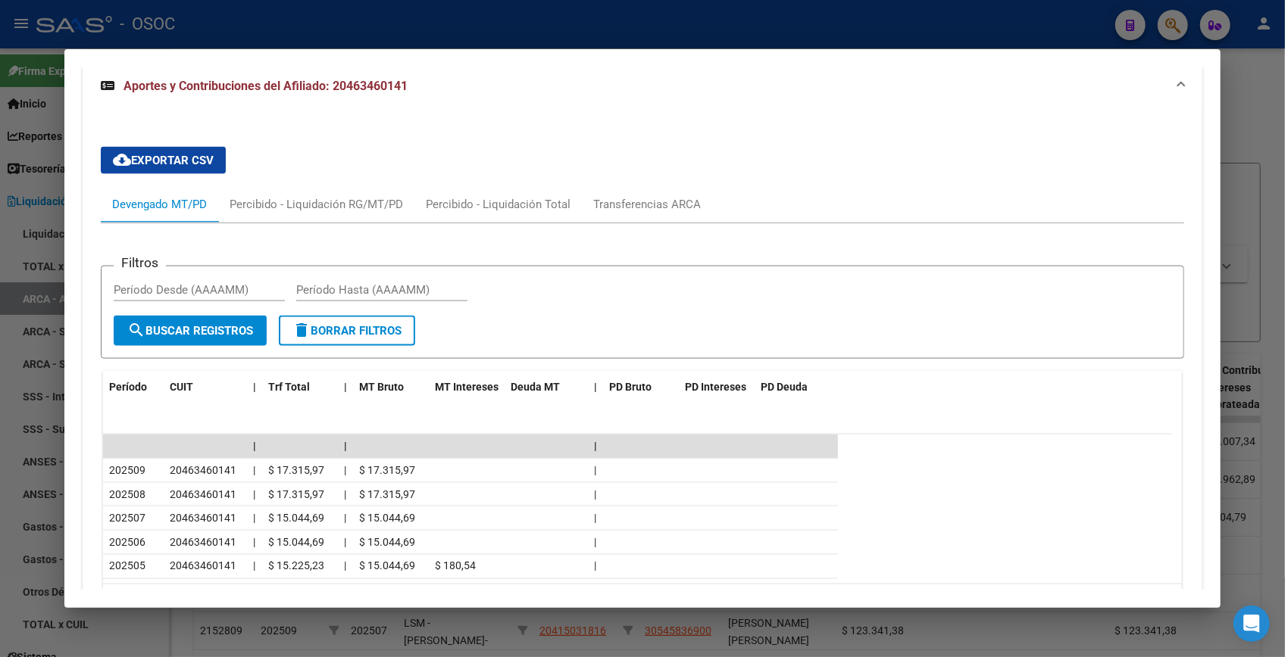
scroll to position [1376, 0]
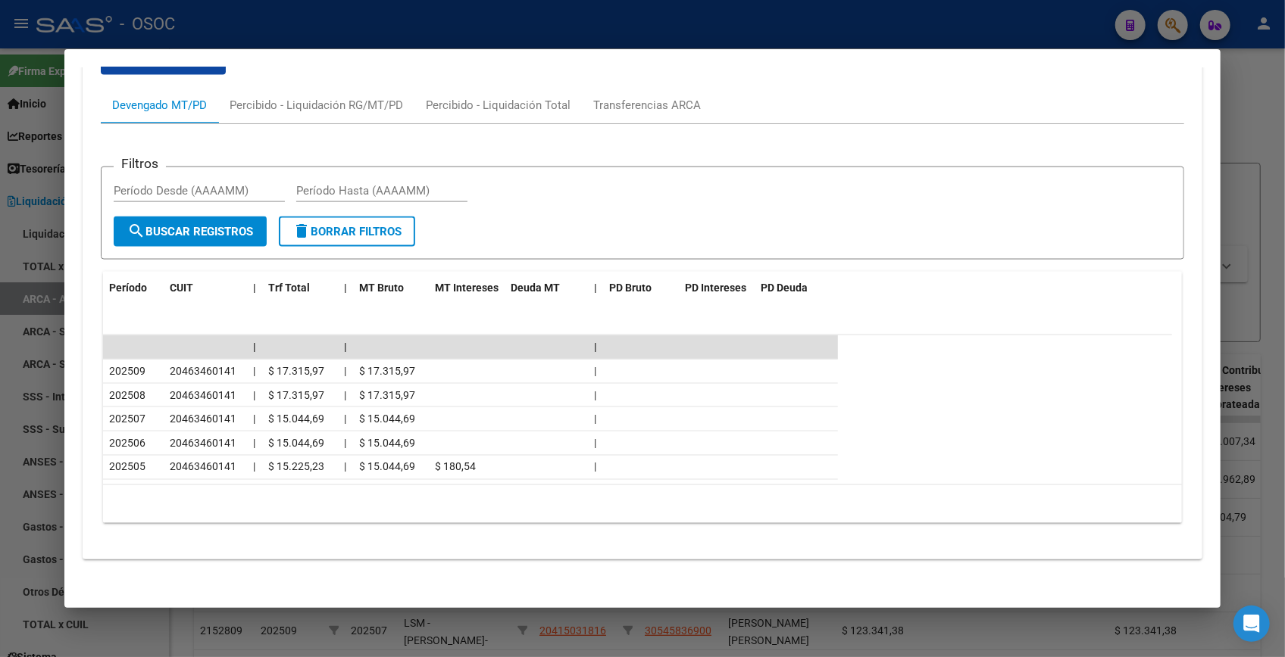
click at [1261, 107] on div at bounding box center [642, 328] width 1285 height 657
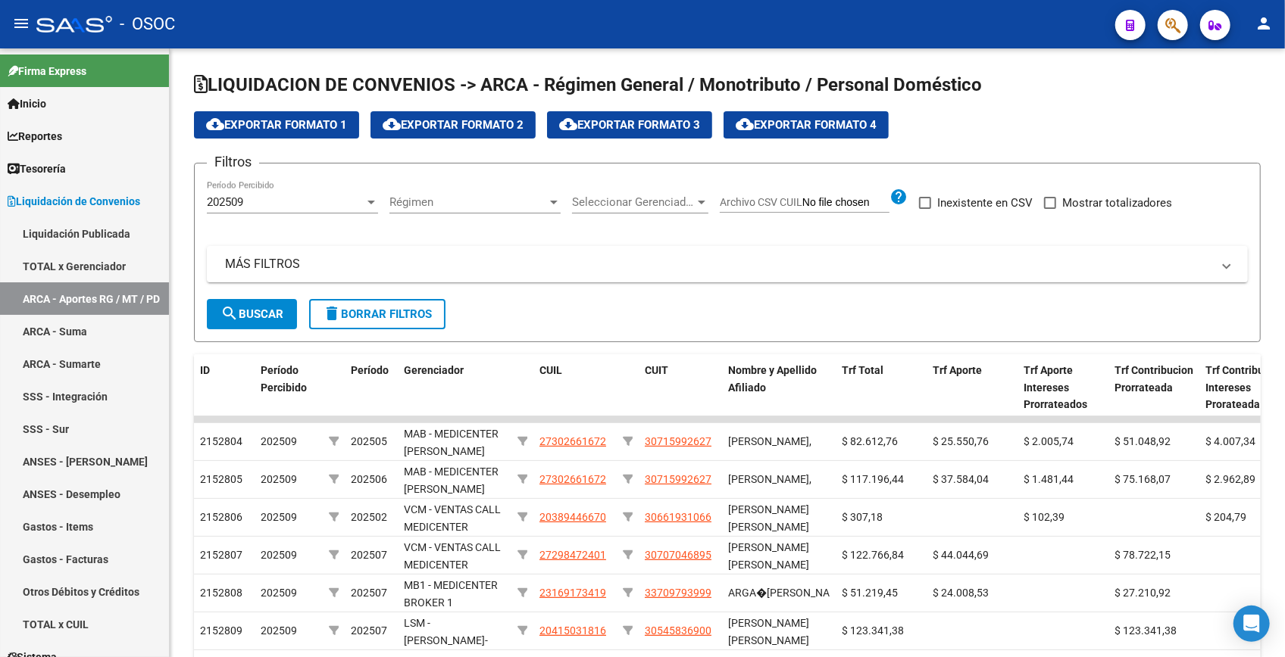
click at [1179, 30] on icon "button" at bounding box center [1172, 25] width 15 height 17
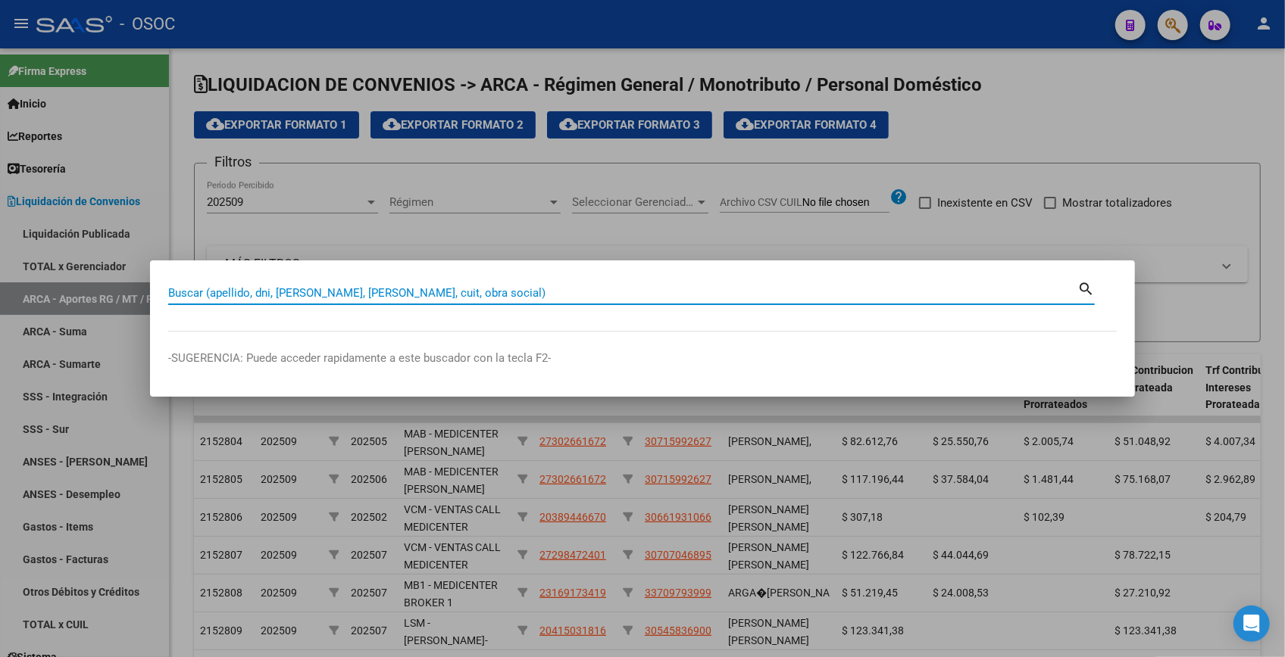
paste input "47674853"
type input "47674853"
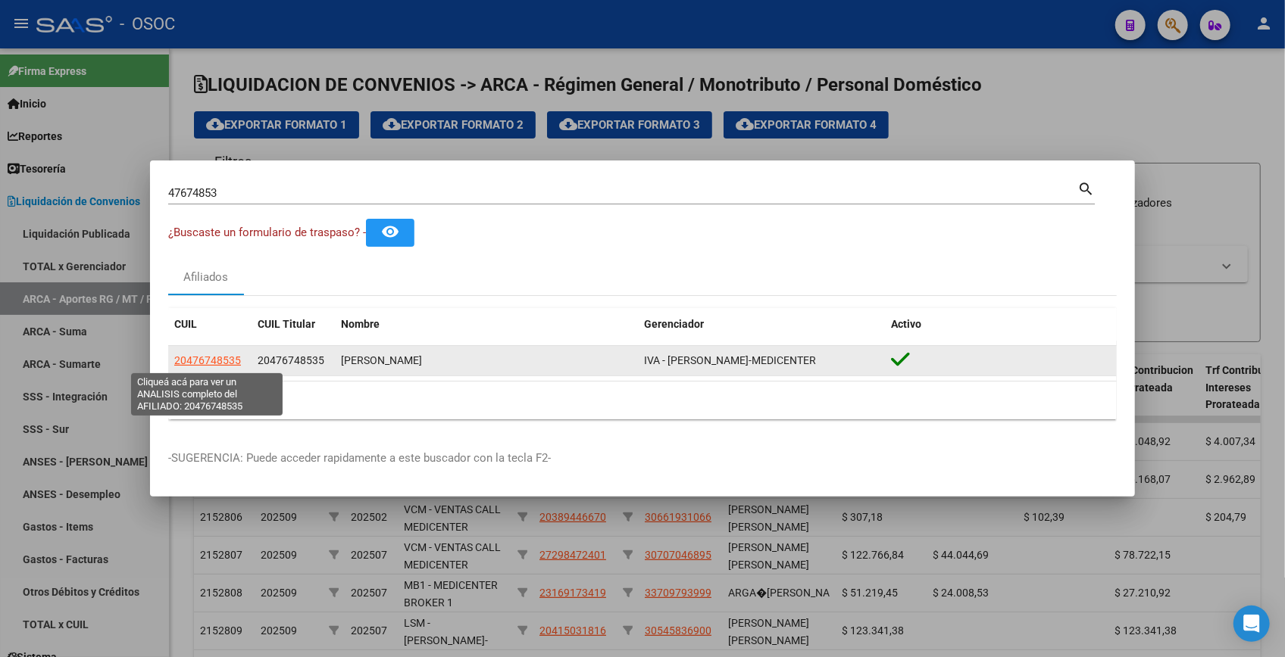
click at [230, 362] on span "20476748535" at bounding box center [207, 360] width 67 height 12
type textarea "20476748535"
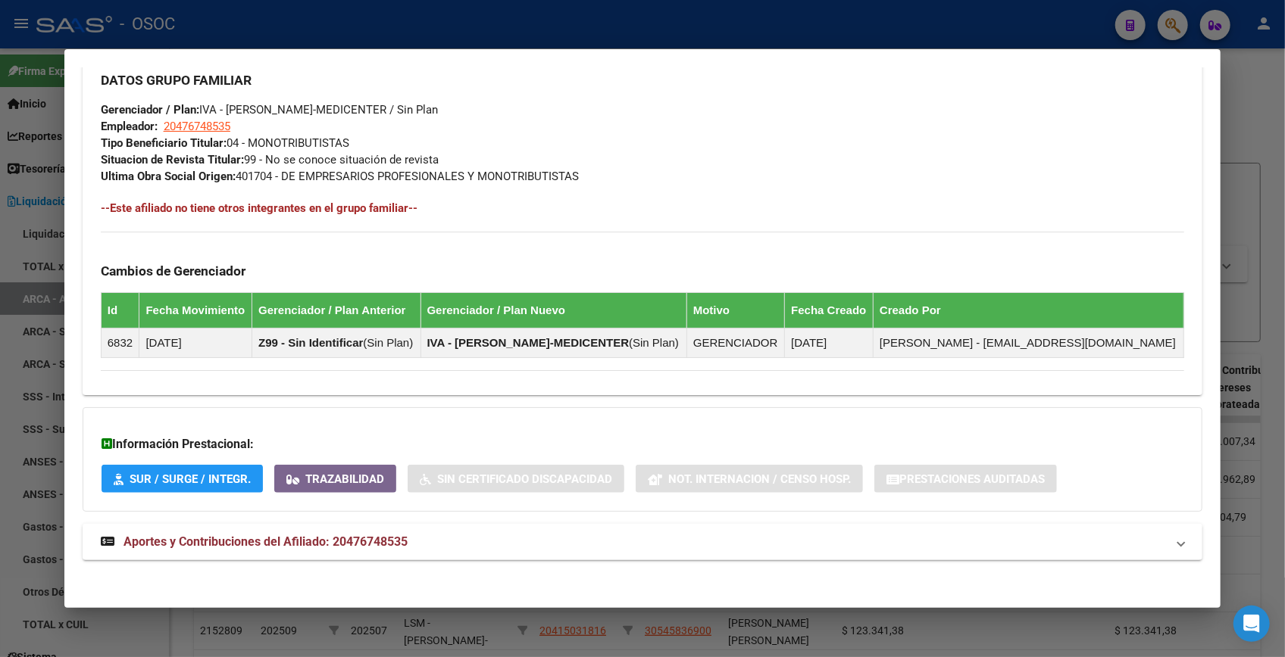
scroll to position [738, 0]
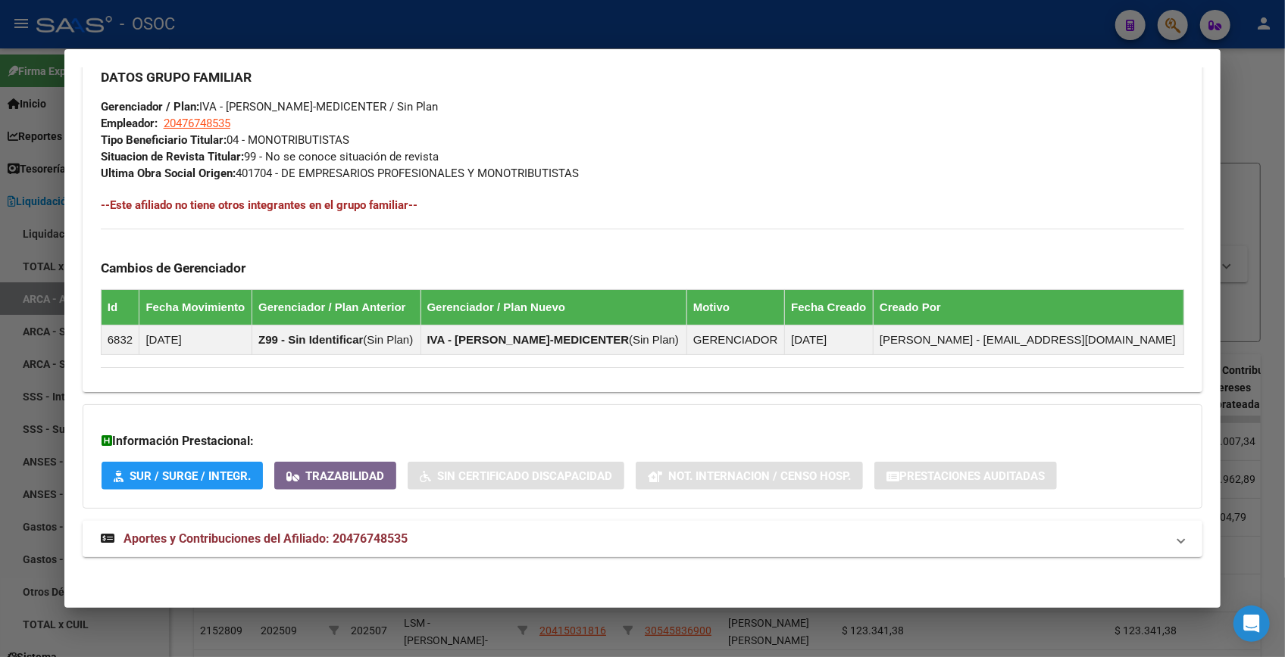
click at [345, 542] on span "Aportes y Contribuciones del Afiliado: 20476748535" at bounding box center [265, 539] width 284 height 14
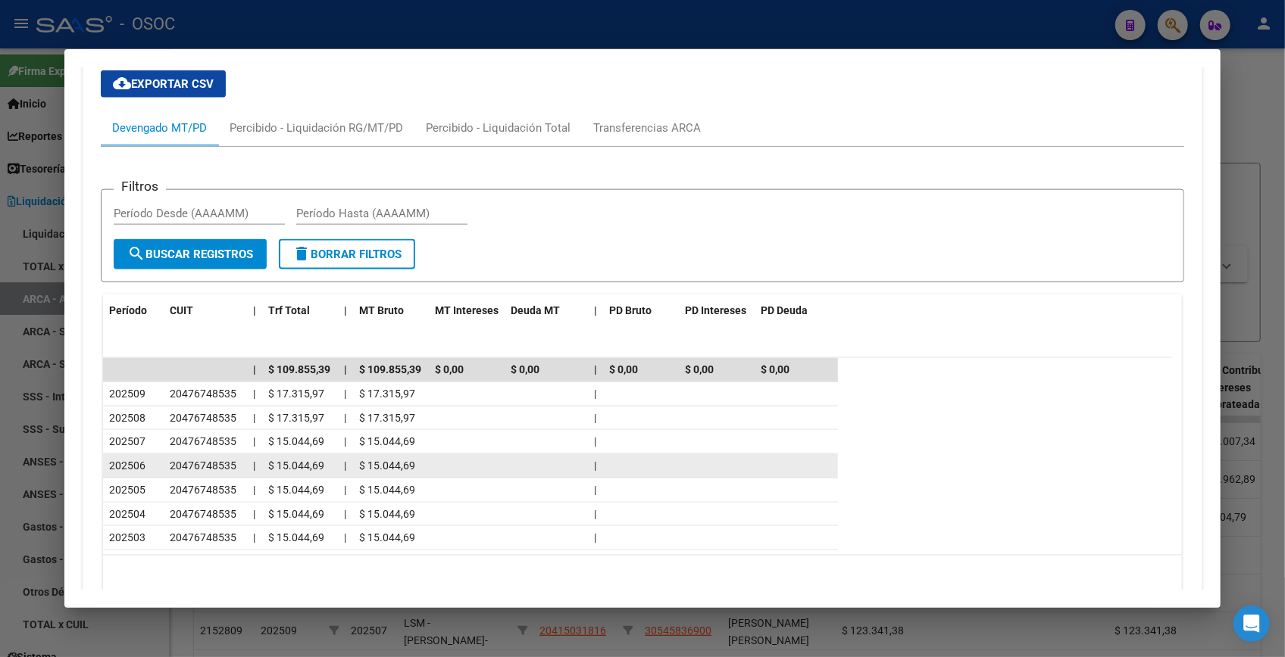
scroll to position [1344, 0]
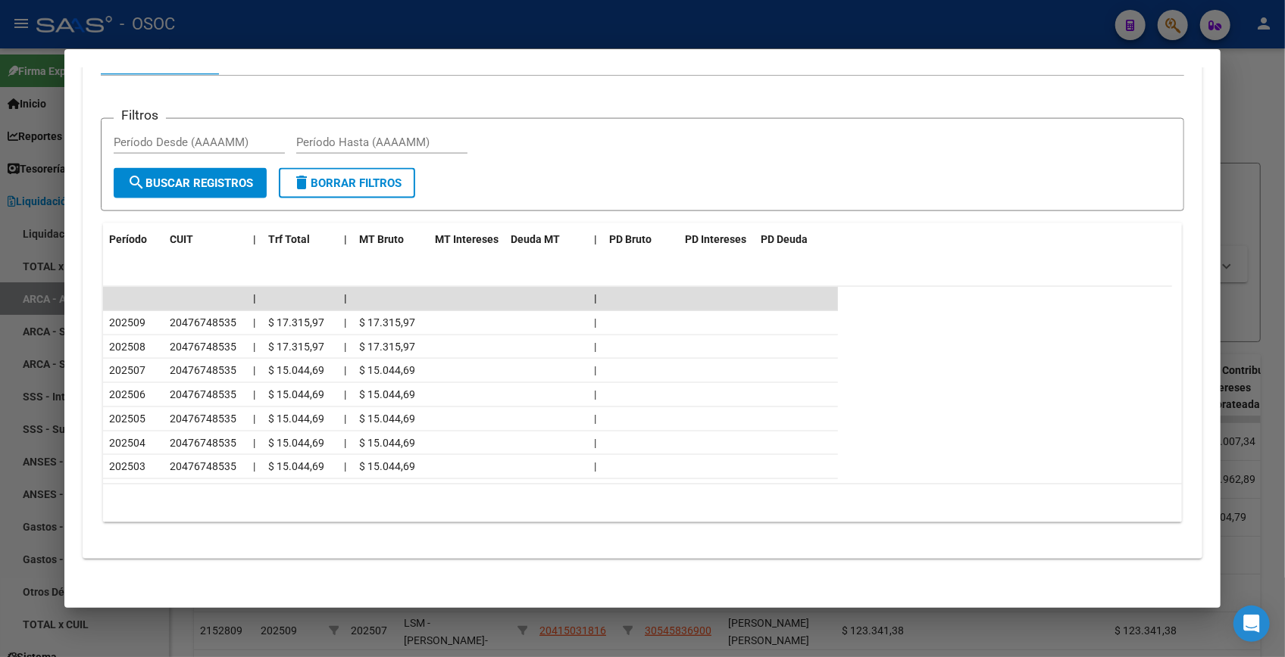
click at [852, 20] on div at bounding box center [642, 328] width 1285 height 657
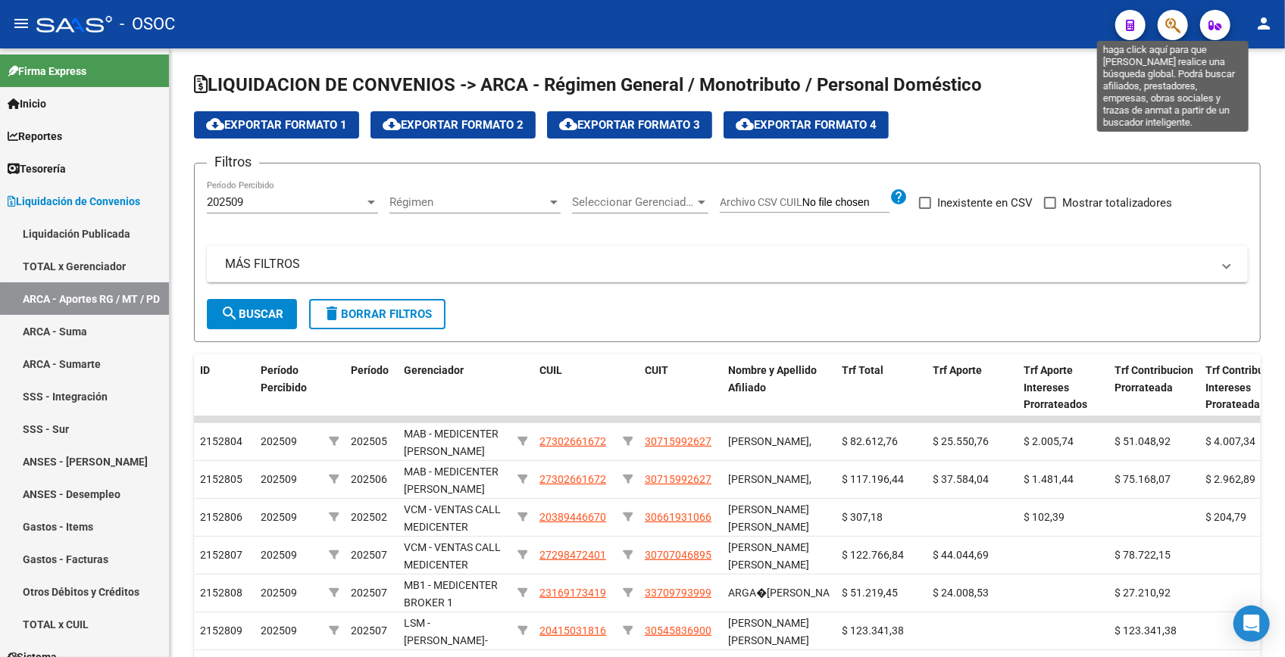
click at [1168, 30] on icon "button" at bounding box center [1172, 25] width 15 height 17
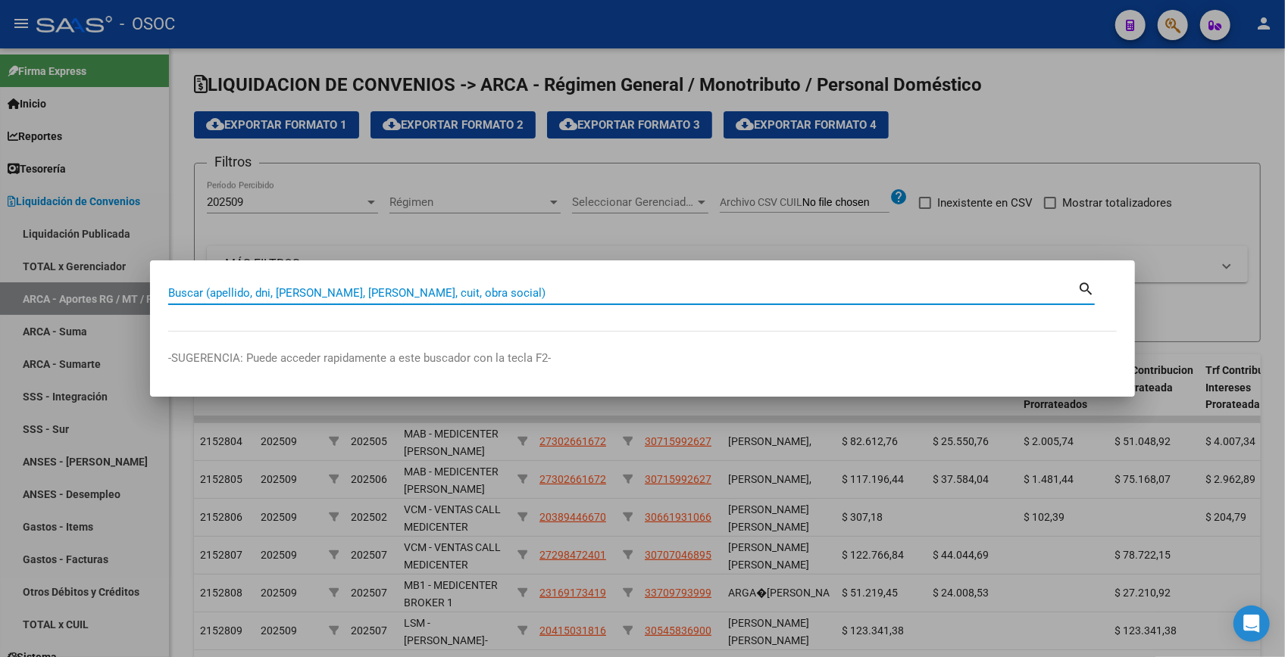
paste input "93063265"
type input "93063265"
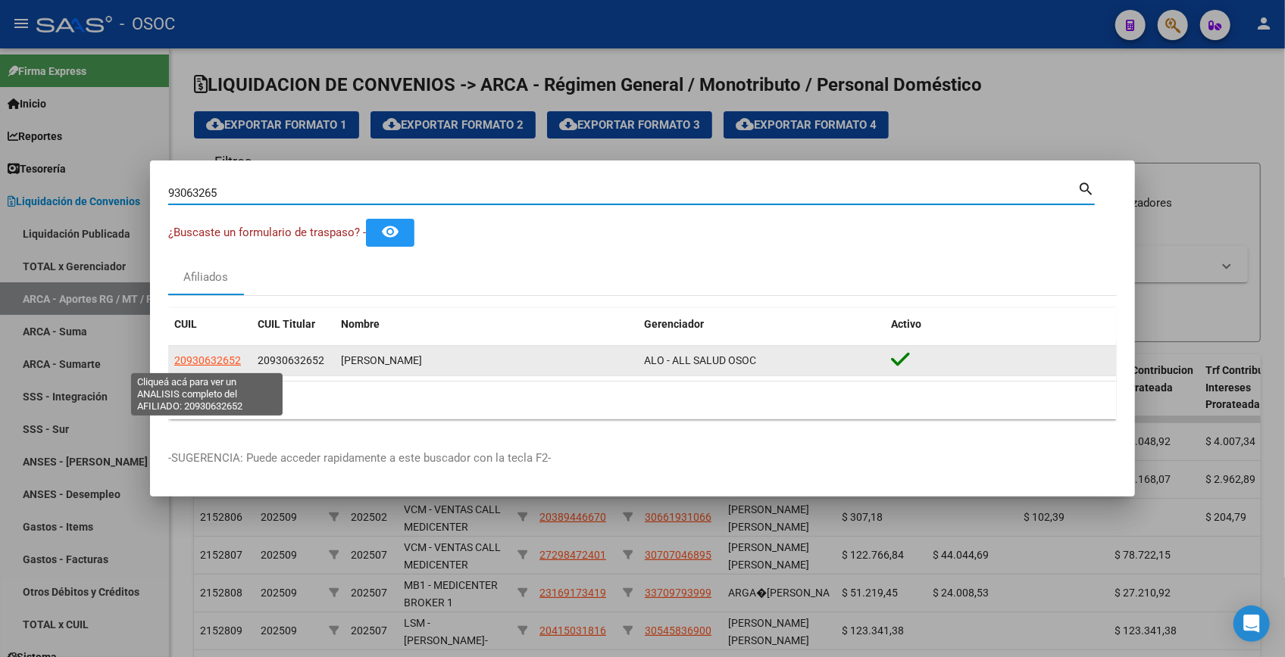
click at [201, 362] on span "20930632652" at bounding box center [207, 360] width 67 height 12
type textarea "20930632652"
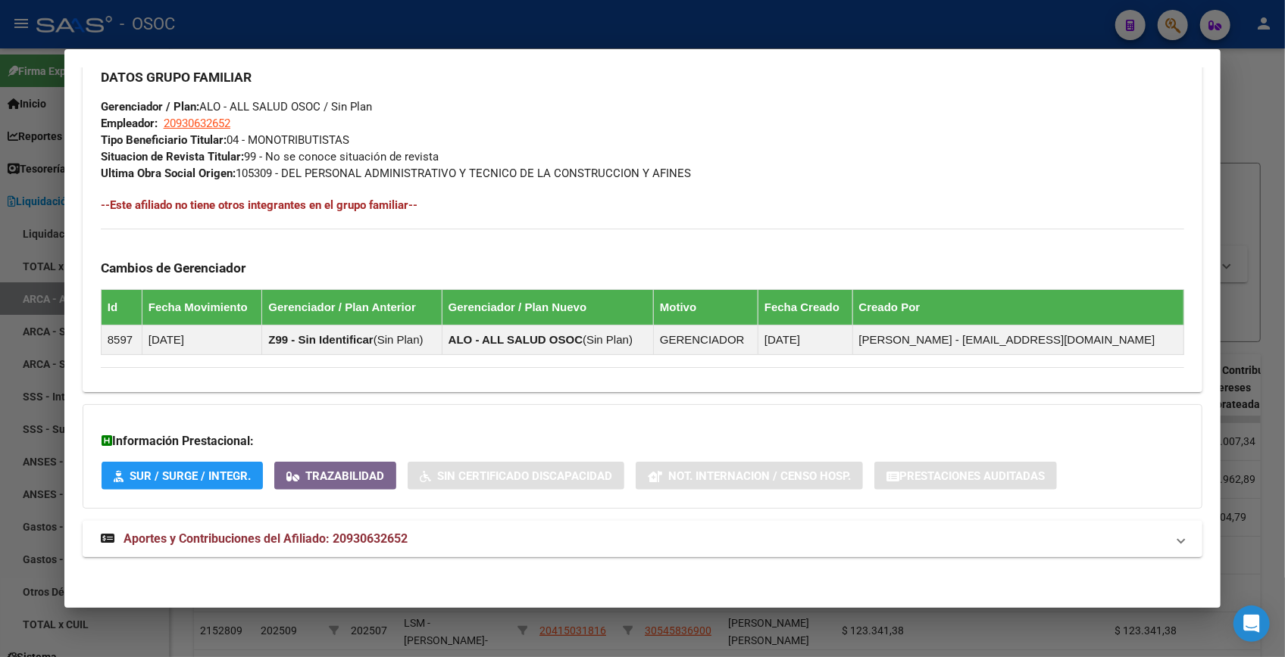
click at [430, 538] on mat-panel-title "Aportes y Contribuciones del Afiliado: 20930632652" at bounding box center [633, 539] width 1065 height 18
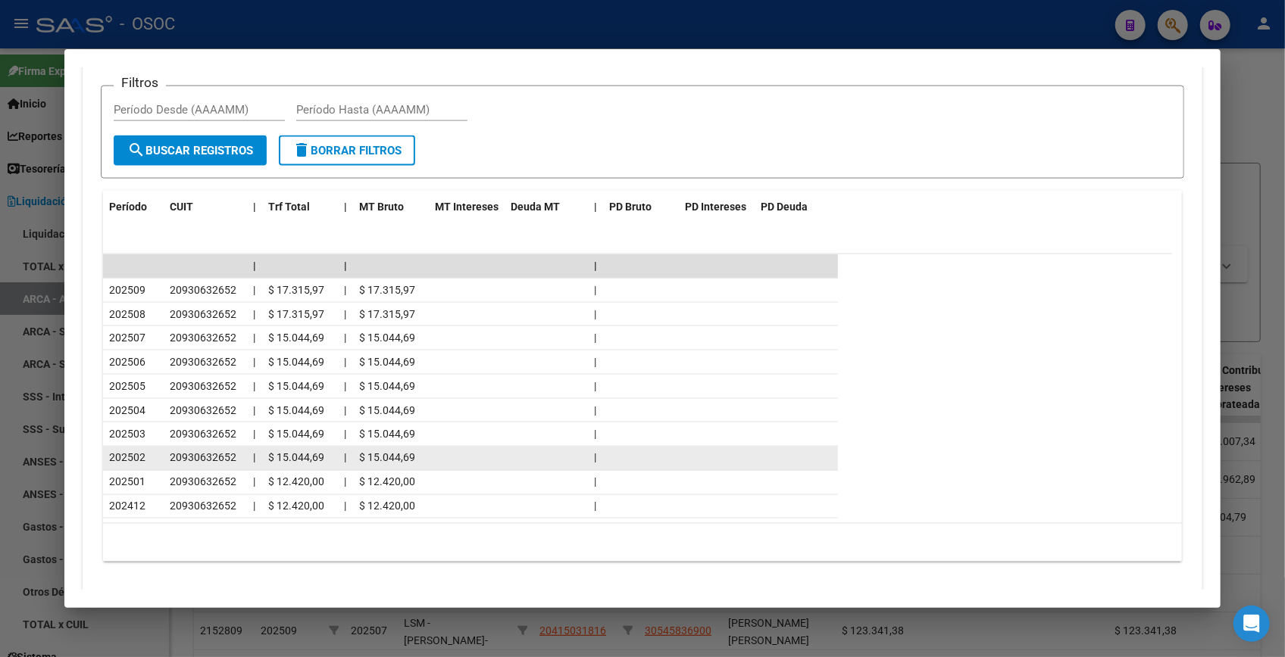
scroll to position [1416, 0]
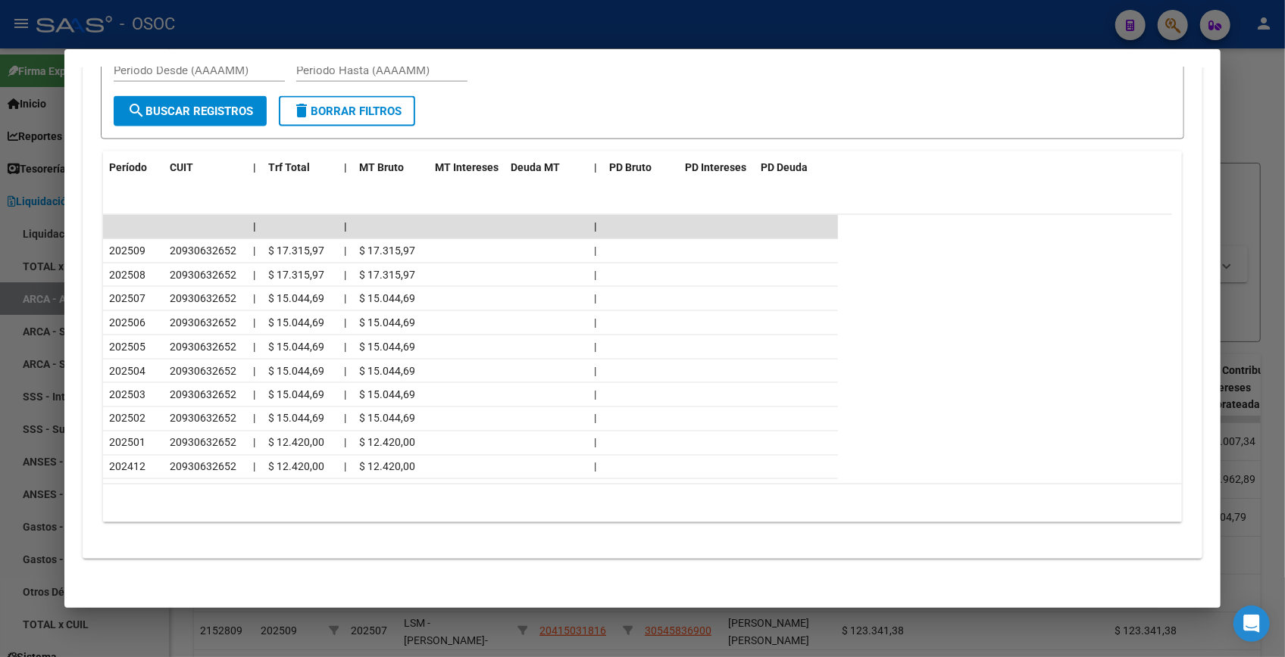
click at [1235, 90] on div at bounding box center [642, 328] width 1285 height 657
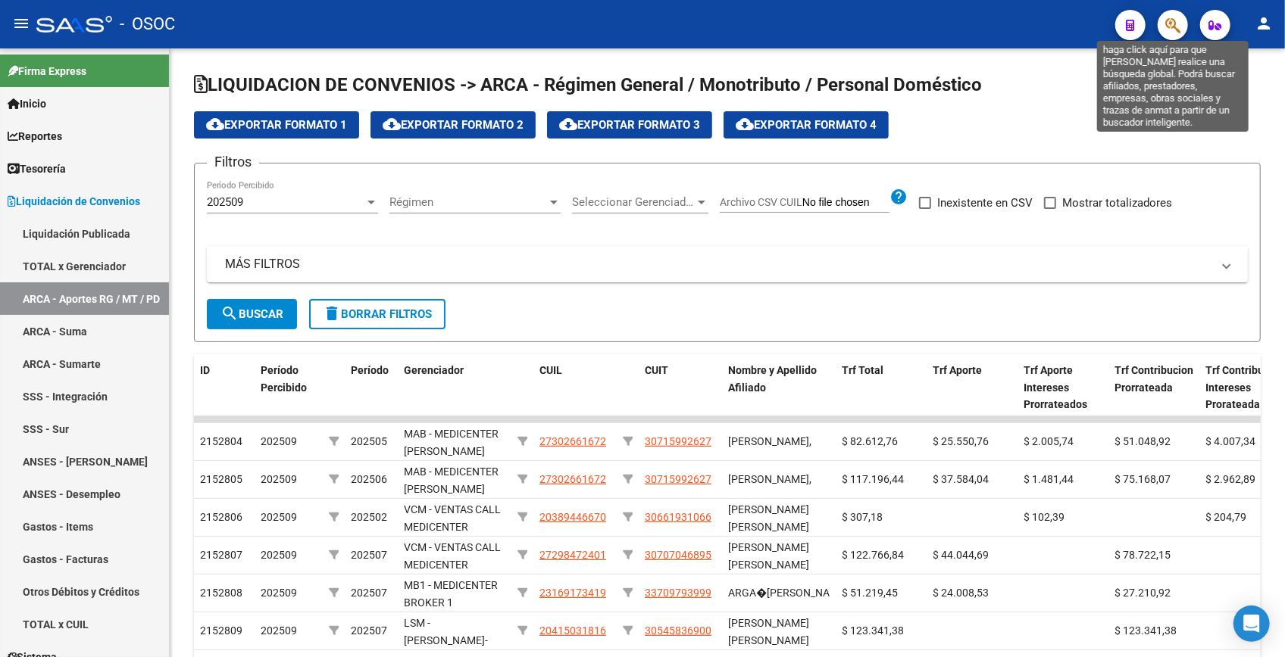
click at [1174, 23] on icon "button" at bounding box center [1172, 25] width 15 height 17
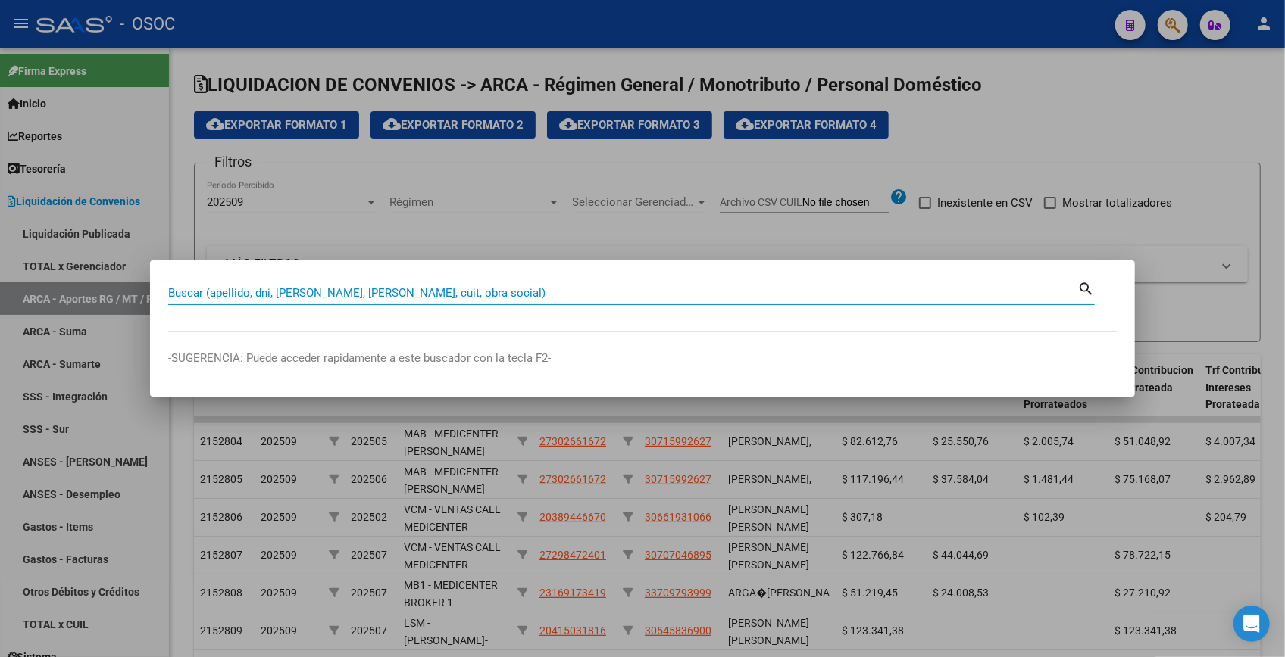
paste input "94818292"
type input "94818292"
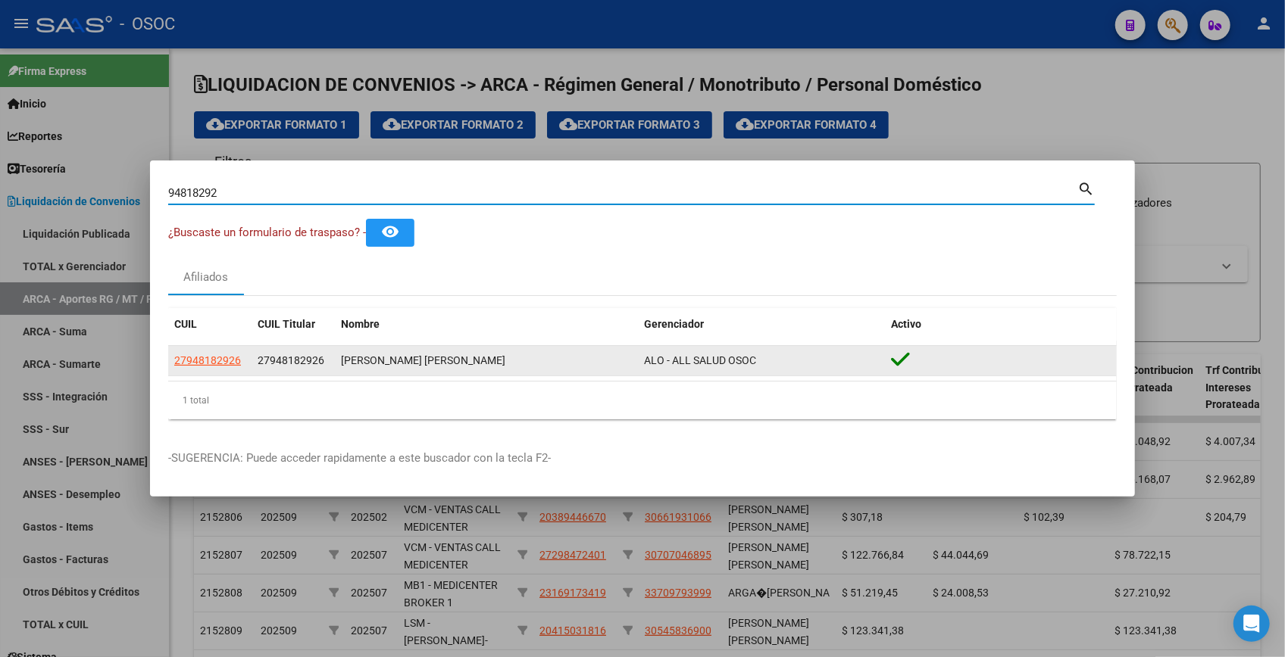
click at [200, 367] on app-link-go-to "27948182926" at bounding box center [207, 360] width 67 height 17
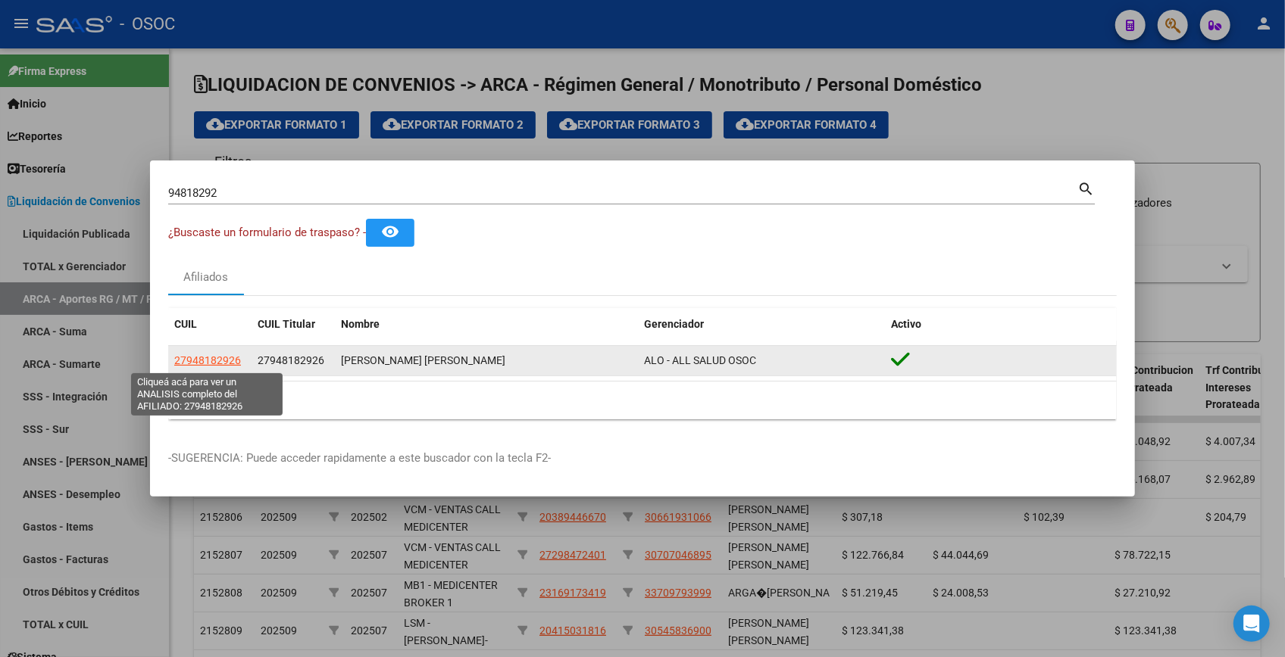
click at [201, 361] on span "27948182926" at bounding box center [207, 360] width 67 height 12
type textarea "27948182926"
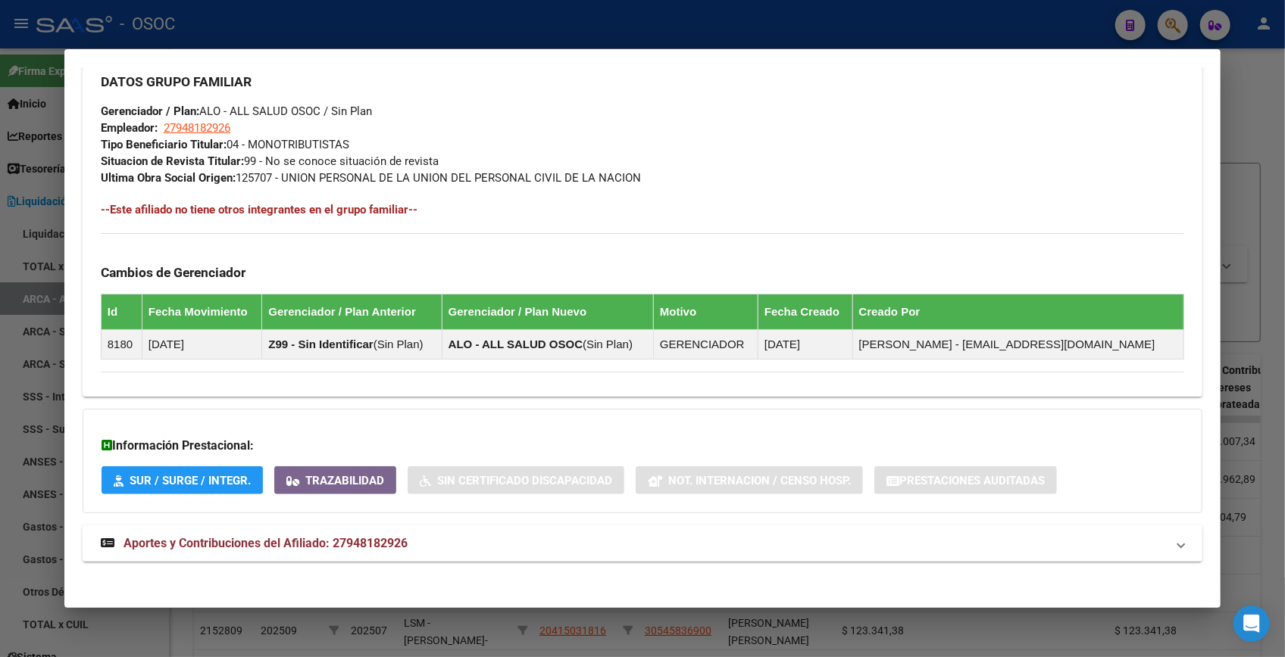
scroll to position [738, 0]
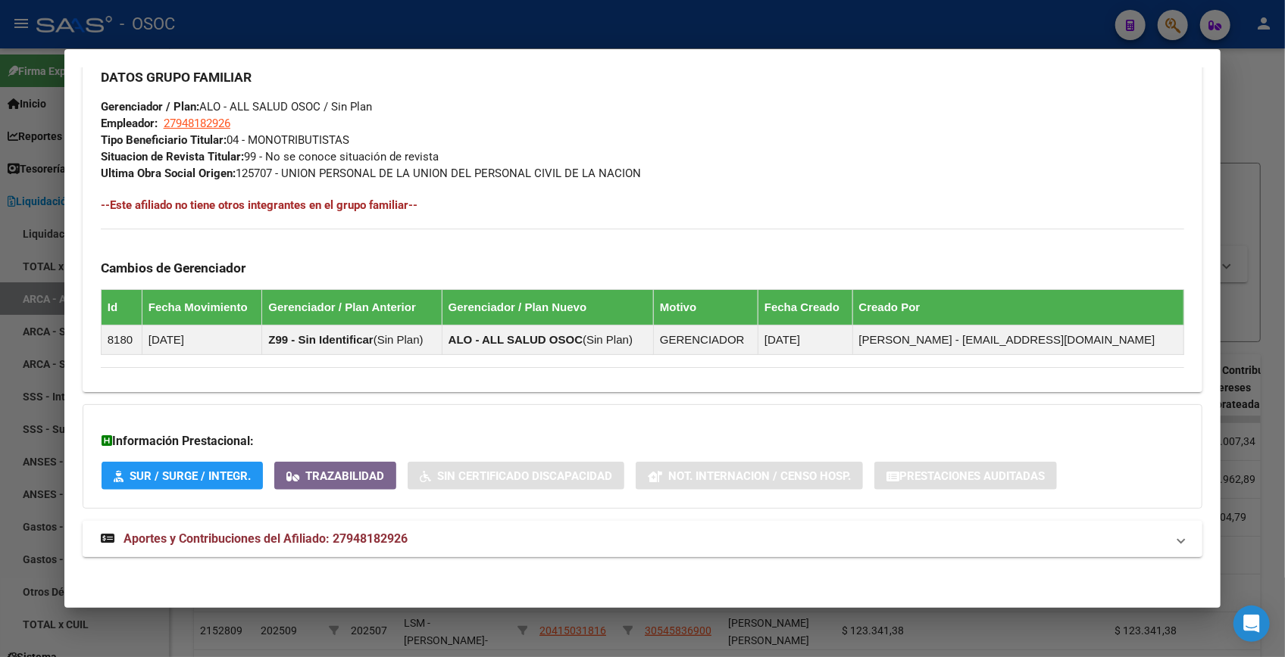
click at [341, 532] on span "Aportes y Contribuciones del Afiliado: 27948182926" at bounding box center [265, 539] width 284 height 14
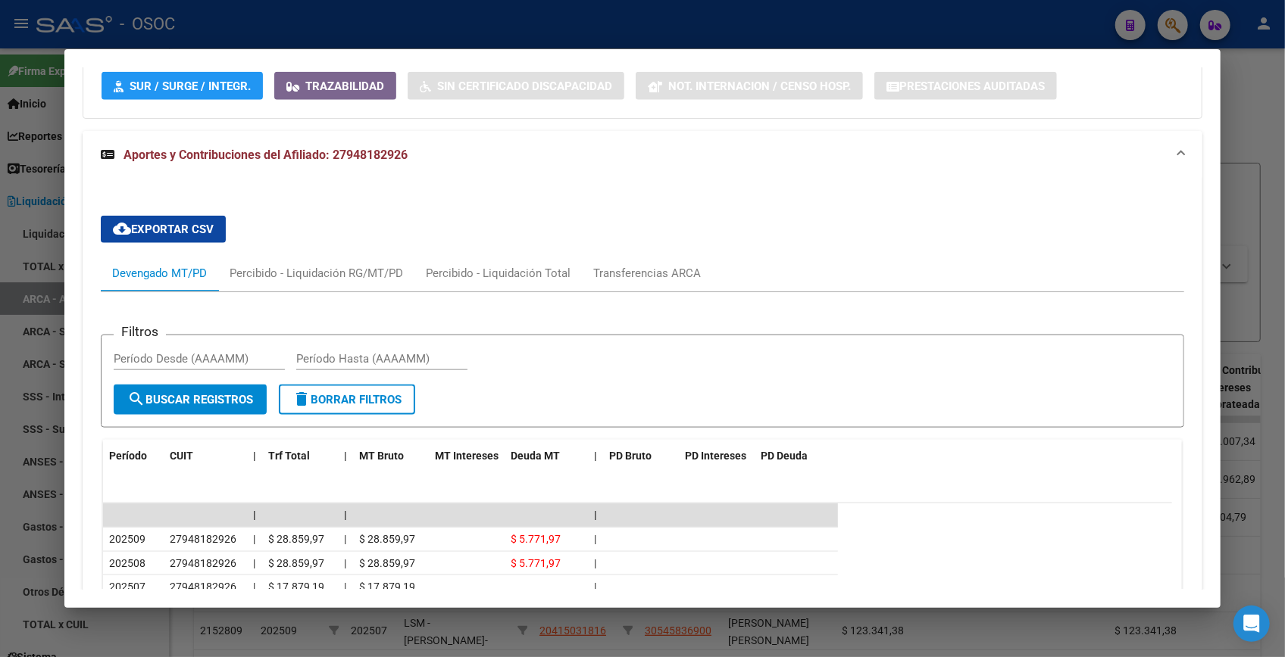
scroll to position [1369, 0]
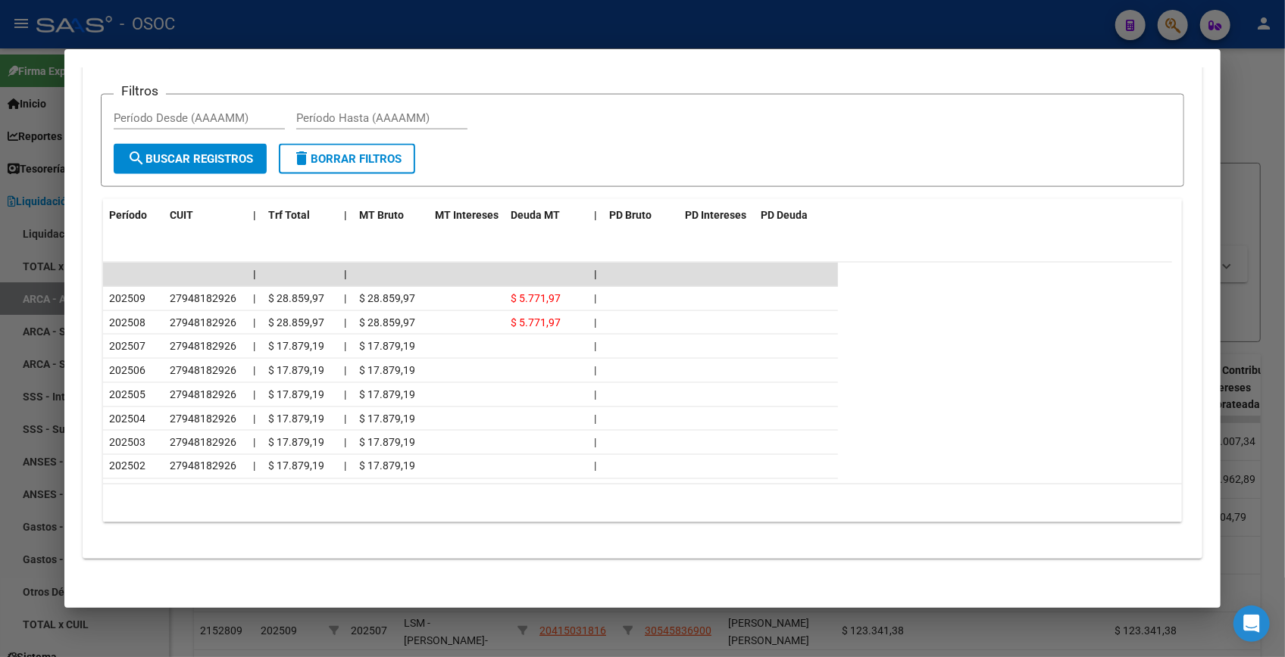
click at [1232, 73] on div at bounding box center [642, 328] width 1285 height 657
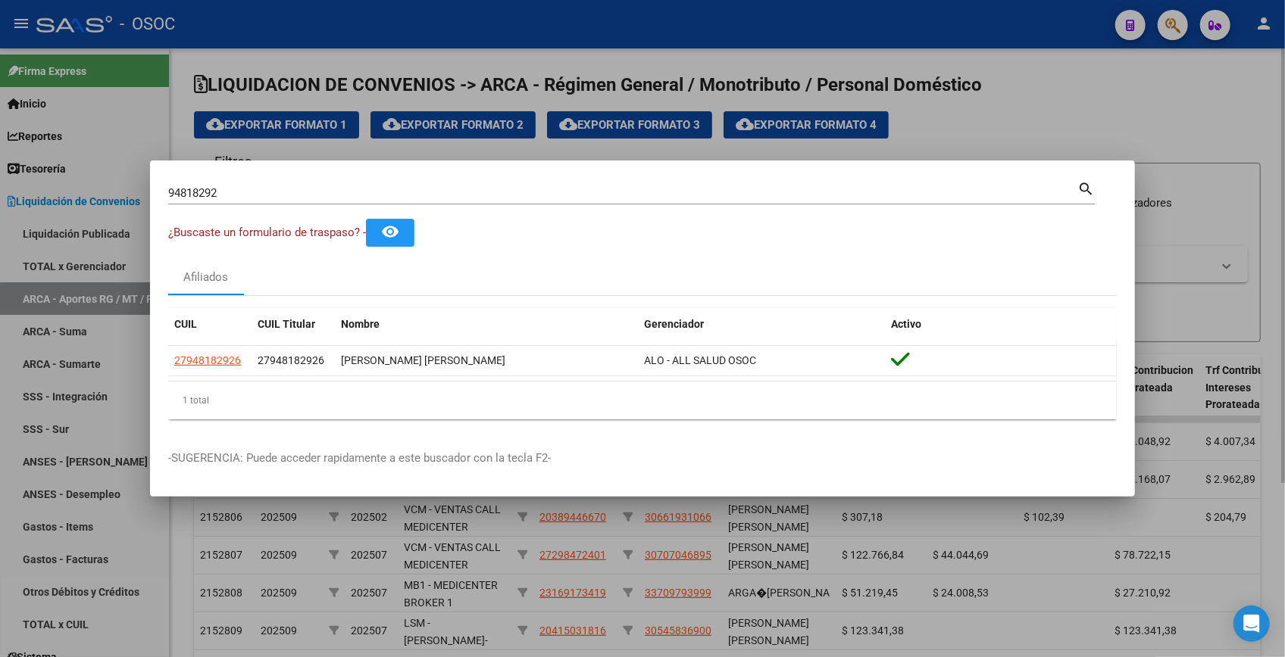
drag, startPoint x: 1186, startPoint y: 134, endPoint x: 1170, endPoint y: 68, distance: 67.8
click at [1186, 130] on div at bounding box center [642, 328] width 1285 height 657
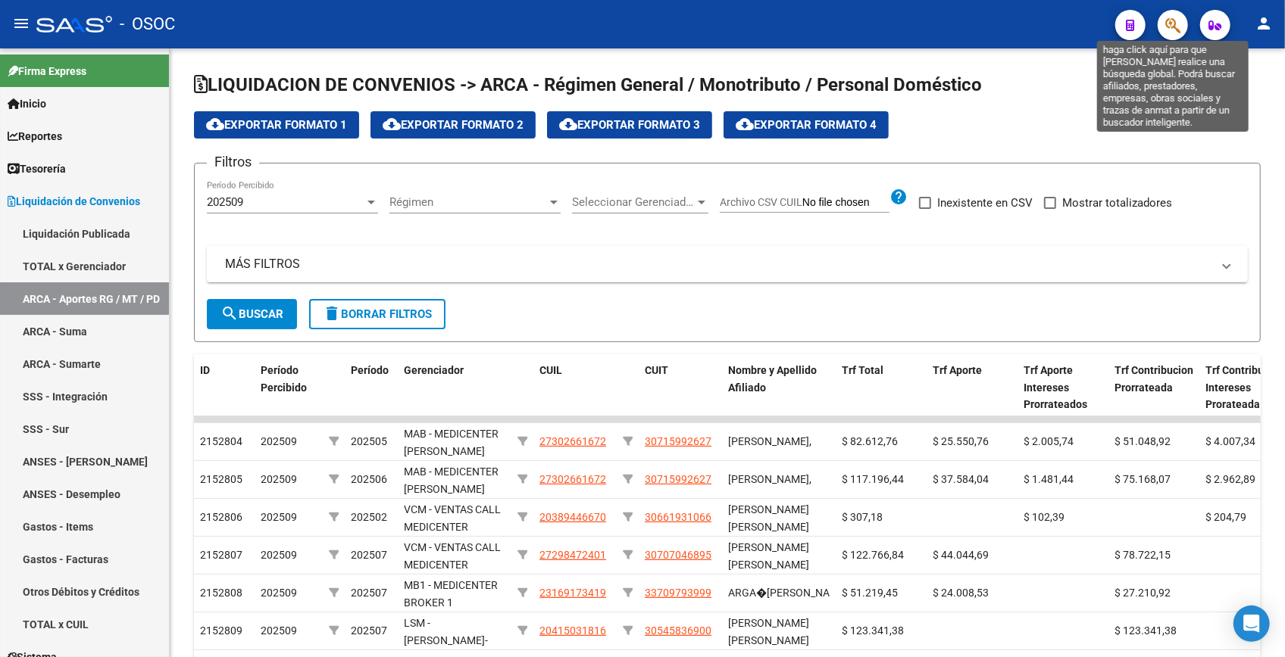
click at [1169, 30] on icon "button" at bounding box center [1172, 25] width 15 height 17
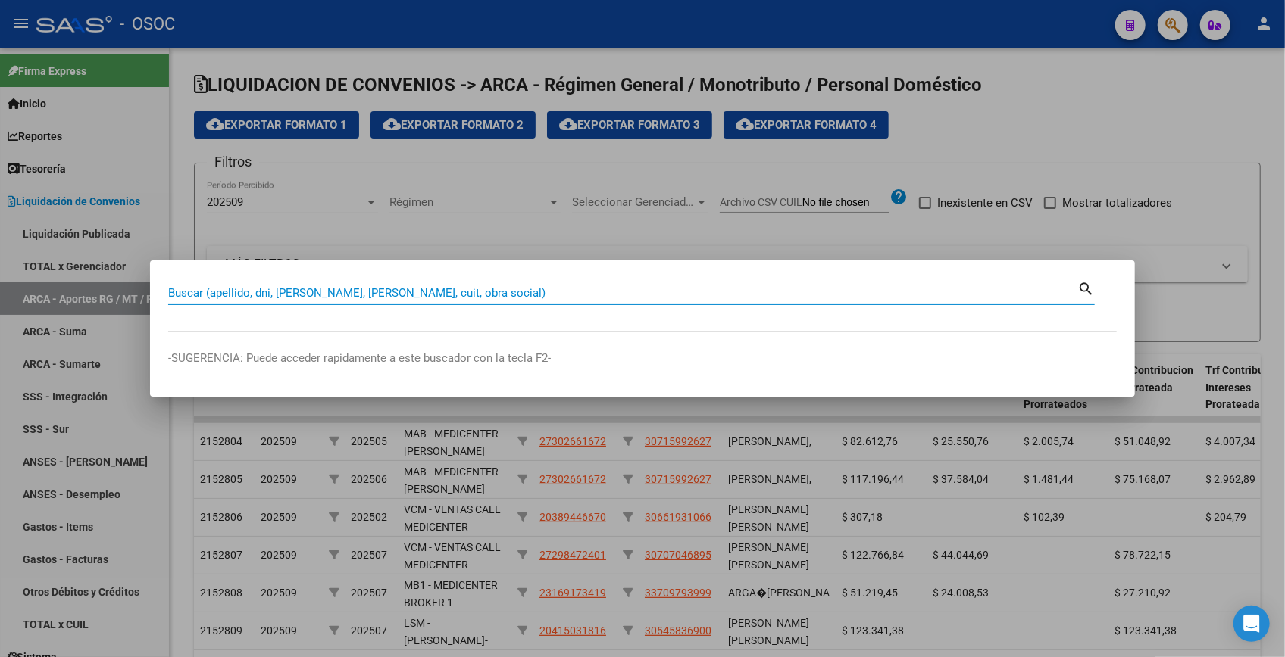
paste input "94907317"
type input "94907317"
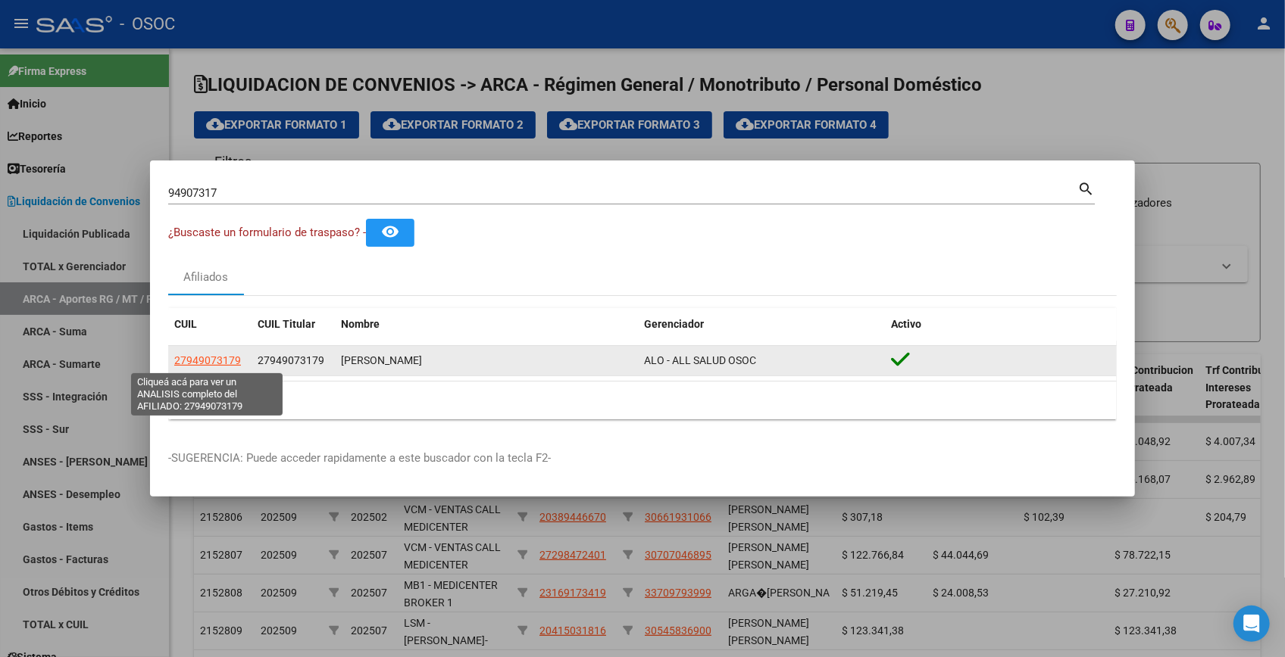
click at [216, 355] on span "27949073179" at bounding box center [207, 360] width 67 height 12
type textarea "27949073179"
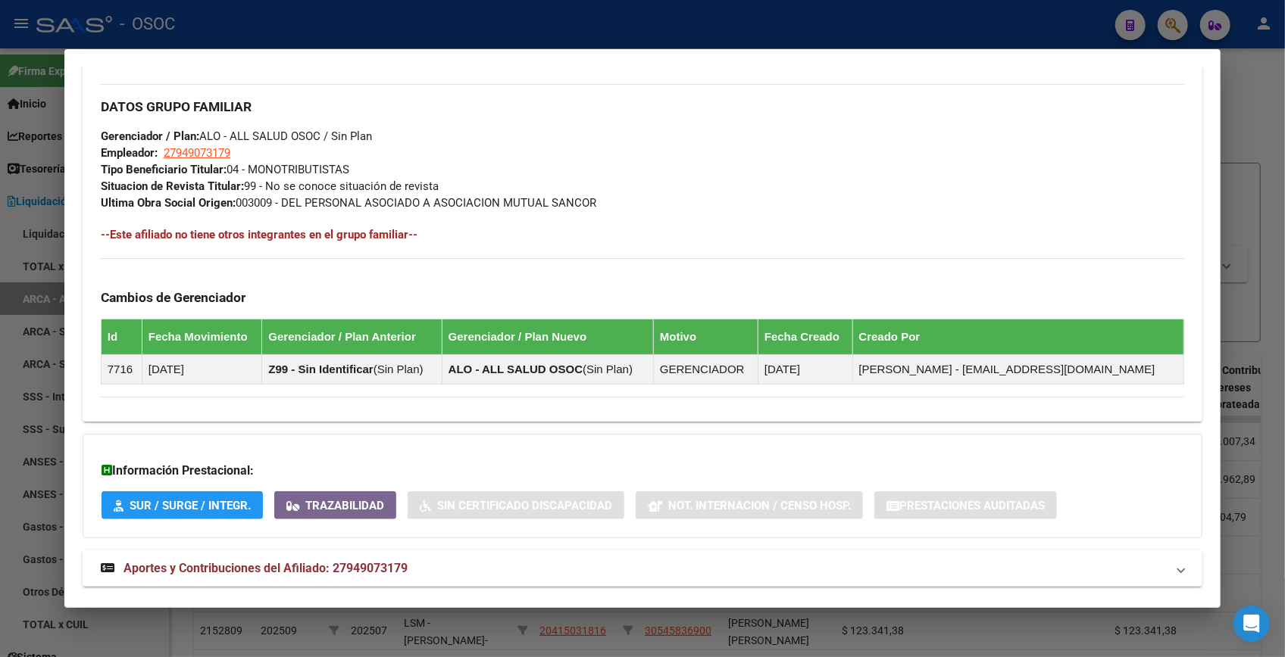
scroll to position [738, 0]
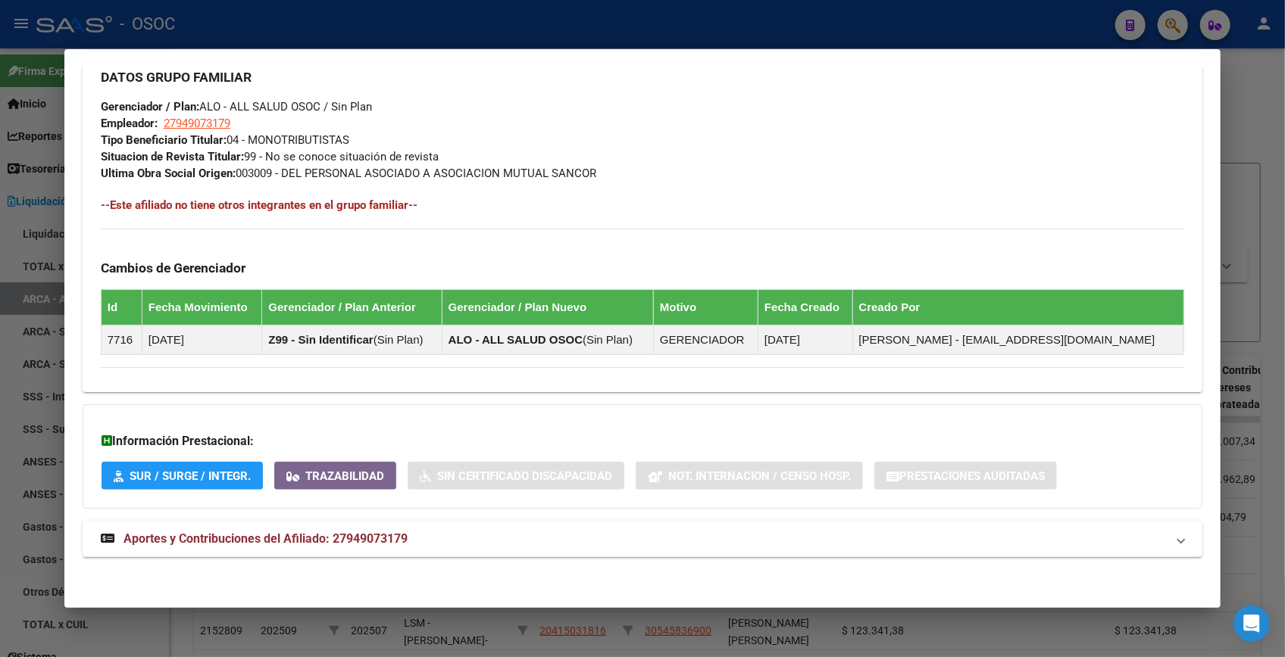
drag, startPoint x: 336, startPoint y: 539, endPoint x: 364, endPoint y: 470, distance: 74.7
click at [336, 539] on span "Aportes y Contribuciones del Afiliado: 27949073179" at bounding box center [265, 539] width 284 height 14
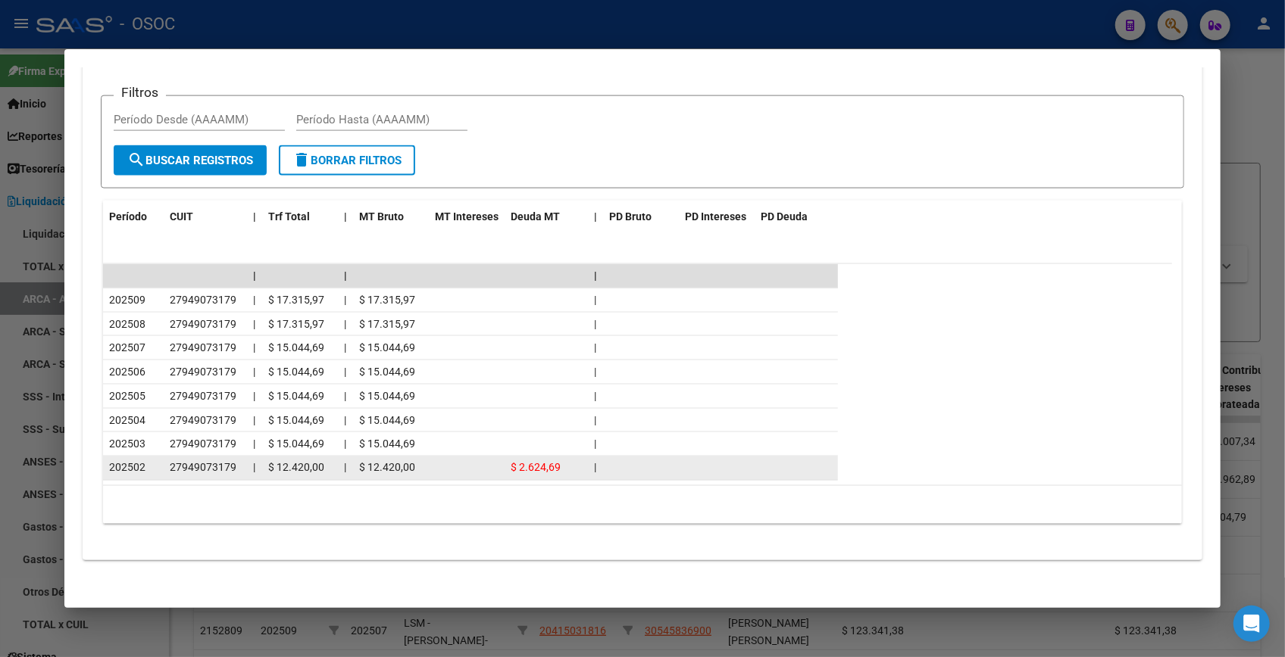
scroll to position [1369, 0]
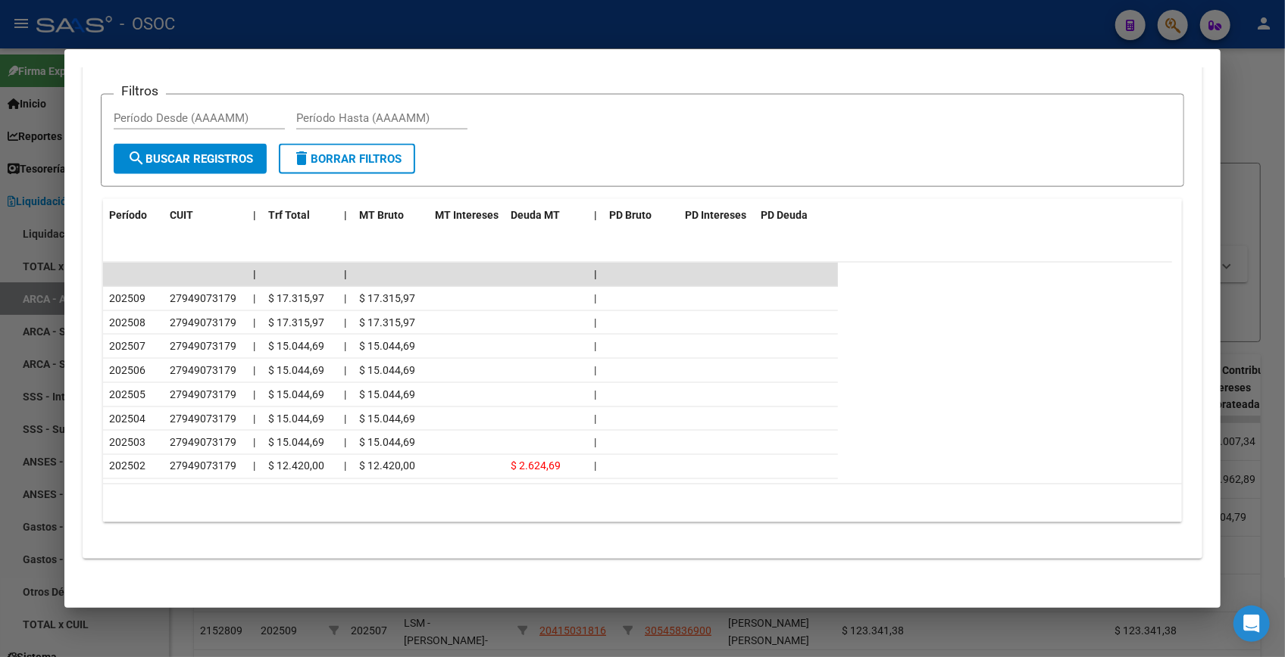
click at [1250, 74] on div at bounding box center [642, 328] width 1285 height 657
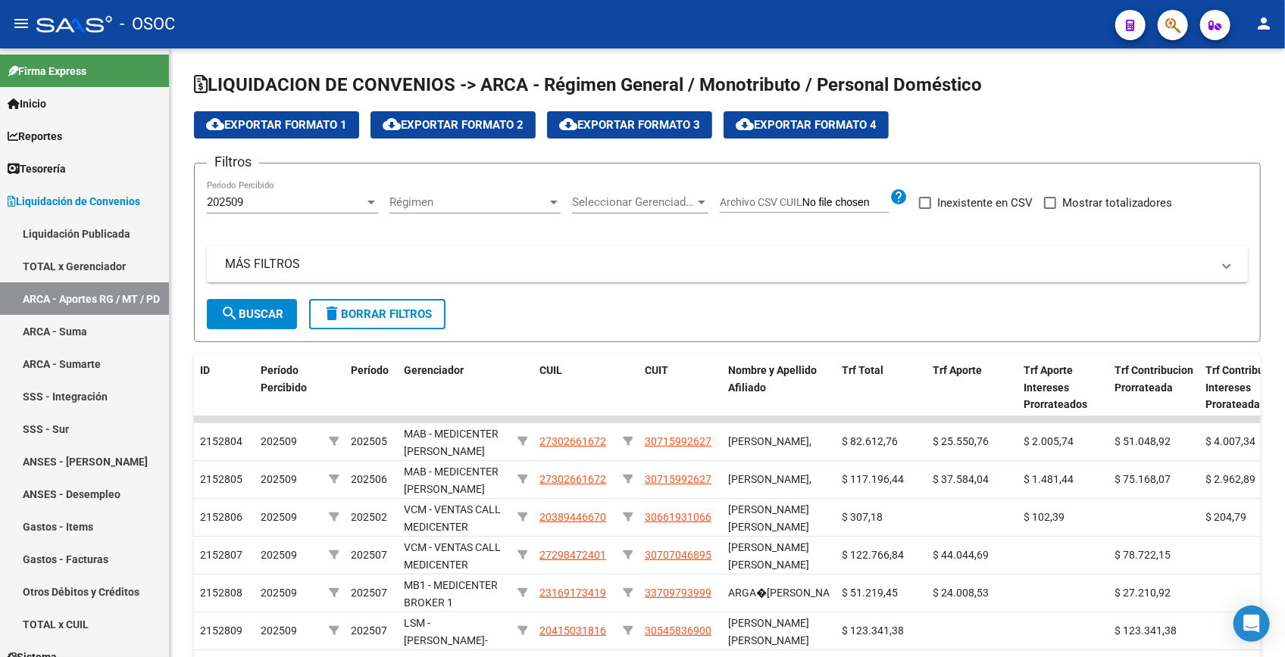
click at [1181, 27] on button "button" at bounding box center [1172, 25] width 30 height 30
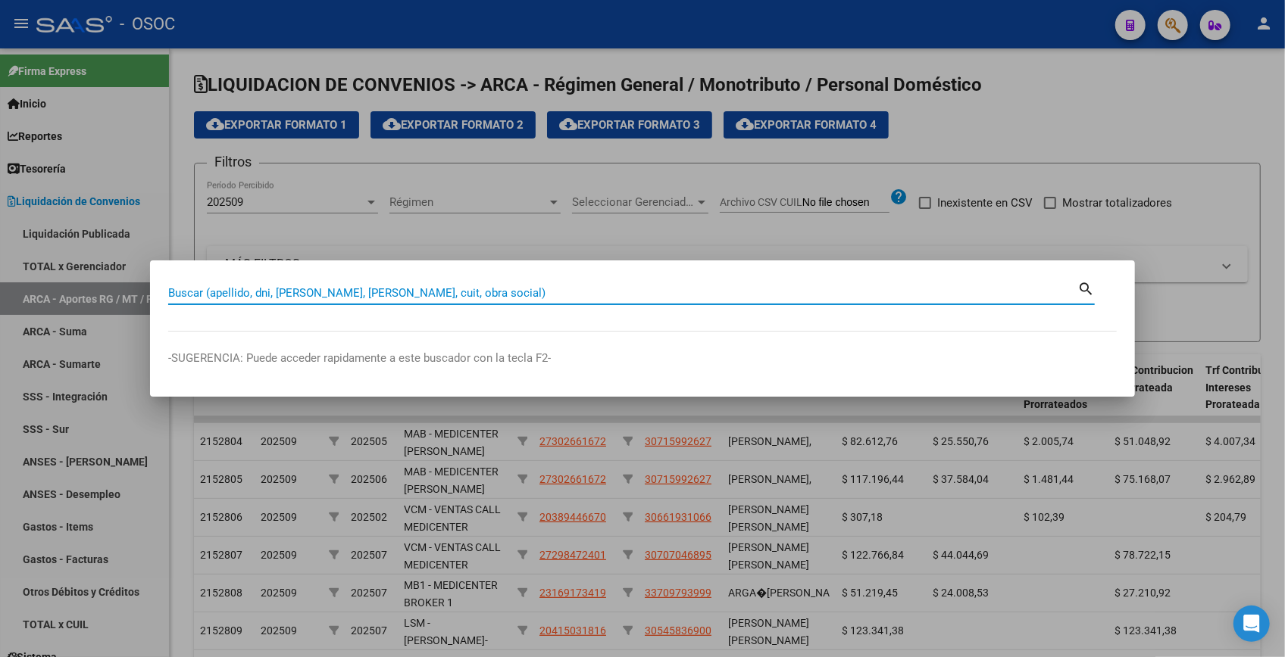
paste input "96132530"
type input "96132530"
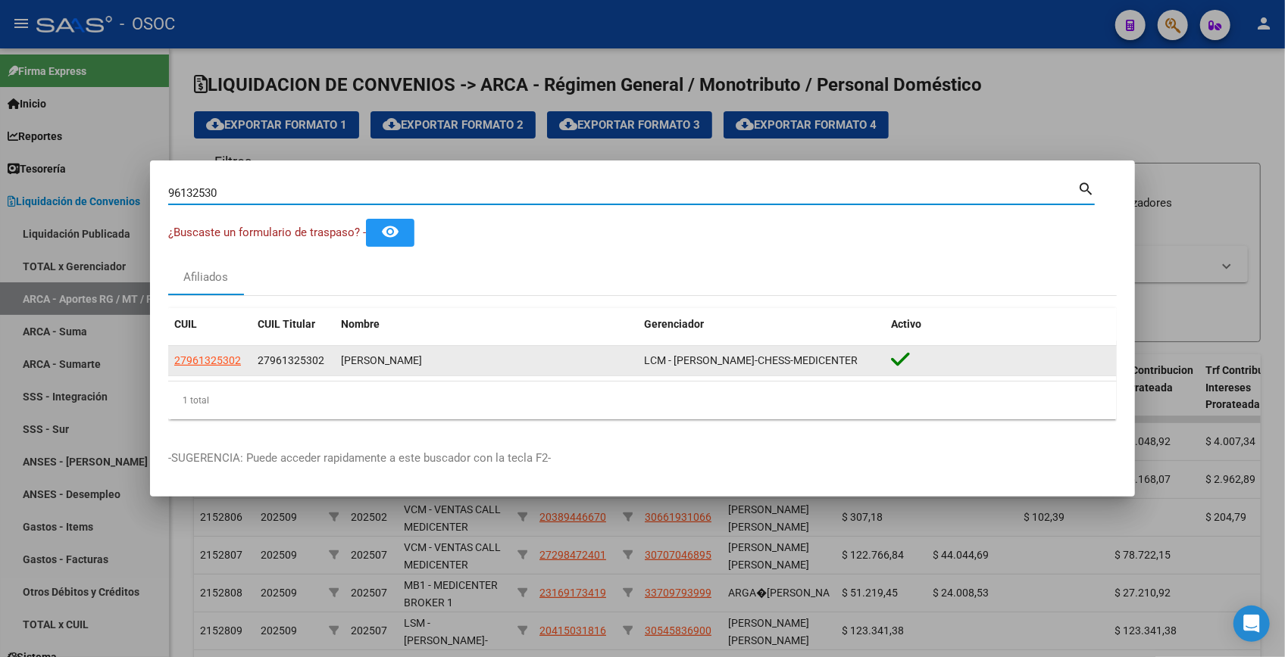
click at [225, 357] on span "27961325302" at bounding box center [207, 360] width 67 height 12
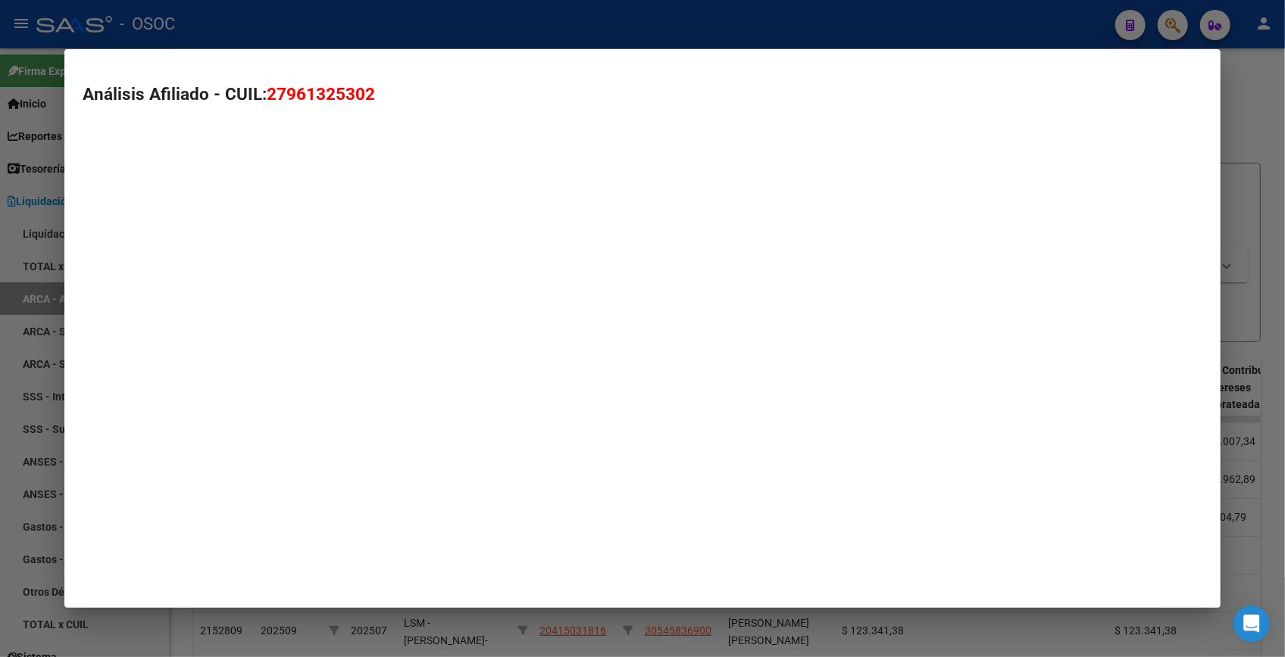
type textarea "27961325302"
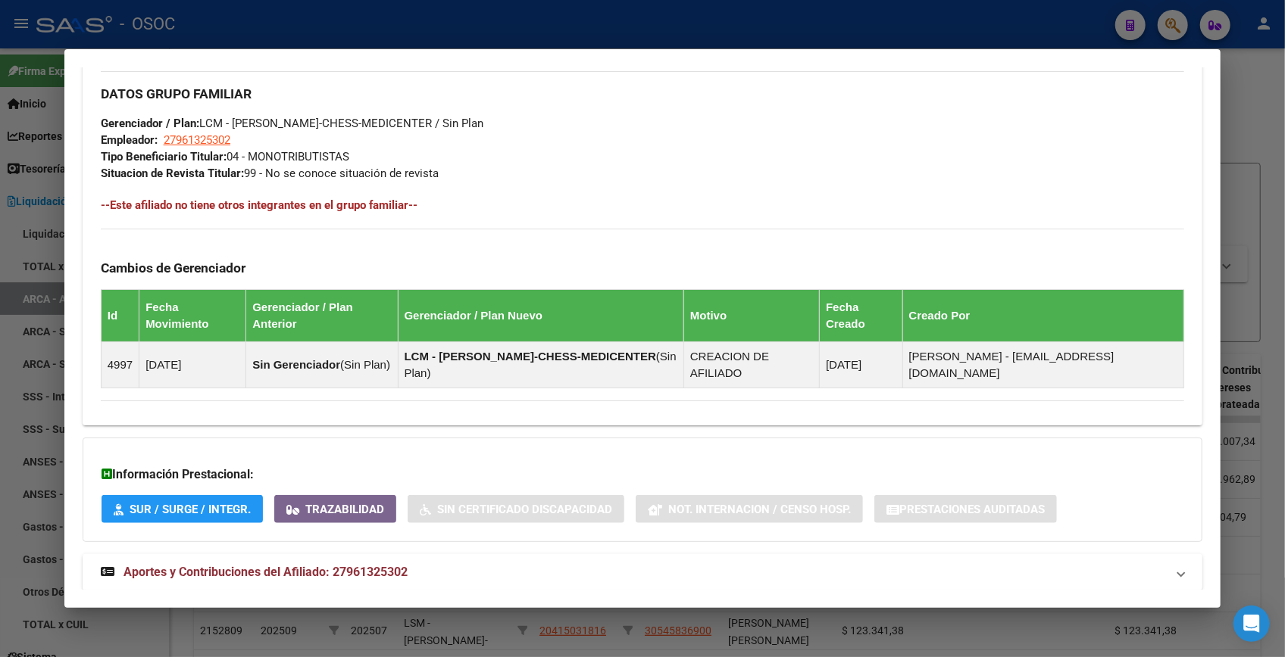
click at [430, 554] on mat-expansion-panel-header "Aportes y Contribuciones del Afiliado: 27961325302" at bounding box center [642, 572] width 1119 height 36
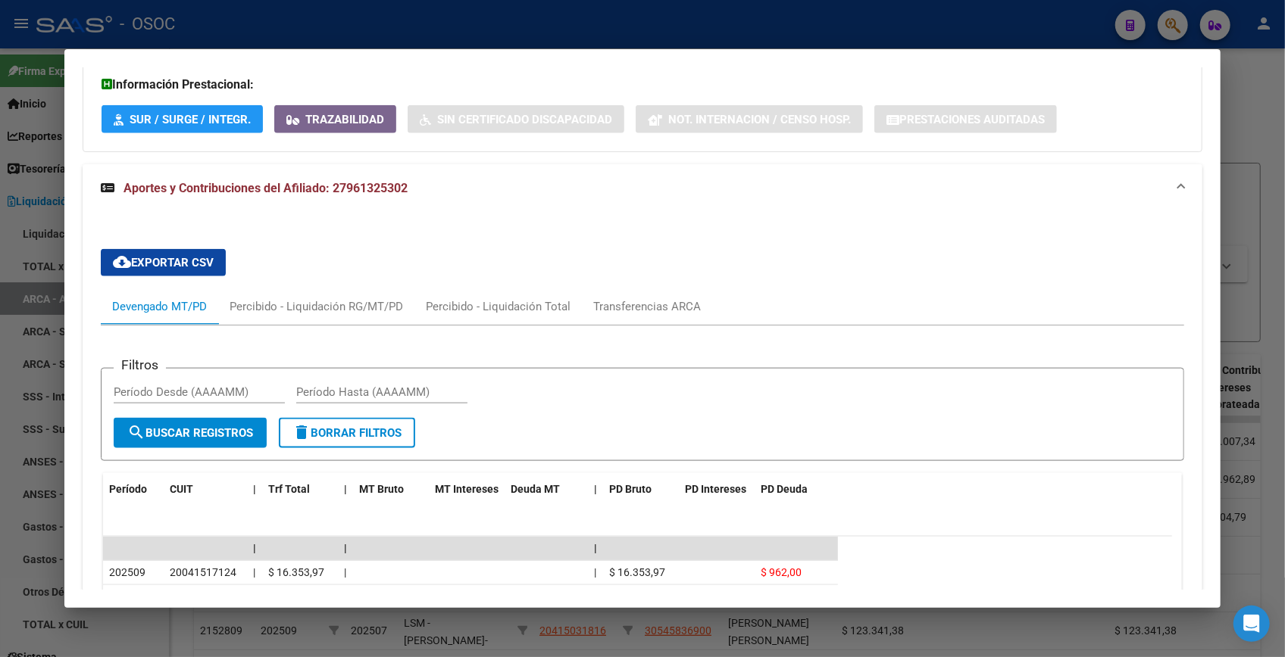
scroll to position [1275, 0]
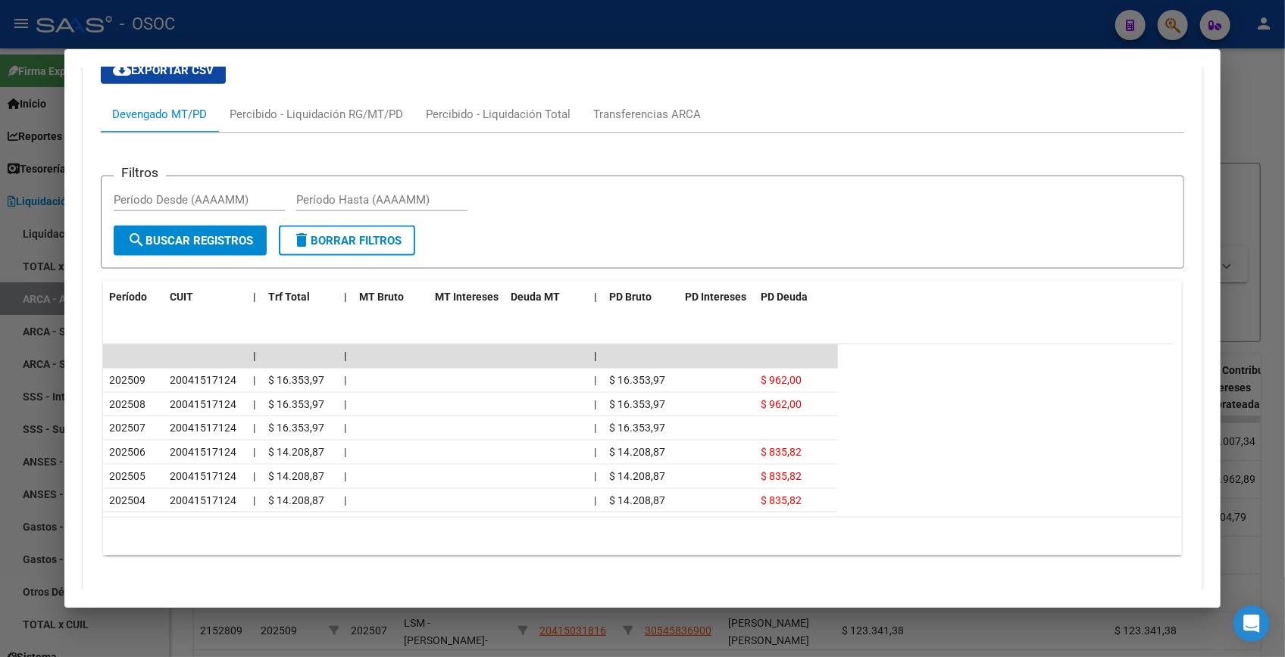
click at [1259, 84] on div at bounding box center [642, 328] width 1285 height 657
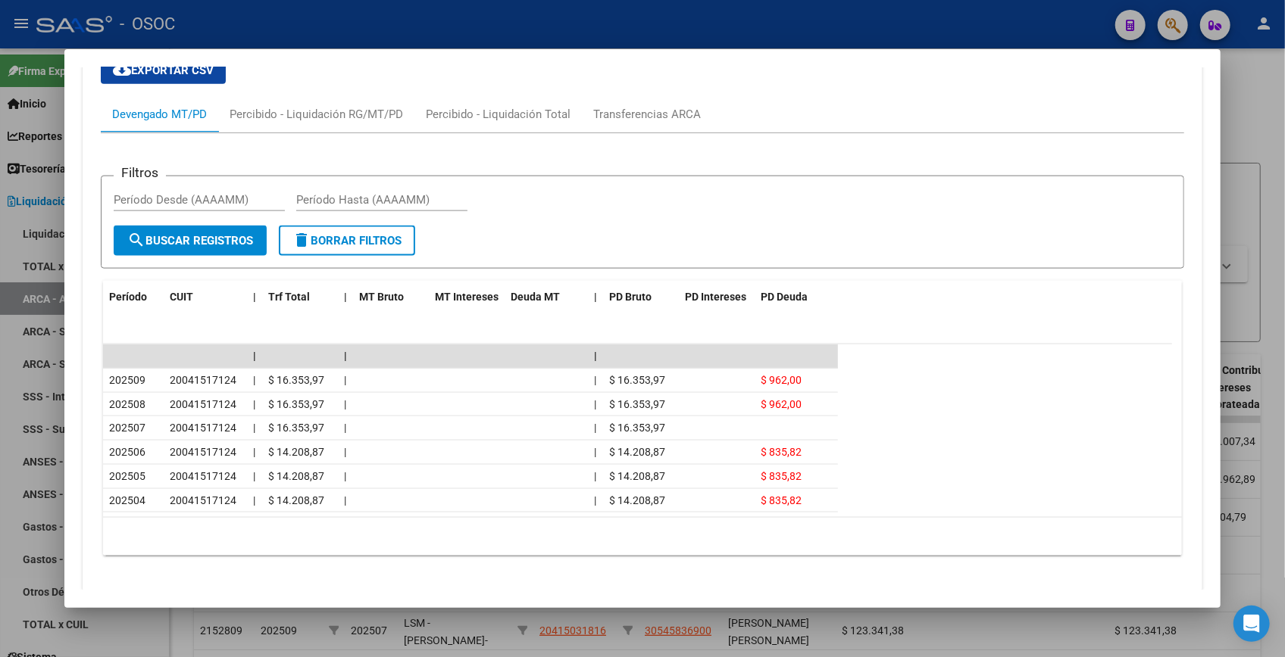
click at [1259, 84] on div at bounding box center [642, 328] width 1285 height 657
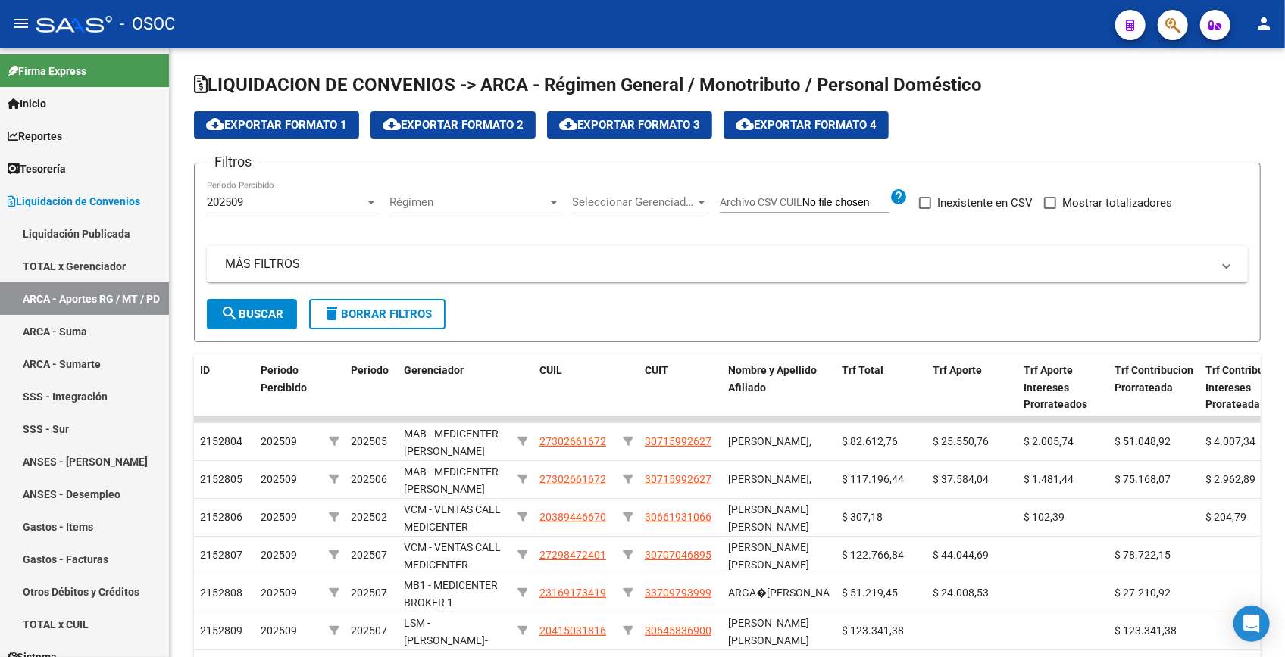
click at [1174, 25] on icon "button" at bounding box center [1172, 25] width 15 height 17
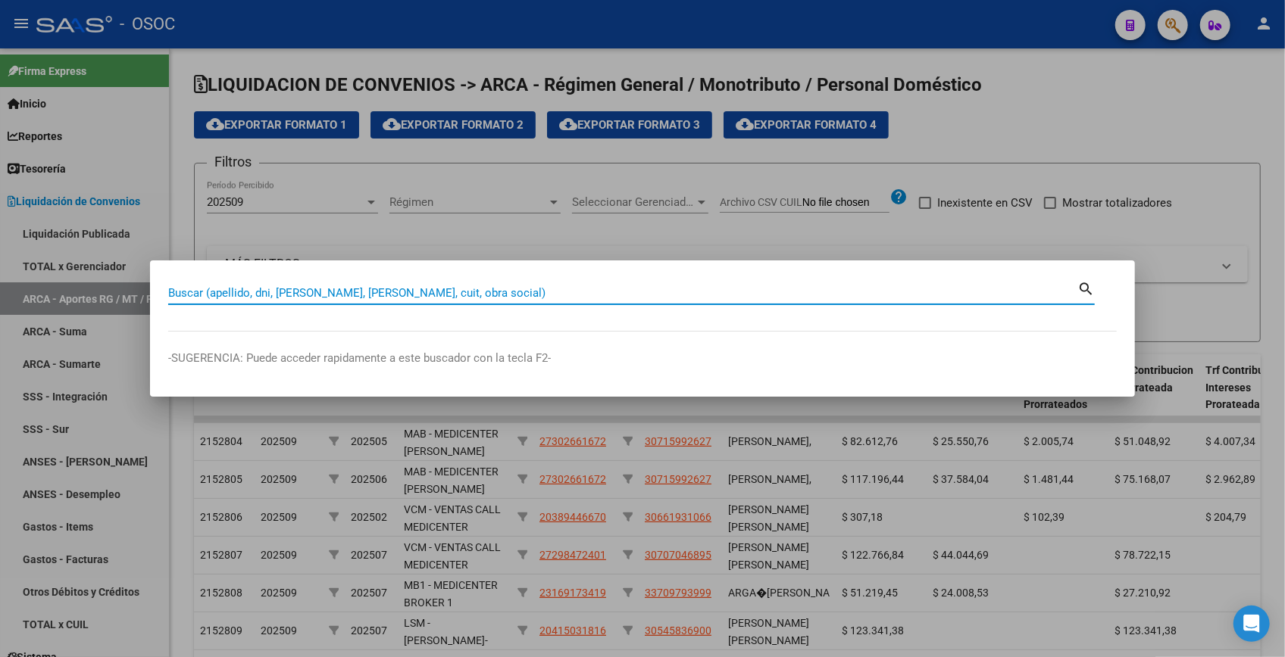
paste input "12587674"
type input "12587674"
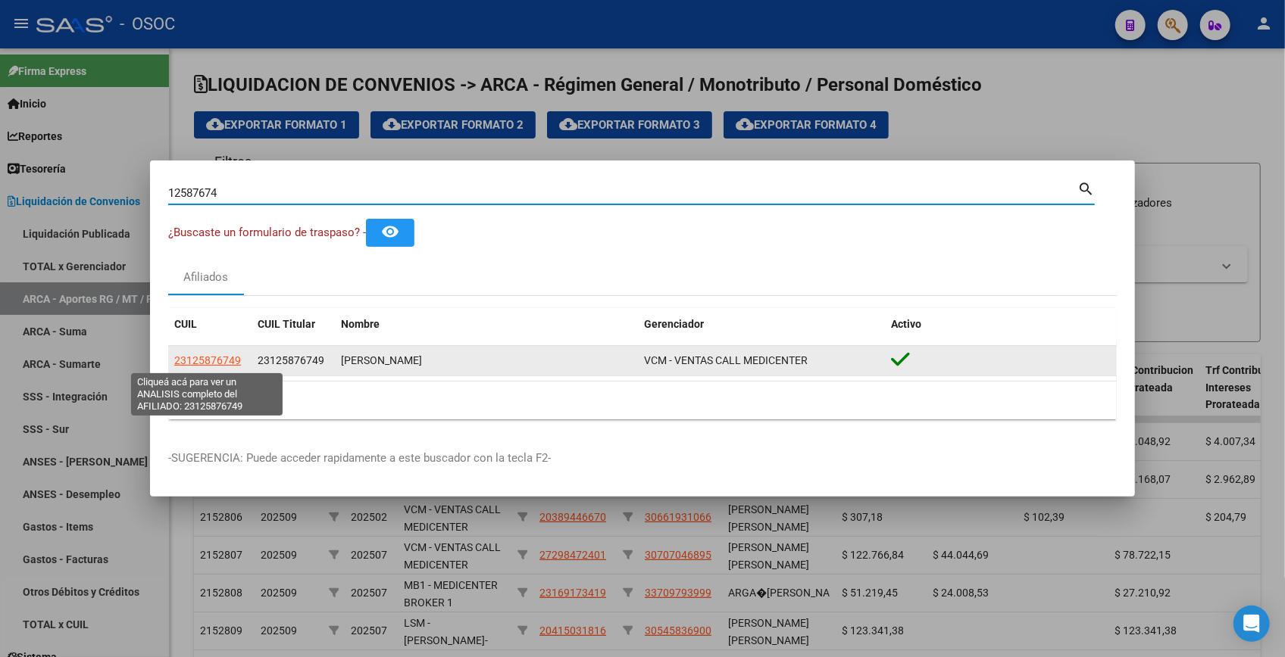
click at [211, 359] on span "23125876749" at bounding box center [207, 360] width 67 height 12
type textarea "23125876749"
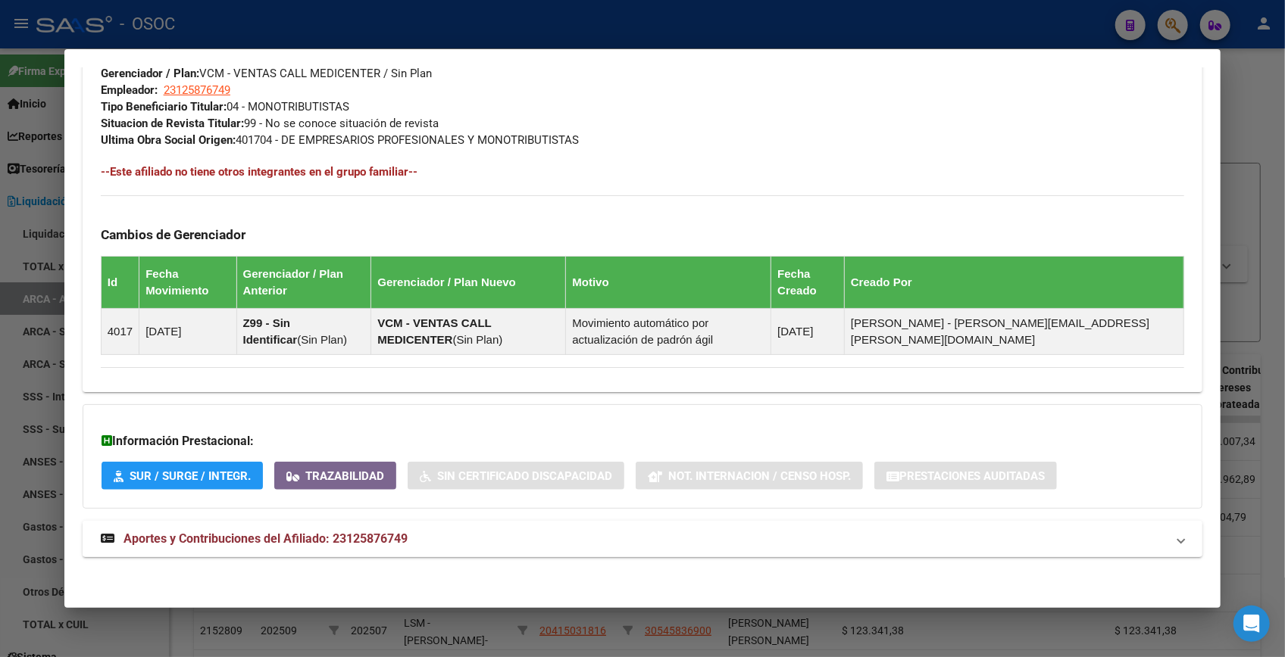
click at [336, 526] on mat-expansion-panel-header "Aportes y Contribuciones del Afiliado: 23125876749" at bounding box center [642, 539] width 1119 height 36
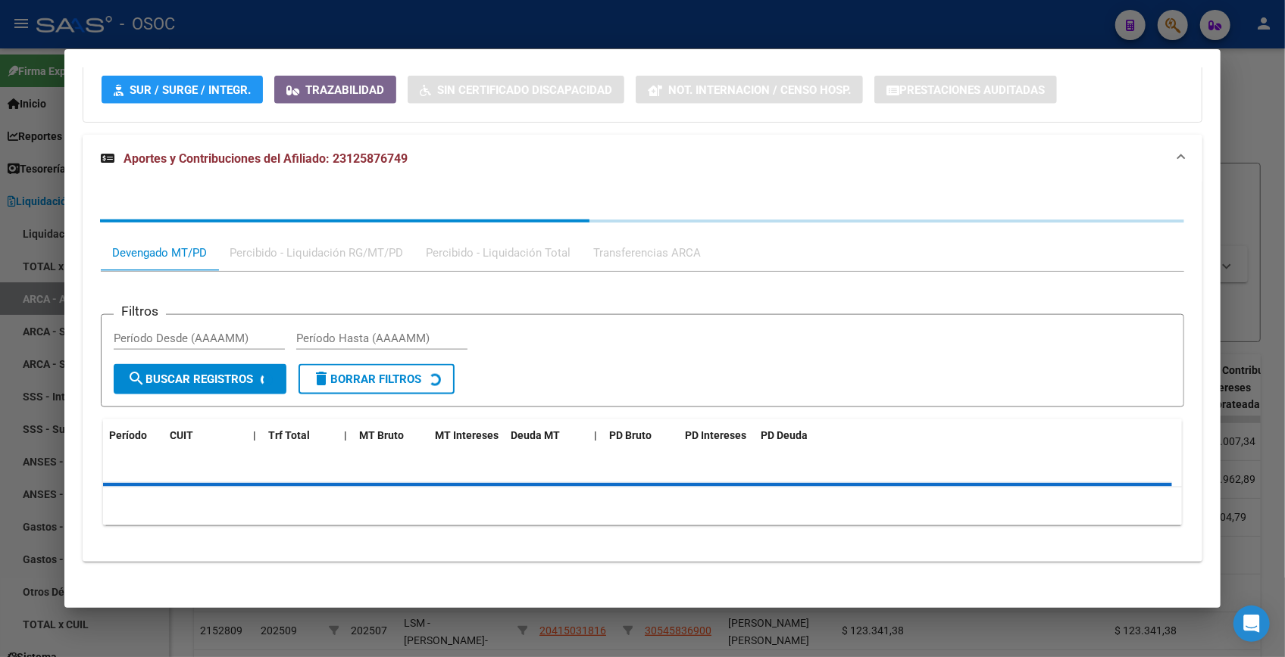
scroll to position [1161, 0]
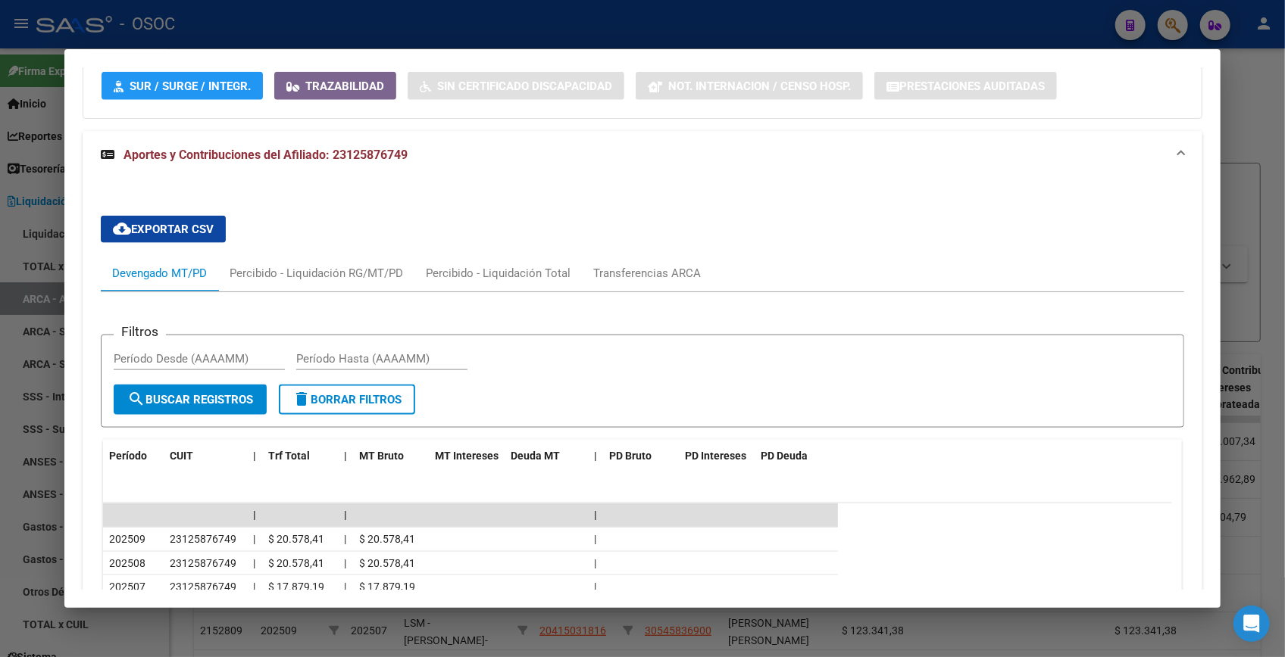
drag, startPoint x: 1013, startPoint y: 217, endPoint x: 997, endPoint y: 218, distance: 15.9
click at [1012, 217] on div "cloud_download Exportar CSV Devengado MT/PD Percibido - Liquidación RG/MT/PD Pe…" at bounding box center [642, 514] width 1083 height 620
click at [1229, 107] on div at bounding box center [642, 328] width 1285 height 657
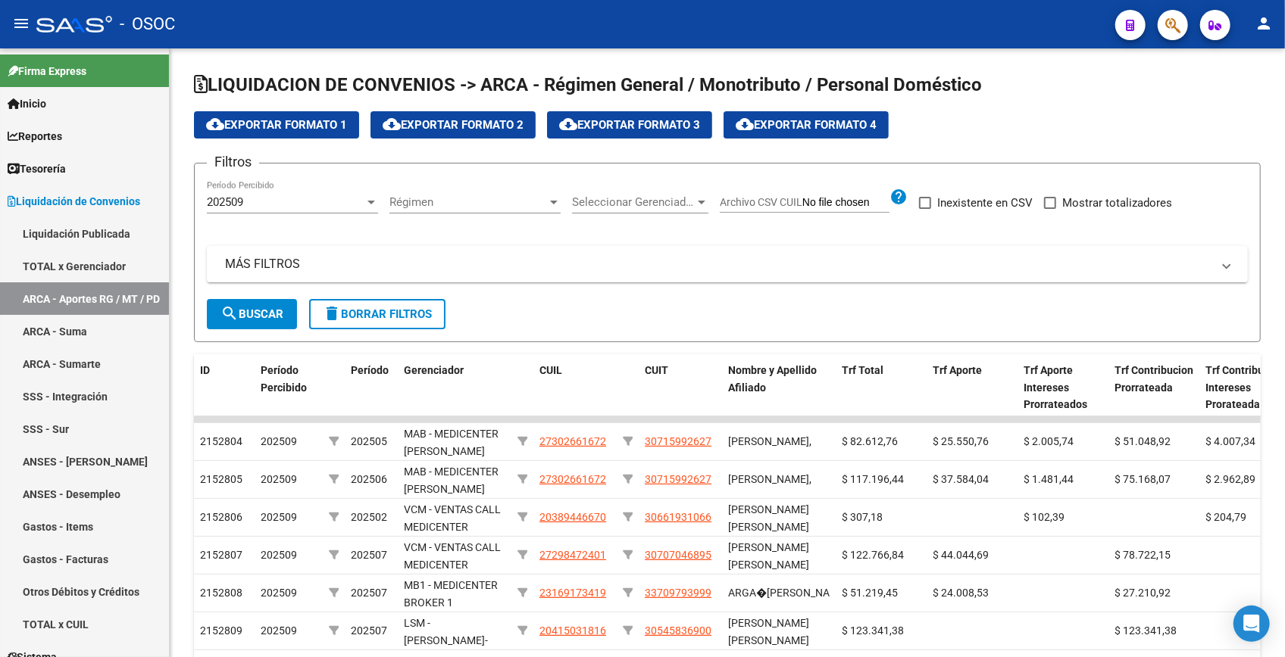
click at [1154, 15] on div at bounding box center [1166, 24] width 42 height 31
click at [1166, 20] on icon "button" at bounding box center [1172, 25] width 15 height 17
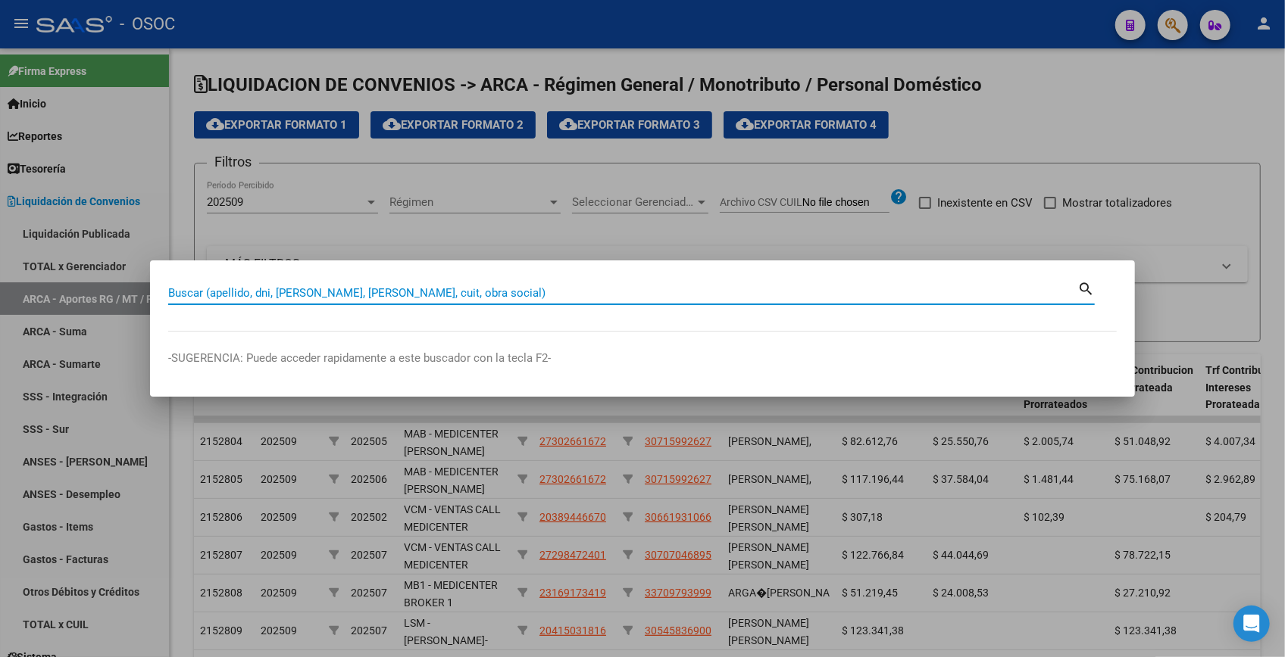
paste input "14409749"
type input "14409749"
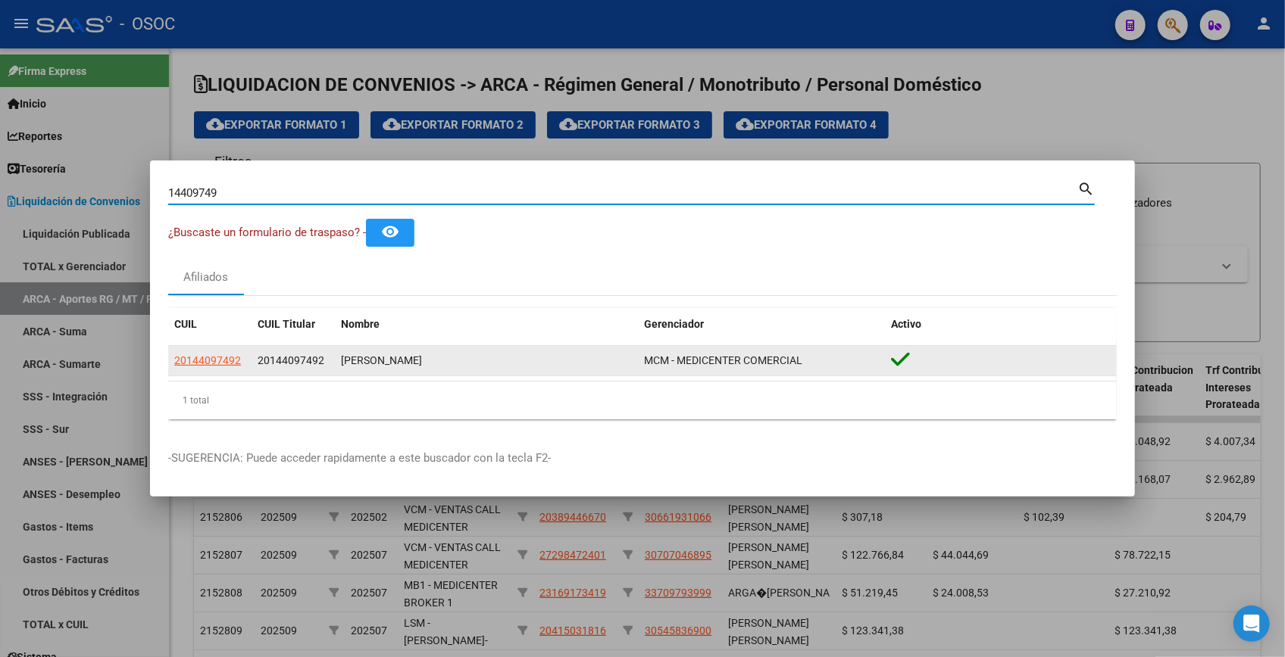
click at [206, 374] on datatable-body-cell "20144097492" at bounding box center [209, 361] width 83 height 30
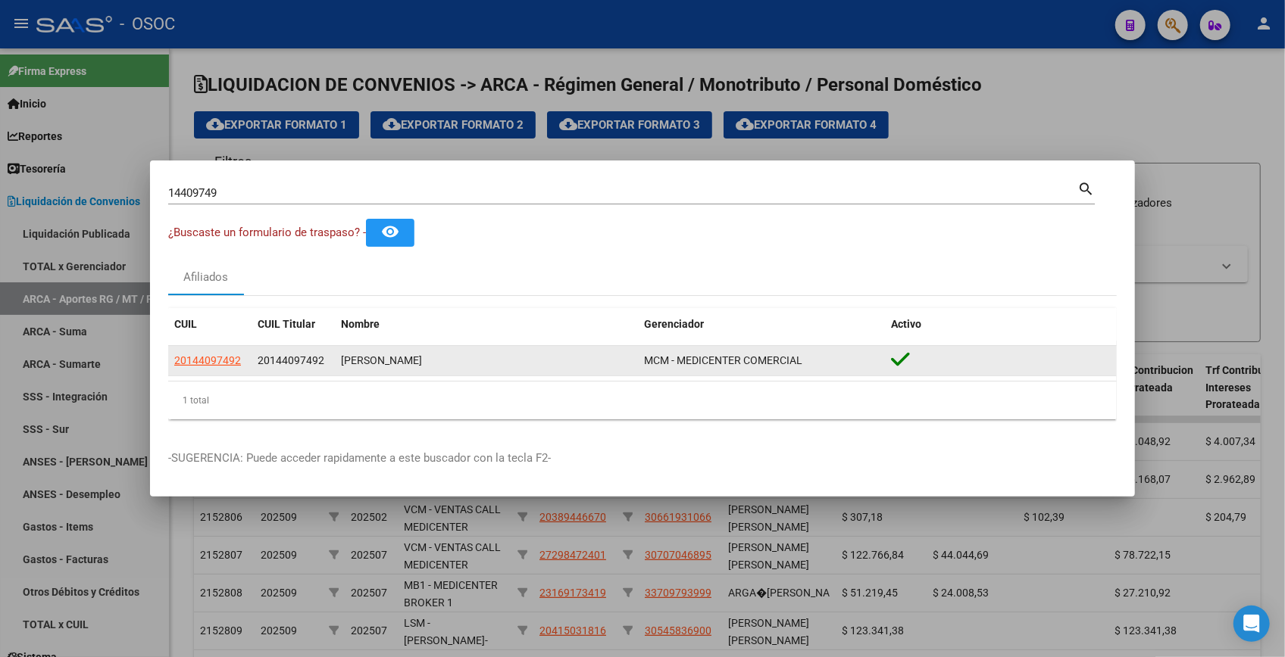
click at [206, 371] on datatable-body-cell "20144097492" at bounding box center [209, 361] width 83 height 30
click at [210, 365] on span "20144097492" at bounding box center [207, 360] width 67 height 12
type textarea "20144097492"
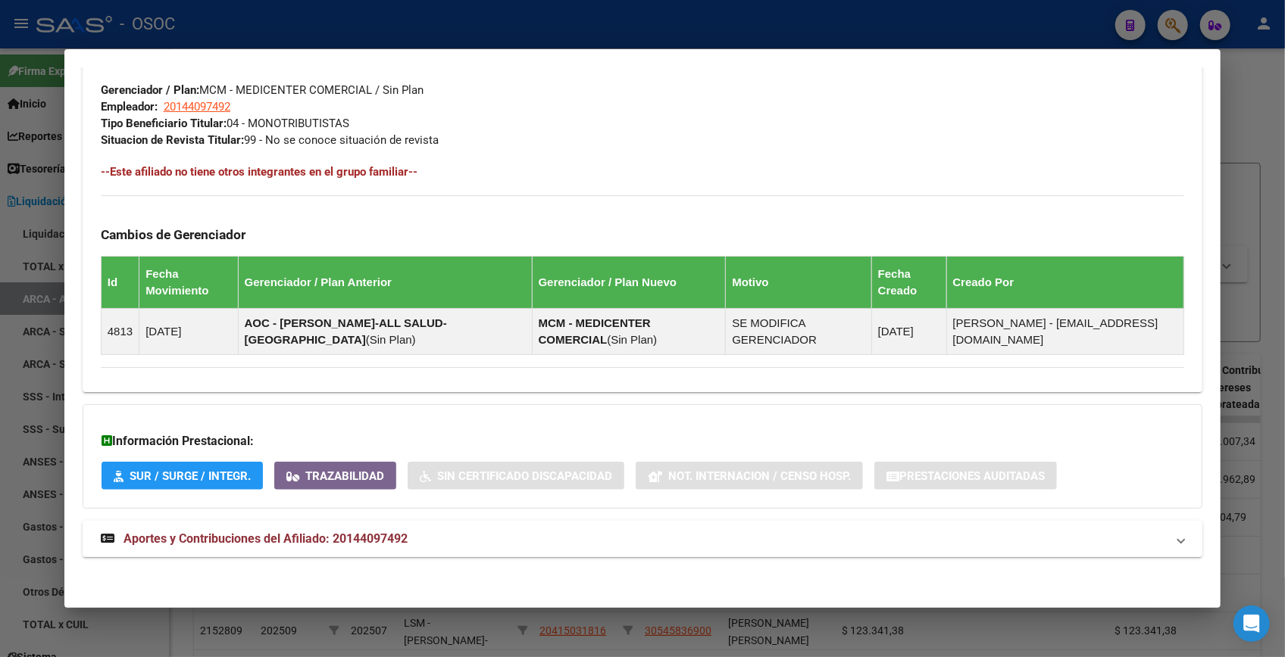
click at [251, 552] on mat-expansion-panel-header "Aportes y Contribuciones del Afiliado: 20144097492" at bounding box center [642, 539] width 1119 height 36
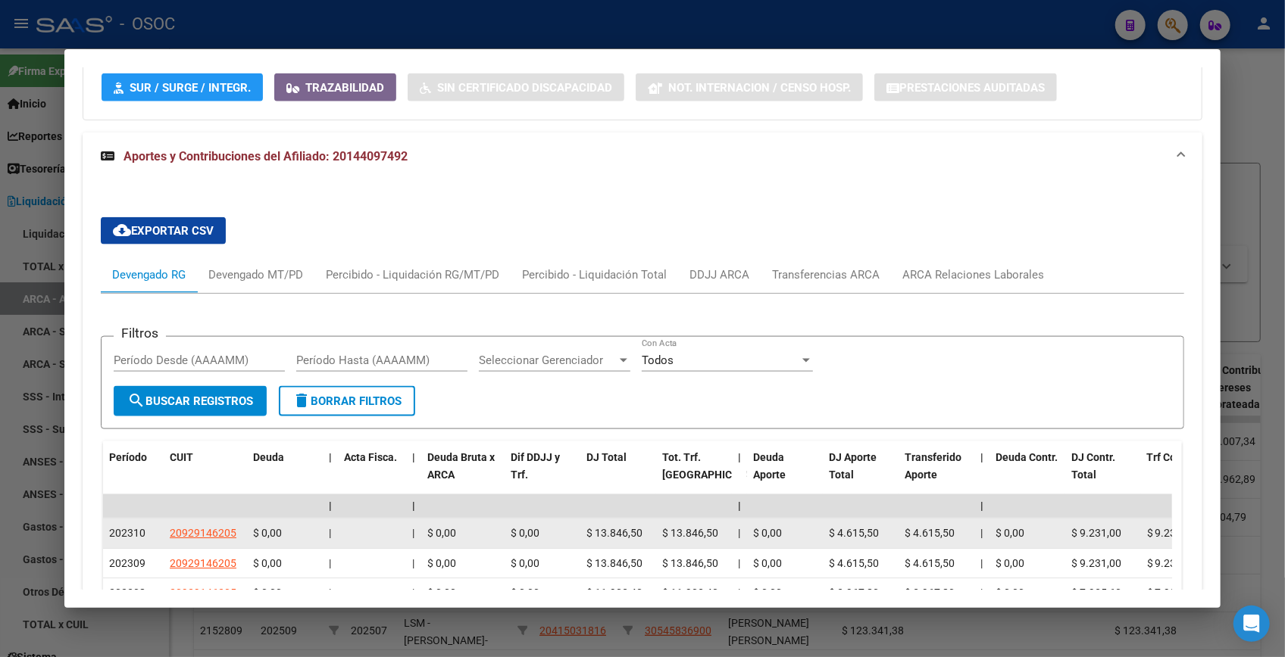
scroll to position [1504, 0]
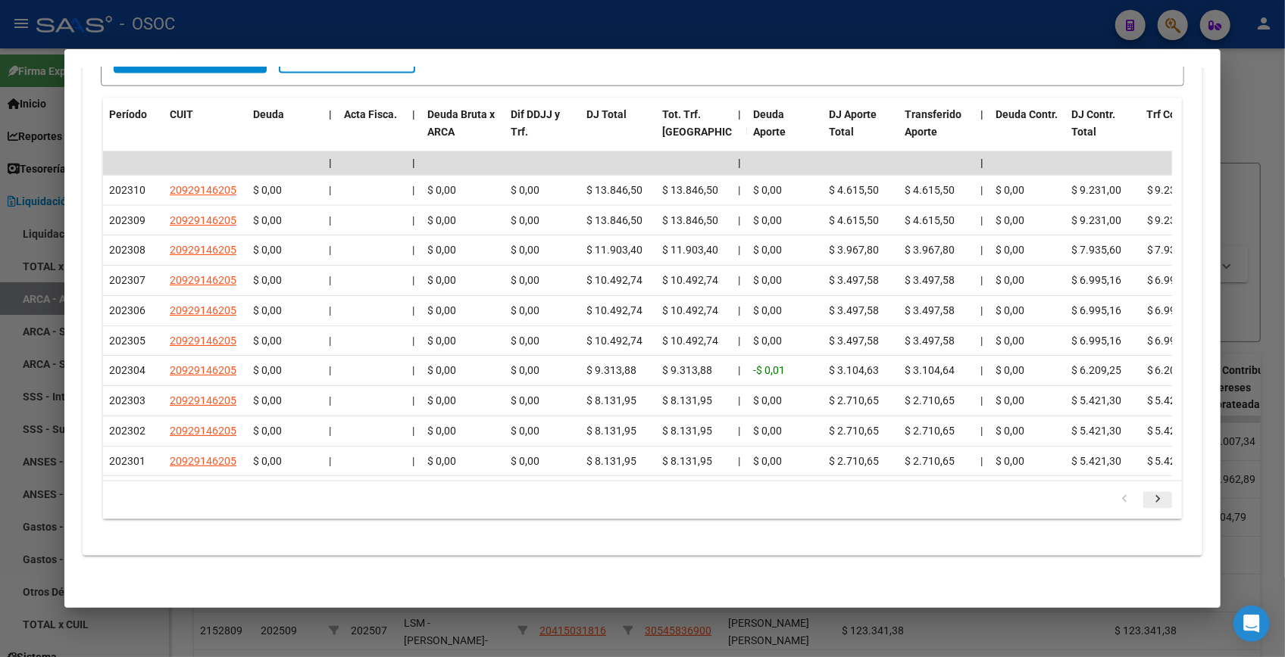
click at [1147, 498] on icon "go to next page" at bounding box center [1157, 502] width 20 height 18
click at [1114, 504] on icon "go to previous page" at bounding box center [1124, 502] width 20 height 18
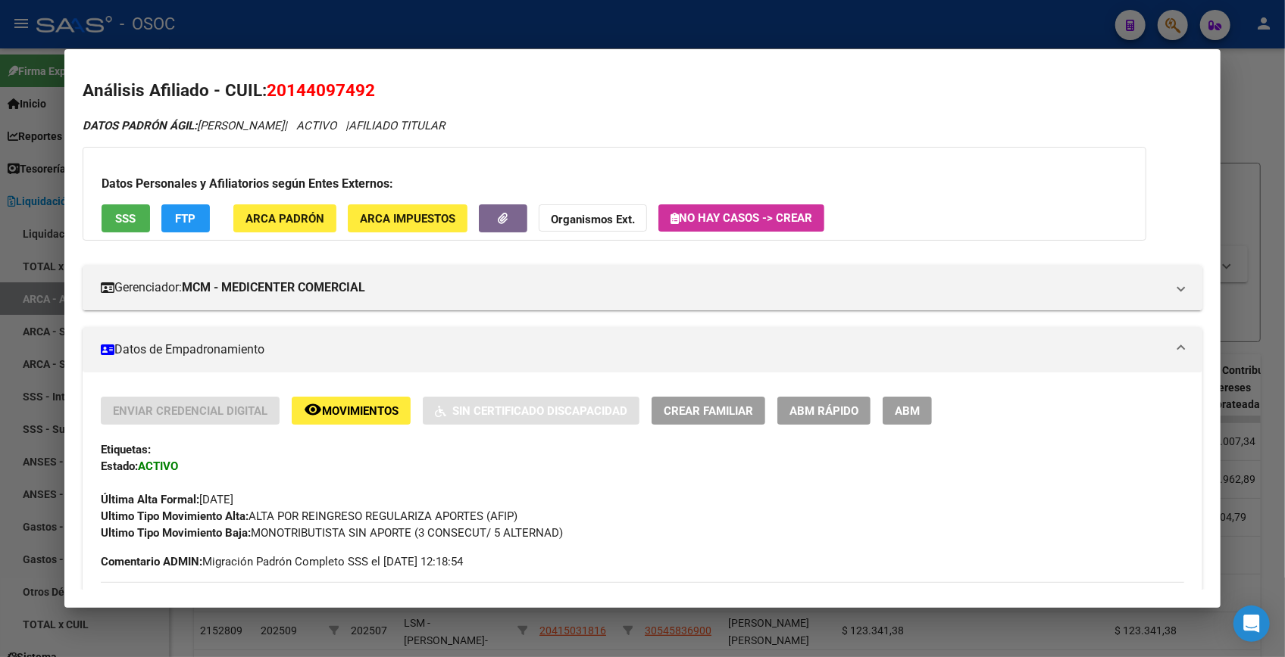
scroll to position [0, 0]
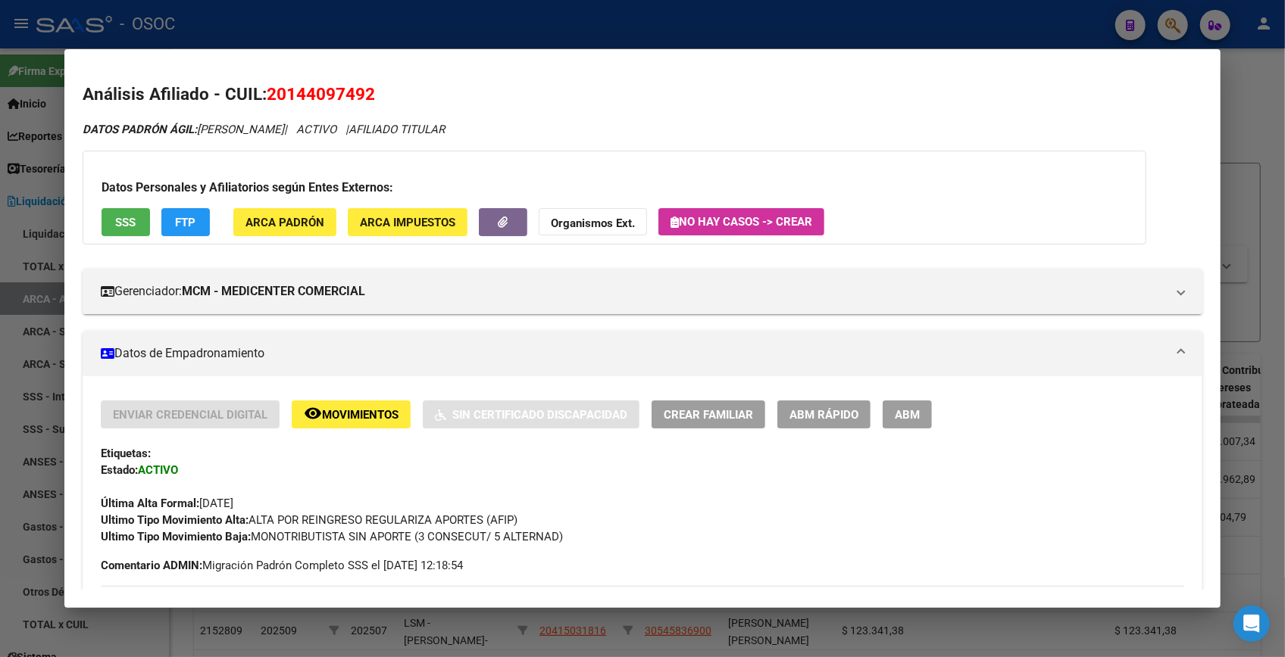
click at [374, 417] on span "Movimientos" at bounding box center [360, 415] width 76 height 14
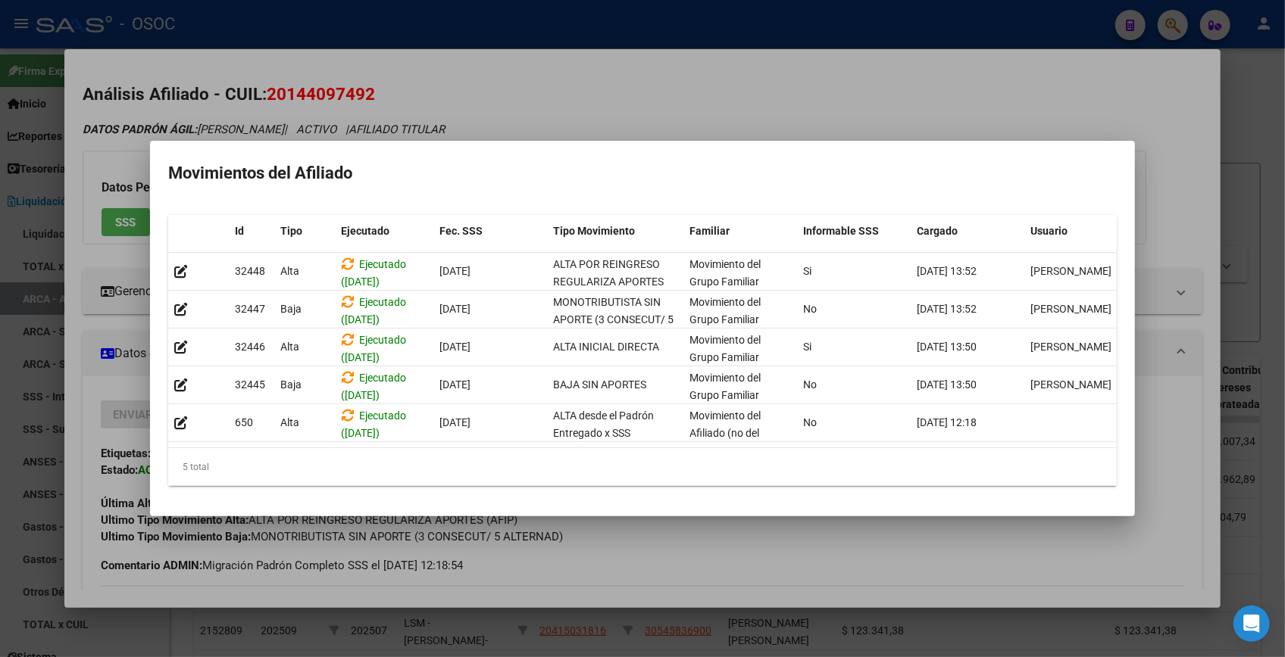
click at [844, 68] on div at bounding box center [642, 328] width 1285 height 657
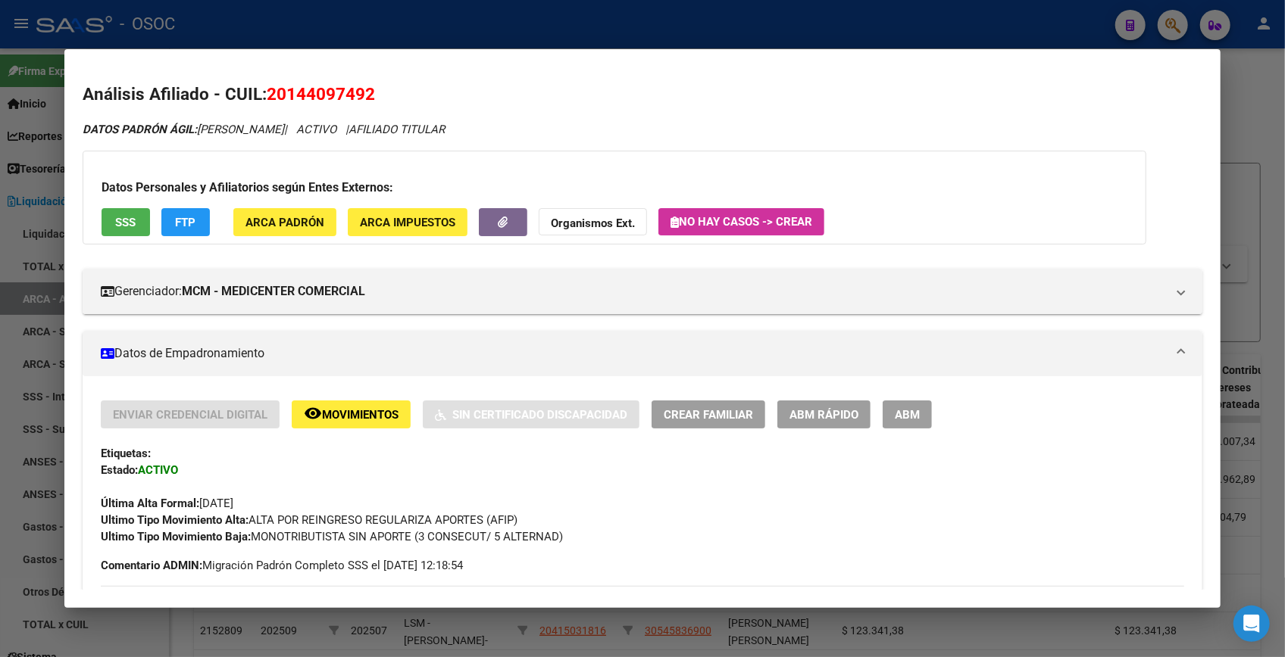
click at [182, 227] on span "FTP" at bounding box center [185, 223] width 20 height 14
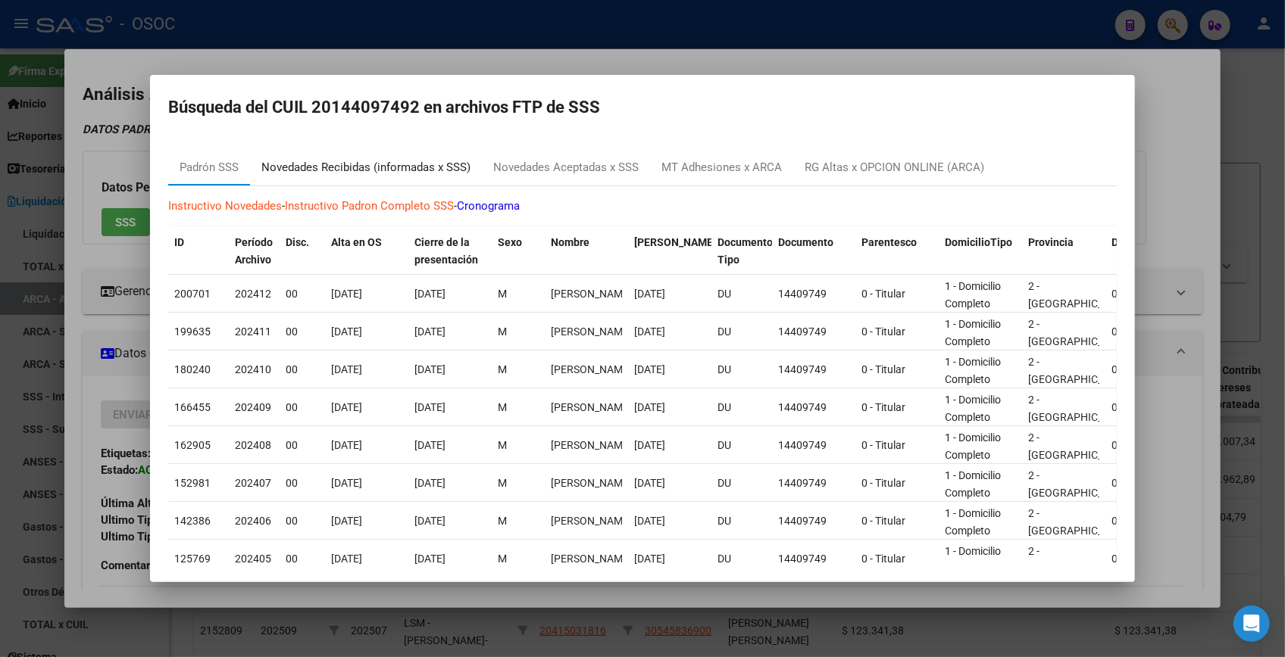
click at [376, 181] on div "Novedades Recibidas (informadas x SSS)" at bounding box center [366, 167] width 232 height 36
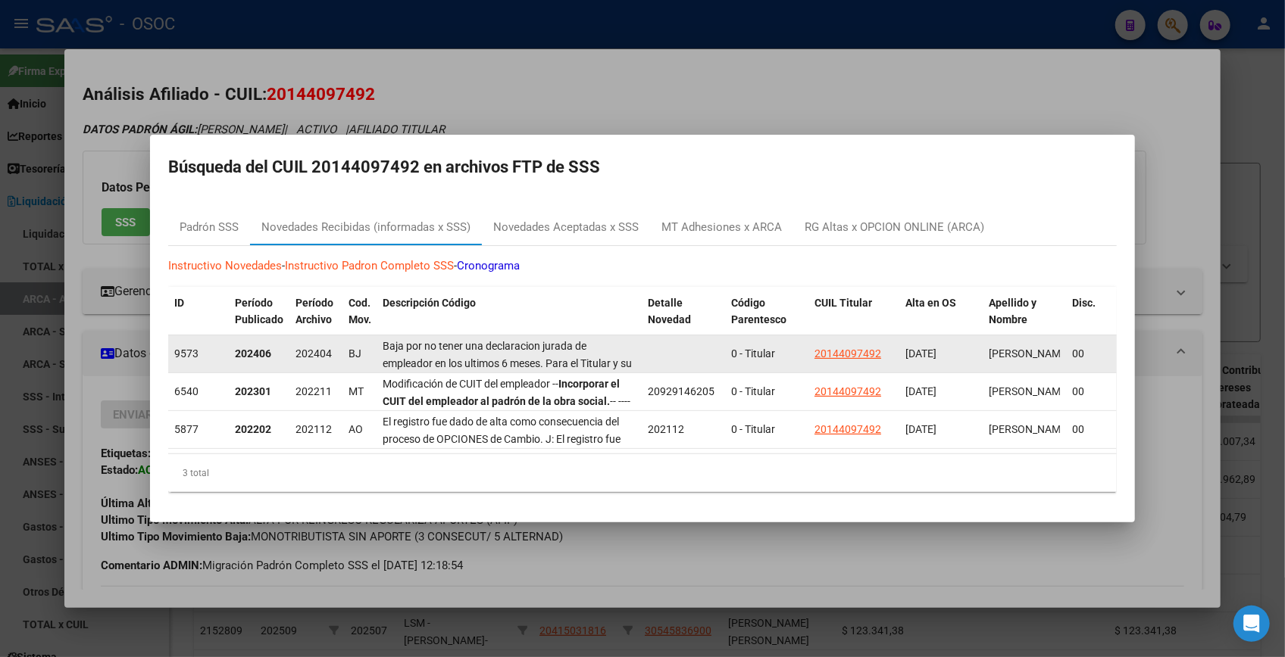
drag, startPoint x: 269, startPoint y: 351, endPoint x: 217, endPoint y: 345, distance: 52.5
click at [217, 345] on div "9573 202406 202404 BJ Baja por no tener una declaracion jurada de empleador en …" at bounding box center [1205, 355] width 2075 height 38
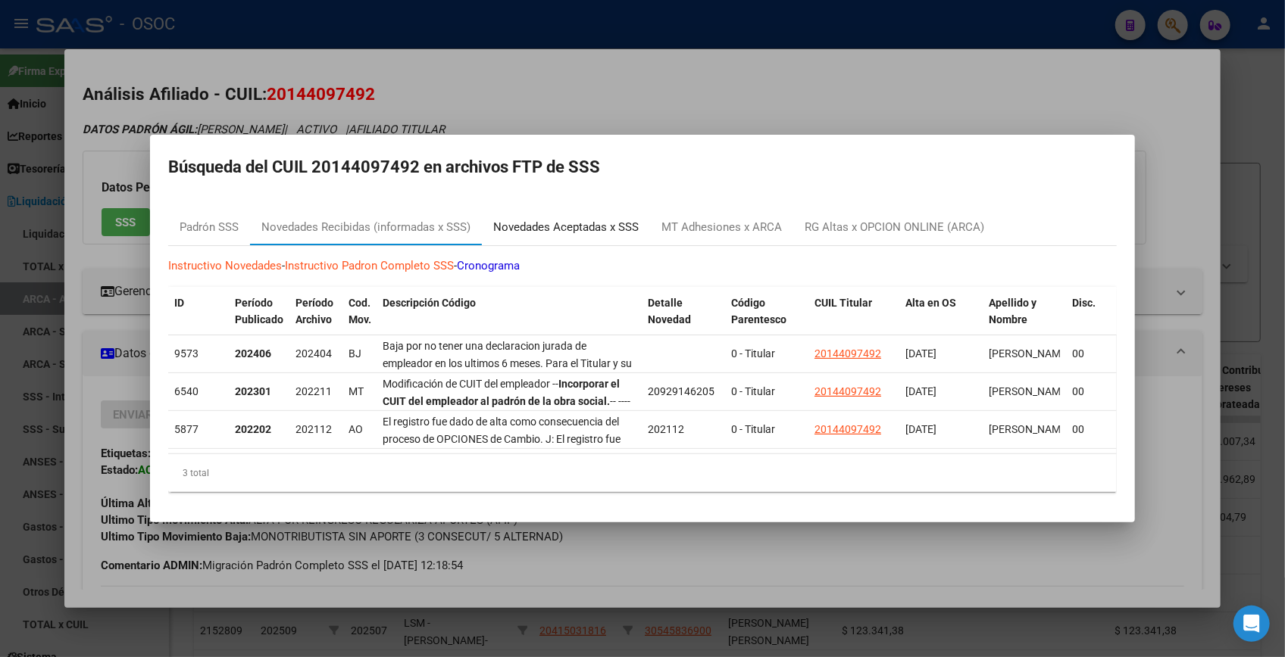
drag, startPoint x: 545, startPoint y: 219, endPoint x: 648, endPoint y: 191, distance: 106.8
click at [545, 219] on div "Novedades Aceptadas x SSS" at bounding box center [565, 227] width 145 height 17
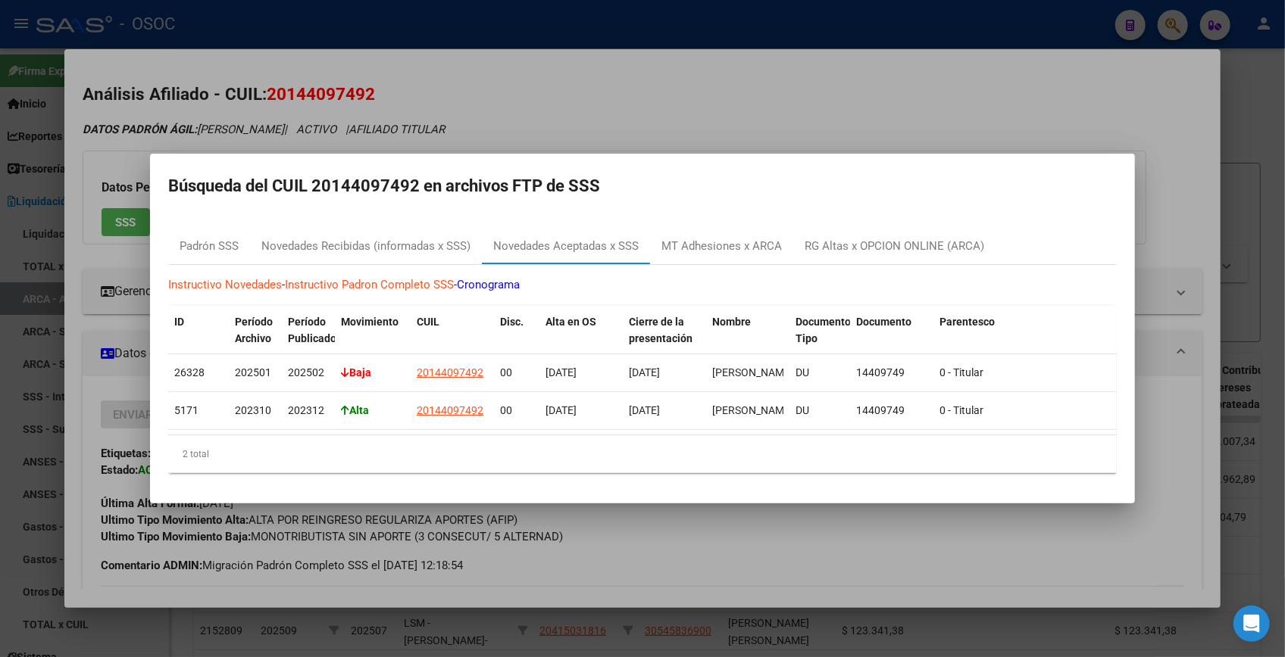
click at [775, 80] on div at bounding box center [642, 328] width 1285 height 657
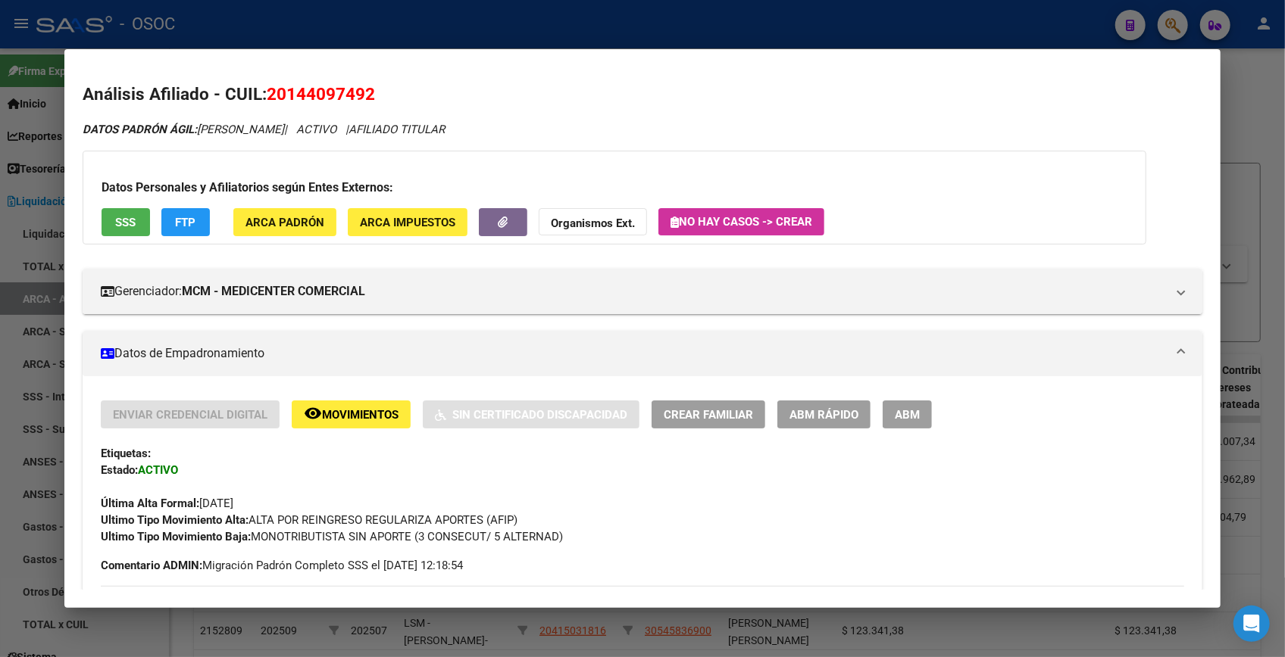
click at [123, 219] on span "SSS" at bounding box center [125, 223] width 20 height 14
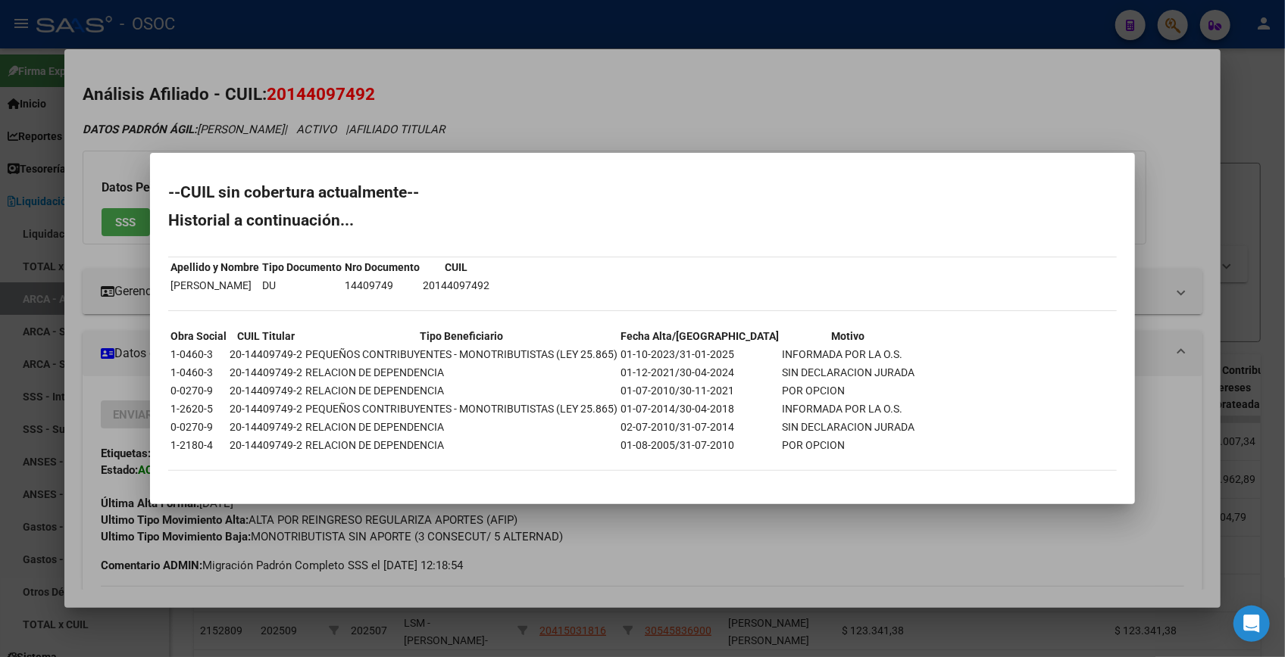
click at [806, 95] on div at bounding box center [642, 328] width 1285 height 657
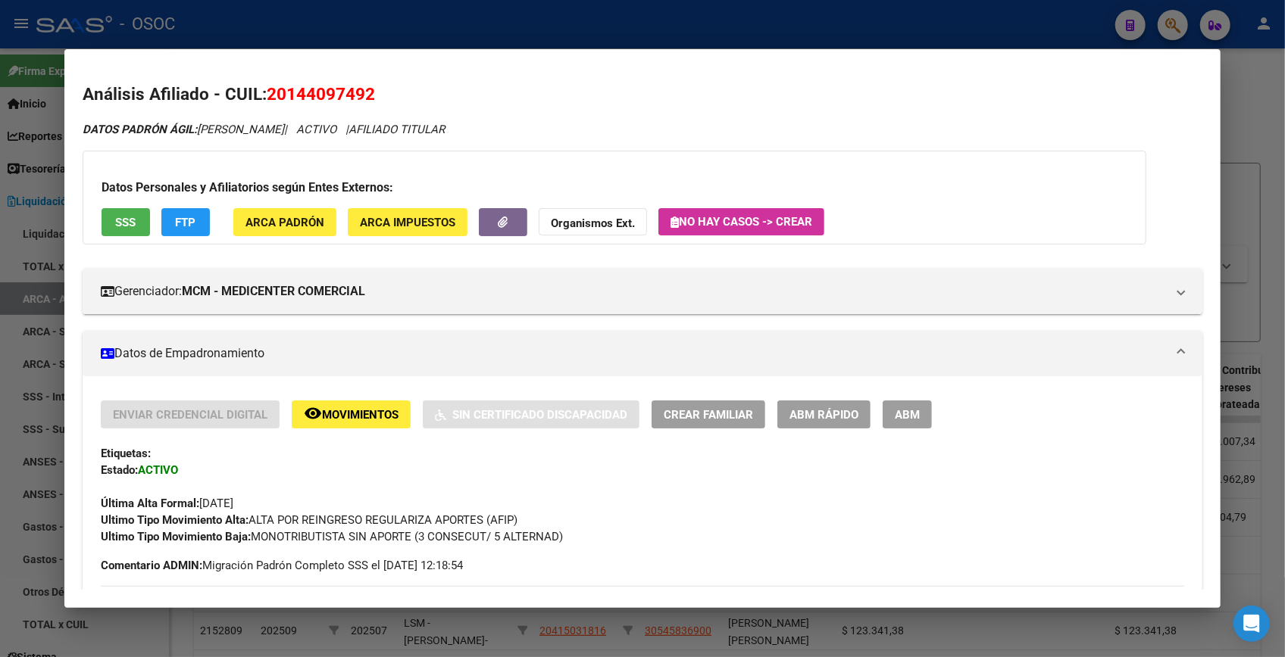
click at [195, 220] on span "FTP" at bounding box center [185, 223] width 20 height 14
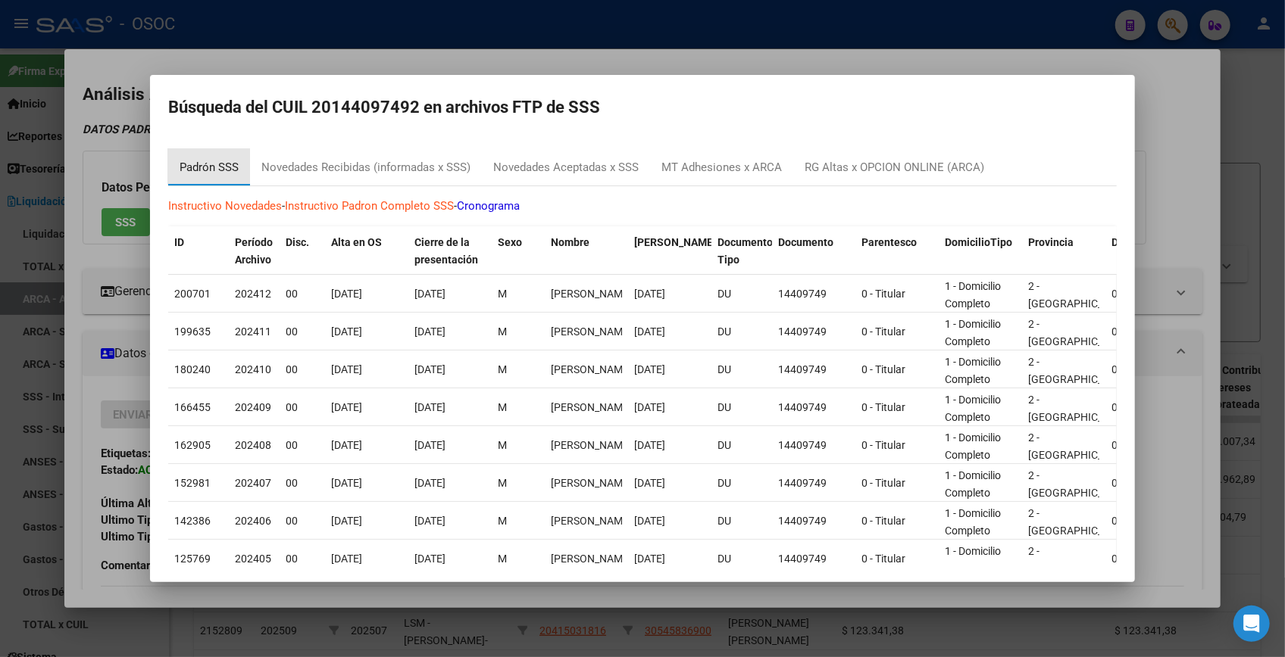
click at [223, 165] on div "Padrón SSS" at bounding box center [209, 167] width 59 height 17
click at [403, 152] on div "Novedades Recibidas (informadas x SSS)" at bounding box center [366, 167] width 232 height 36
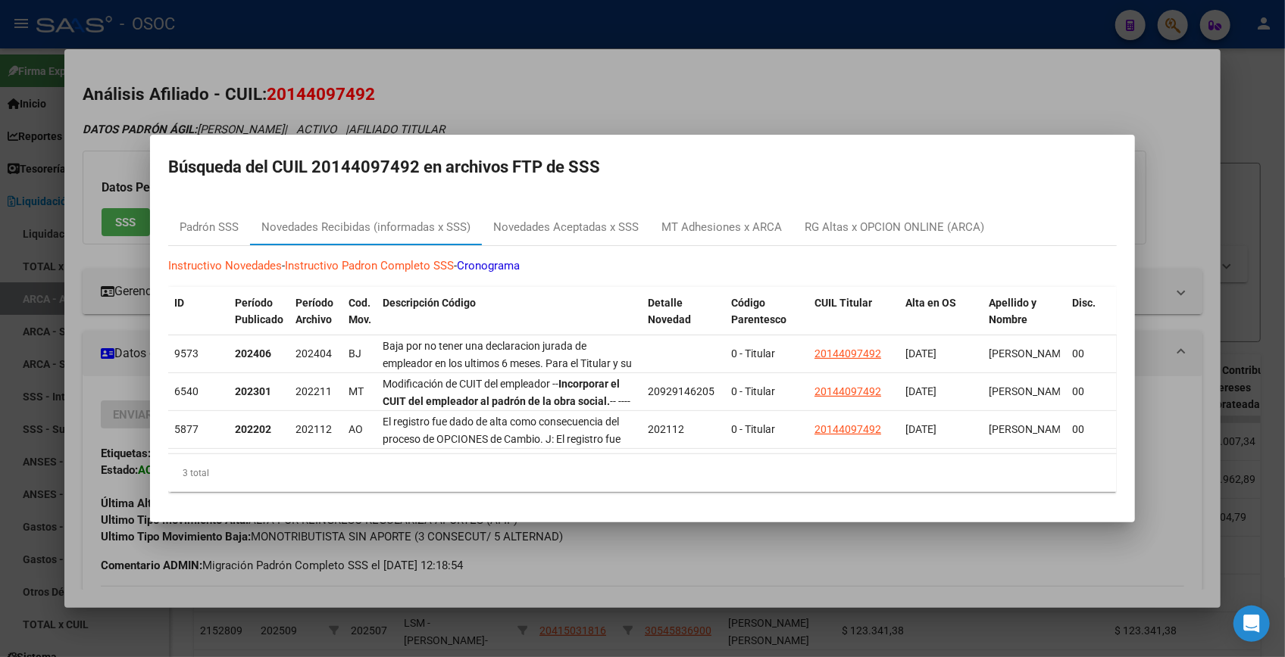
click at [770, 67] on div at bounding box center [642, 328] width 1285 height 657
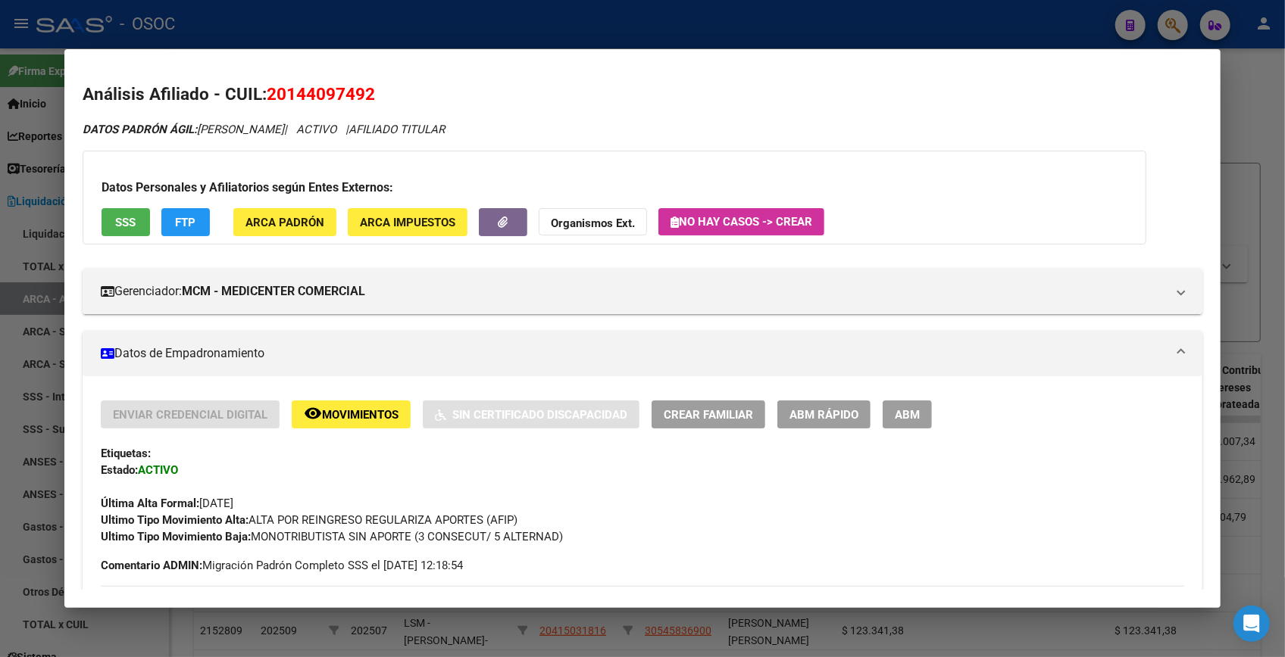
click at [1230, 72] on div at bounding box center [642, 328] width 1285 height 657
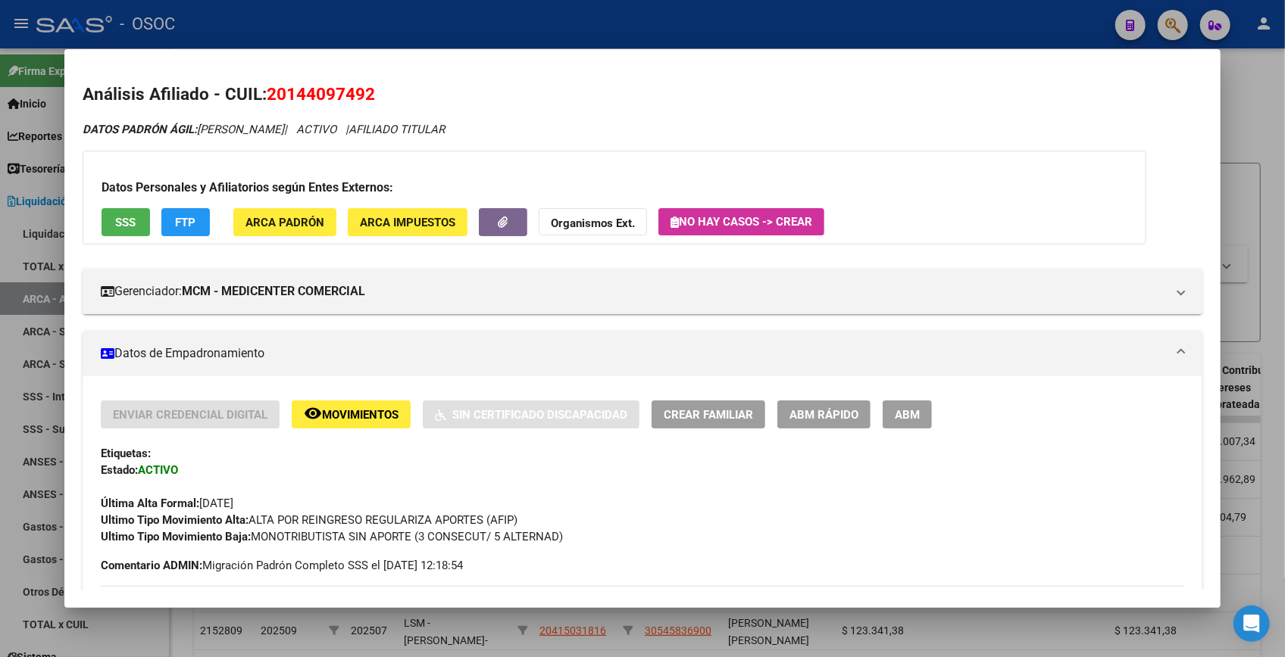
click at [1230, 72] on div at bounding box center [642, 328] width 1285 height 657
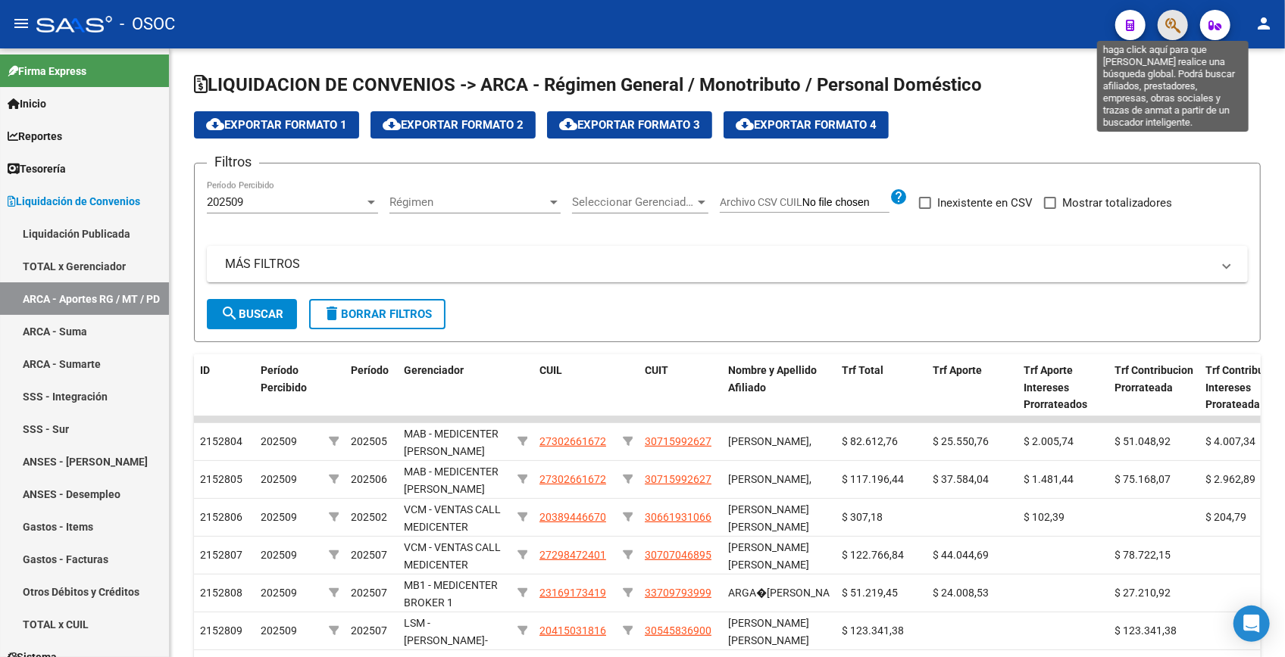
click at [1178, 29] on icon "button" at bounding box center [1172, 25] width 15 height 17
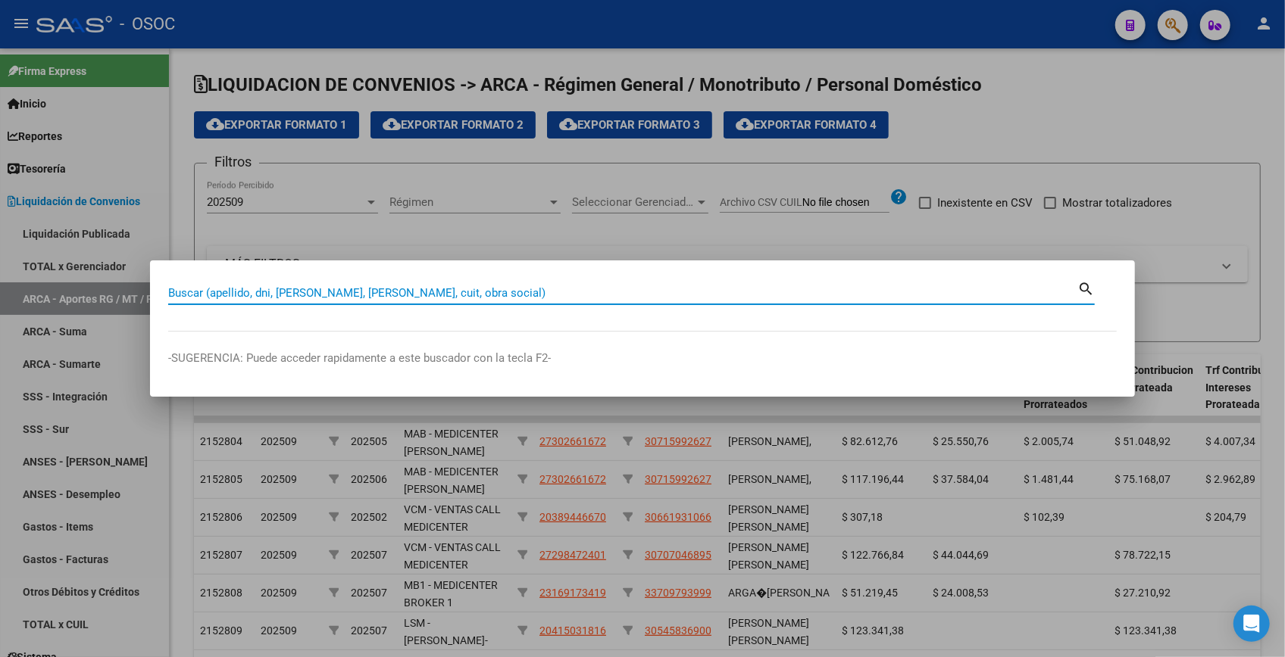
paste input "14435191"
type input "14435191"
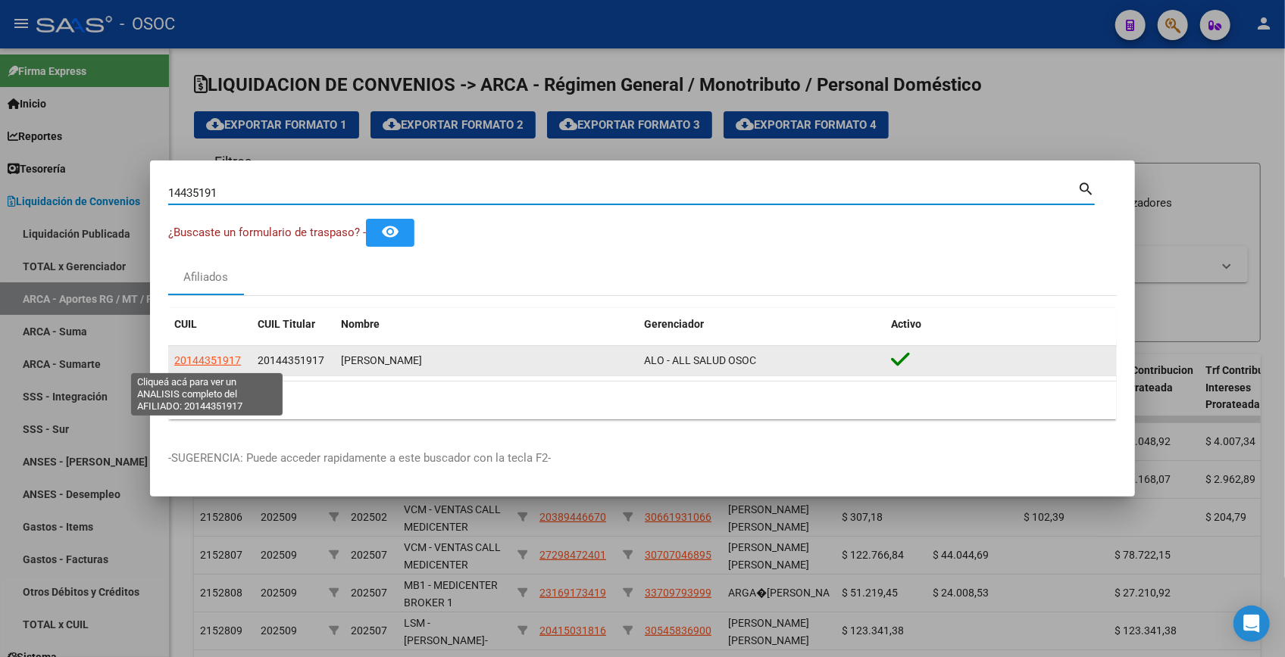
click at [226, 357] on span "20144351917" at bounding box center [207, 360] width 67 height 12
type textarea "20144351917"
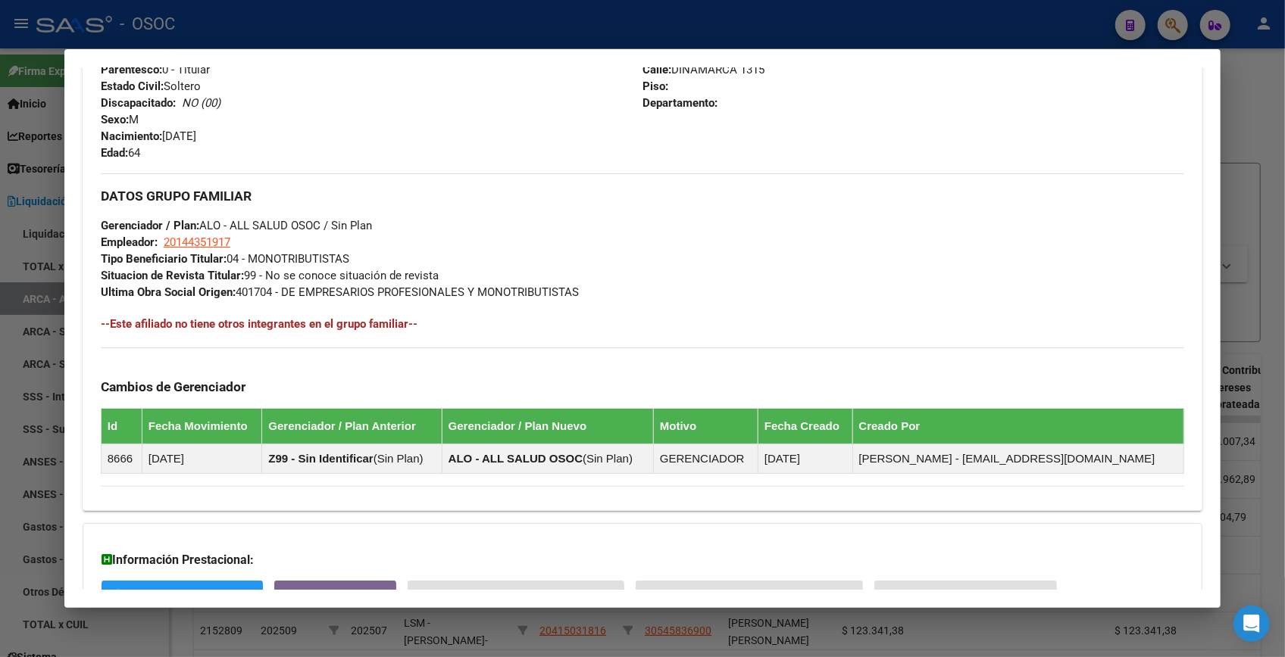
scroll to position [738, 0]
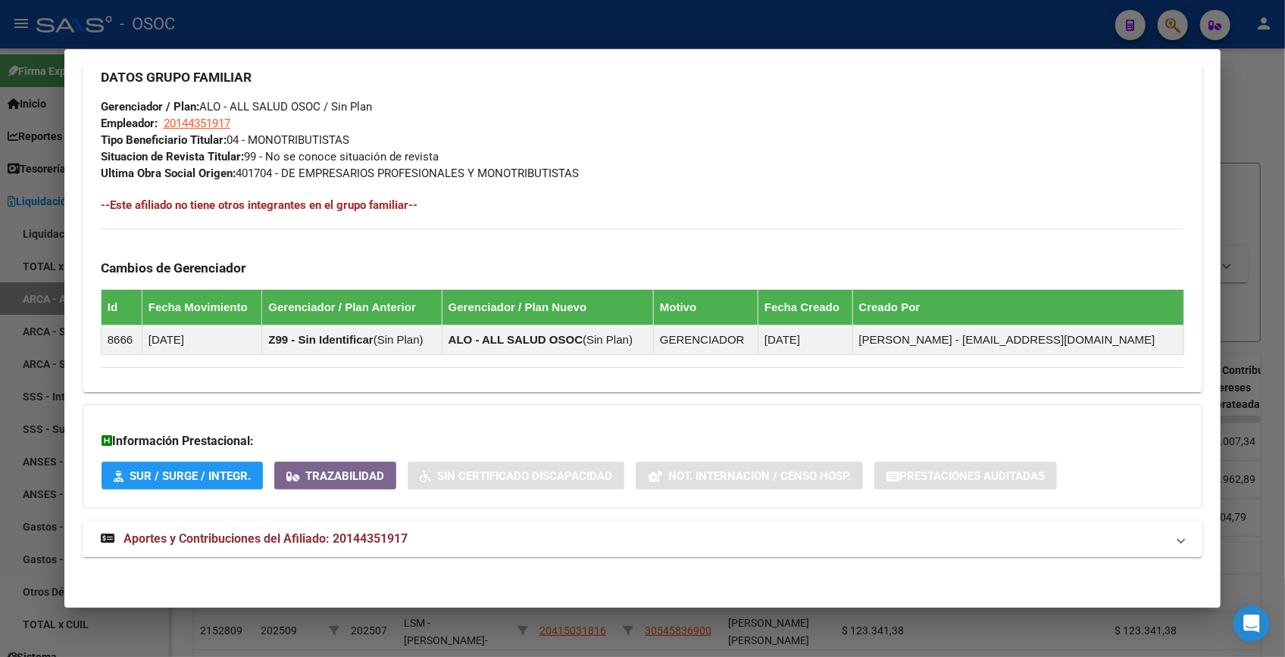
click at [382, 530] on strong "Aportes y Contribuciones del Afiliado: 20144351917" at bounding box center [254, 539] width 307 height 18
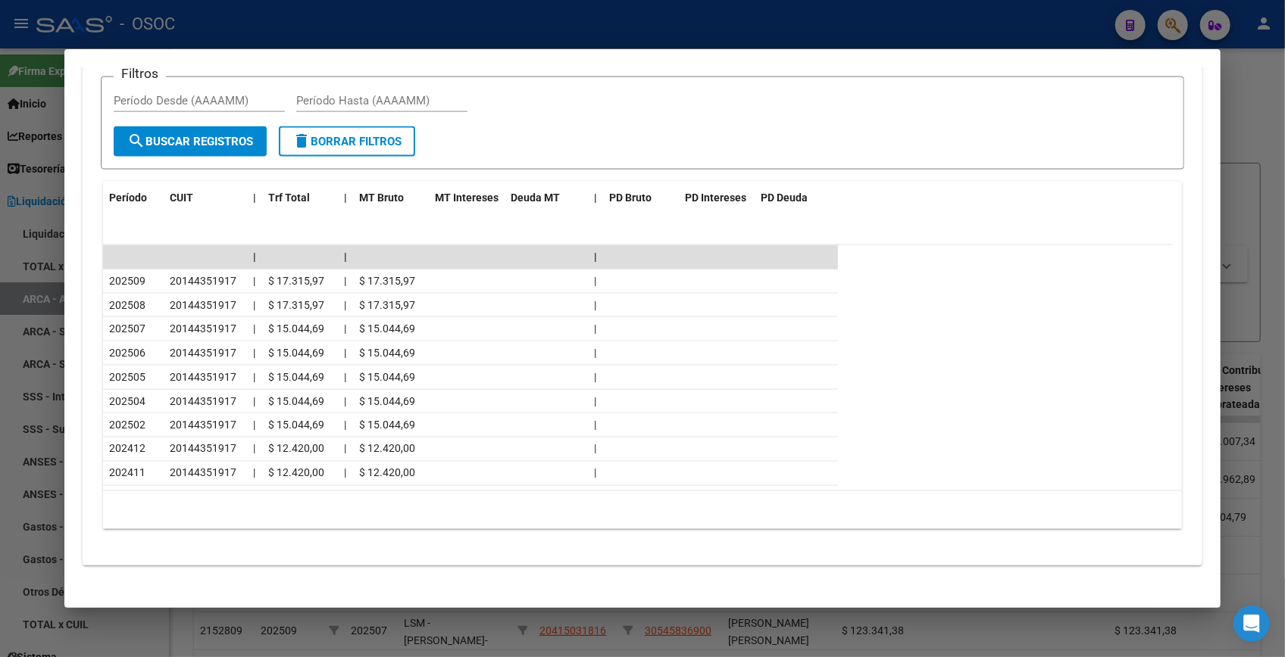
scroll to position [1392, 0]
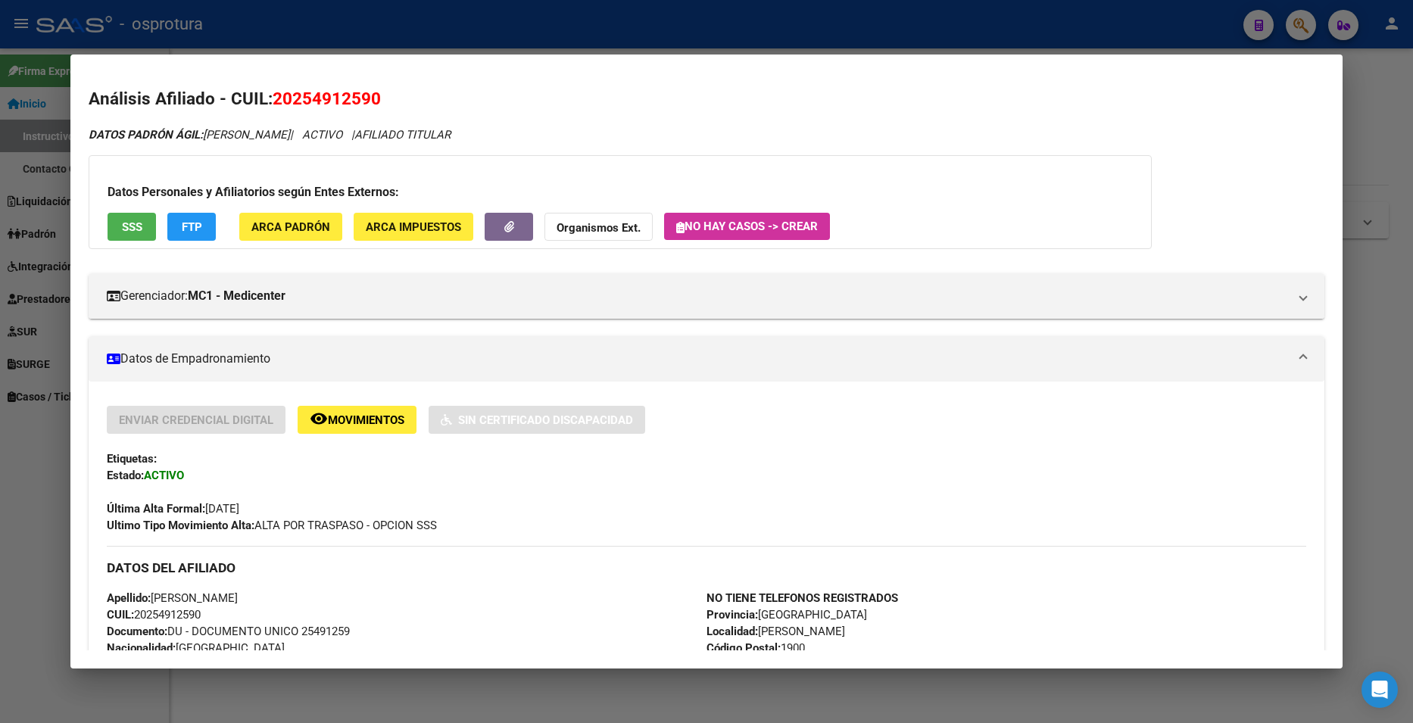
scroll to position [1023, 0]
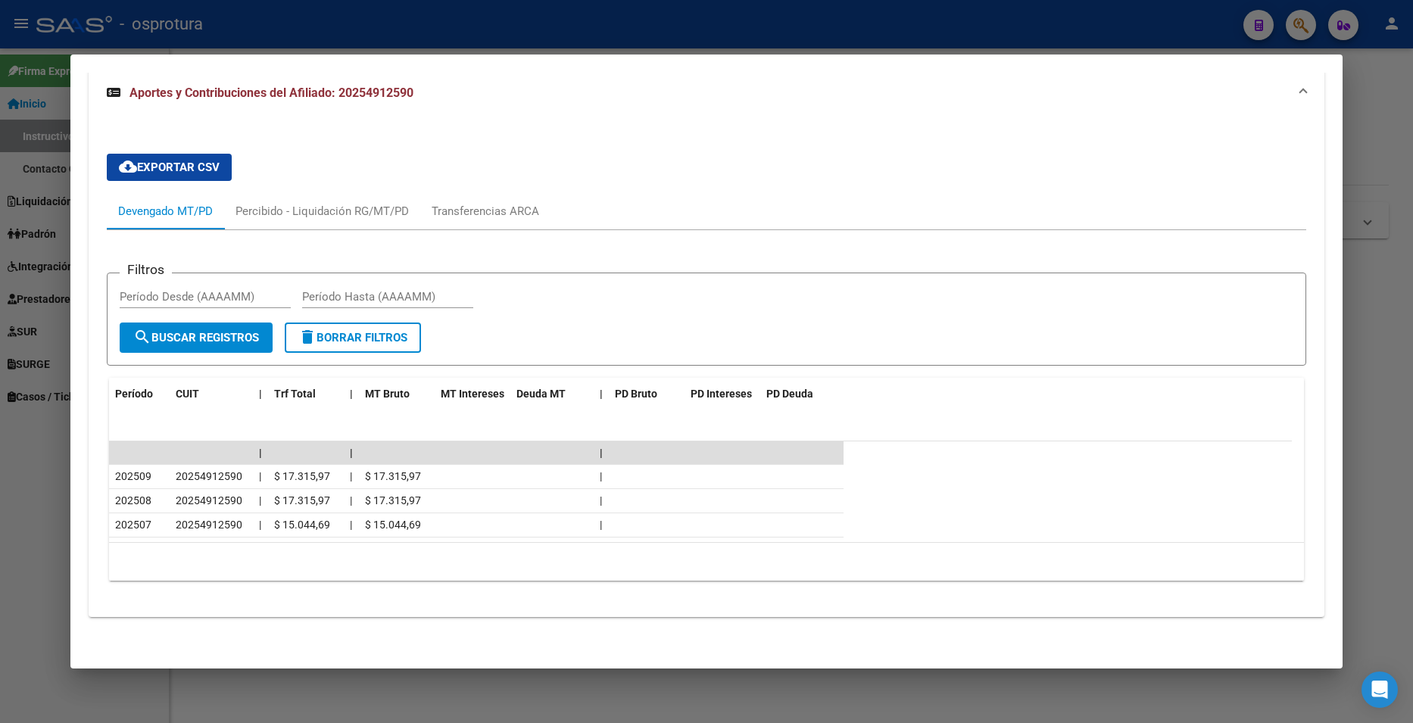
click at [1385, 108] on div at bounding box center [706, 361] width 1413 height 723
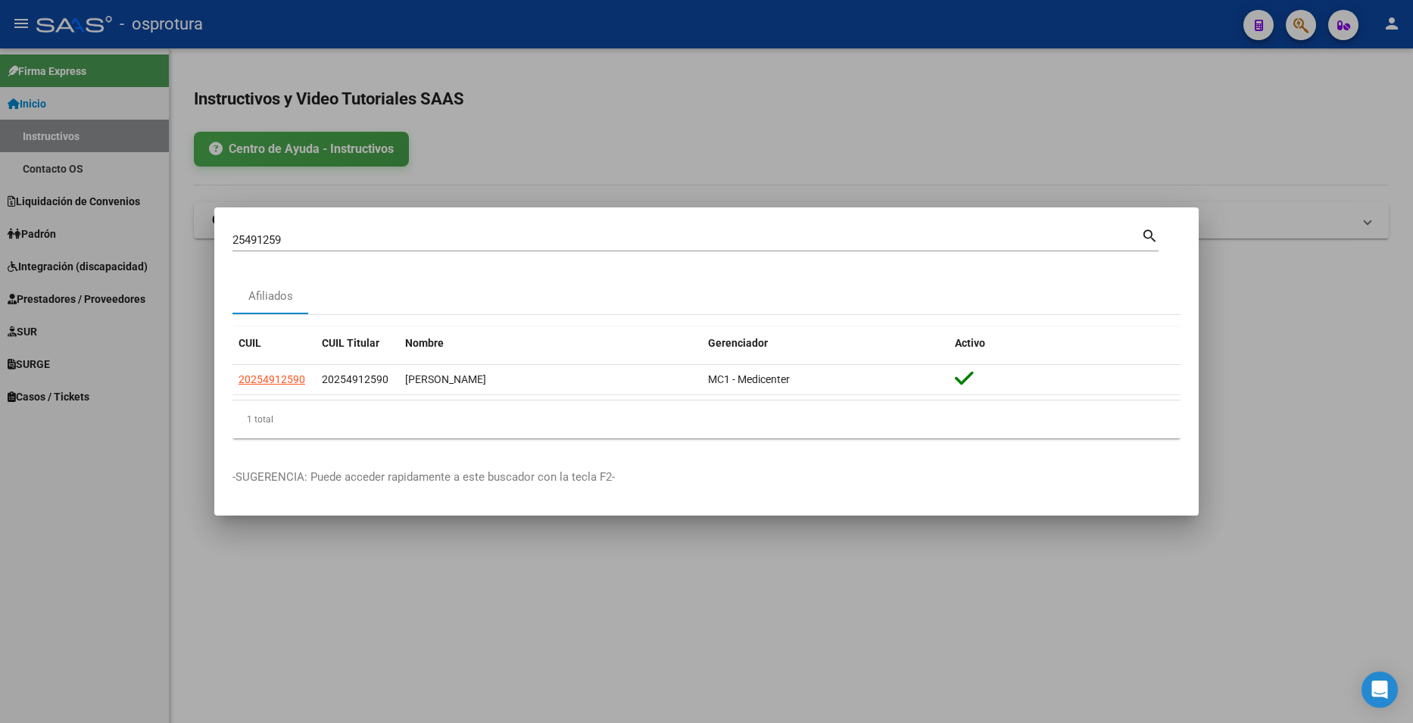
click at [1381, 107] on div at bounding box center [706, 361] width 1413 height 723
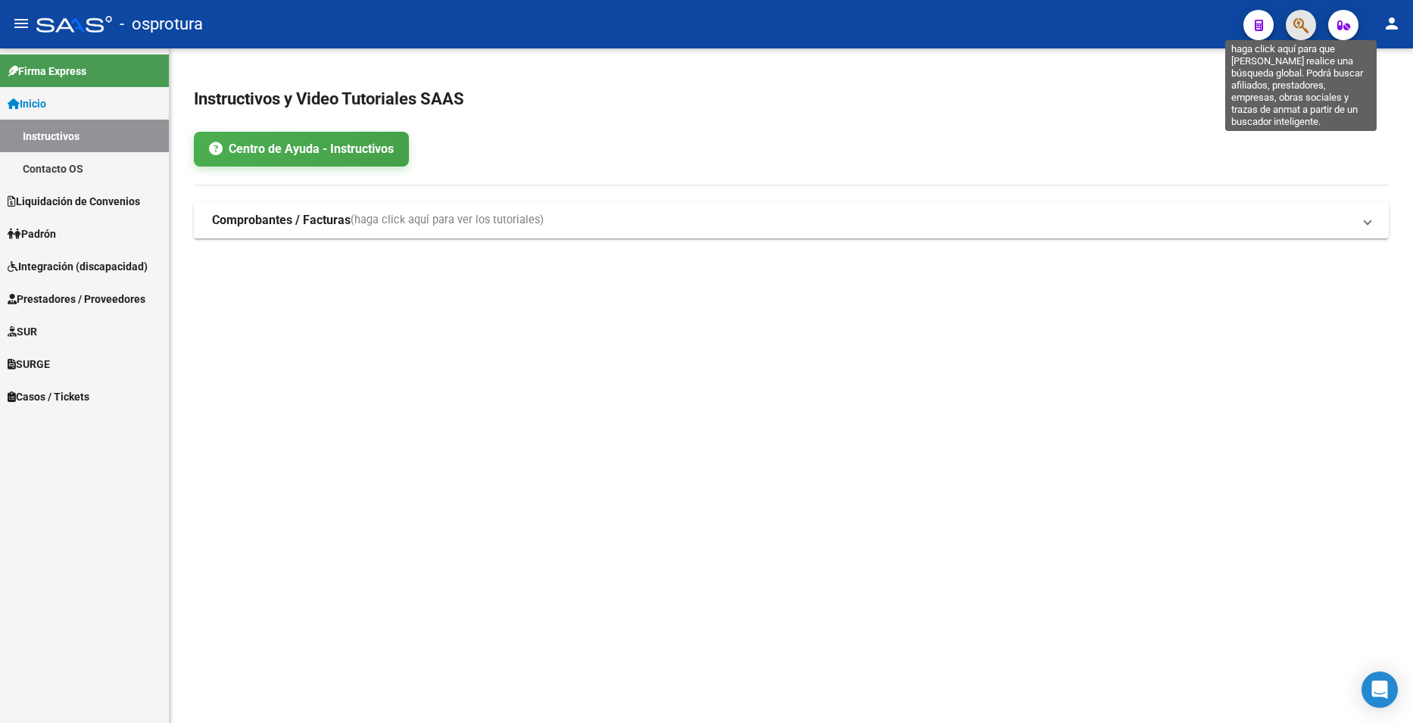
click at [1299, 22] on icon "button" at bounding box center [1301, 25] width 15 height 17
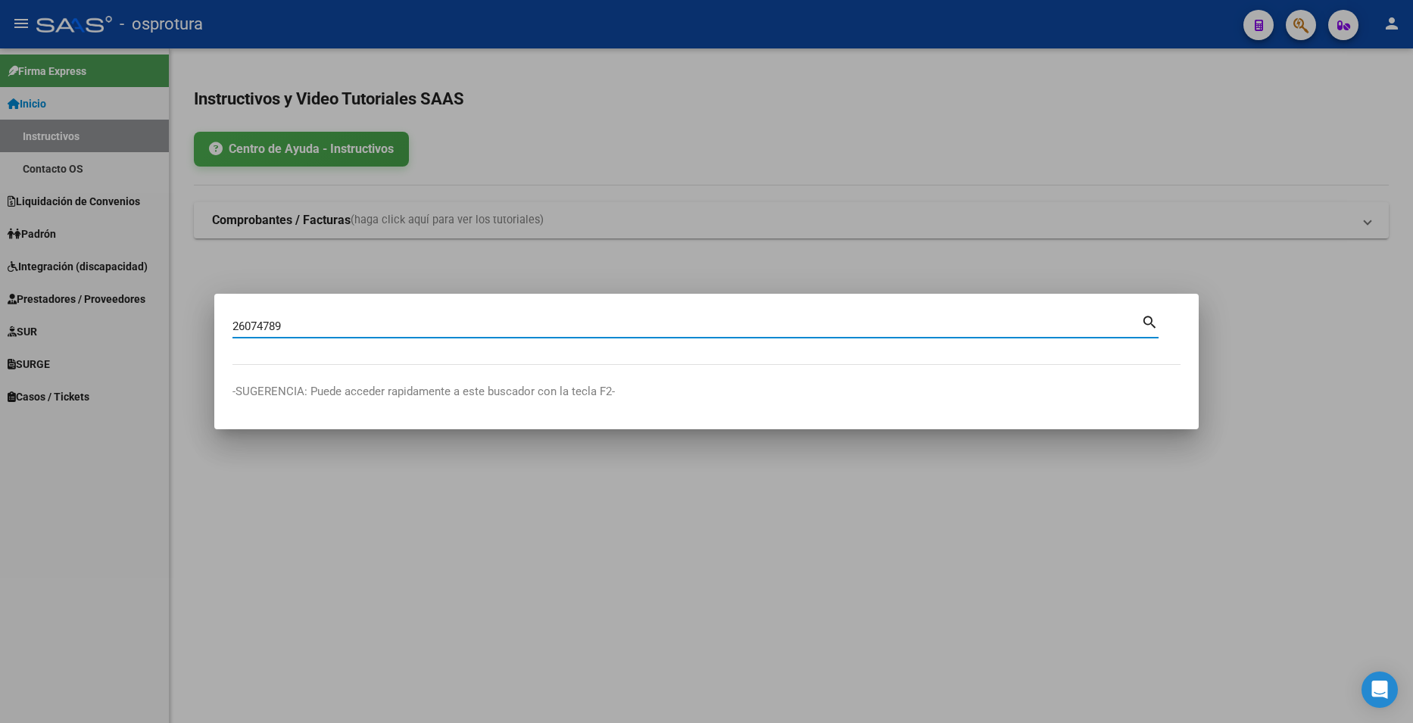
type input "26074789"
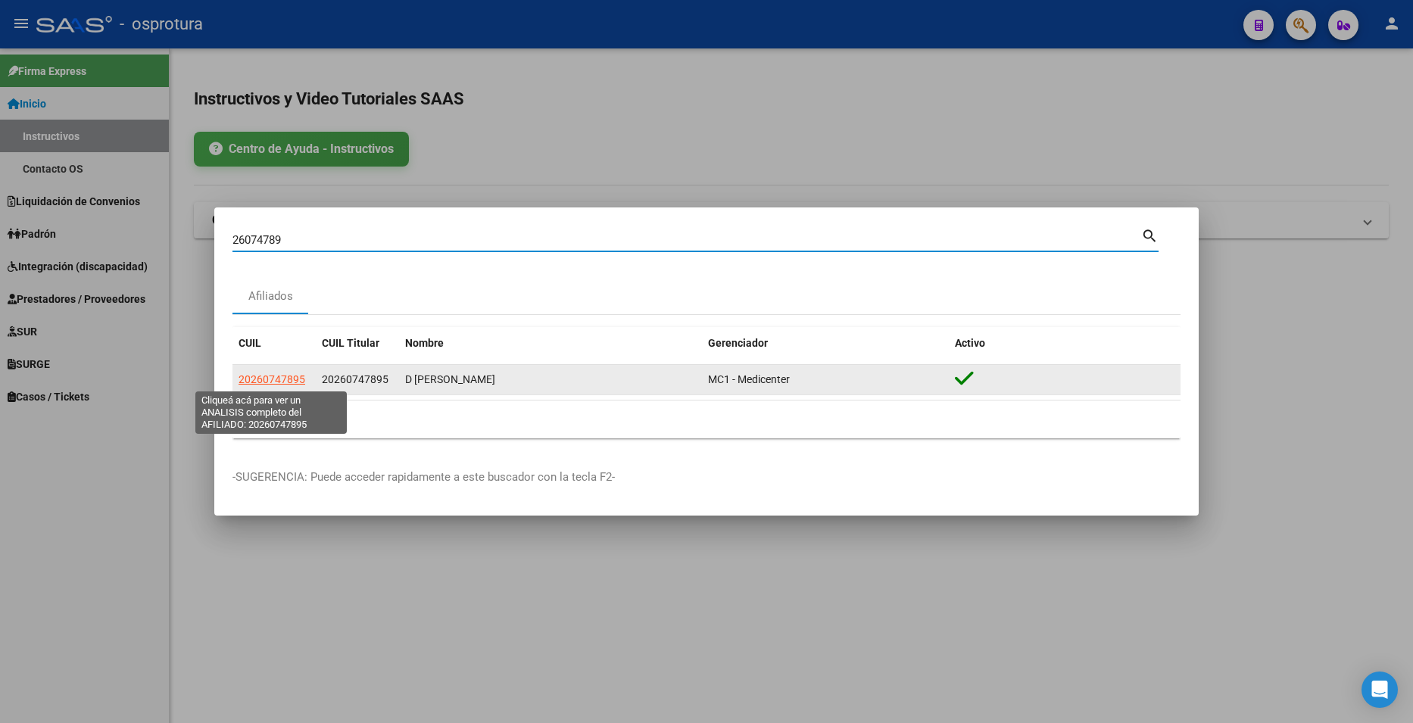
click at [290, 376] on span "20260747895" at bounding box center [272, 379] width 67 height 12
type textarea "20260747895"
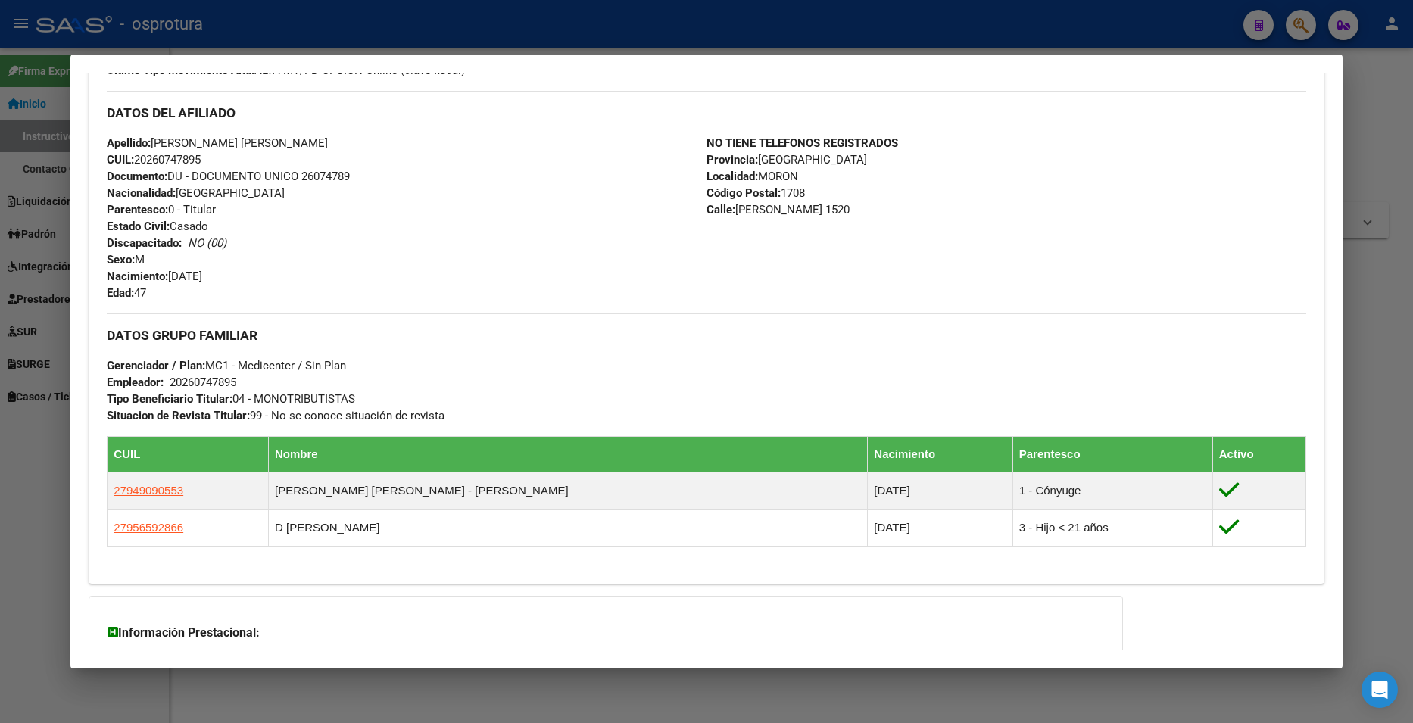
scroll to position [587, 0]
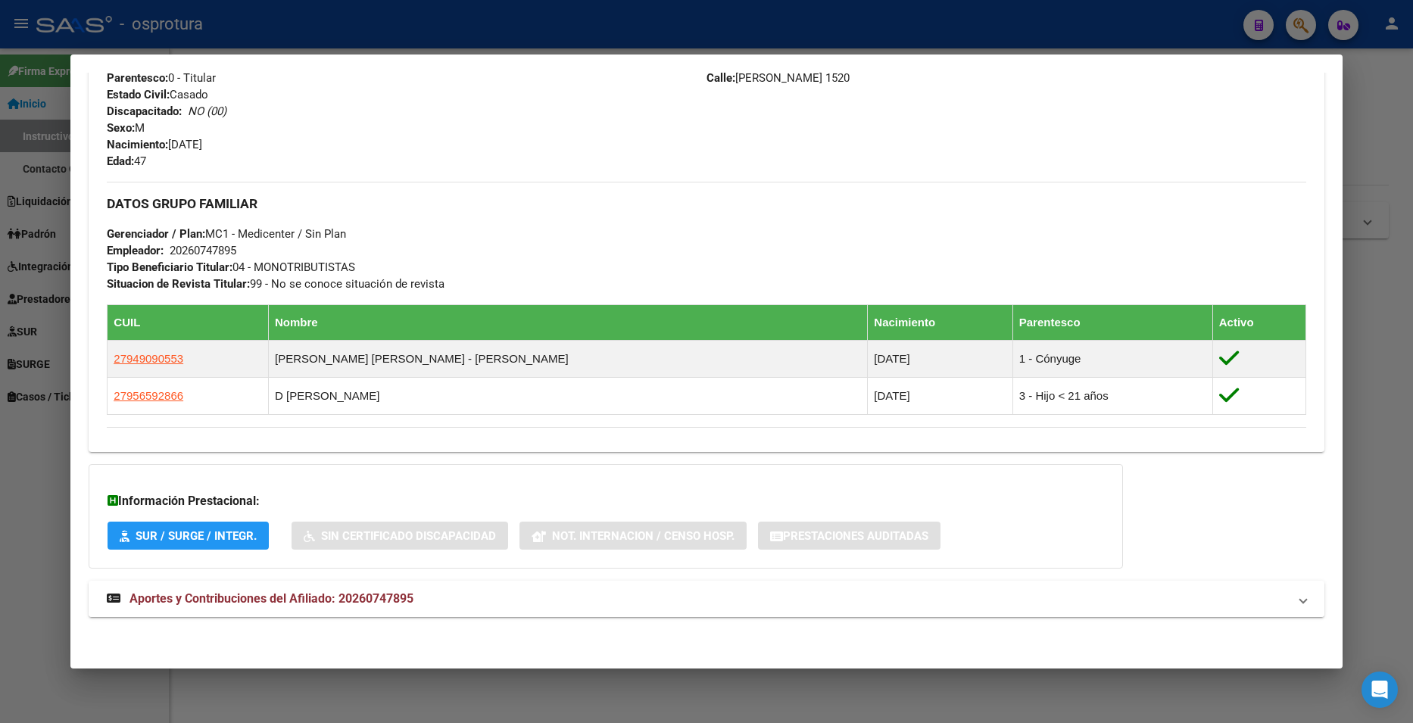
click at [323, 611] on mat-expansion-panel-header "Aportes y Contribuciones del Afiliado: 20260747895" at bounding box center [706, 599] width 1235 height 36
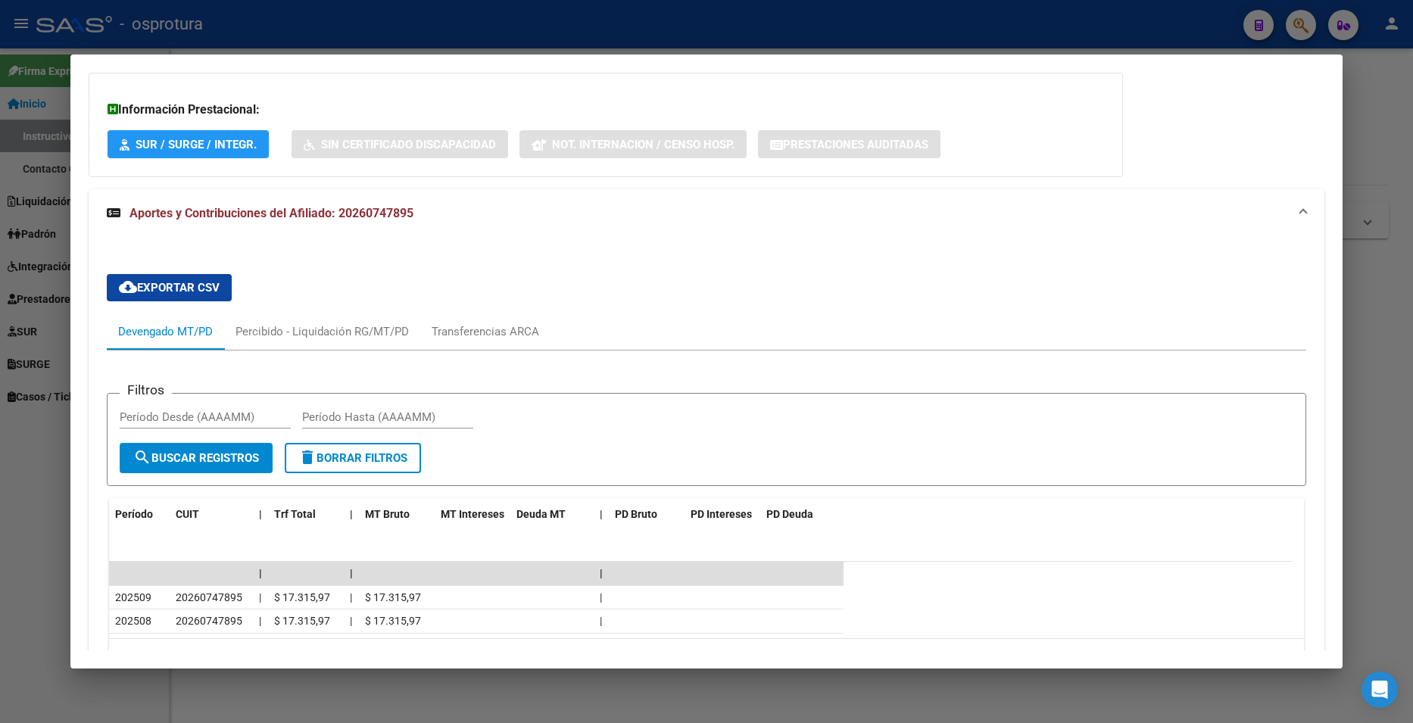
scroll to position [1075, 0]
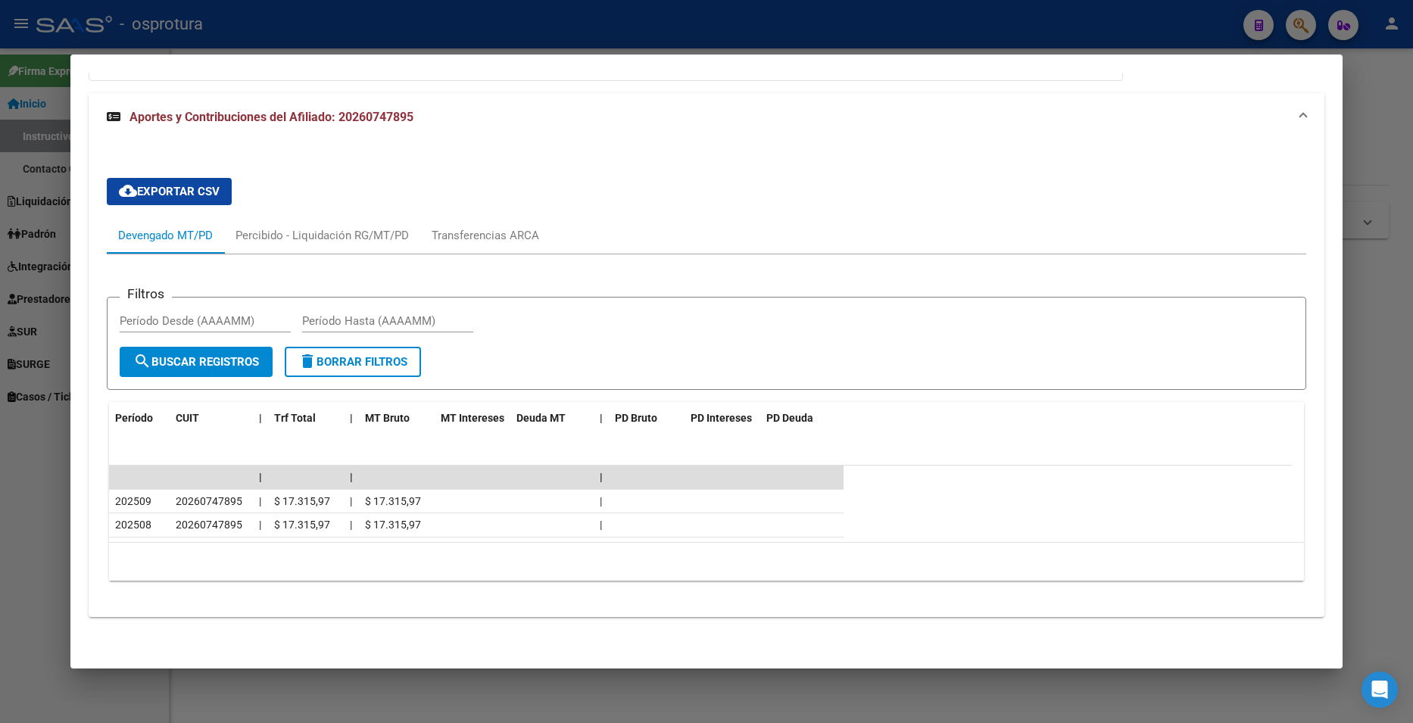
click at [1387, 98] on div at bounding box center [706, 361] width 1413 height 723
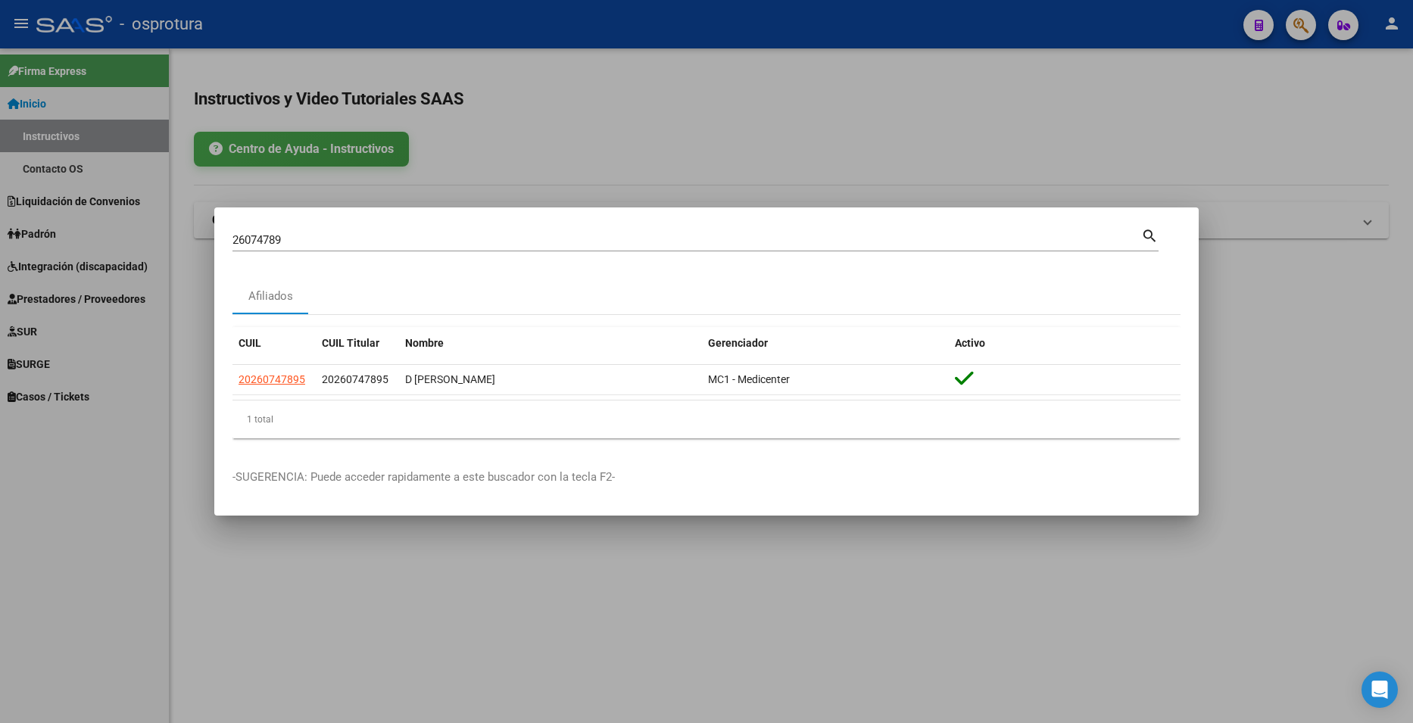
drag, startPoint x: 1366, startPoint y: 89, endPoint x: 1305, endPoint y: 67, distance: 64.5
click at [1364, 89] on div at bounding box center [706, 361] width 1413 height 723
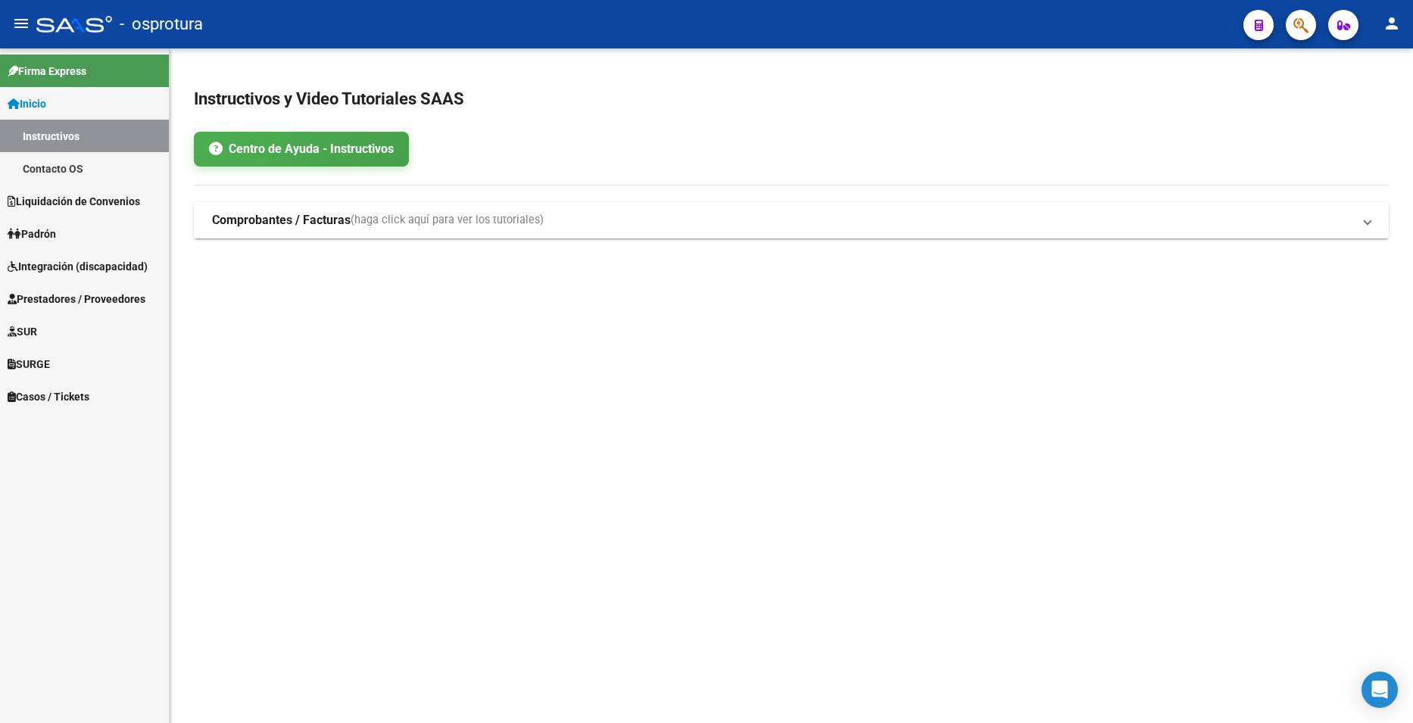
click at [1296, 26] on icon "button" at bounding box center [1301, 25] width 15 height 17
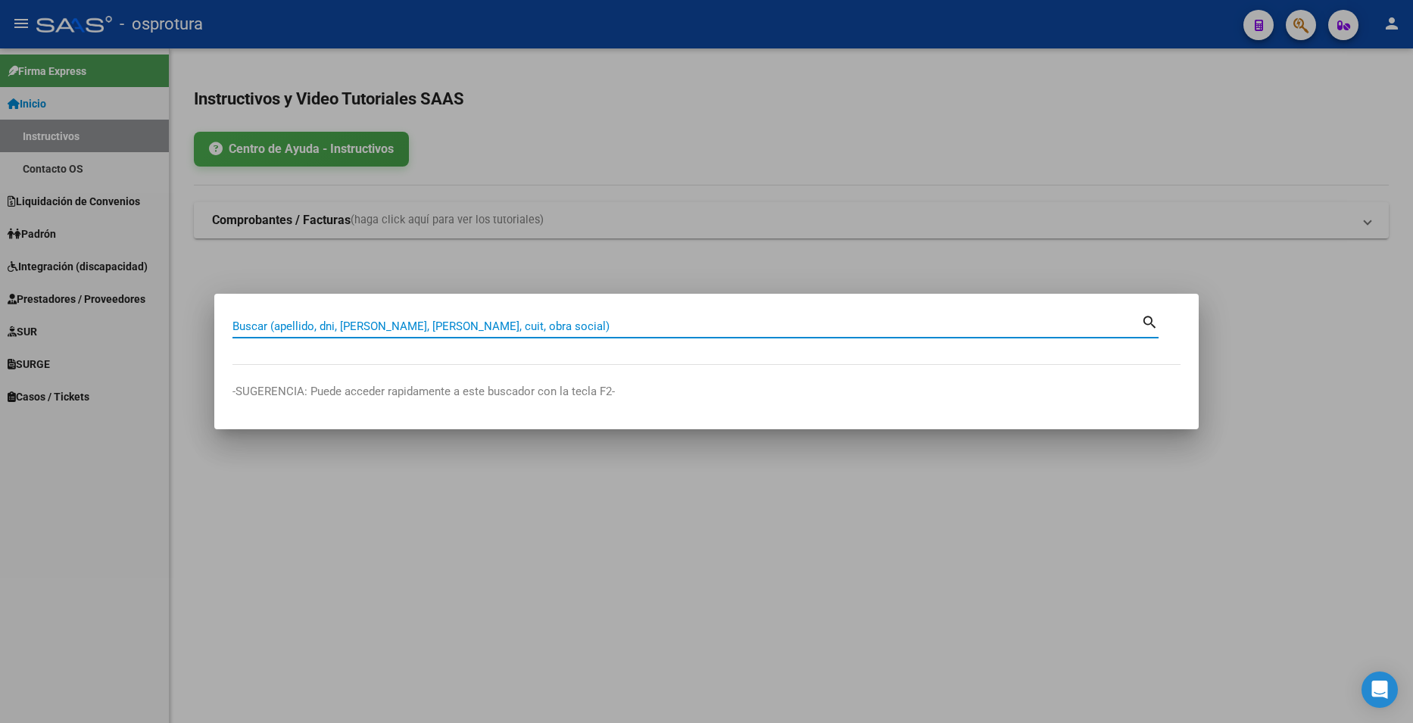
paste input "26934599"
type input "26934599"
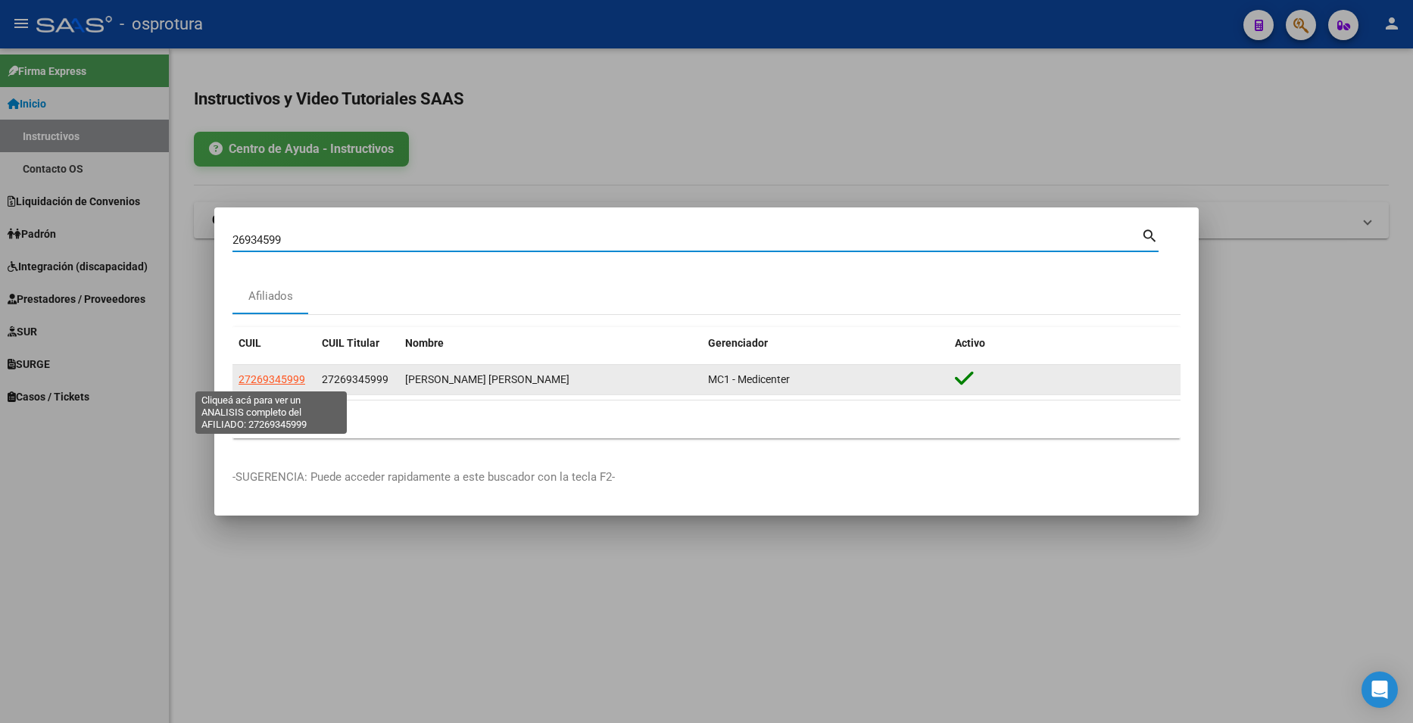
click at [292, 374] on span "27269345999" at bounding box center [272, 379] width 67 height 12
type textarea "27269345999"
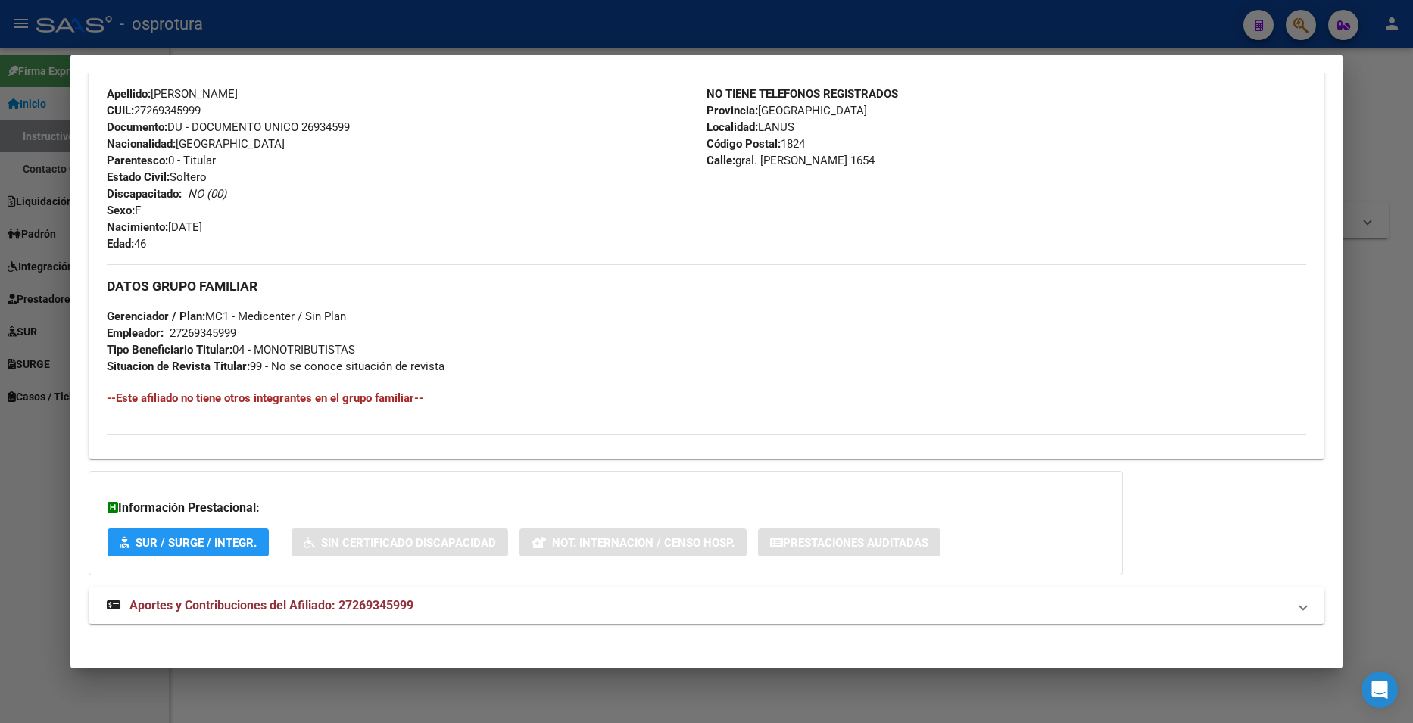
scroll to position [511, 0]
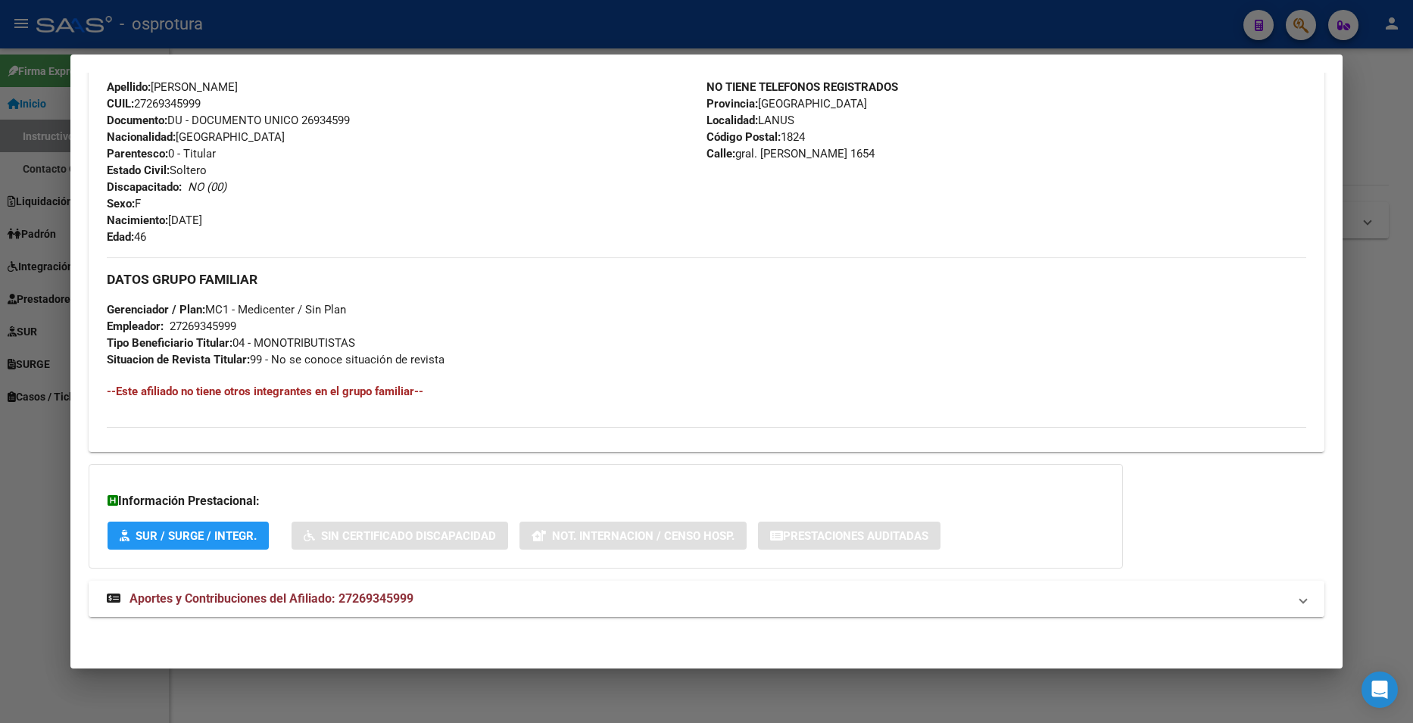
click at [472, 597] on mat-panel-title "Aportes y Contribuciones del Afiliado: 27269345999" at bounding box center [697, 599] width 1181 height 18
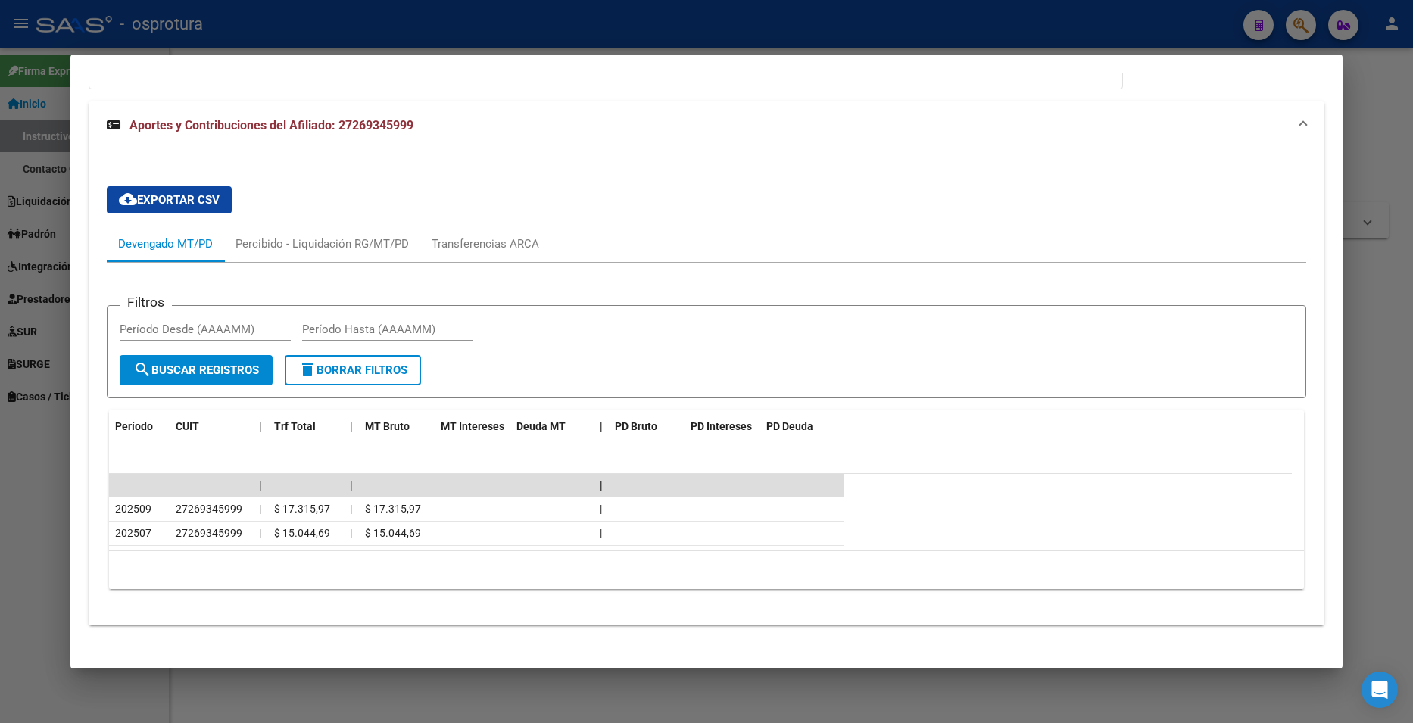
scroll to position [999, 0]
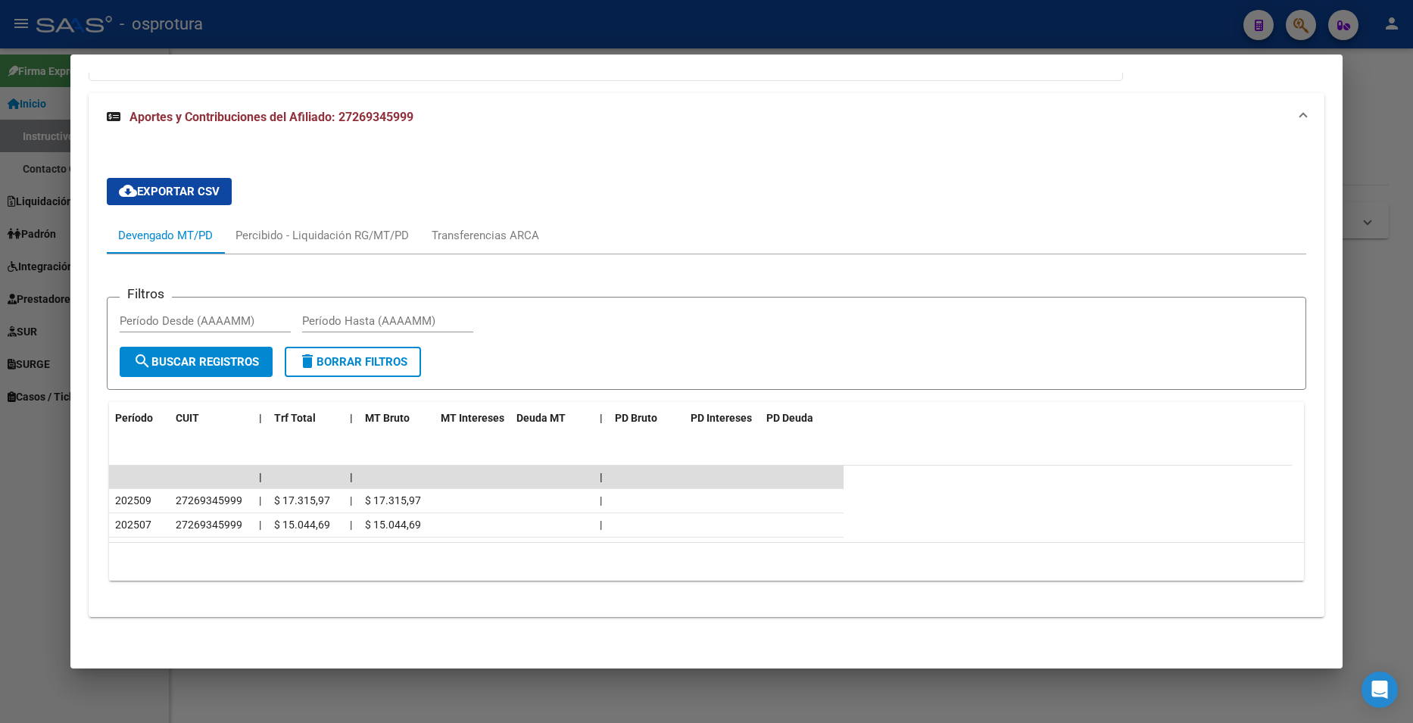
click at [1349, 158] on div "26934599 Buscar (apellido, dni, cuil, nro traspaso, cuit, obra social) search A…" at bounding box center [706, 361] width 1413 height 723
click at [1349, 158] on div at bounding box center [706, 361] width 1413 height 723
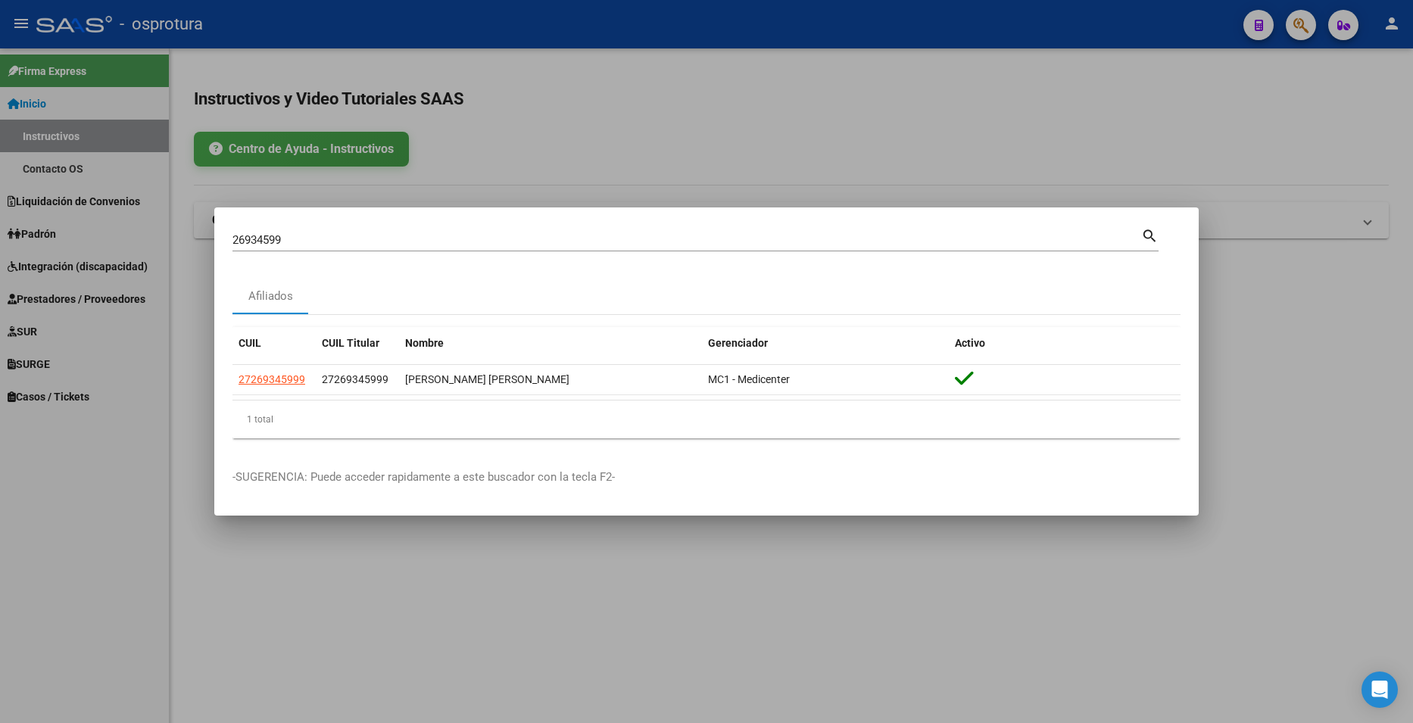
click at [1349, 158] on div at bounding box center [706, 361] width 1413 height 723
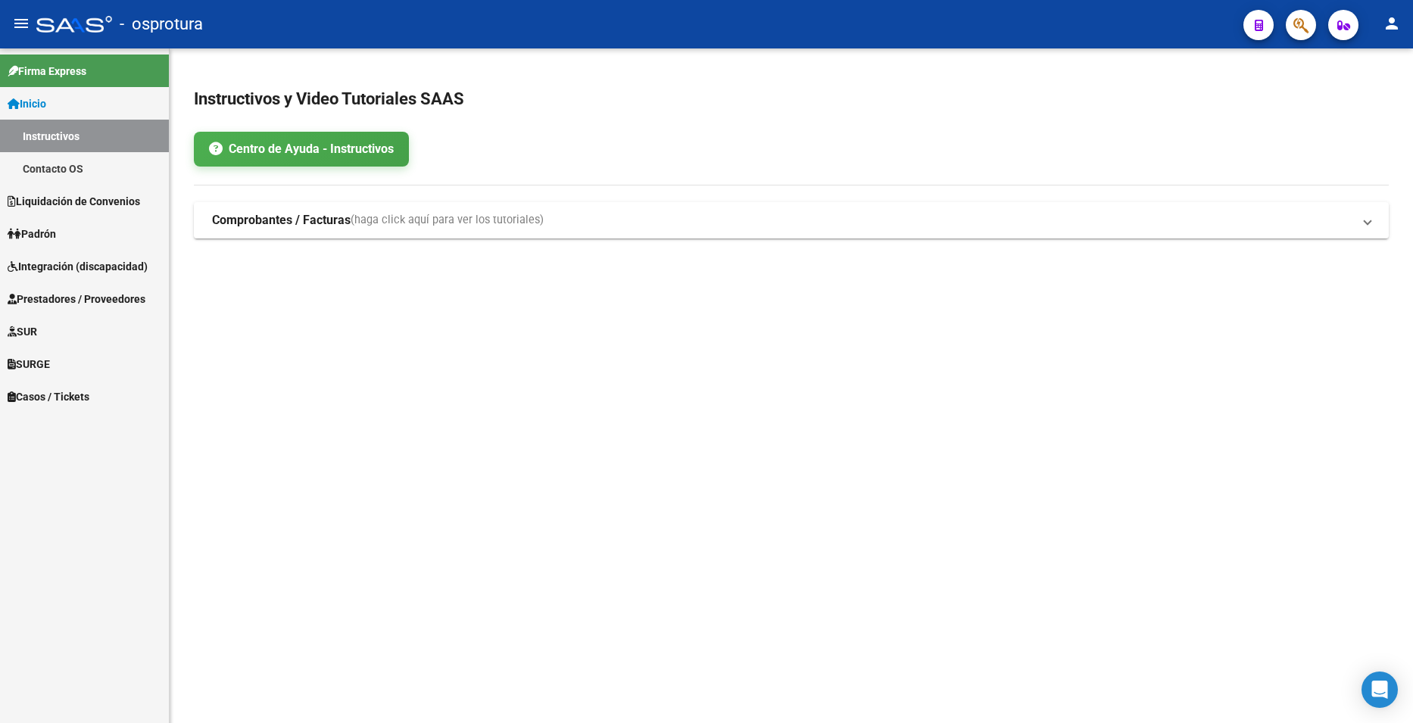
click at [1300, 15] on span "button" at bounding box center [1301, 25] width 15 height 31
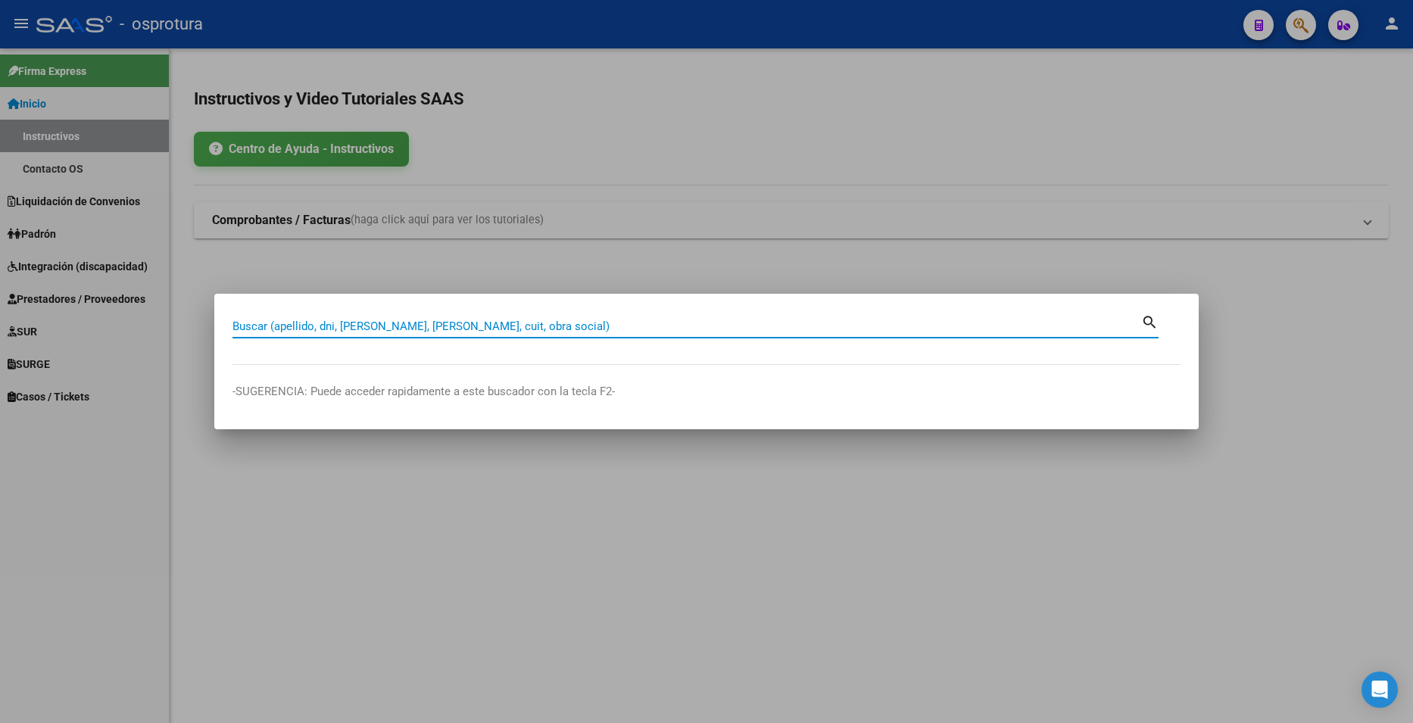
paste input "27948284"
type input "27948284"
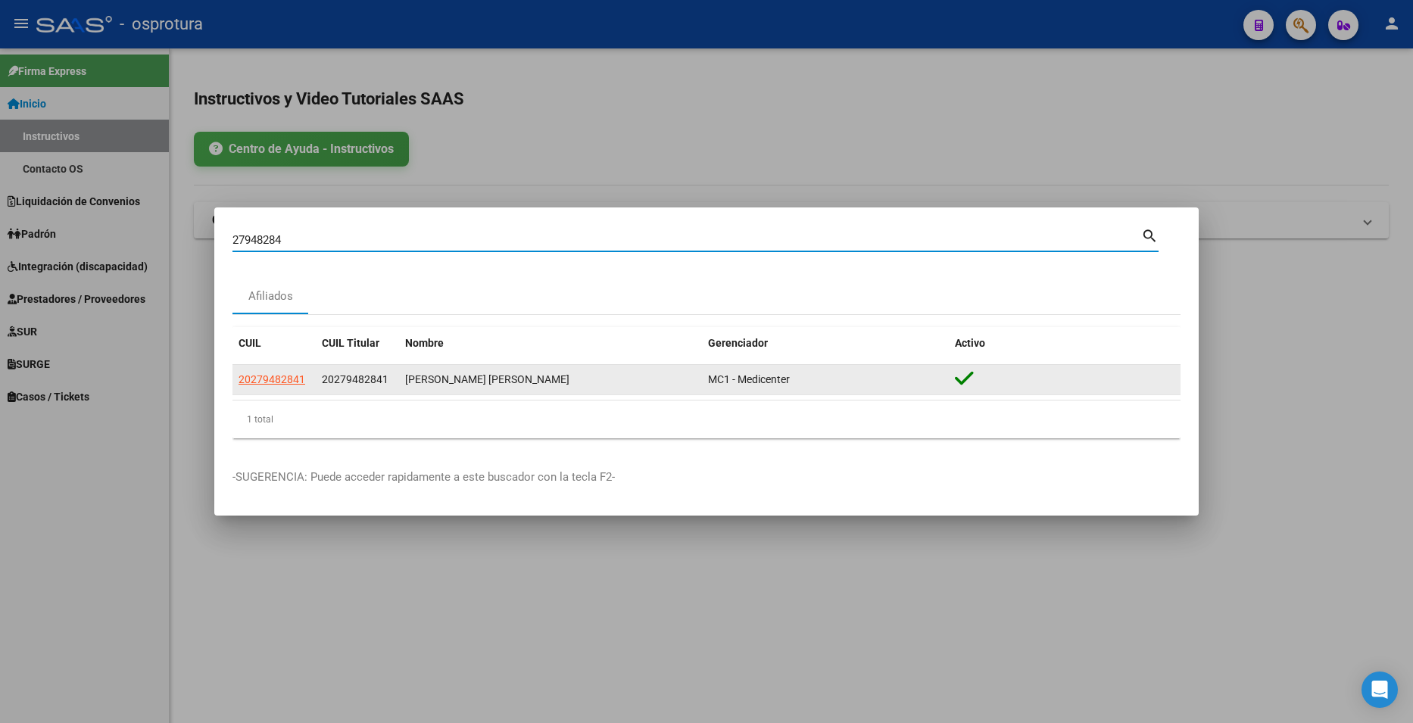
click at [300, 375] on span "20279482841" at bounding box center [272, 379] width 67 height 12
type textarea "20279482841"
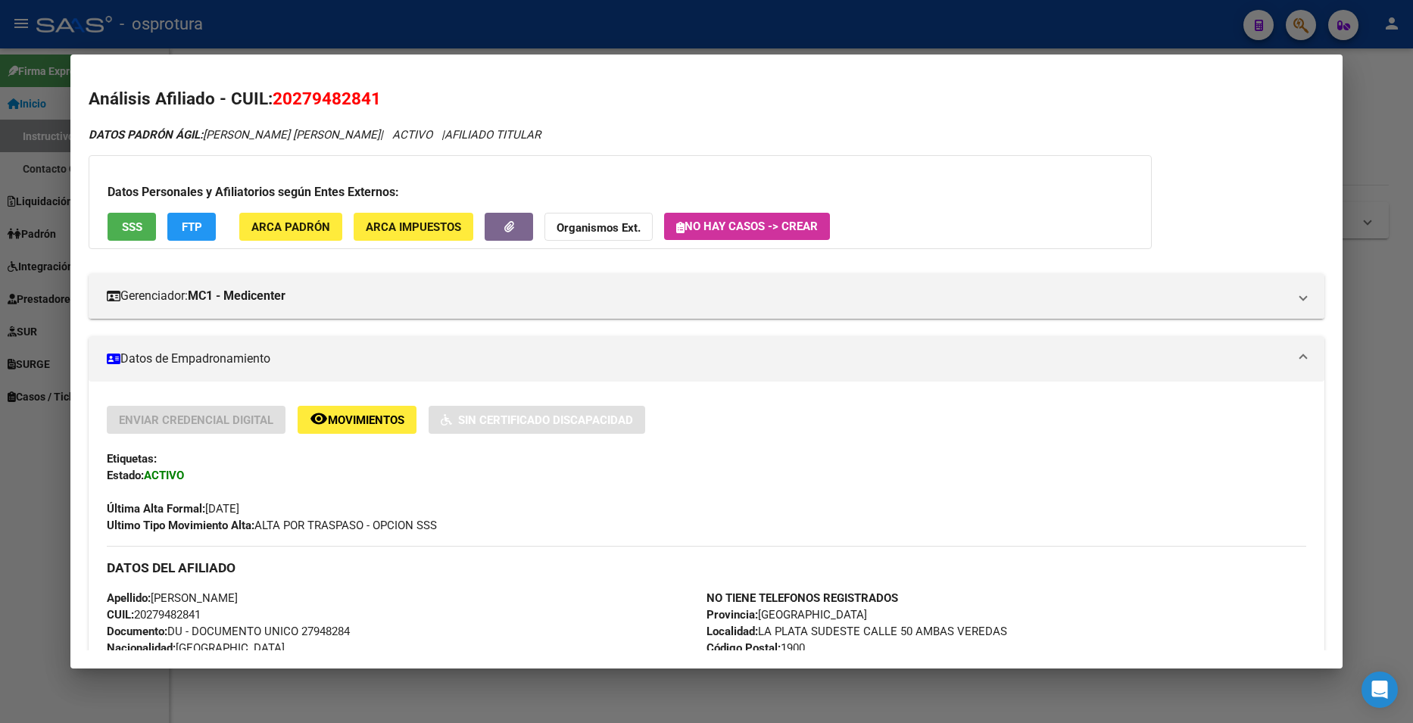
scroll to position [511, 0]
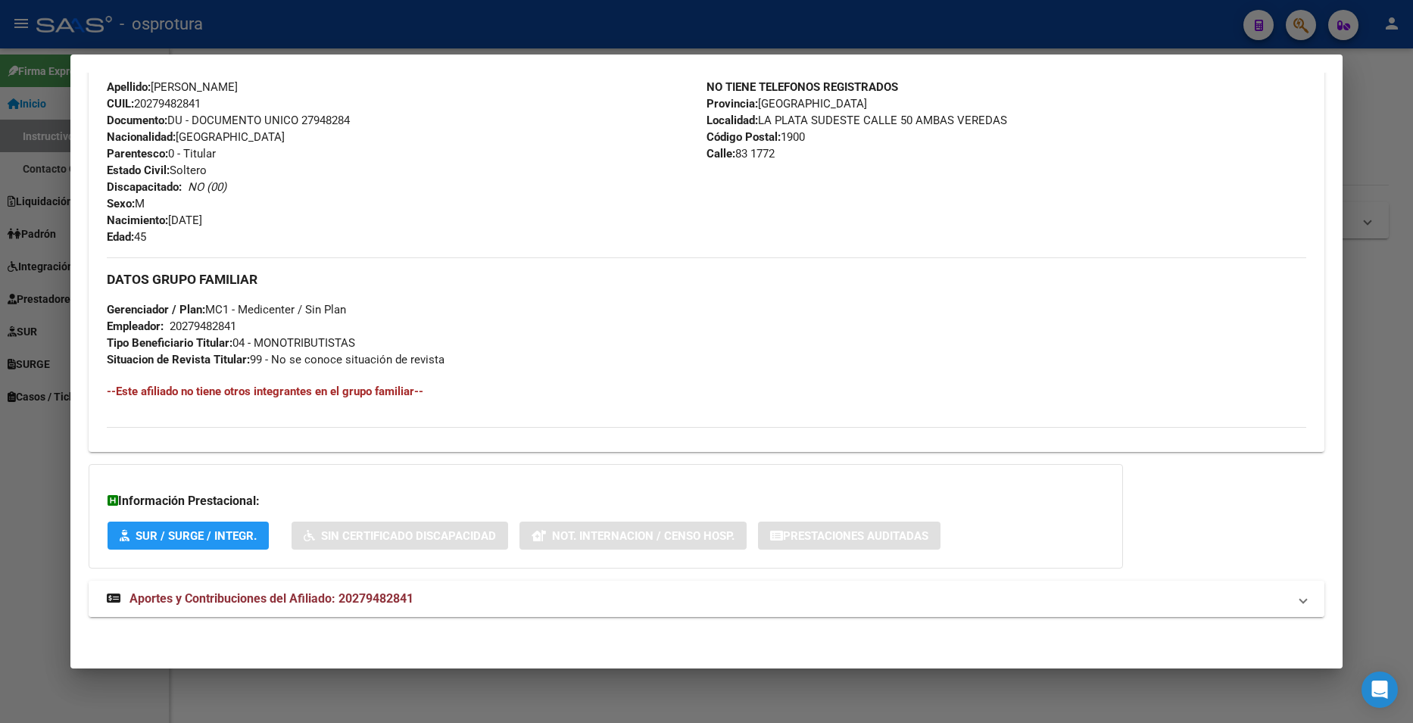
click at [482, 604] on mat-panel-title "Aportes y Contribuciones del Afiliado: 20279482841" at bounding box center [697, 599] width 1181 height 18
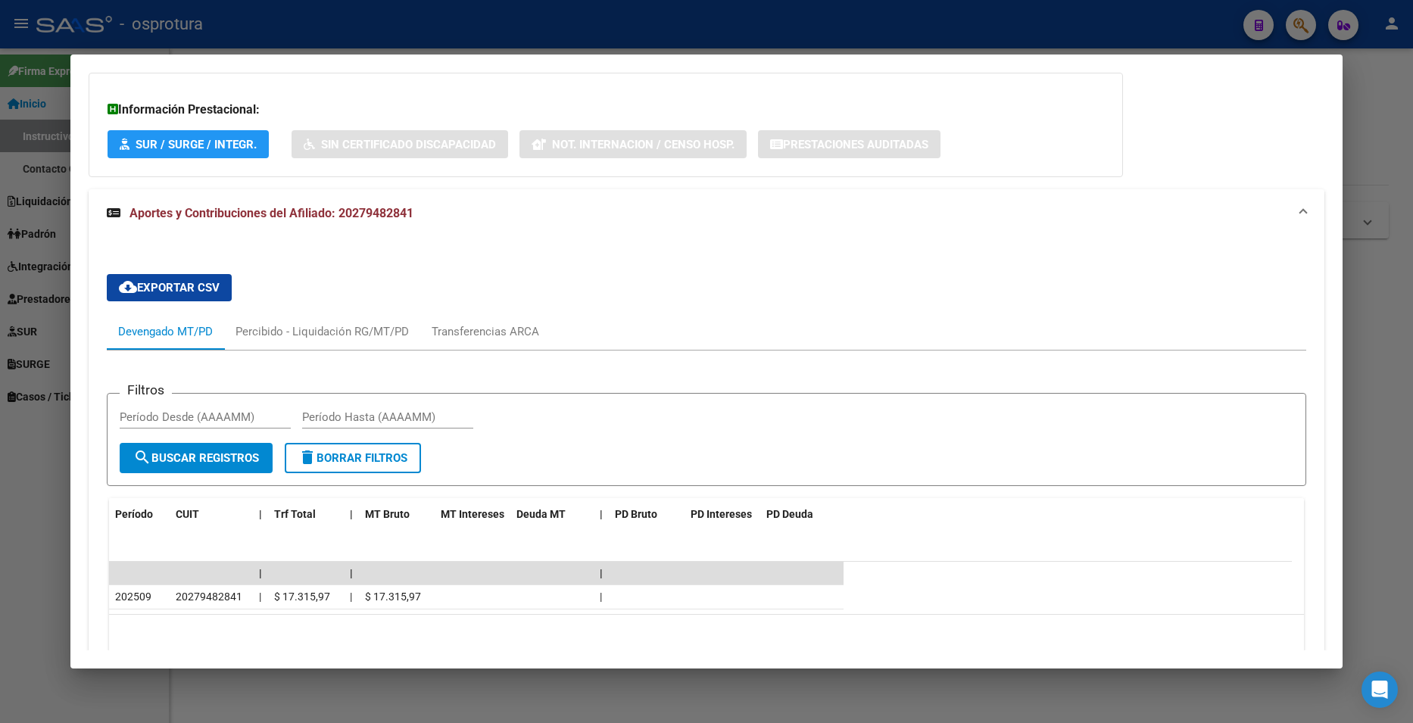
scroll to position [976, 0]
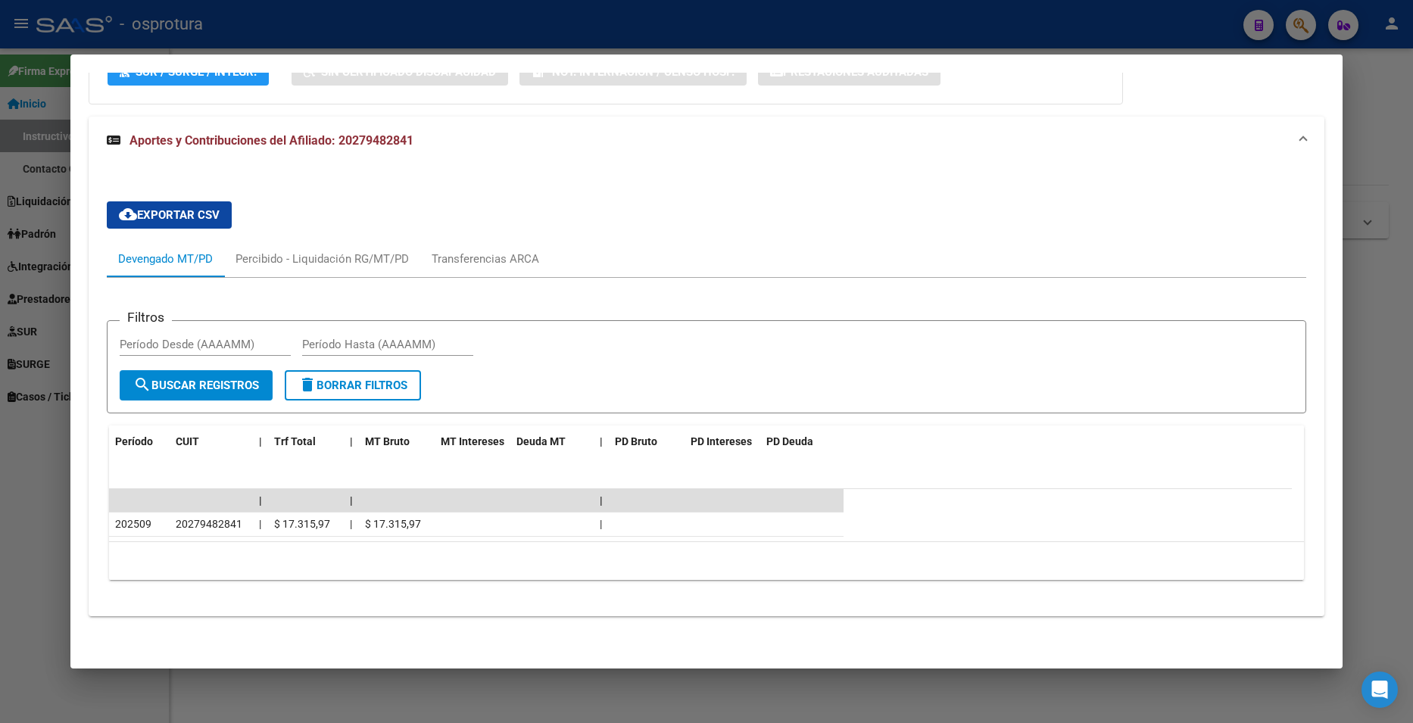
click at [1385, 108] on div at bounding box center [706, 361] width 1413 height 723
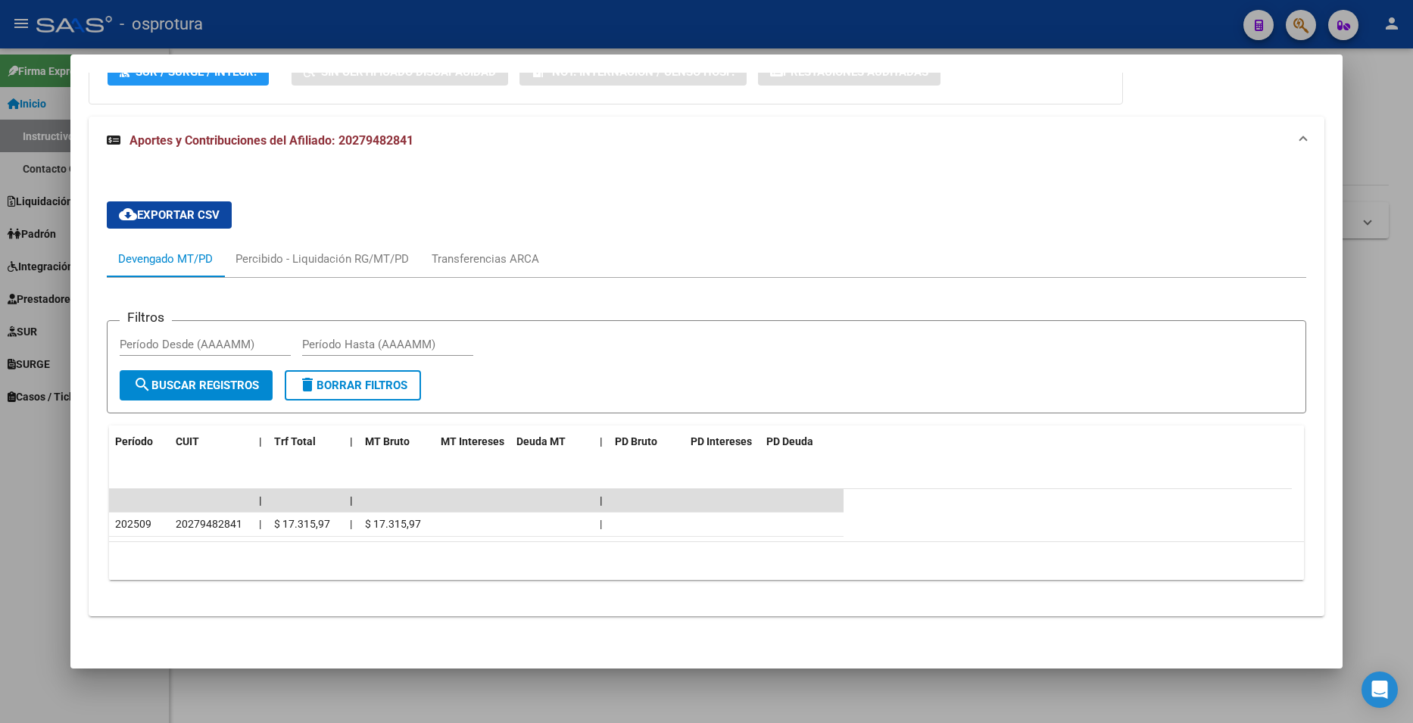
drag, startPoint x: 1384, startPoint y: 108, endPoint x: 1338, endPoint y: 69, distance: 59.6
click at [1383, 108] on div at bounding box center [706, 361] width 1413 height 723
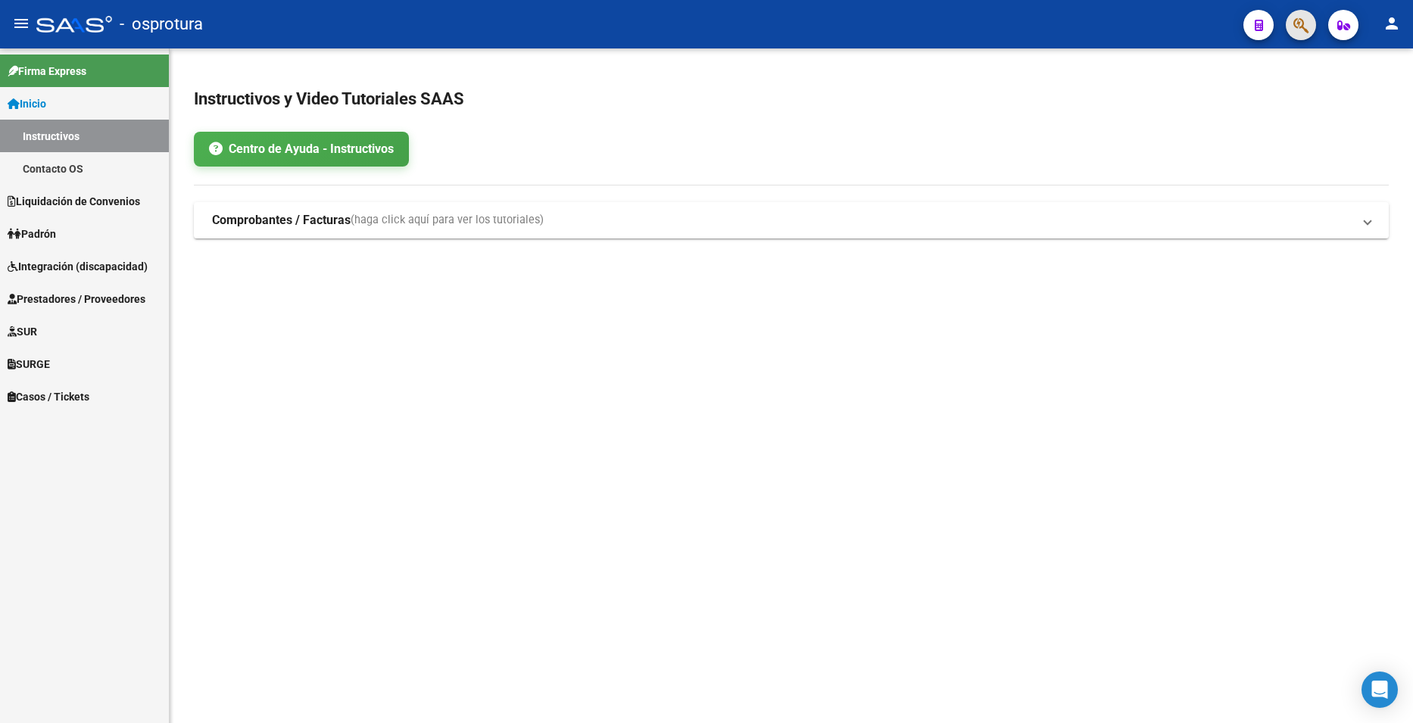
click at [1300, 14] on span "button" at bounding box center [1301, 25] width 15 height 31
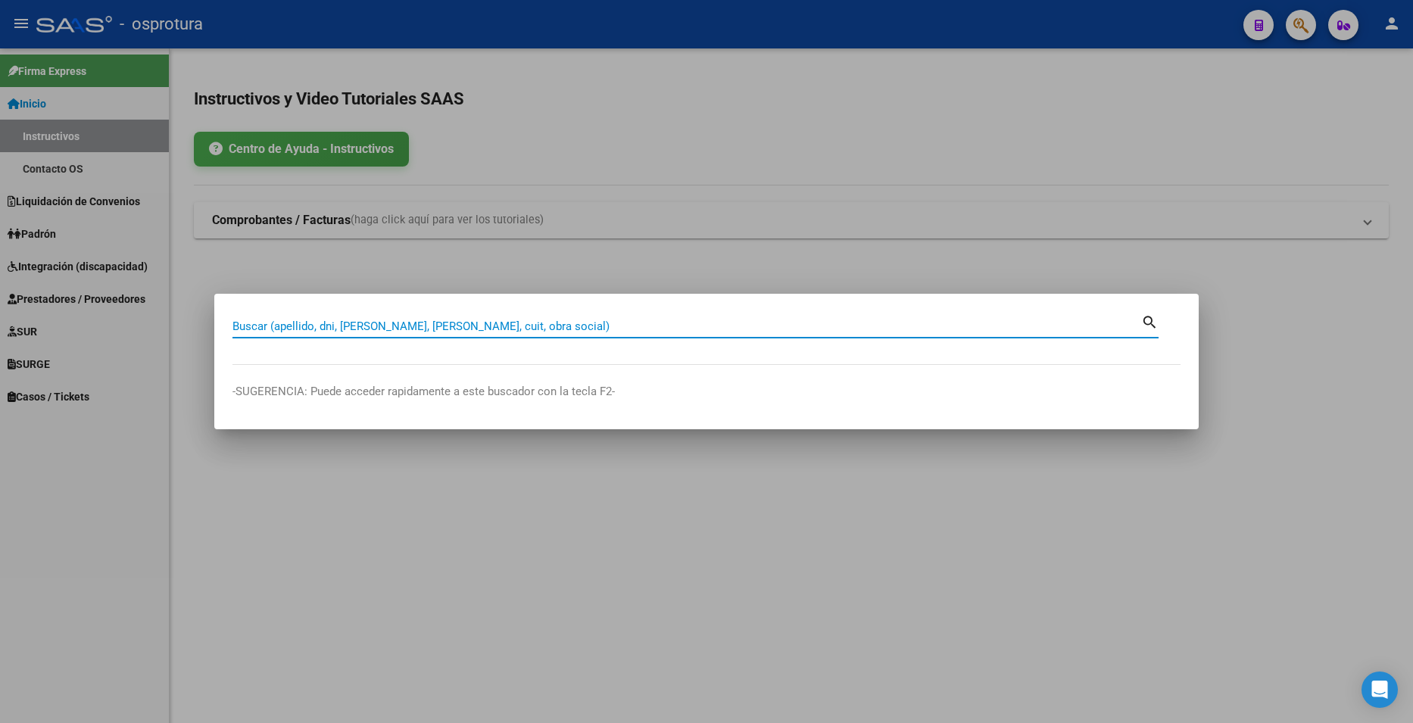
paste input "30466712"
type input "30466712"
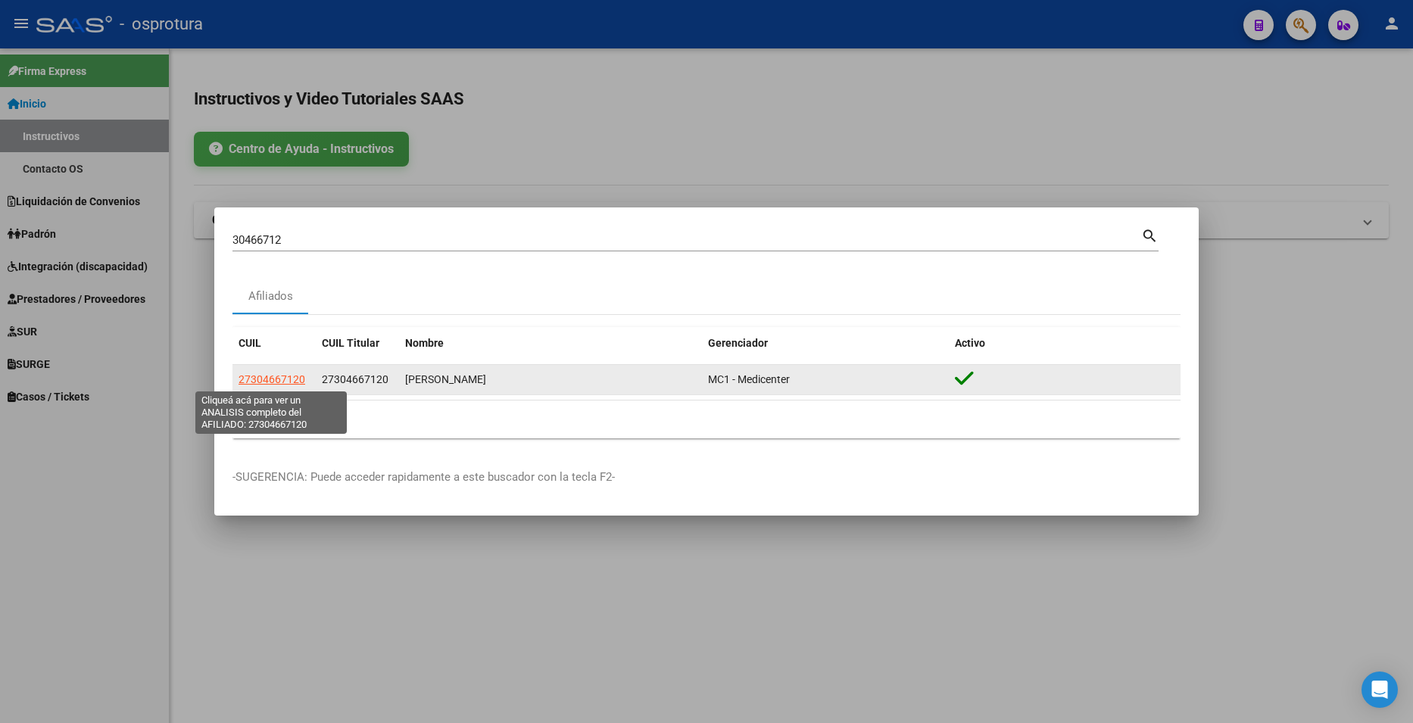
click at [284, 373] on span "27304667120" at bounding box center [272, 379] width 67 height 12
type textarea "27304667120"
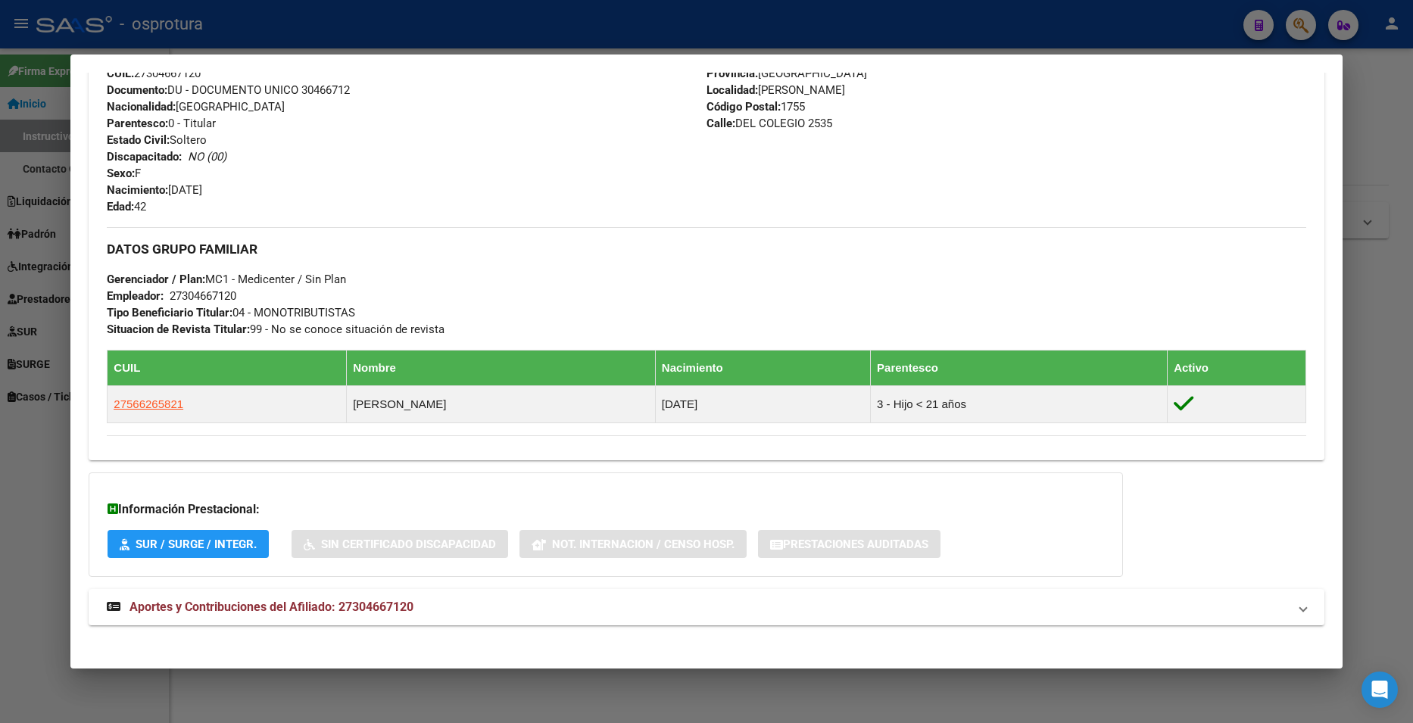
scroll to position [550, 0]
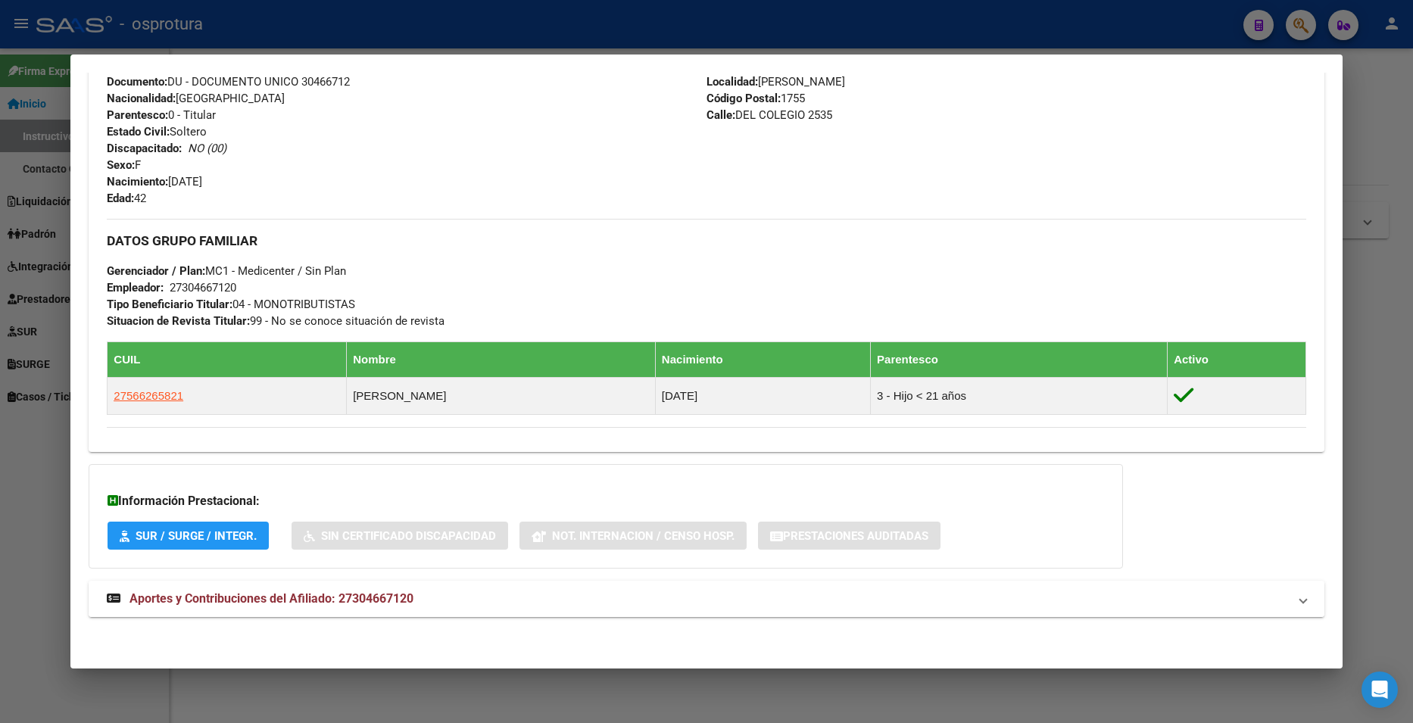
drag, startPoint x: 295, startPoint y: 598, endPoint x: 298, endPoint y: 589, distance: 8.9
click at [295, 593] on span "Aportes y Contribuciones del Afiliado: 27304667120" at bounding box center [272, 599] width 284 height 14
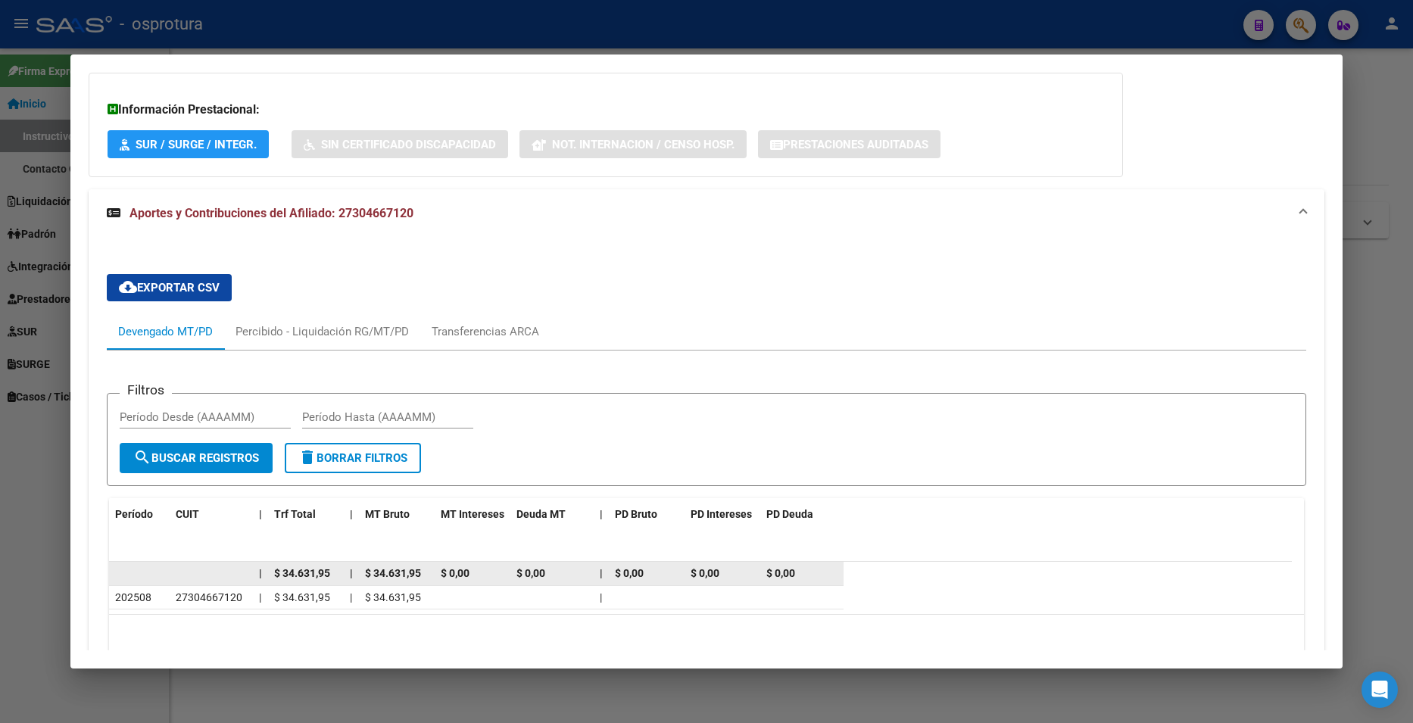
scroll to position [1014, 0]
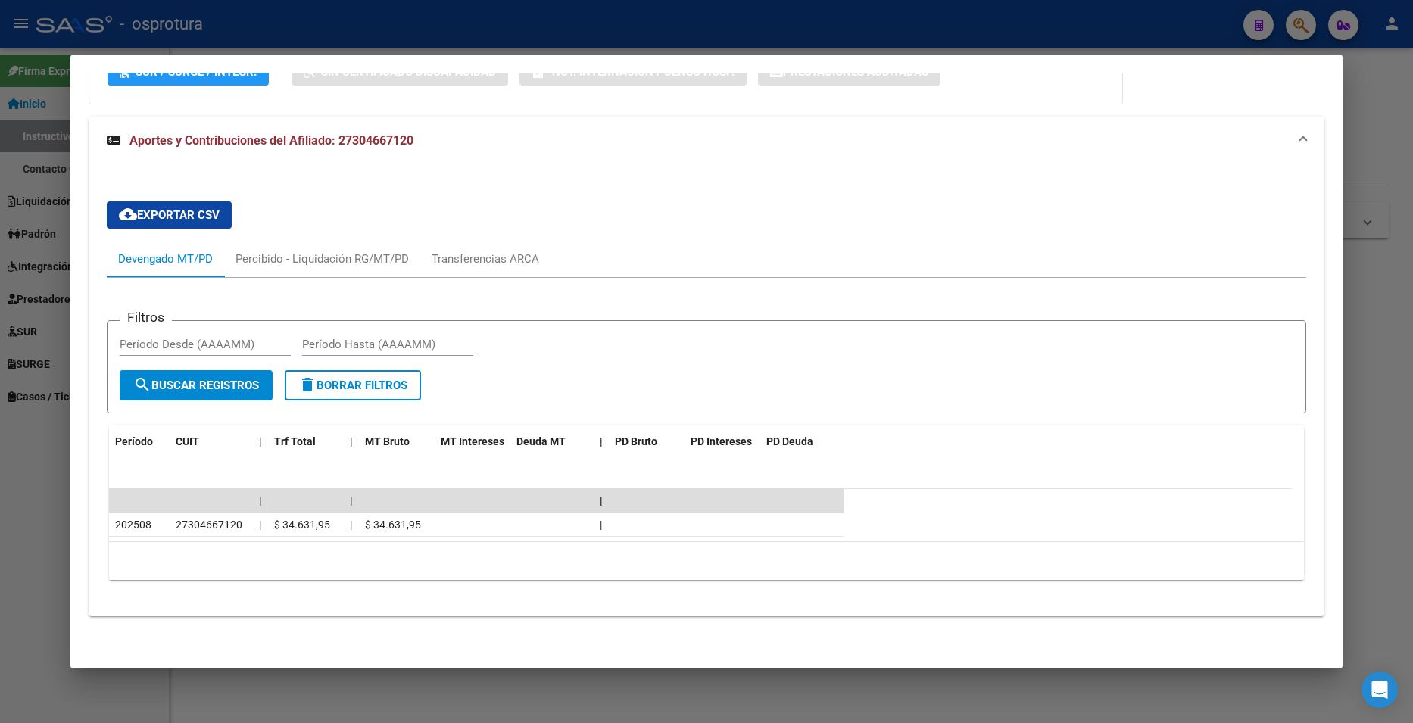
click at [1373, 123] on div at bounding box center [706, 361] width 1413 height 723
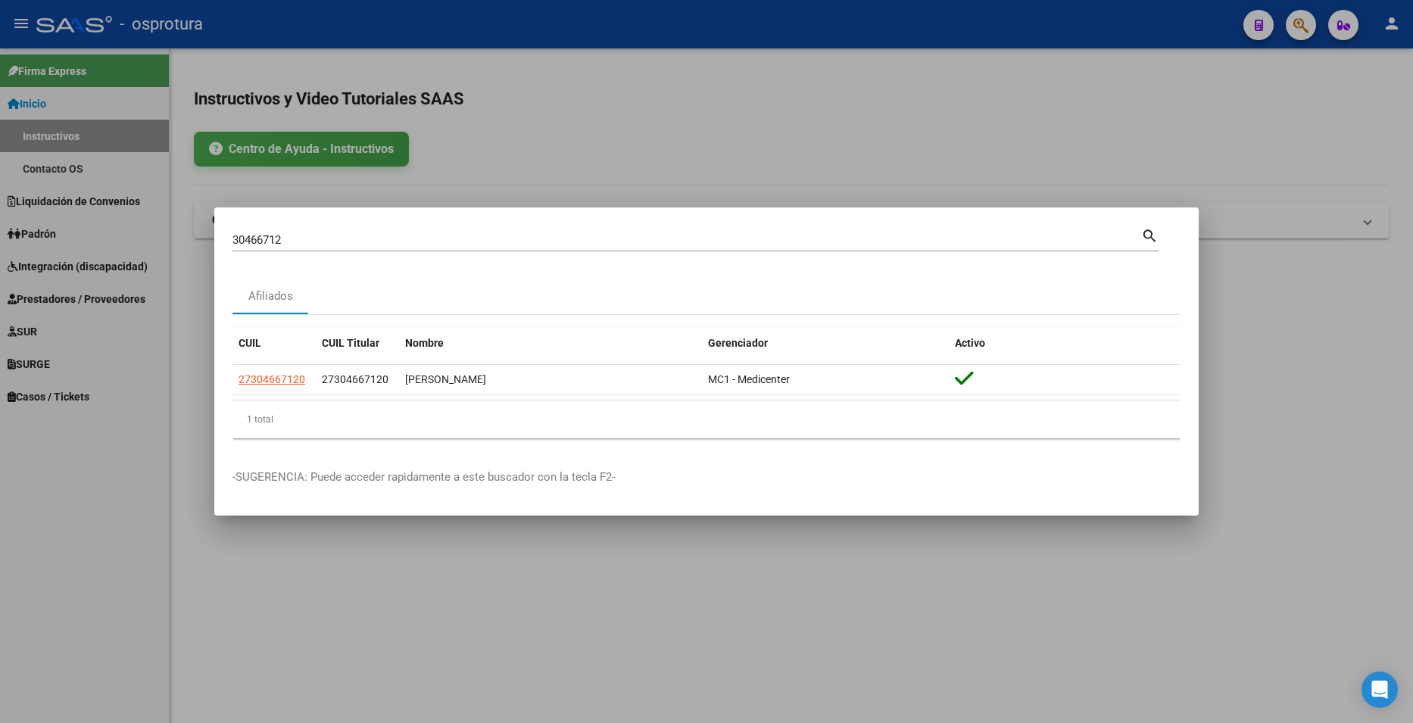
click at [1373, 123] on div at bounding box center [706, 361] width 1413 height 723
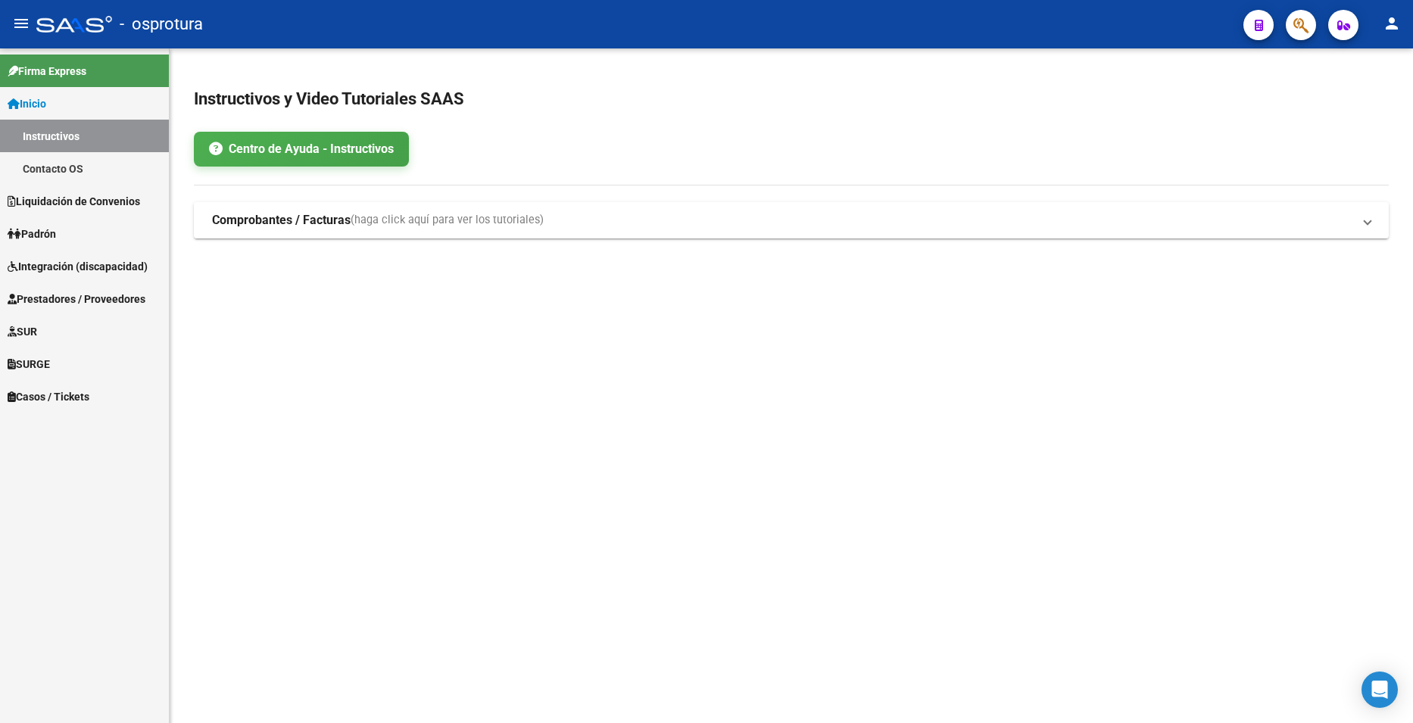
click at [1294, 27] on icon "button" at bounding box center [1301, 25] width 15 height 17
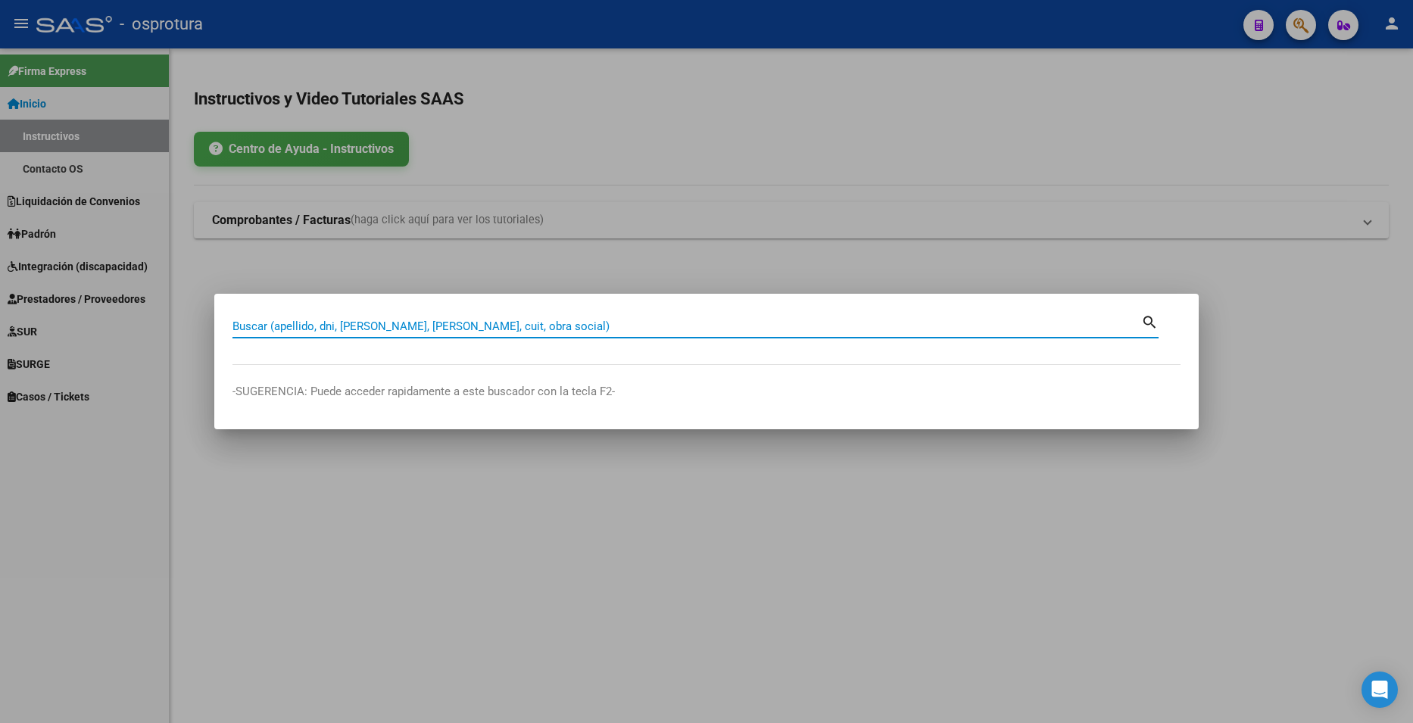
paste input "32403987"
type input "32403987"
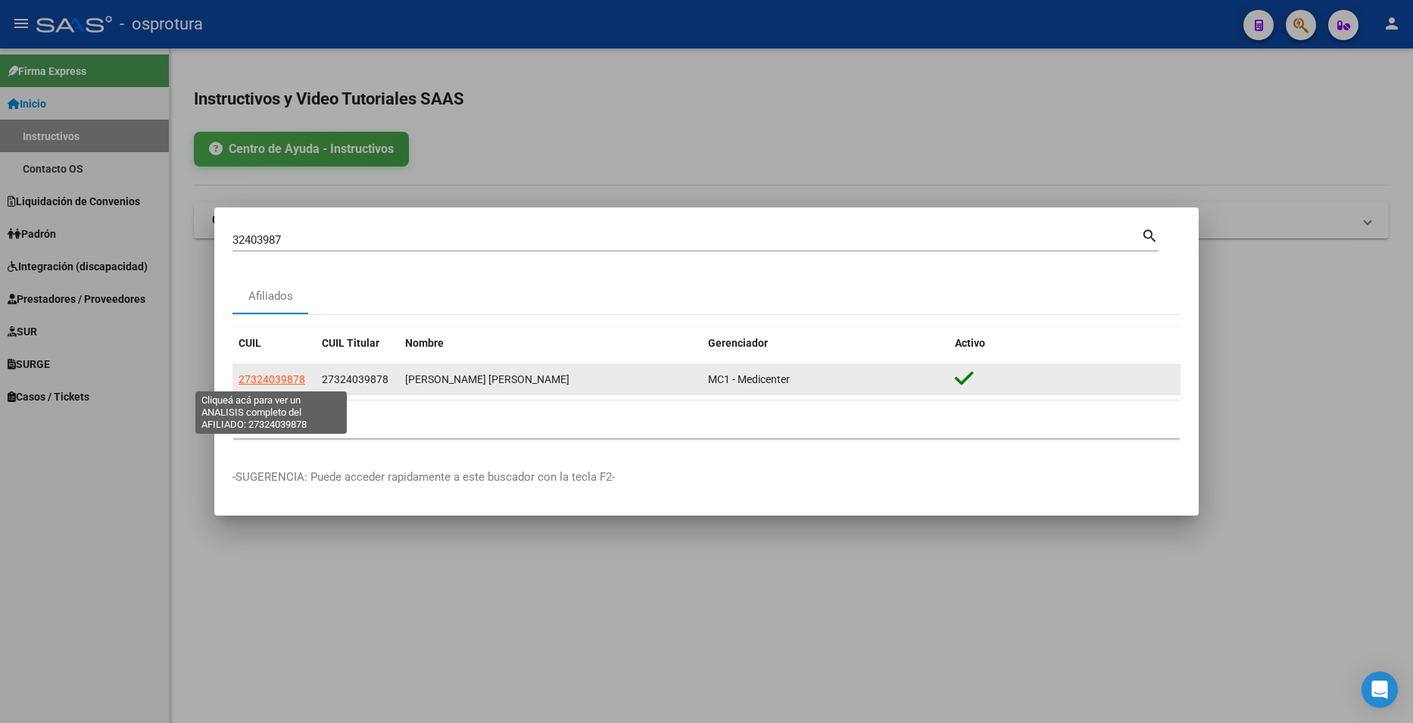
click at [289, 381] on span "27324039878" at bounding box center [272, 379] width 67 height 12
type textarea "27324039878"
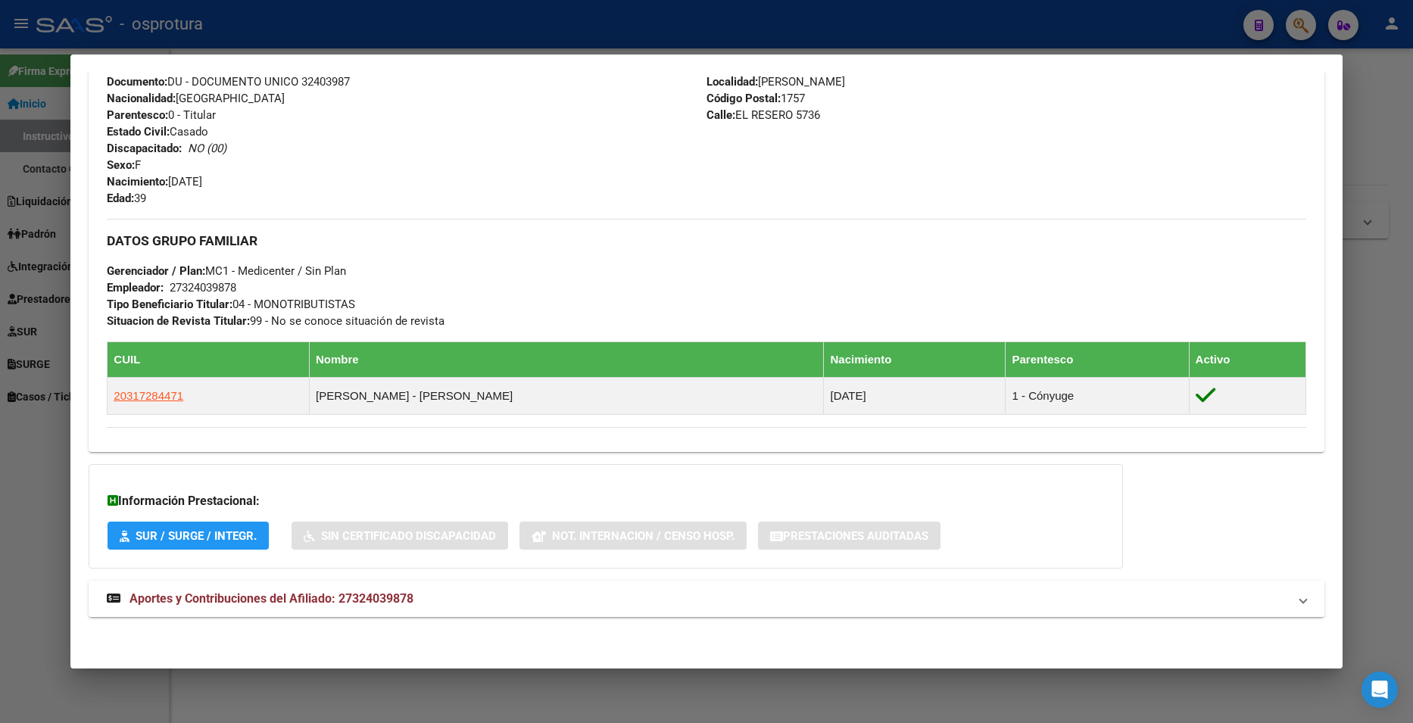
click at [483, 609] on mat-expansion-panel-header "Aportes y Contribuciones del Afiliado: 27324039878" at bounding box center [706, 599] width 1235 height 36
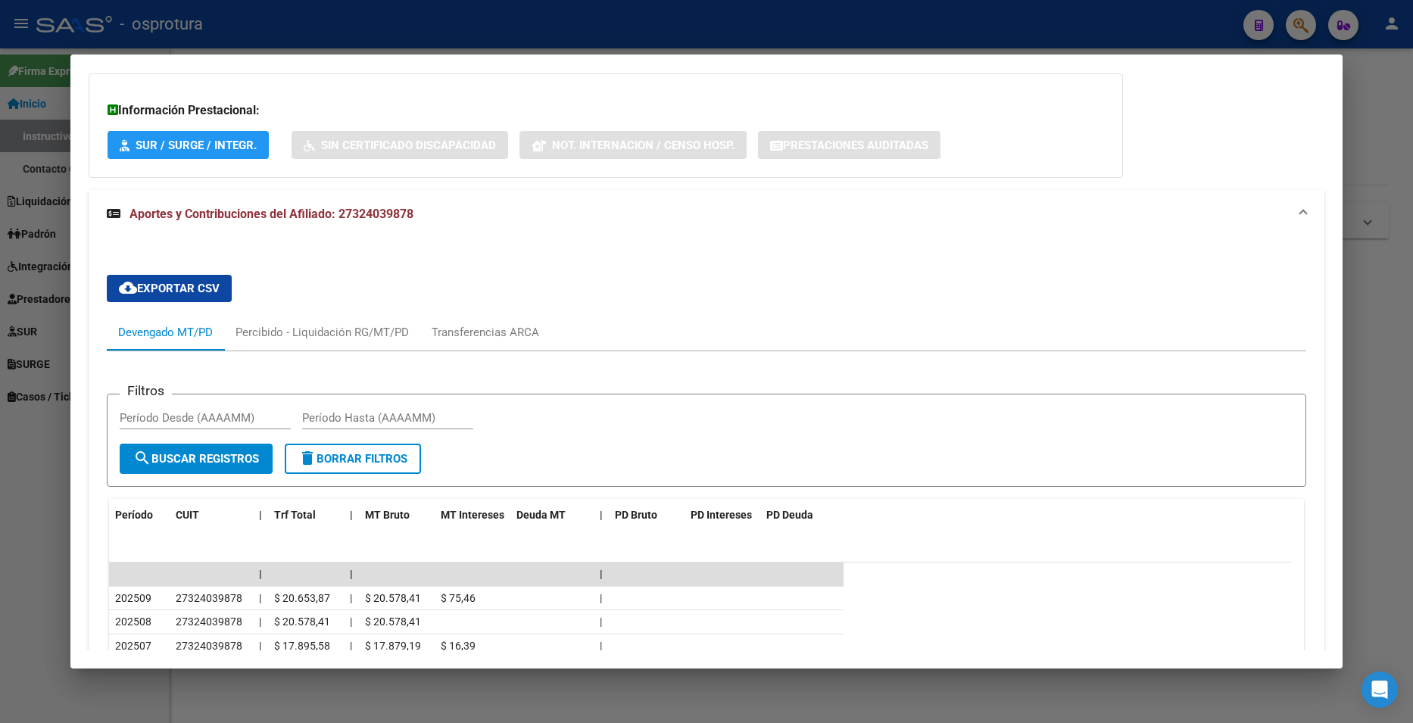
scroll to position [1062, 0]
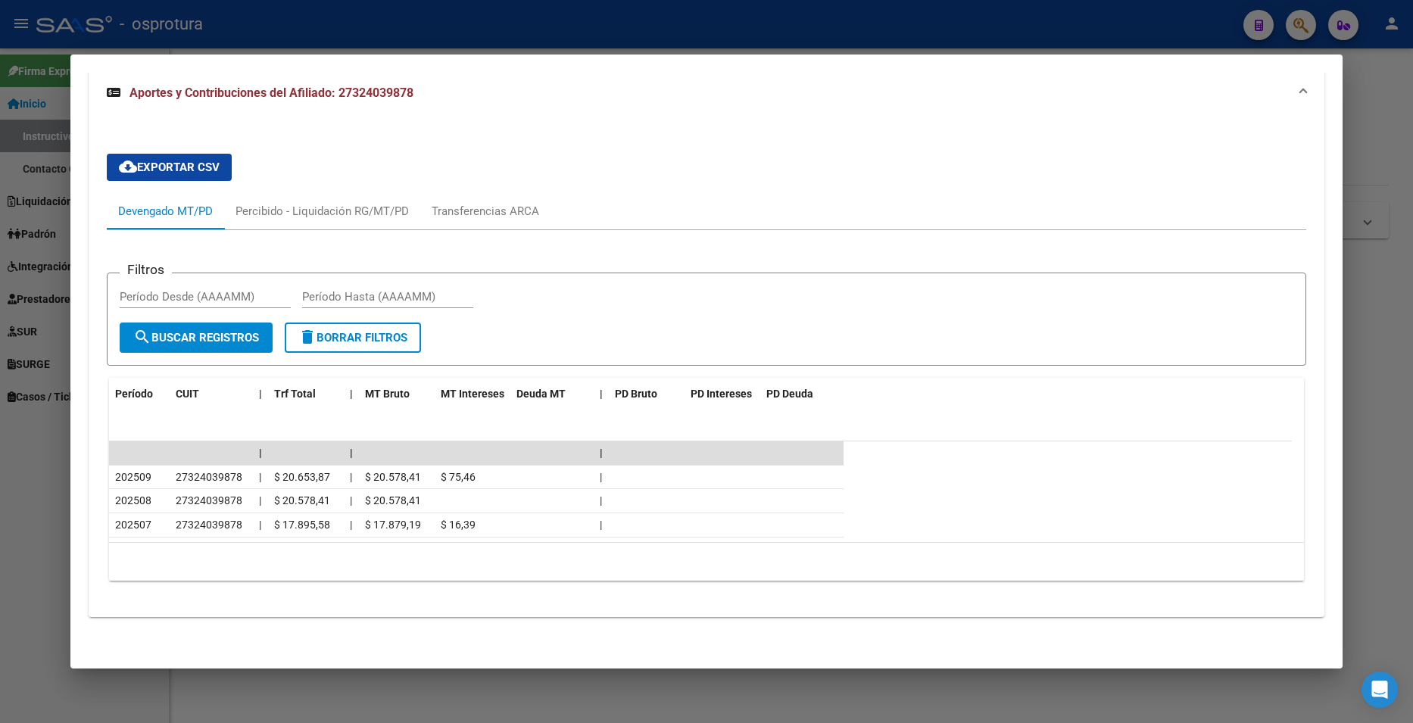
click at [1373, 122] on div at bounding box center [706, 361] width 1413 height 723
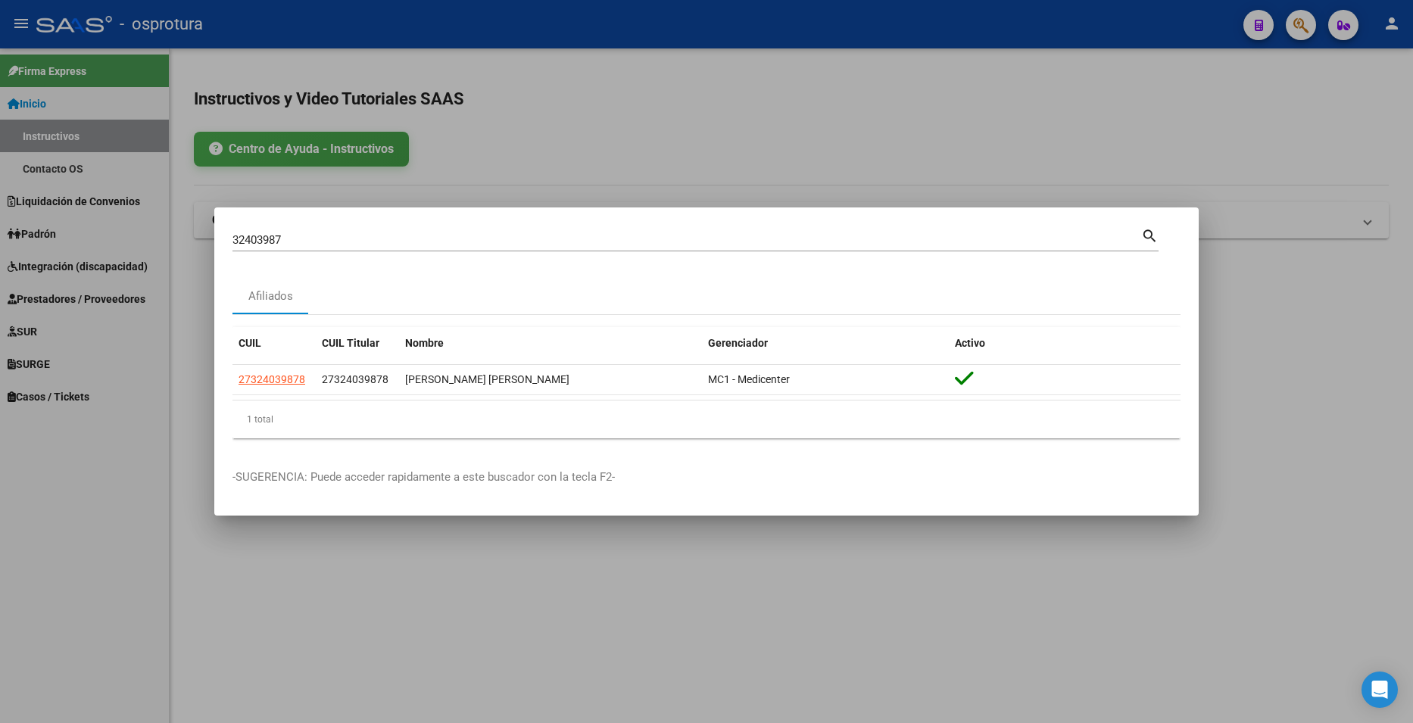
drag, startPoint x: 1373, startPoint y: 122, endPoint x: 1308, endPoint y: 54, distance: 94.3
click at [1372, 122] on div at bounding box center [706, 361] width 1413 height 723
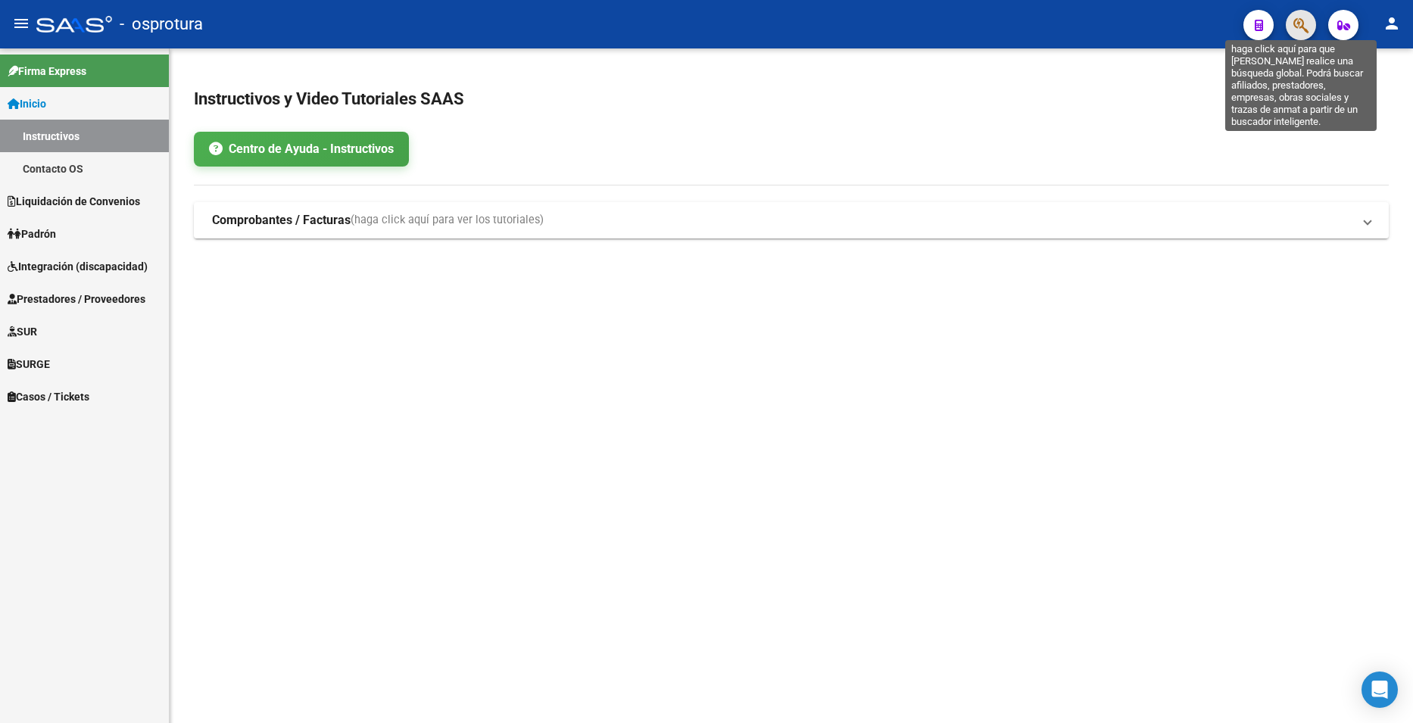
click at [1303, 20] on icon "button" at bounding box center [1301, 25] width 15 height 17
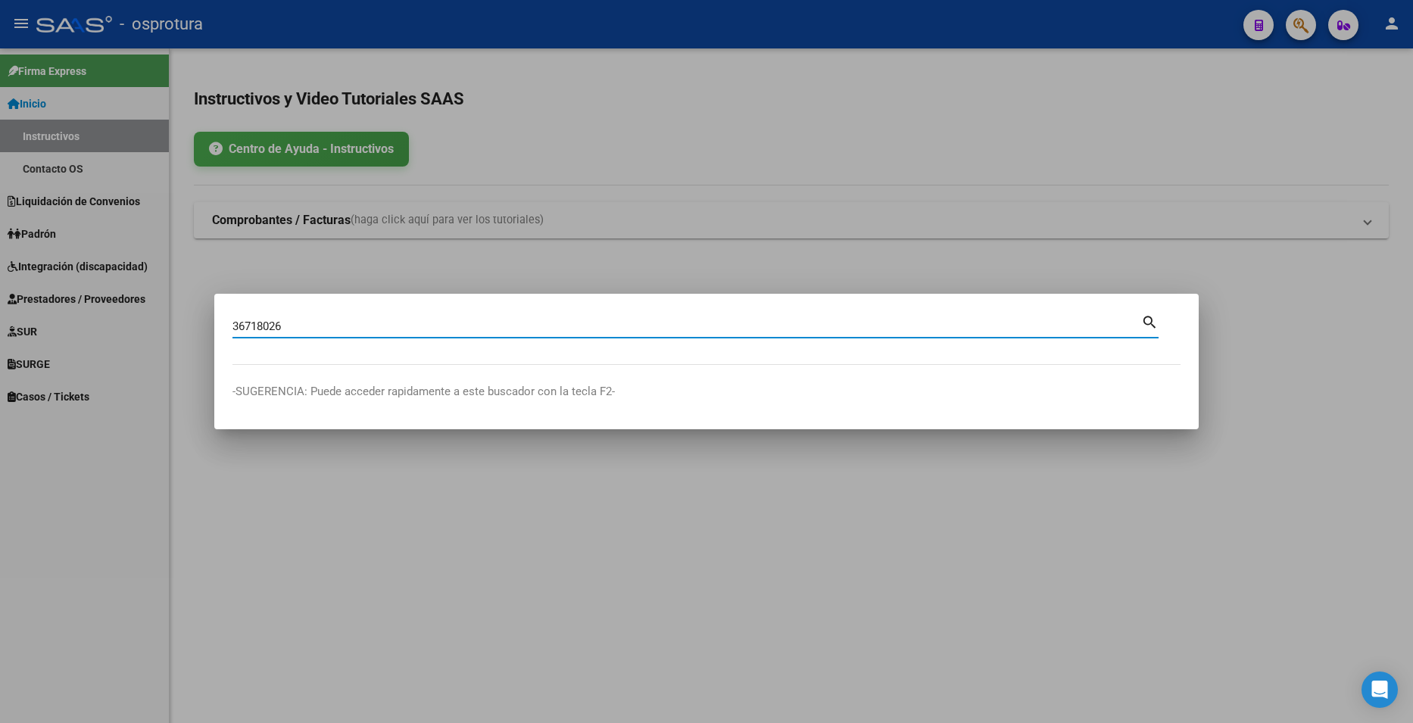
type input "36718026"
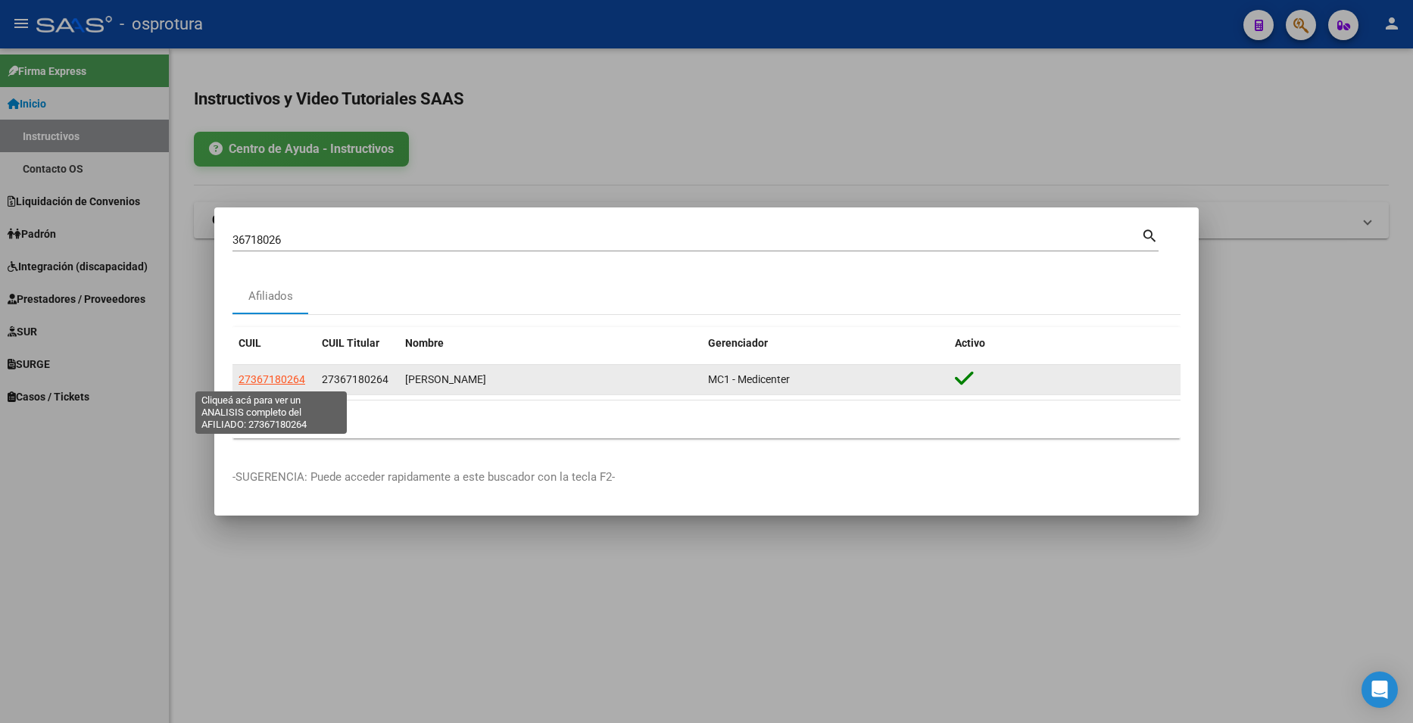
click at [267, 377] on span "27367180264" at bounding box center [272, 379] width 67 height 12
type textarea "27367180264"
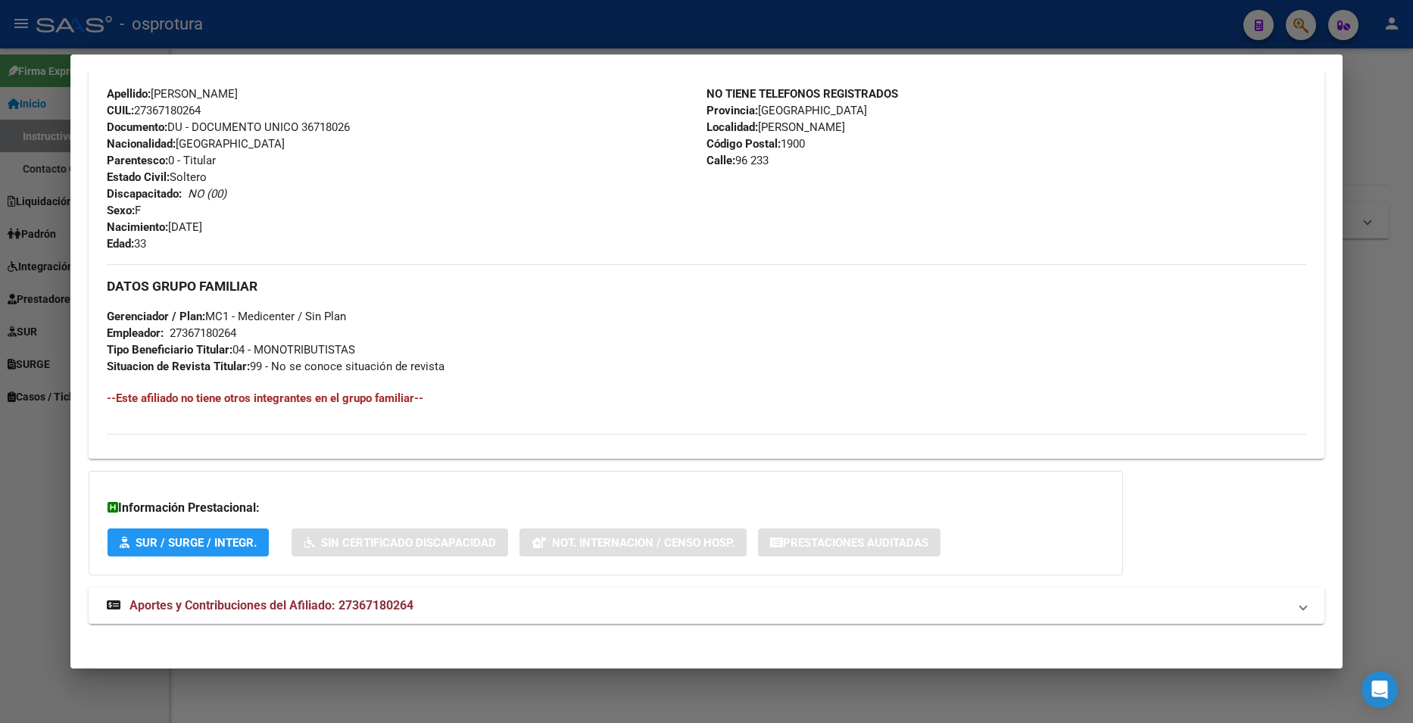
scroll to position [511, 0]
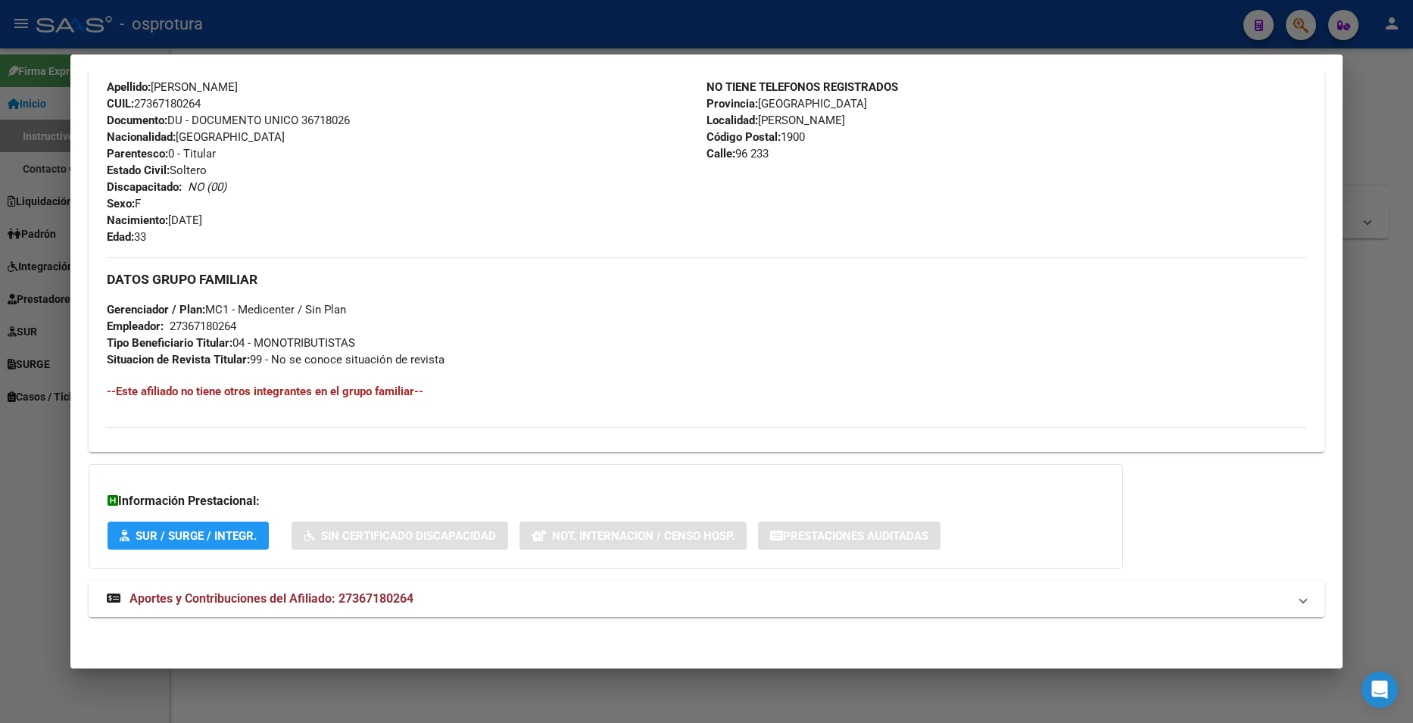
click at [478, 595] on mat-panel-title "Aportes y Contribuciones del Afiliado: 27367180264" at bounding box center [697, 599] width 1181 height 18
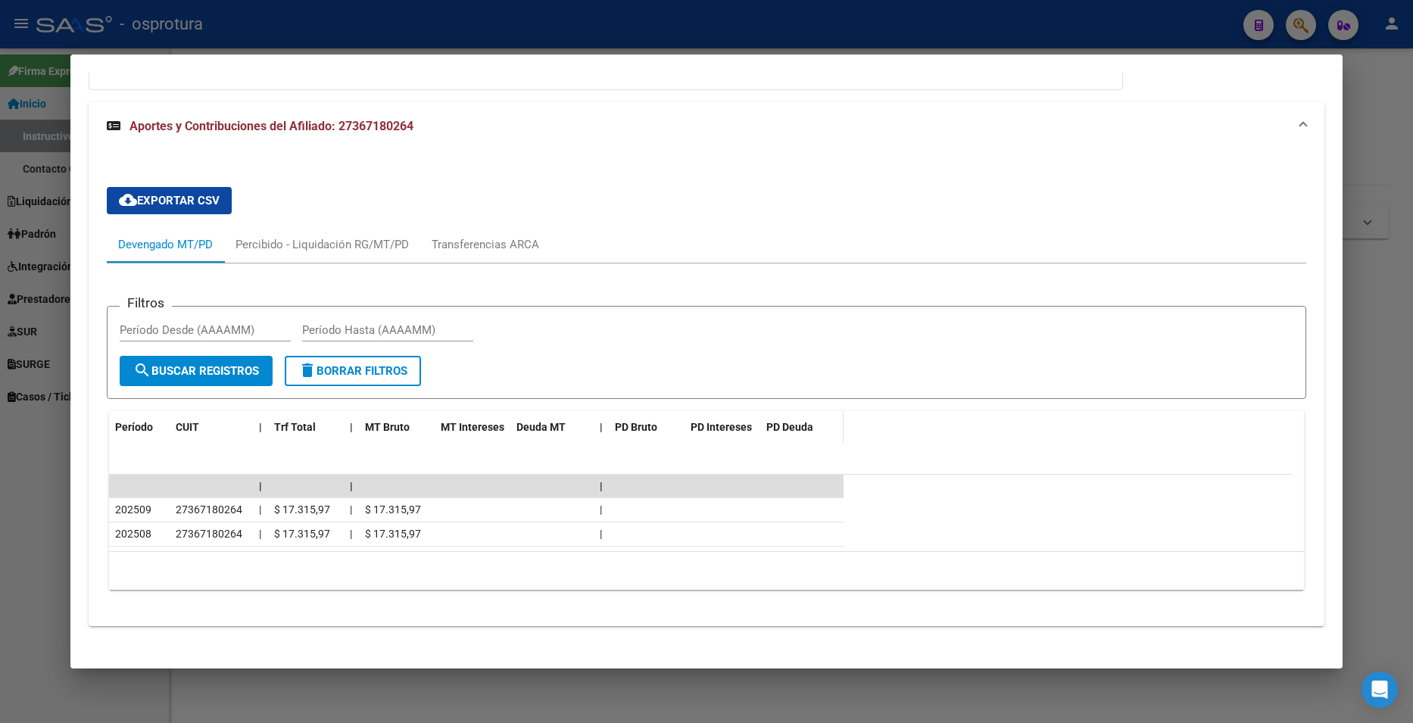
scroll to position [999, 0]
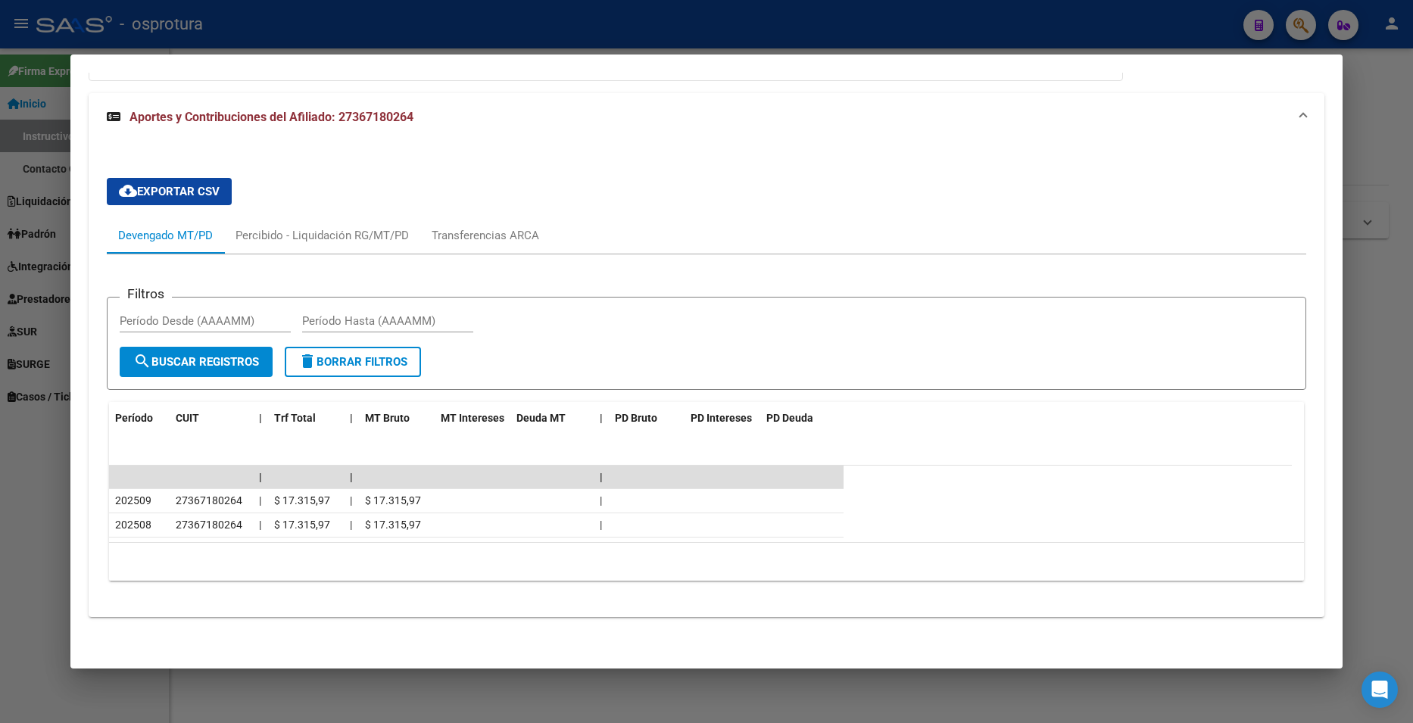
click at [1394, 112] on div at bounding box center [706, 361] width 1413 height 723
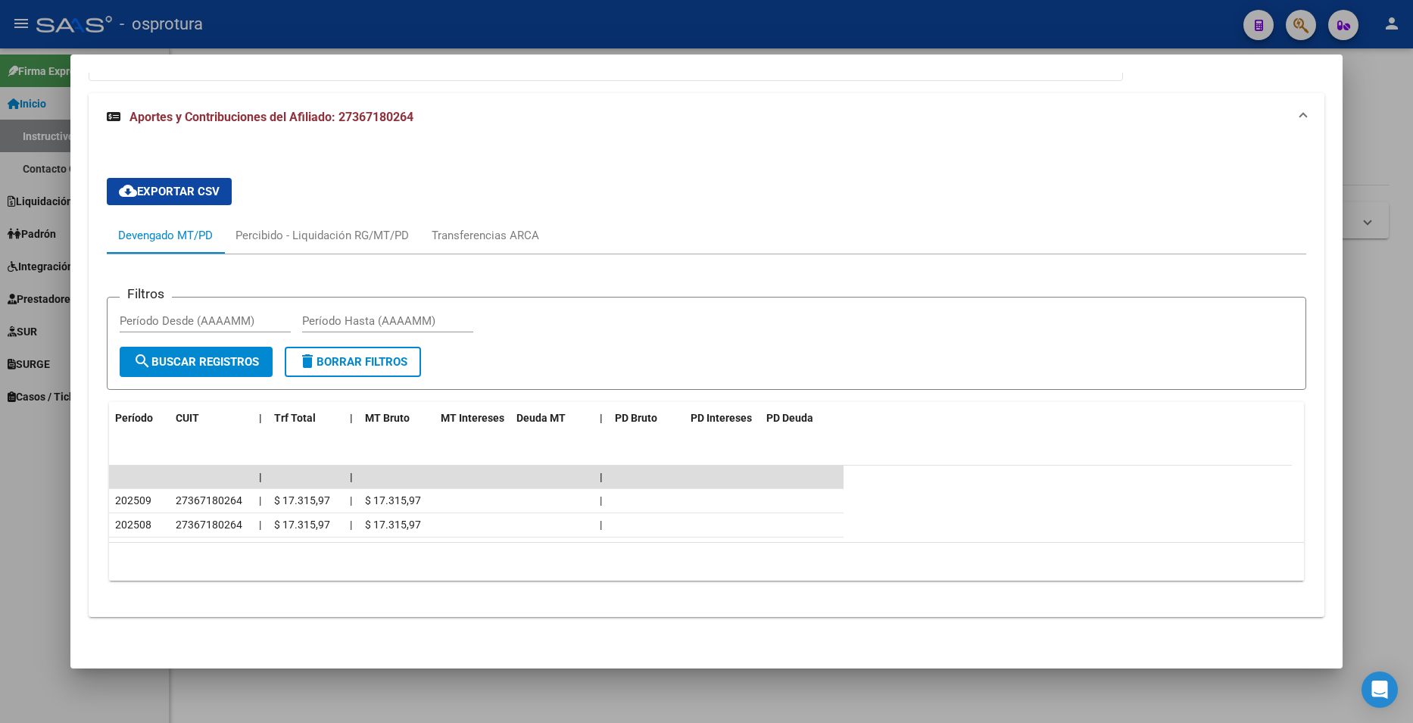
click at [1394, 112] on div at bounding box center [706, 361] width 1413 height 723
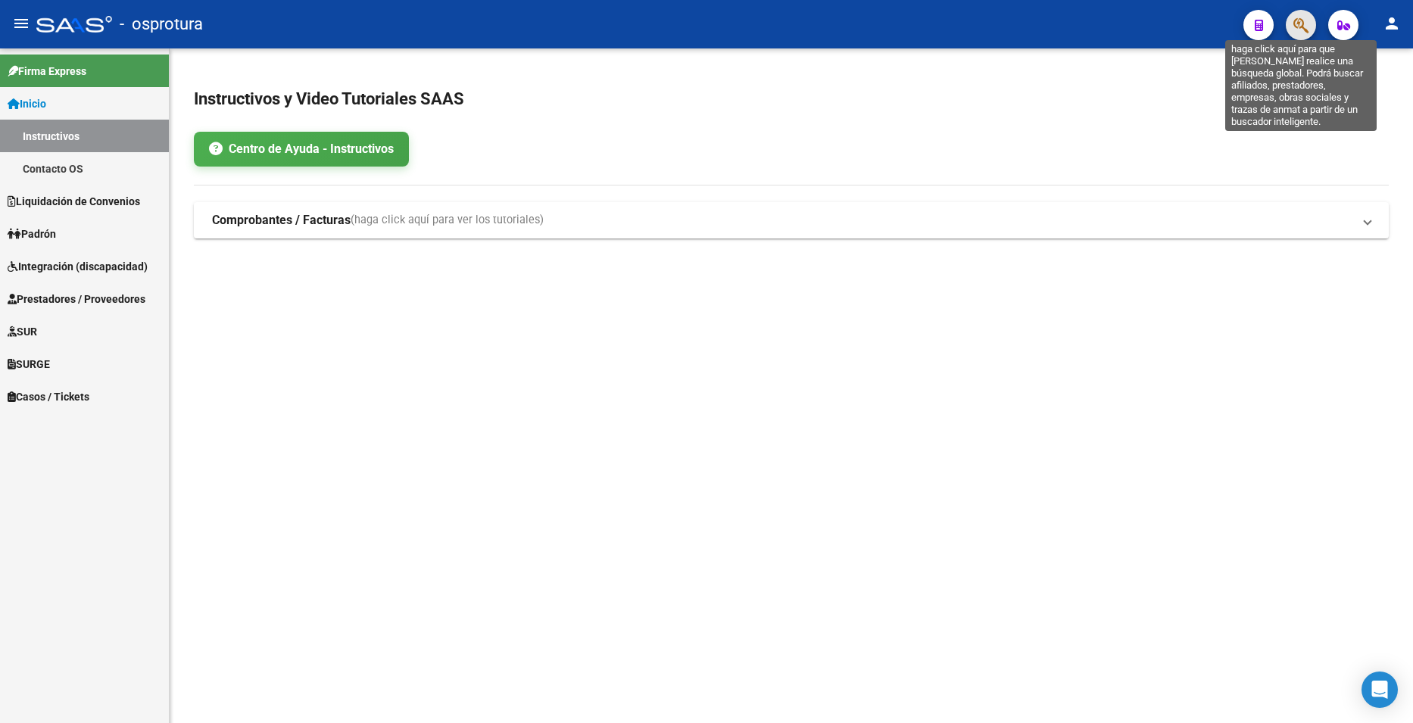
click at [1297, 24] on icon "button" at bounding box center [1301, 25] width 15 height 17
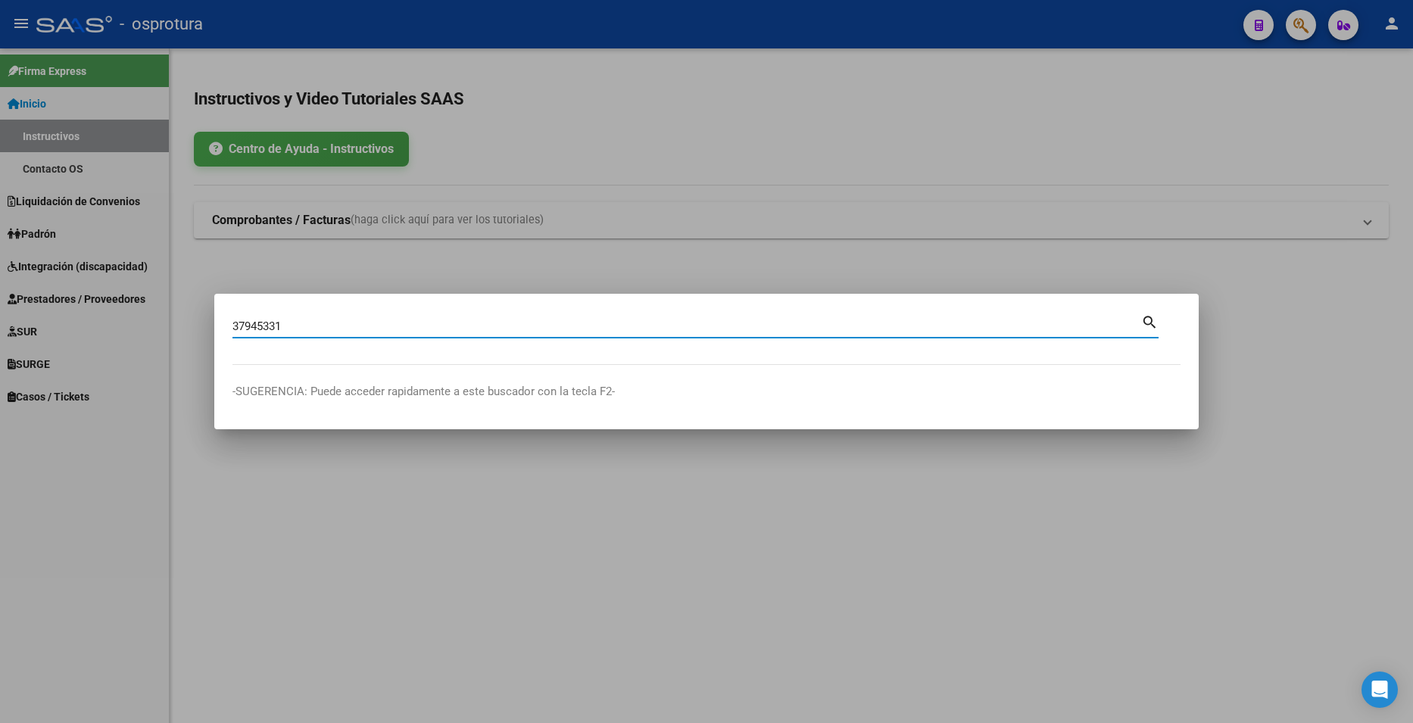
type input "37945331"
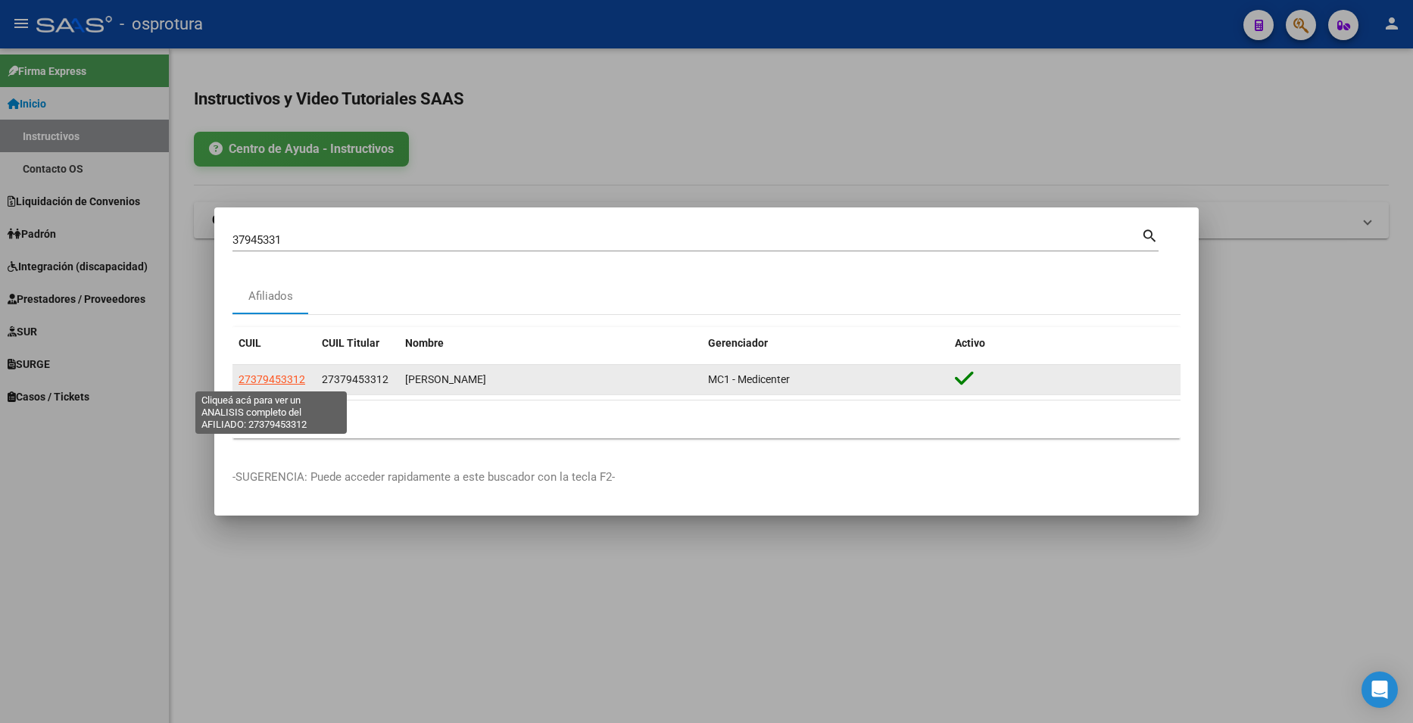
click at [294, 373] on span "27379453312" at bounding box center [272, 379] width 67 height 12
type textarea "27379453312"
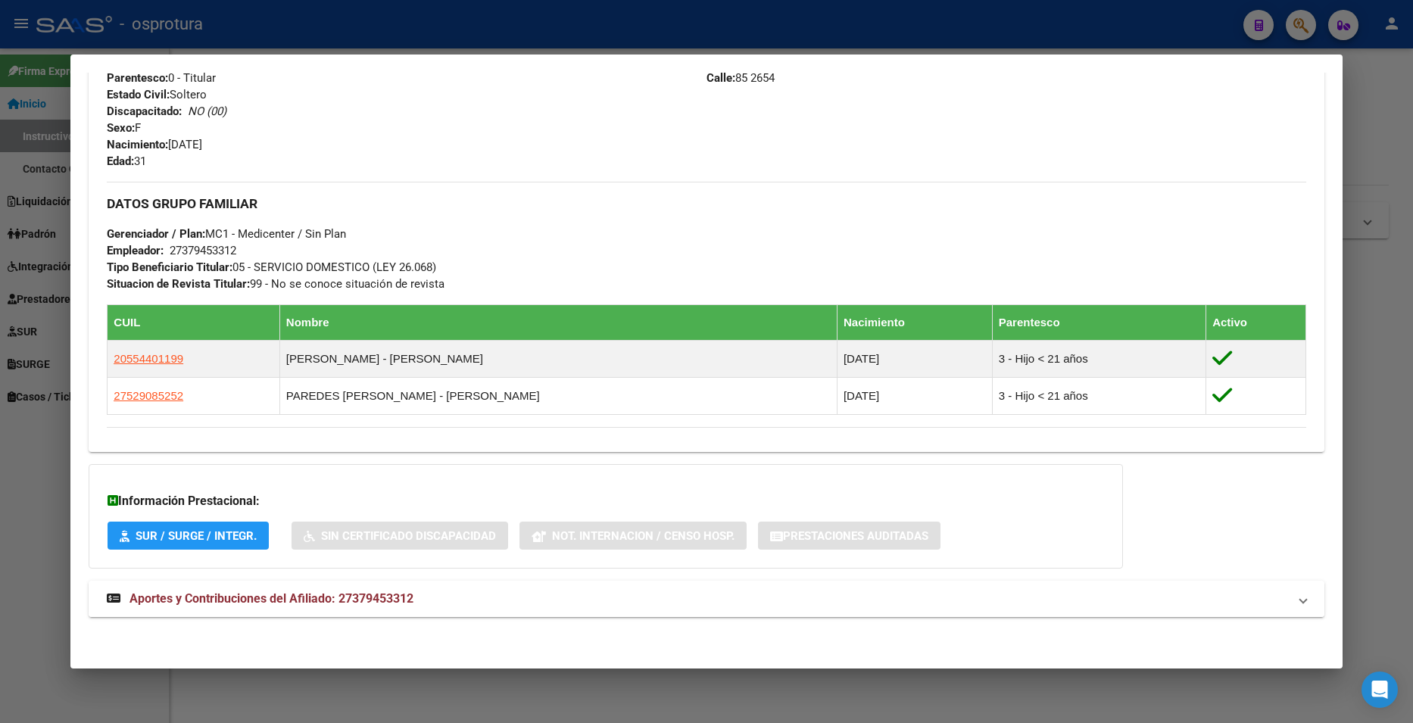
click at [468, 584] on mat-expansion-panel-header "Aportes y Contribuciones del Afiliado: 27379453312" at bounding box center [706, 599] width 1235 height 36
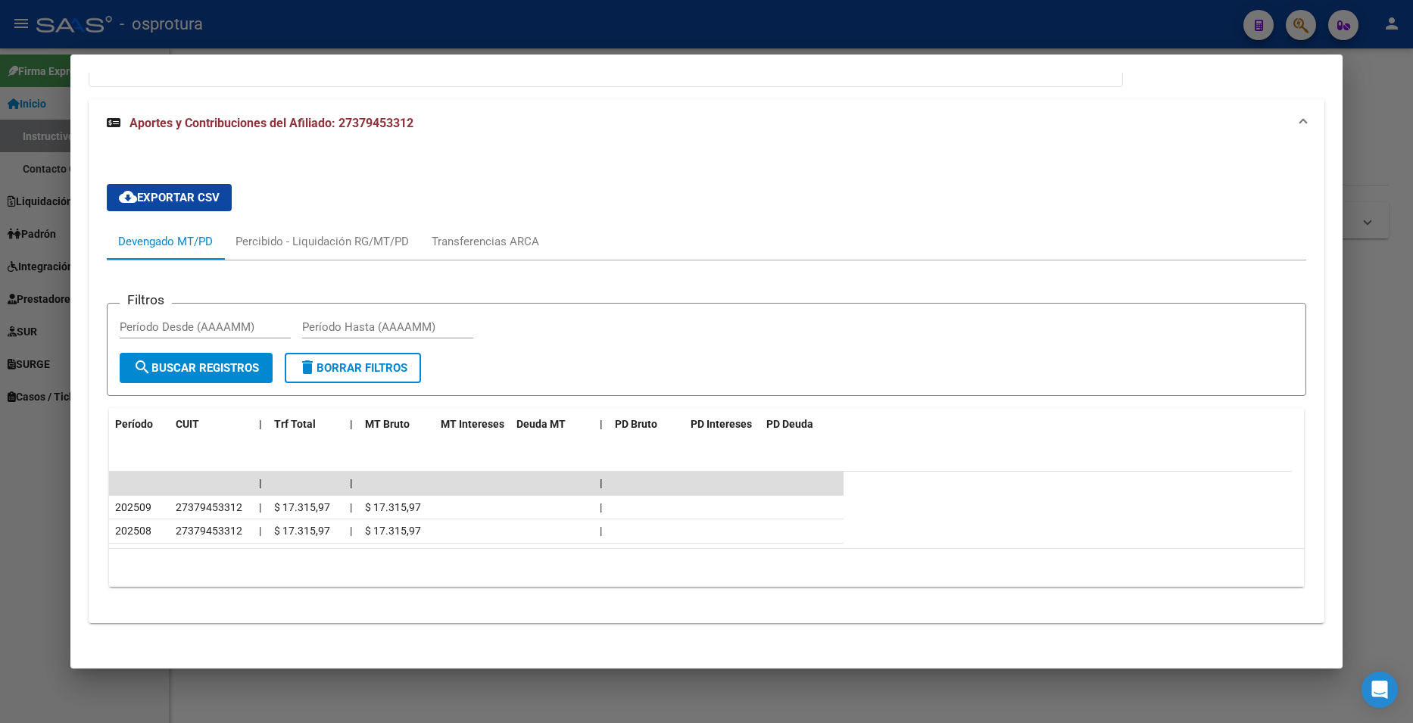
scroll to position [1075, 0]
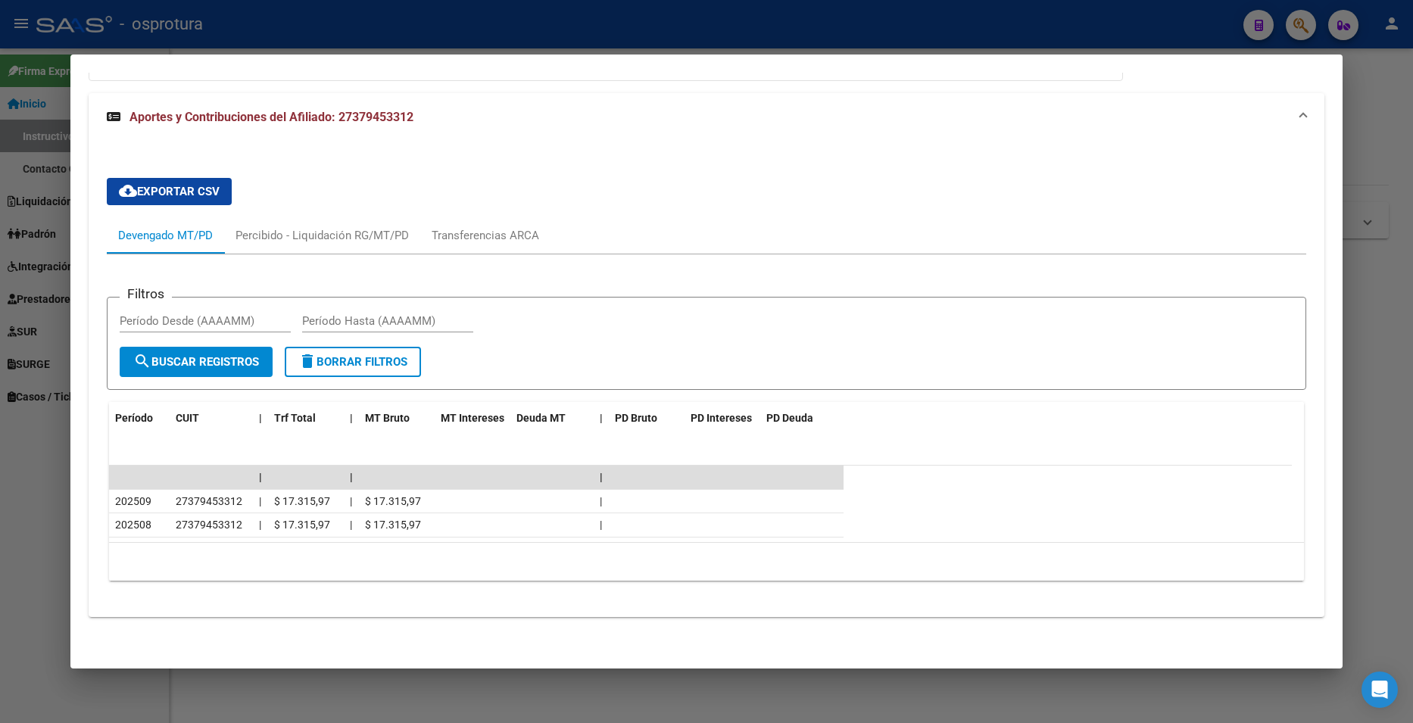
click at [1387, 94] on div at bounding box center [706, 361] width 1413 height 723
click at [1387, 93] on div at bounding box center [706, 361] width 1413 height 723
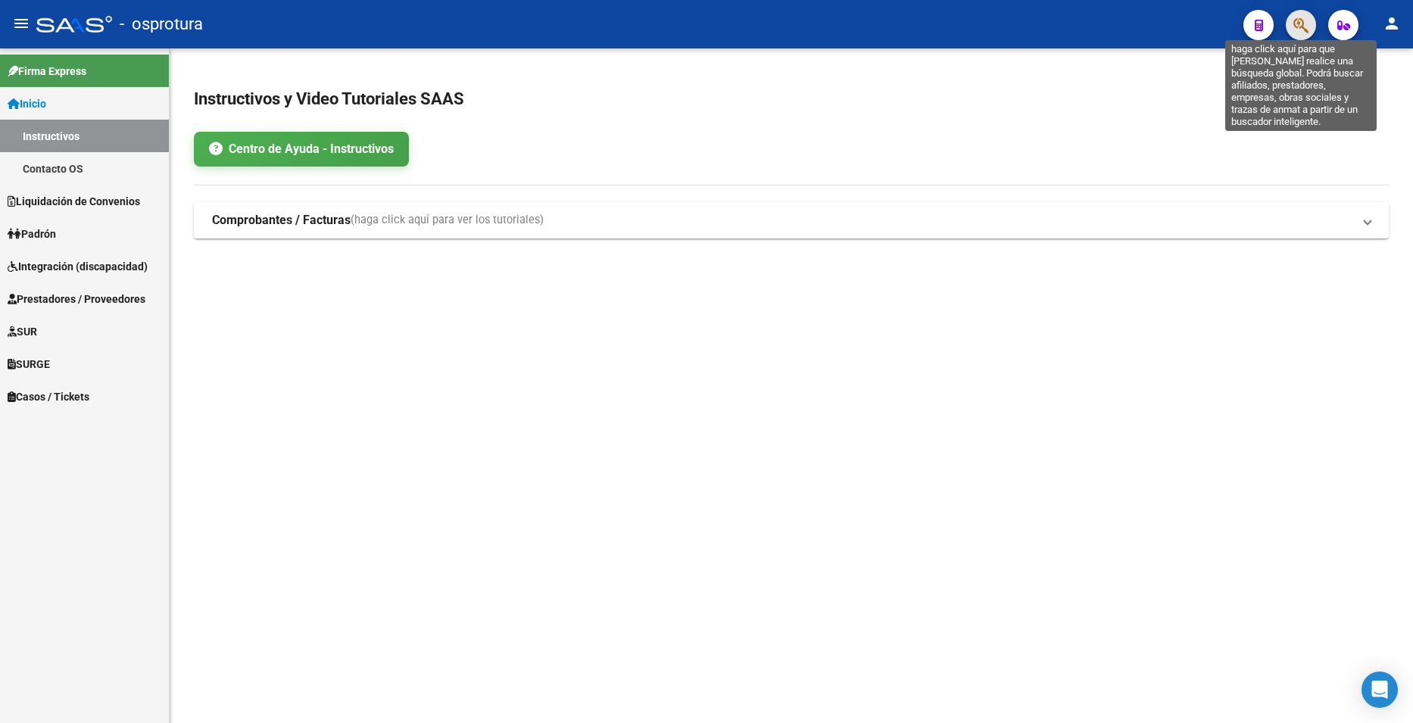
click at [1294, 29] on icon "button" at bounding box center [1301, 25] width 15 height 17
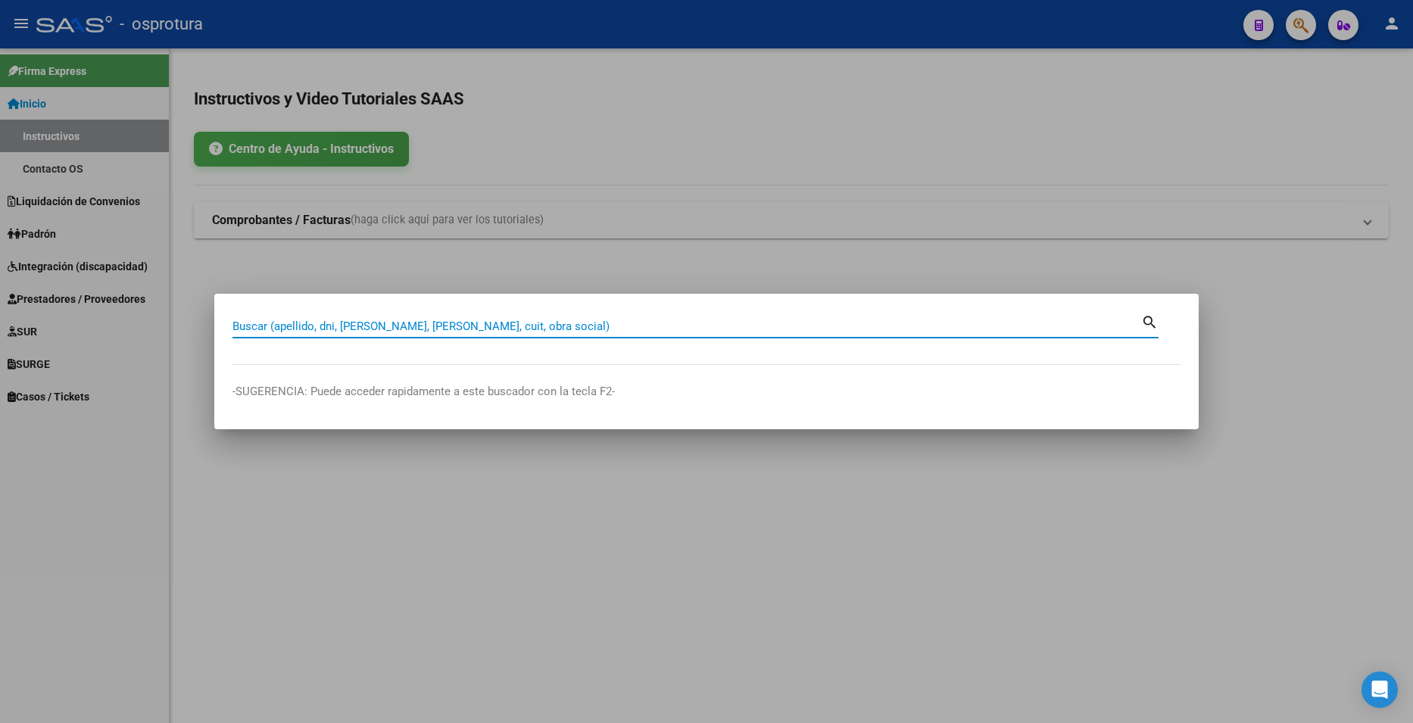
paste input "38850769"
type input "38850769"
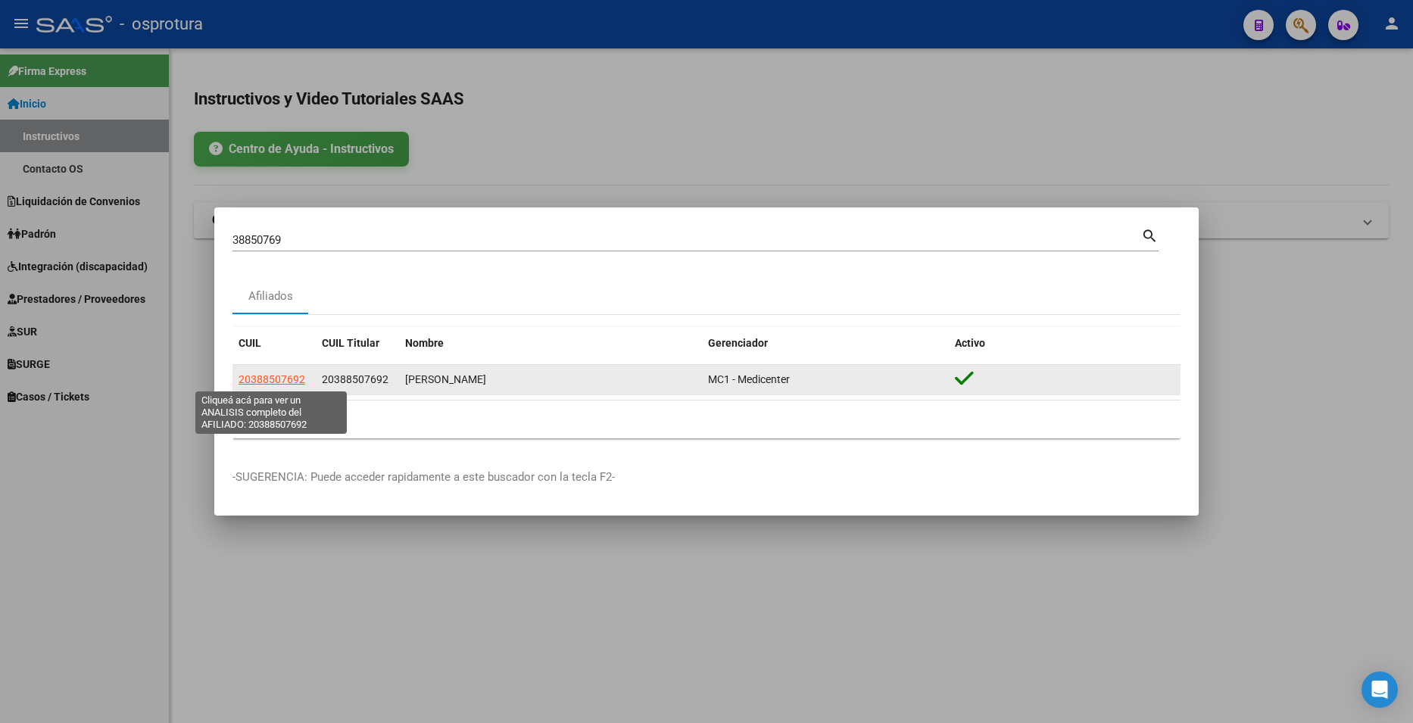
click at [289, 379] on span "20388507692" at bounding box center [272, 379] width 67 height 12
type textarea "20388507692"
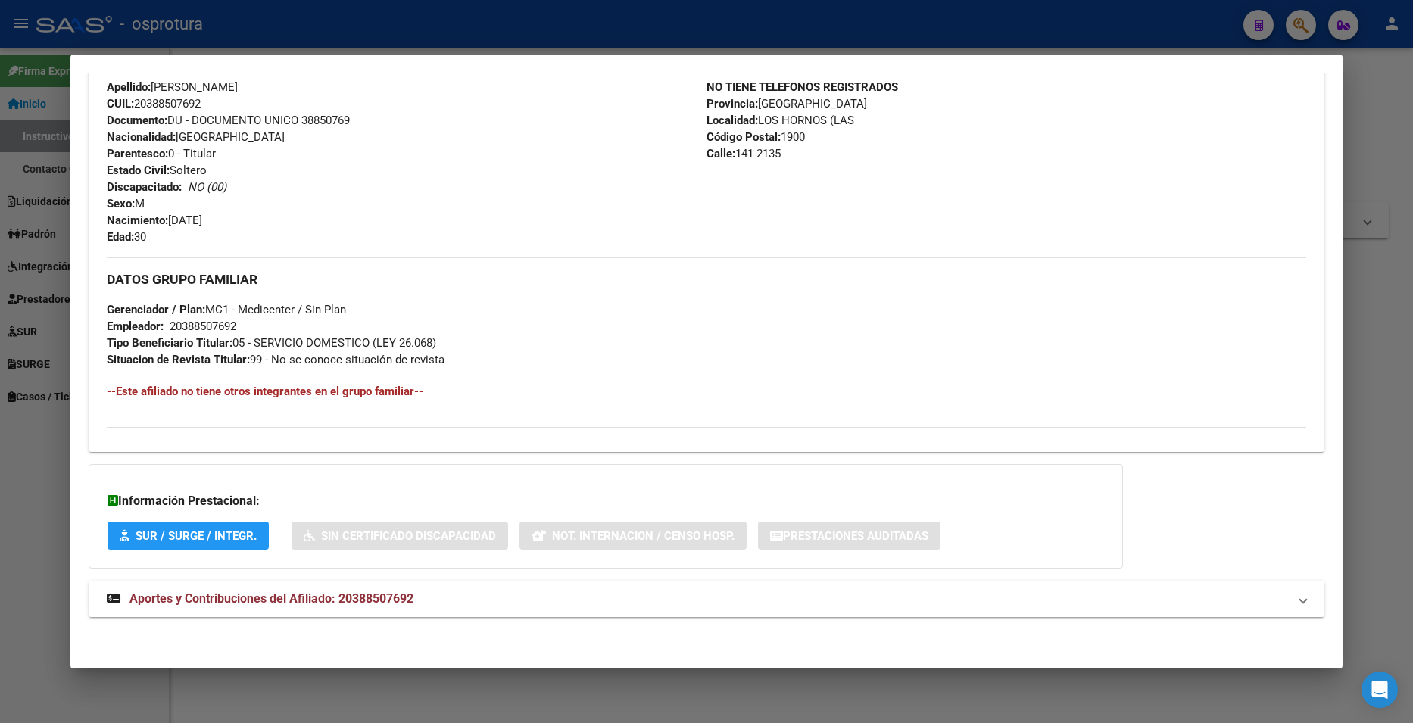
click at [479, 604] on mat-panel-title "Aportes y Contribuciones del Afiliado: 20388507692" at bounding box center [697, 599] width 1181 height 18
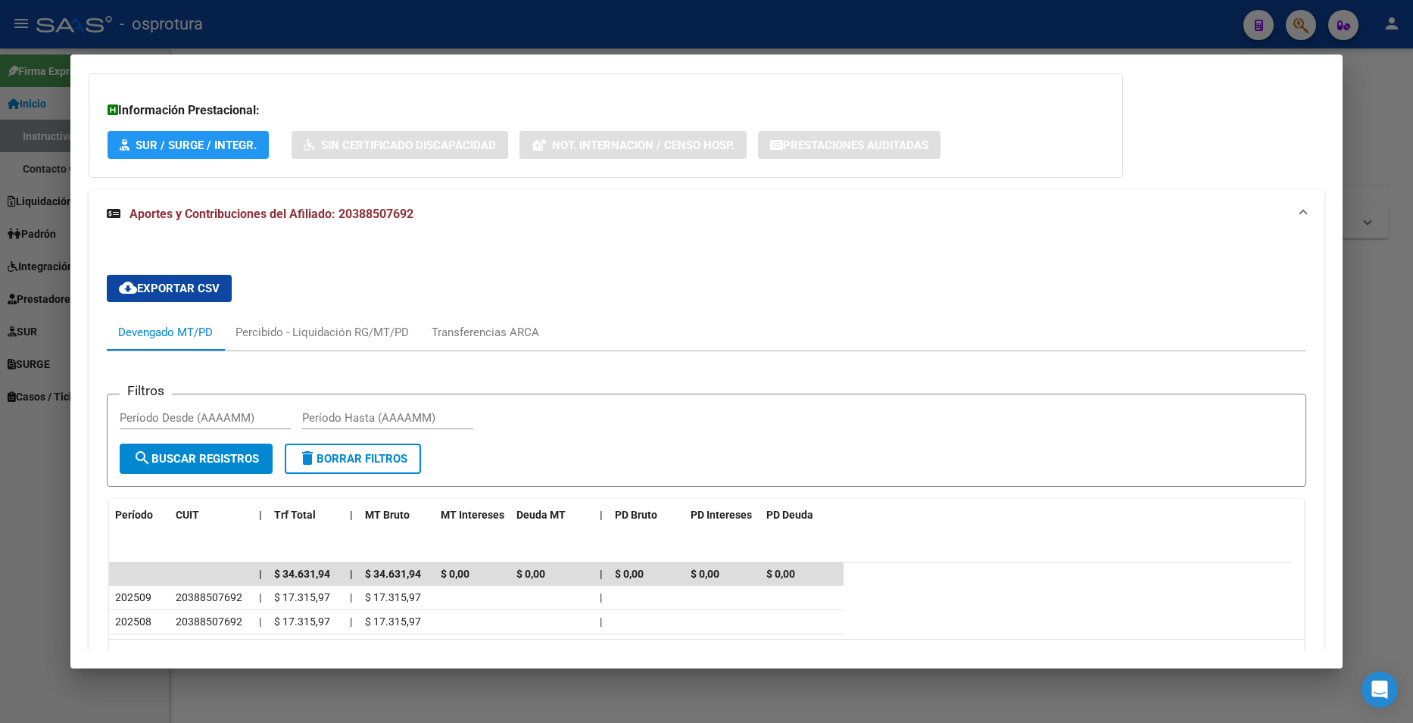
scroll to position [999, 0]
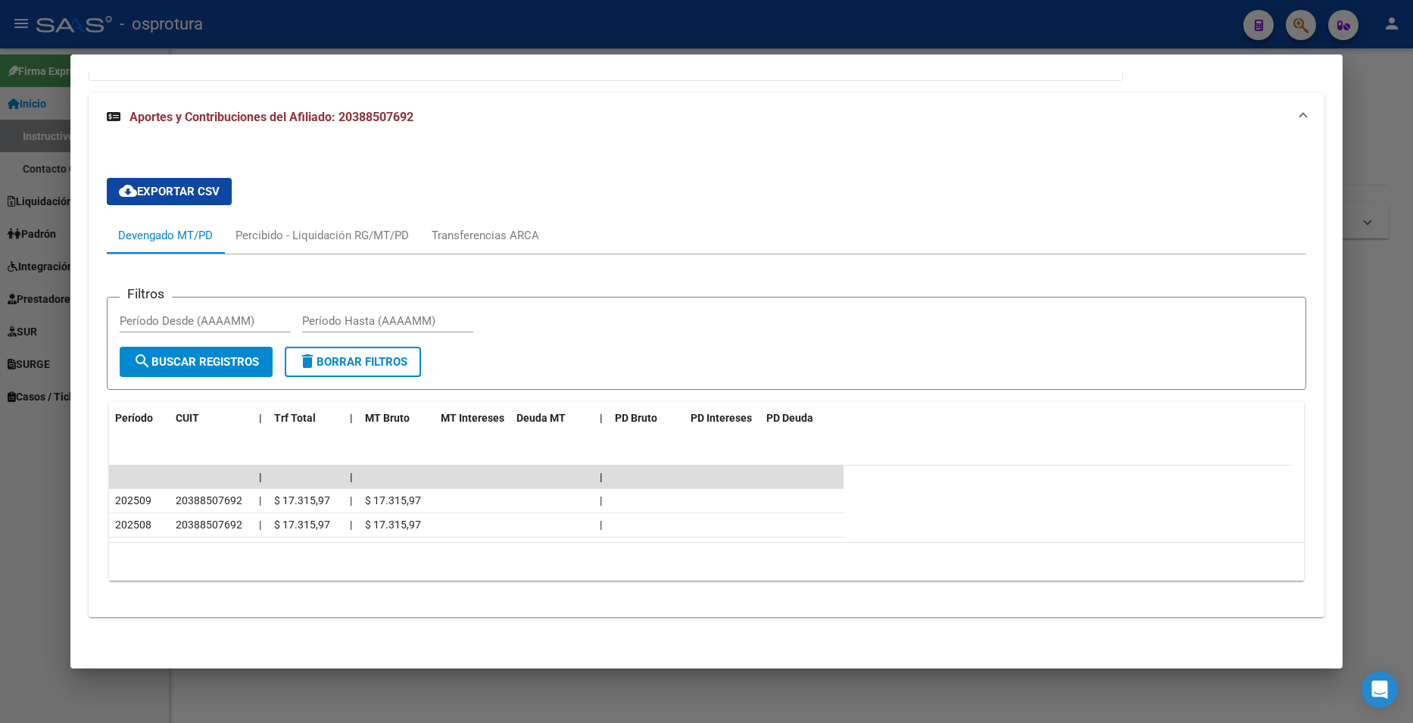
click at [1363, 92] on div at bounding box center [706, 361] width 1413 height 723
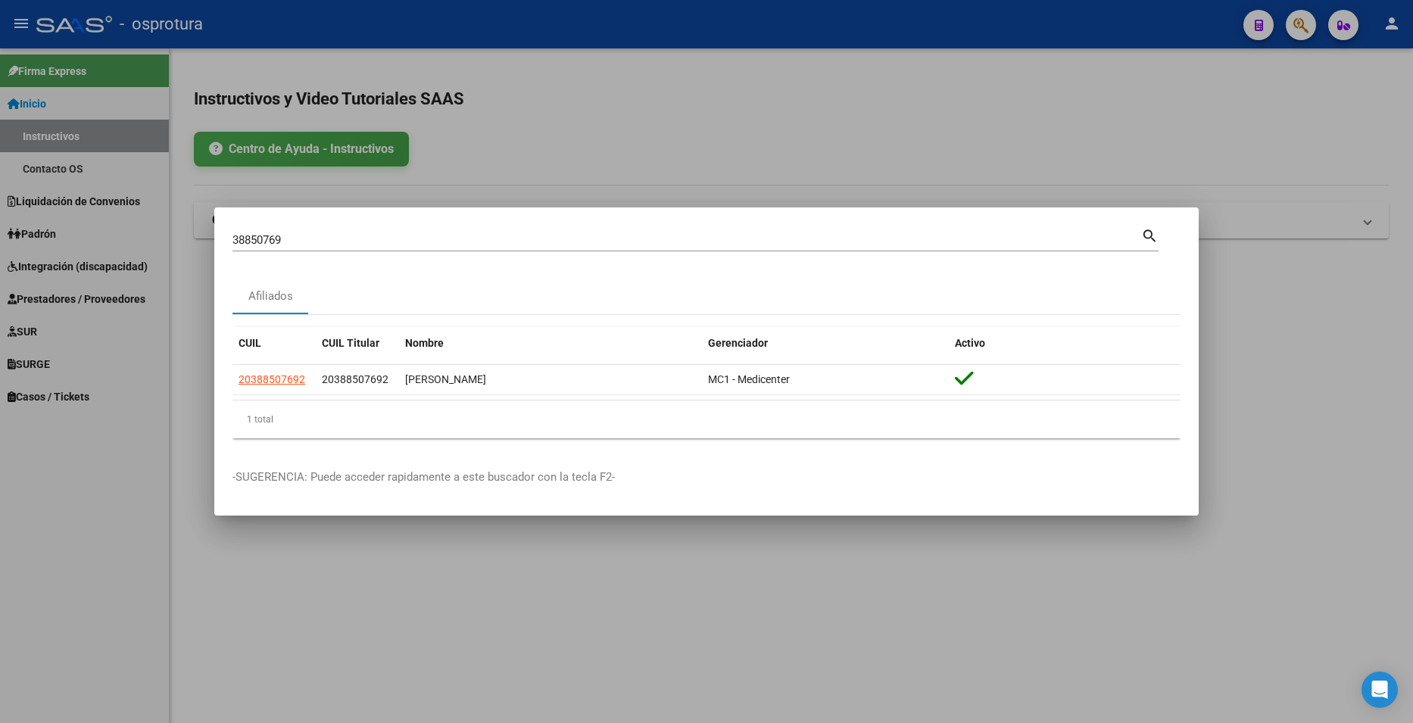
click at [1363, 92] on div at bounding box center [706, 361] width 1413 height 723
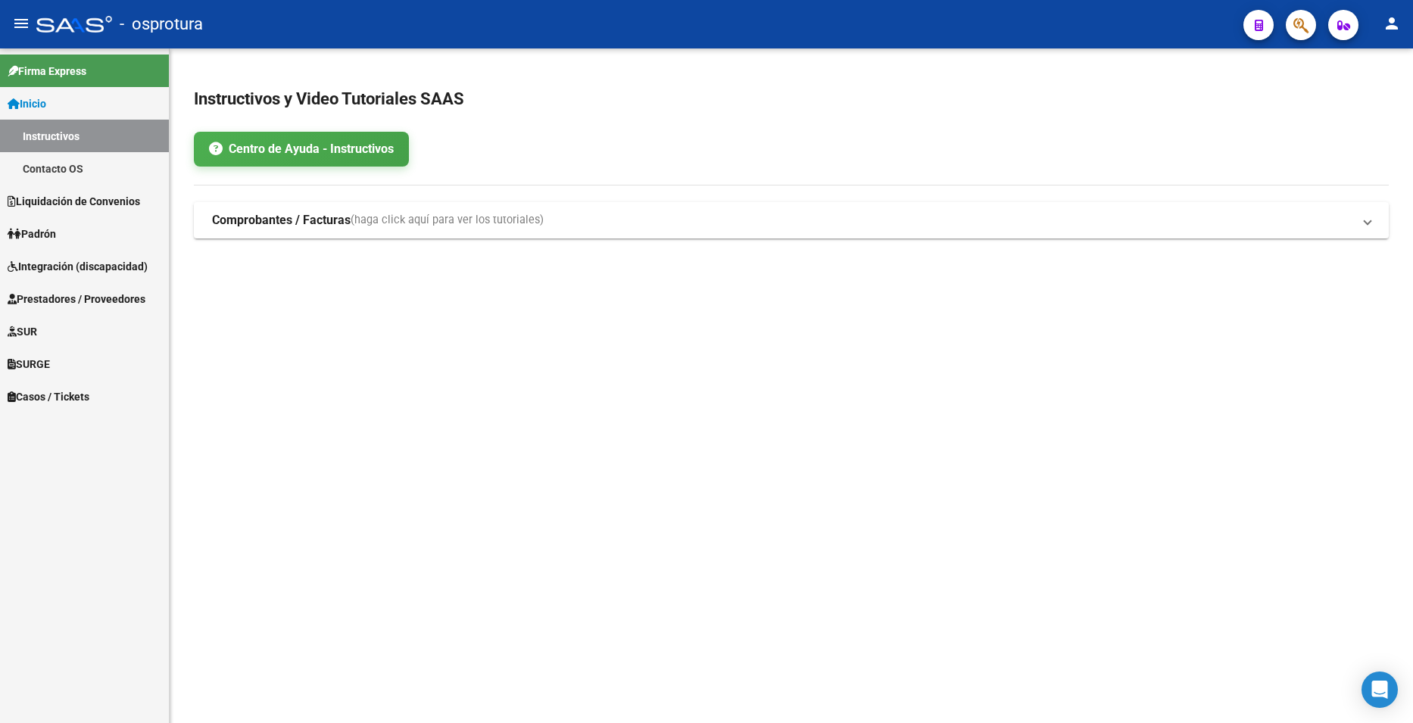
click at [1311, 32] on button "button" at bounding box center [1301, 25] width 30 height 30
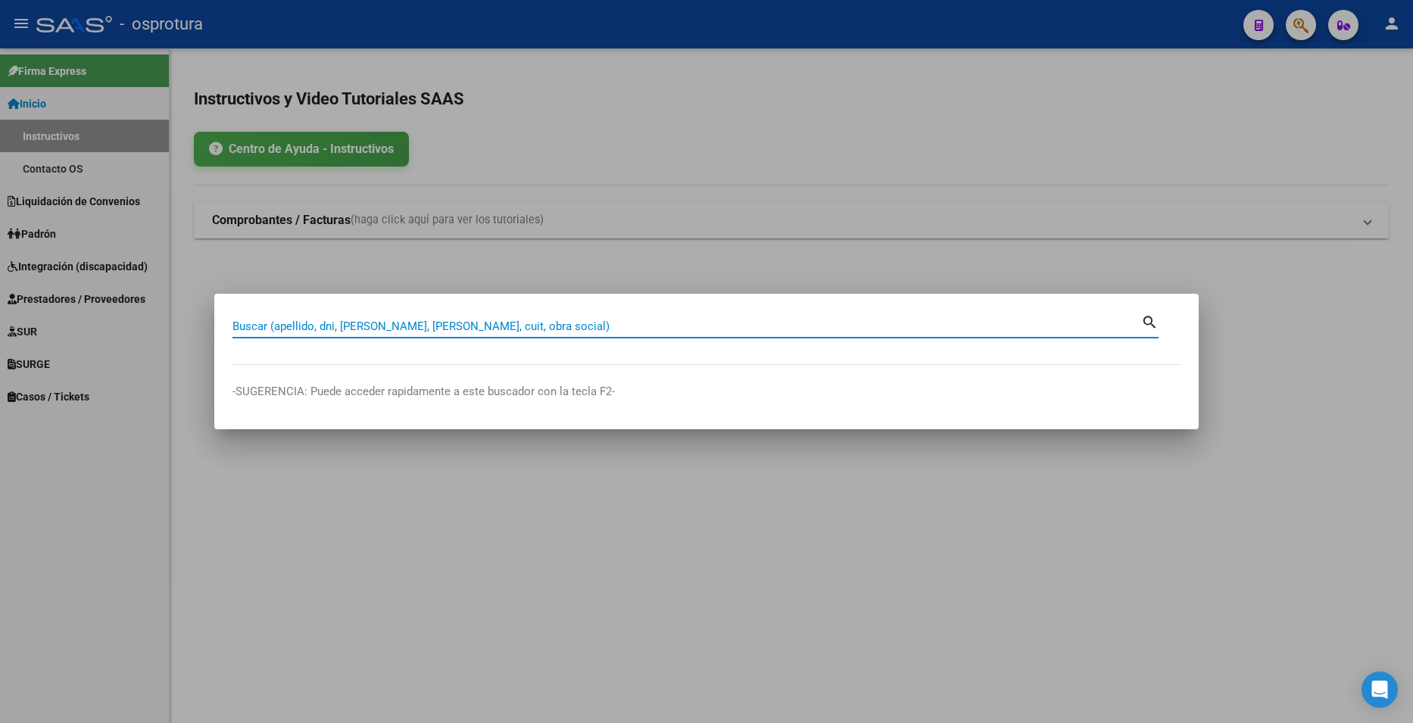
paste input "39462703"
type input "39462703"
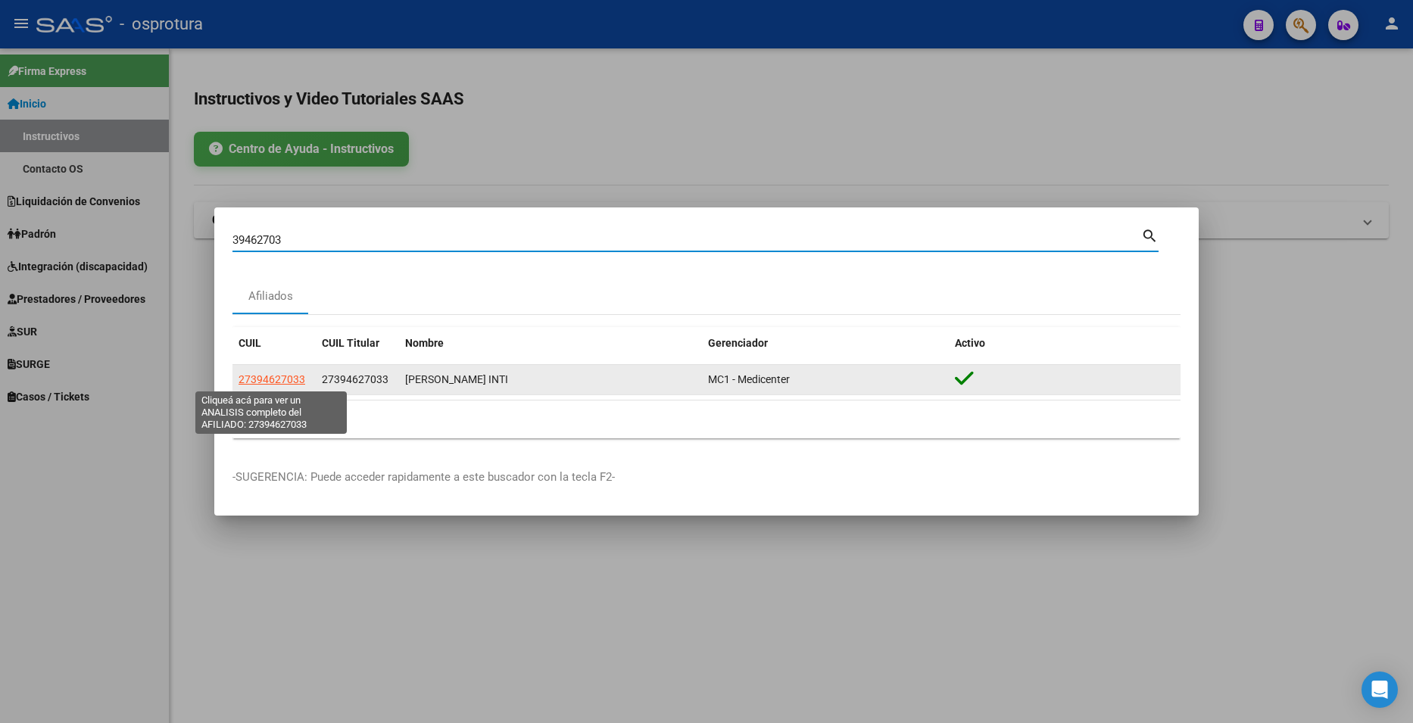
click at [267, 373] on span "27394627033" at bounding box center [272, 379] width 67 height 12
type textarea "27394627033"
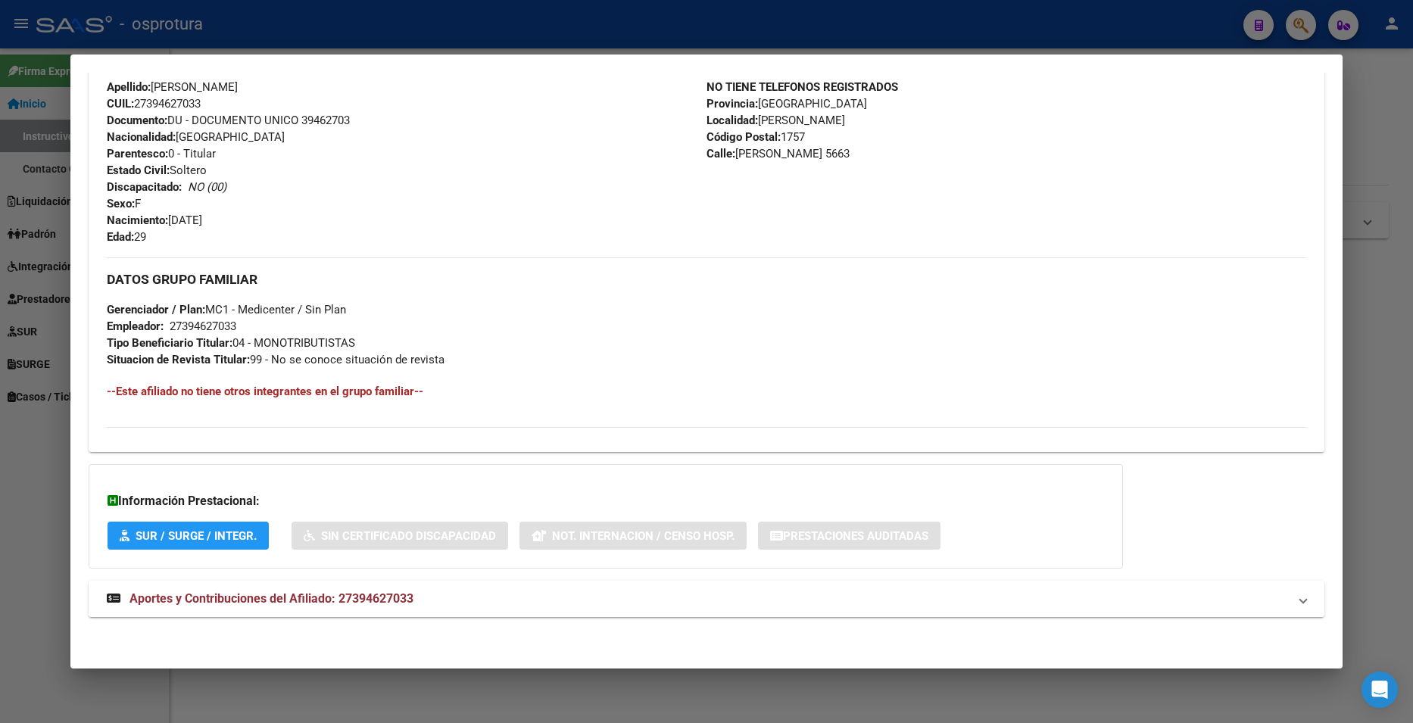
click at [422, 595] on mat-panel-title "Aportes y Contribuciones del Afiliado: 27394627033" at bounding box center [697, 599] width 1181 height 18
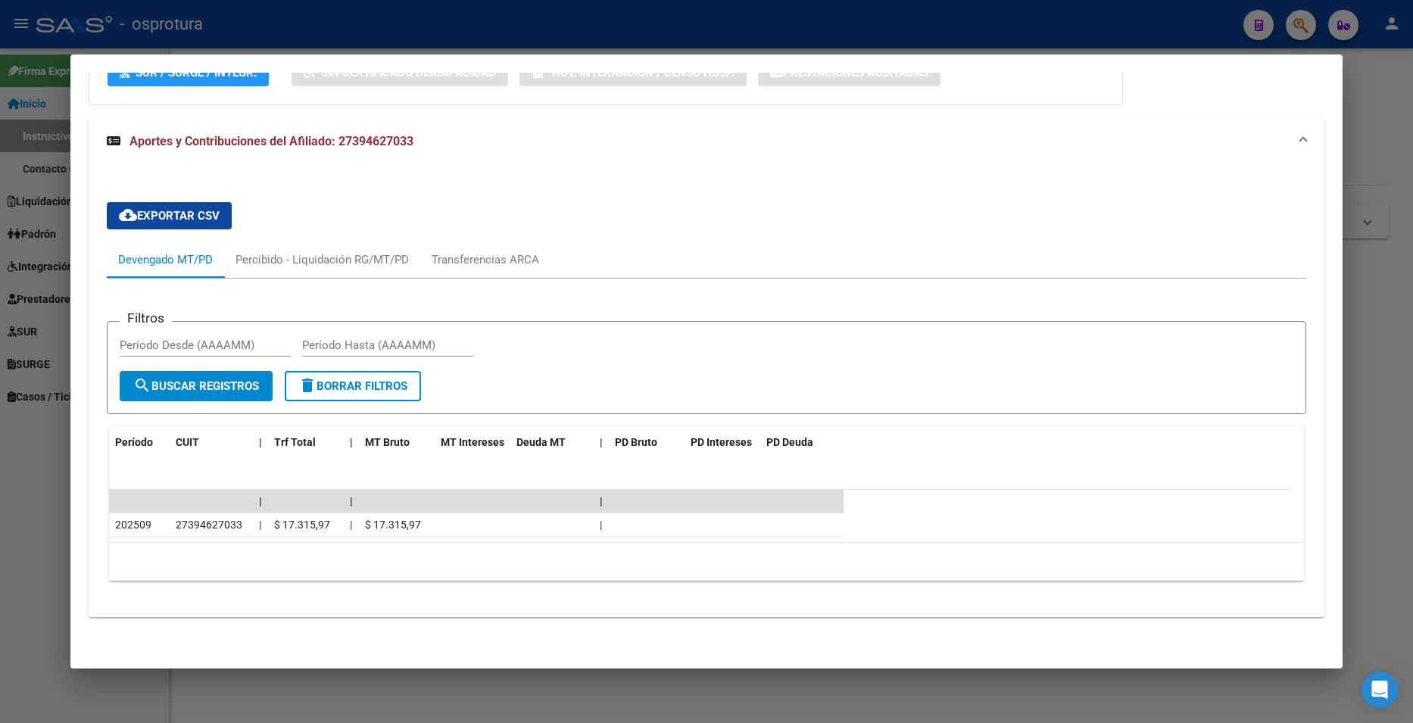
scroll to position [976, 0]
drag, startPoint x: 1387, startPoint y: 111, endPoint x: 1379, endPoint y: 98, distance: 14.9
click at [1386, 108] on div at bounding box center [706, 361] width 1413 height 723
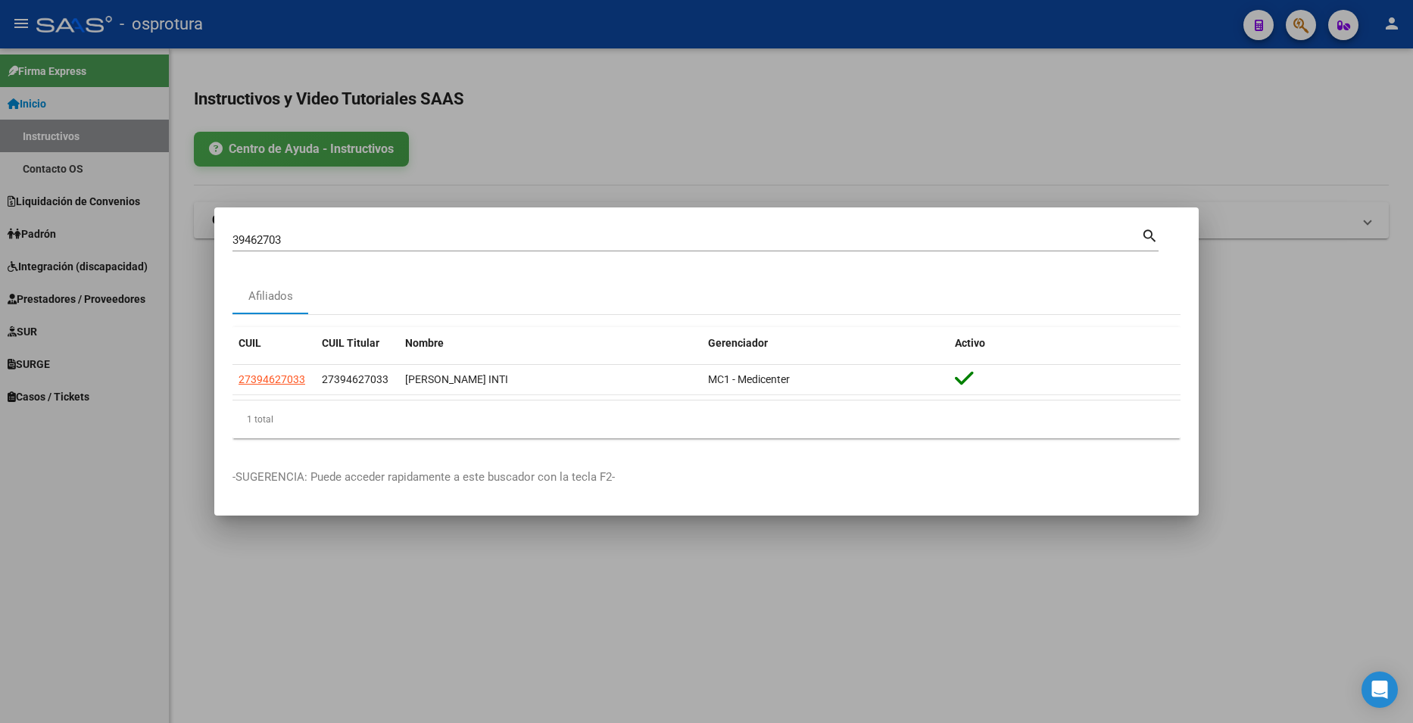
drag, startPoint x: 1379, startPoint y: 98, endPoint x: 1323, endPoint y: 37, distance: 82.5
click at [1378, 97] on div at bounding box center [706, 361] width 1413 height 723
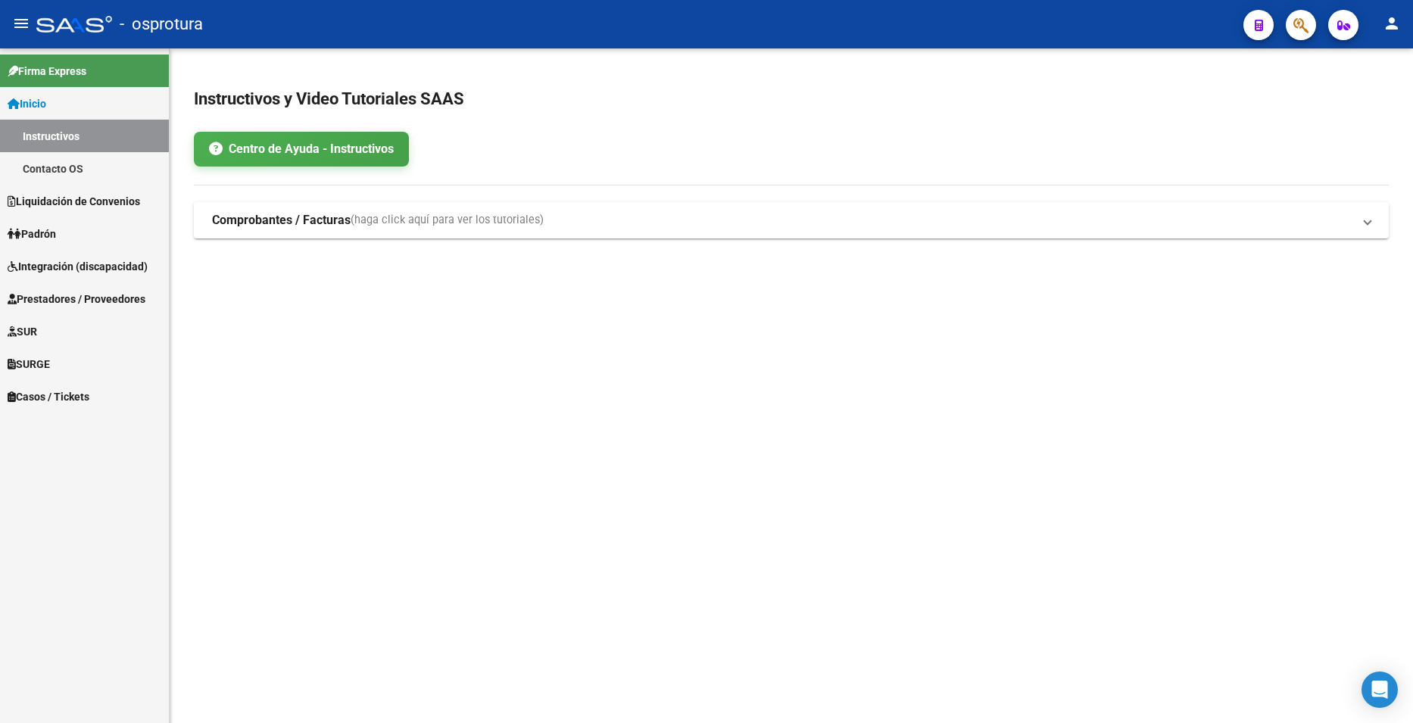
click at [1308, 26] on icon "button" at bounding box center [1301, 25] width 15 height 17
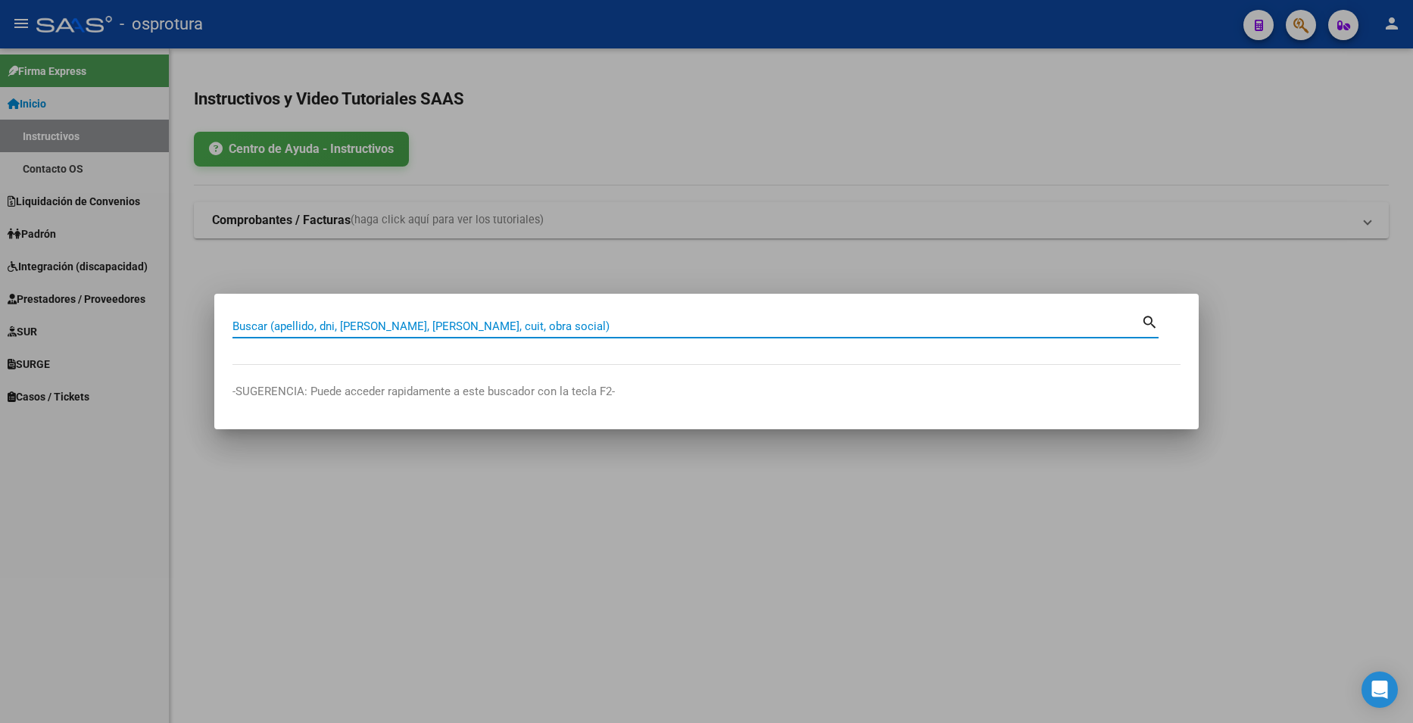
paste input "39957415"
type input "39957415"
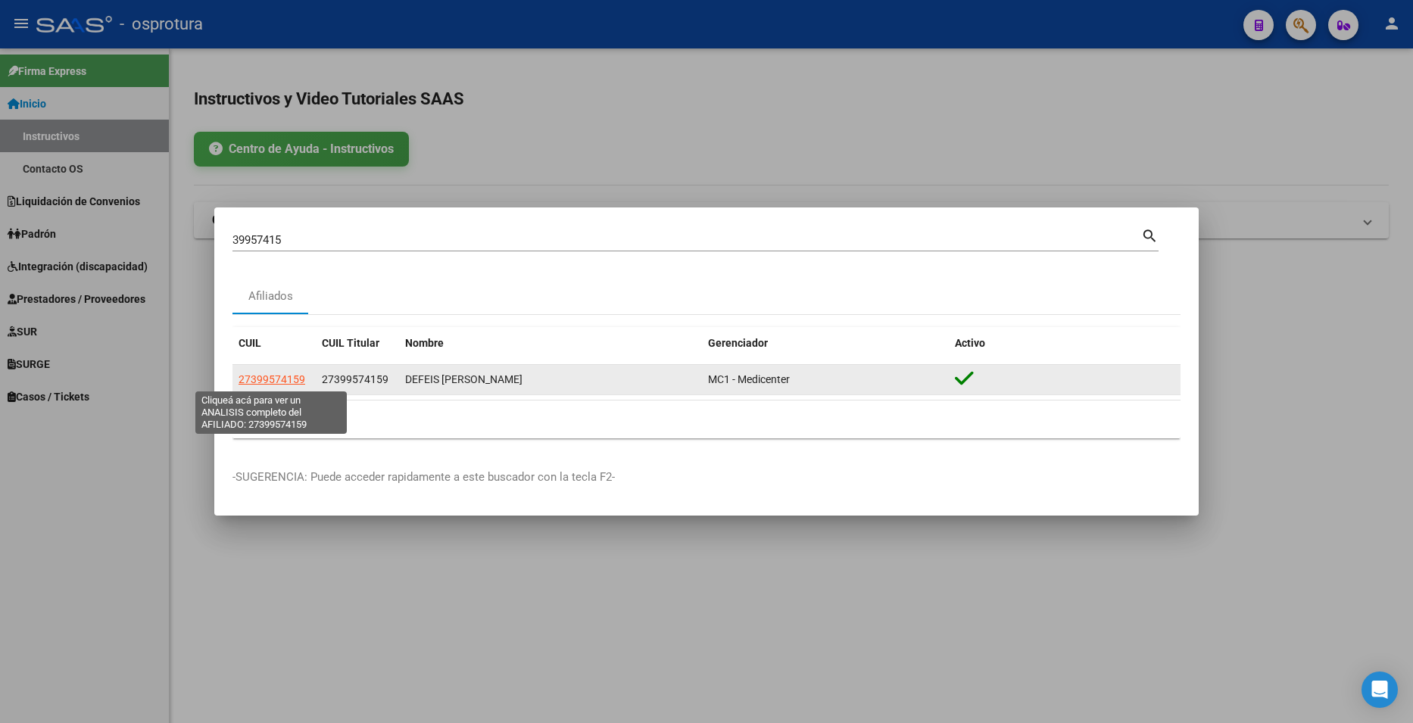
click at [270, 382] on span "27399574159" at bounding box center [272, 379] width 67 height 12
type textarea "27399574159"
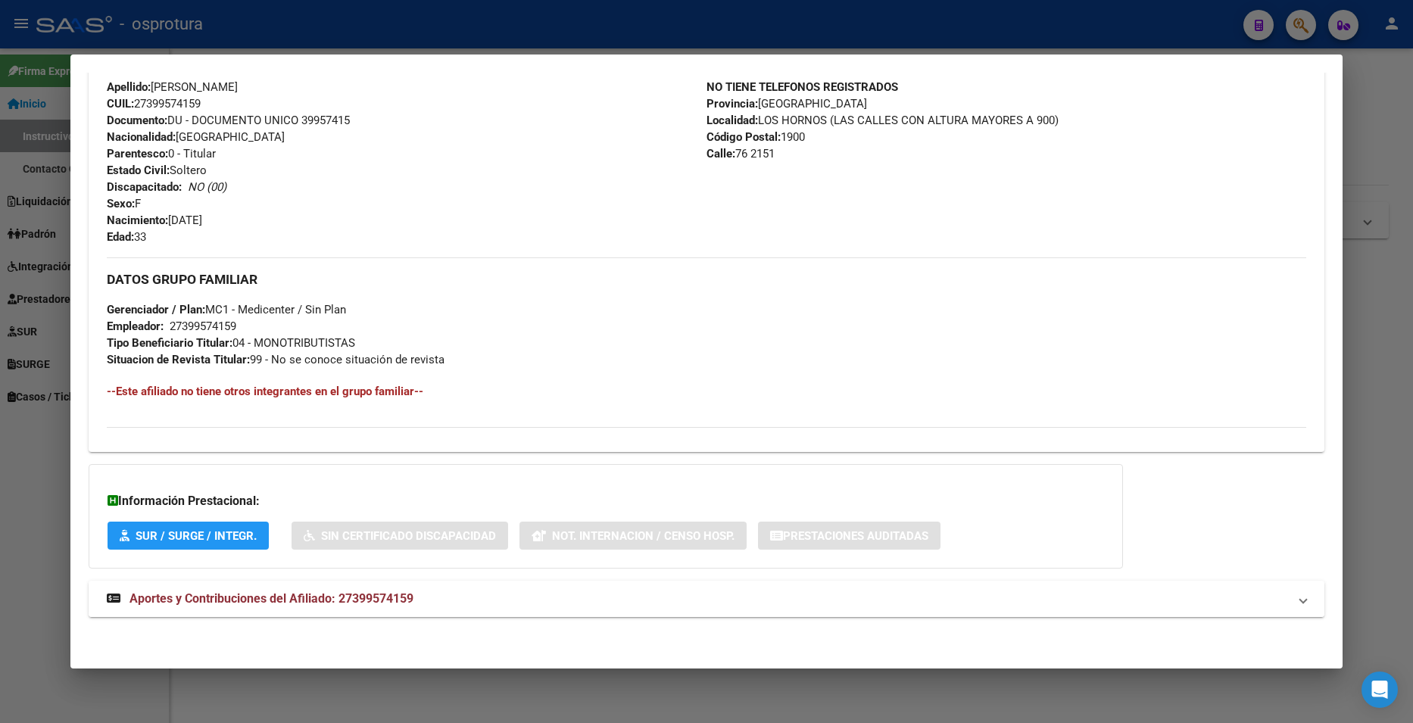
click at [330, 590] on strong "Aportes y Contribuciones del Afiliado: 27399574159" at bounding box center [260, 599] width 307 height 18
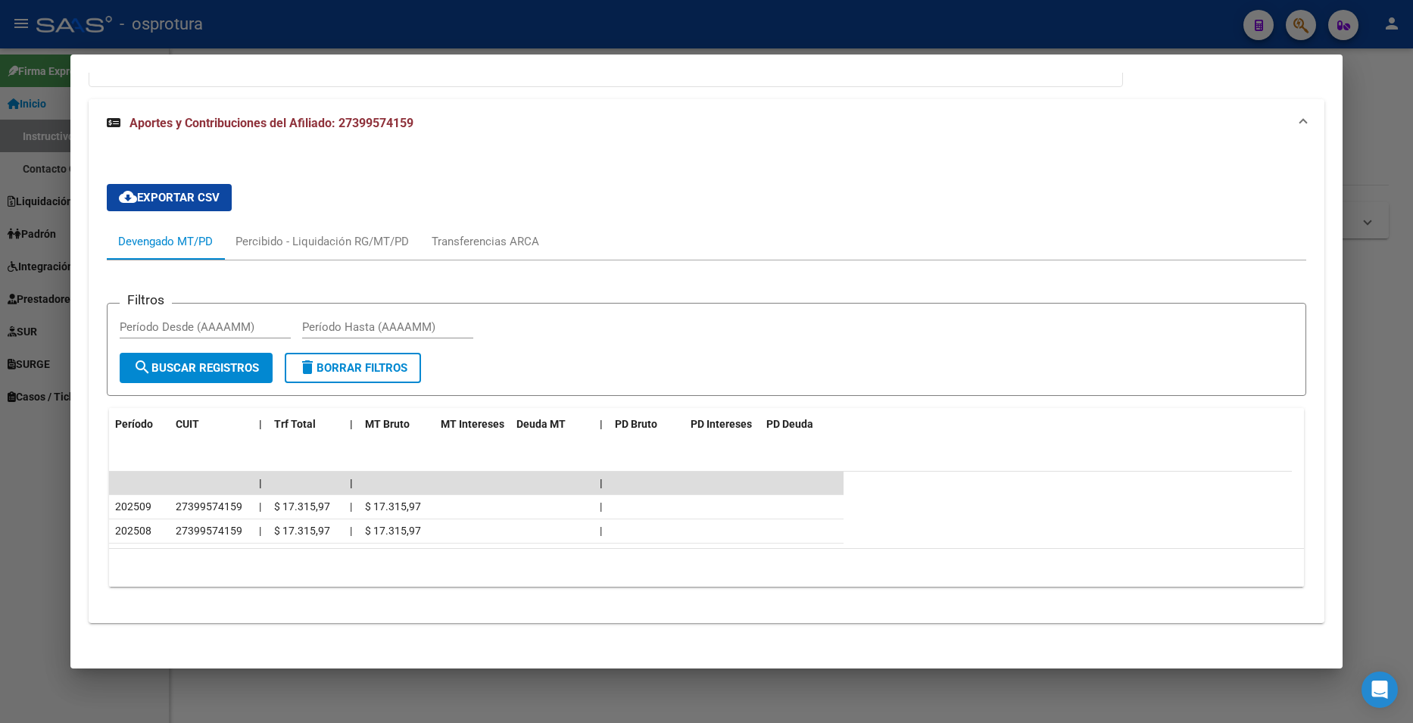
scroll to position [999, 0]
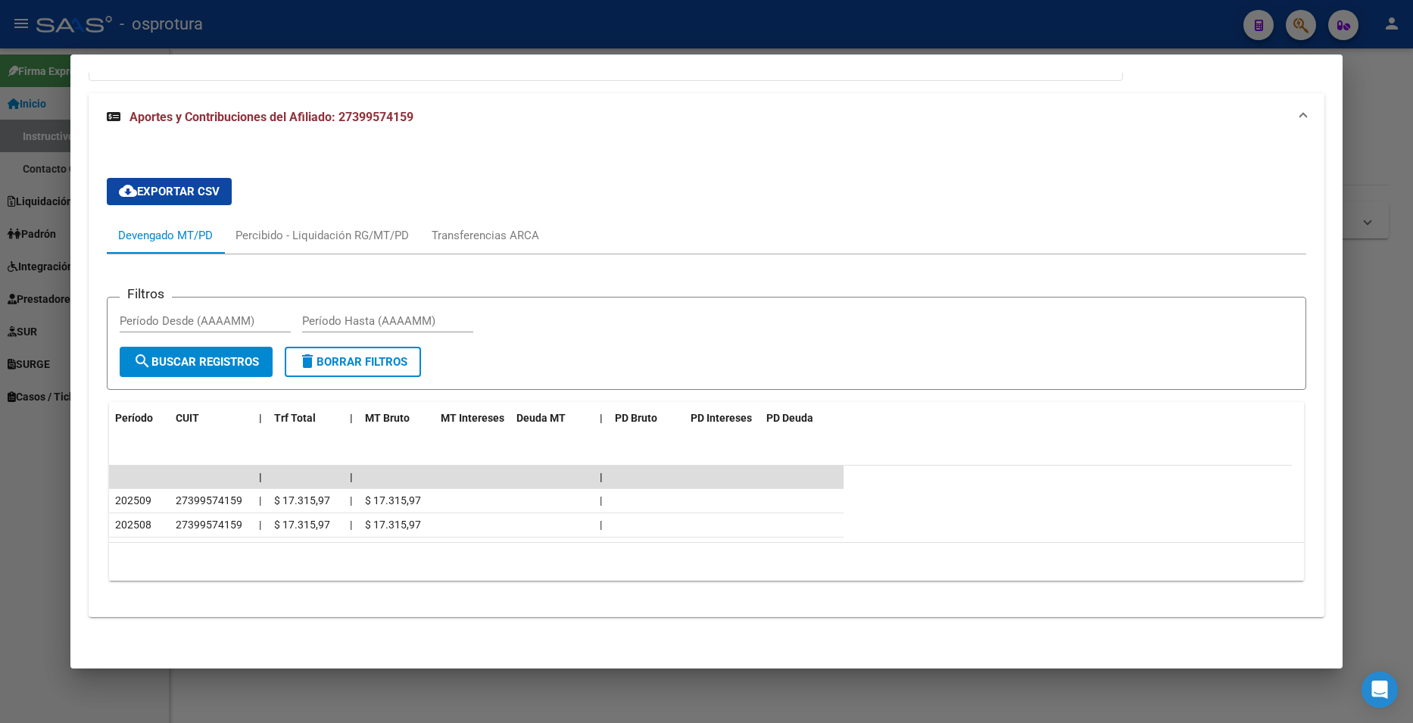
click at [1400, 127] on div at bounding box center [706, 361] width 1413 height 723
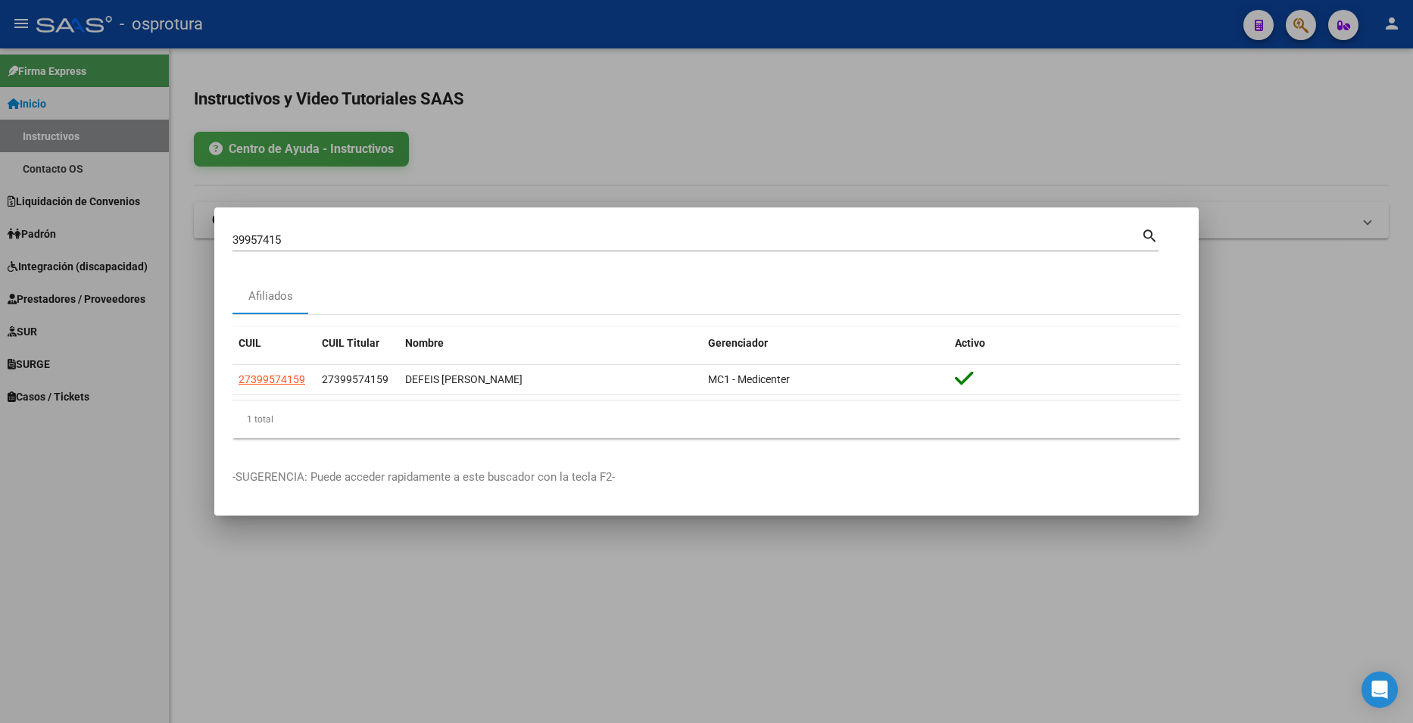
drag, startPoint x: 1400, startPoint y: 127, endPoint x: 1336, endPoint y: 64, distance: 89.4
click at [1397, 124] on div at bounding box center [706, 361] width 1413 height 723
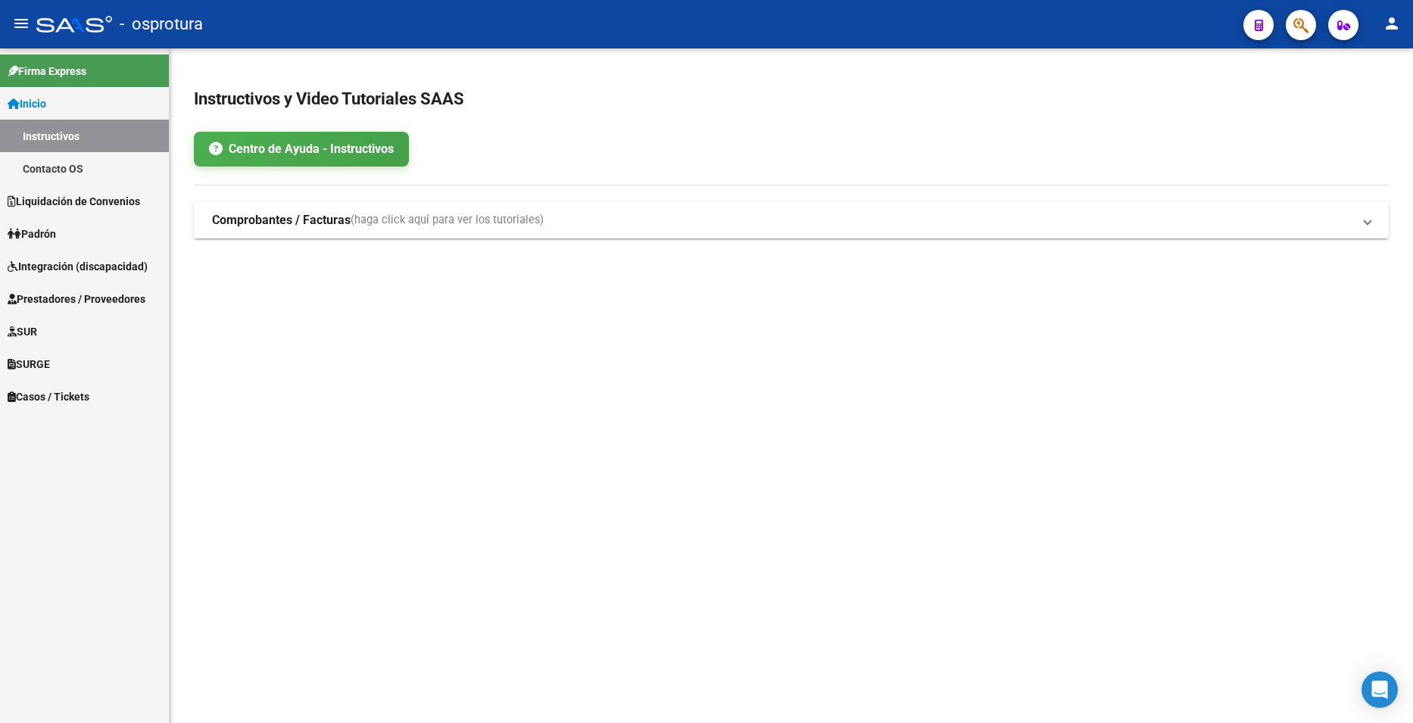
click at [1310, 23] on button "button" at bounding box center [1301, 25] width 30 height 30
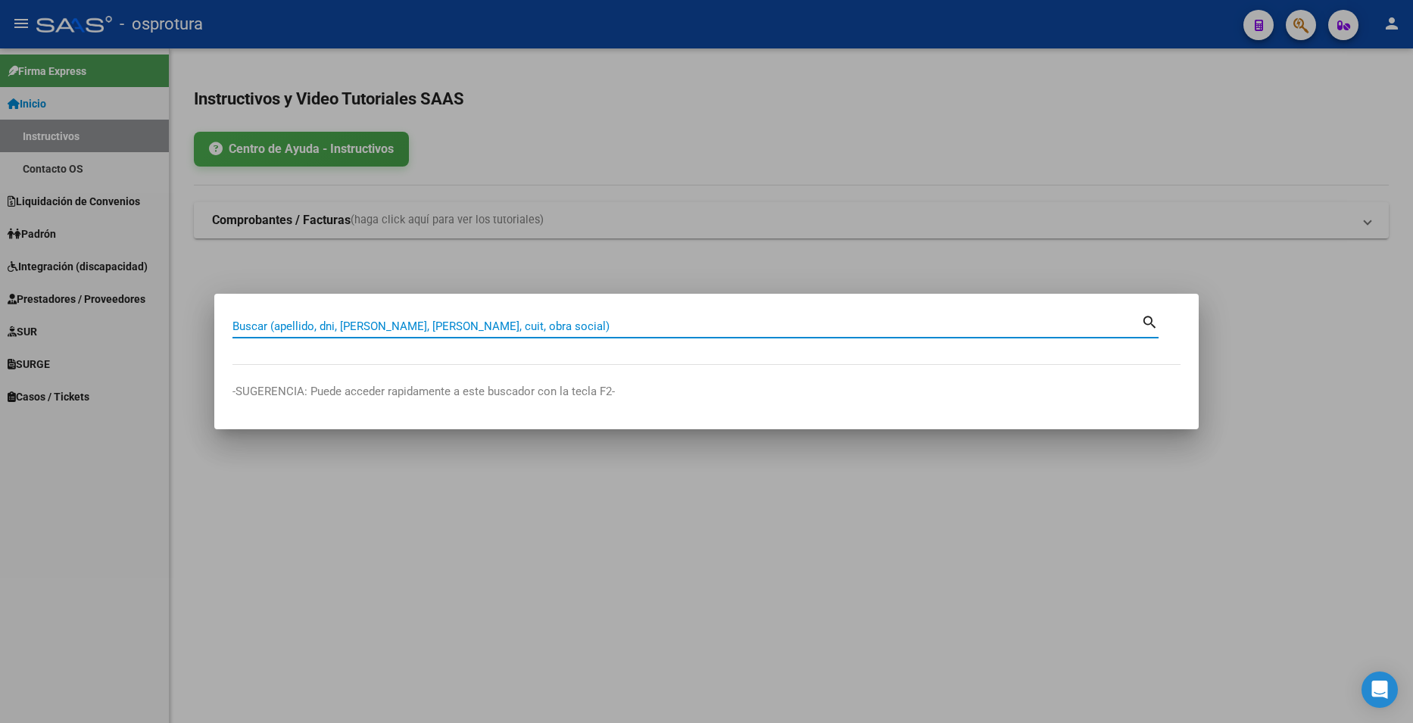
paste input "40500815"
type input "40500815"
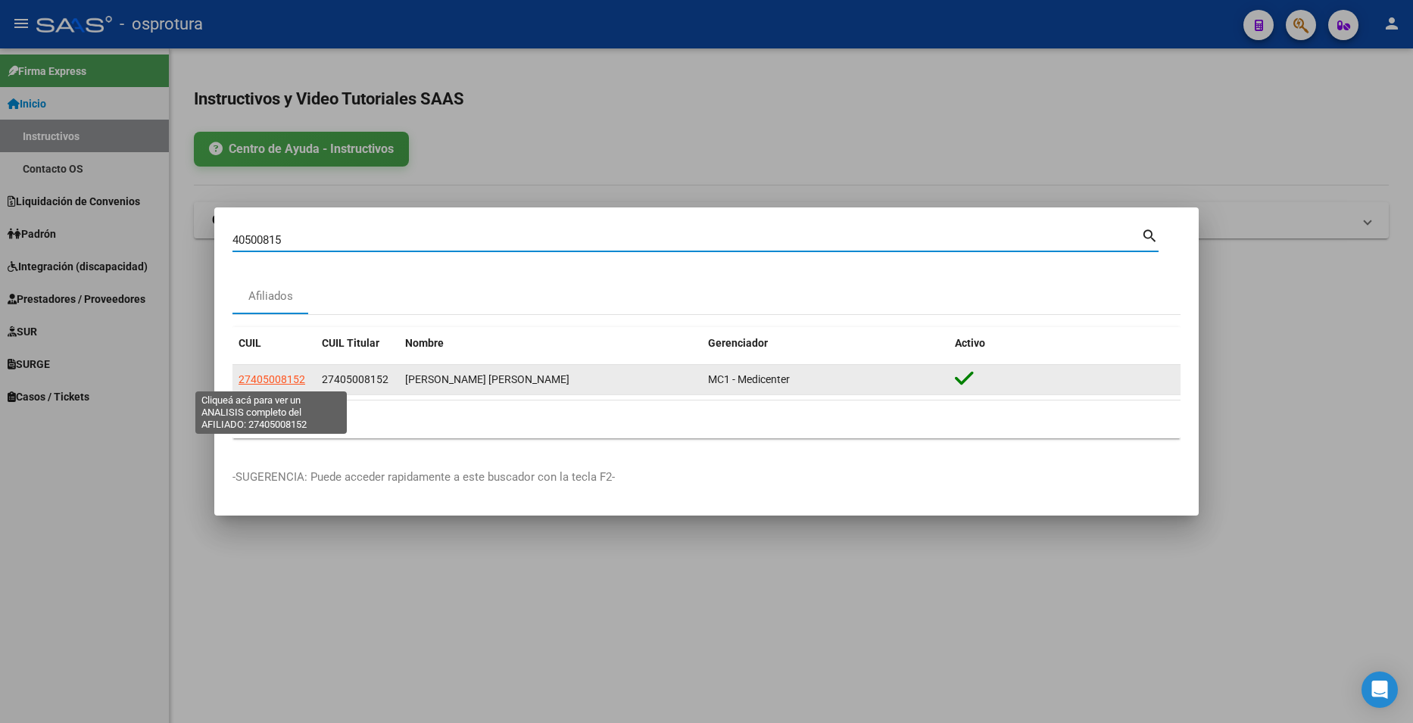
click at [274, 376] on span "27405008152" at bounding box center [272, 379] width 67 height 12
type textarea "27405008152"
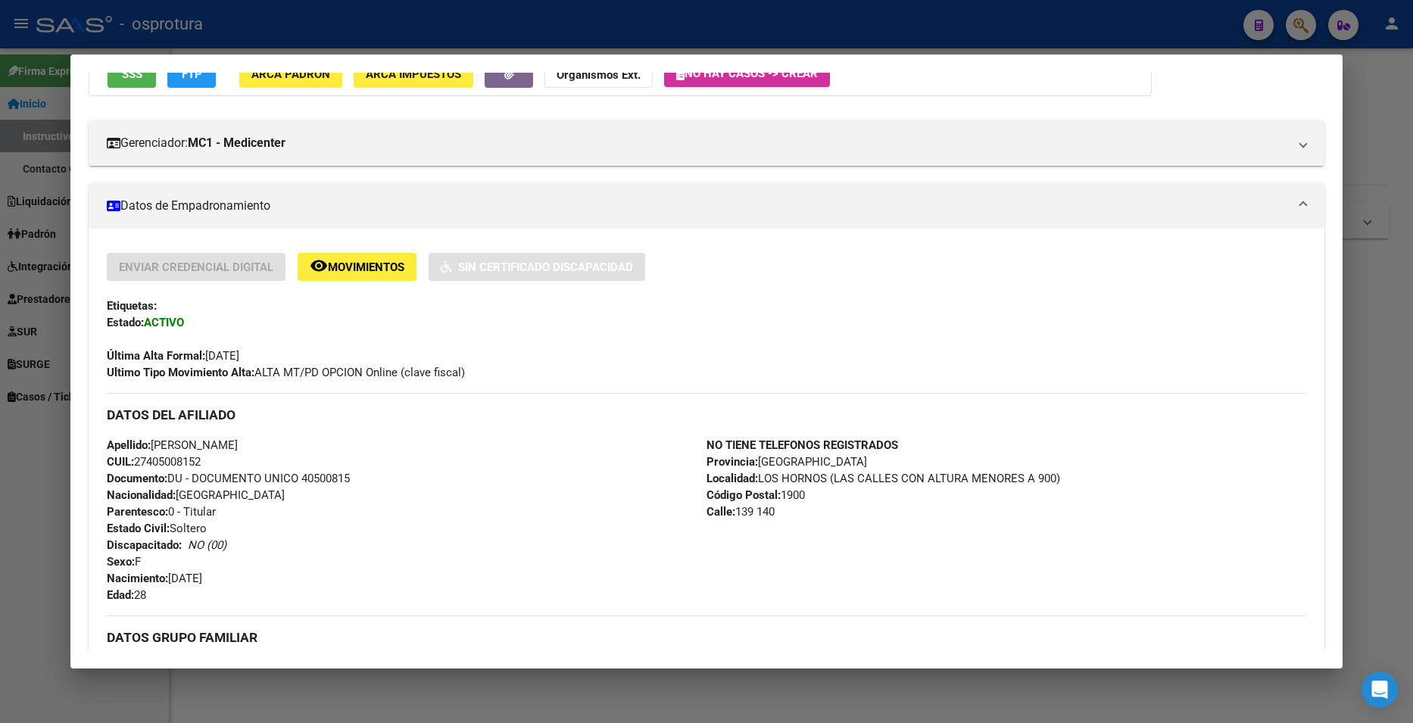
scroll to position [511, 0]
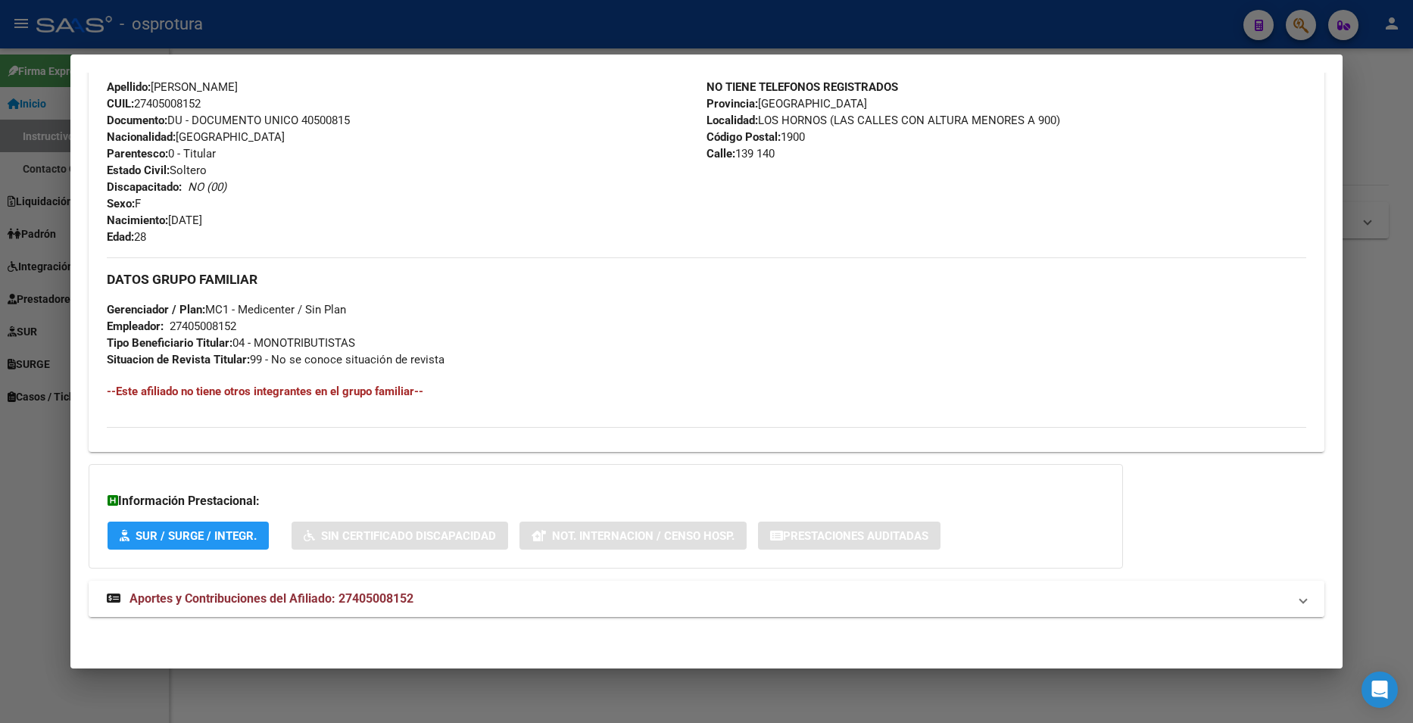
click at [526, 585] on mat-expansion-panel-header "Aportes y Contribuciones del Afiliado: 27405008152" at bounding box center [706, 599] width 1235 height 36
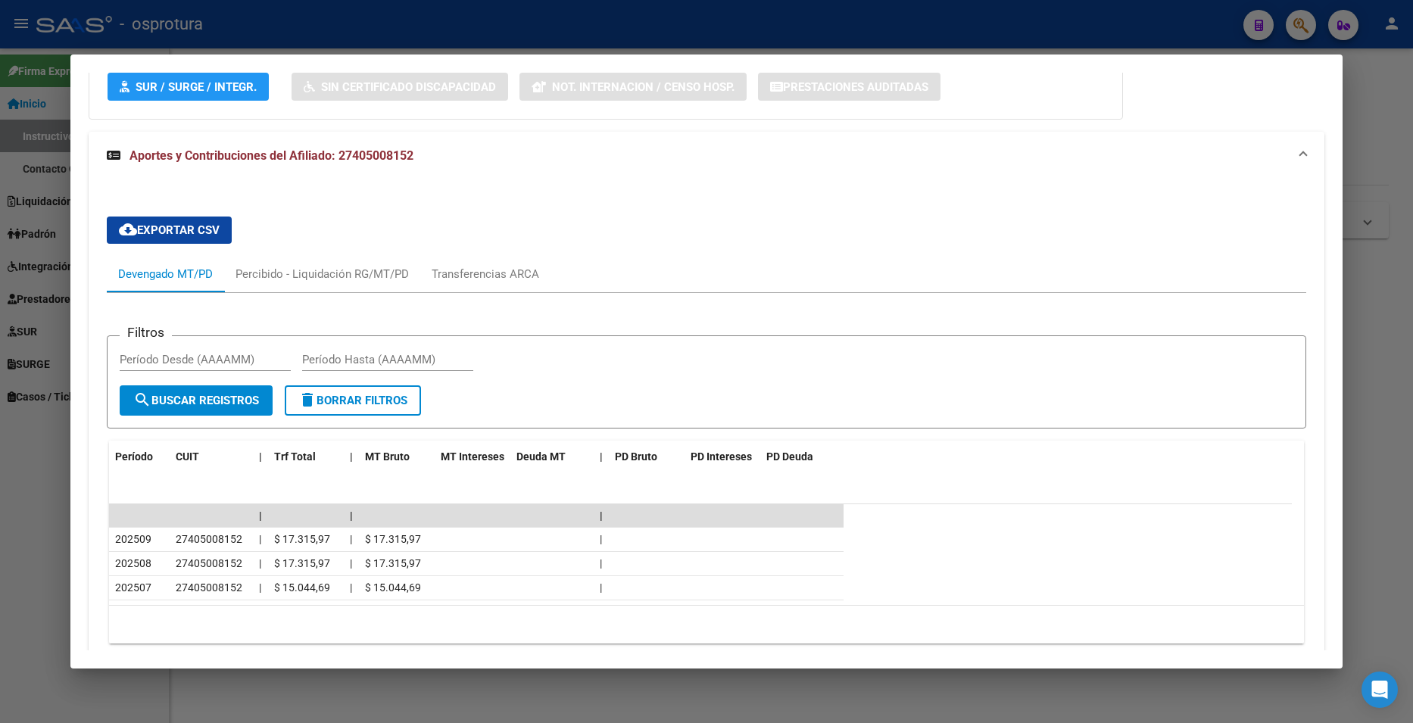
scroll to position [1023, 0]
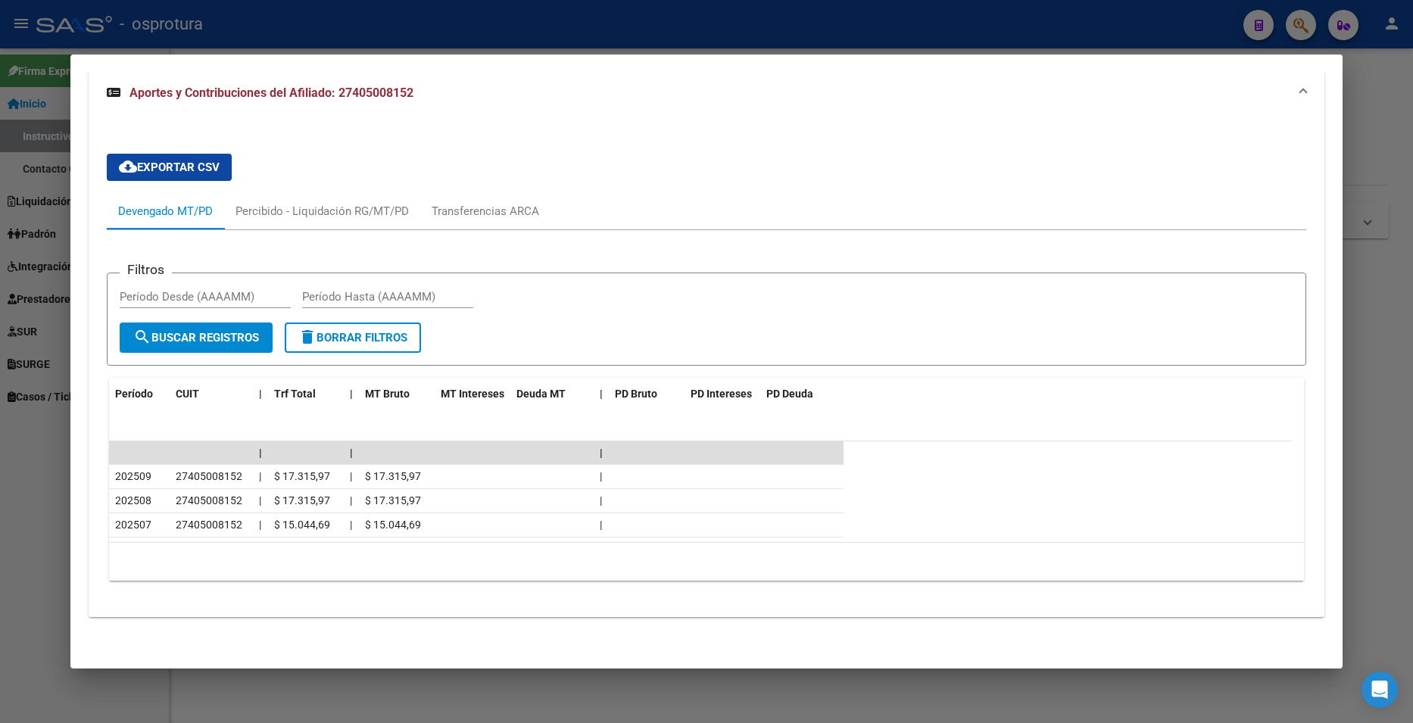
click at [1375, 139] on div at bounding box center [706, 361] width 1413 height 723
click at [1375, 138] on div at bounding box center [706, 361] width 1413 height 723
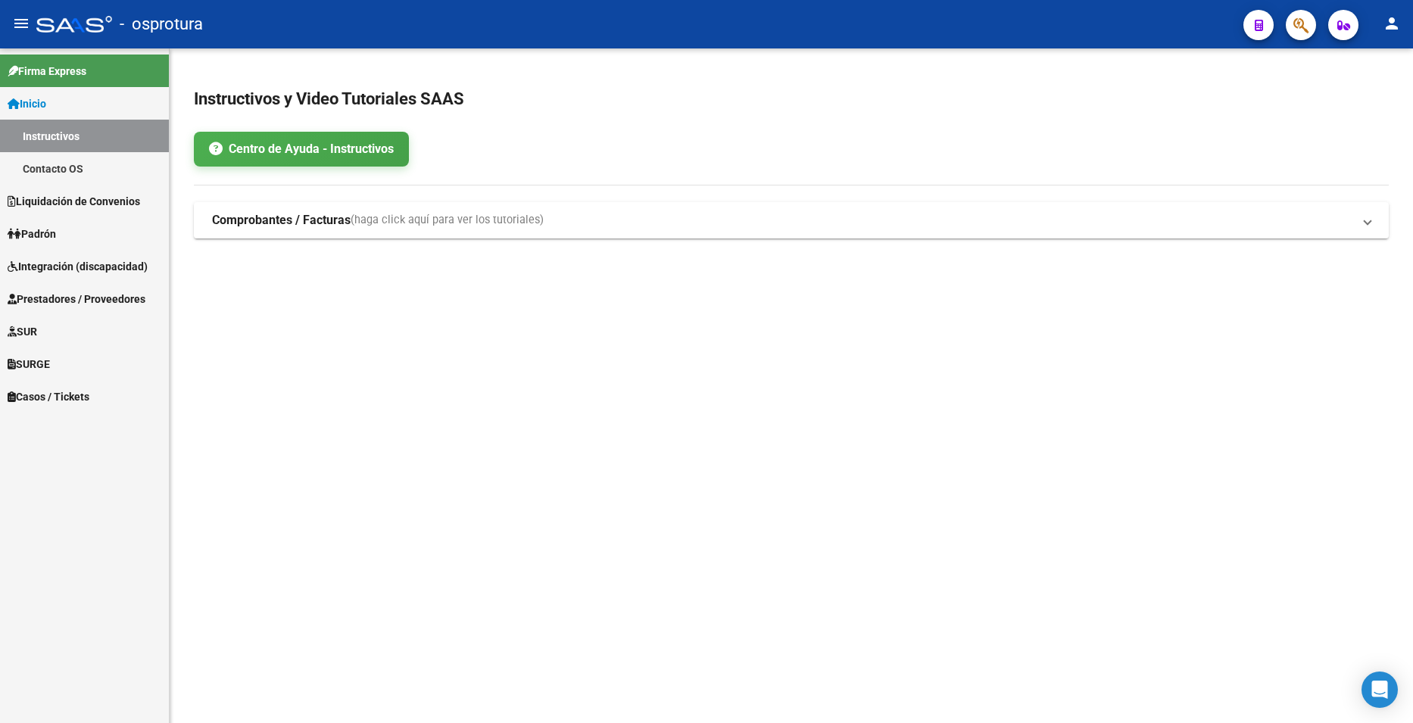
click at [1305, 17] on icon "button" at bounding box center [1301, 25] width 15 height 17
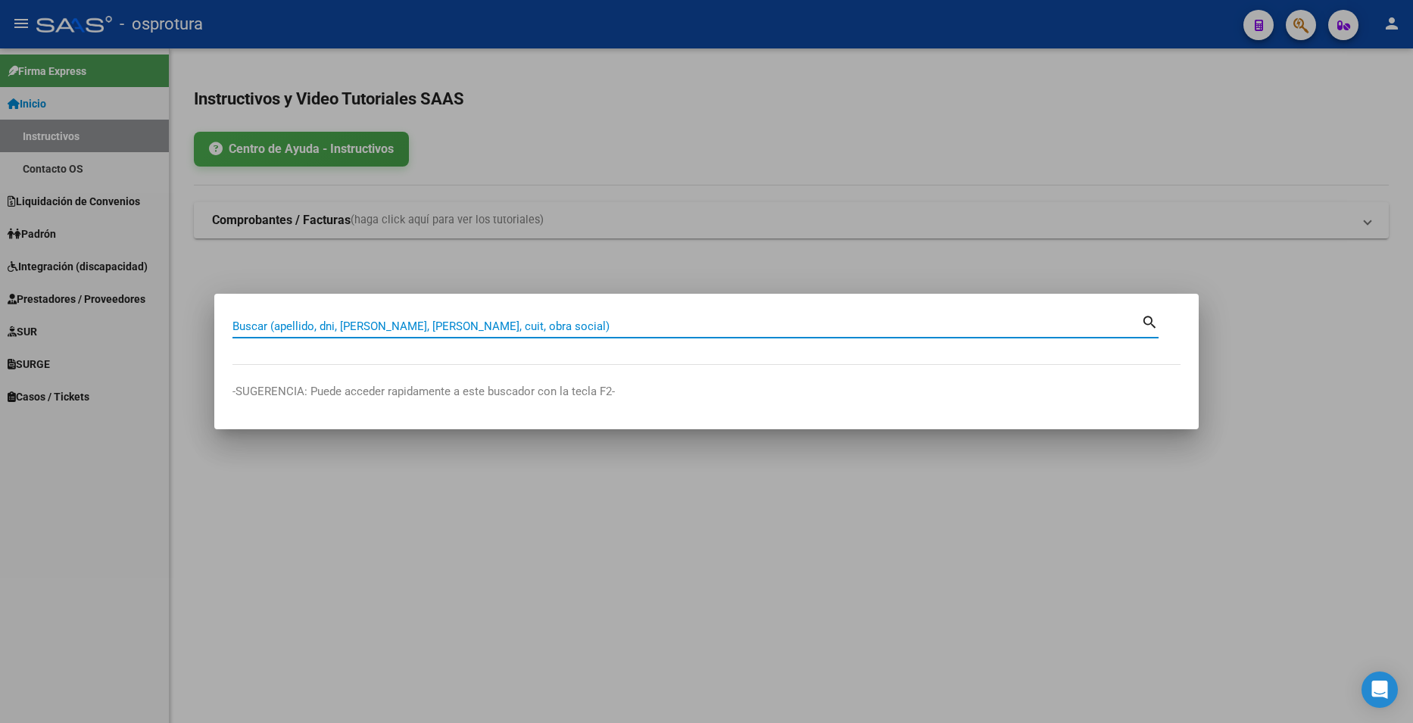
paste input "41799476"
type input "41799476"
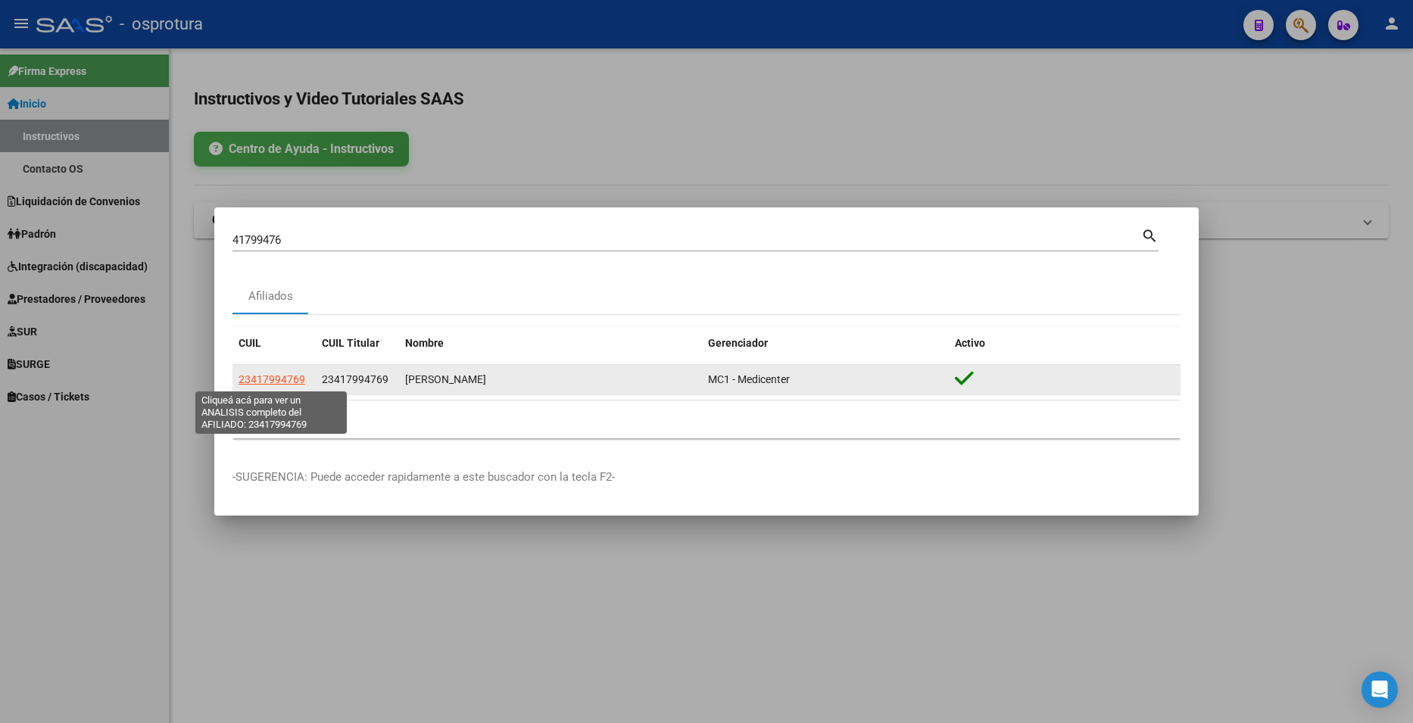
click at [283, 378] on span "23417994769" at bounding box center [272, 379] width 67 height 12
type textarea "23417994769"
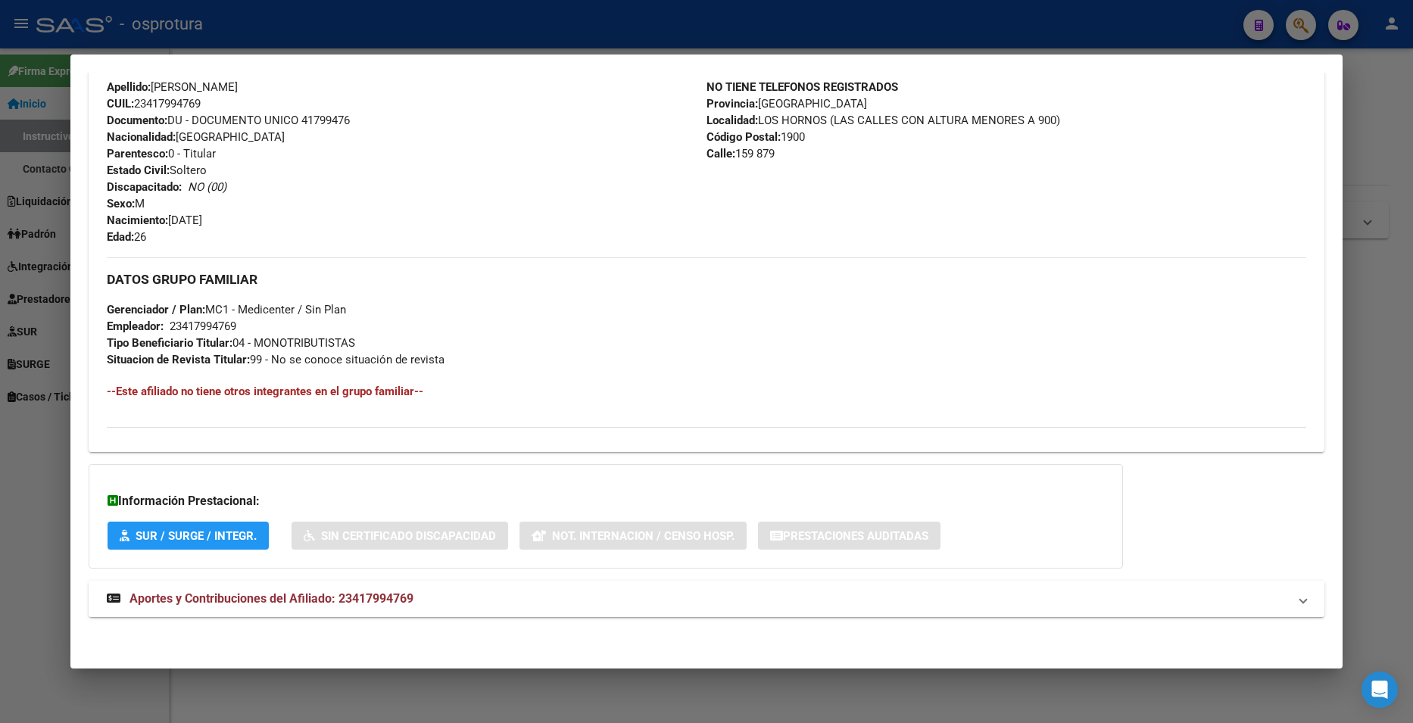
click at [539, 592] on mat-panel-title "Aportes y Contribuciones del Afiliado: 23417994769" at bounding box center [697, 599] width 1181 height 18
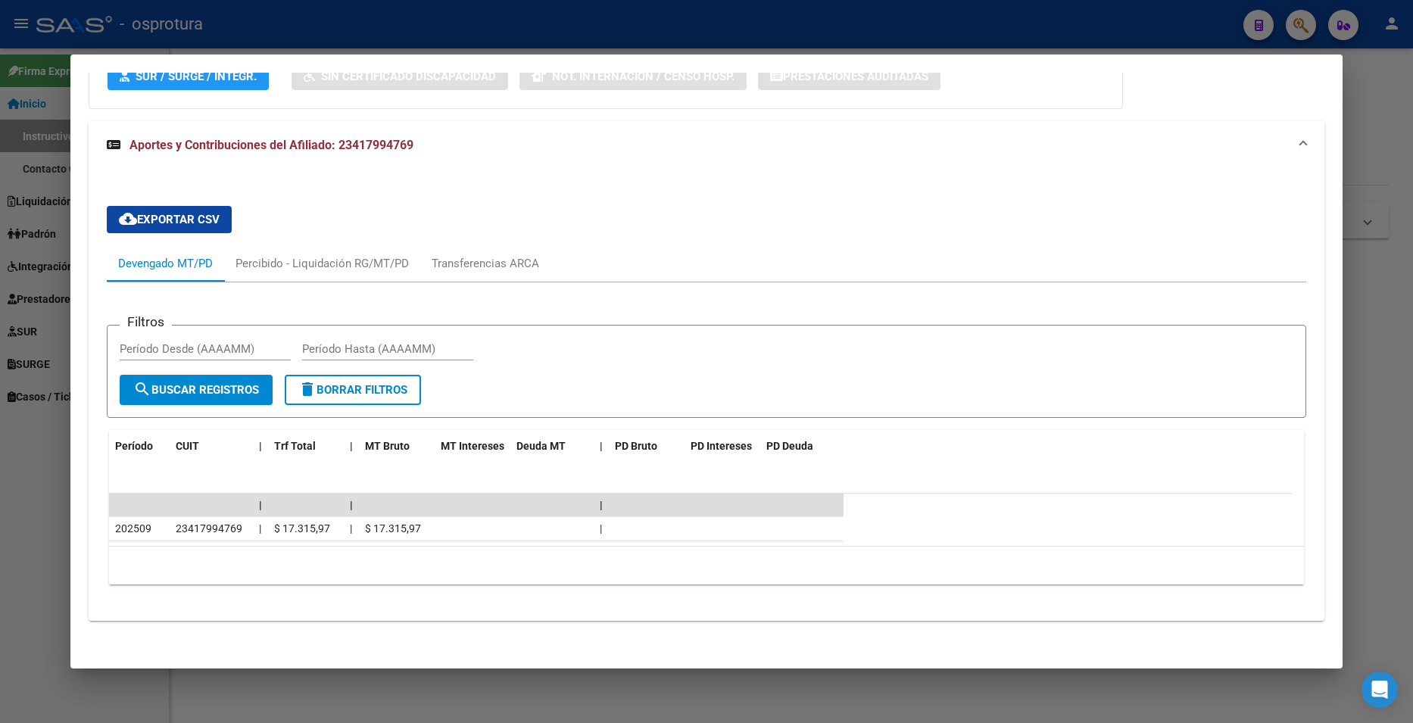
scroll to position [976, 0]
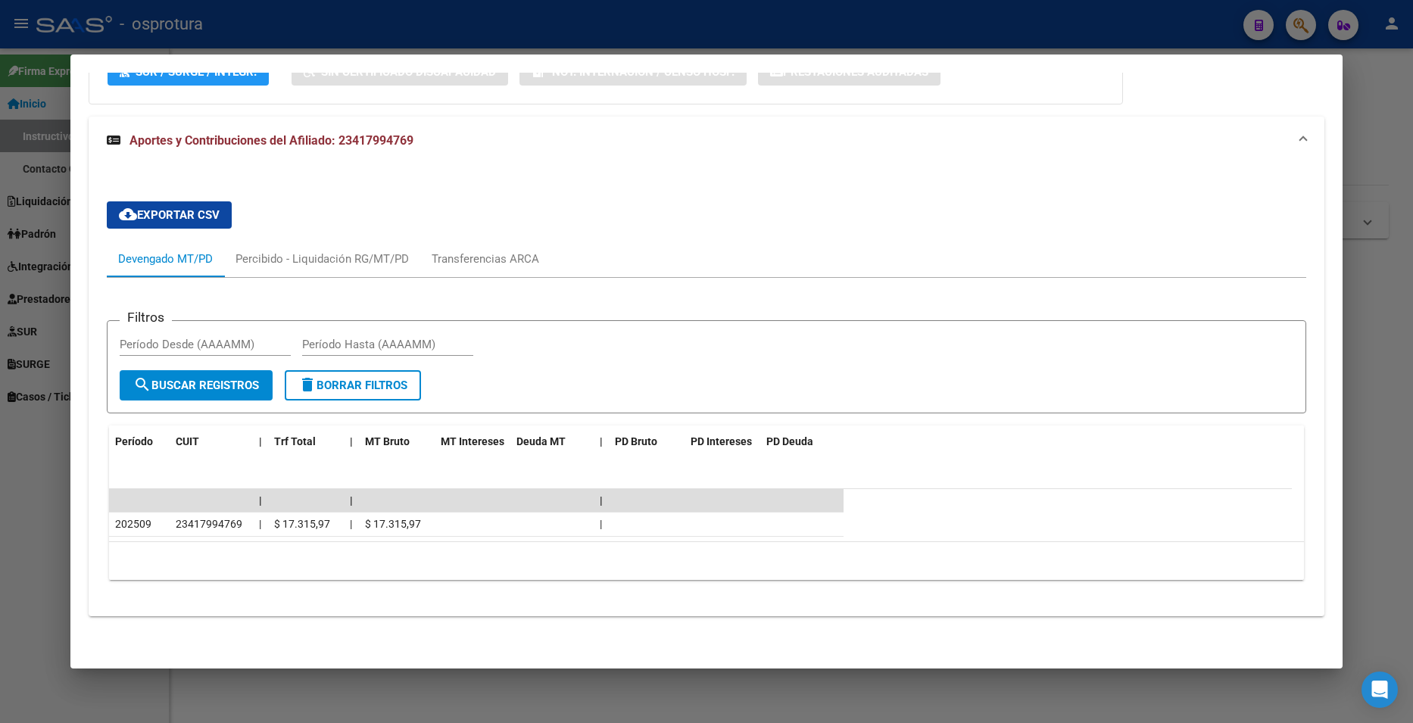
click at [1375, 142] on div at bounding box center [706, 361] width 1413 height 723
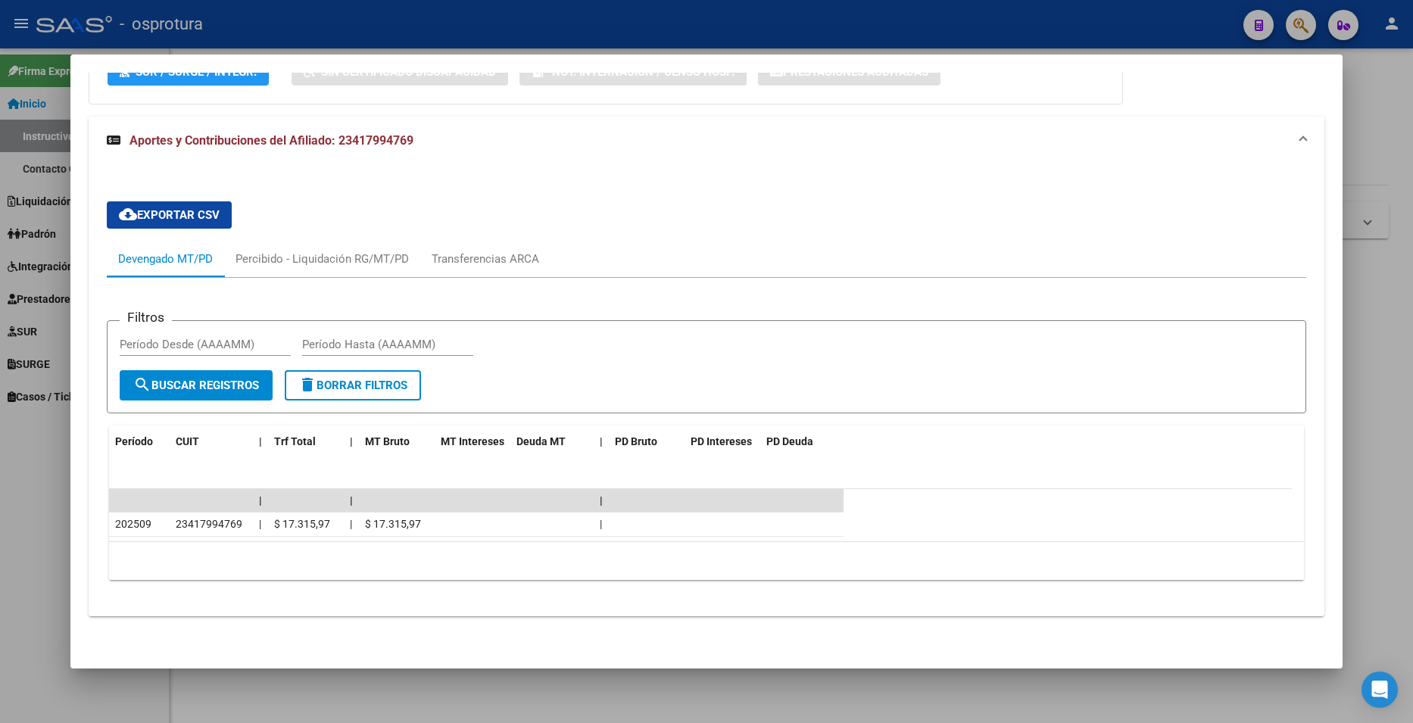
click at [1375, 142] on div at bounding box center [706, 361] width 1413 height 723
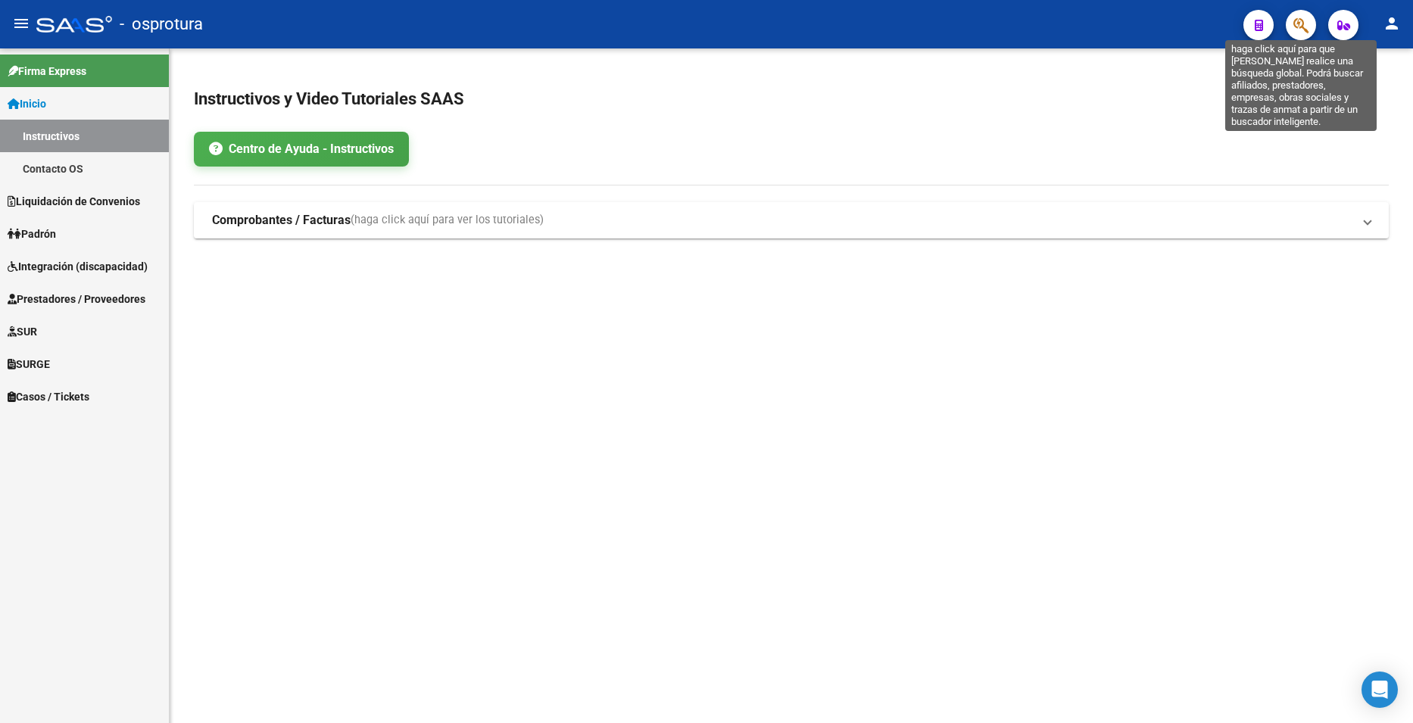
click at [1298, 19] on icon "button" at bounding box center [1301, 25] width 15 height 17
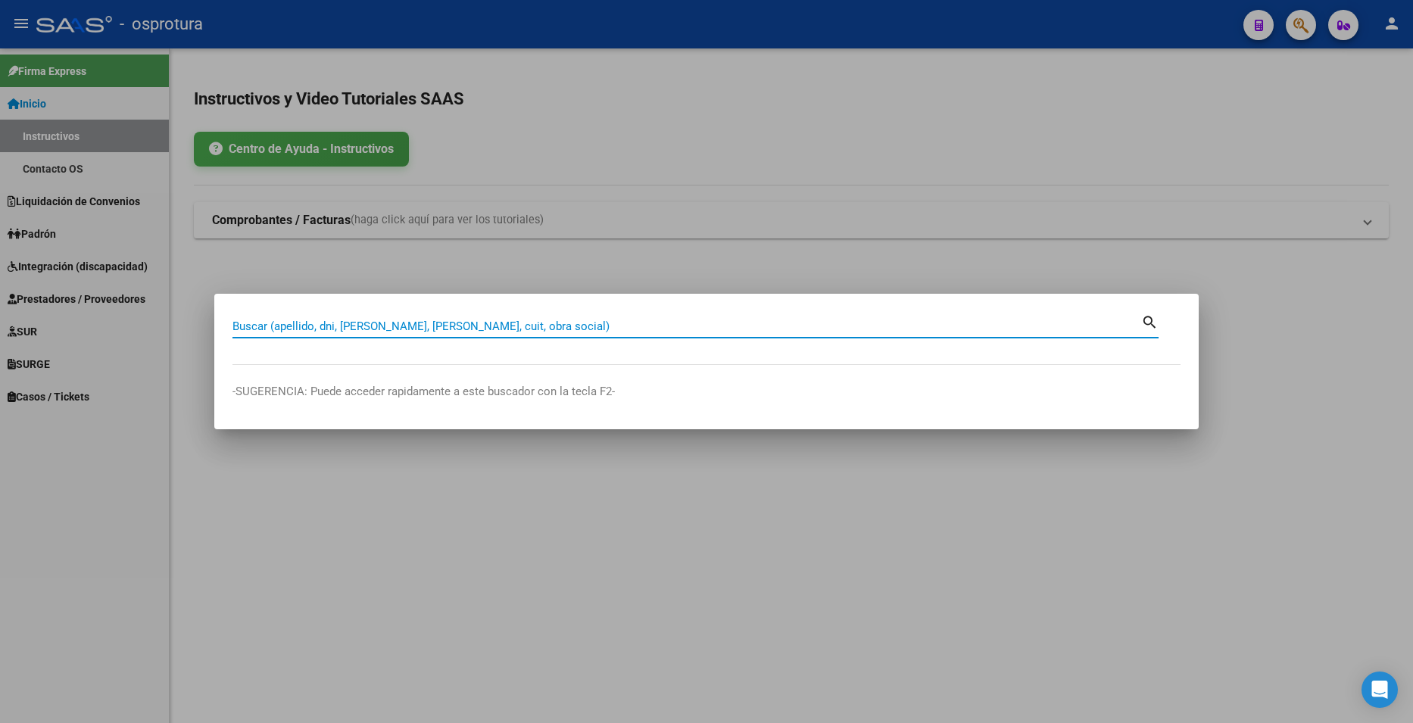
paste input "41815289"
type input "41815289"
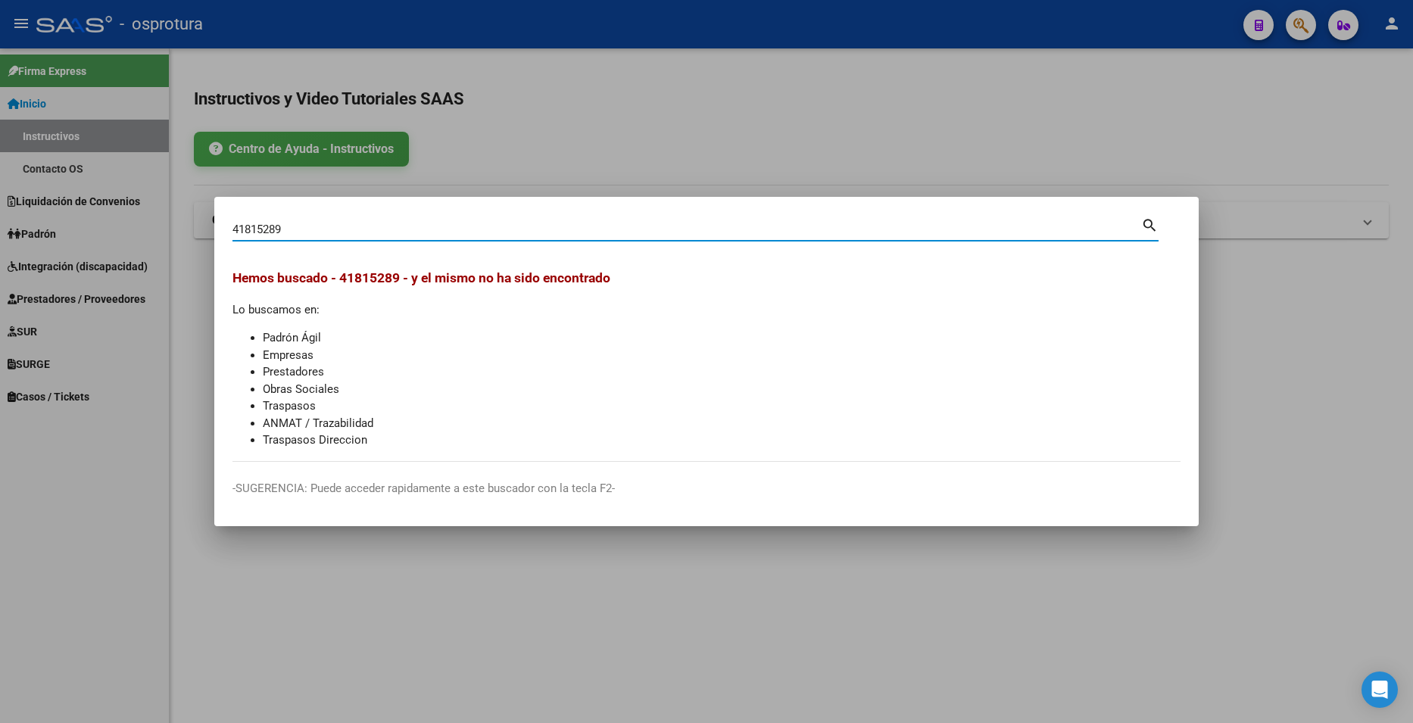
drag, startPoint x: 1310, startPoint y: 131, endPoint x: 1310, endPoint y: 109, distance: 22.0
click at [1310, 130] on div at bounding box center [706, 361] width 1413 height 723
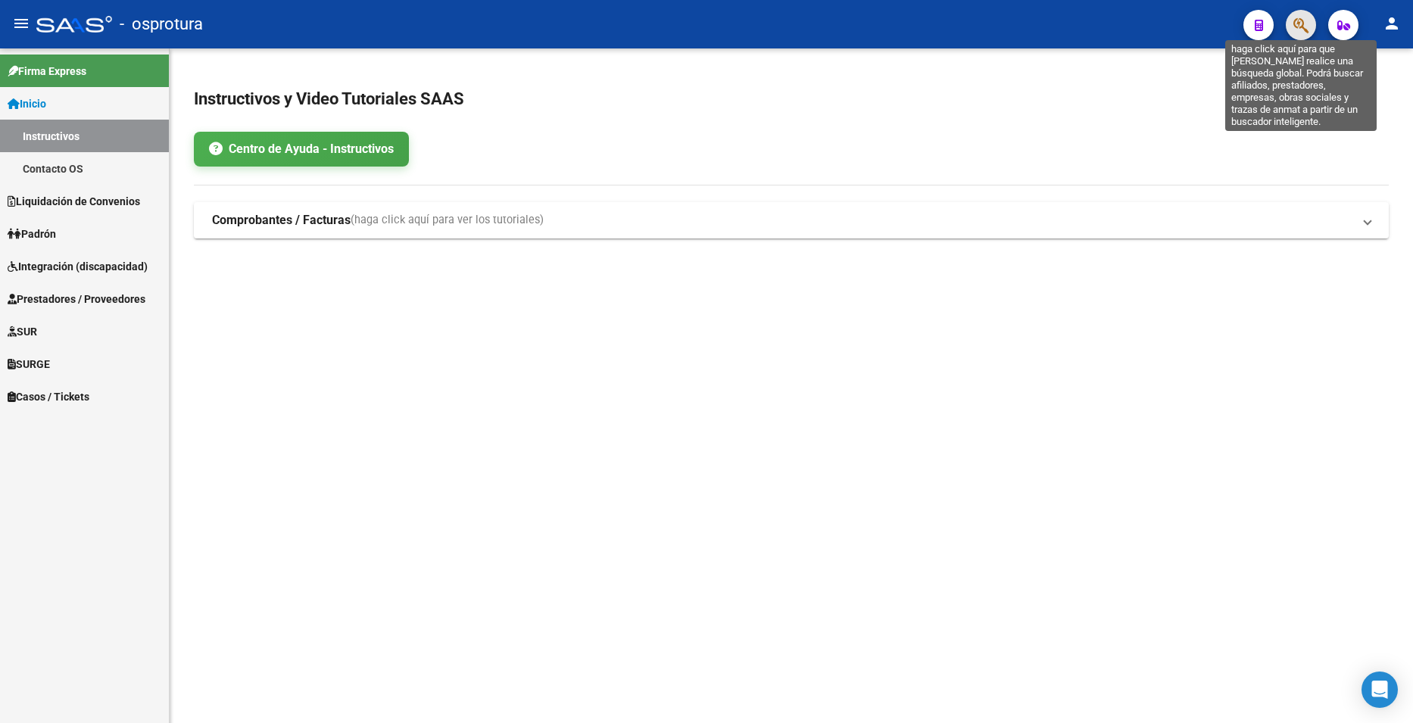
click at [1302, 19] on icon "button" at bounding box center [1301, 25] width 15 height 17
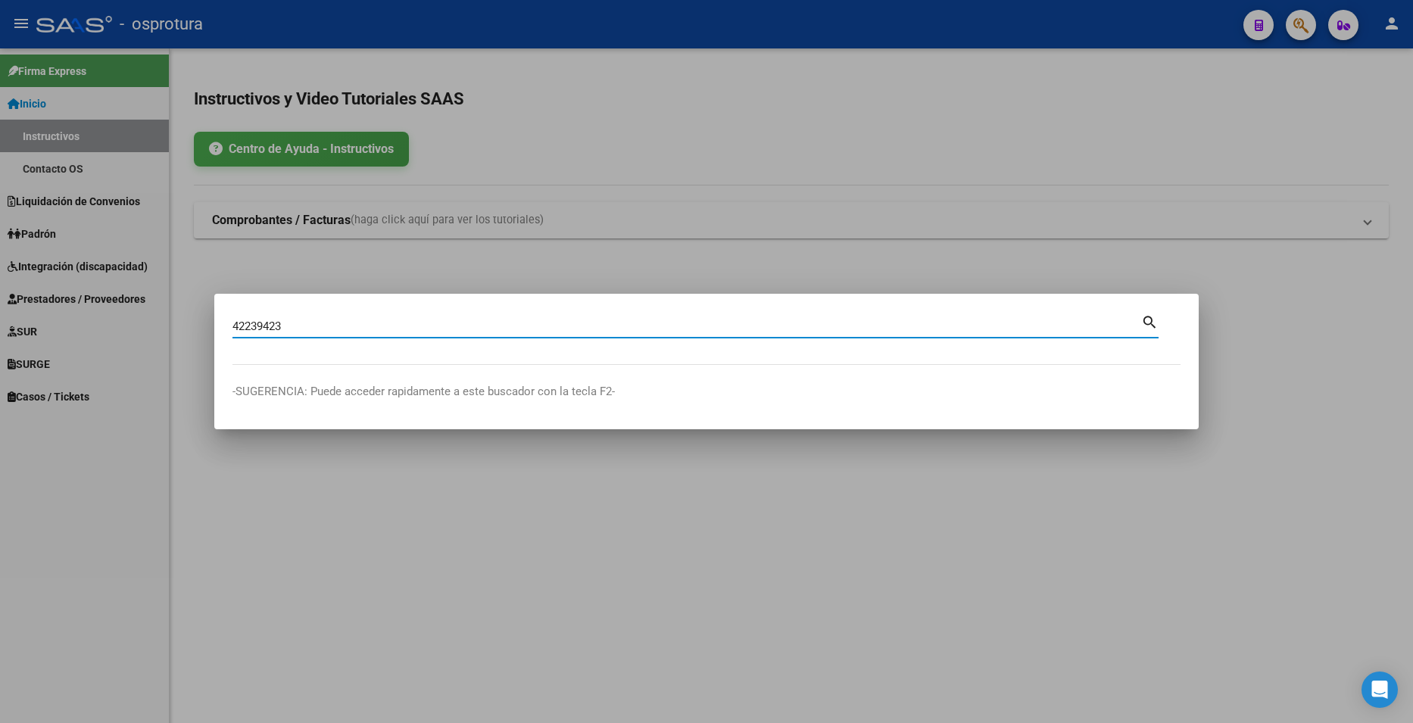
type input "42239423"
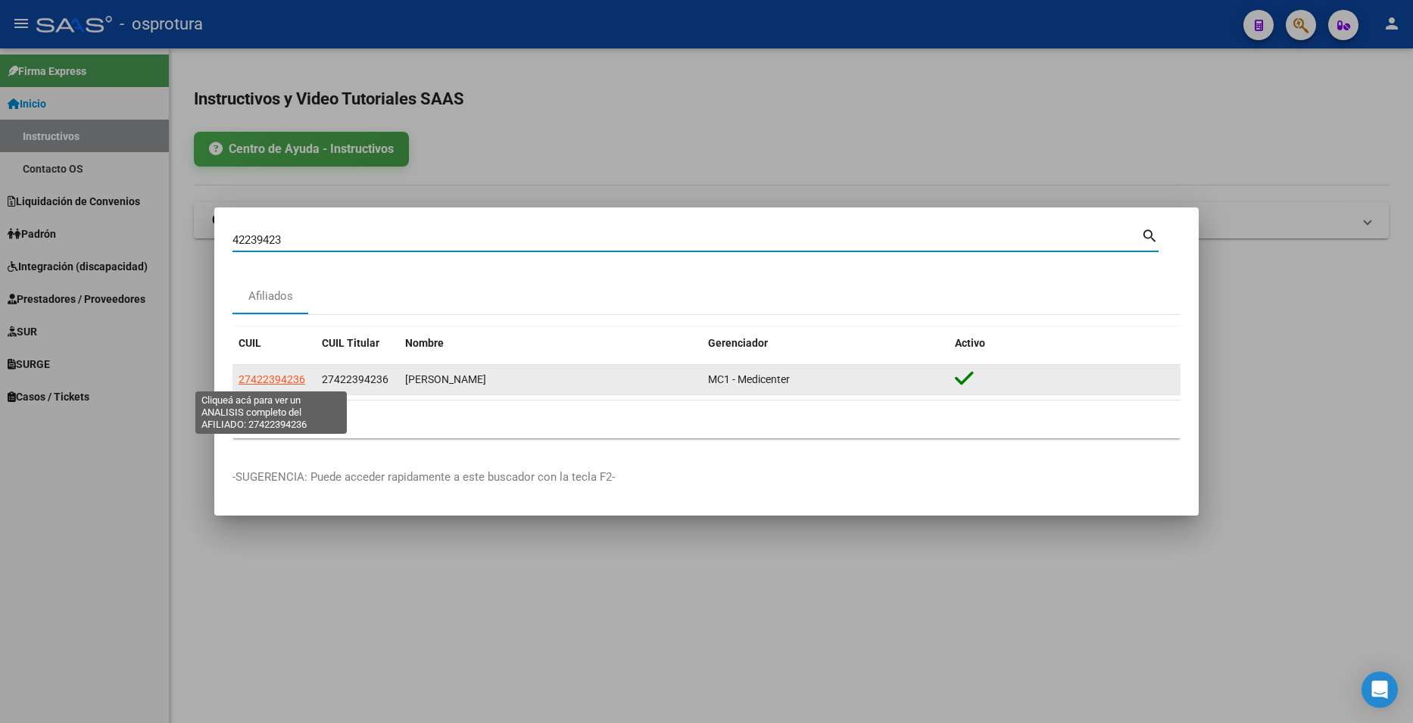
click at [265, 379] on span "27422394236" at bounding box center [272, 379] width 67 height 12
type textarea "27422394236"
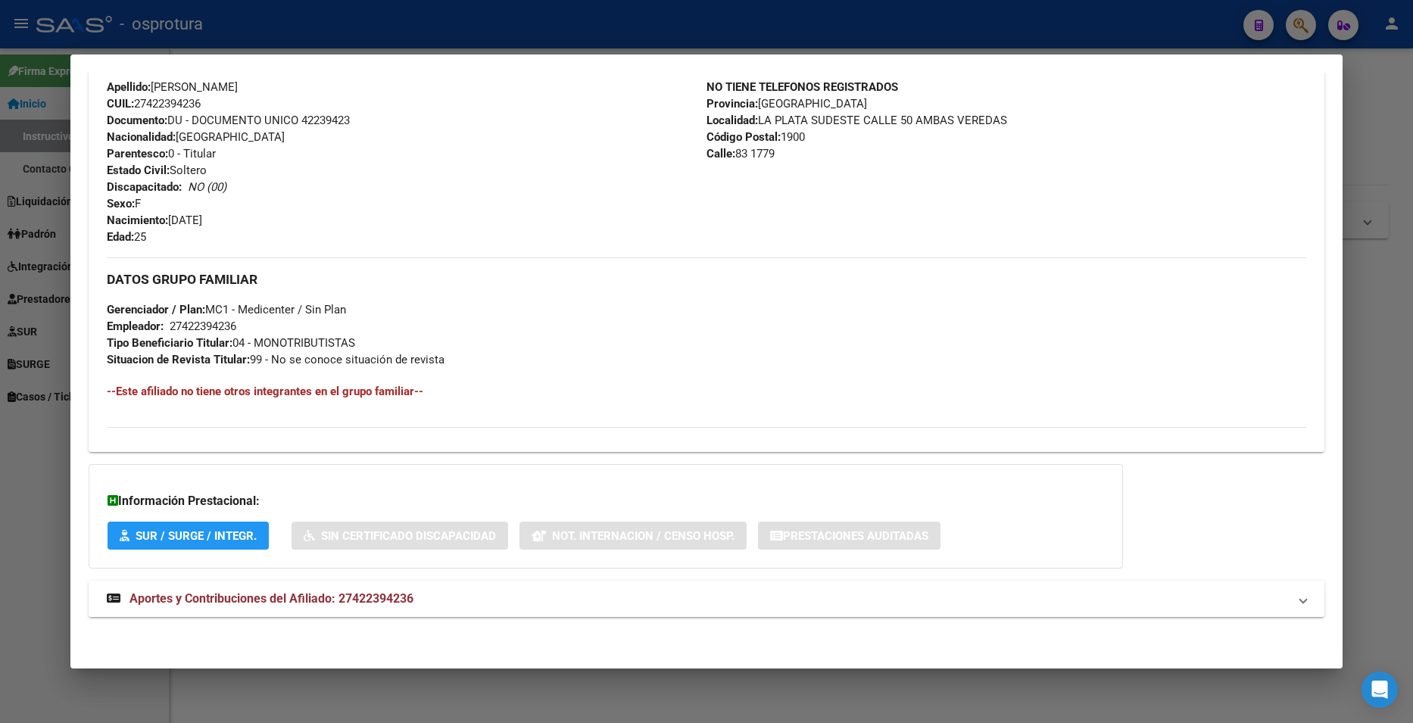
click at [456, 599] on mat-panel-title "Aportes y Contribuciones del Afiliado: 27422394236" at bounding box center [697, 599] width 1181 height 18
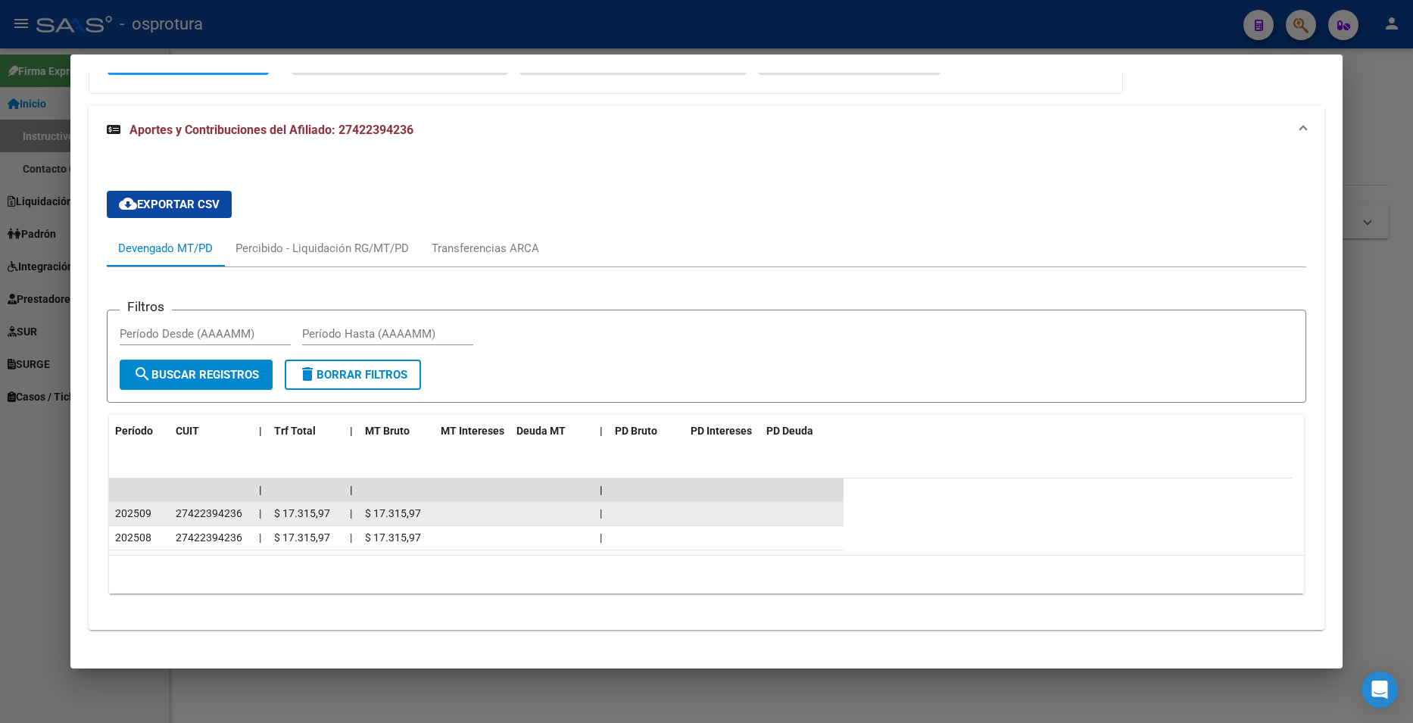
scroll to position [999, 0]
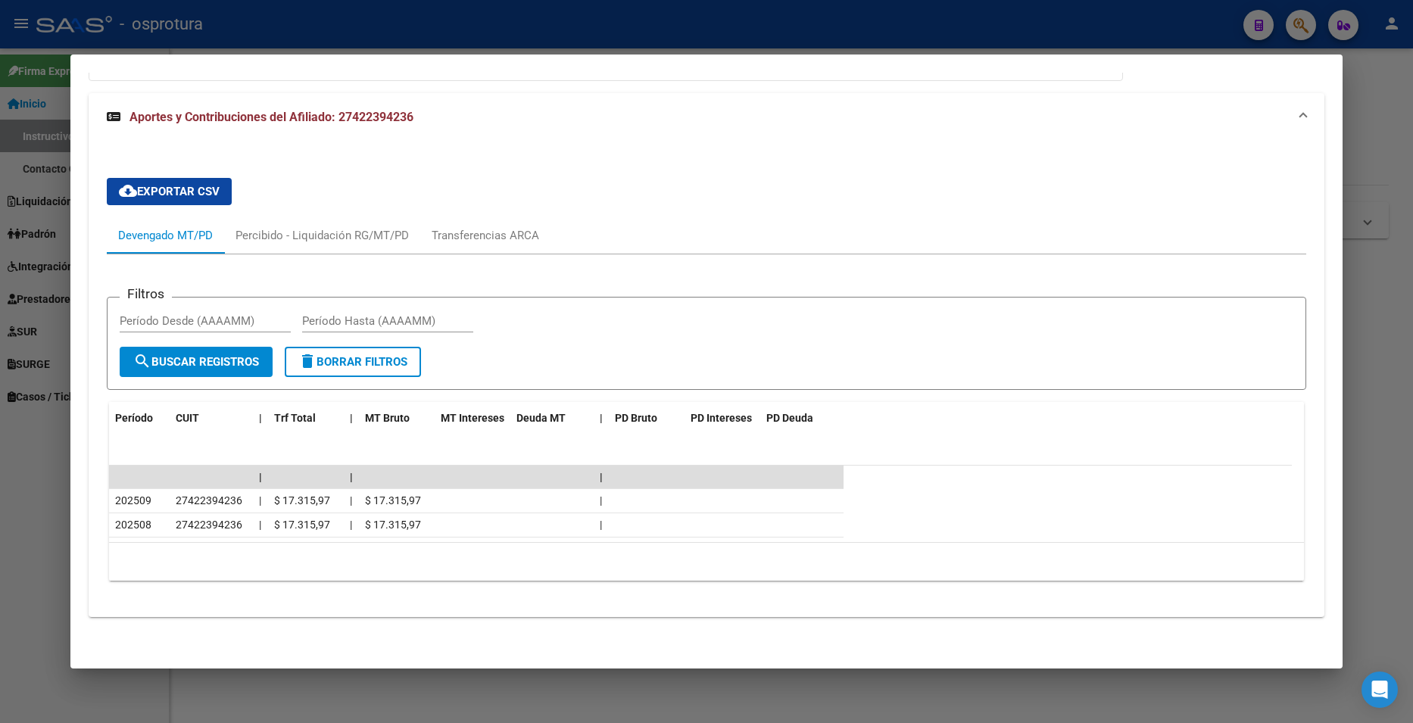
click at [1387, 165] on div at bounding box center [706, 361] width 1413 height 723
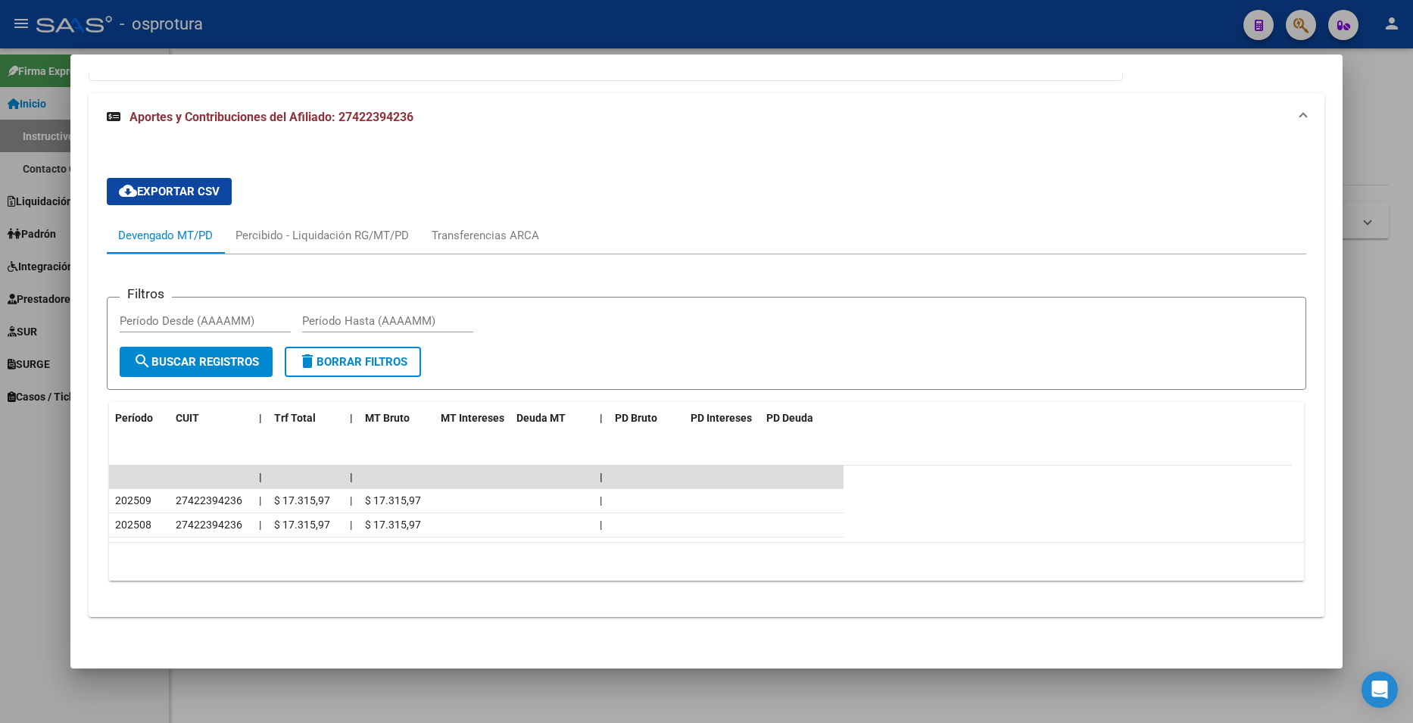
click at [1387, 165] on div at bounding box center [706, 361] width 1413 height 723
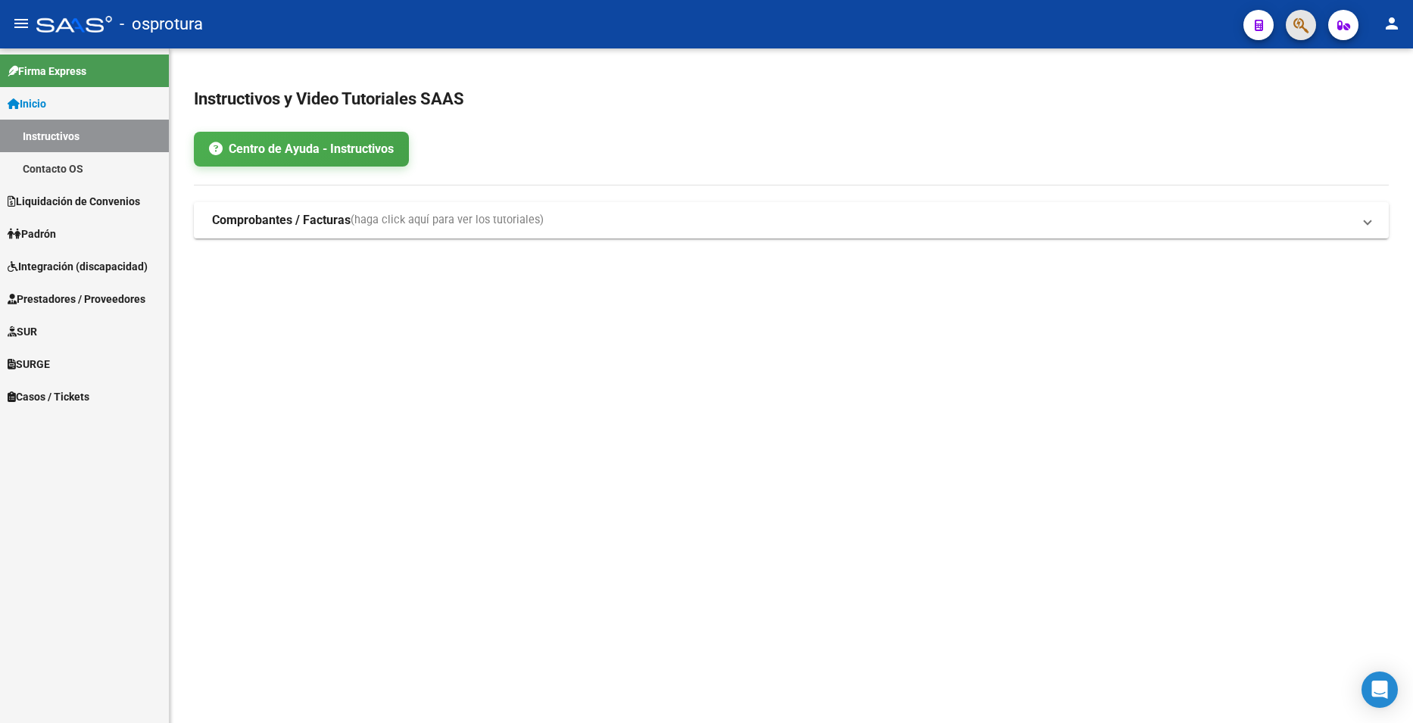
click at [1303, 38] on span "button" at bounding box center [1301, 25] width 15 height 31
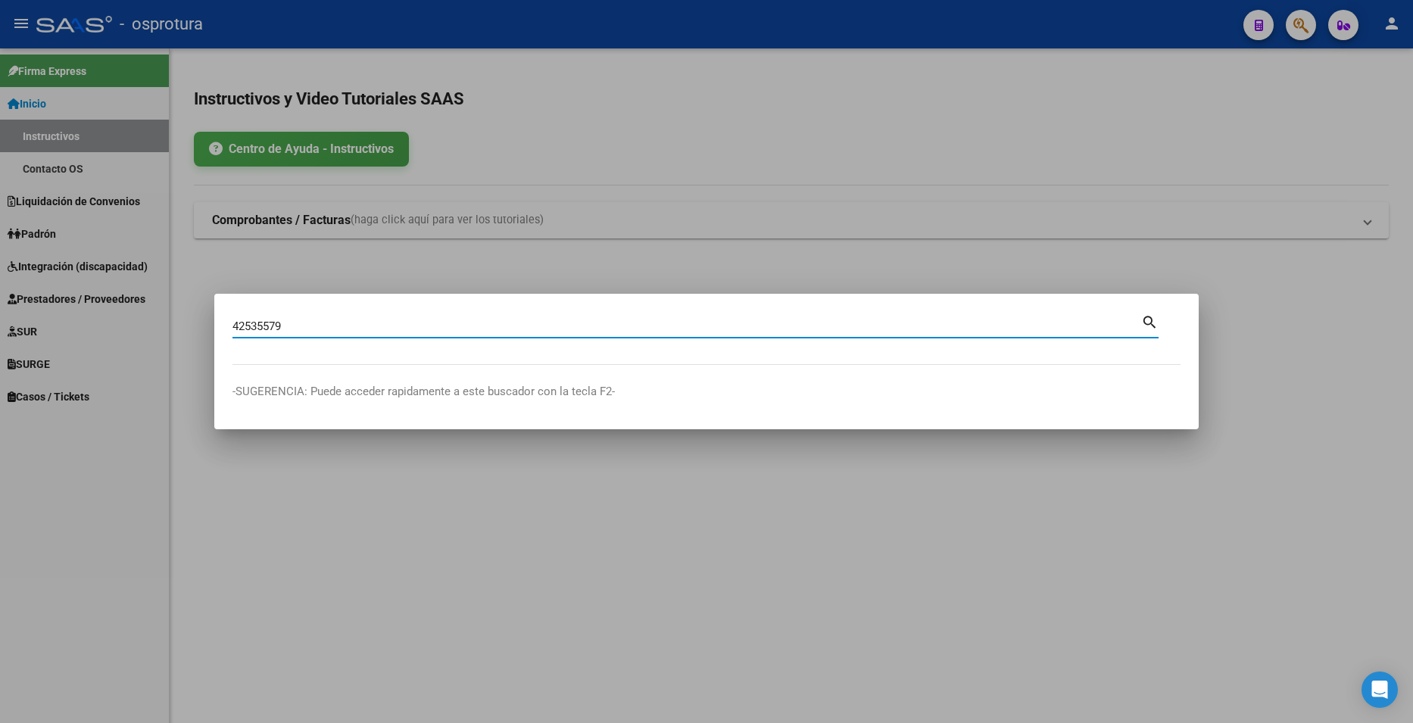
type input "42535579"
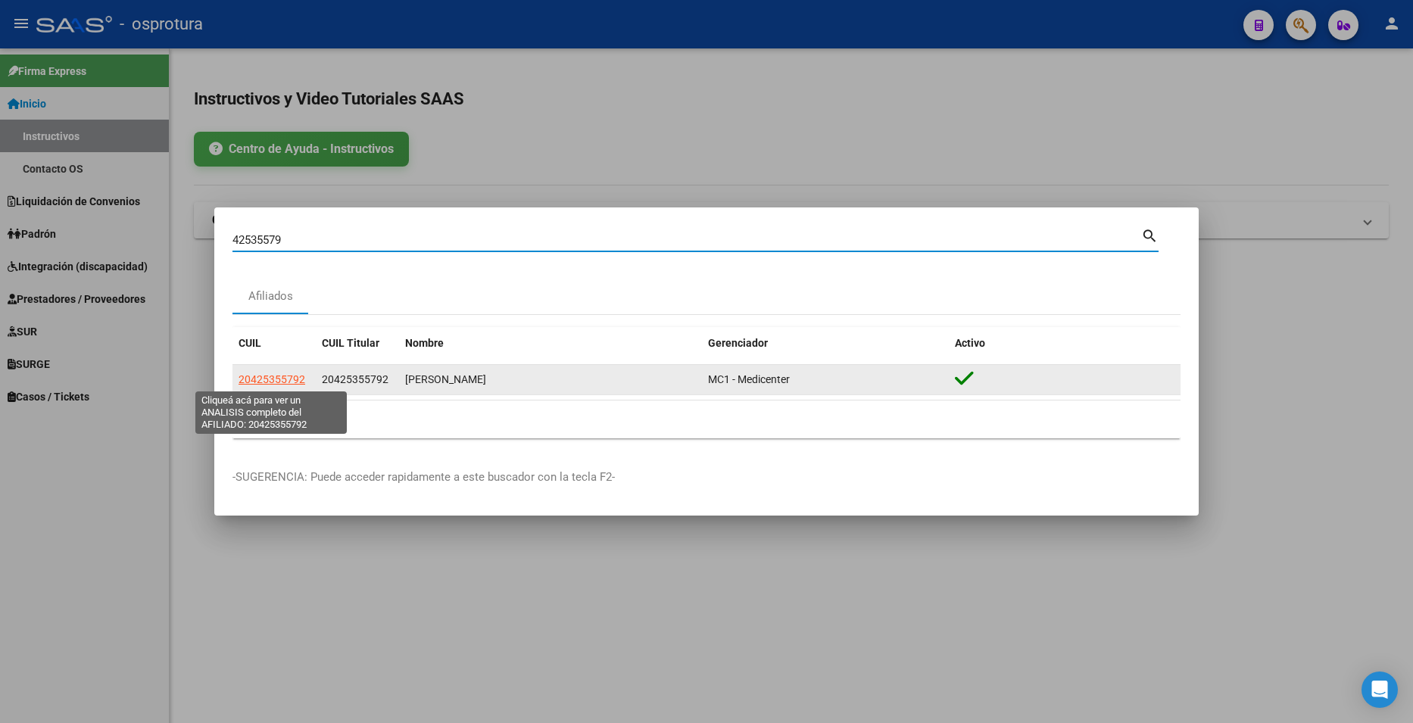
click at [267, 376] on span "20425355792" at bounding box center [272, 379] width 67 height 12
type textarea "20425355792"
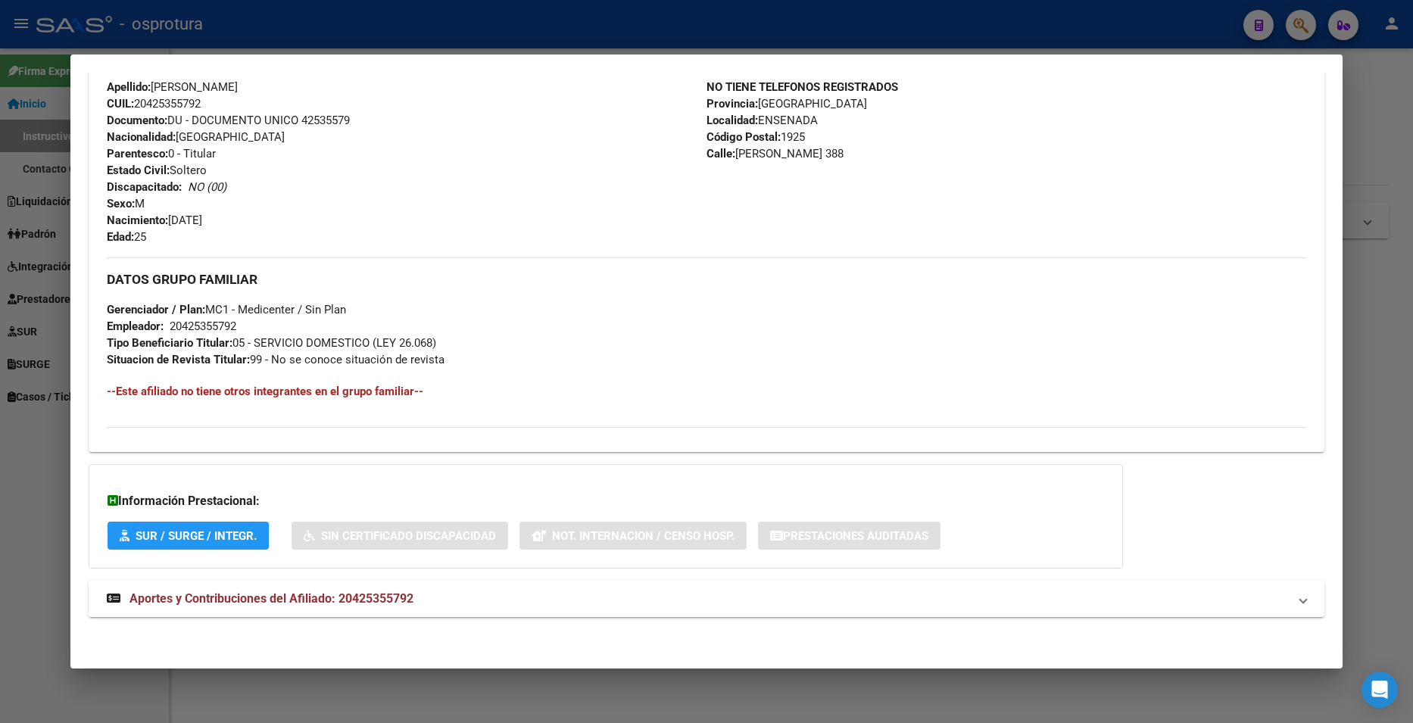
click at [529, 600] on mat-panel-title "Aportes y Contribuciones del Afiliado: 20425355792" at bounding box center [697, 599] width 1181 height 18
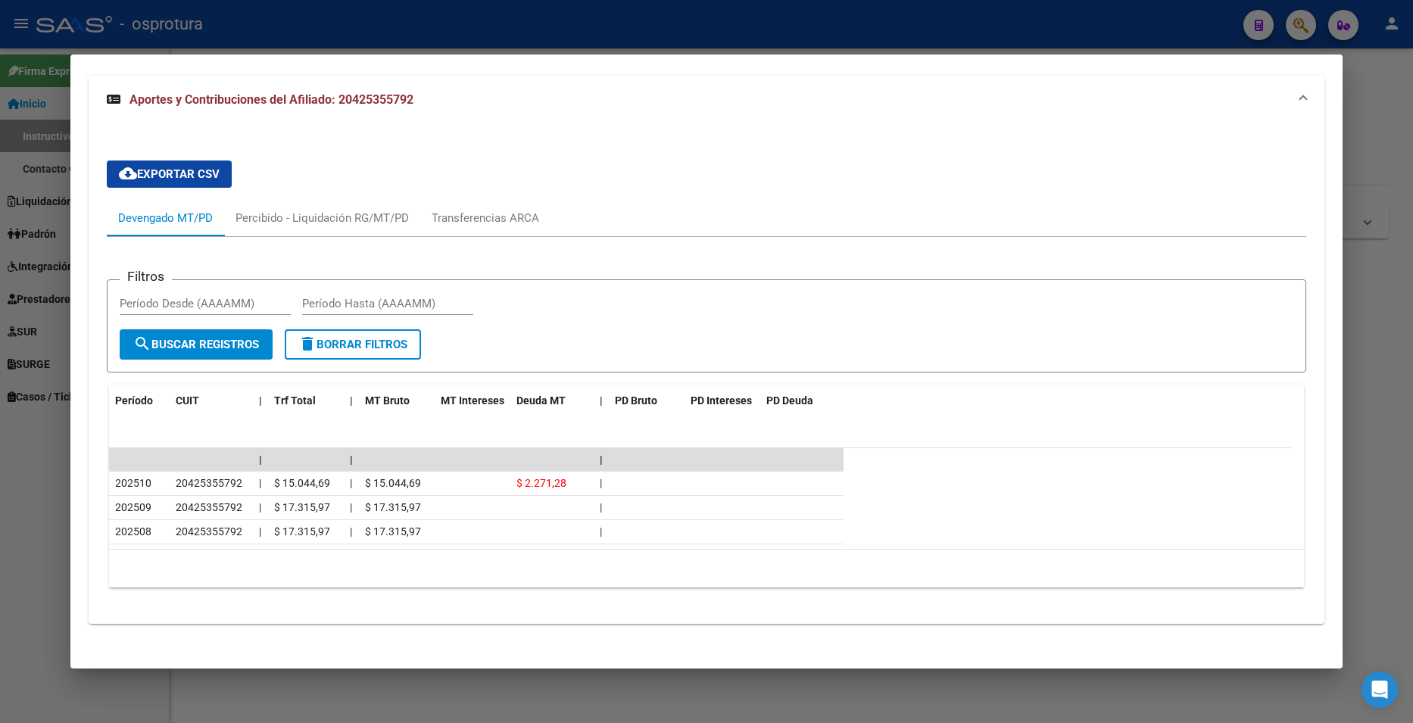
scroll to position [1023, 0]
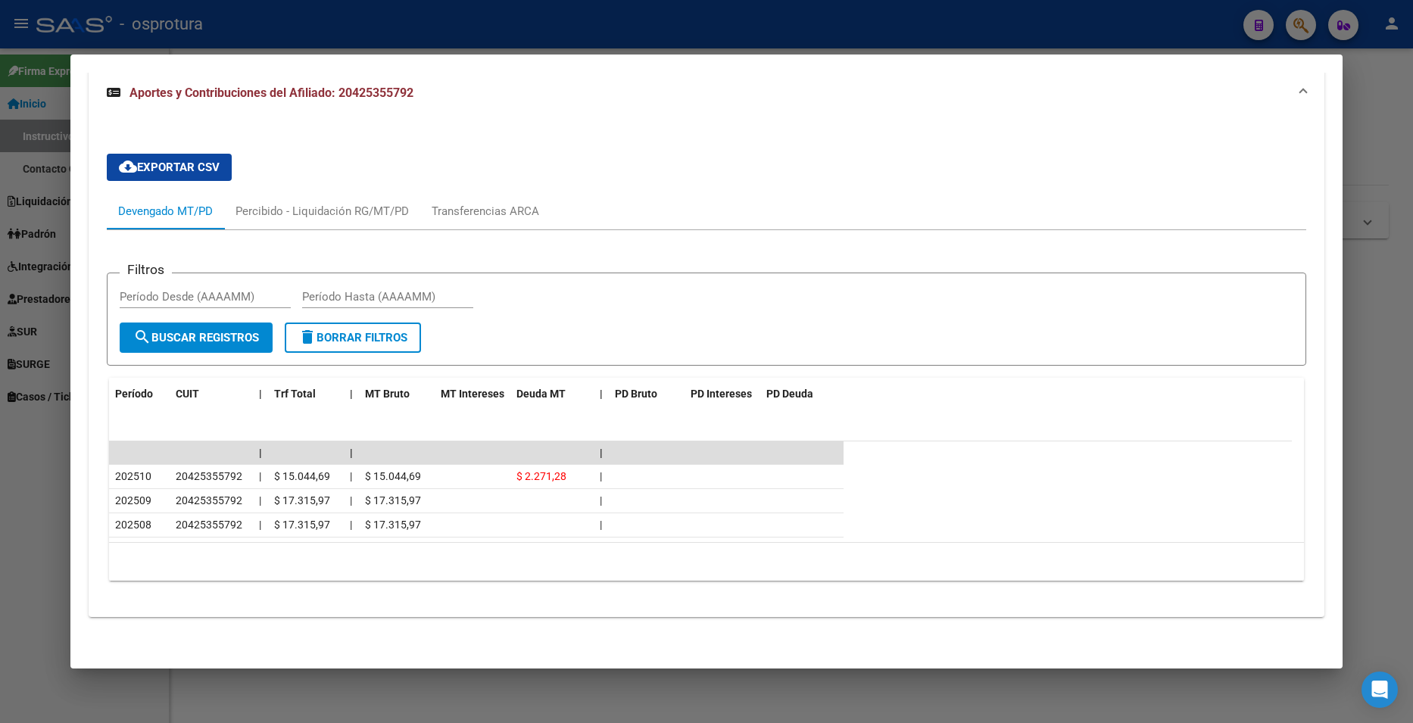
click at [1385, 140] on div at bounding box center [706, 361] width 1413 height 723
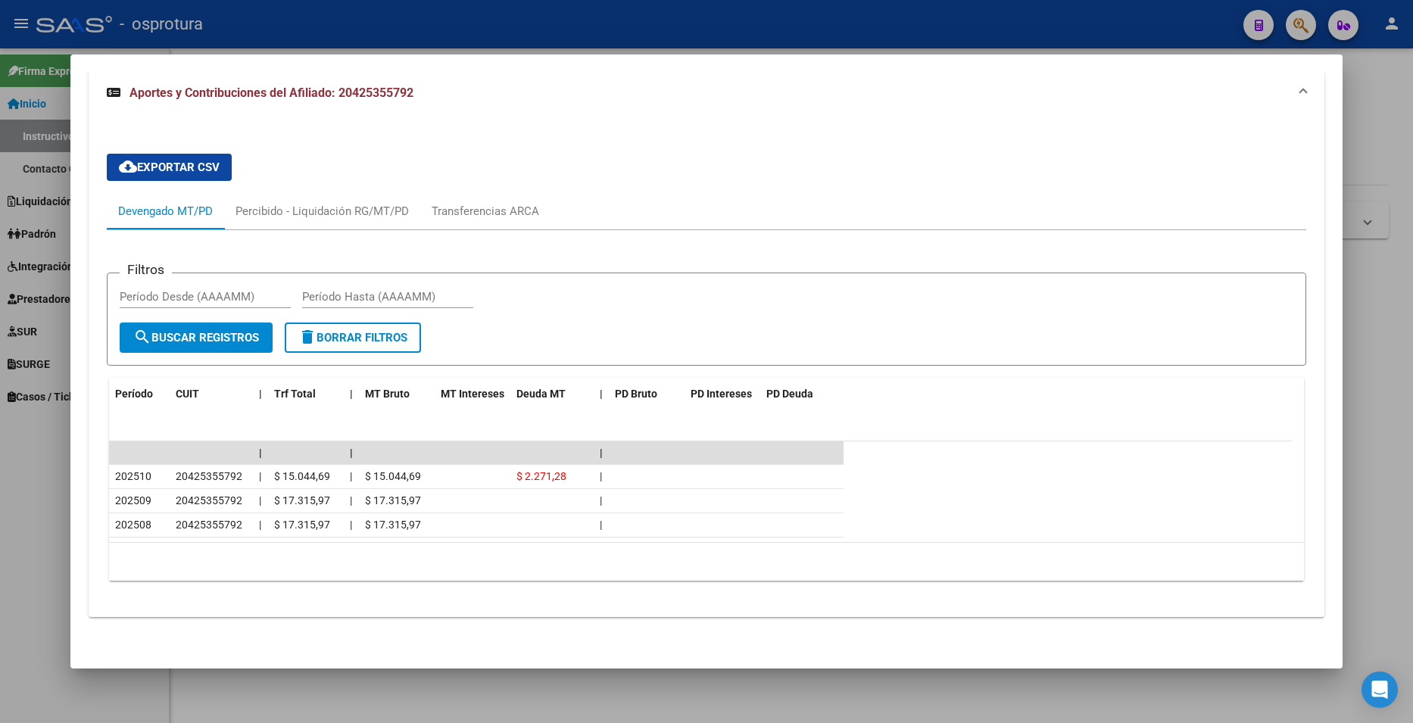
drag, startPoint x: 1385, startPoint y: 139, endPoint x: 1295, endPoint y: 39, distance: 134.6
click at [1383, 136] on div at bounding box center [706, 361] width 1413 height 723
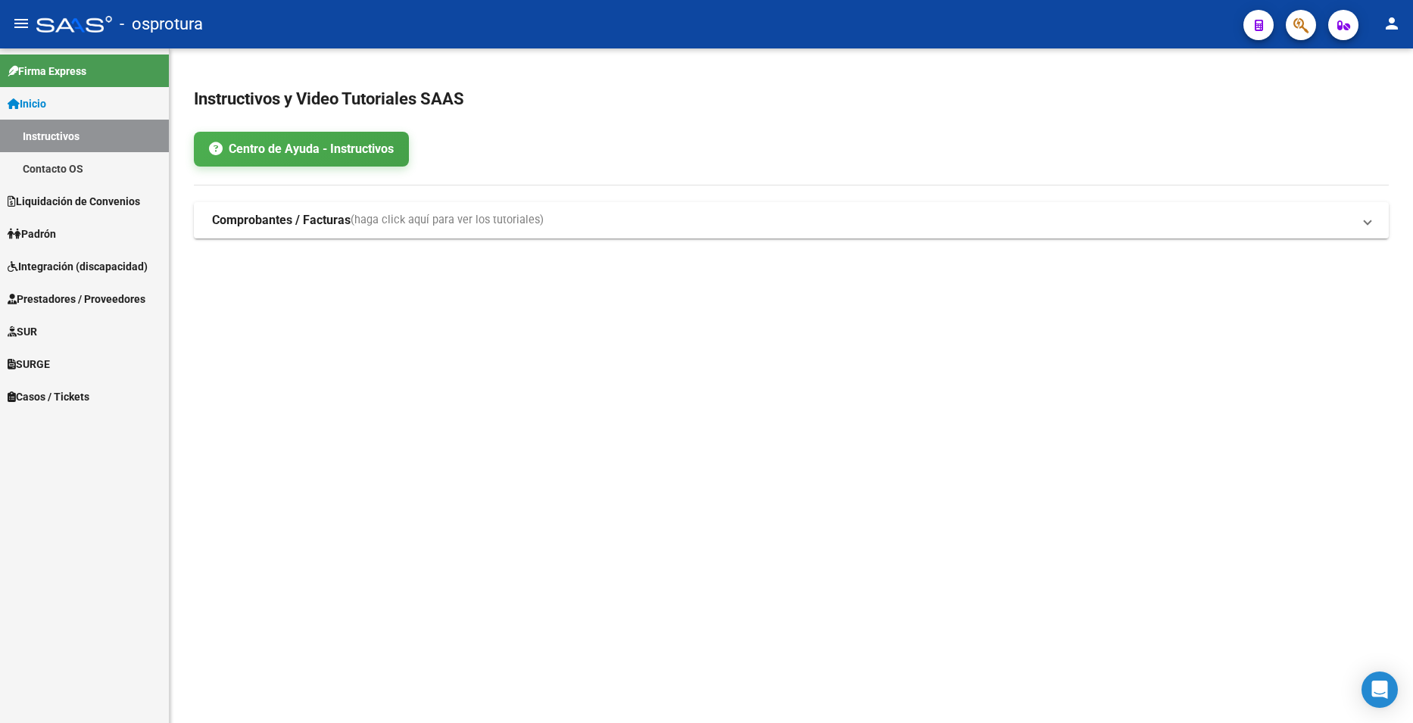
click at [1287, 25] on button "button" at bounding box center [1301, 25] width 30 height 30
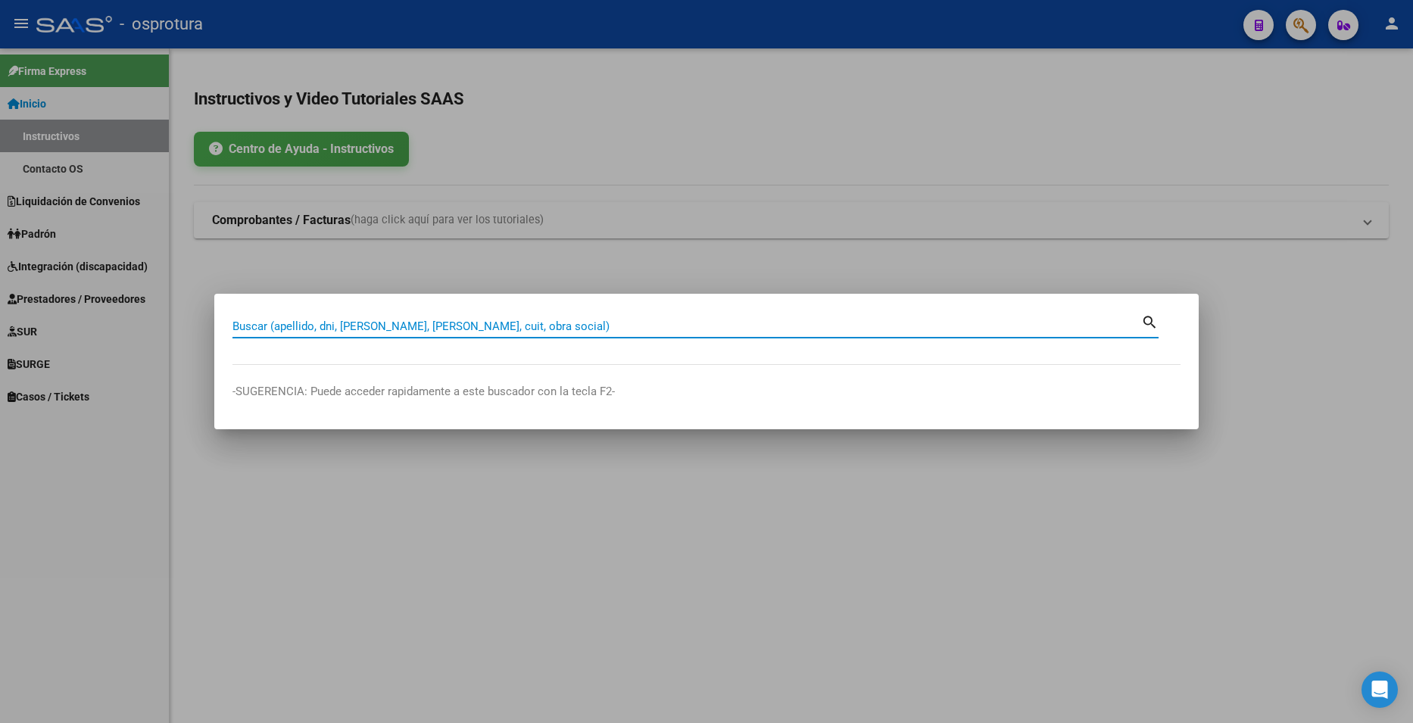
paste input "44264126"
type input "44264126"
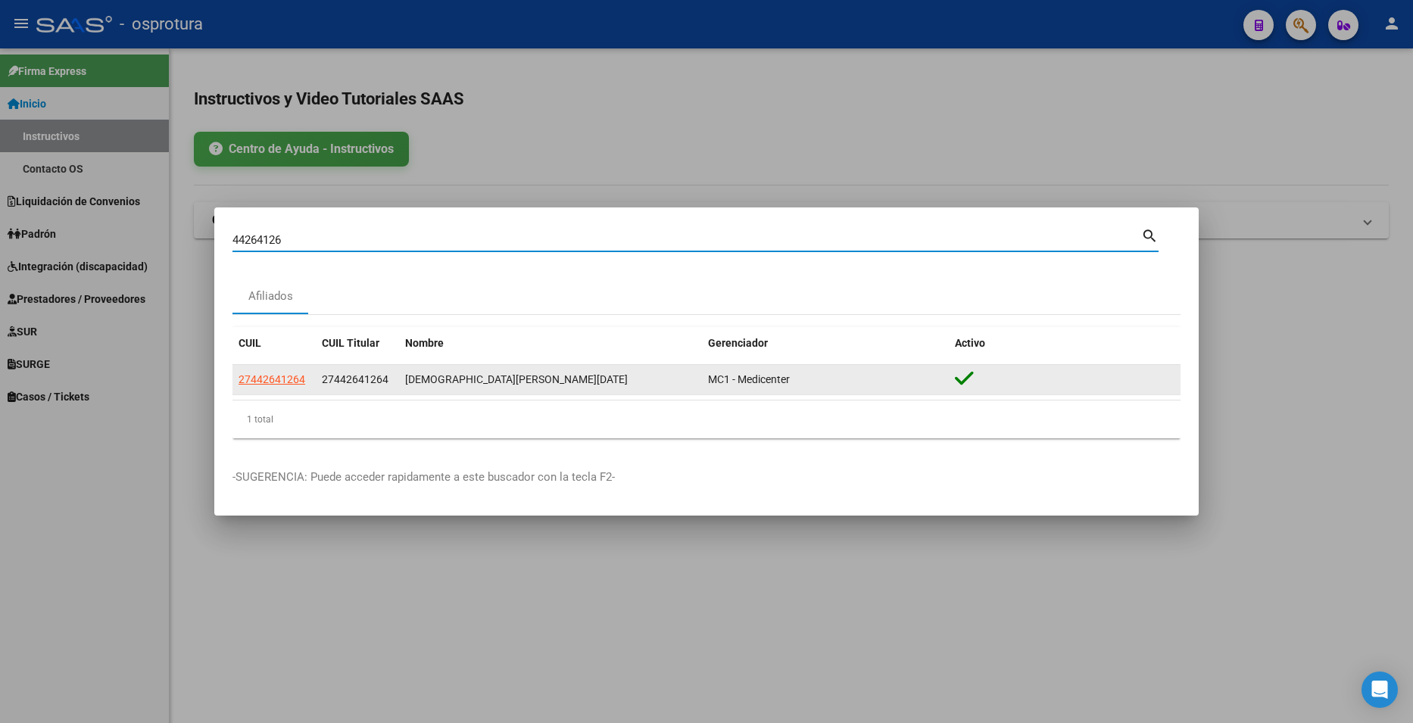
click at [282, 368] on datatable-body-cell "27442641264" at bounding box center [274, 380] width 83 height 30
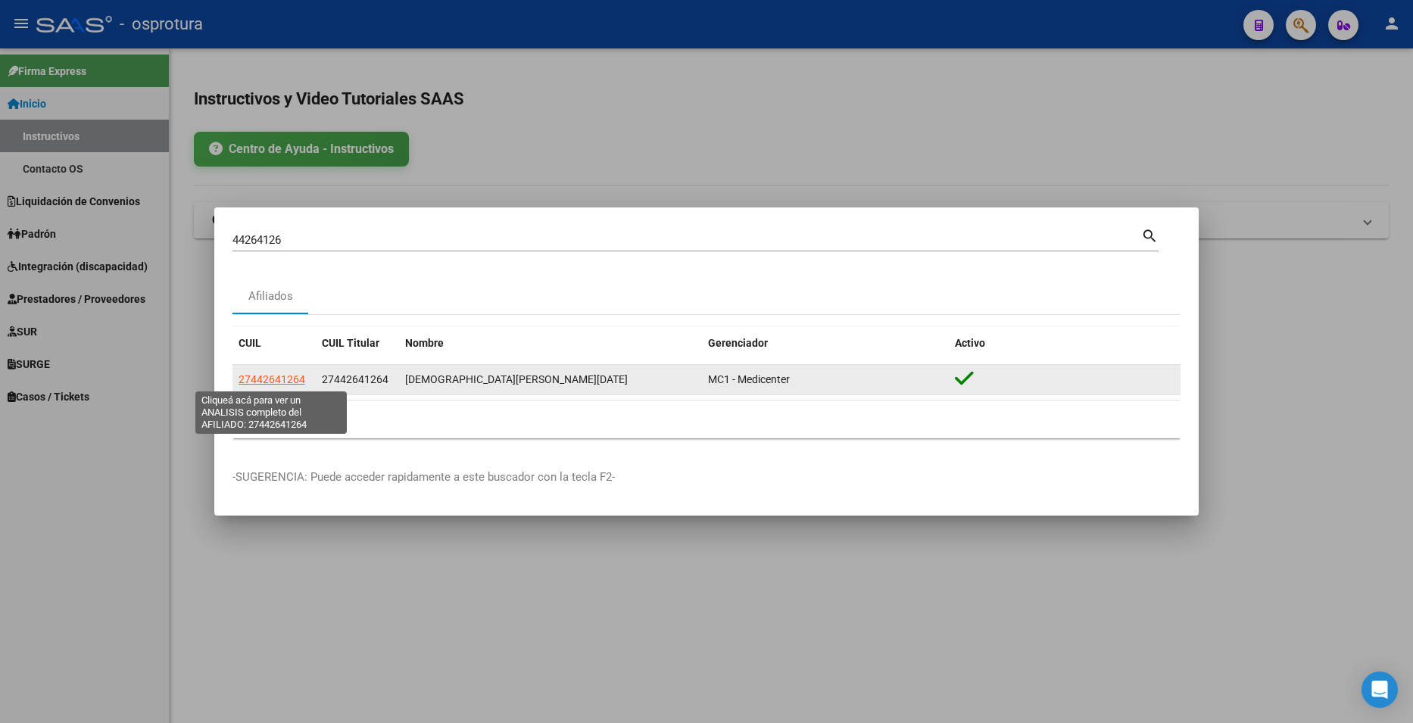
click at [285, 382] on span "27442641264" at bounding box center [272, 379] width 67 height 12
type textarea "27442641264"
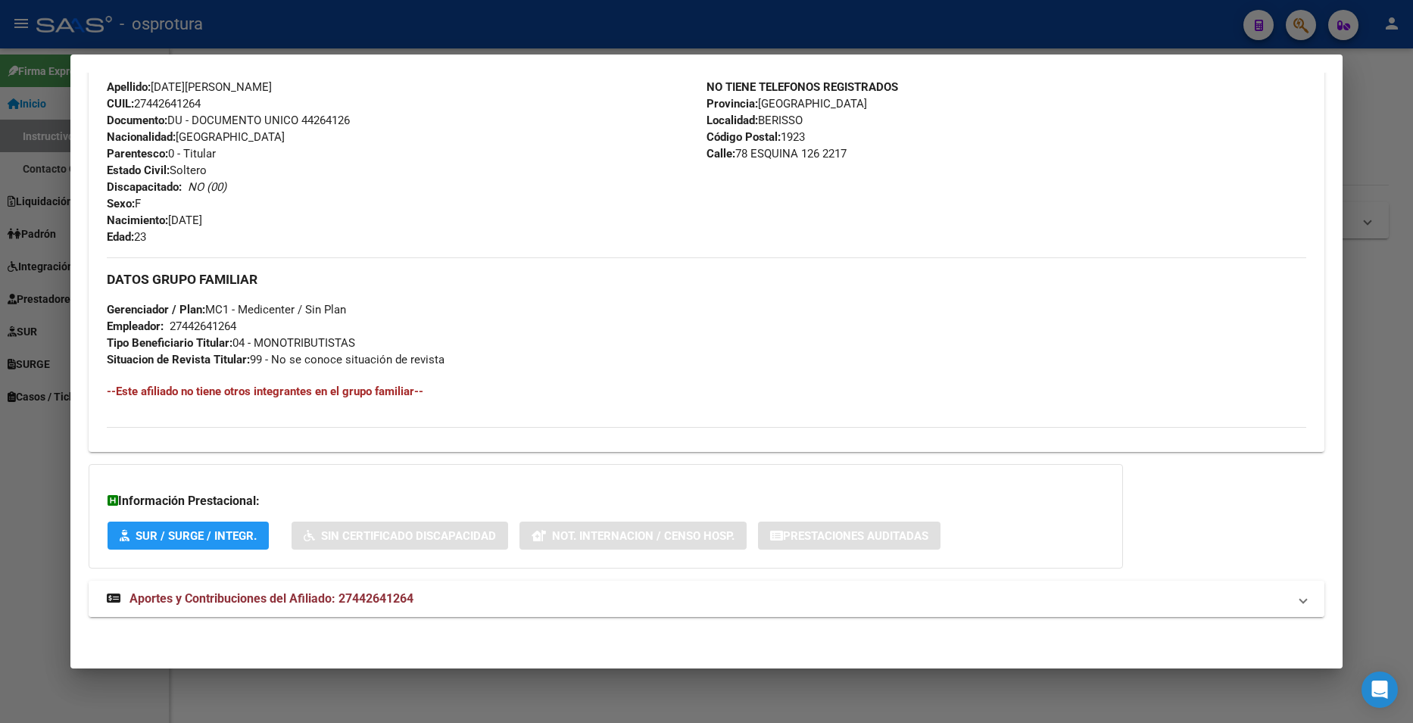
click at [473, 599] on mat-panel-title "Aportes y Contribuciones del Afiliado: 27442641264" at bounding box center [697, 599] width 1181 height 18
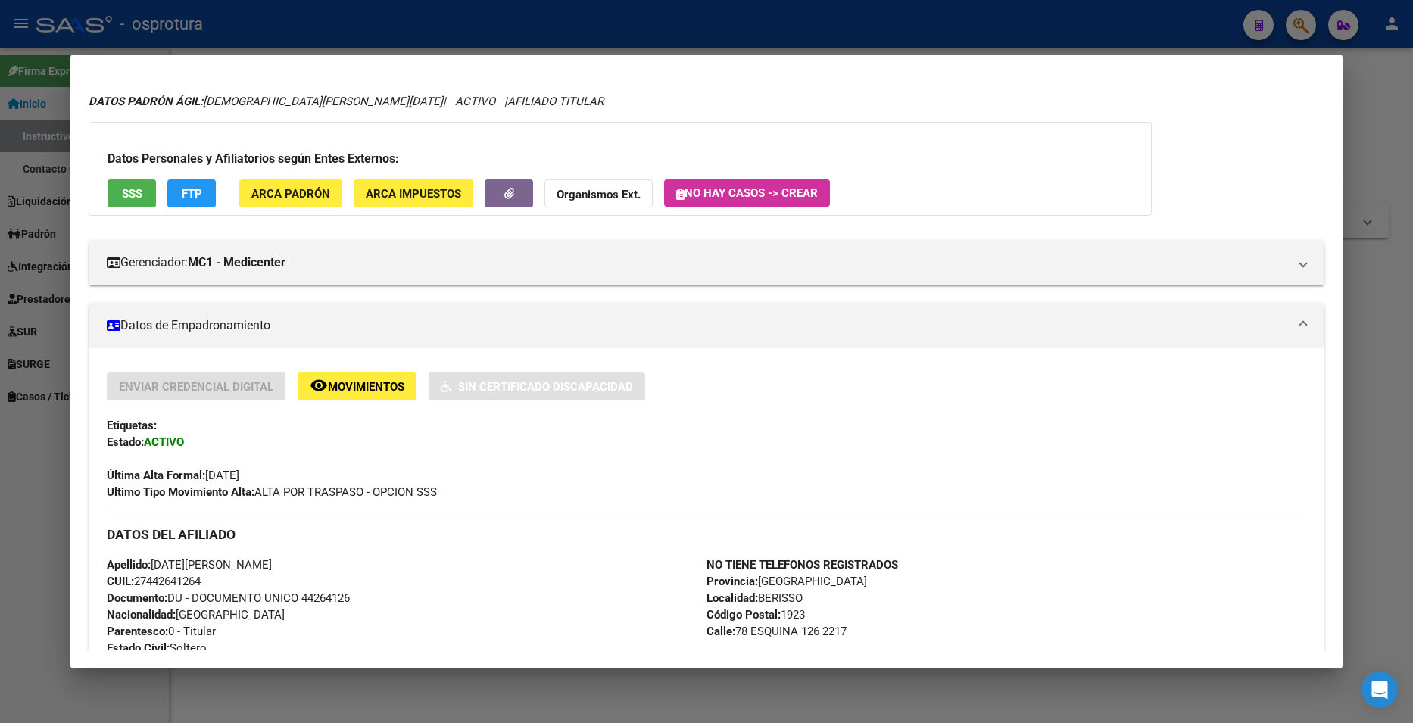
scroll to position [0, 0]
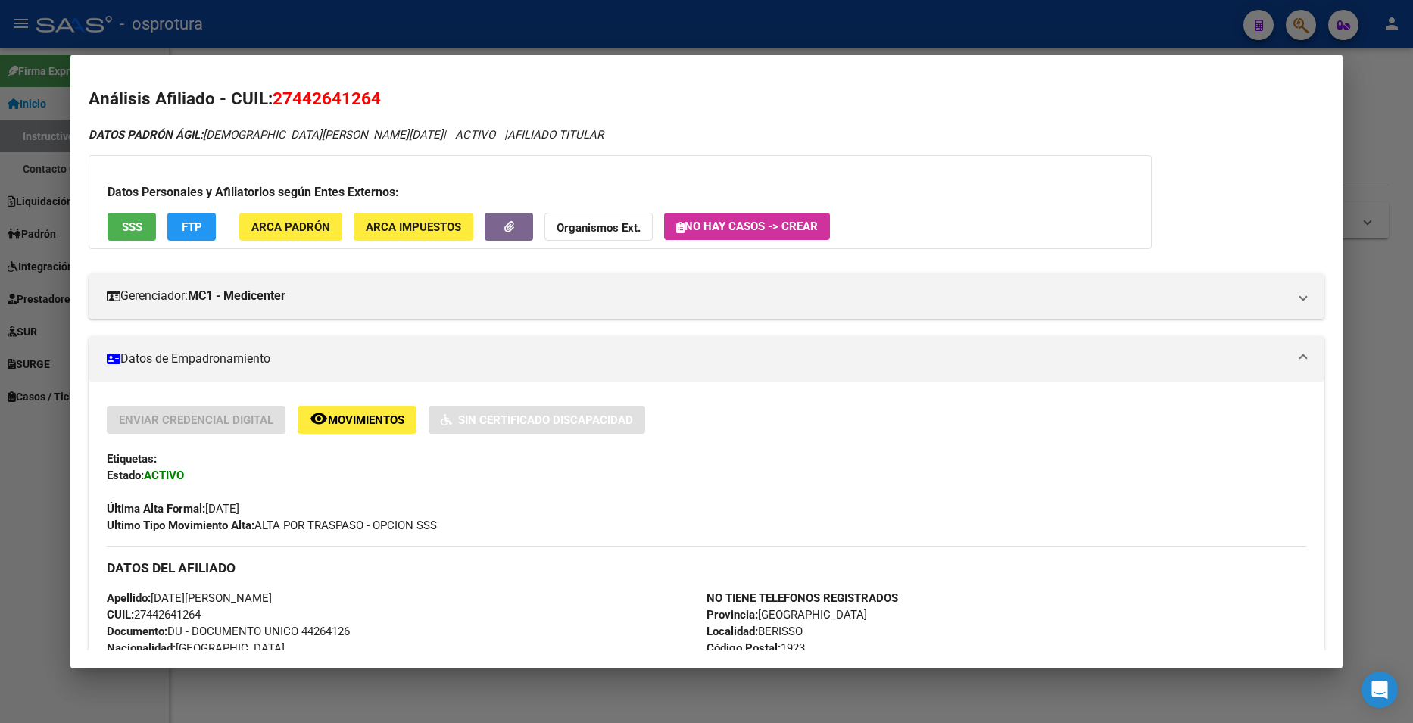
click at [1369, 136] on div at bounding box center [706, 361] width 1413 height 723
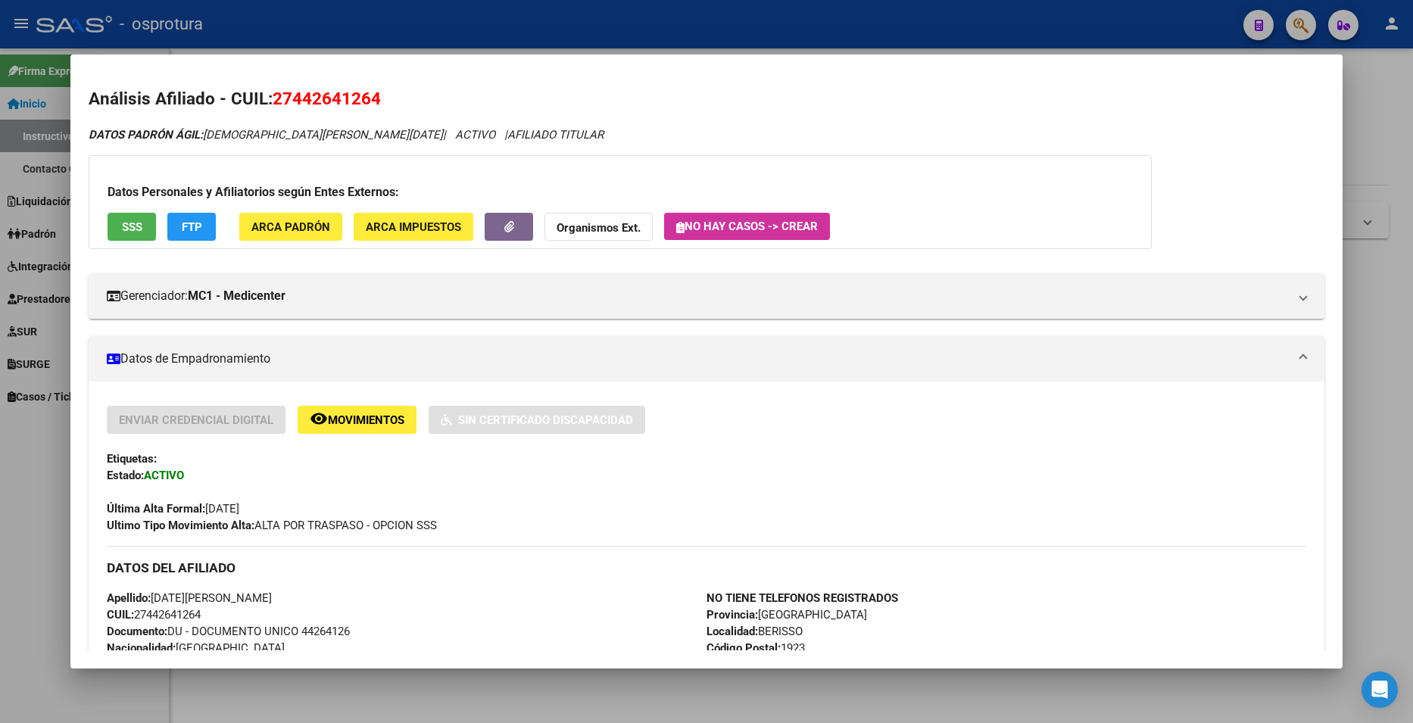
drag, startPoint x: 1369, startPoint y: 136, endPoint x: 1318, endPoint y: 64, distance: 88.7
click at [1366, 136] on div at bounding box center [706, 361] width 1413 height 723
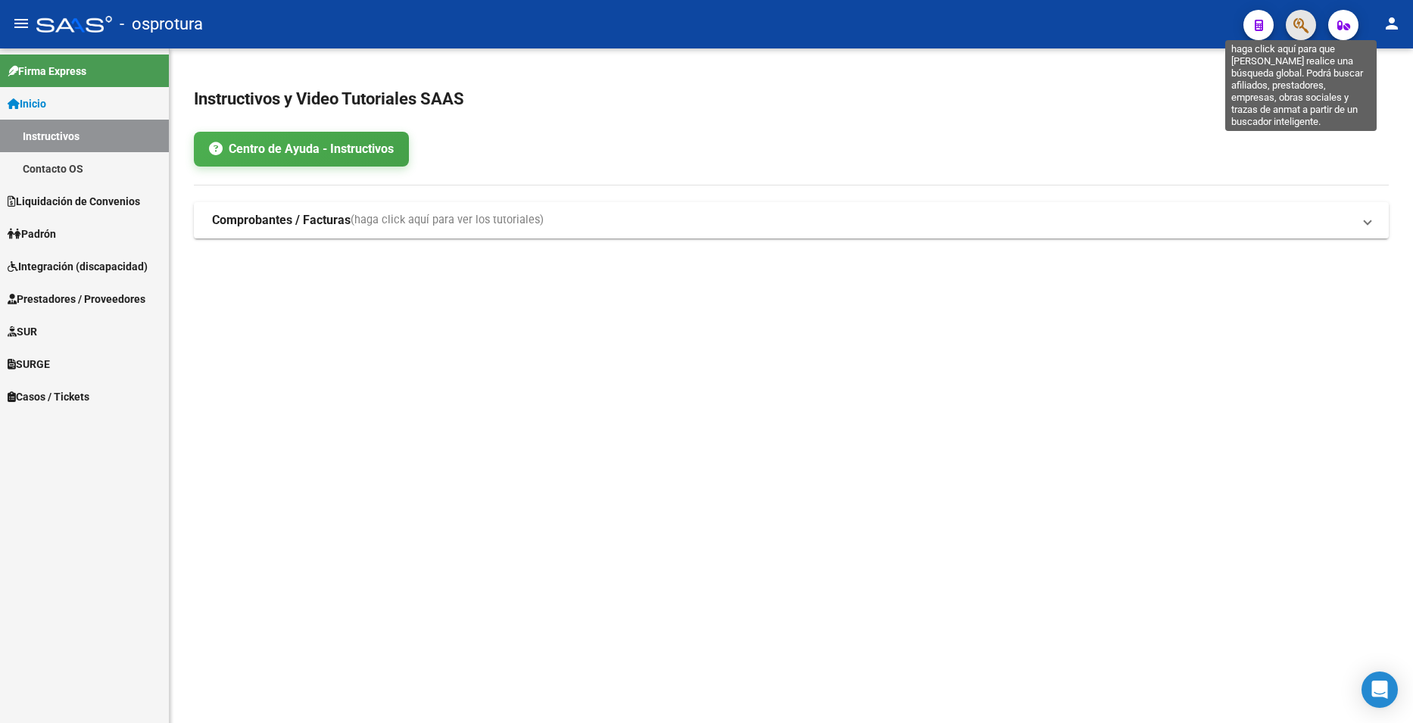
click at [1303, 28] on icon "button" at bounding box center [1301, 25] width 15 height 17
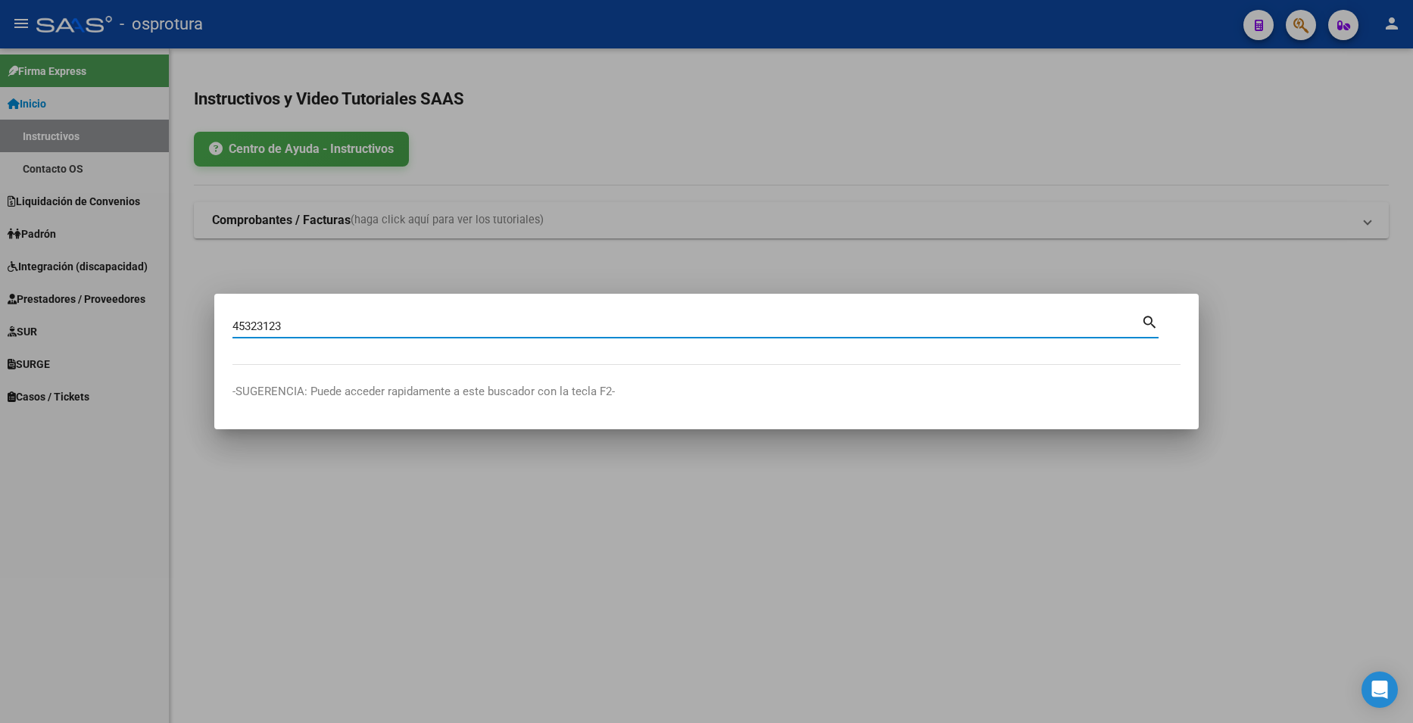
type input "45323123"
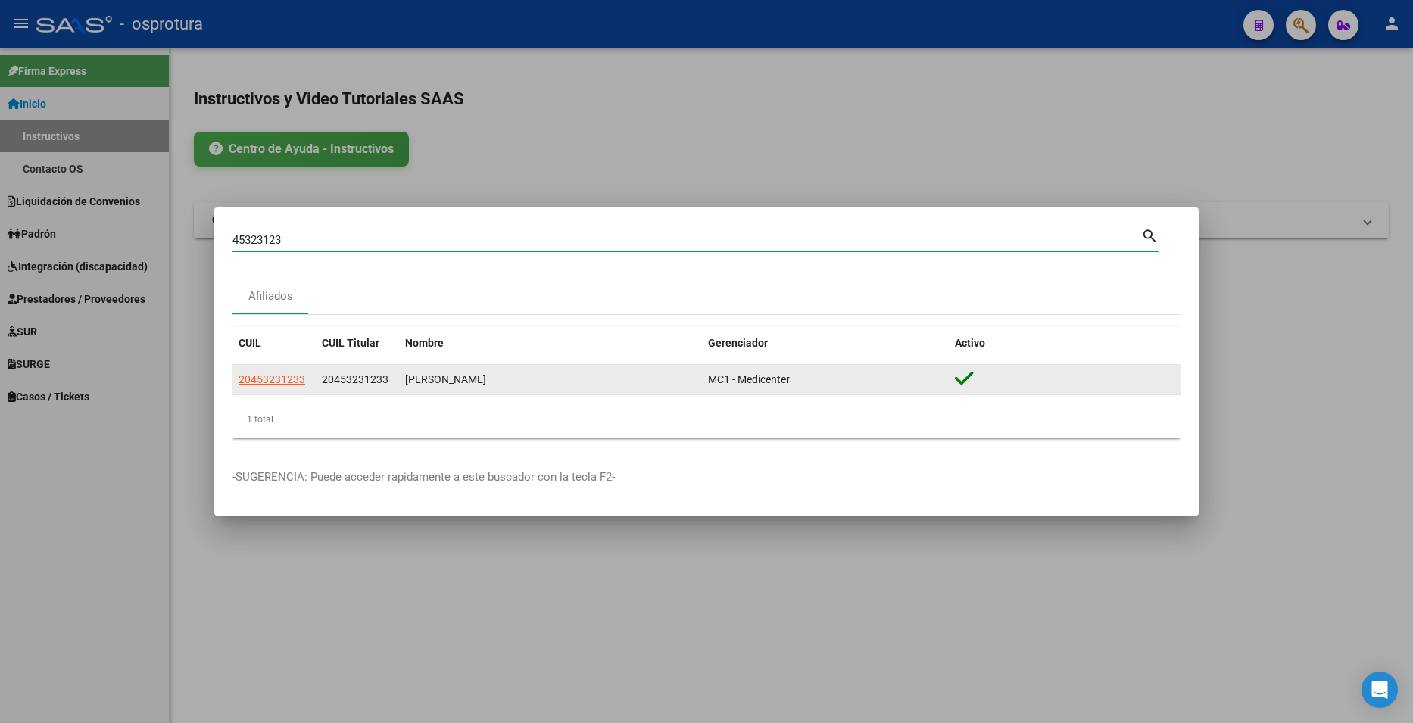
click at [300, 377] on span "20453231233" at bounding box center [272, 379] width 67 height 12
type textarea "20453231233"
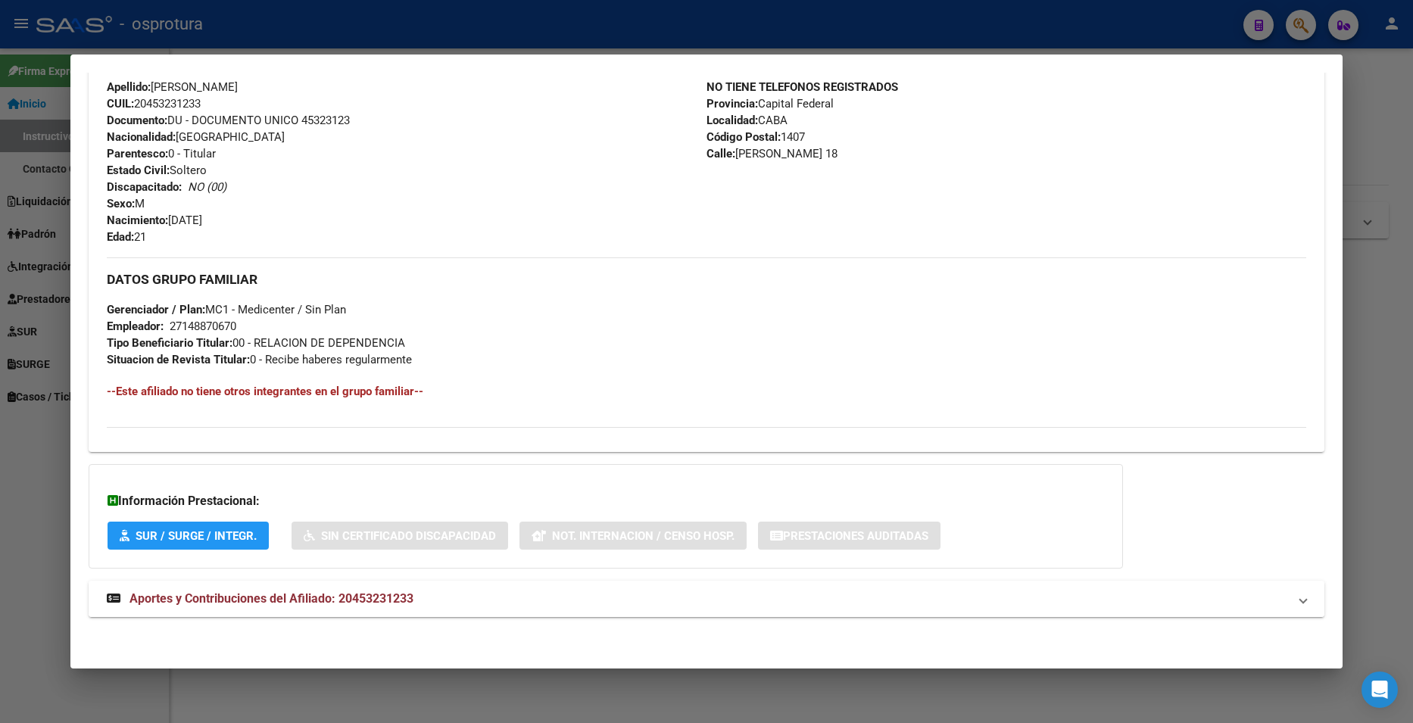
click at [645, 596] on mat-panel-title "Aportes y Contribuciones del Afiliado: 20453231233" at bounding box center [697, 599] width 1181 height 18
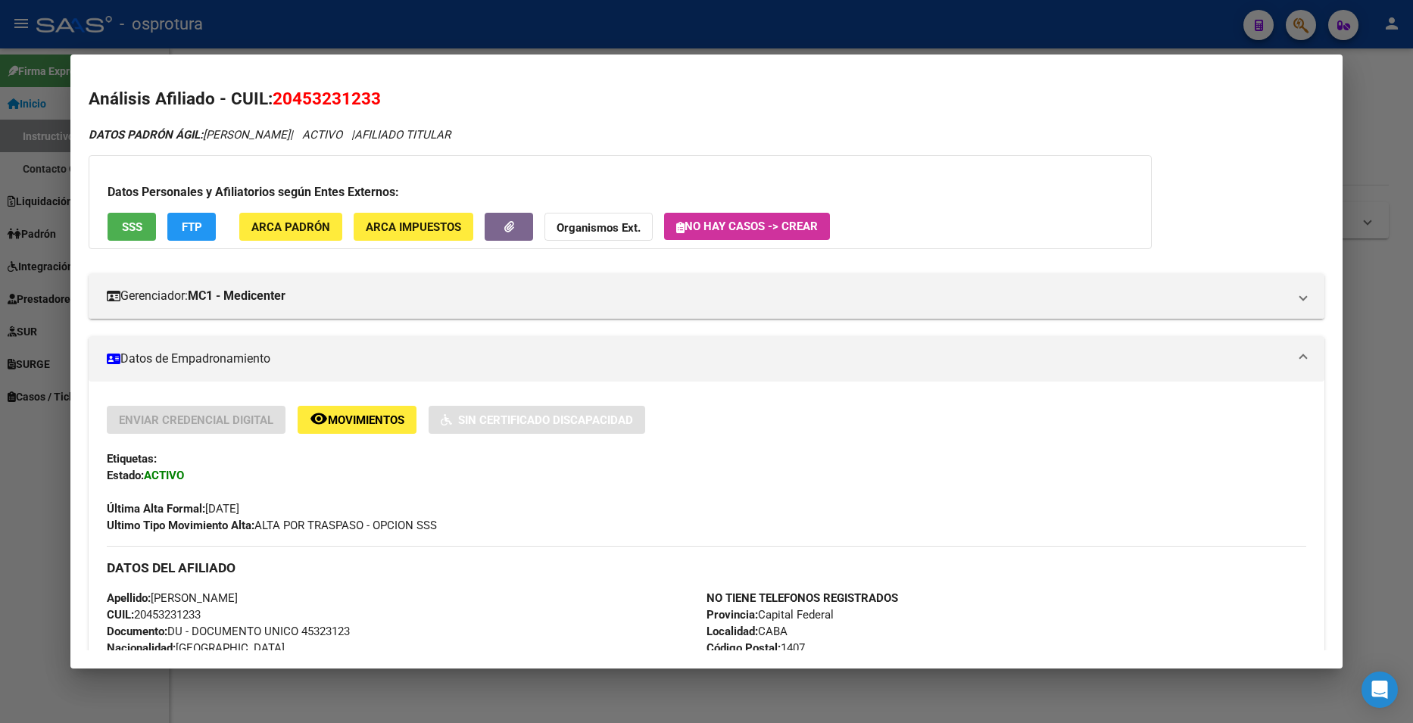
click at [136, 214] on button "SSS" at bounding box center [132, 227] width 48 height 28
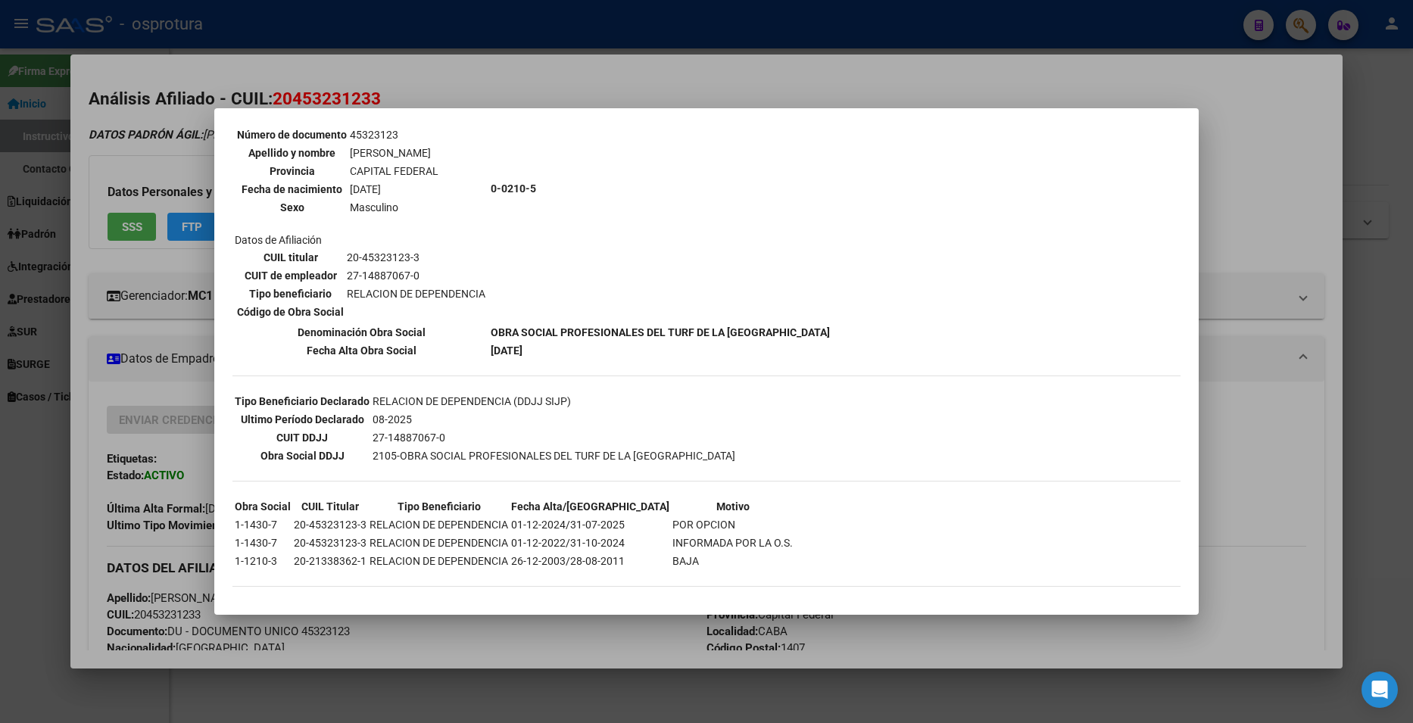
scroll to position [151, 0]
click at [1256, 303] on div at bounding box center [706, 361] width 1413 height 723
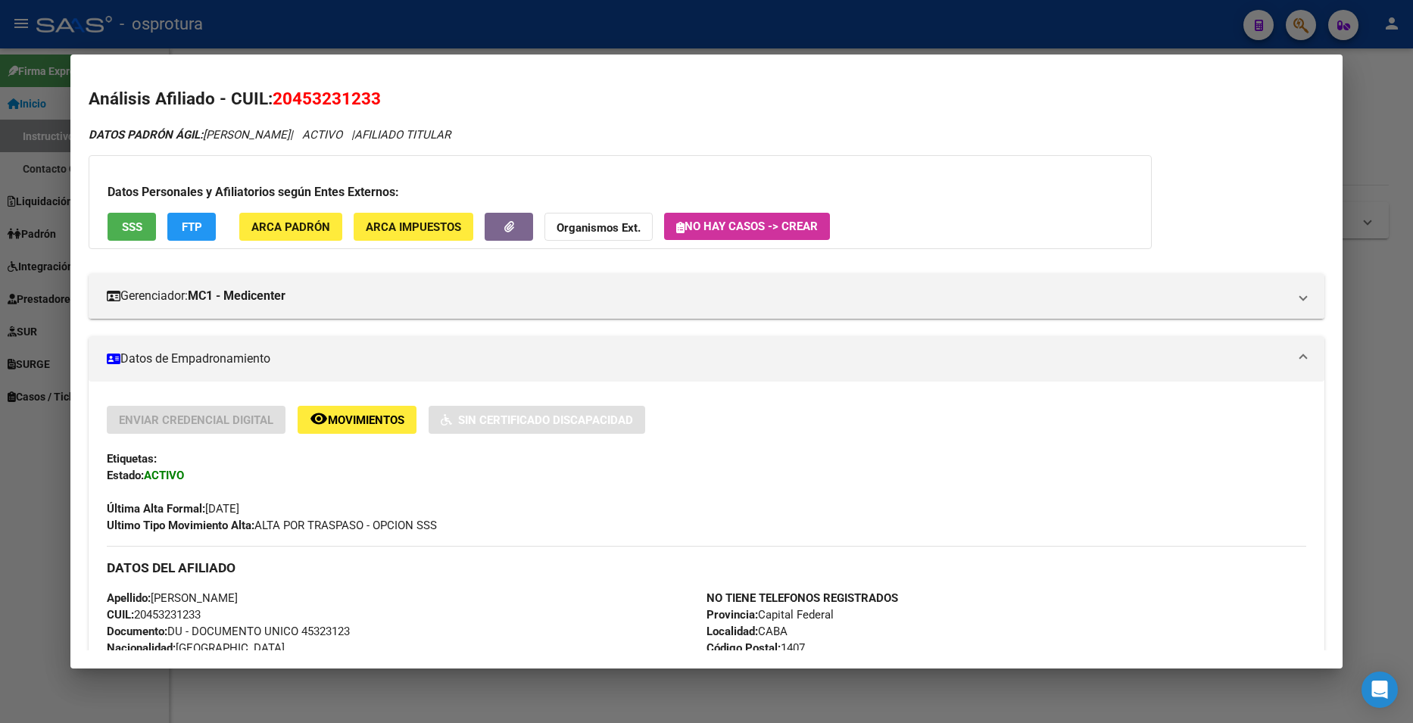
click at [1361, 137] on div at bounding box center [706, 361] width 1413 height 723
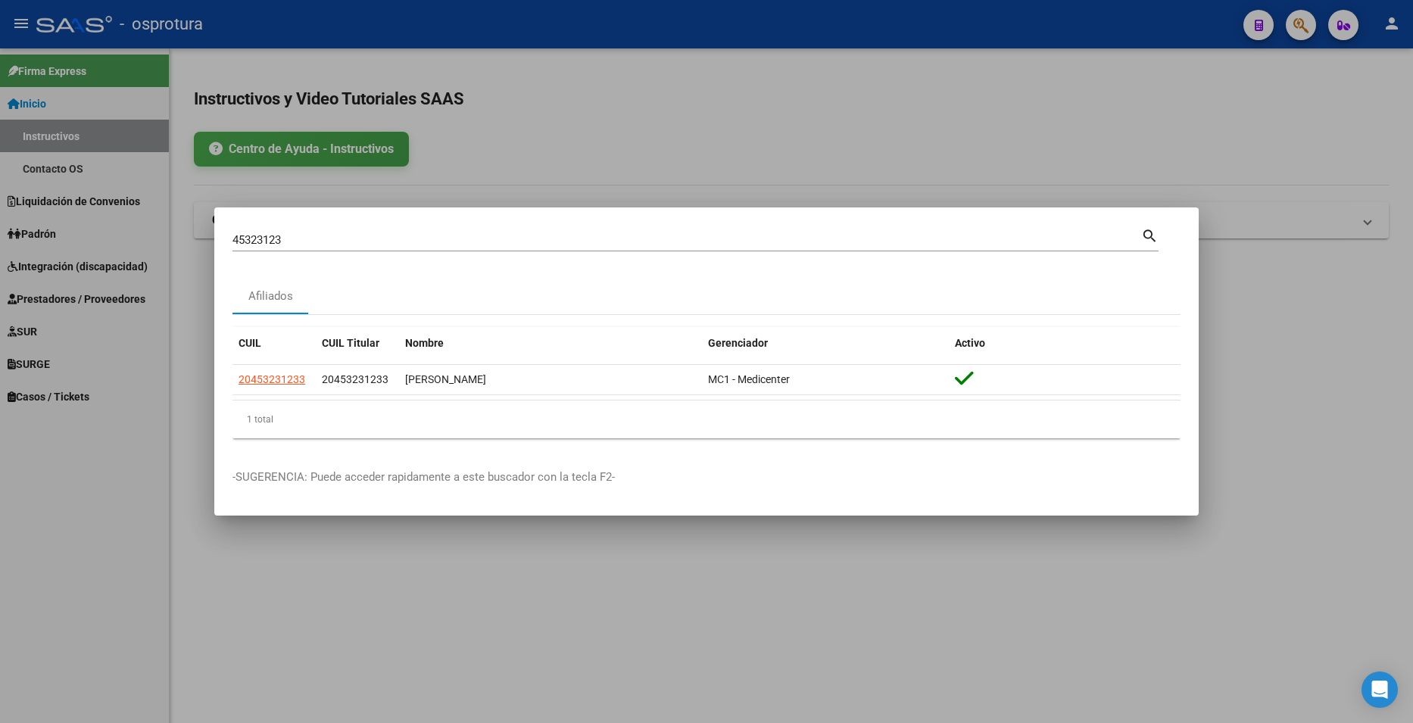
click at [1310, 69] on div at bounding box center [706, 361] width 1413 height 723
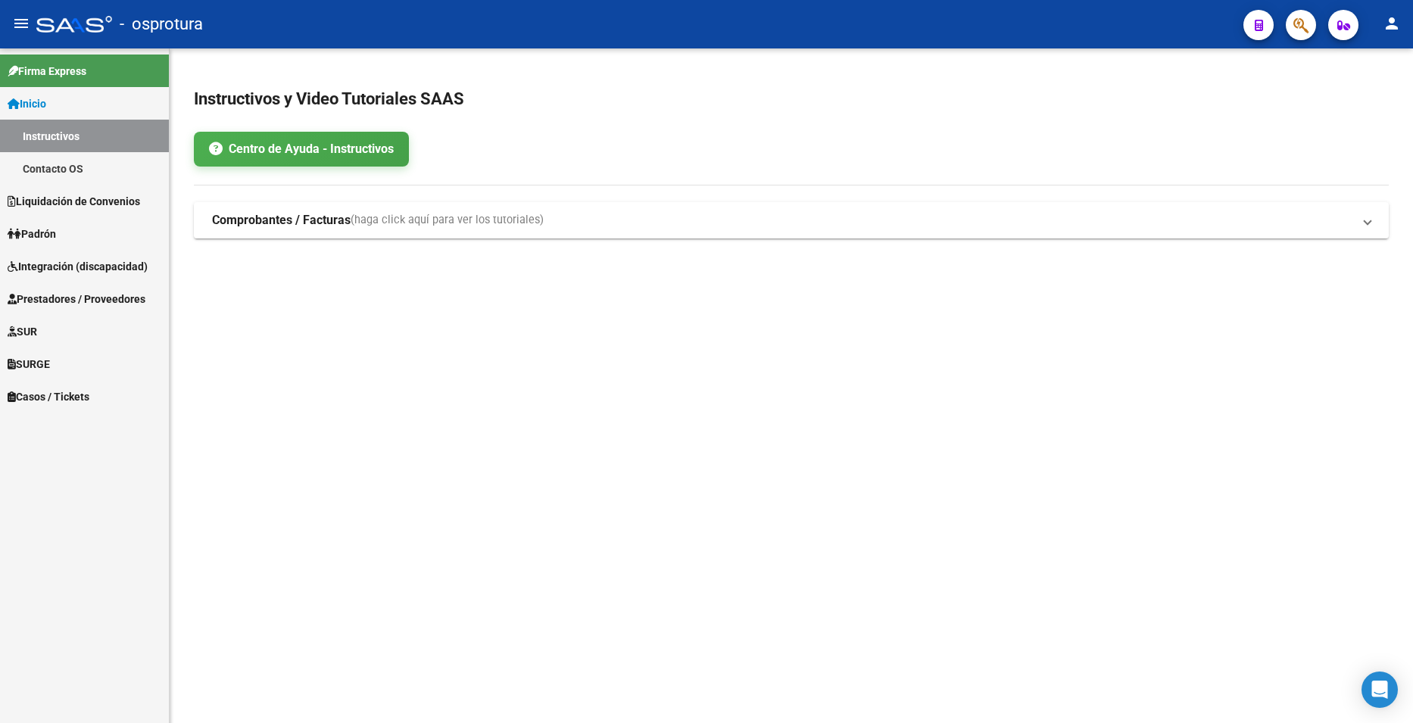
click at [1284, 20] on div at bounding box center [1295, 24] width 42 height 31
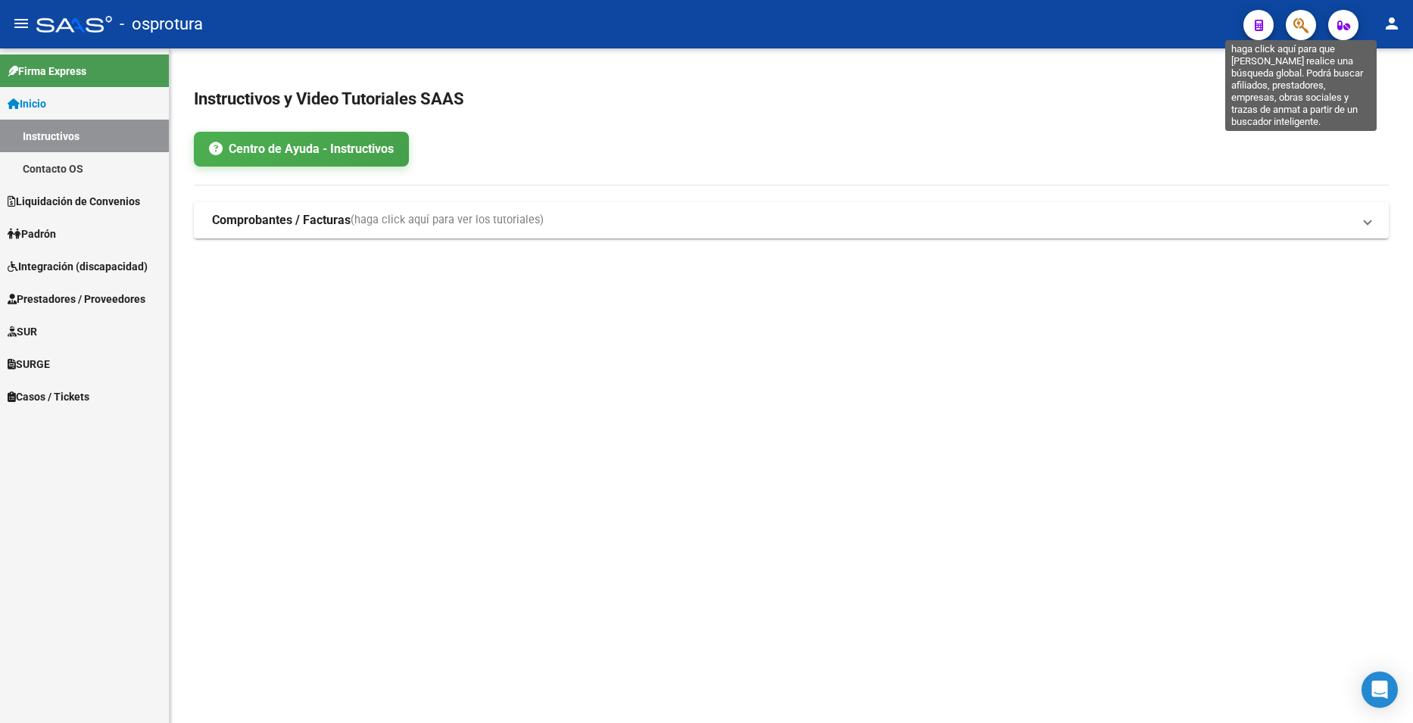
click at [1301, 28] on icon "button" at bounding box center [1301, 25] width 15 height 17
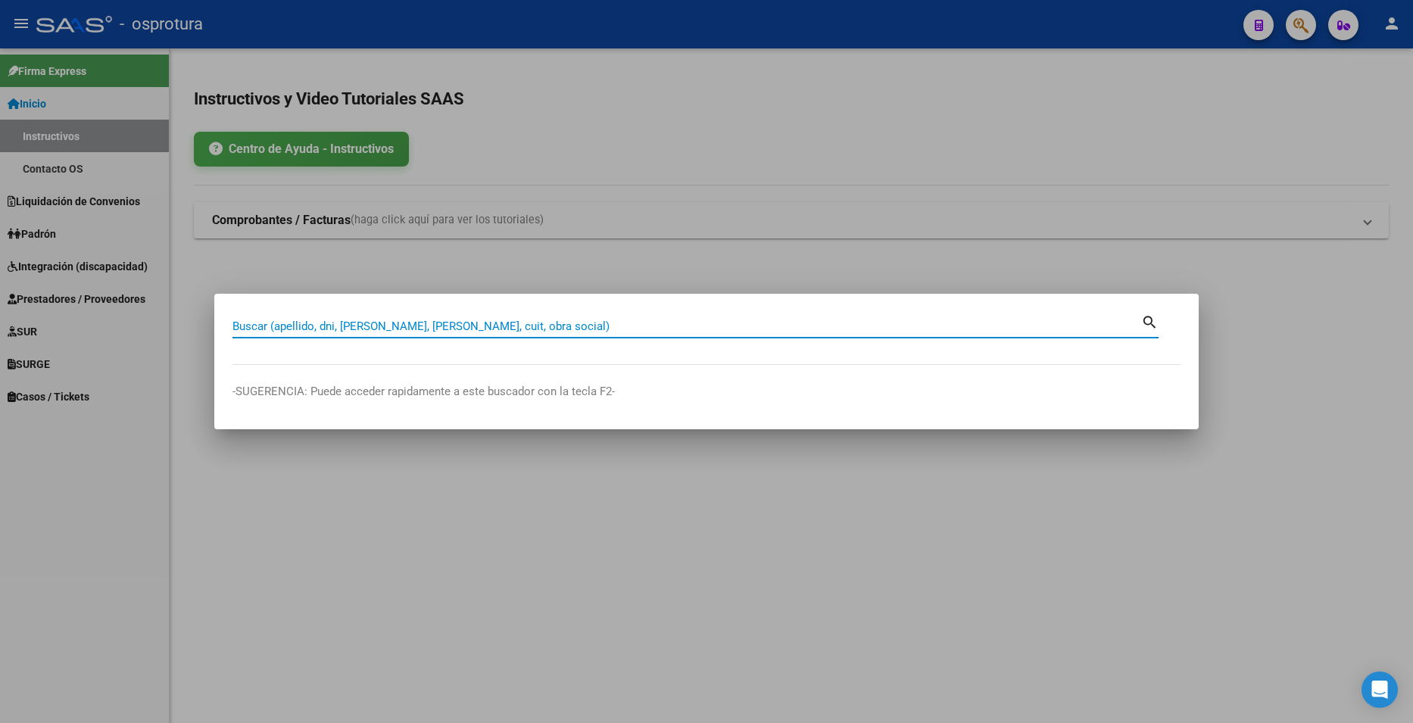
paste input "45619829"
type input "45619829"
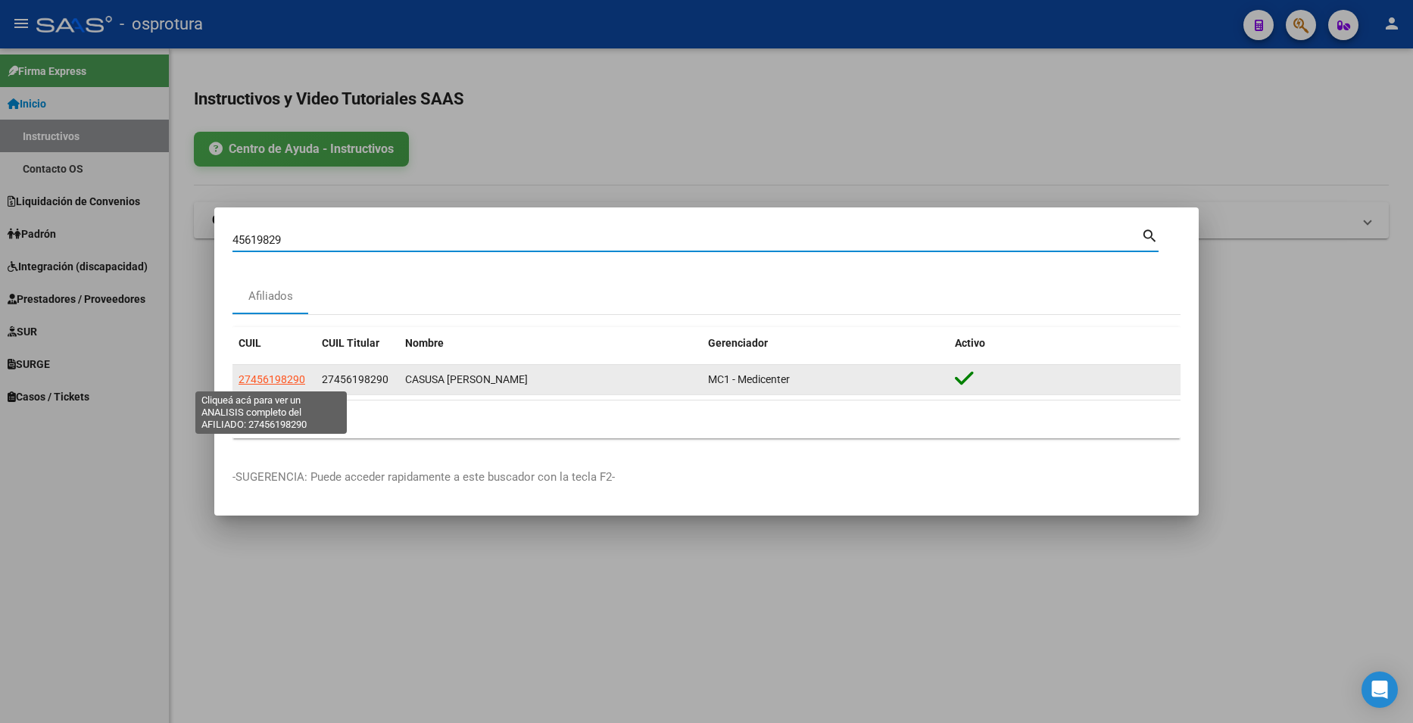
click at [279, 374] on span "27456198290" at bounding box center [272, 379] width 67 height 12
type textarea "27456198290"
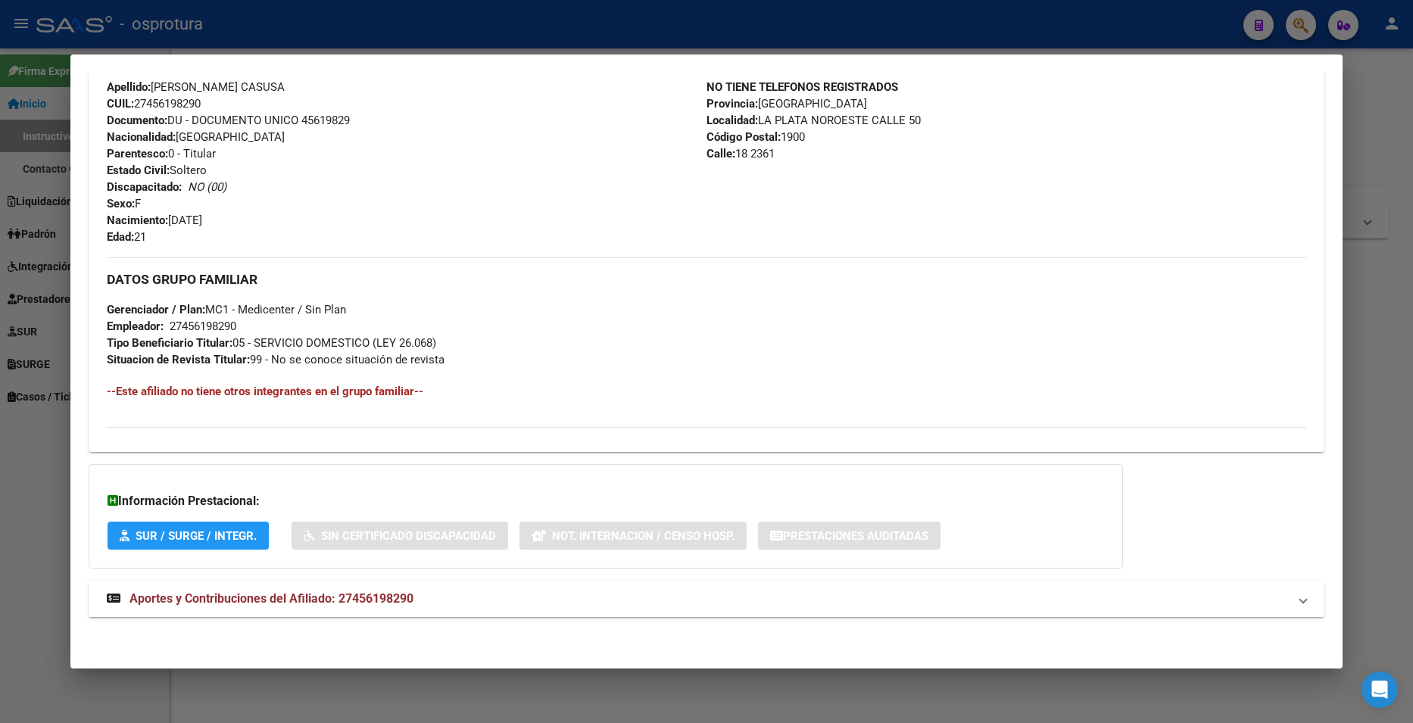
click at [401, 593] on span "Aportes y Contribuciones del Afiliado: 27456198290" at bounding box center [272, 599] width 284 height 14
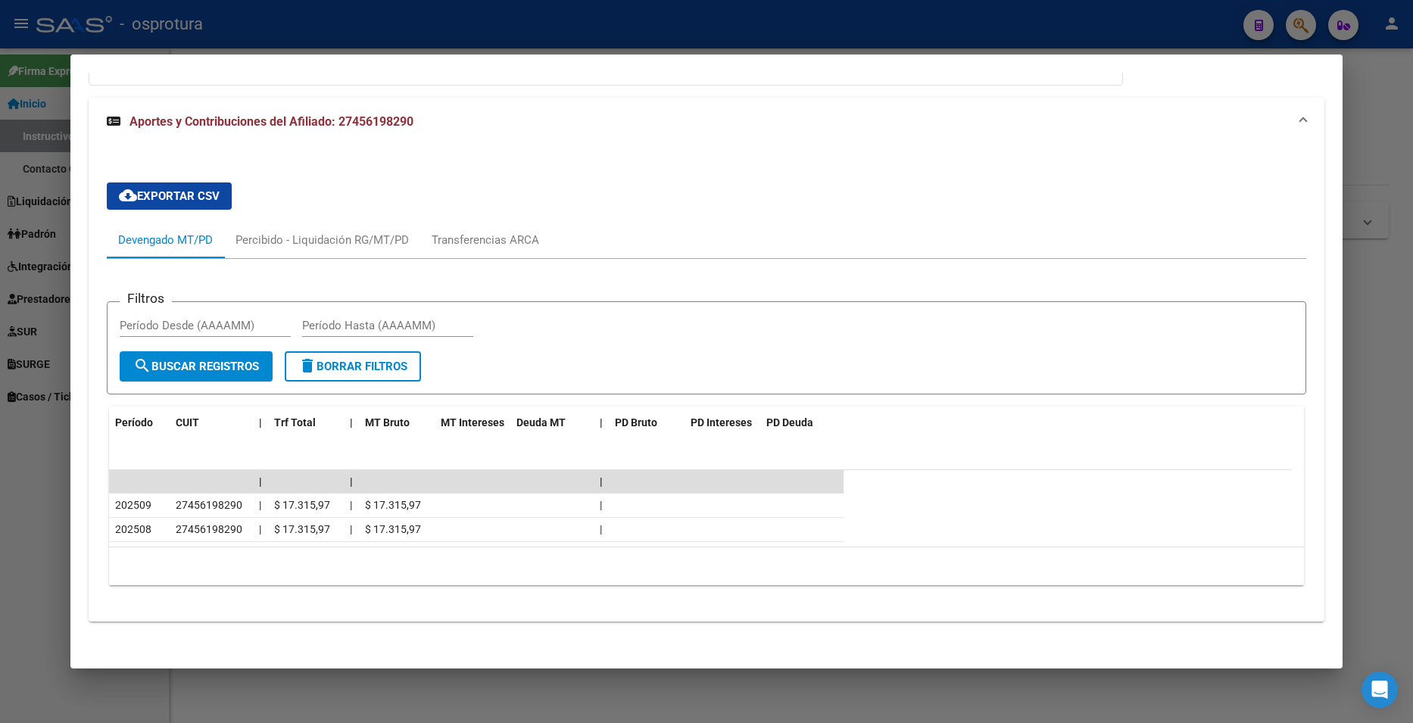
scroll to position [999, 0]
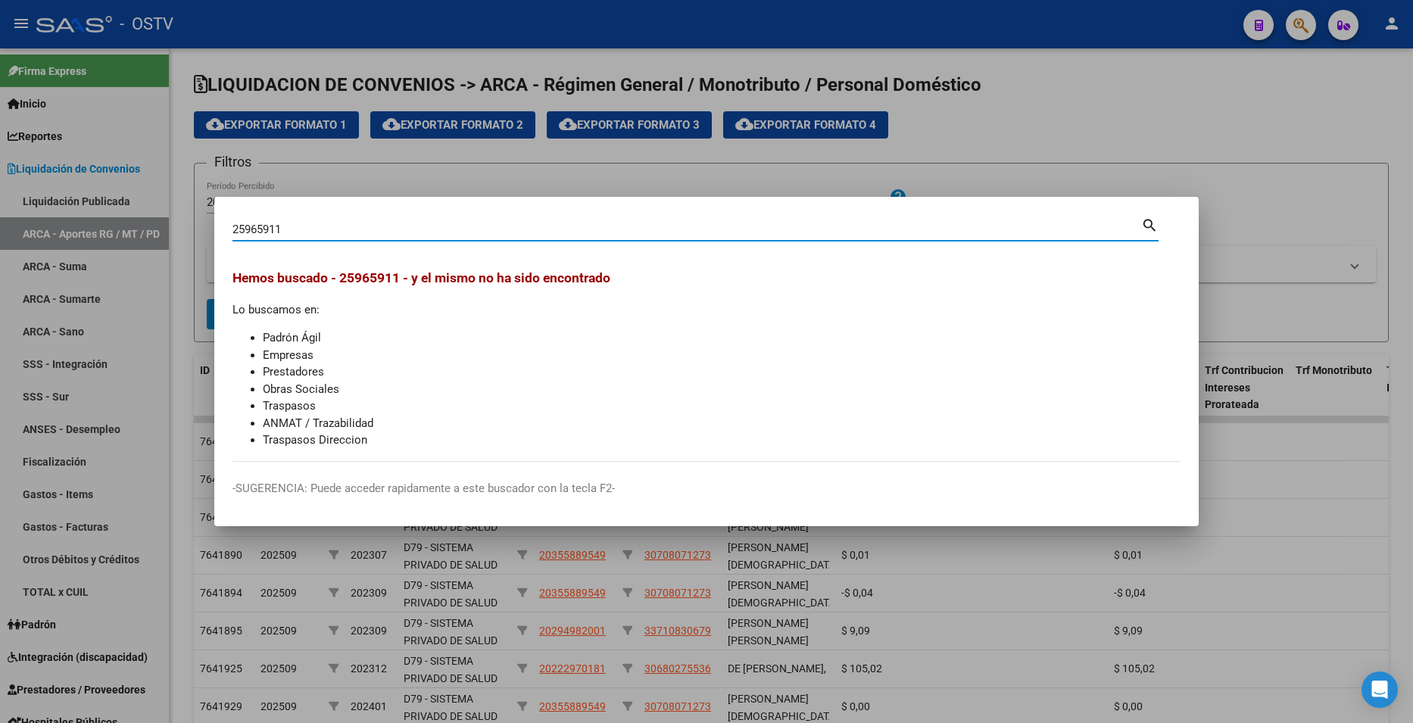
click at [1254, 96] on div at bounding box center [706, 361] width 1413 height 723
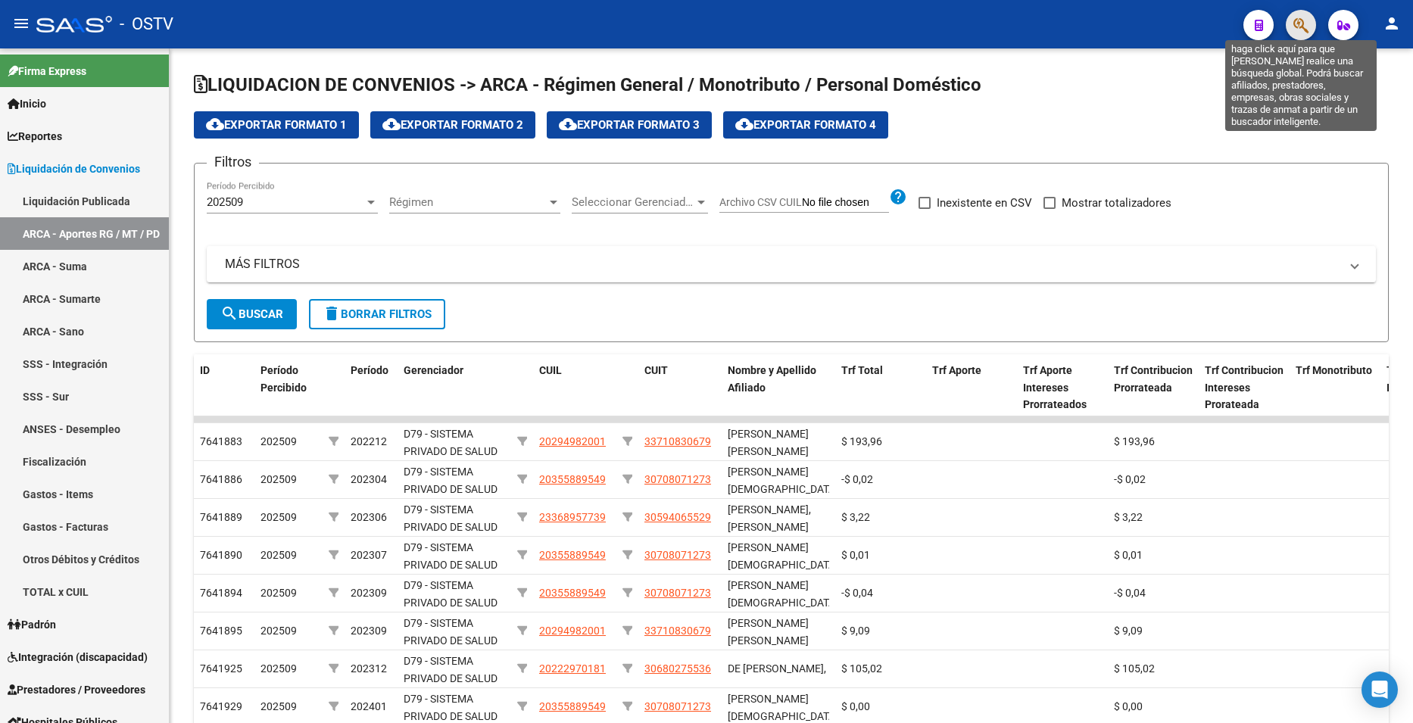
click at [1307, 19] on icon "button" at bounding box center [1301, 25] width 15 height 17
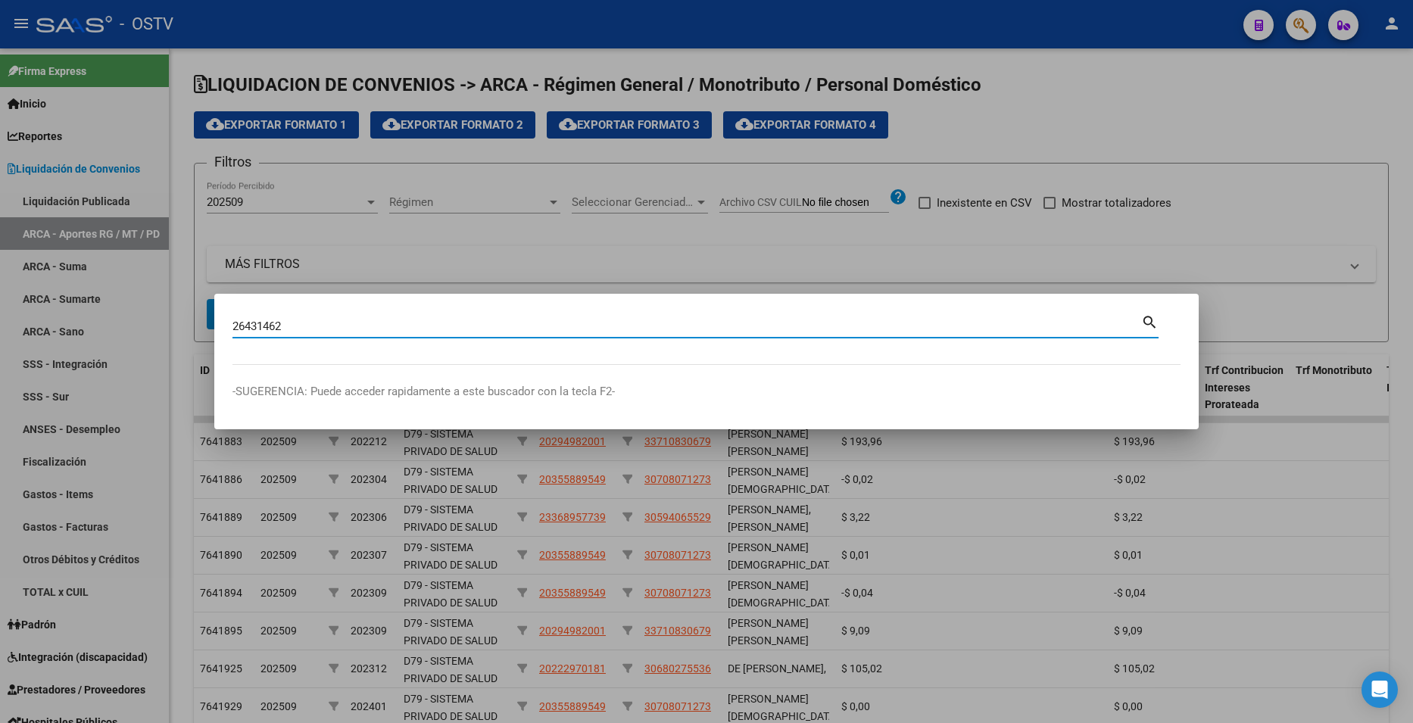
type input "26431462"
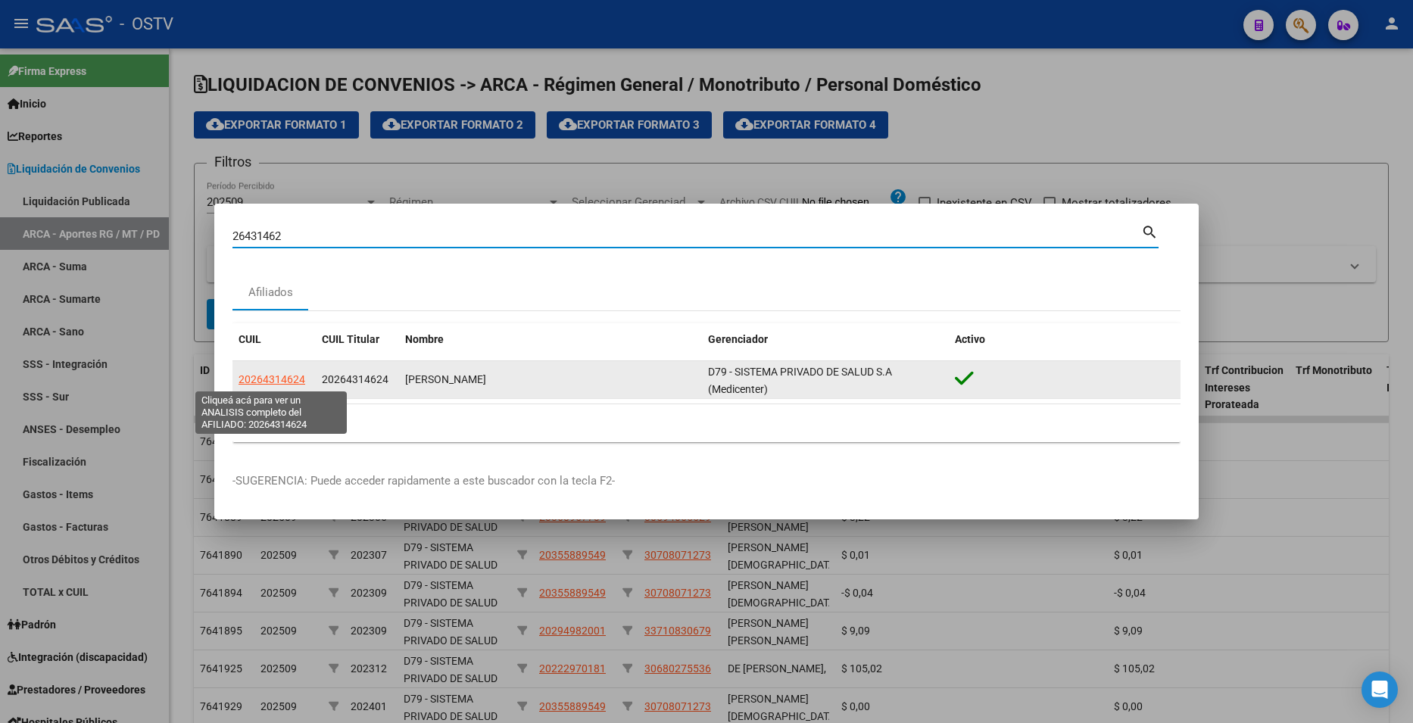
click at [292, 380] on span "20264314624" at bounding box center [272, 379] width 67 height 12
type textarea "20264314624"
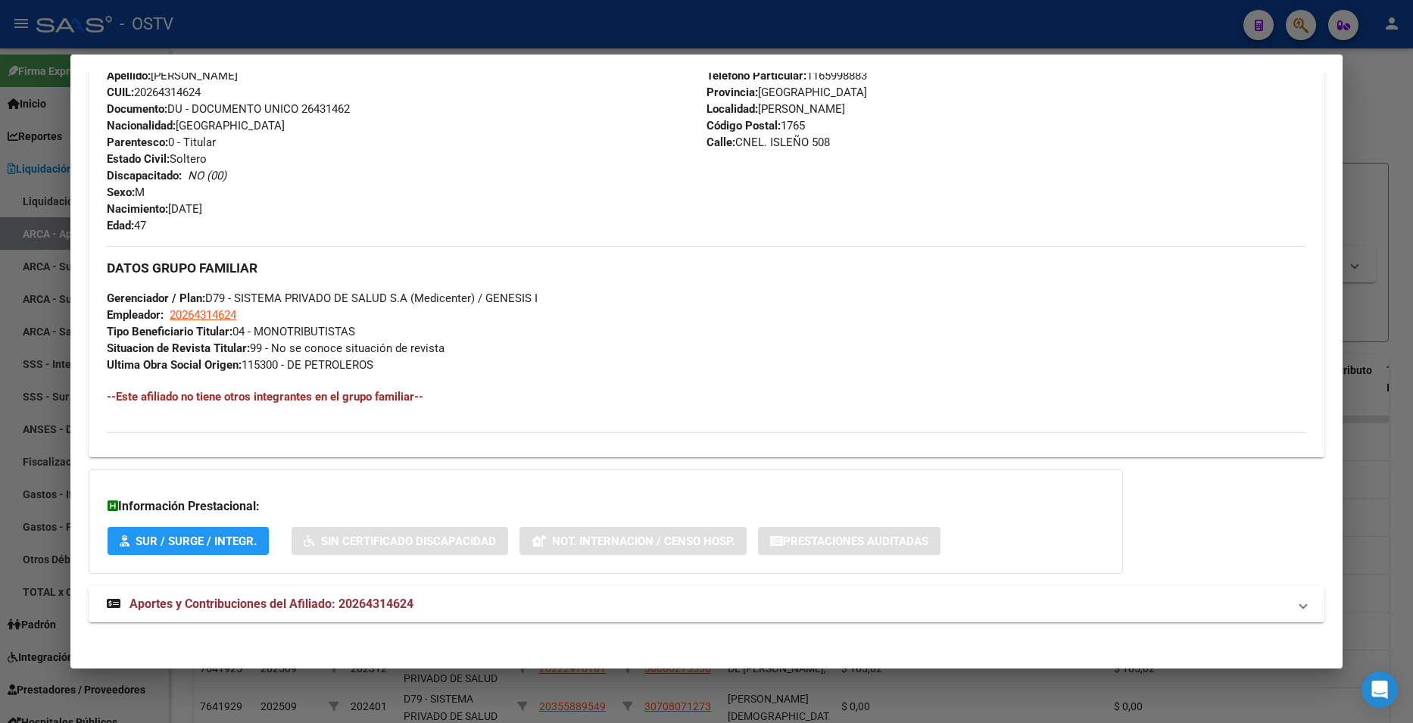
scroll to position [557, 0]
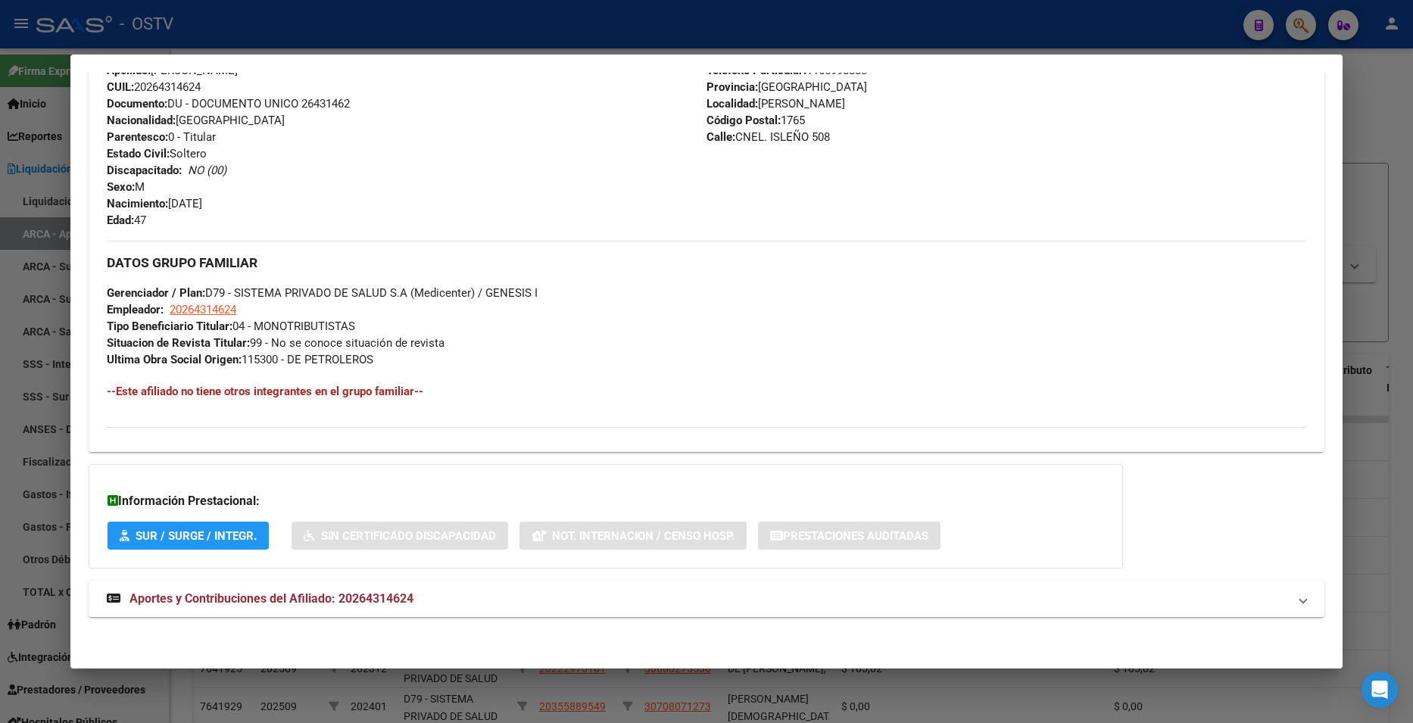
click at [514, 603] on mat-panel-title "Aportes y Contribuciones del Afiliado: 20264314624" at bounding box center [697, 599] width 1181 height 18
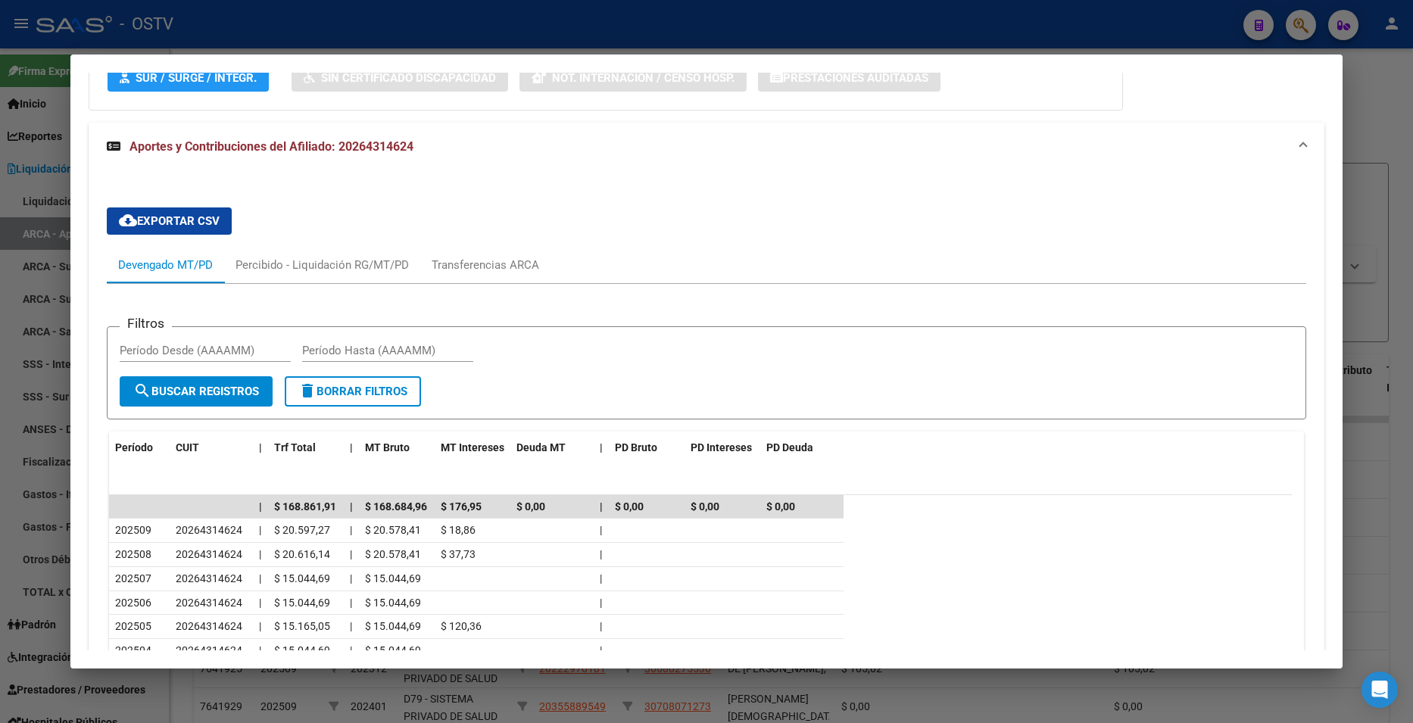
scroll to position [1237, 0]
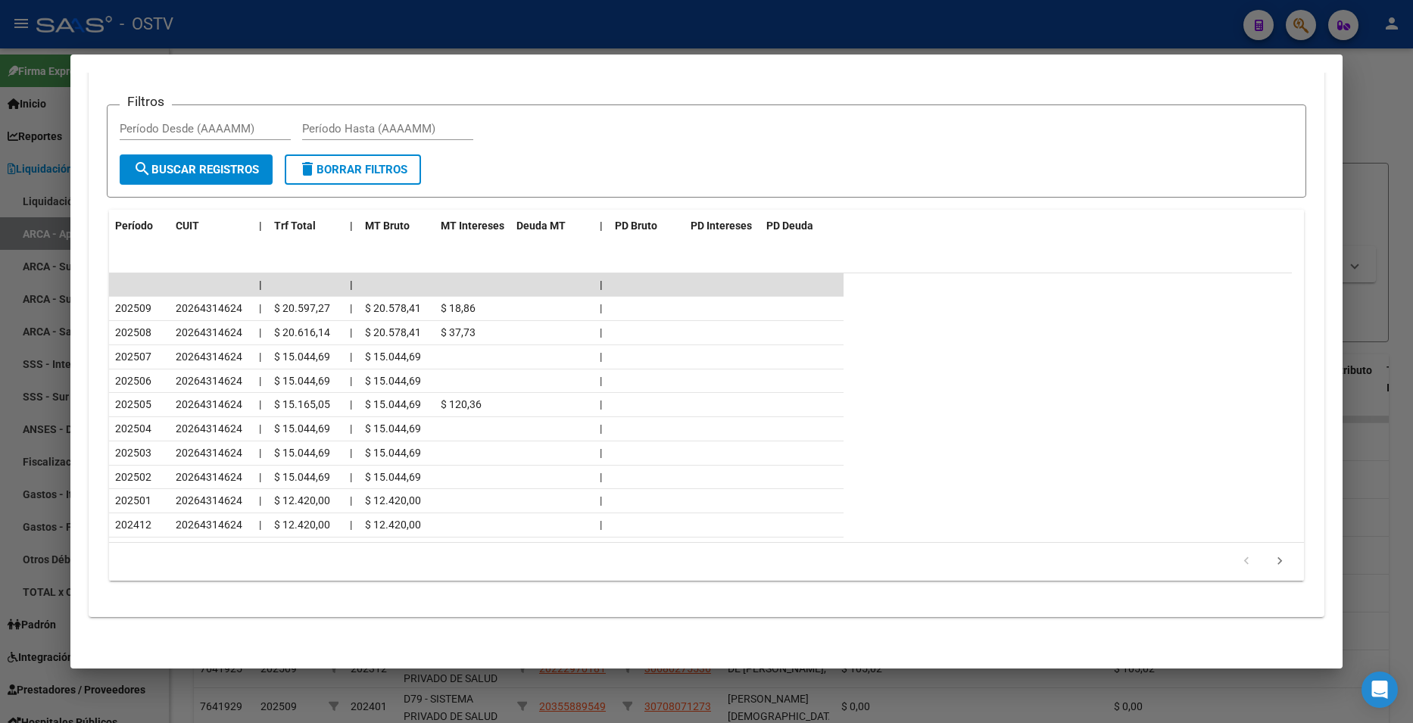
click at [1387, 114] on div at bounding box center [706, 361] width 1413 height 723
click at [1385, 108] on div at bounding box center [706, 361] width 1413 height 723
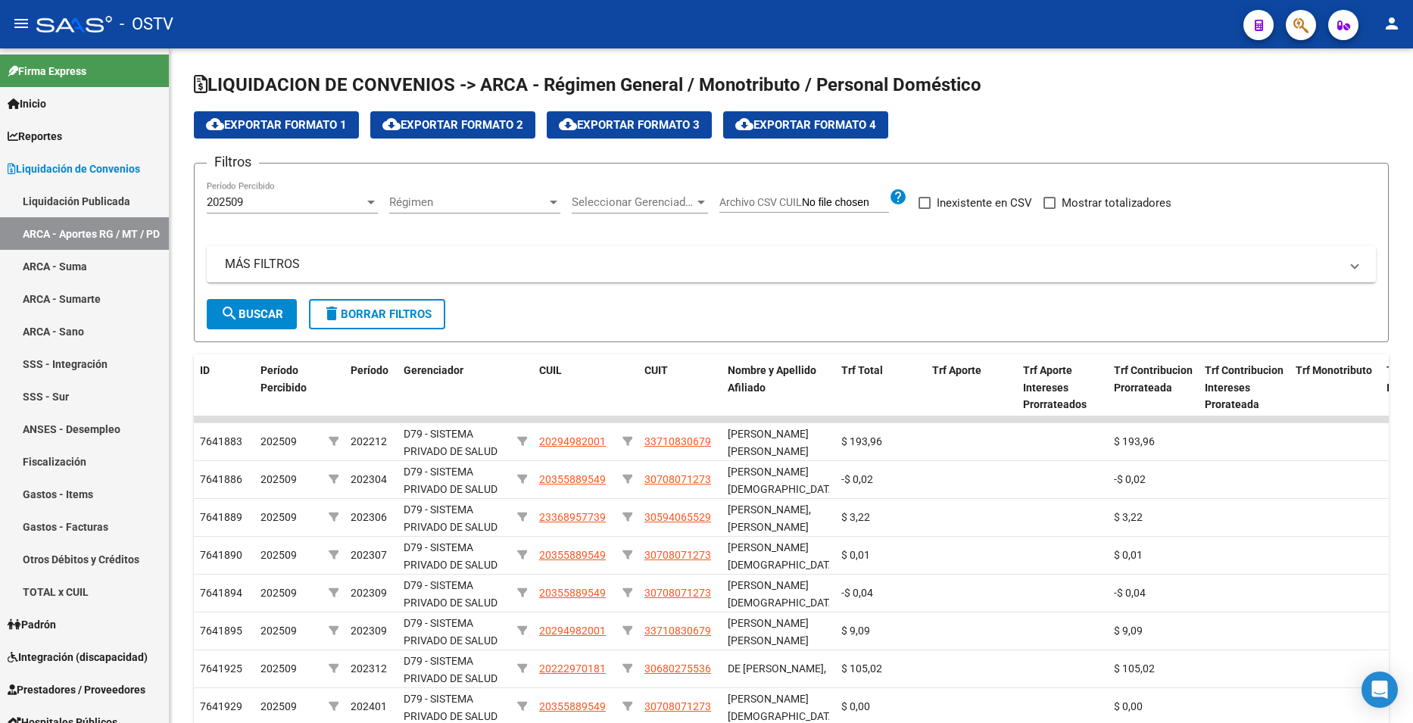
click at [1301, 26] on icon "button" at bounding box center [1301, 25] width 15 height 17
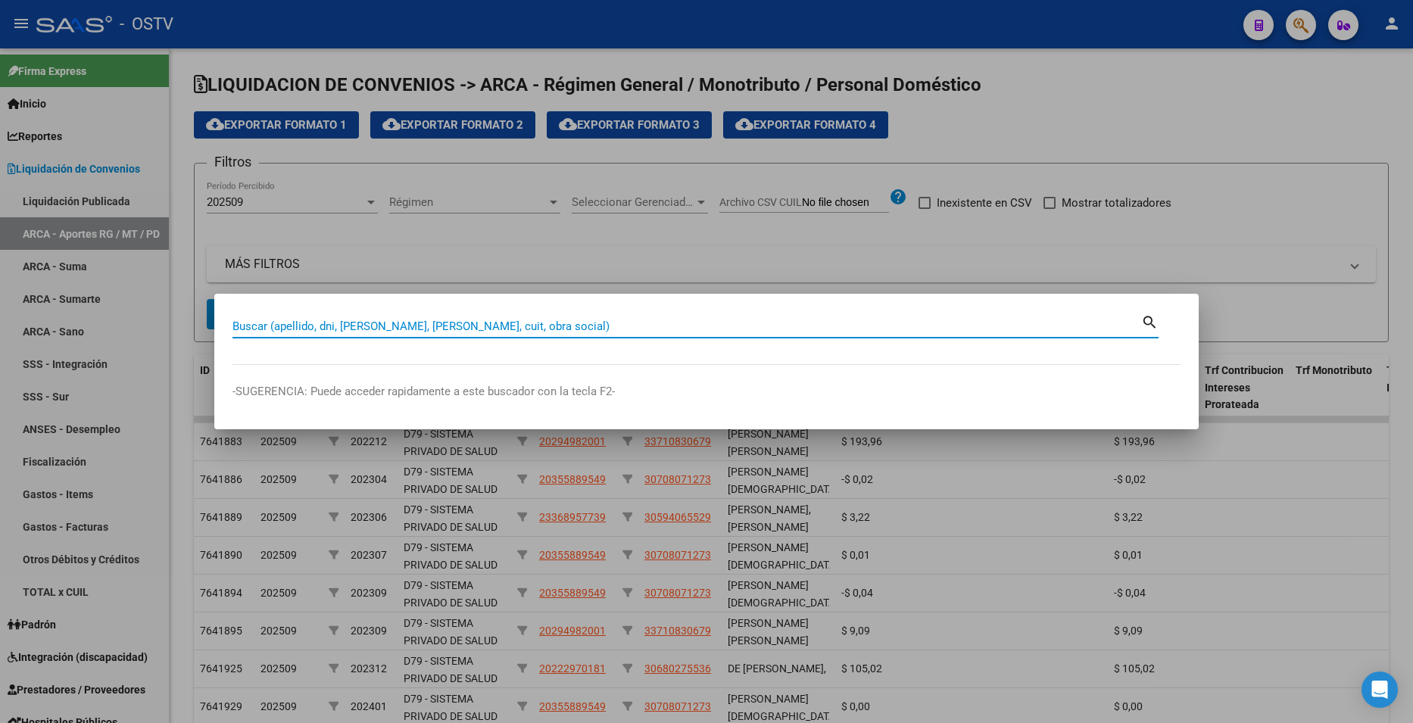
paste input "33593804"
type input "33593804"
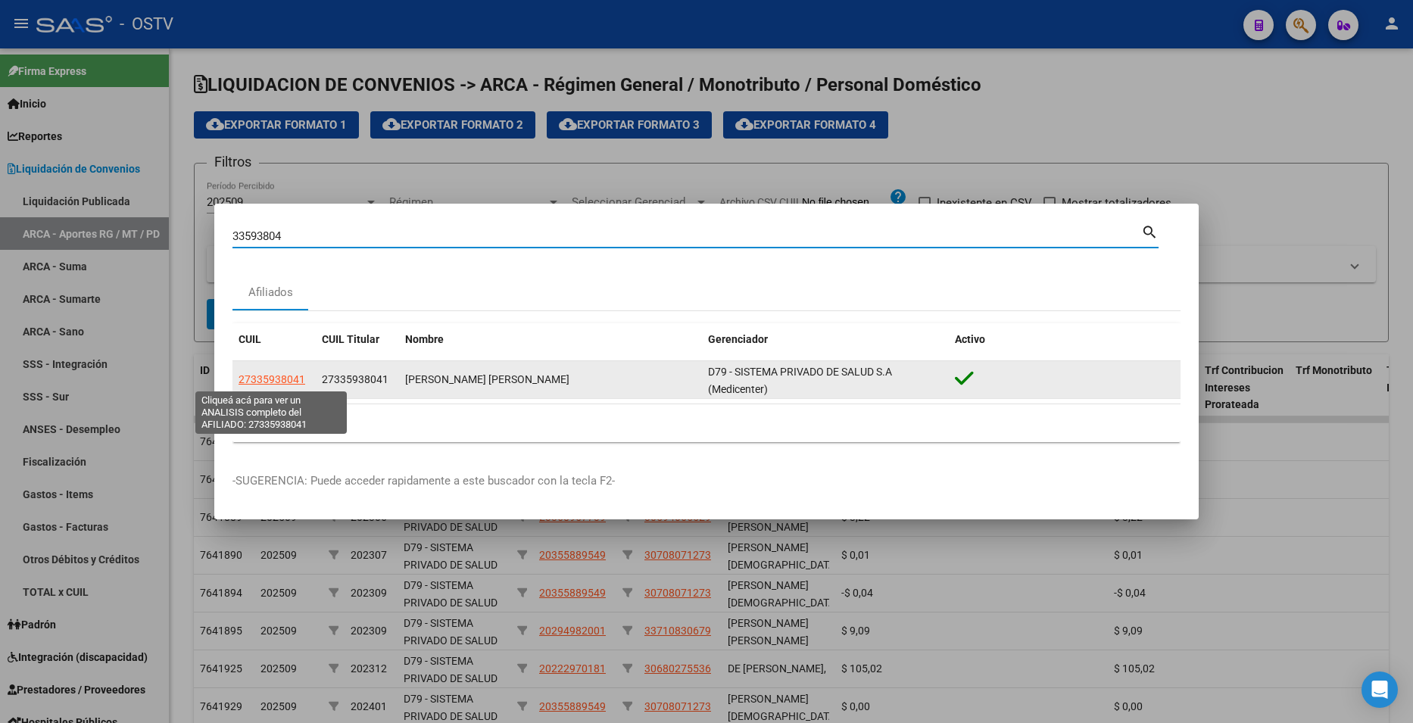
click at [299, 385] on span "27335938041" at bounding box center [272, 379] width 67 height 12
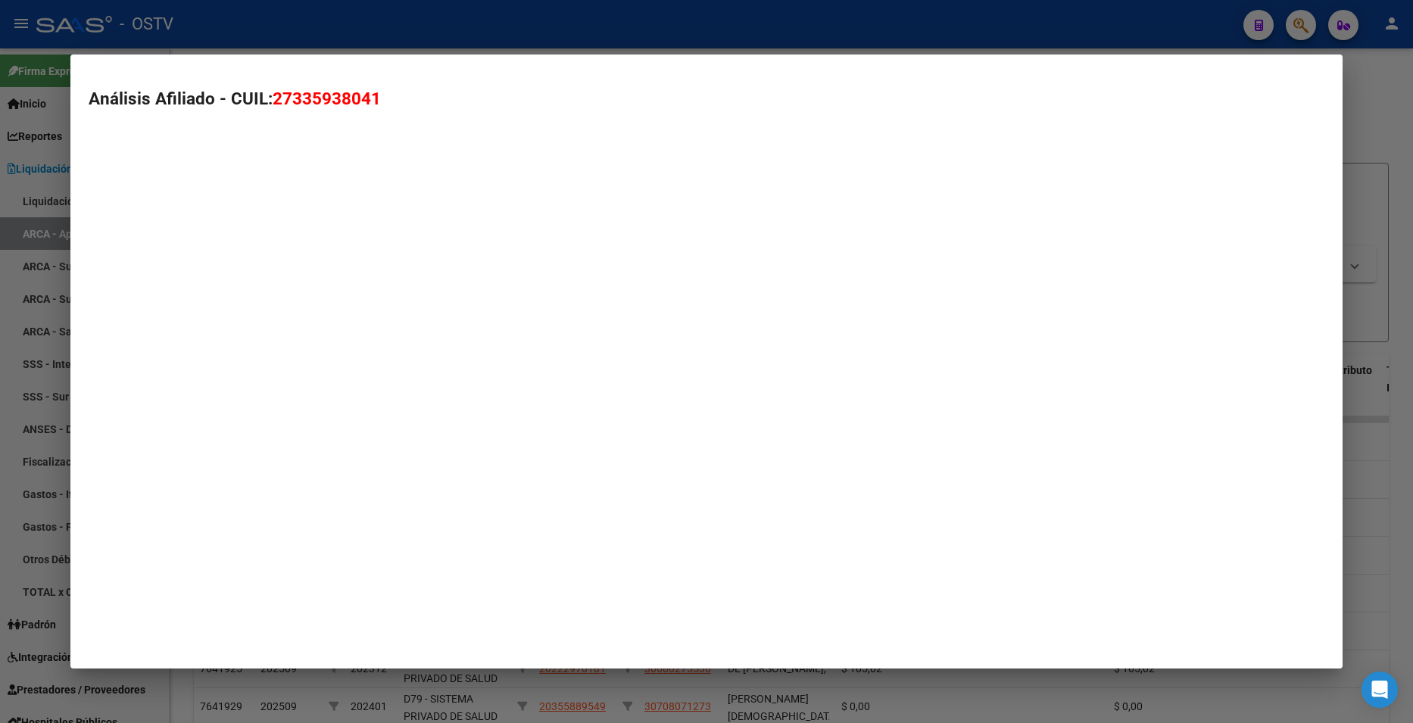
type textarea "27335938041"
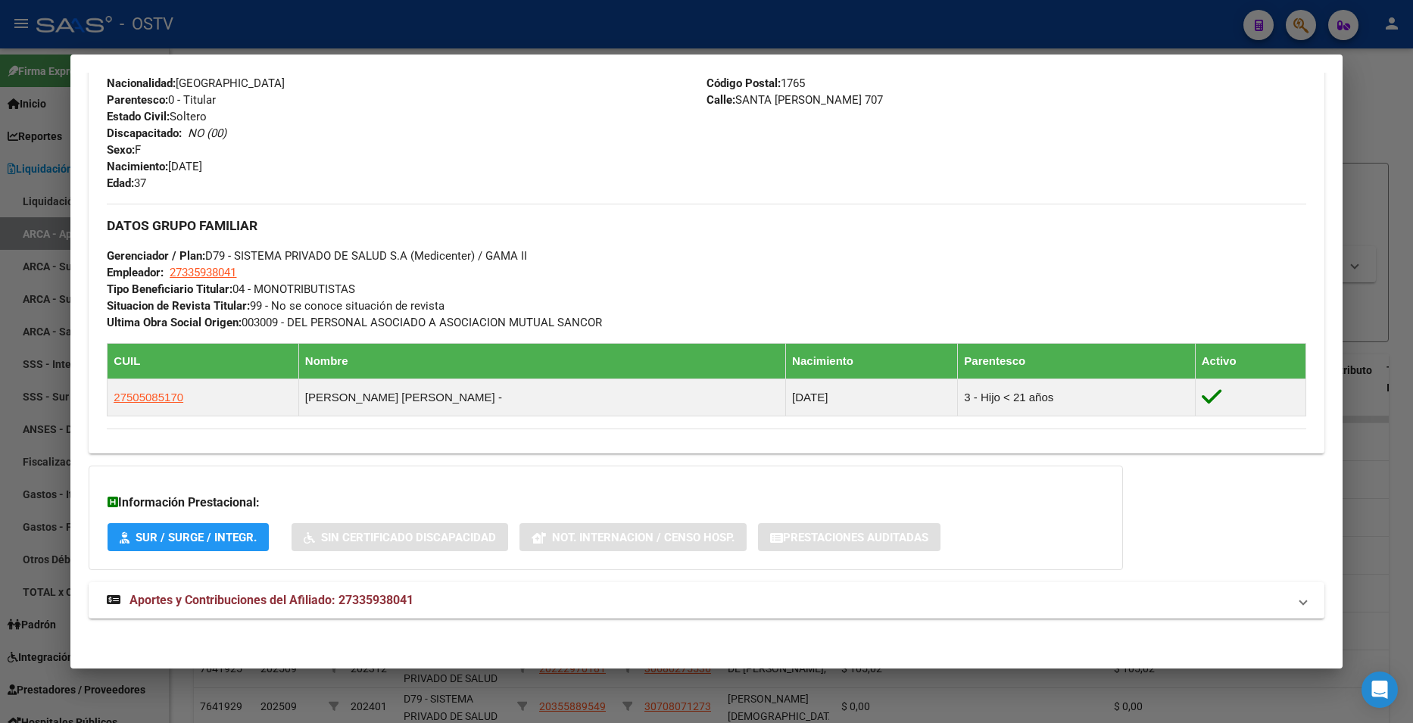
scroll to position [595, 0]
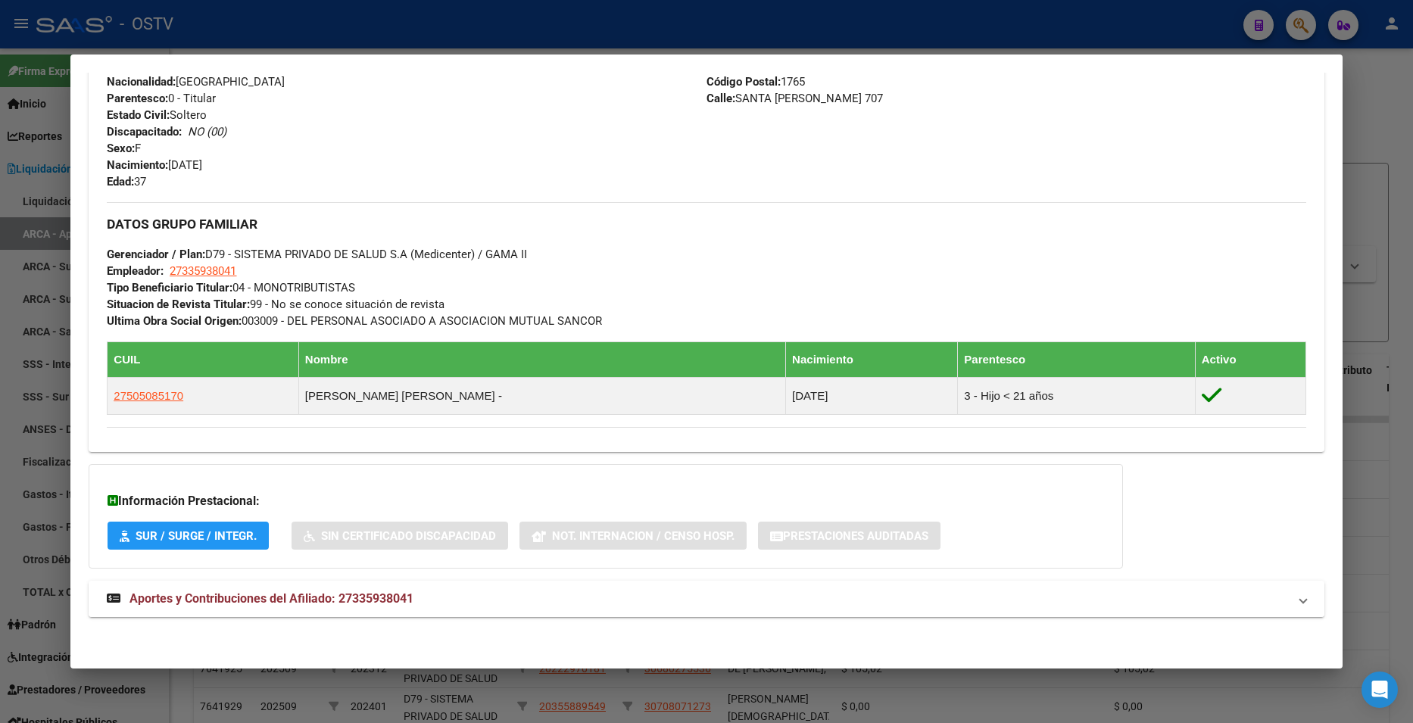
click at [379, 594] on span "Aportes y Contribuciones del Afiliado: 27335938041" at bounding box center [272, 599] width 284 height 14
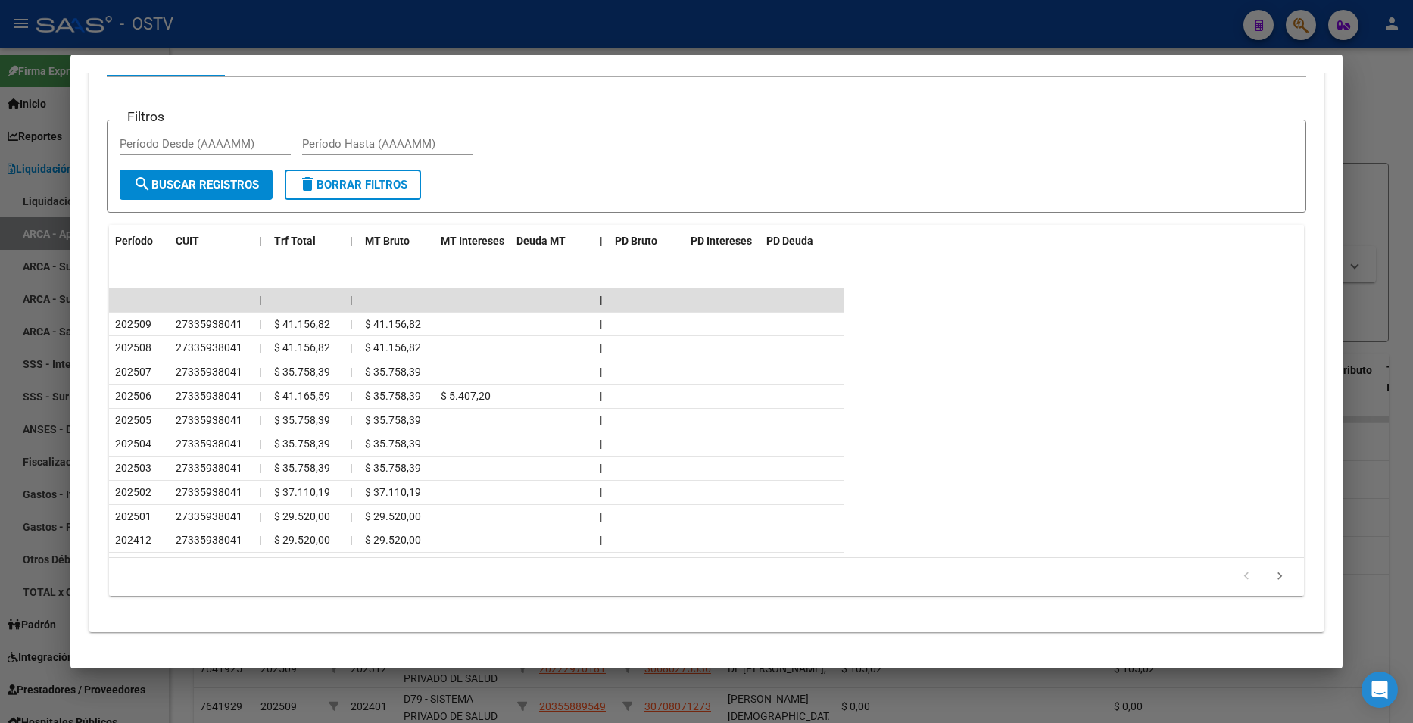
scroll to position [1275, 0]
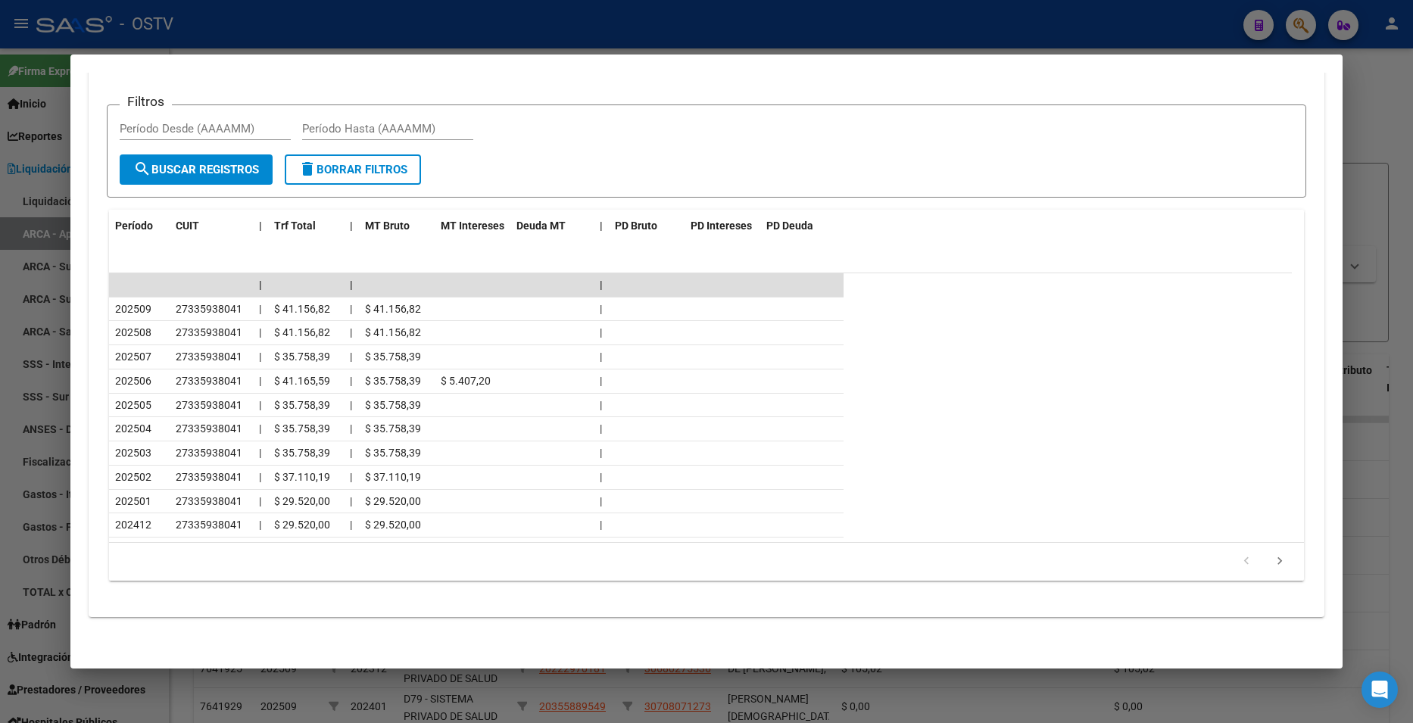
click at [1366, 114] on div at bounding box center [706, 361] width 1413 height 723
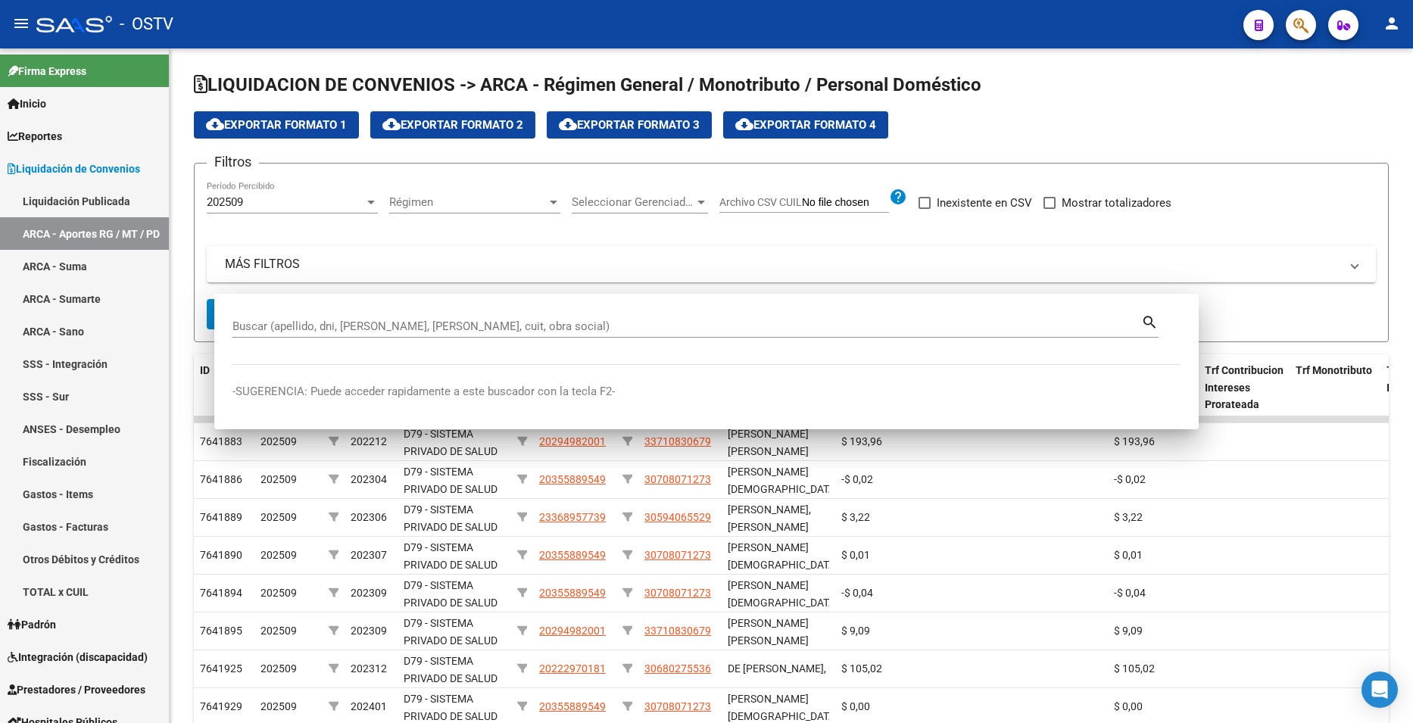
click at [1291, 17] on button "button" at bounding box center [1301, 25] width 30 height 30
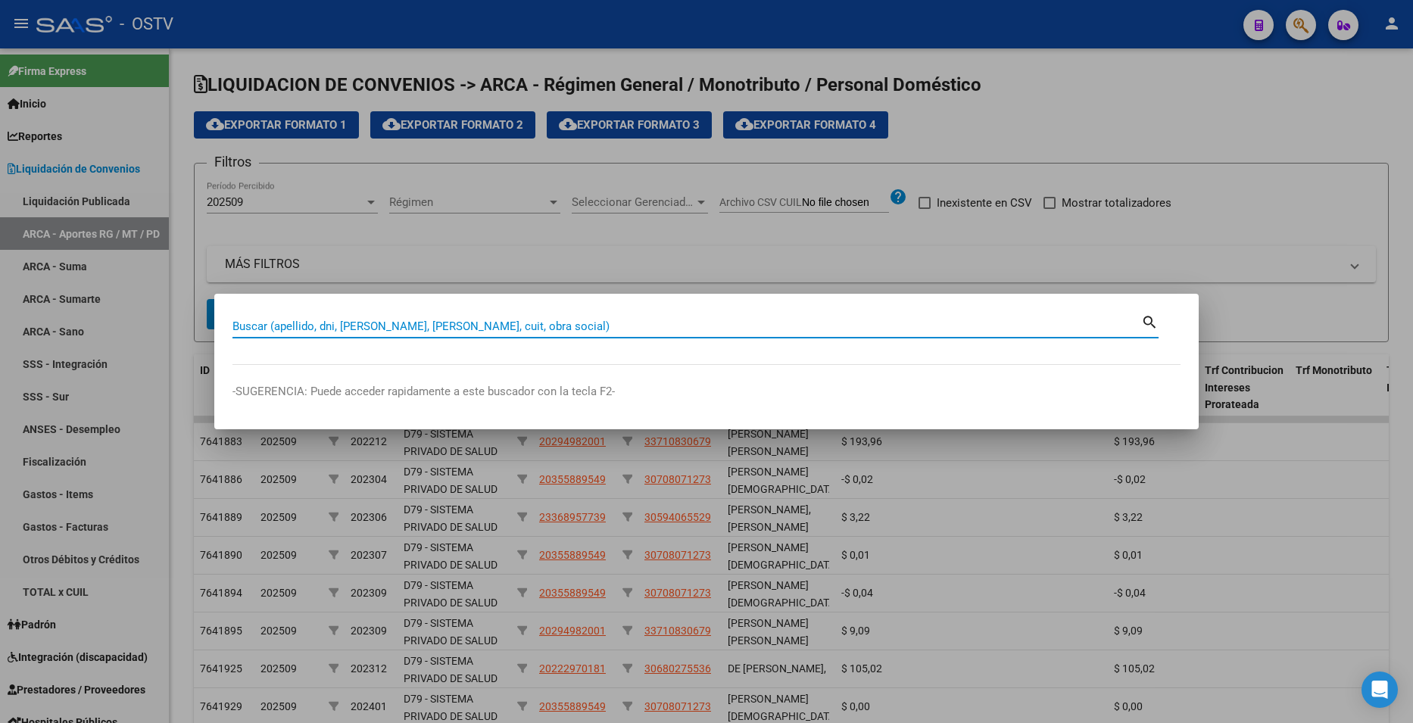
paste input "35174369"
type input "35174369"
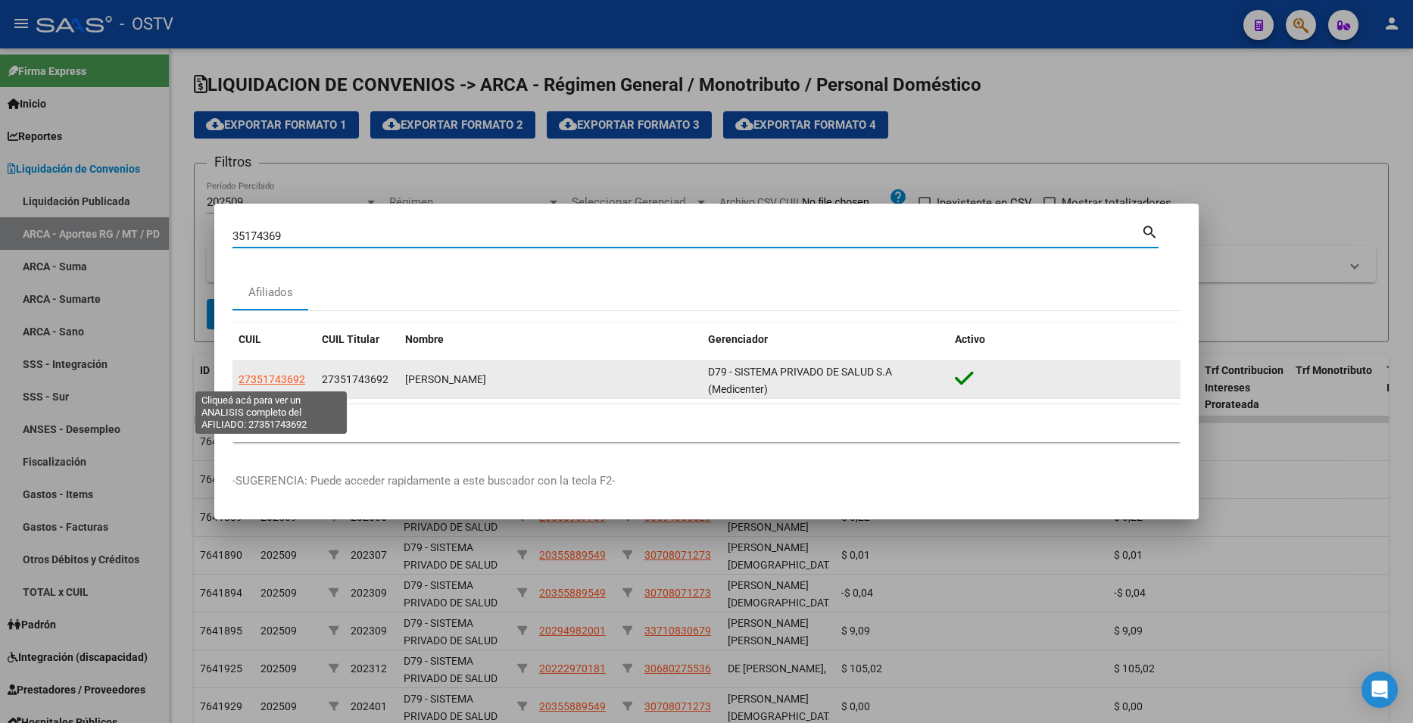
click at [294, 373] on span "27351743692" at bounding box center [272, 379] width 67 height 12
type textarea "27351743692"
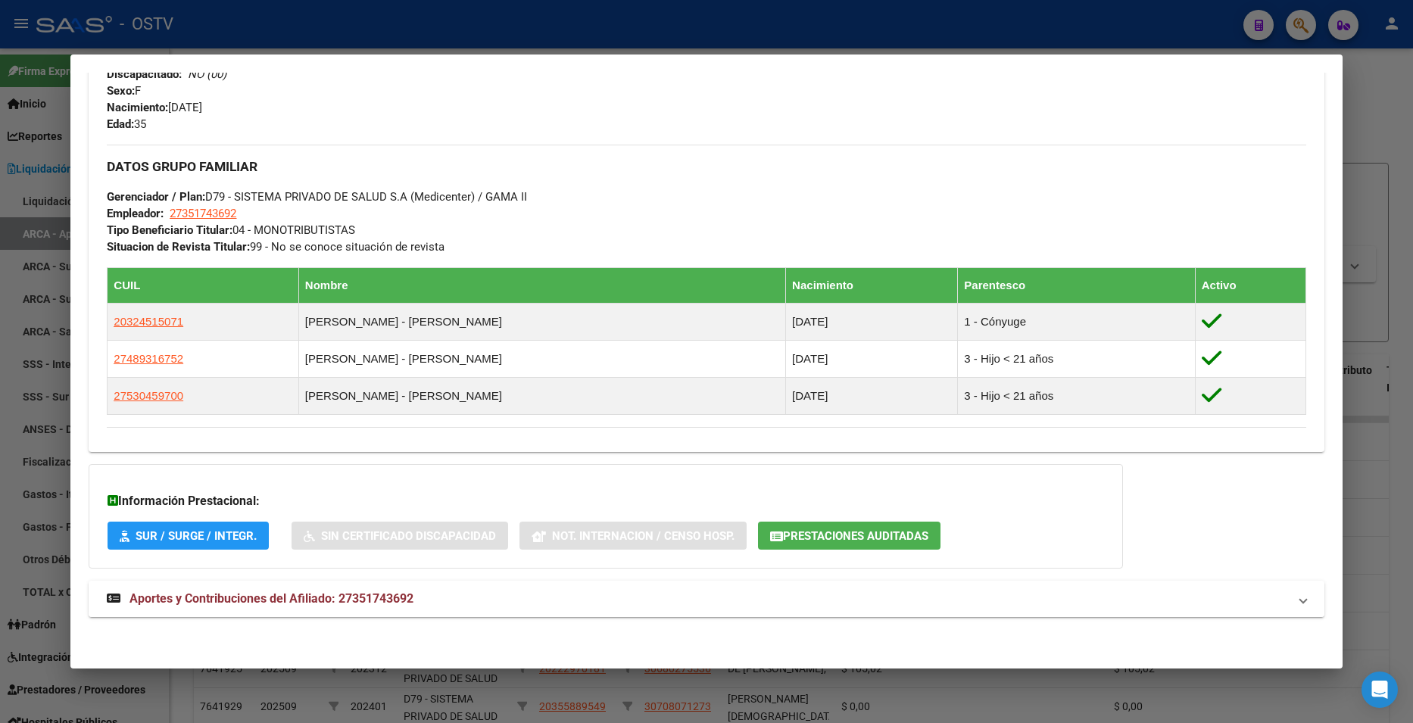
click at [422, 585] on mat-expansion-panel-header "Aportes y Contribuciones del Afiliado: 27351743692" at bounding box center [706, 599] width 1235 height 36
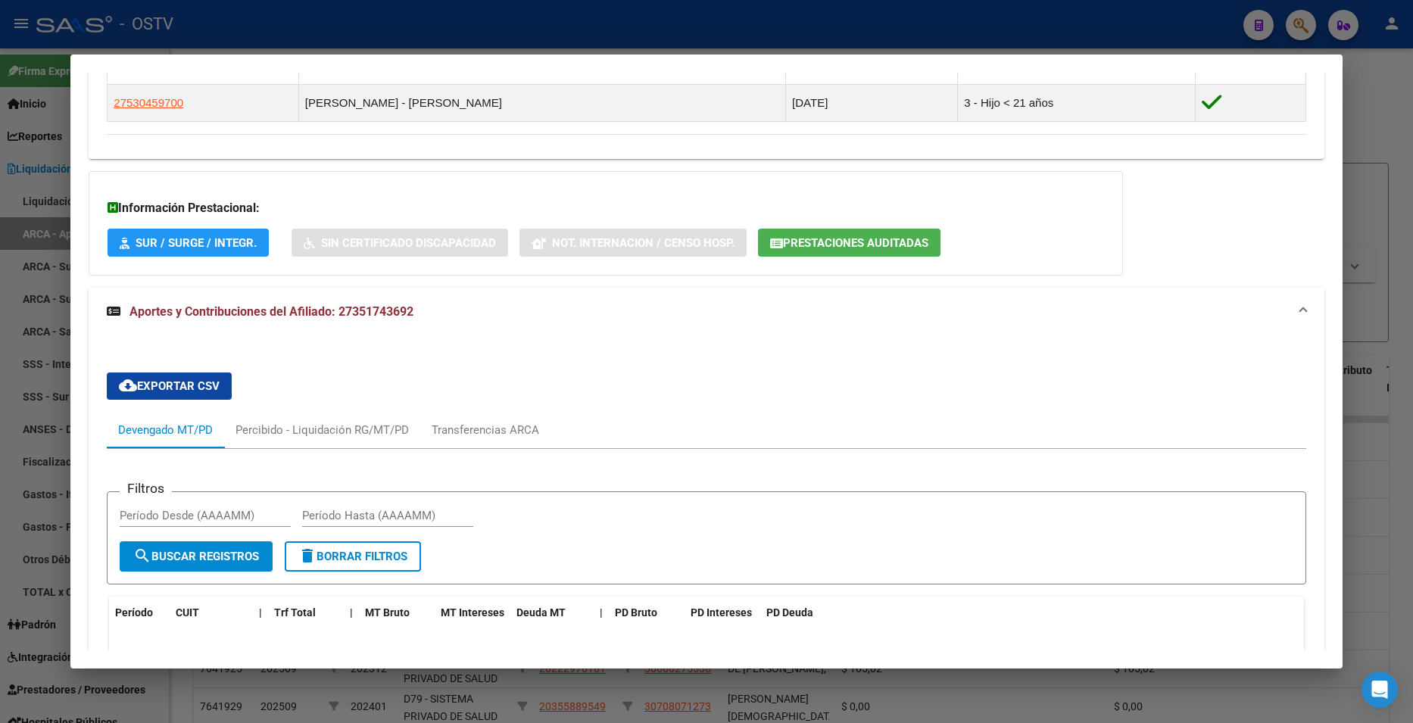
scroll to position [1304, 0]
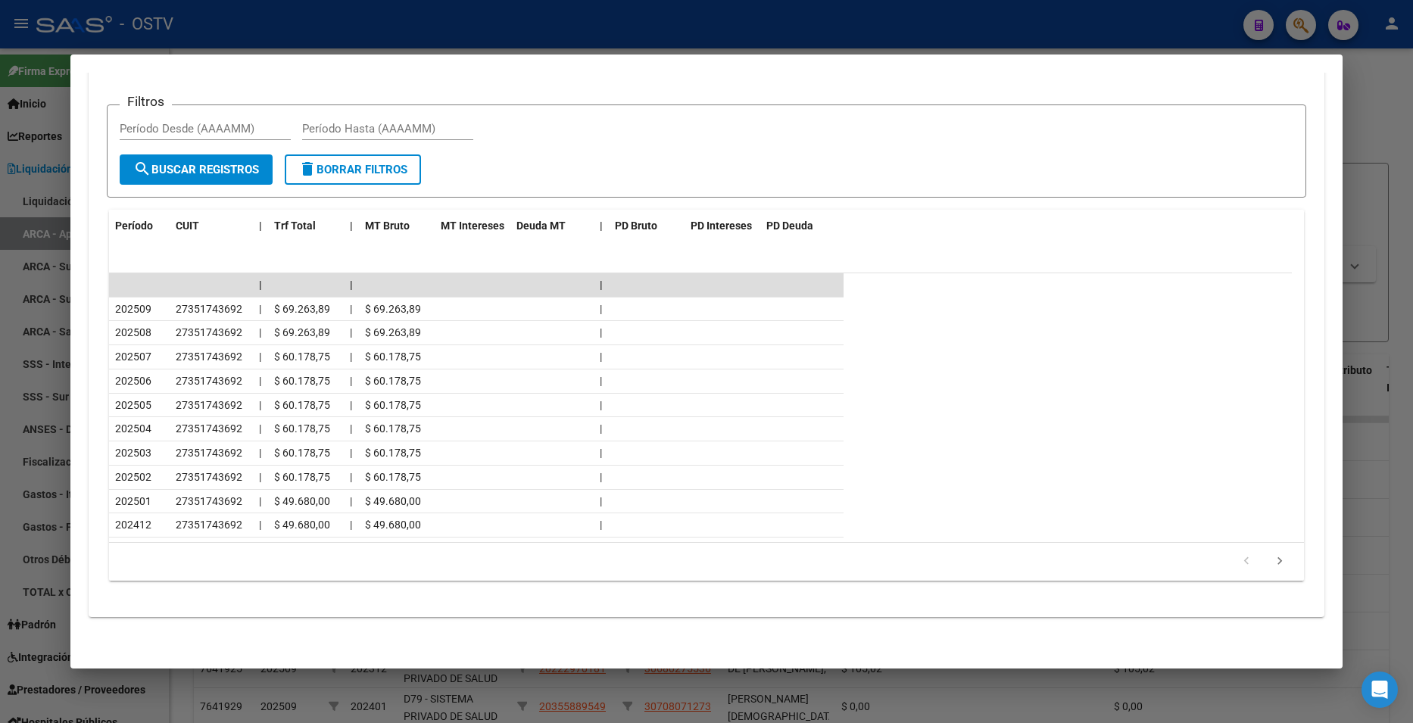
click at [1372, 133] on div at bounding box center [706, 361] width 1413 height 723
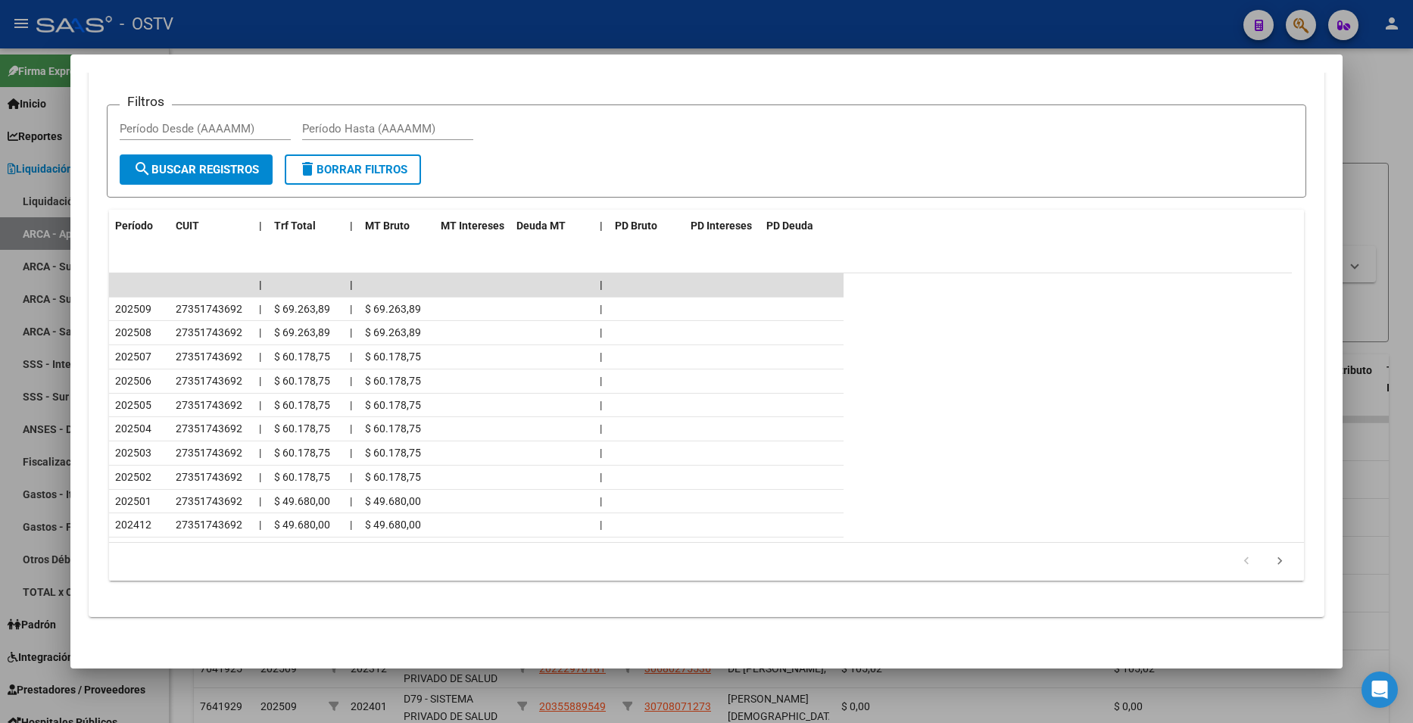
click at [1372, 133] on div at bounding box center [706, 361] width 1413 height 723
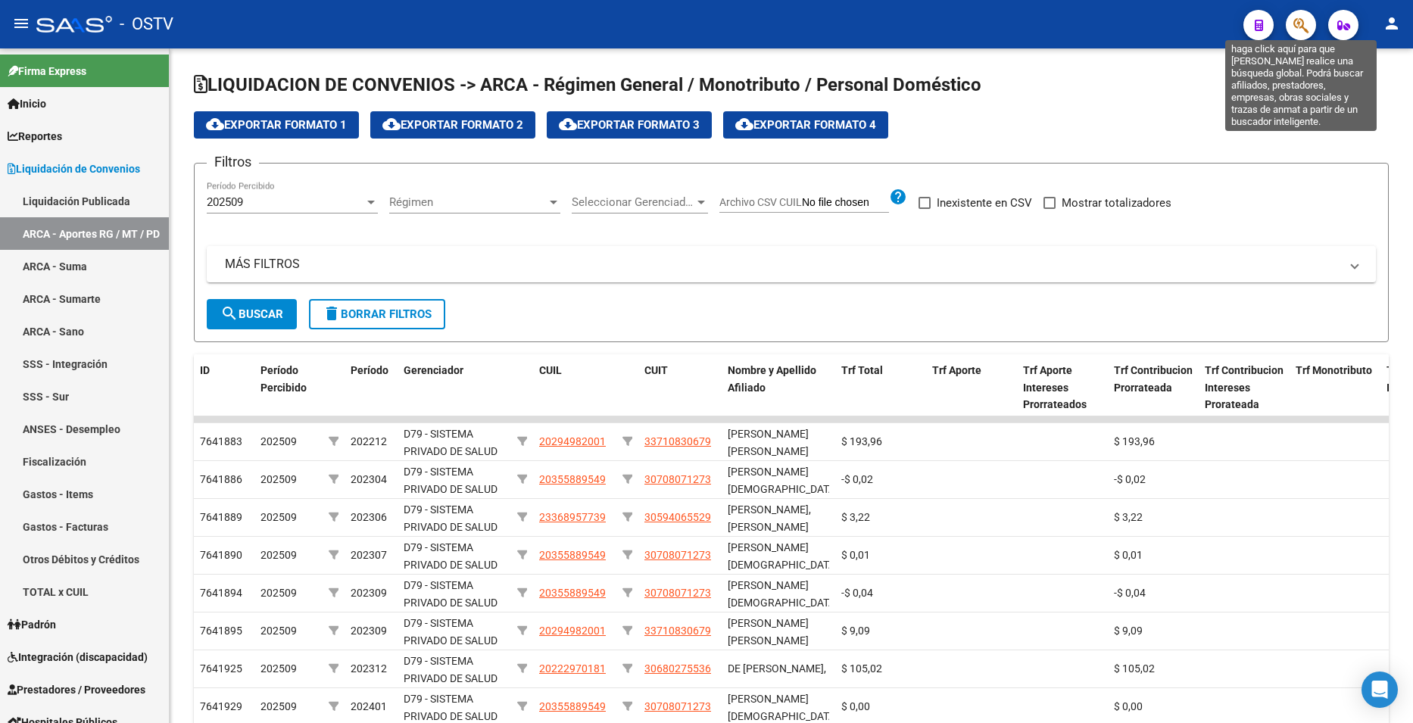
click at [1303, 30] on icon "button" at bounding box center [1301, 25] width 15 height 17
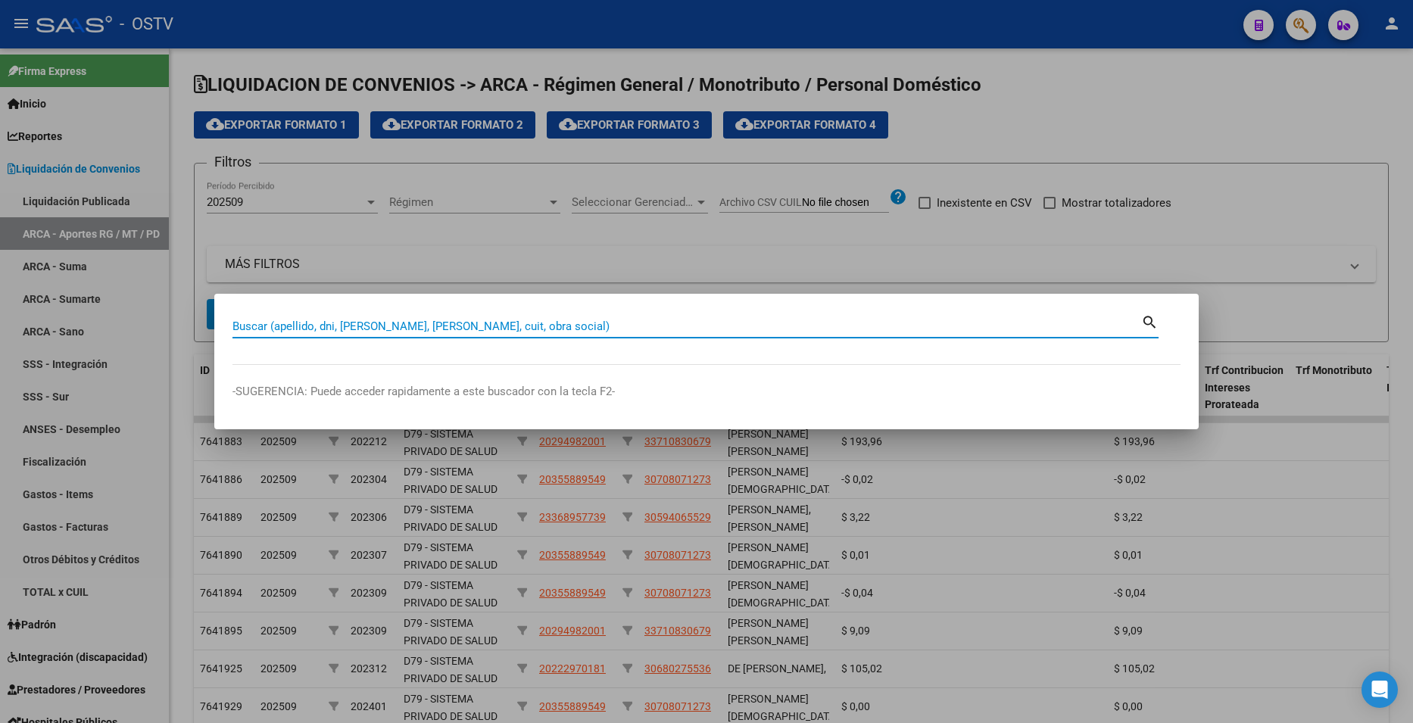
paste input "39788588"
type input "39788588"
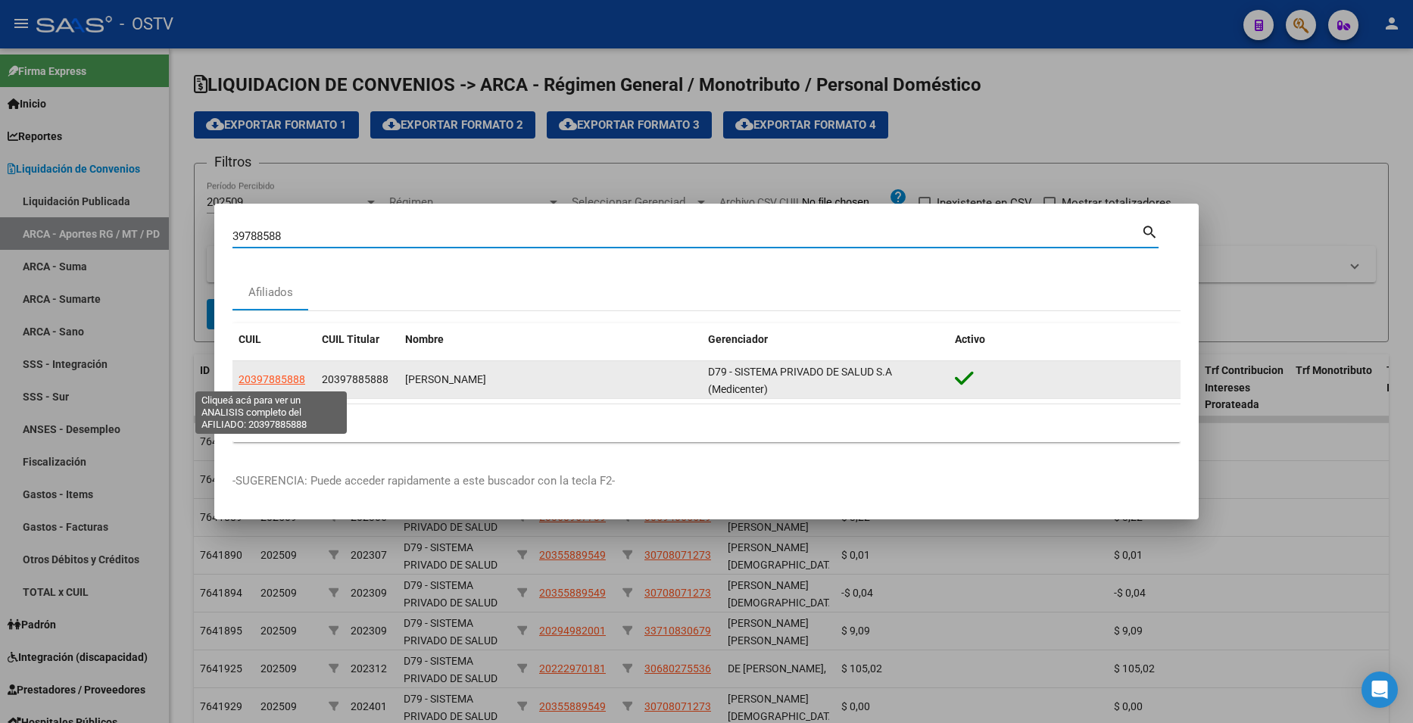
click at [286, 379] on span "20397885888" at bounding box center [272, 379] width 67 height 12
type textarea "20397885888"
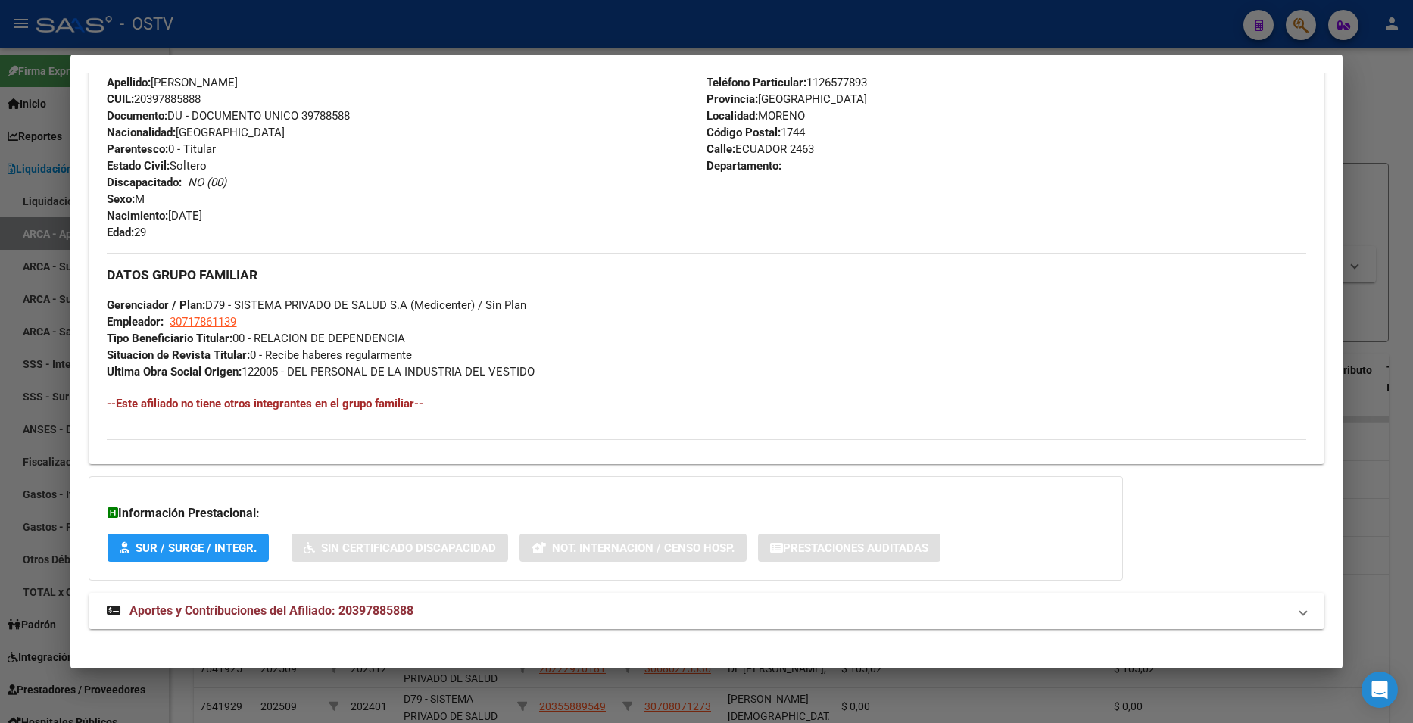
click at [487, 609] on mat-panel-title "Aportes y Contribuciones del Afiliado: 20397885888" at bounding box center [697, 611] width 1181 height 18
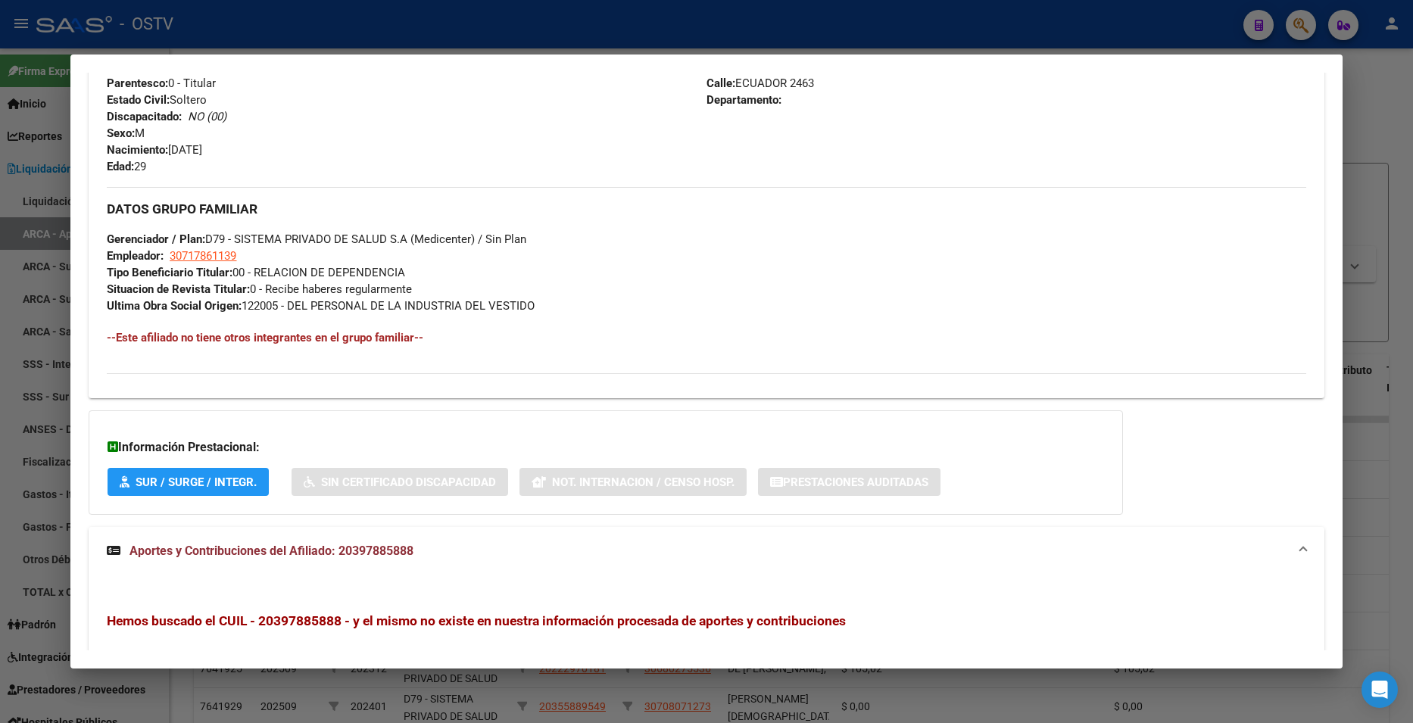
scroll to position [608, 0]
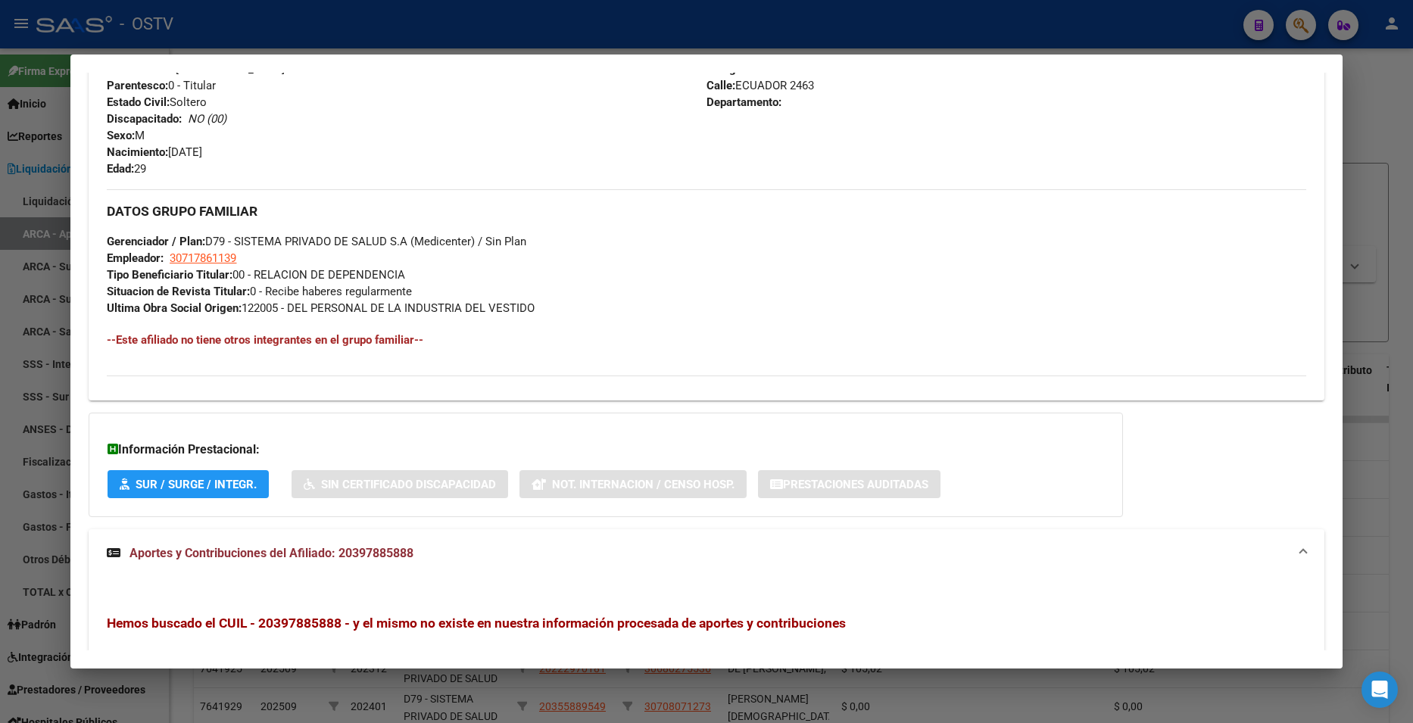
click at [1382, 85] on div at bounding box center [706, 361] width 1413 height 723
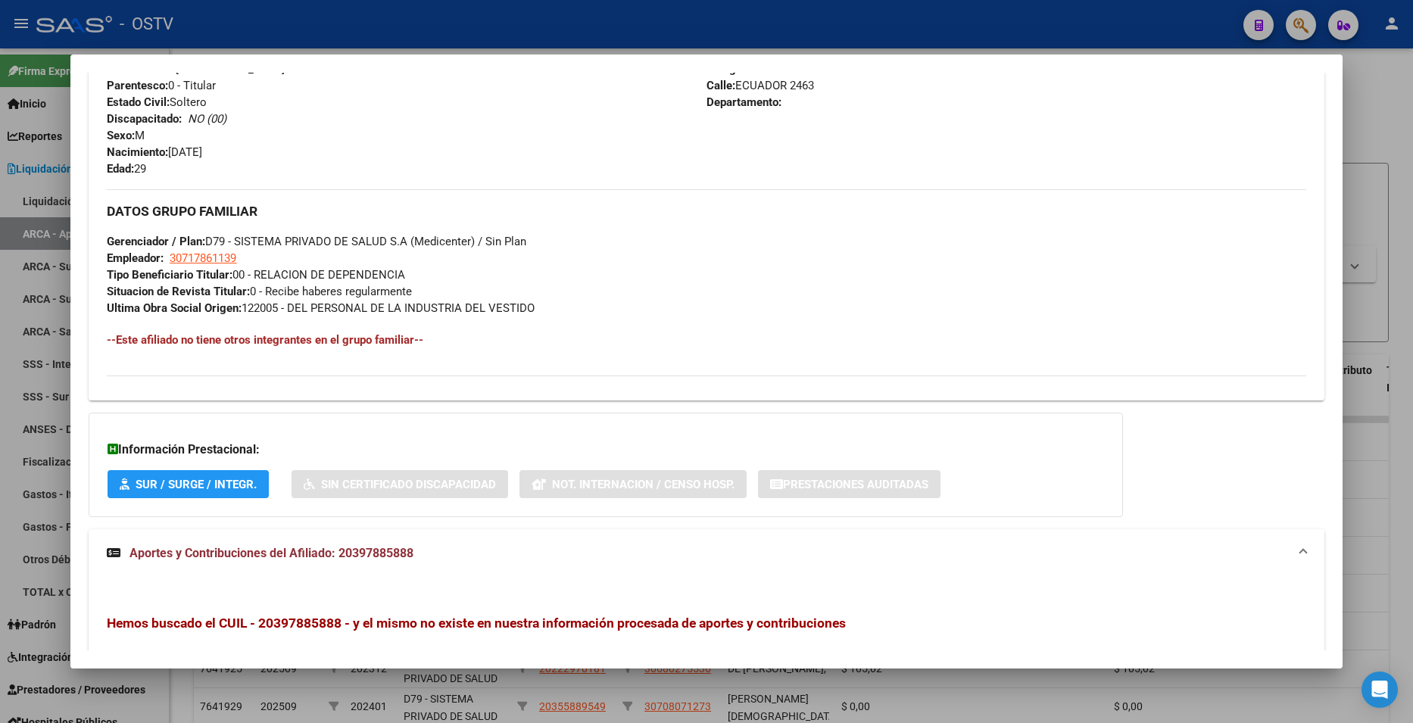
drag, startPoint x: 1382, startPoint y: 85, endPoint x: 1300, endPoint y: 25, distance: 101.3
click at [1378, 82] on div at bounding box center [706, 361] width 1413 height 723
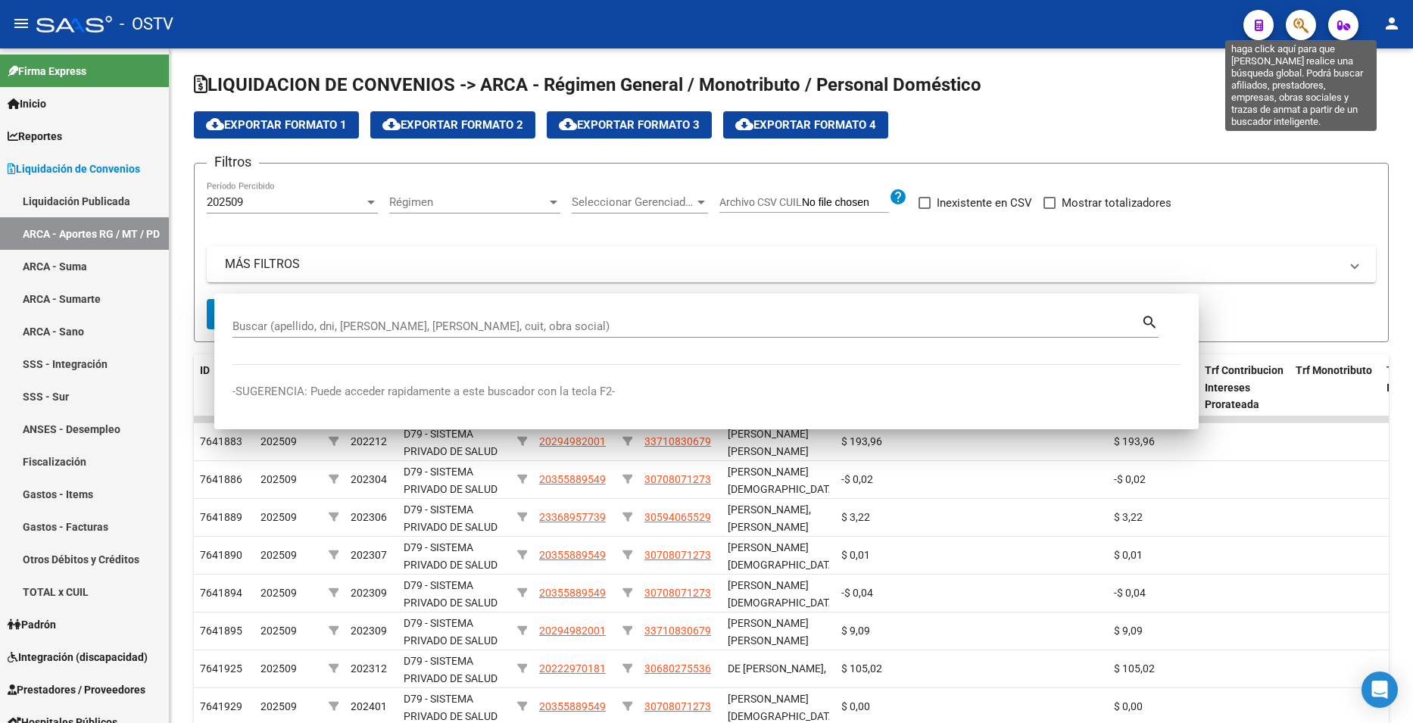
click at [1300, 24] on icon "button" at bounding box center [1301, 25] width 15 height 17
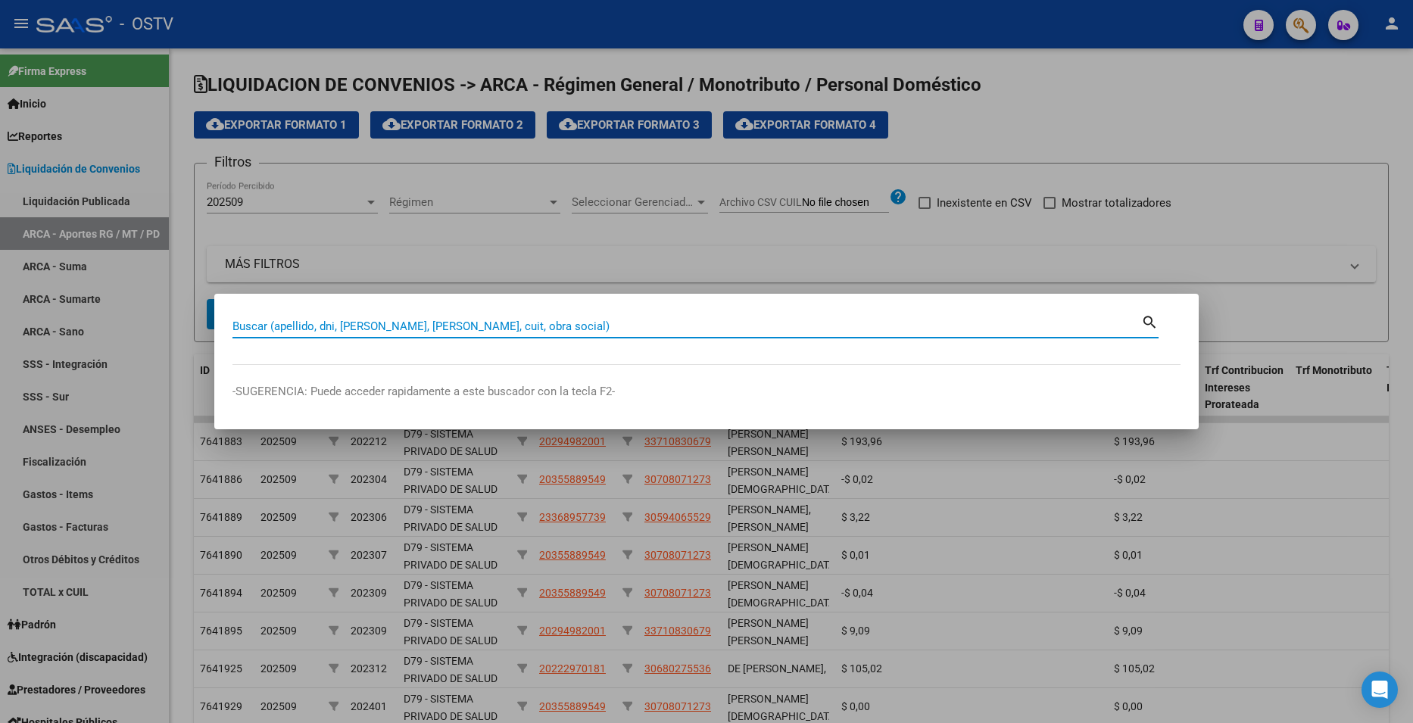
paste input "44319855"
type input "44319855"
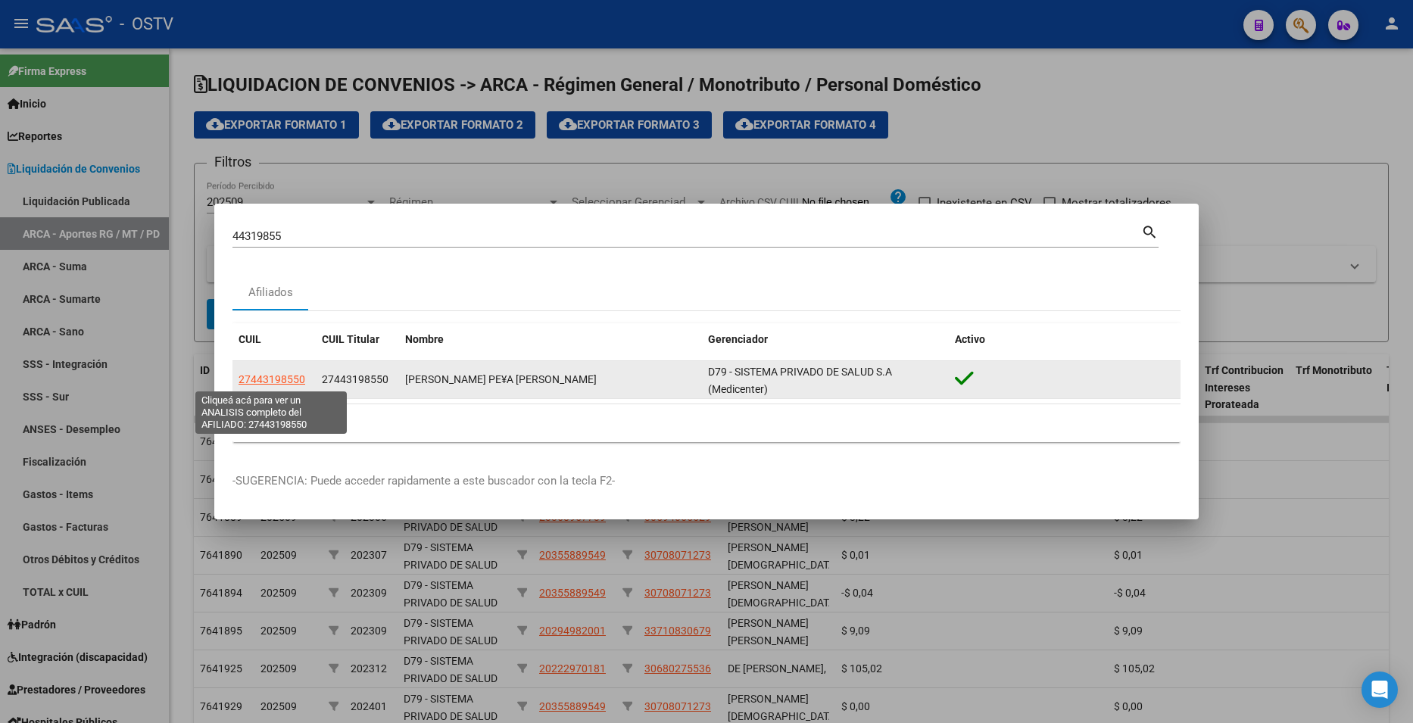
click at [261, 379] on span "27443198550" at bounding box center [272, 379] width 67 height 12
type textarea "27443198550"
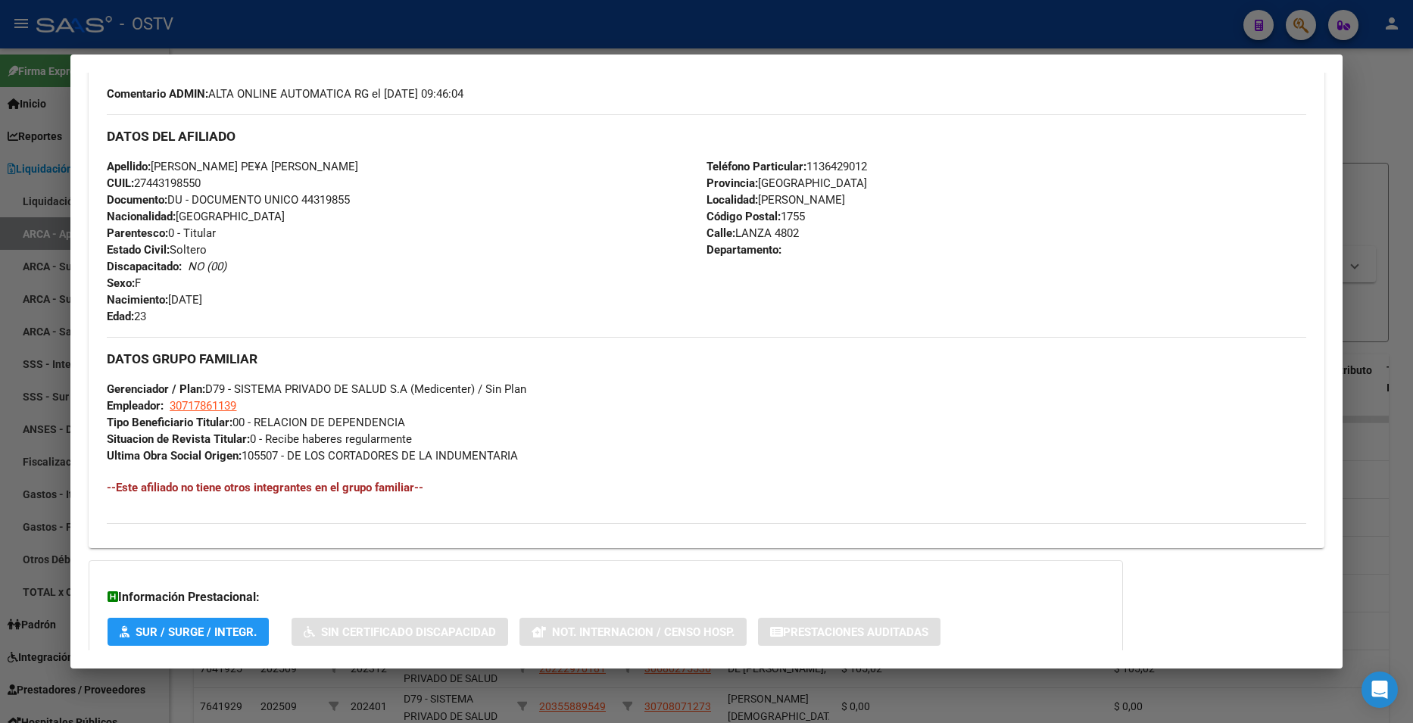
scroll to position [557, 0]
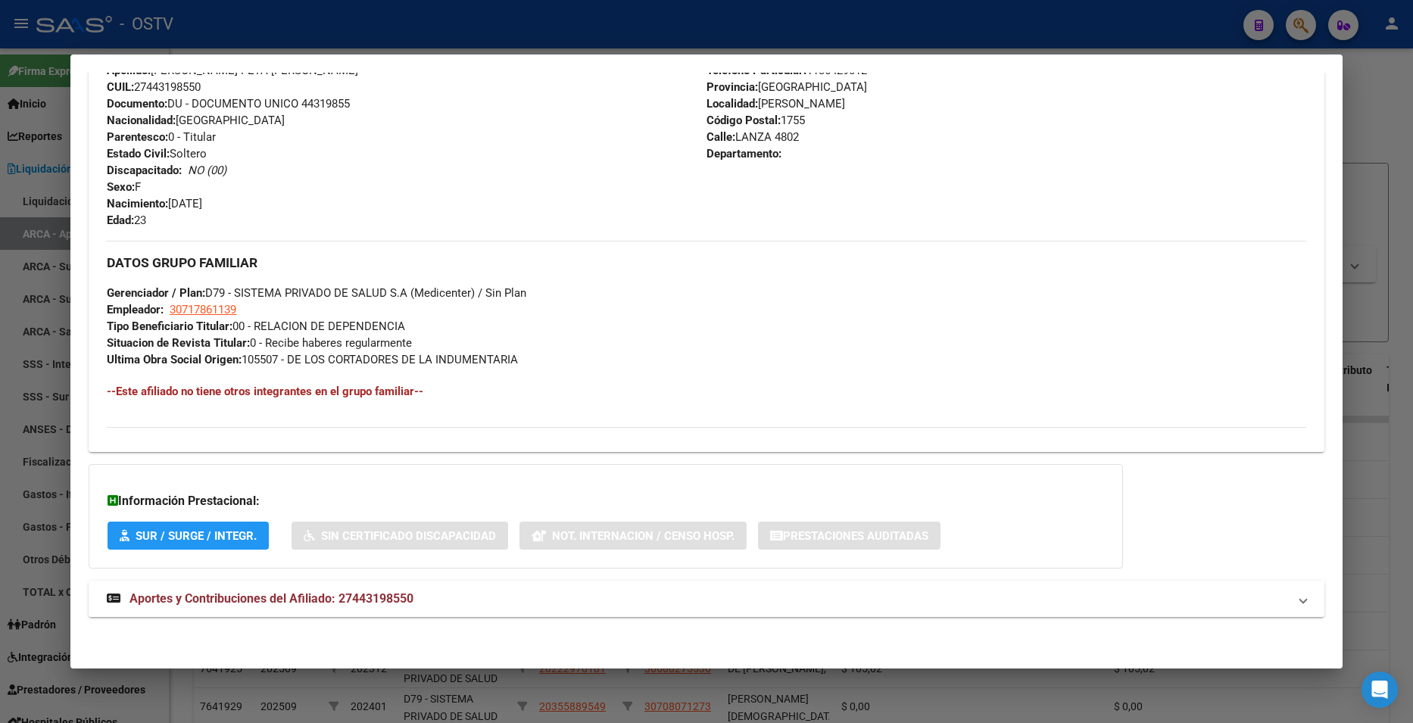
click at [277, 593] on span "Aportes y Contribuciones del Afiliado: 27443198550" at bounding box center [272, 599] width 284 height 14
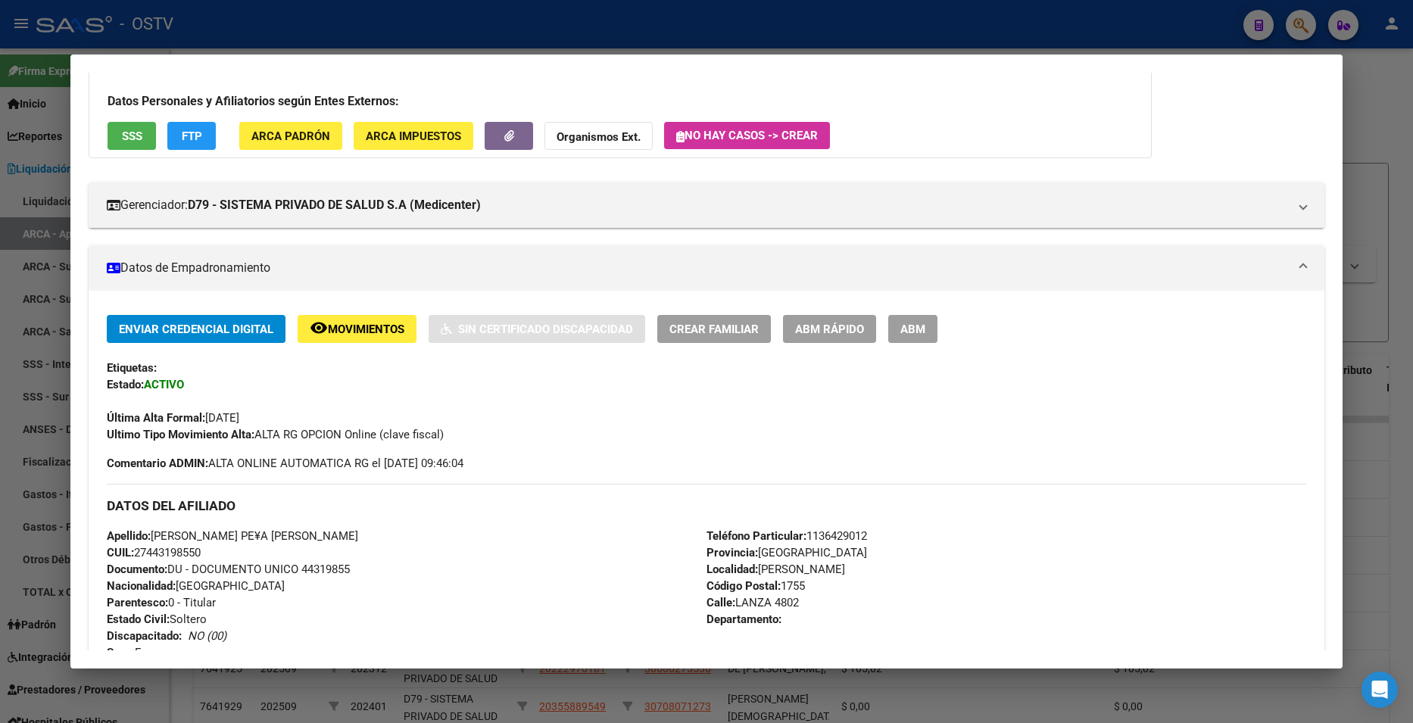
scroll to position [2, 0]
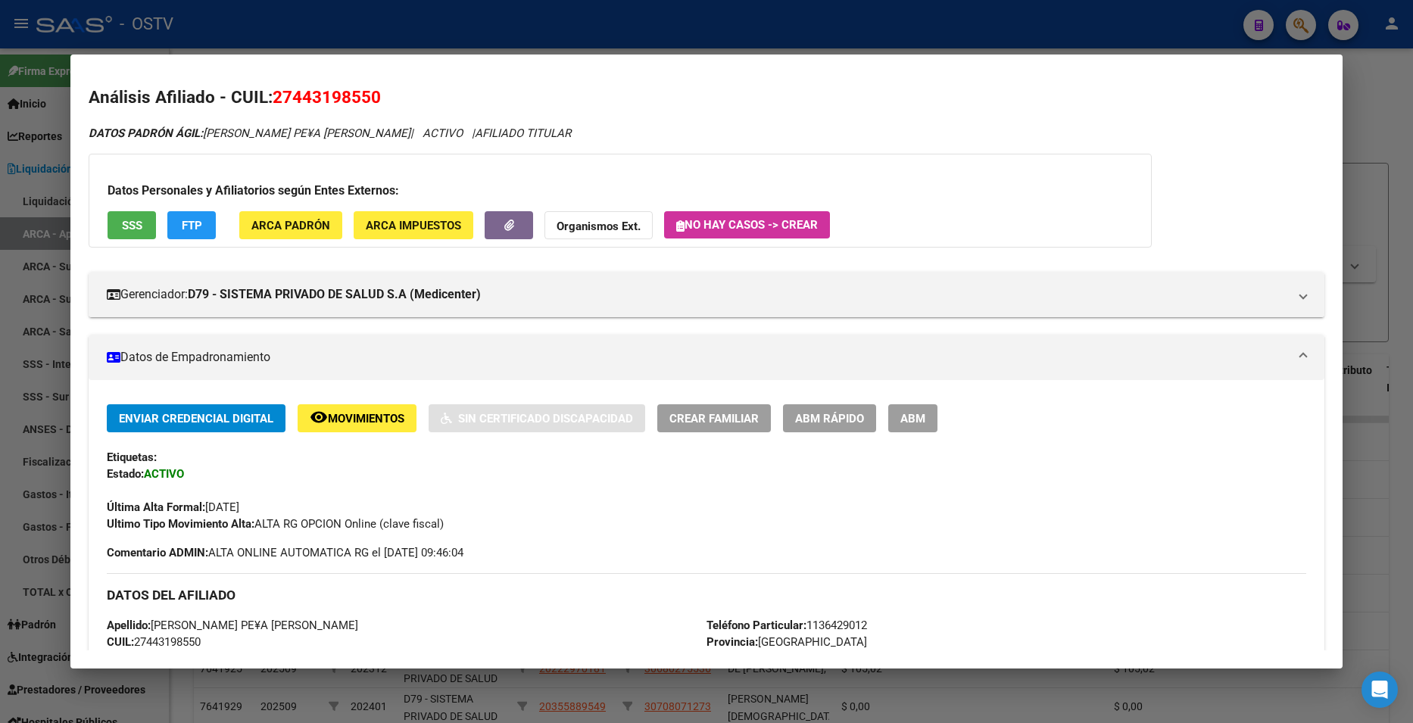
click at [1365, 128] on div at bounding box center [706, 361] width 1413 height 723
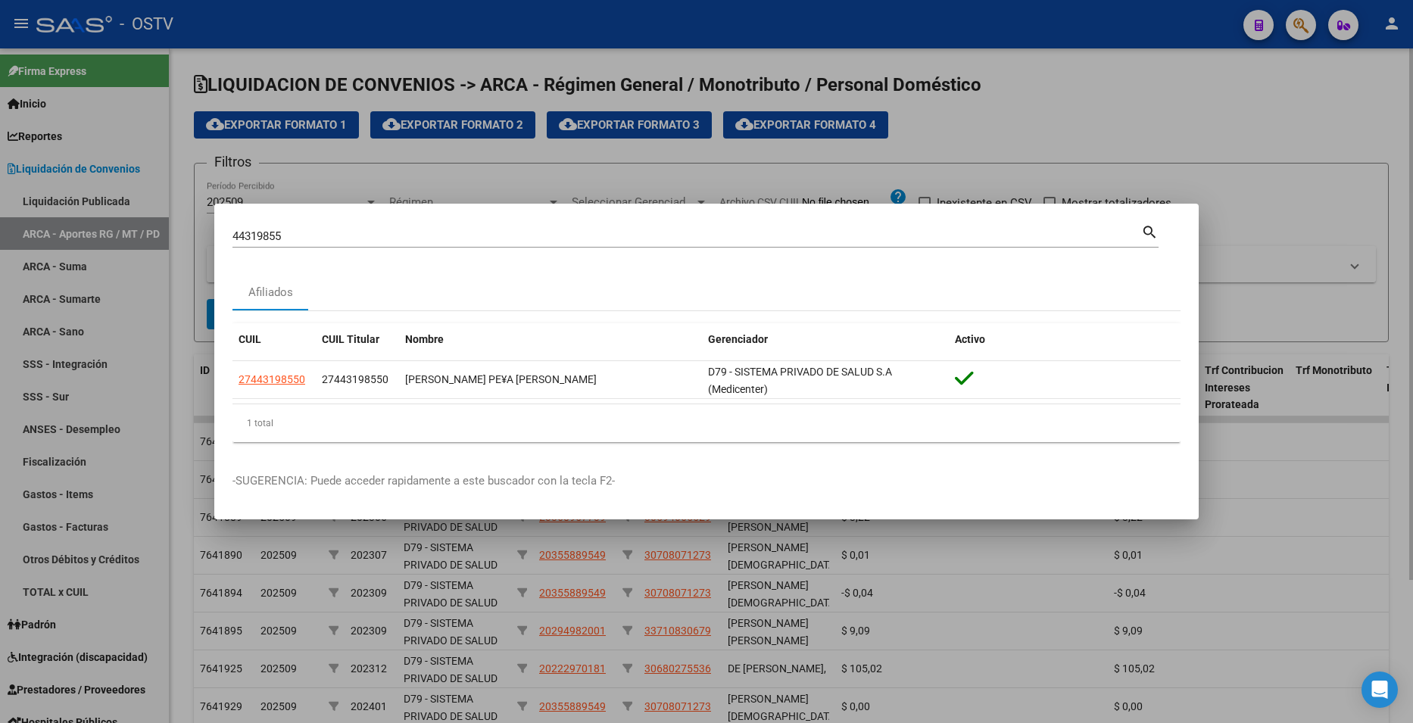
drag, startPoint x: 1223, startPoint y: 123, endPoint x: 1074, endPoint y: 268, distance: 207.8
click at [1223, 123] on div at bounding box center [706, 361] width 1413 height 723
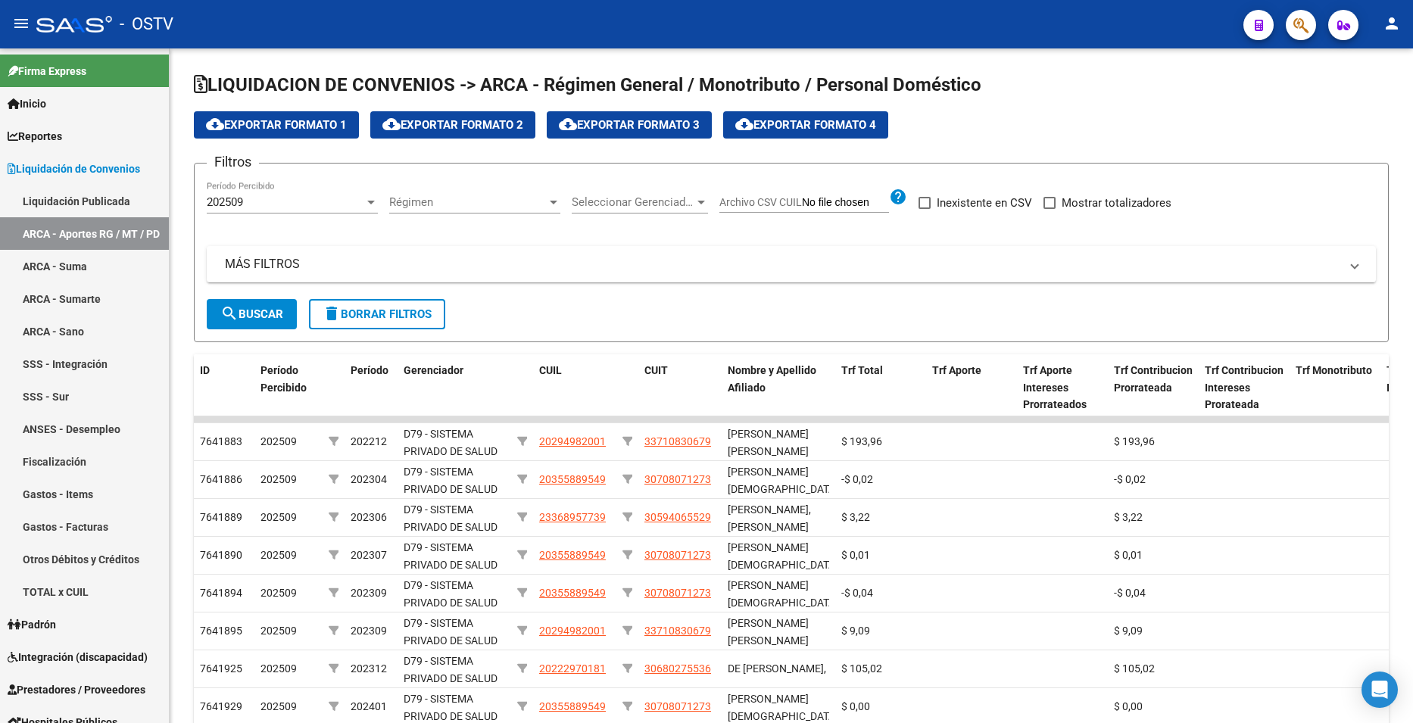
click at [1293, 30] on button "button" at bounding box center [1301, 25] width 30 height 30
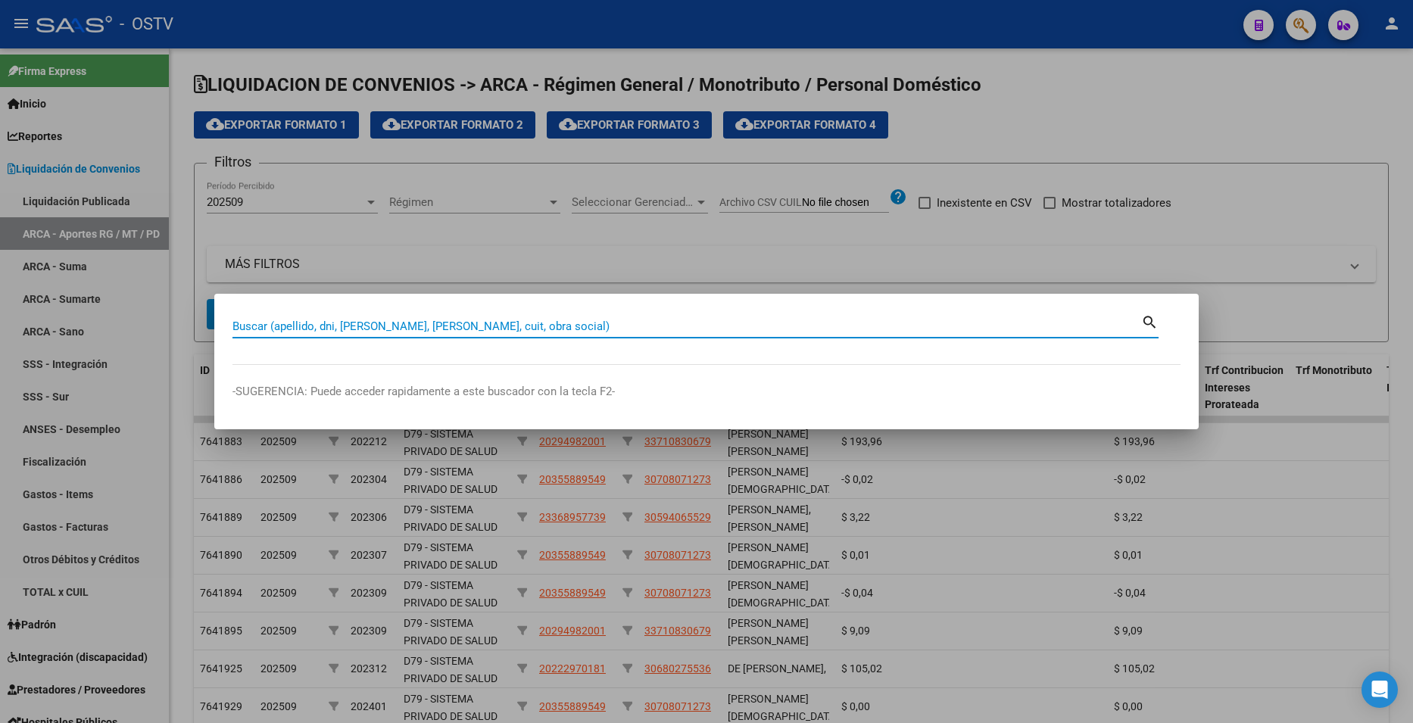
paste input "94160145"
type input "94160145"
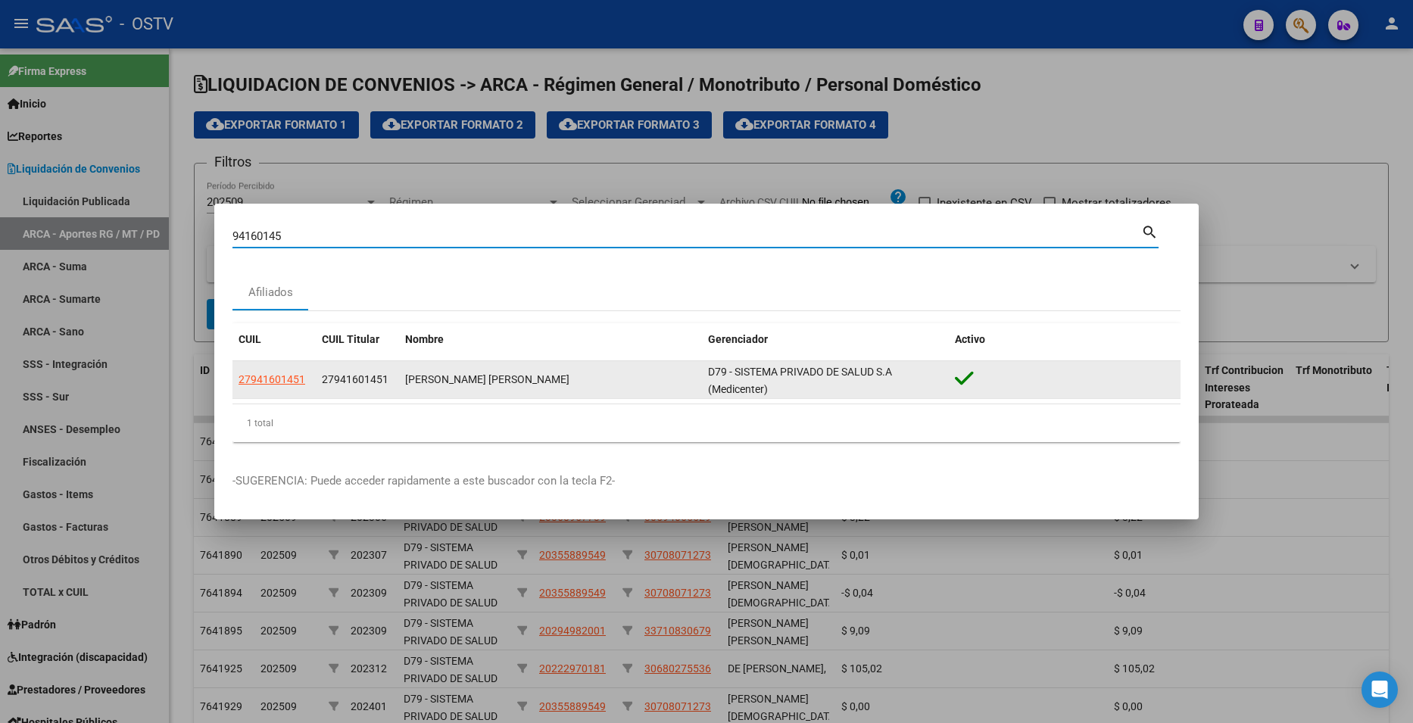
click at [283, 380] on span "27941601451" at bounding box center [272, 379] width 67 height 12
type textarea "27941601451"
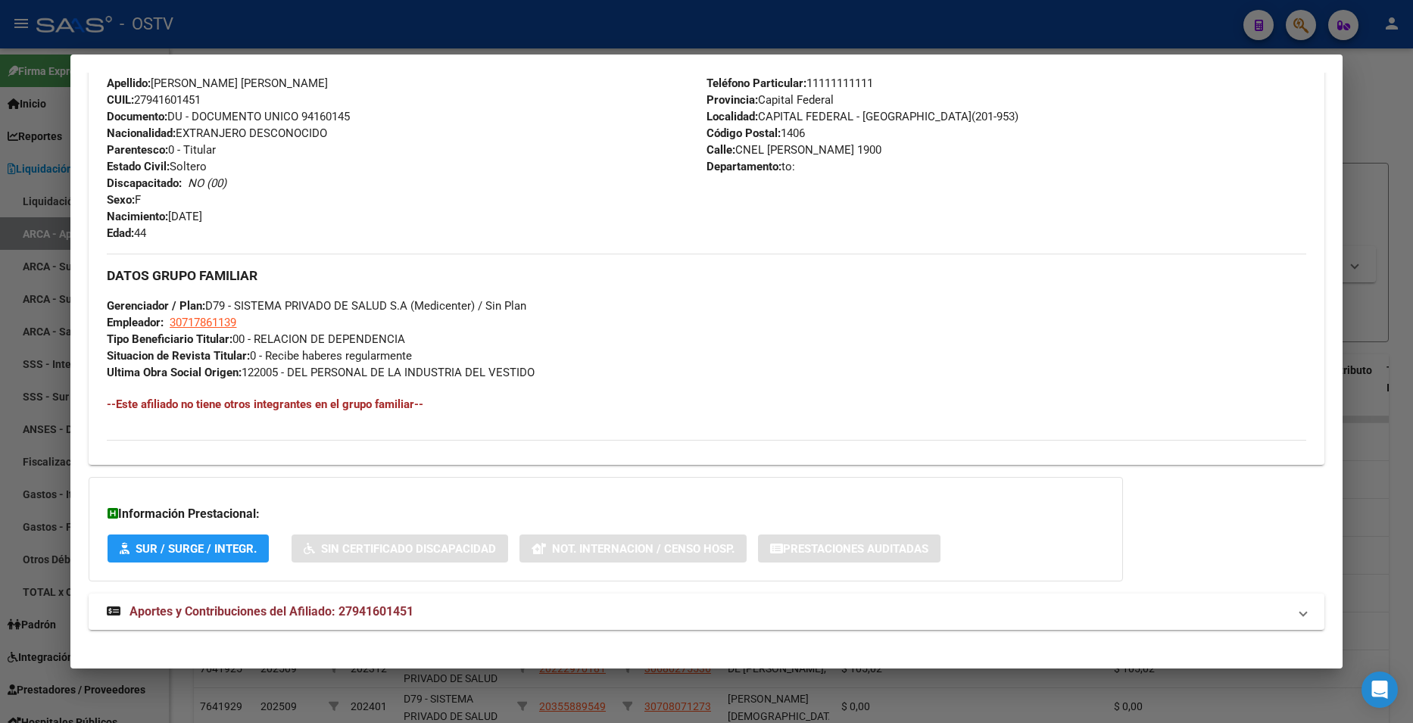
click at [452, 584] on div "DATOS PADRÓN ÁGIL: MONTAÑO PIMENTEL MIREYA POLANC | ACTIVO | AFILIADO TITULAR D…" at bounding box center [706, 115] width 1235 height 1065
drag, startPoint x: 440, startPoint y: 605, endPoint x: 483, endPoint y: 507, distance: 107.5
click at [440, 604] on mat-panel-title "Aportes y Contribuciones del Afiliado: 27941601451" at bounding box center [697, 612] width 1181 height 18
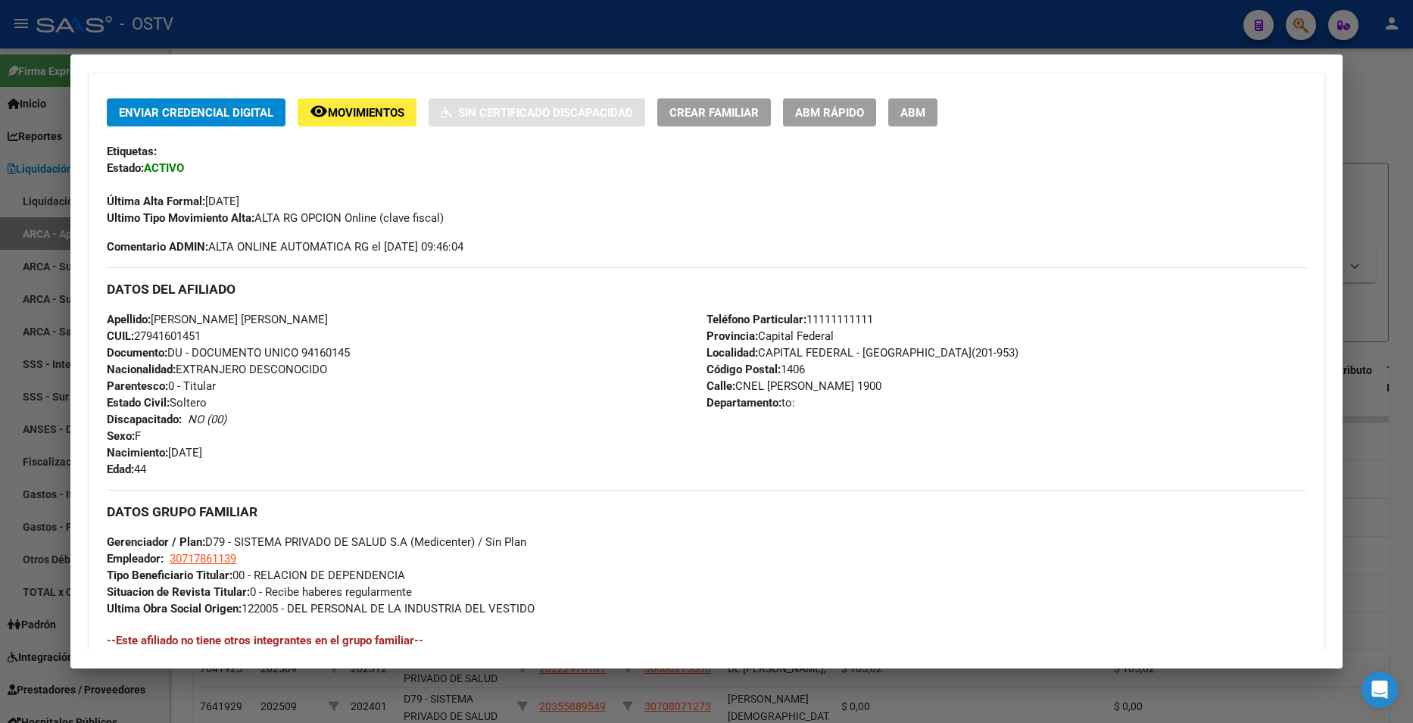
scroll to position [305, 0]
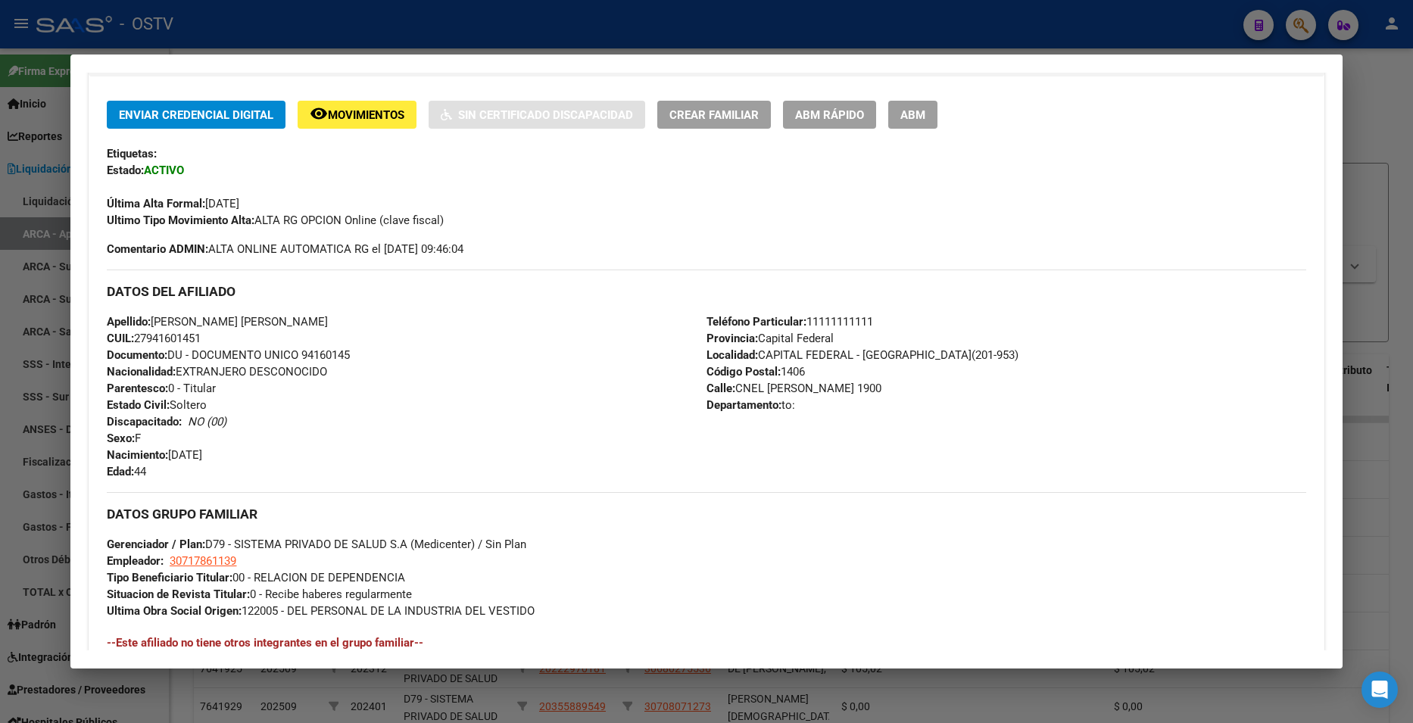
click at [1352, 116] on div at bounding box center [706, 361] width 1413 height 723
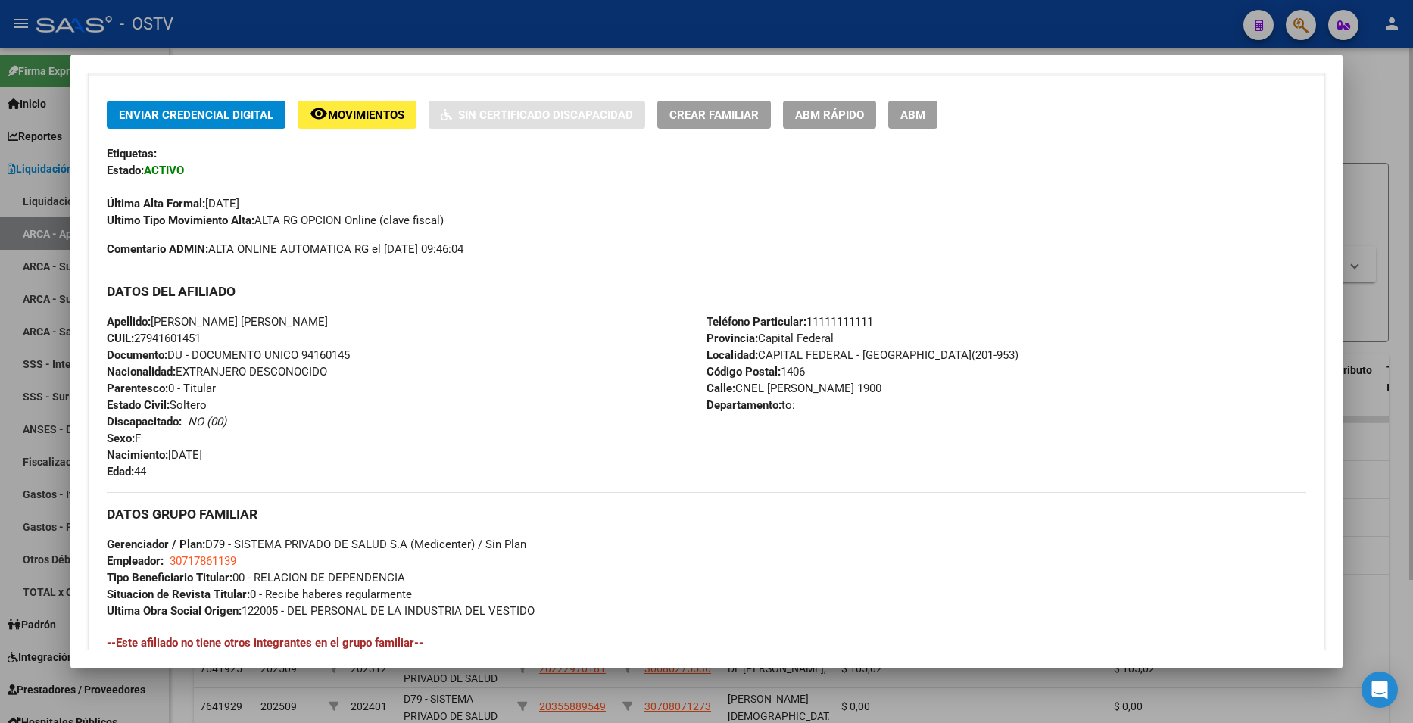
click at [1351, 113] on div at bounding box center [706, 361] width 1413 height 723
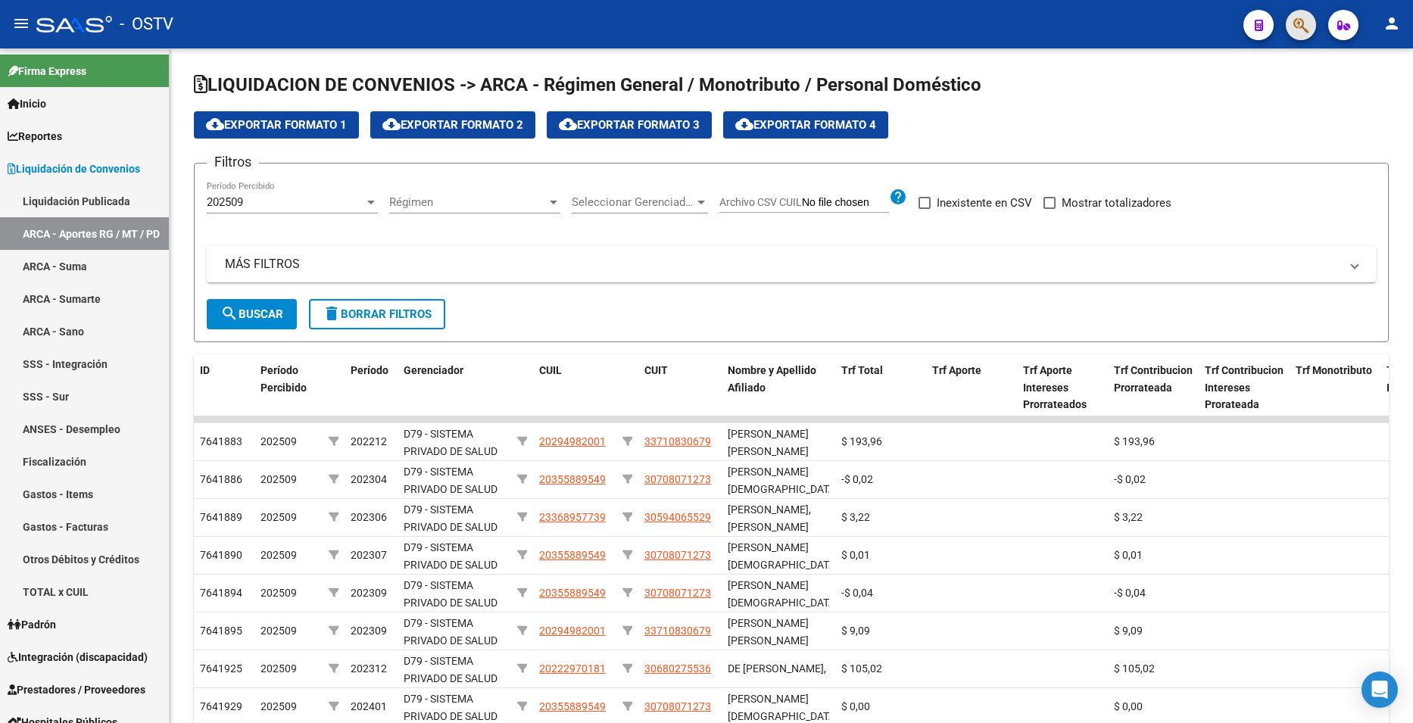
click at [1286, 26] on button "button" at bounding box center [1301, 25] width 30 height 30
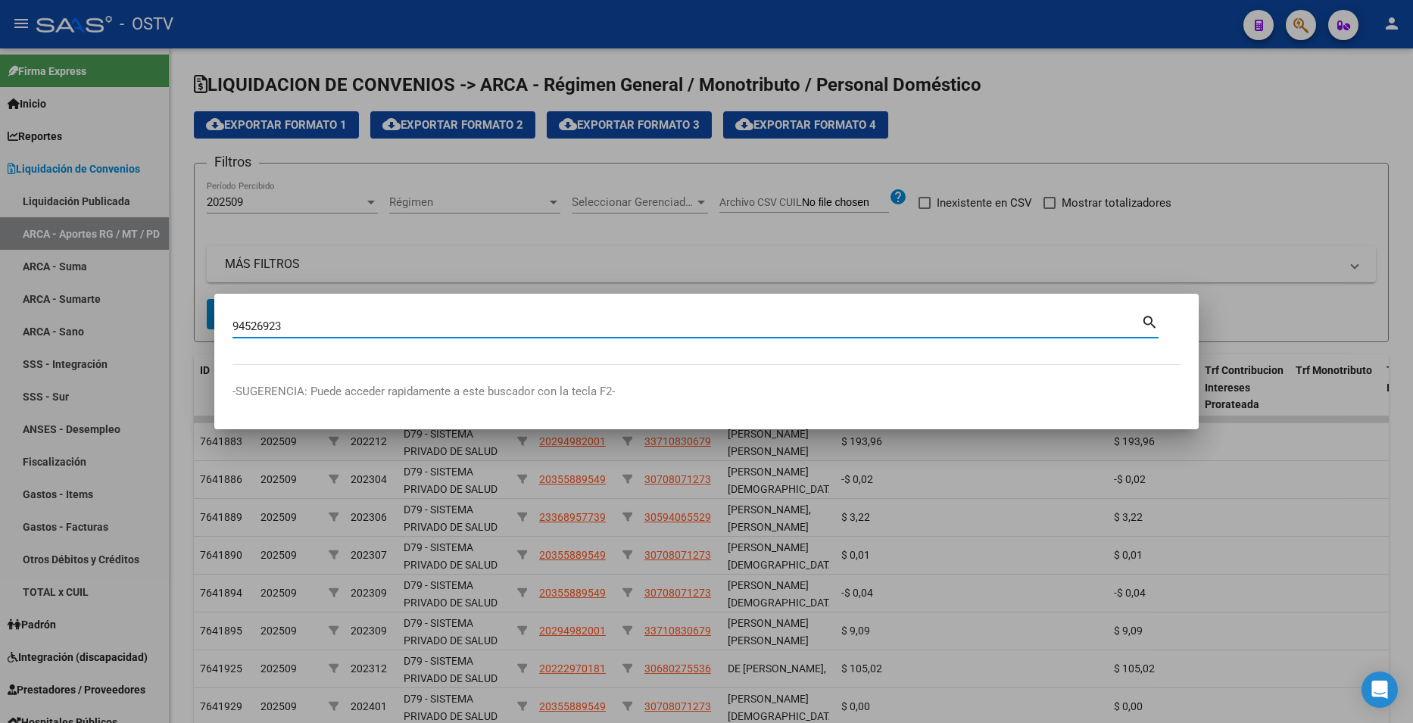
type input "94526923"
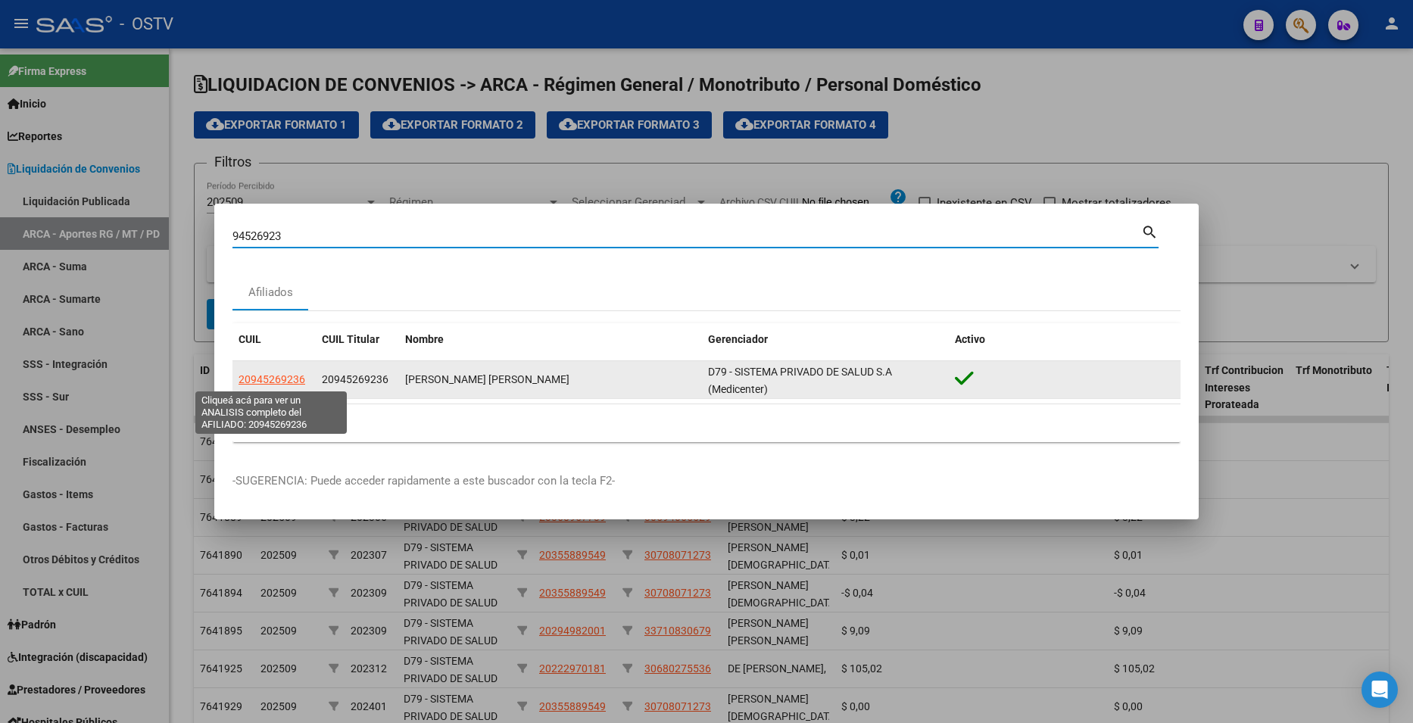
click at [279, 379] on span "20945269236" at bounding box center [272, 379] width 67 height 12
type textarea "20945269236"
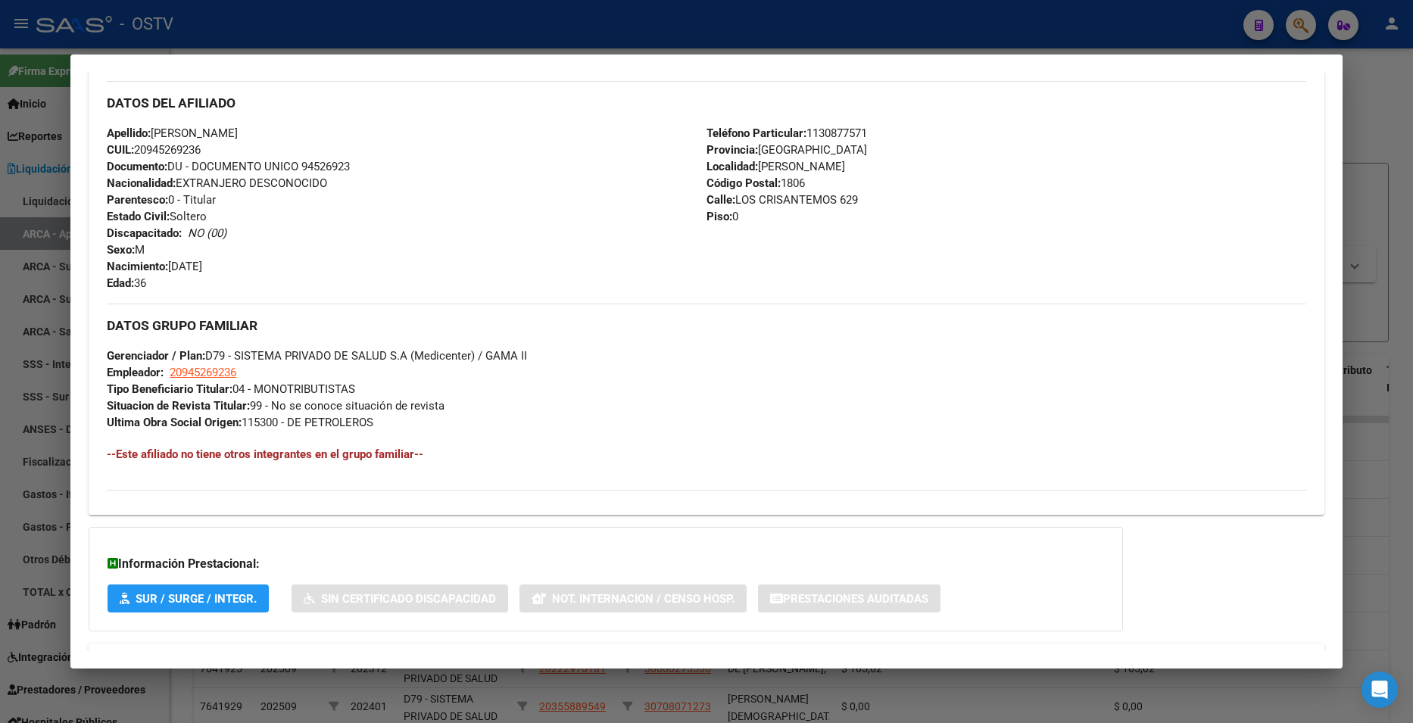
scroll to position [557, 0]
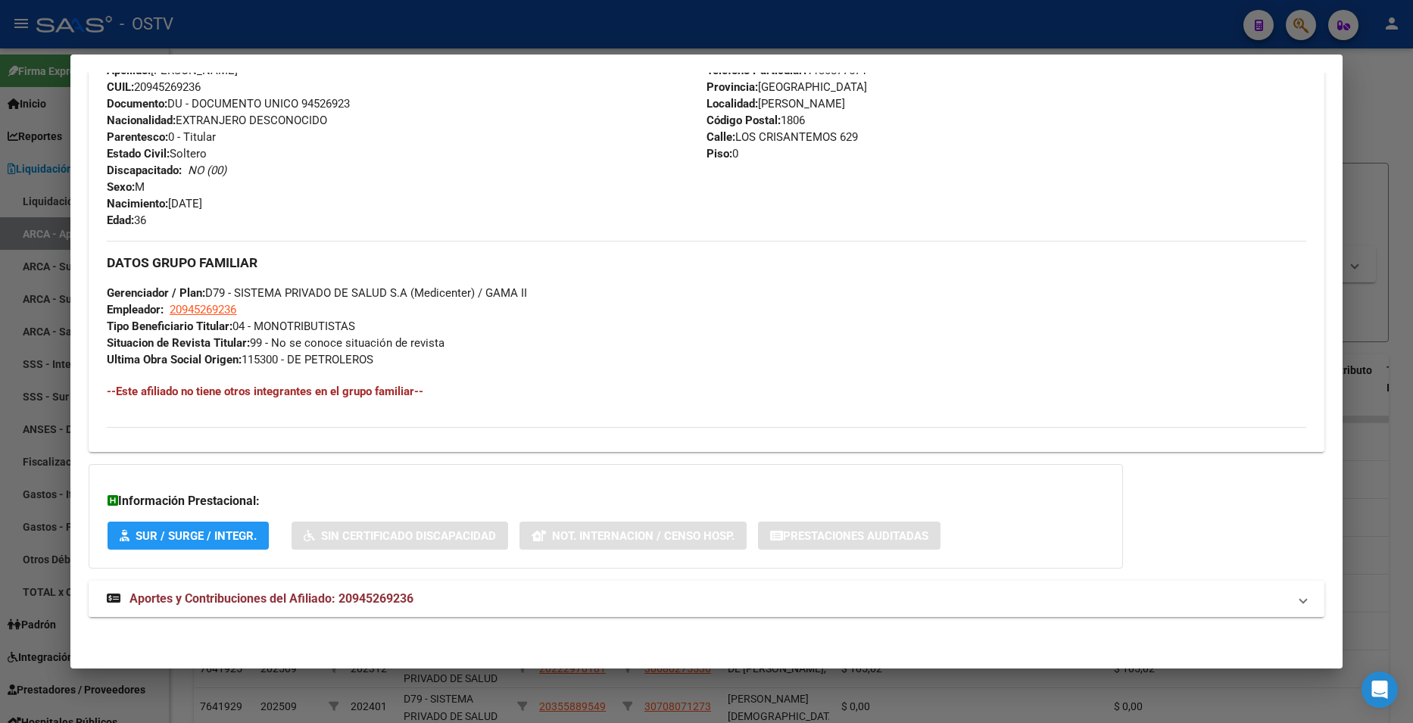
click at [367, 586] on mat-expansion-panel-header "Aportes y Contribuciones del Afiliado: 20945269236" at bounding box center [706, 599] width 1235 height 36
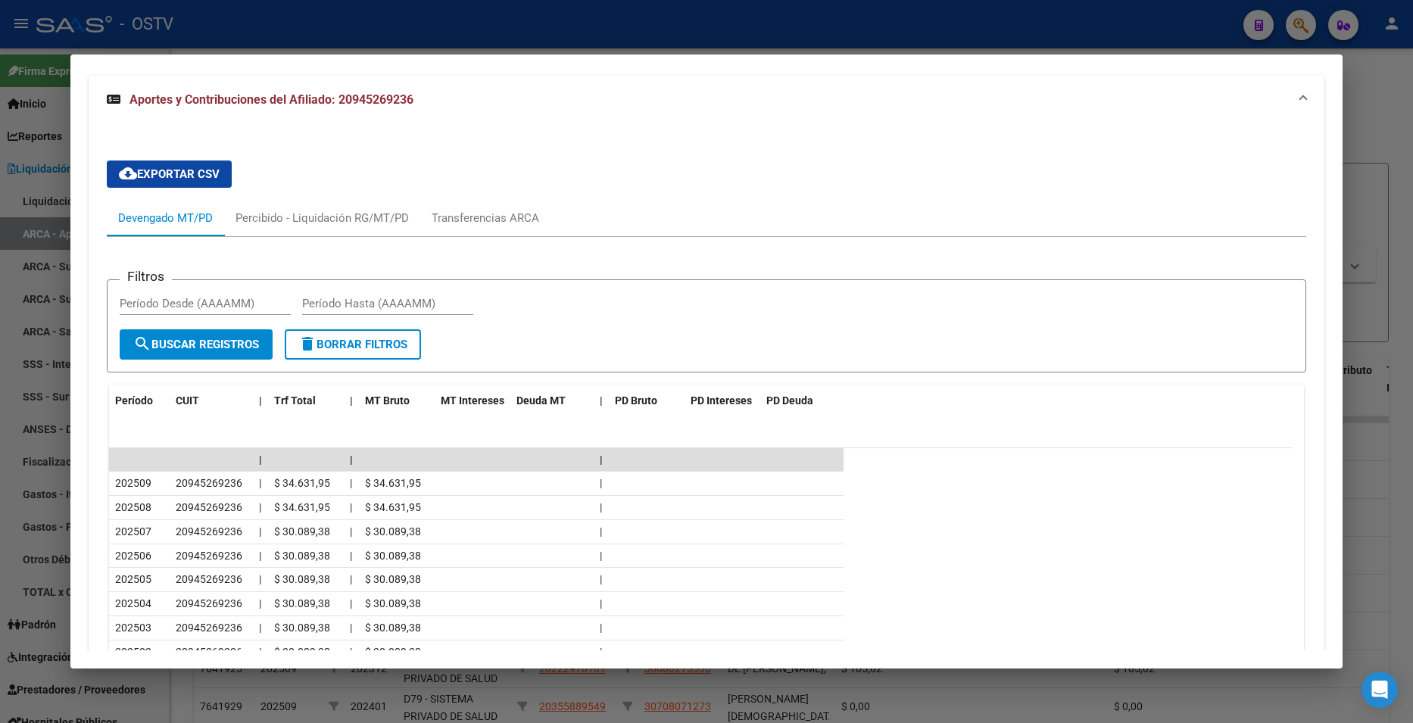
scroll to position [1237, 0]
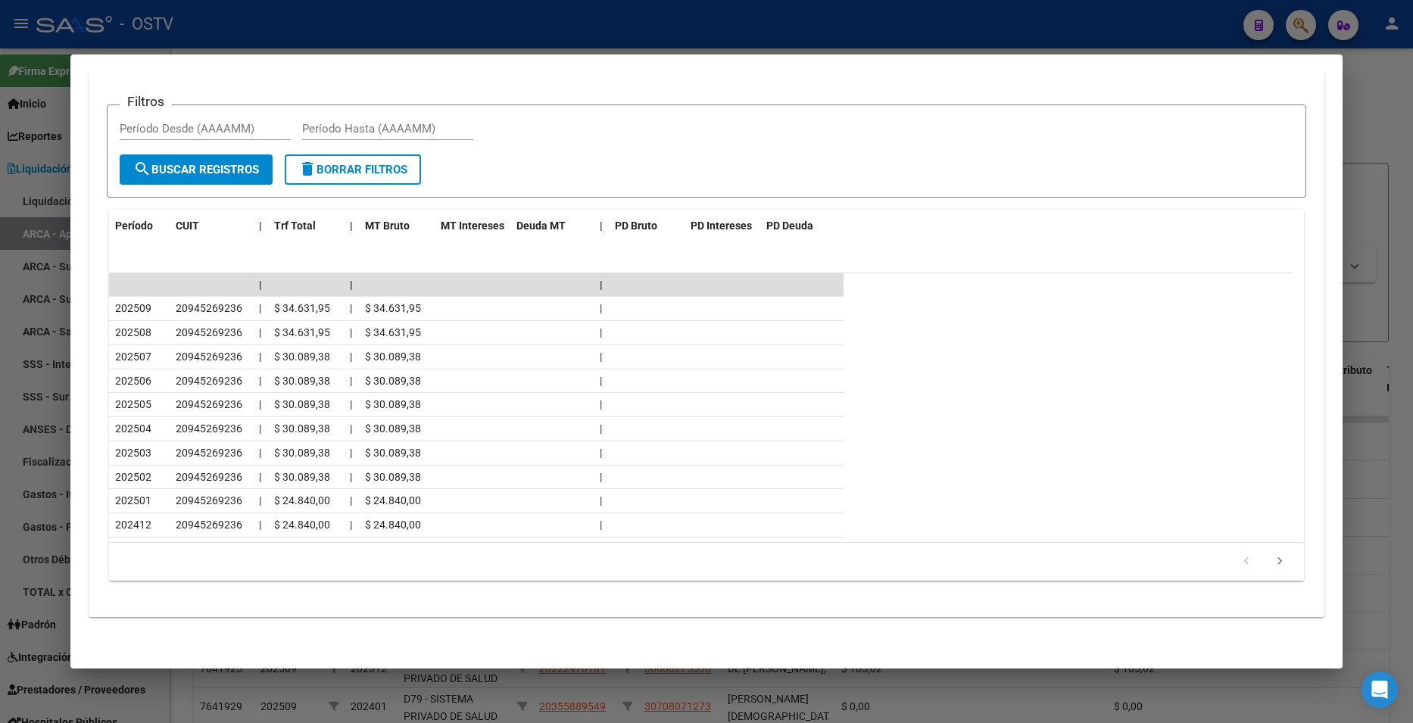
click at [1350, 57] on div at bounding box center [706, 361] width 1413 height 723
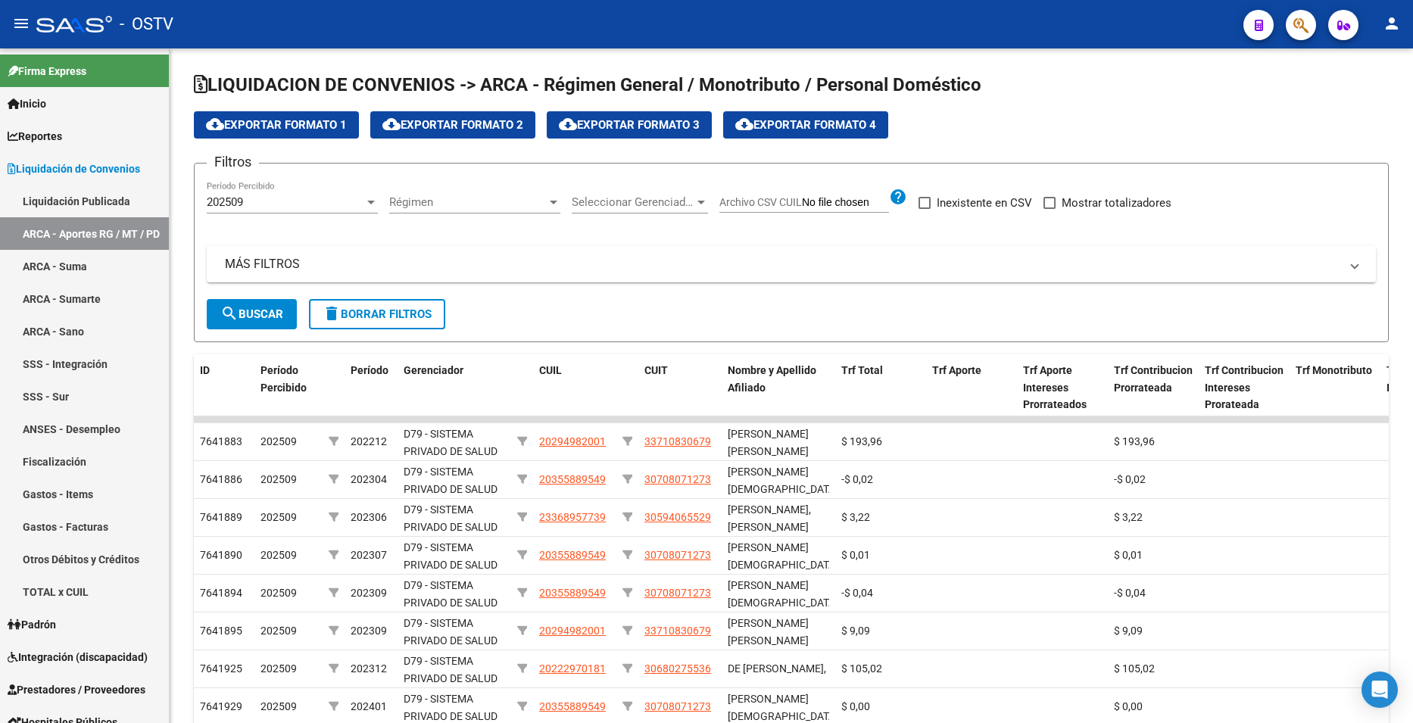
click at [1309, 26] on icon "button" at bounding box center [1301, 25] width 15 height 17
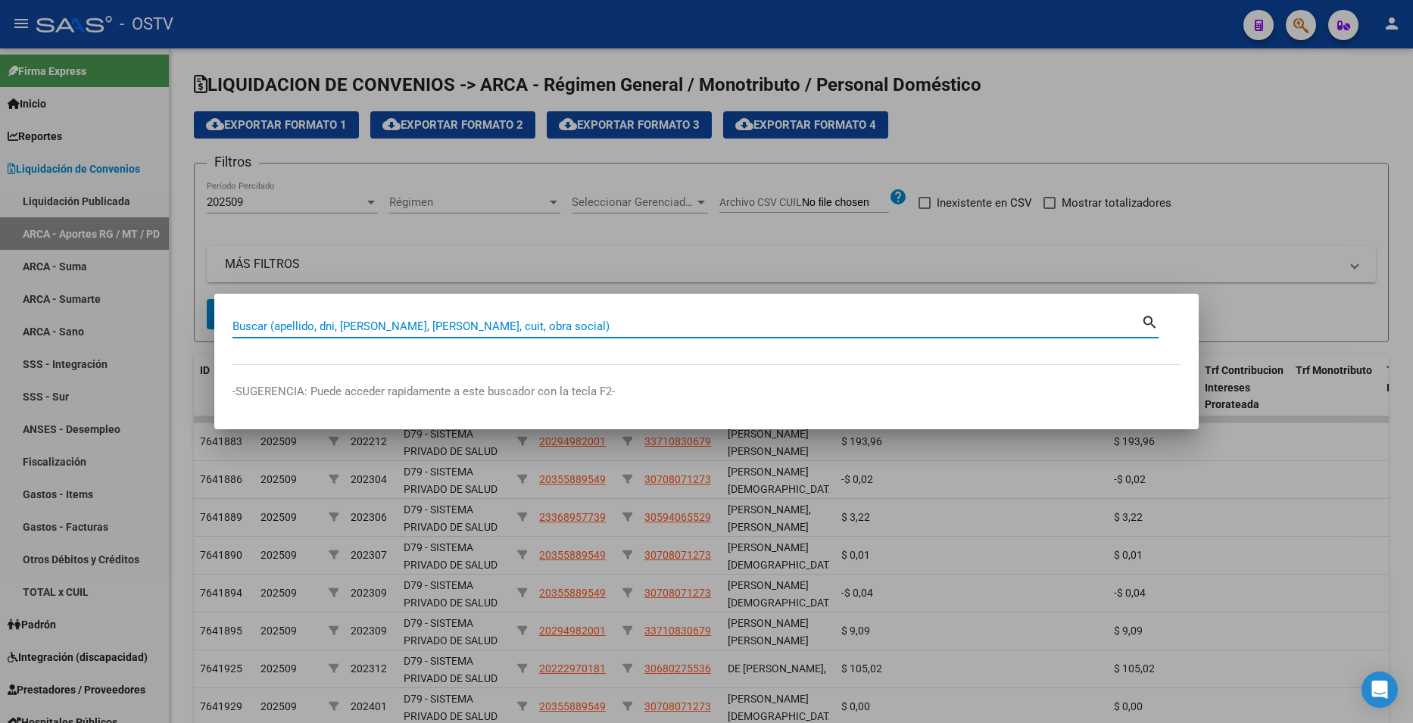
paste input "96444823"
type input "96444823"
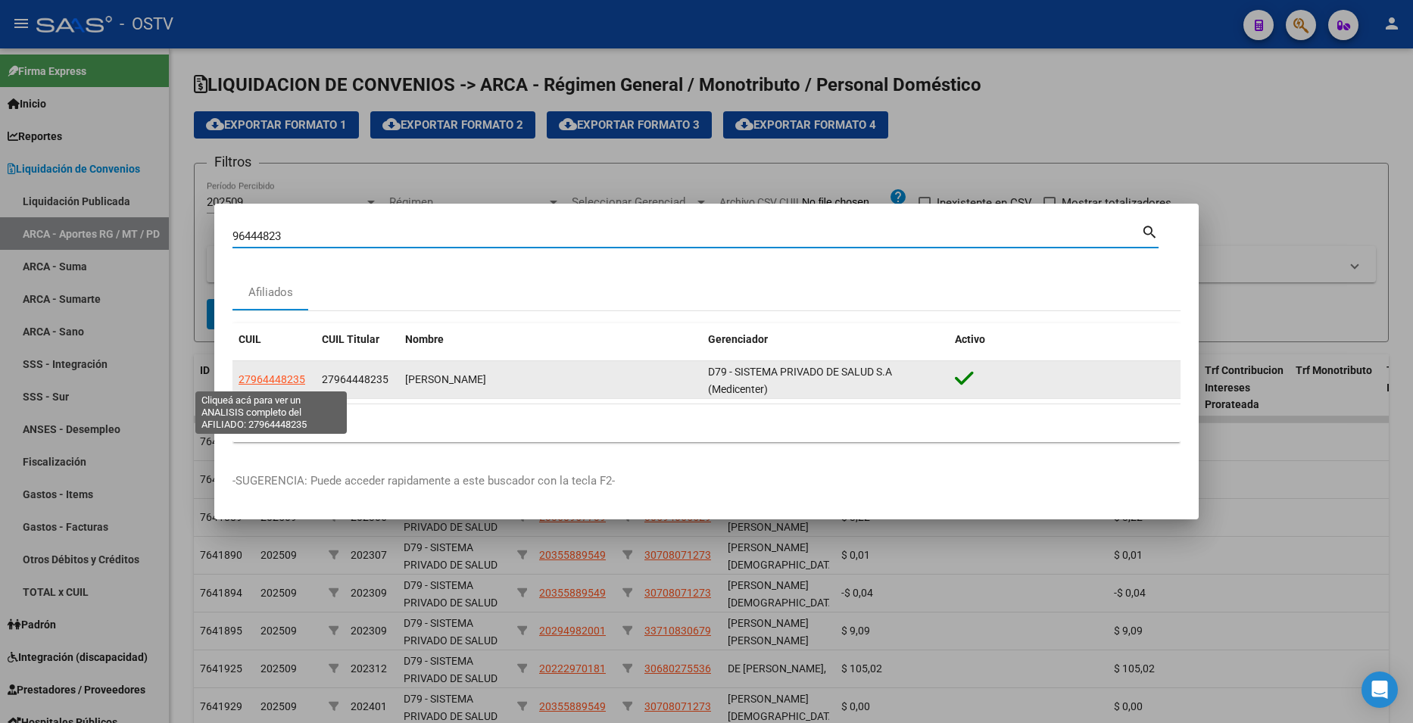
click at [291, 382] on span "27964448235" at bounding box center [272, 379] width 67 height 12
type textarea "27964448235"
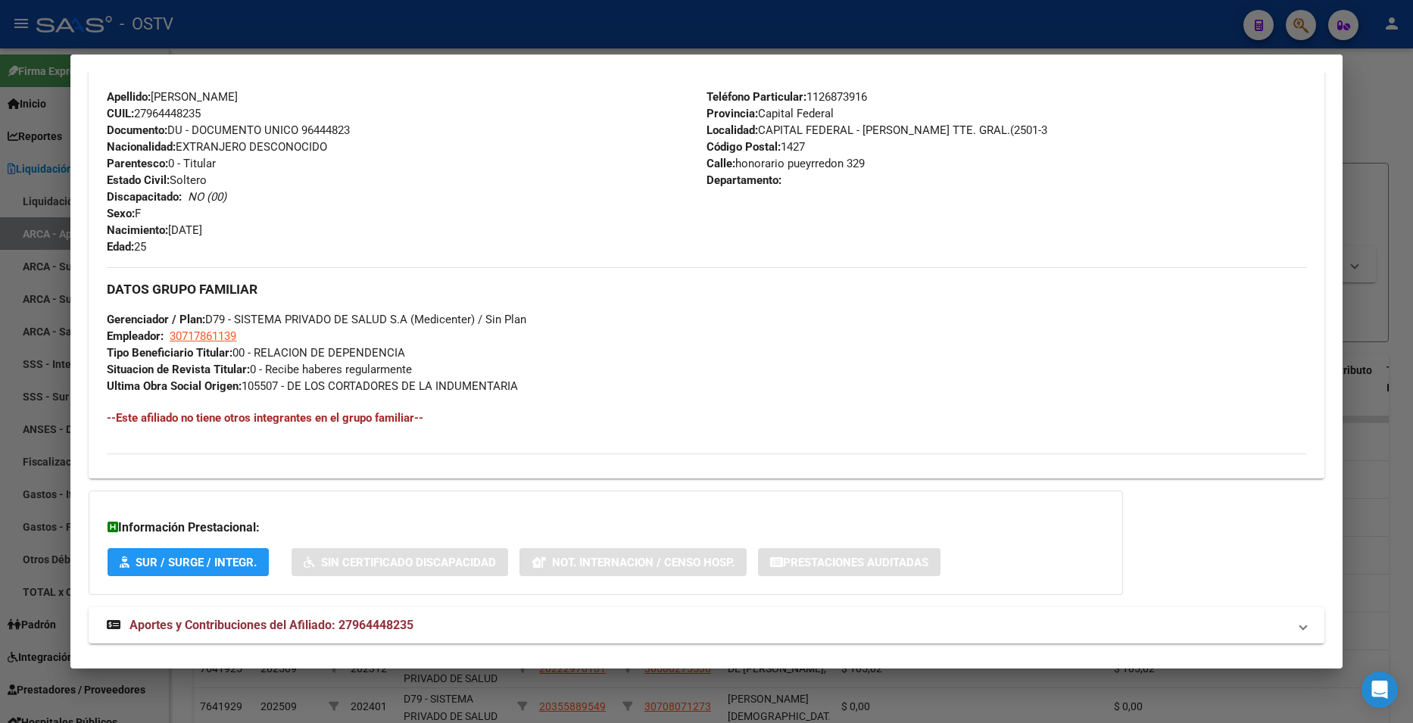
scroll to position [557, 0]
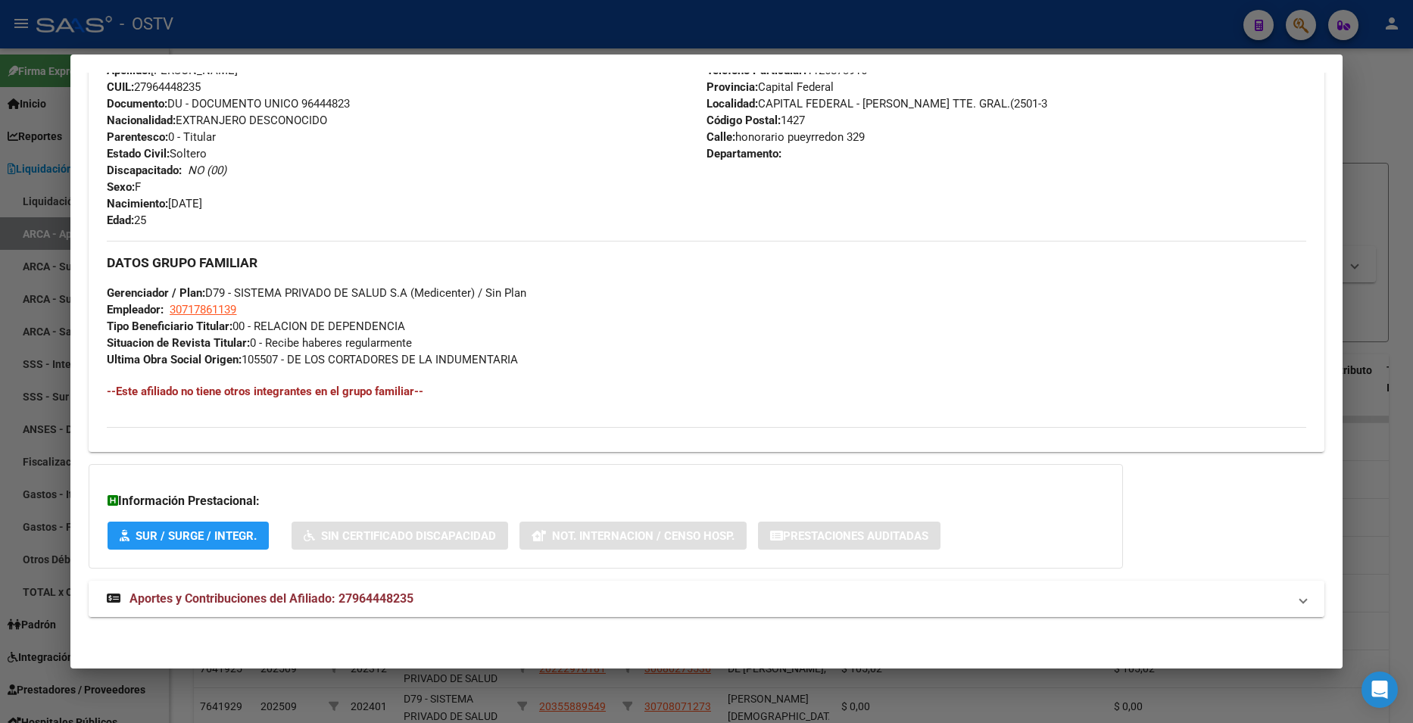
click at [392, 593] on span "Aportes y Contribuciones del Afiliado: 27964448235" at bounding box center [272, 599] width 284 height 14
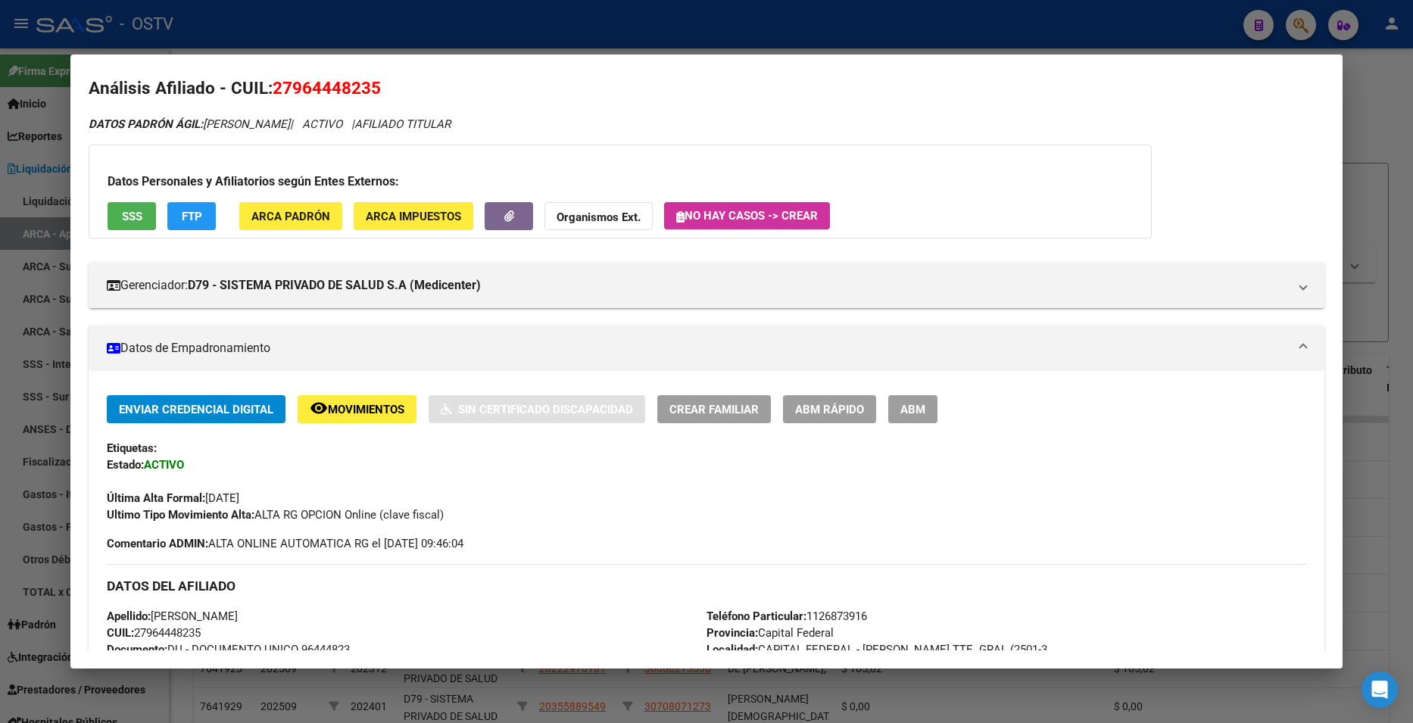
scroll to position [0, 0]
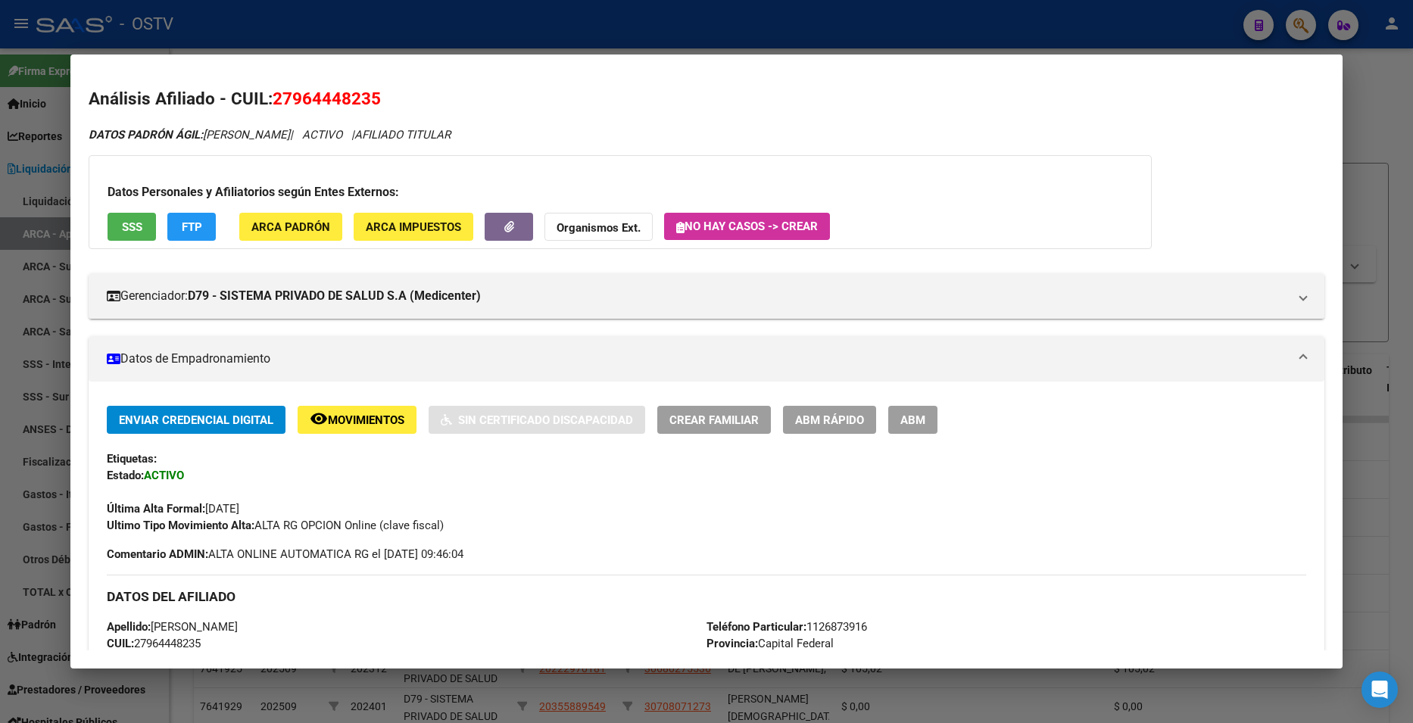
click at [140, 226] on span "SSS" at bounding box center [132, 227] width 20 height 14
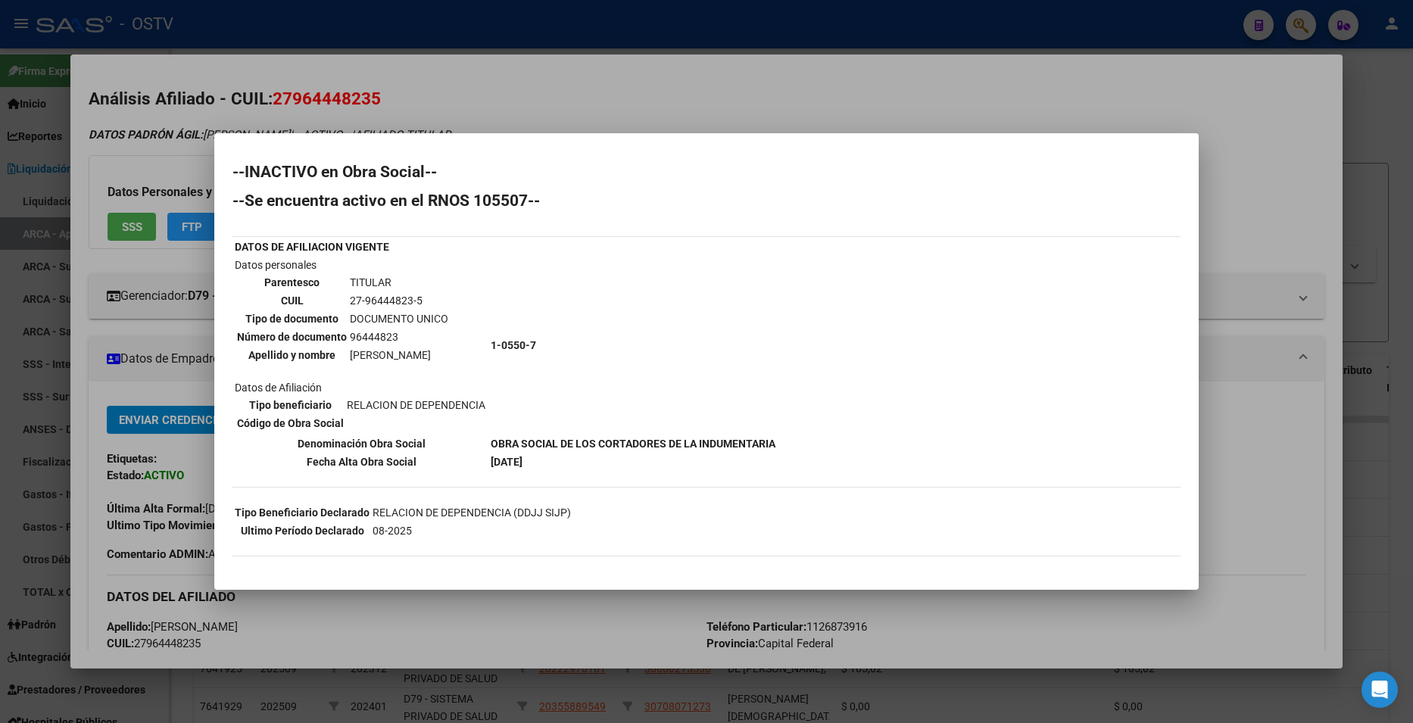
click at [1262, 67] on div at bounding box center [706, 361] width 1413 height 723
